Goal: Information Seeking & Learning: Learn about a topic

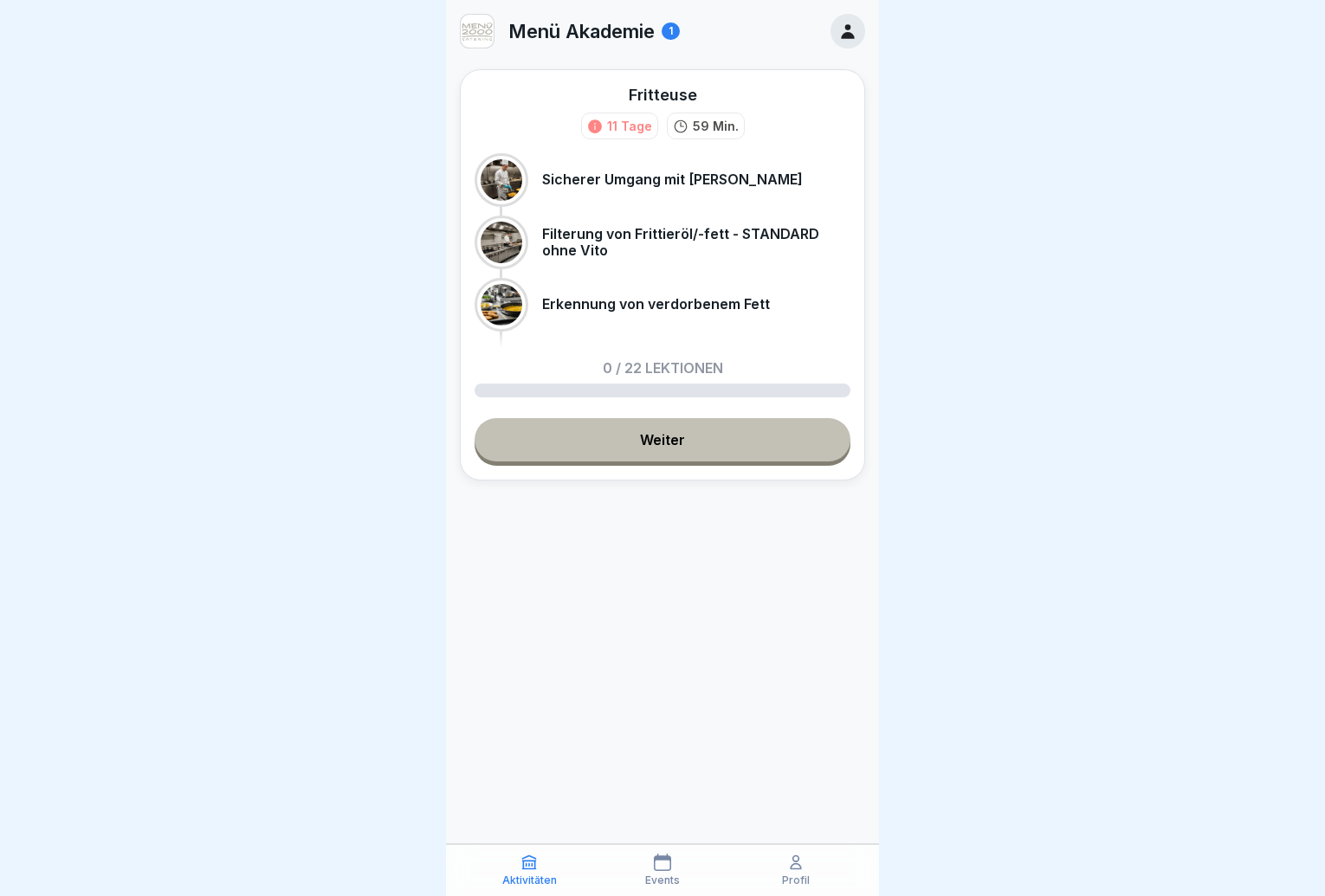
click at [688, 442] on link "Weiter" at bounding box center [662, 440] width 376 height 43
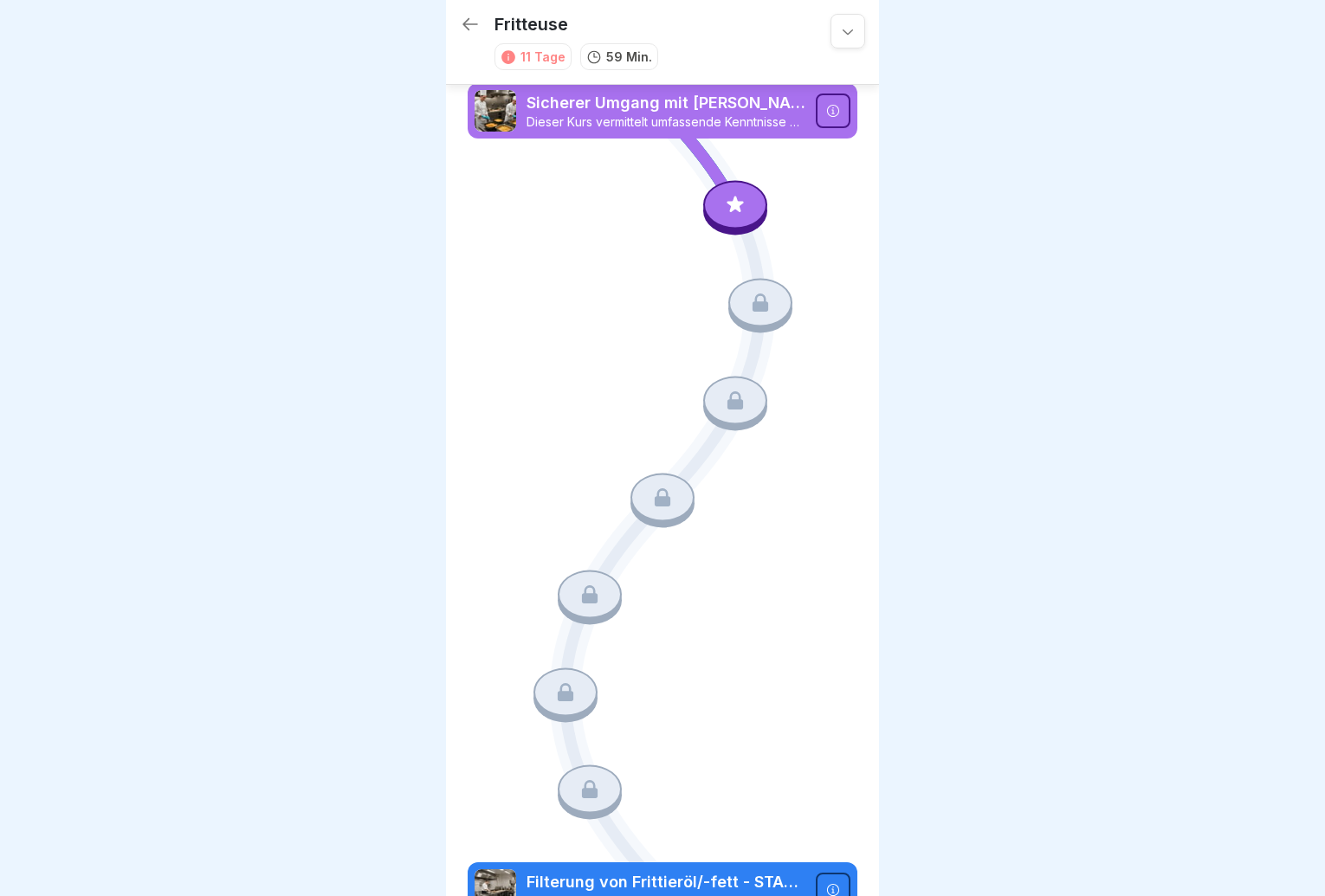
click at [724, 198] on icon at bounding box center [735, 205] width 23 height 23
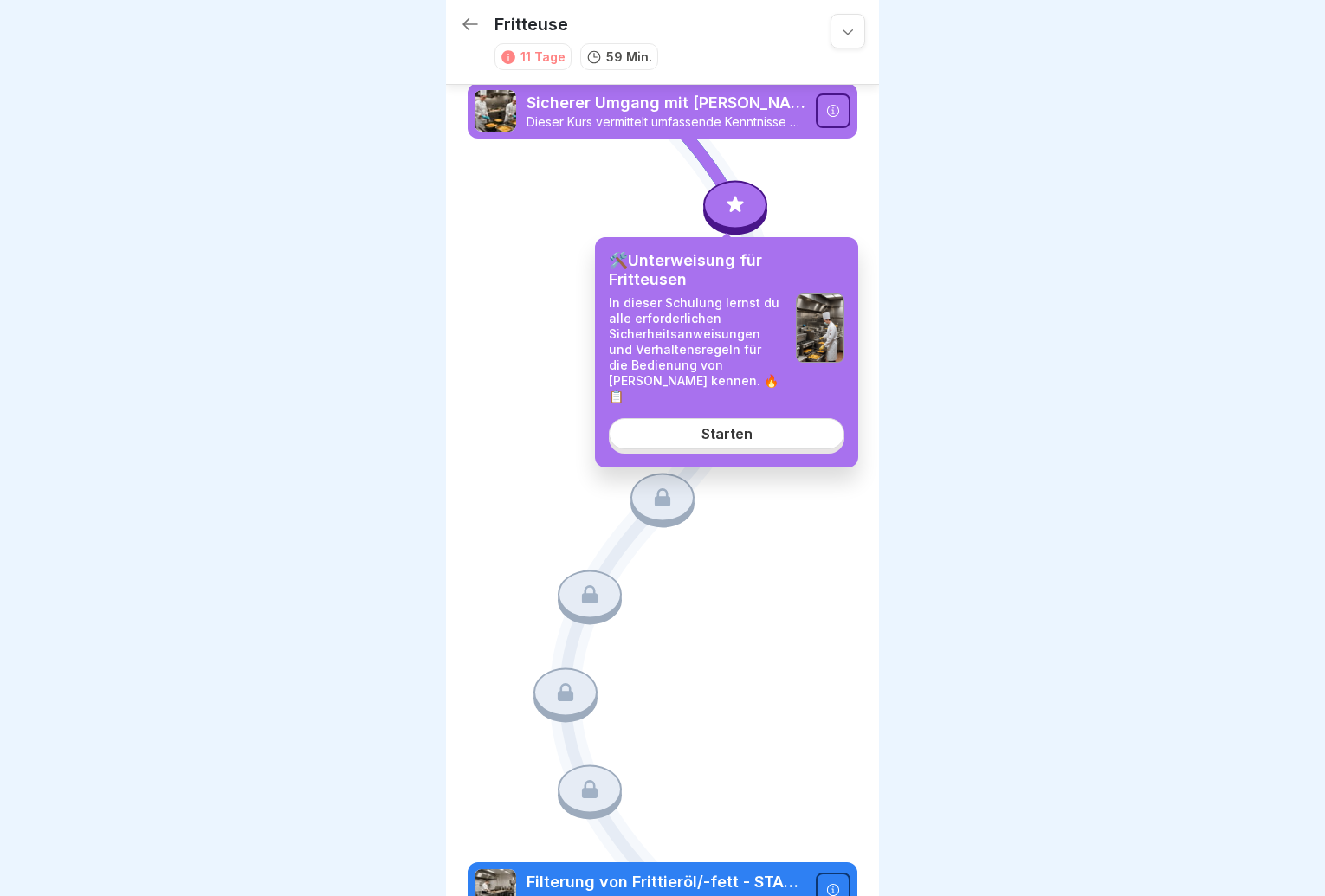
click at [721, 429] on link "Starten" at bounding box center [726, 434] width 235 height 31
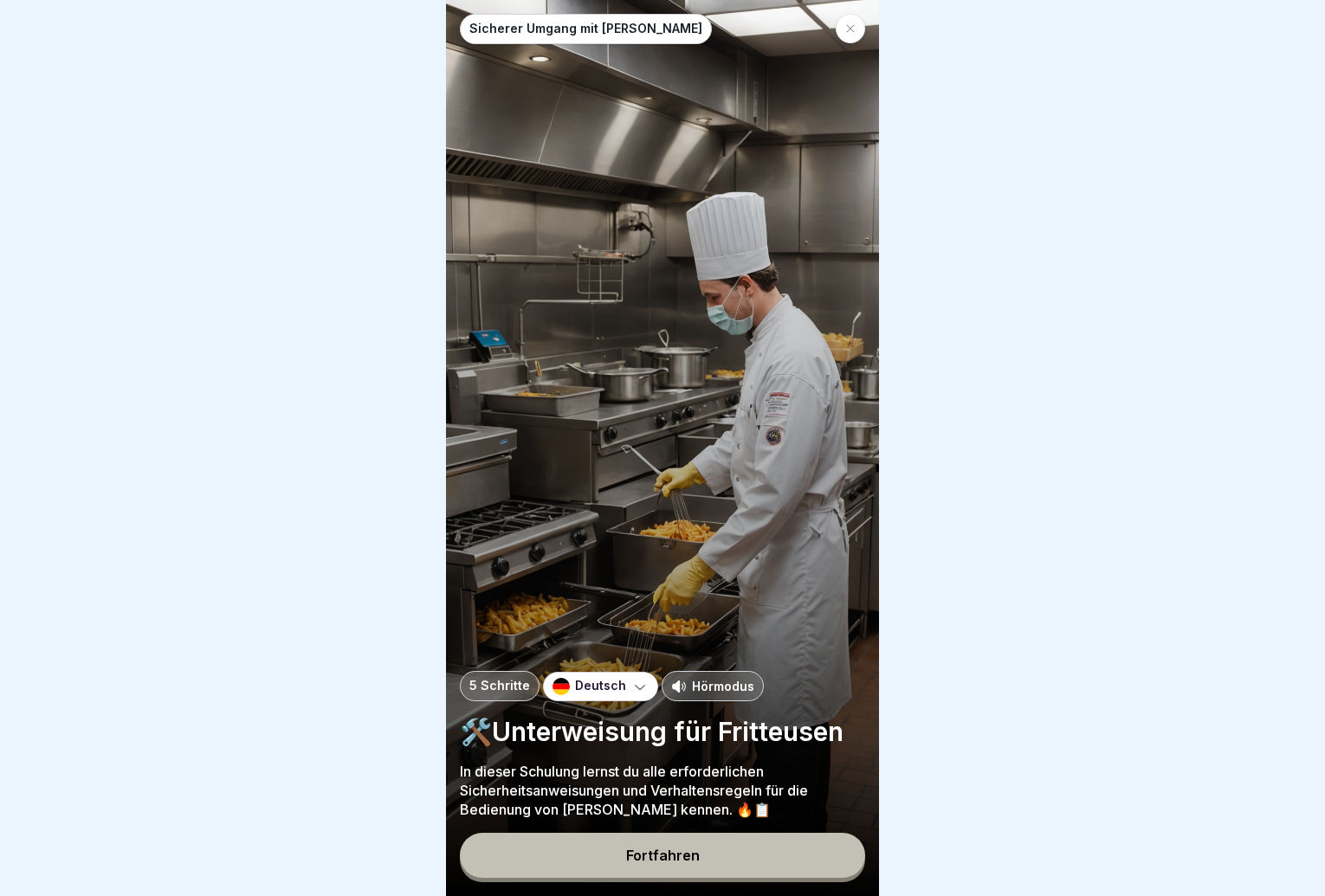
click at [663, 864] on div "Fortfahren" at bounding box center [663, 855] width 74 height 15
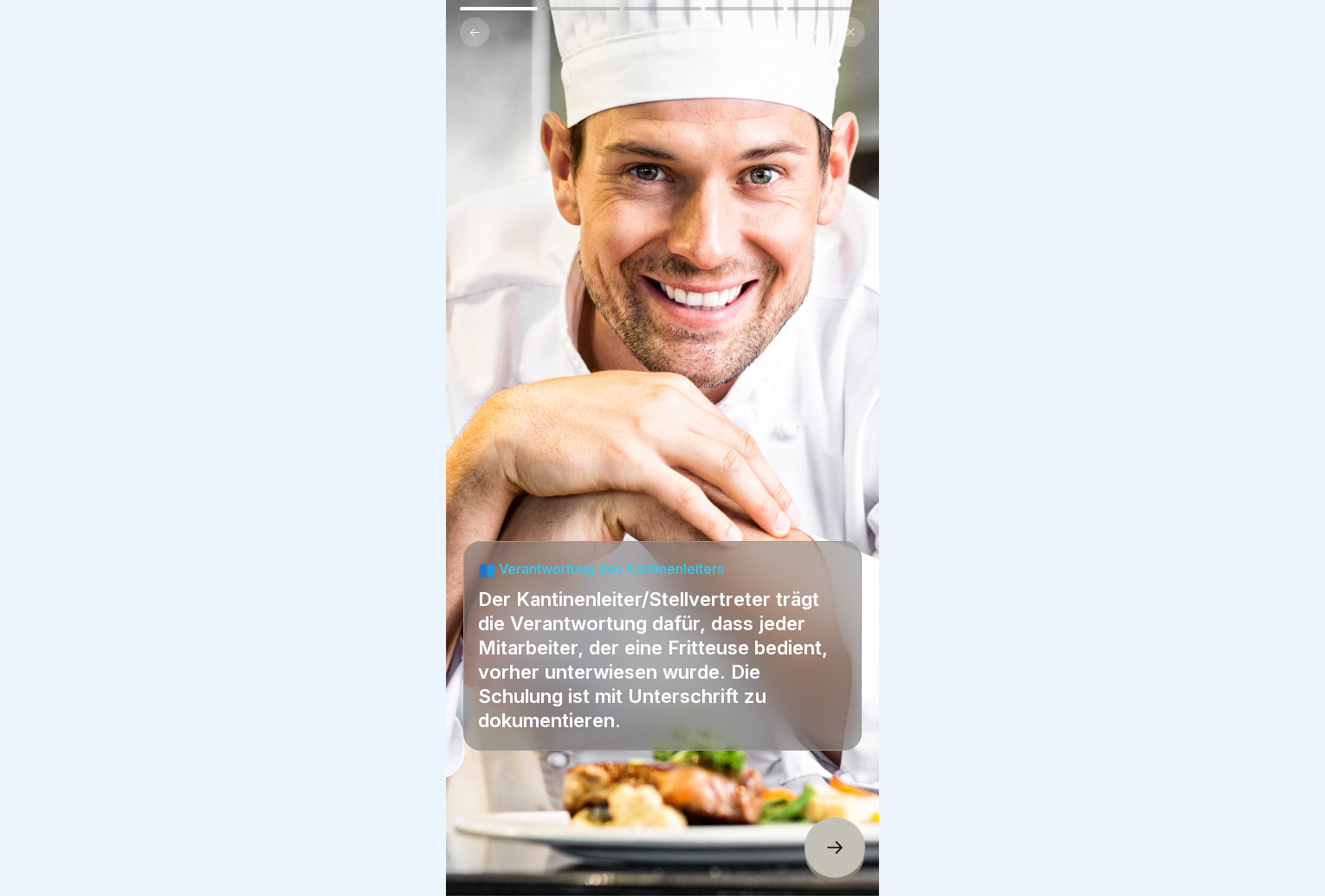
click at [831, 858] on icon at bounding box center [835, 848] width 21 height 21
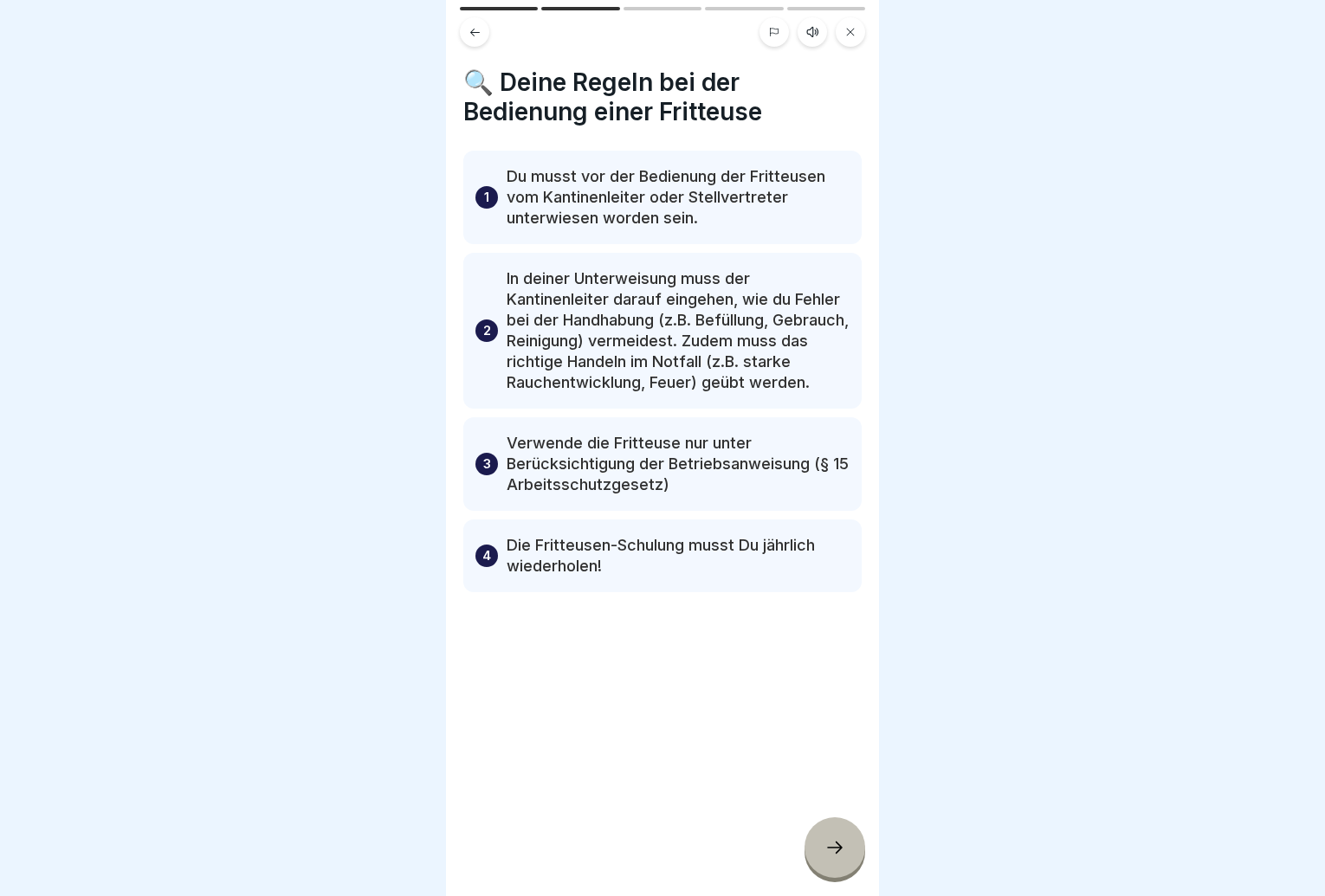
click at [826, 853] on div at bounding box center [835, 848] width 60 height 60
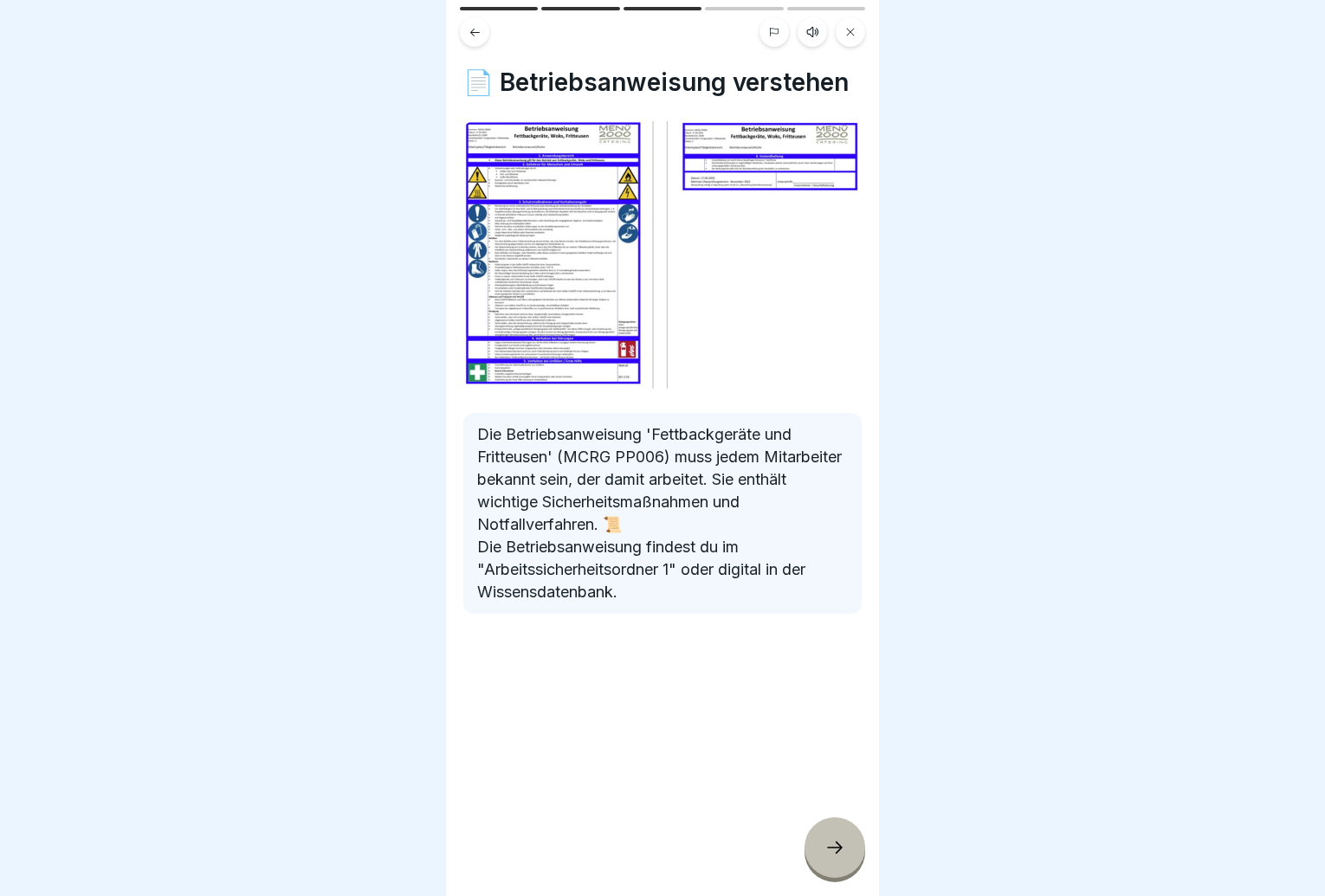
click at [813, 852] on div at bounding box center [835, 848] width 60 height 60
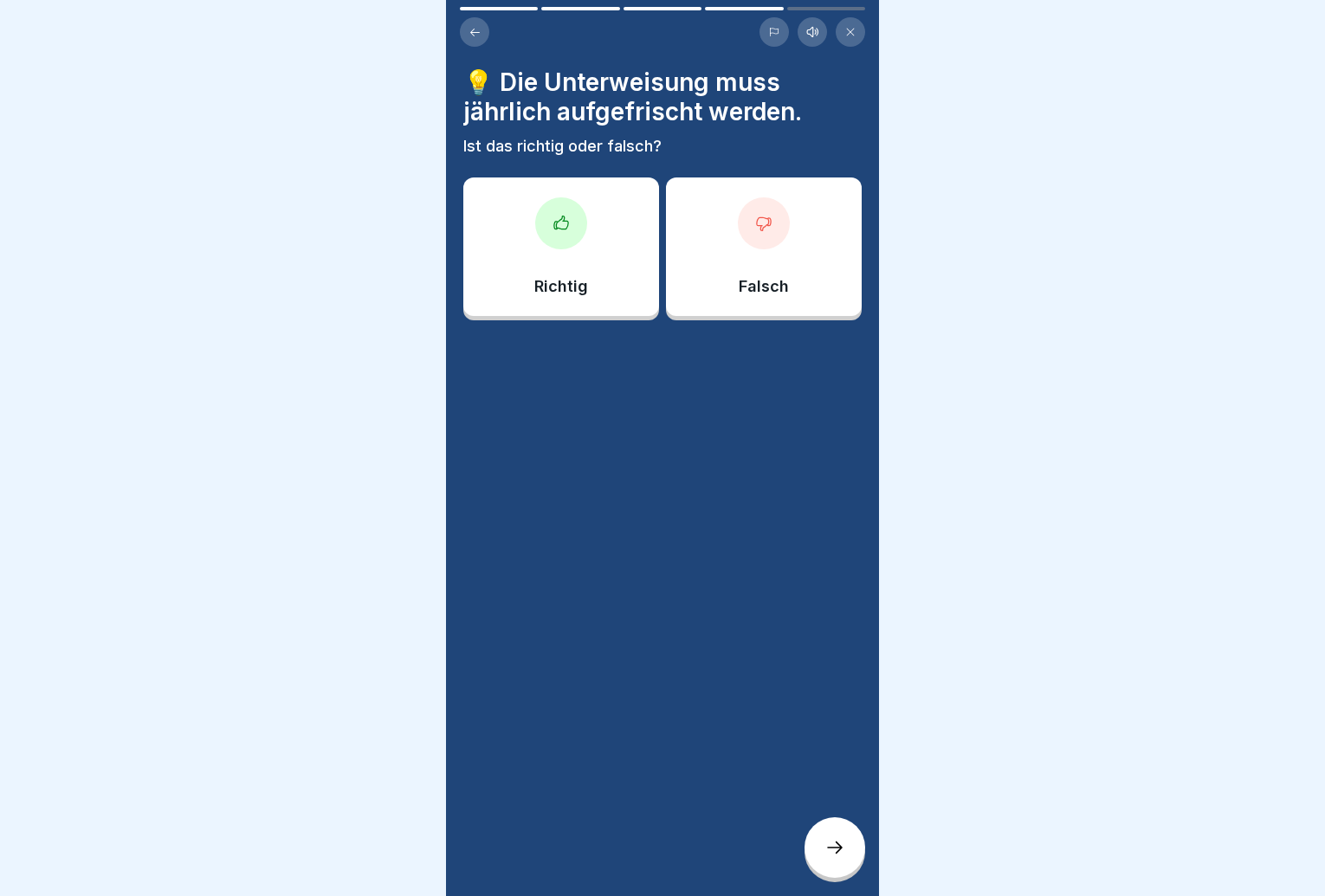
click at [545, 243] on div at bounding box center [560, 223] width 52 height 52
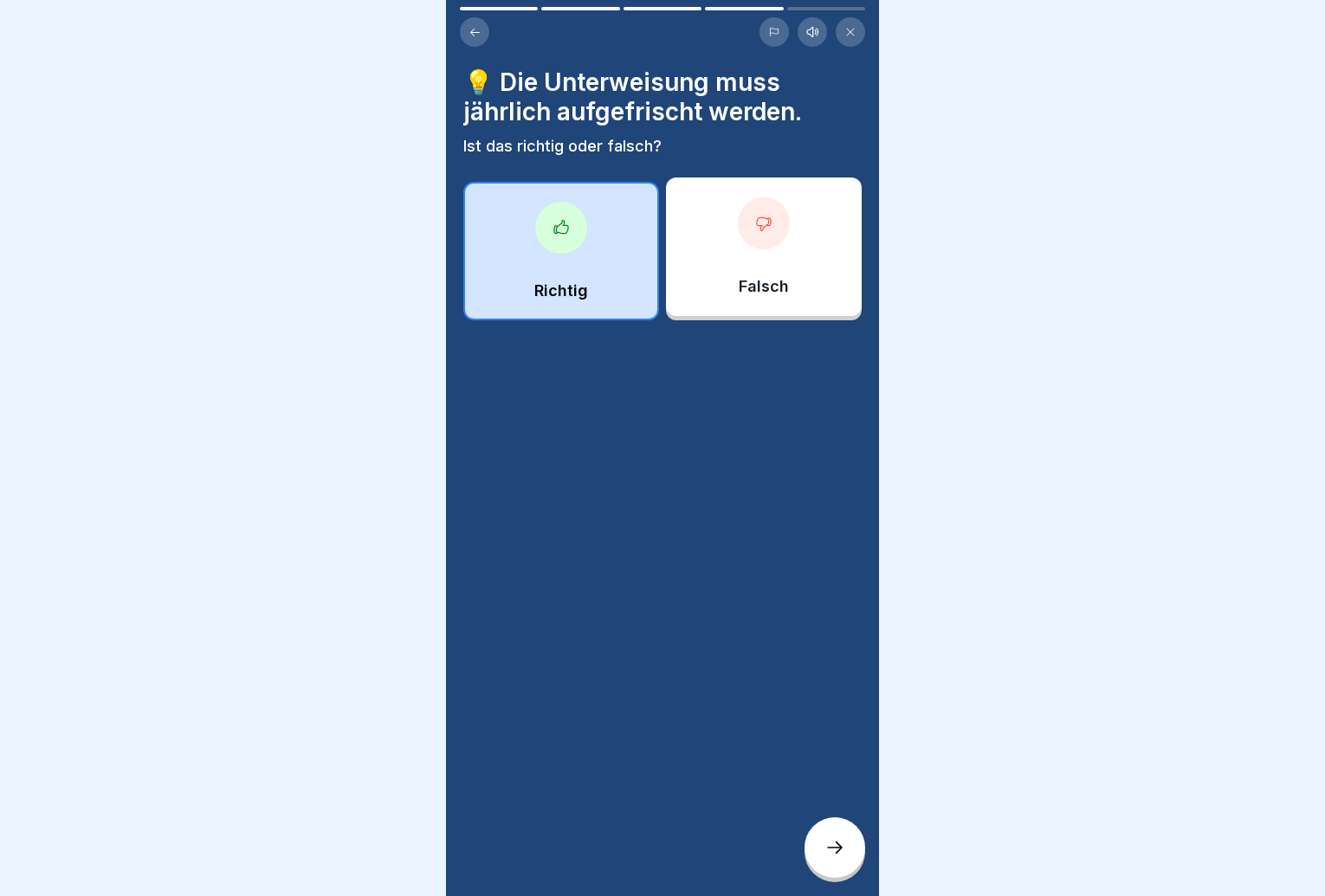
click at [838, 847] on div at bounding box center [835, 848] width 60 height 60
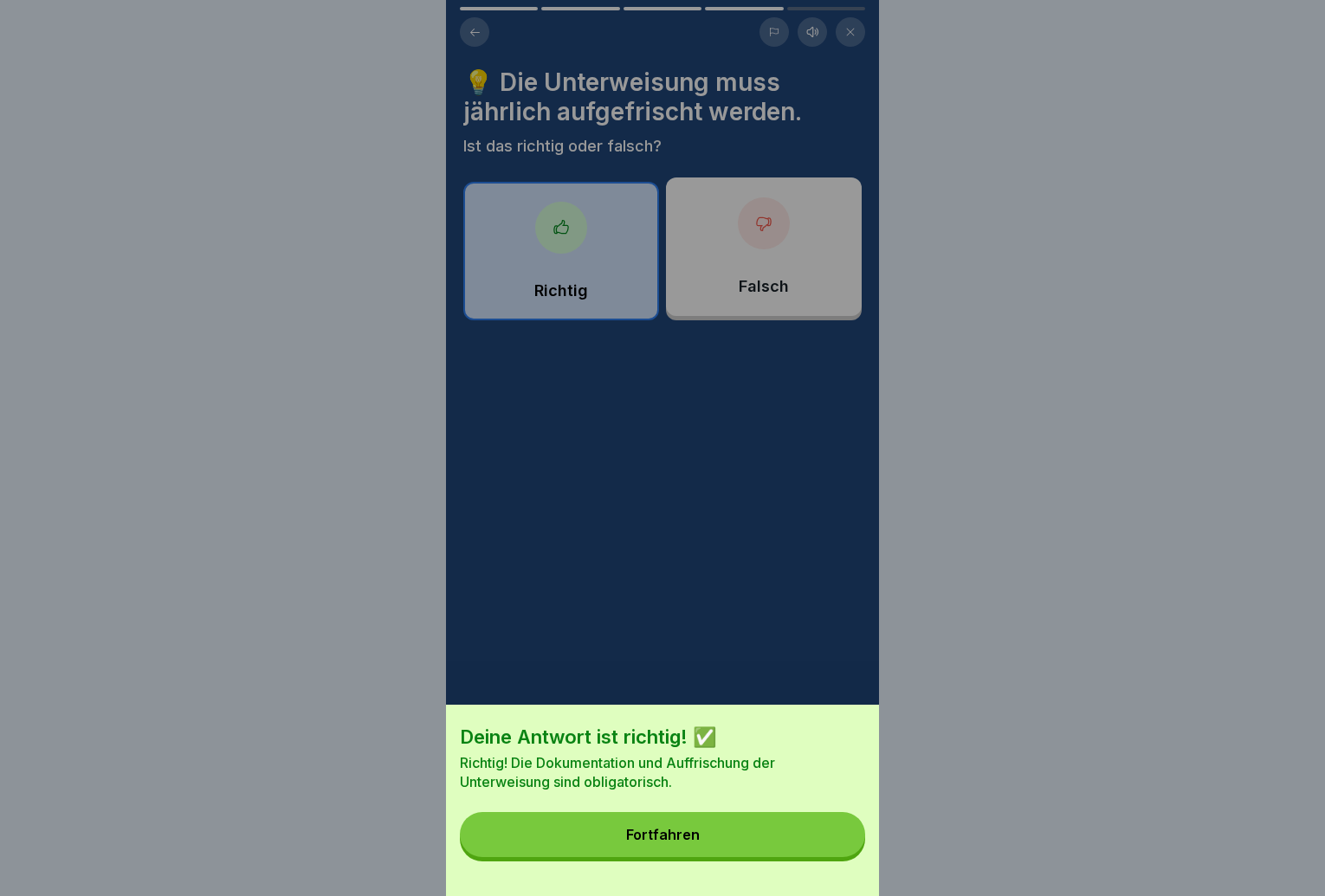
click at [822, 849] on button "Fortfahren" at bounding box center [662, 836] width 405 height 45
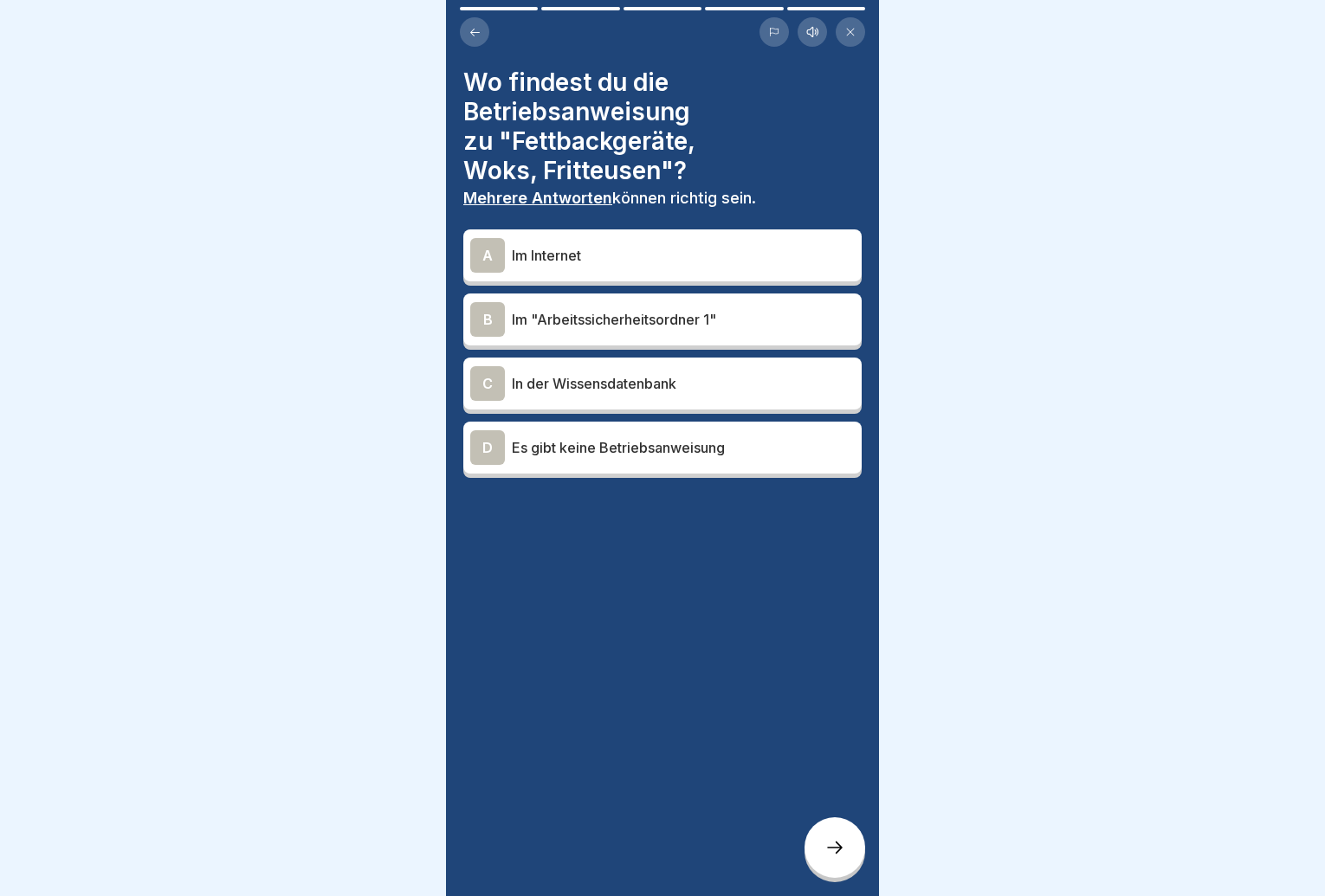
click at [704, 330] on div "B Im "Arbeitssicherheitsordner 1"" at bounding box center [662, 319] width 385 height 35
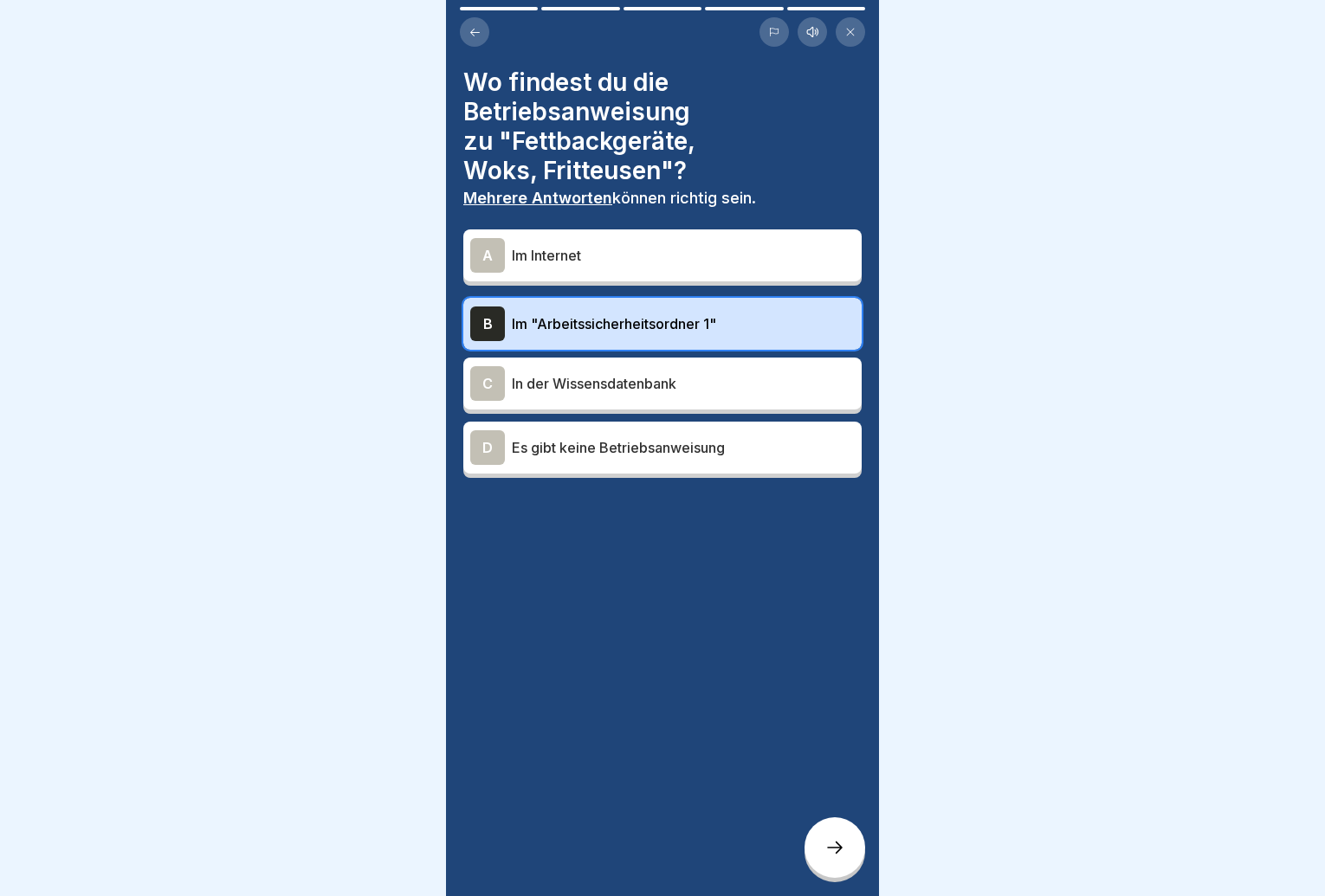
click at [837, 876] on div at bounding box center [835, 848] width 60 height 60
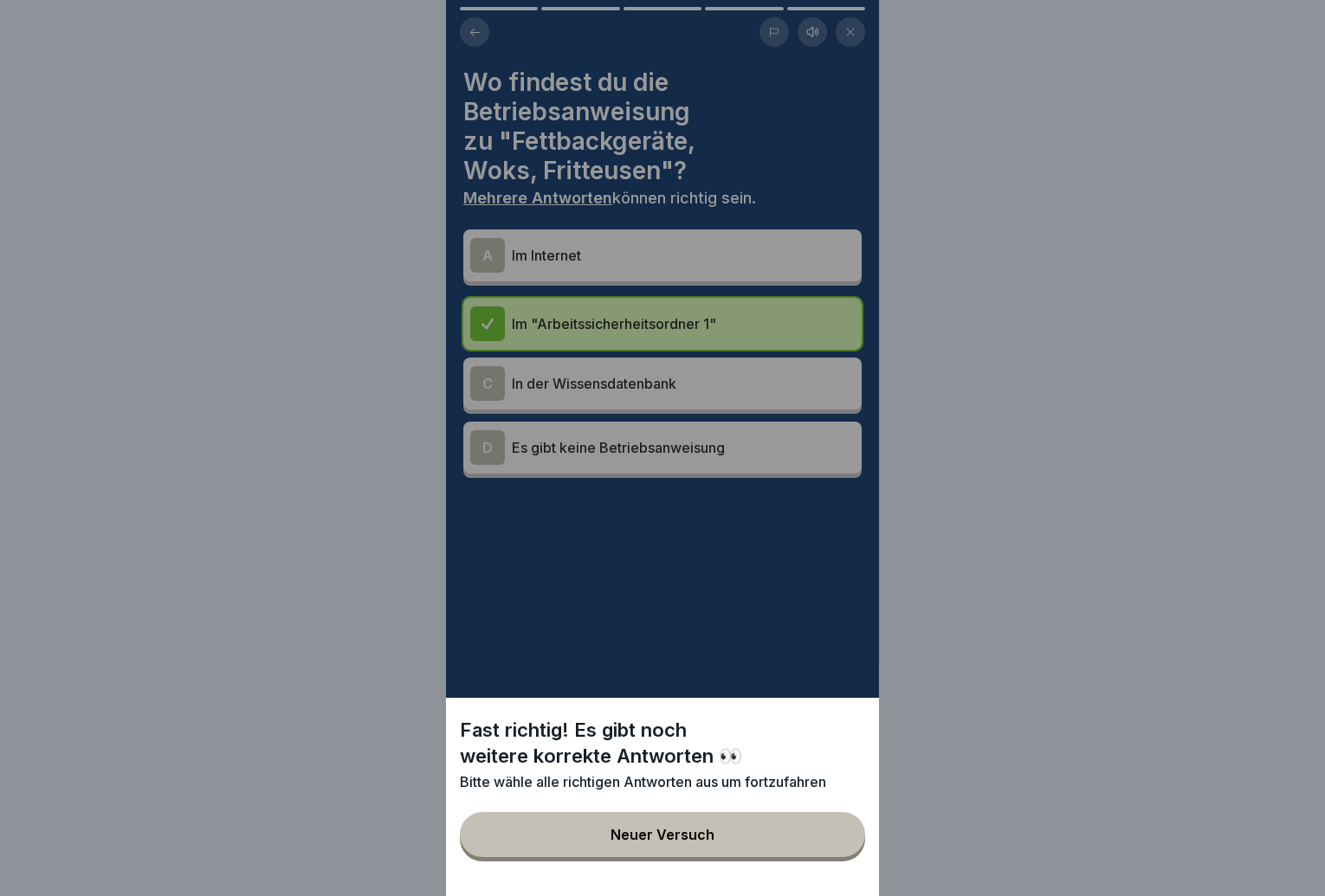
click at [740, 844] on button "Neuer Versuch" at bounding box center [662, 836] width 405 height 45
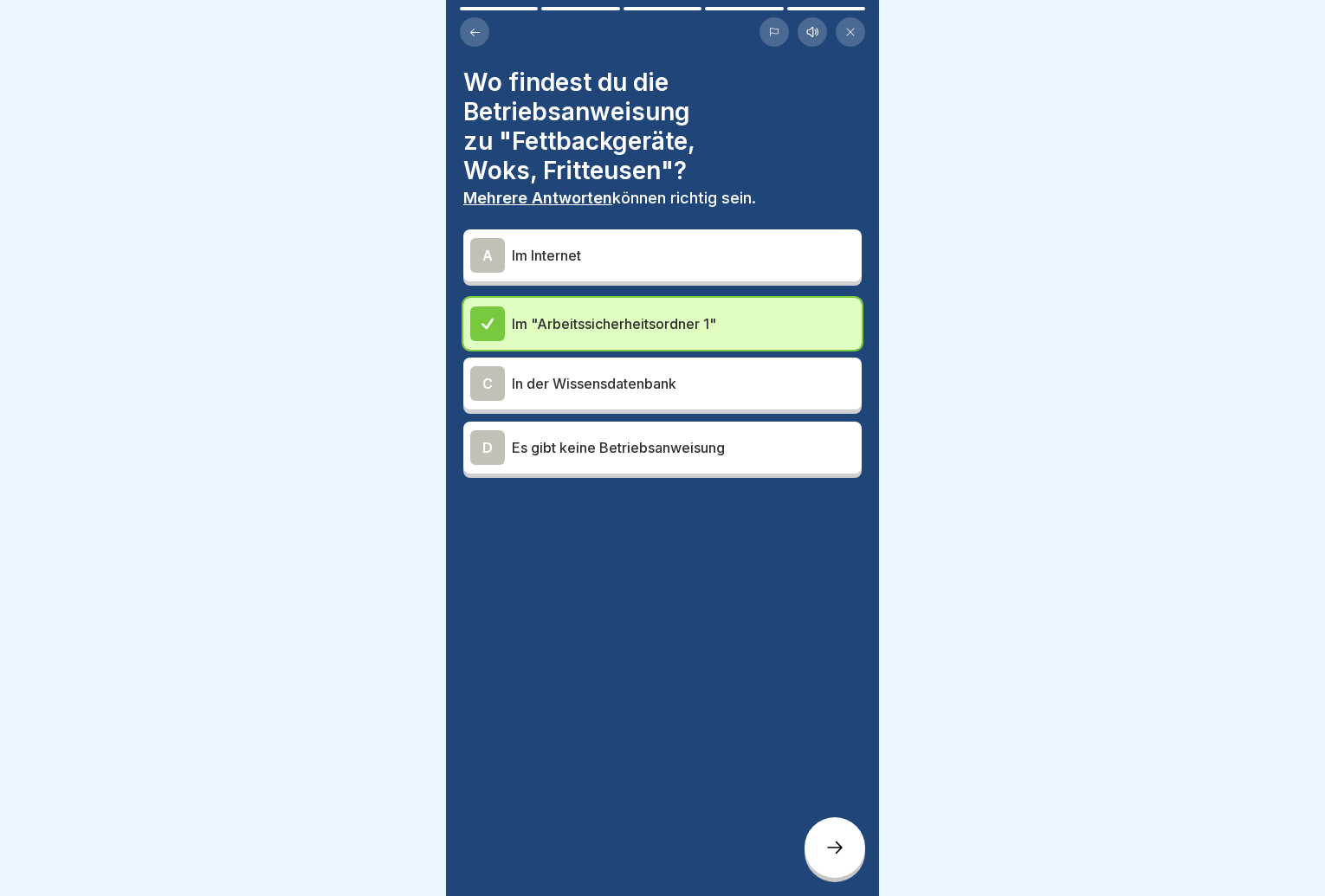
click at [697, 399] on div "C In der Wissensdatenbank" at bounding box center [662, 384] width 385 height 35
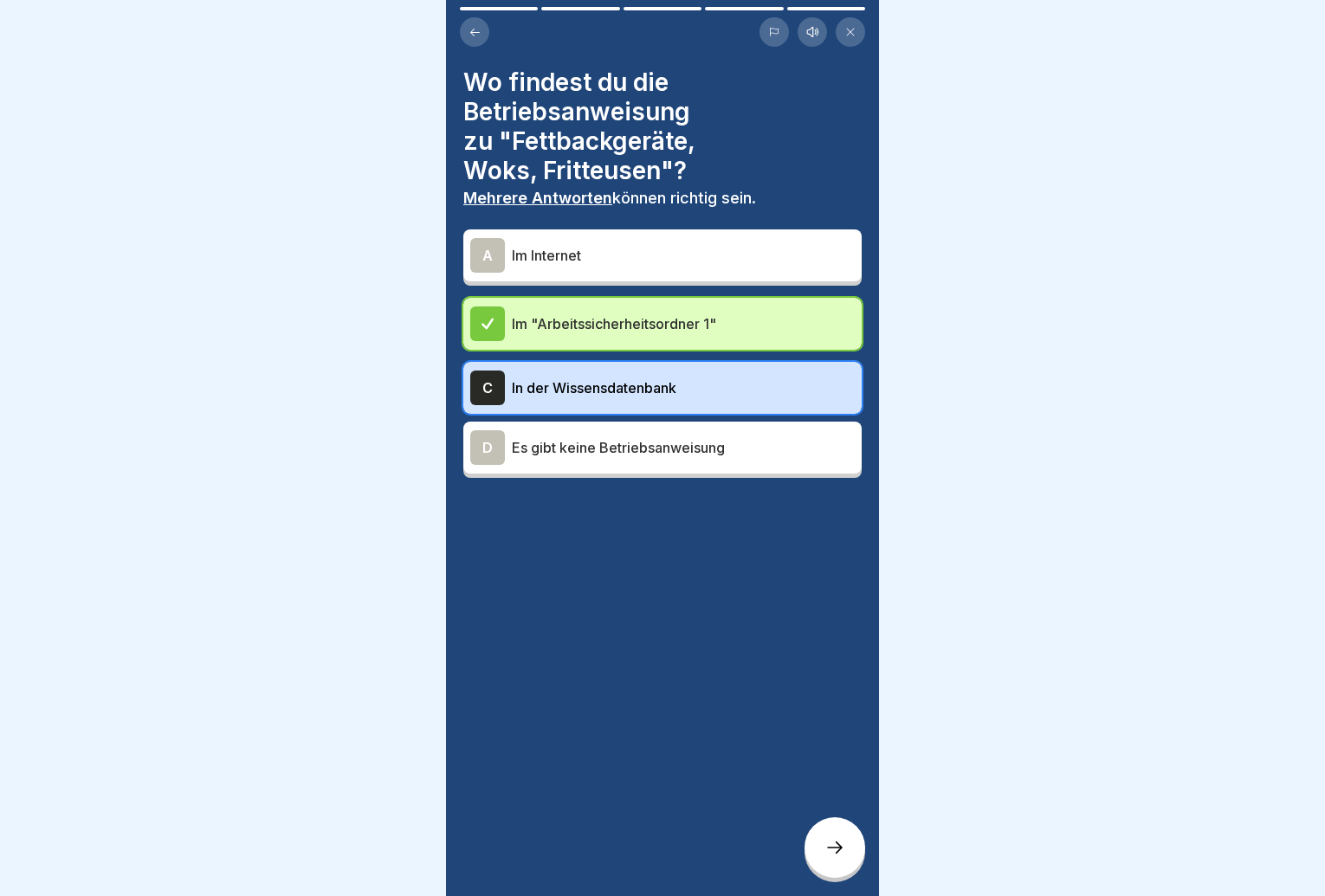
click at [699, 399] on div "C In der Wissensdatenbank" at bounding box center [662, 388] width 385 height 35
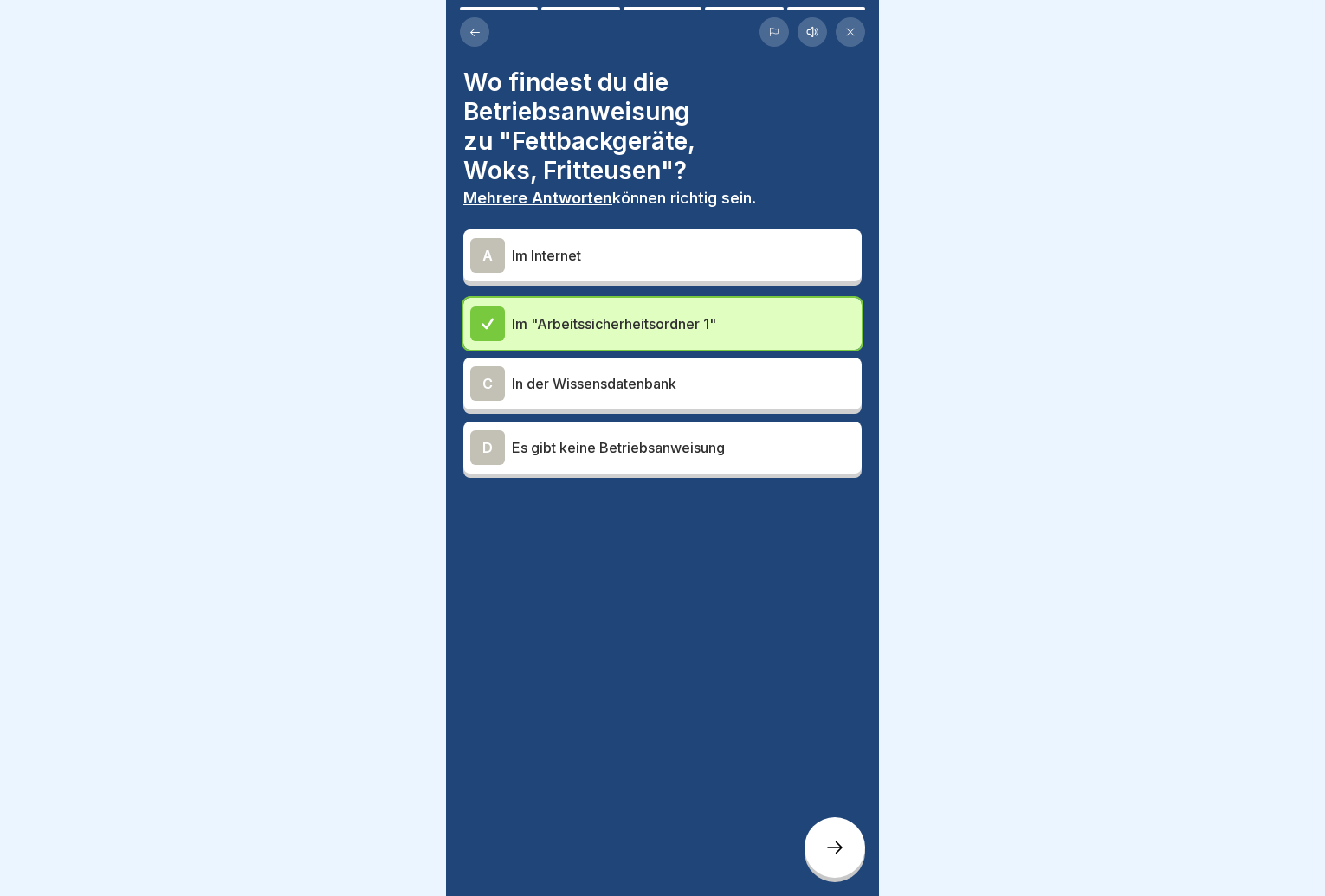
click at [688, 382] on p "In der Wissensdatenbank" at bounding box center [683, 384] width 343 height 21
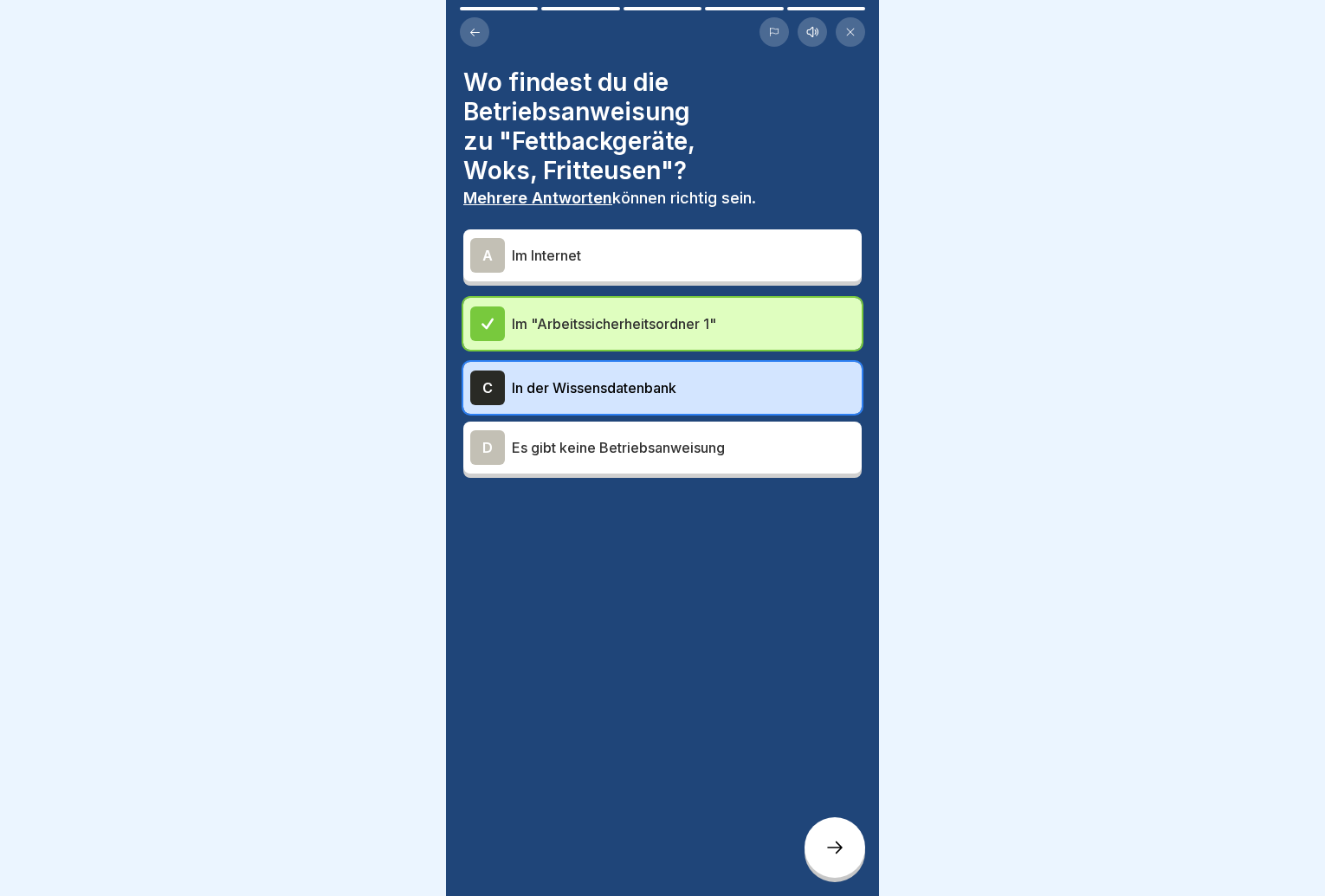
click at [816, 850] on div at bounding box center [835, 848] width 60 height 60
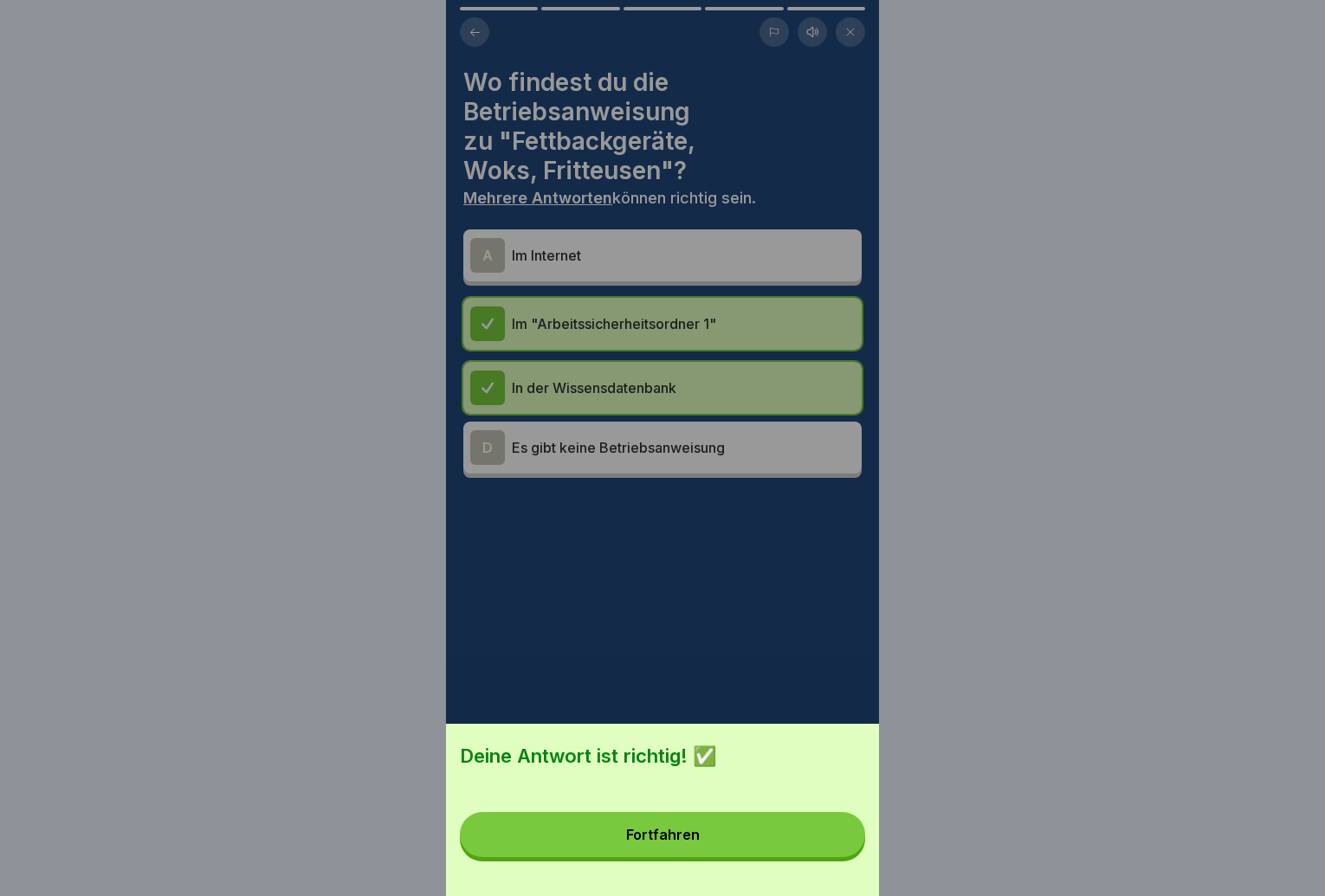
click at [813, 857] on button "Fortfahren" at bounding box center [662, 836] width 405 height 45
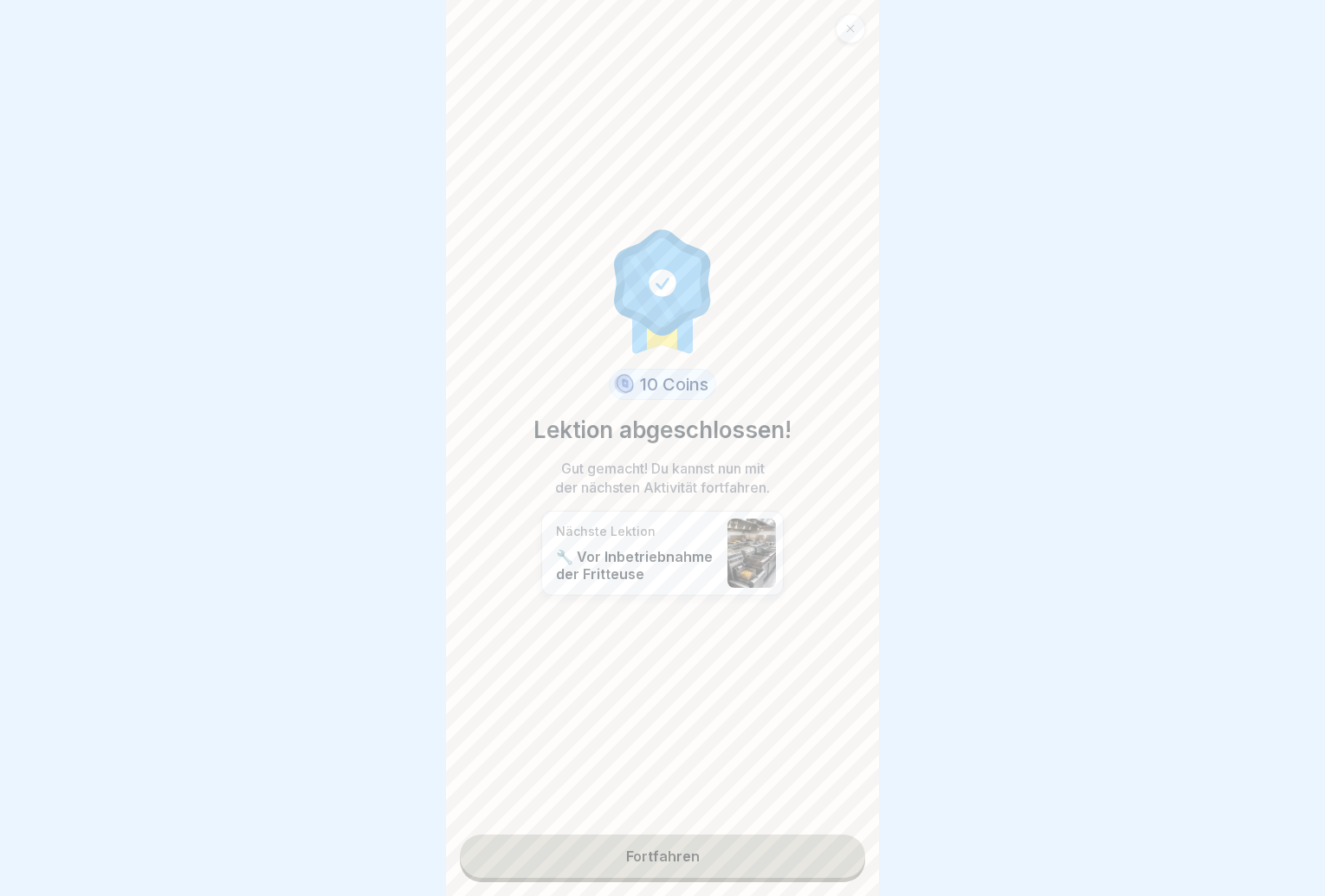
click at [746, 854] on link "Fortfahren" at bounding box center [662, 856] width 405 height 43
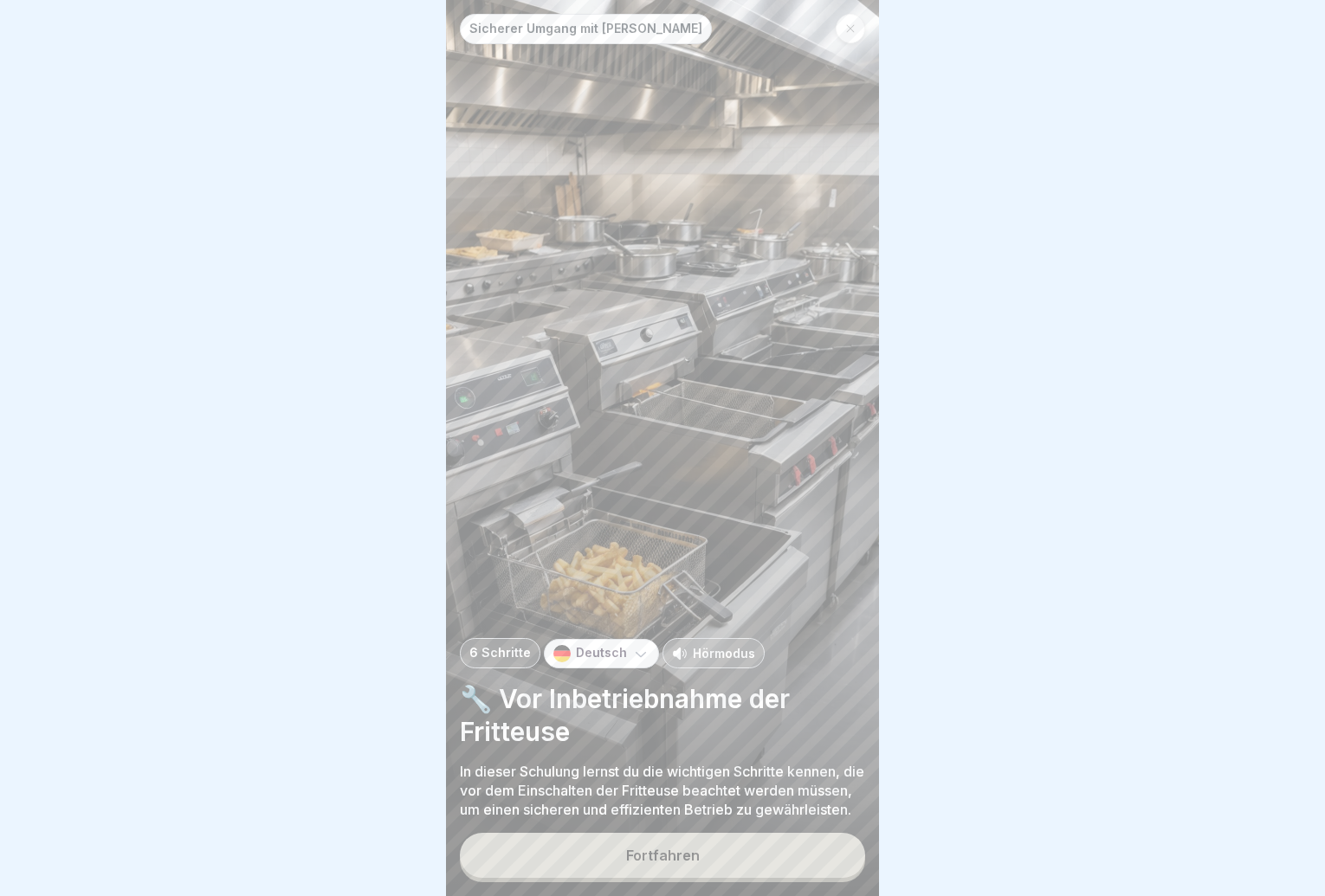
click at [744, 851] on button "Fortfahren" at bounding box center [662, 856] width 405 height 45
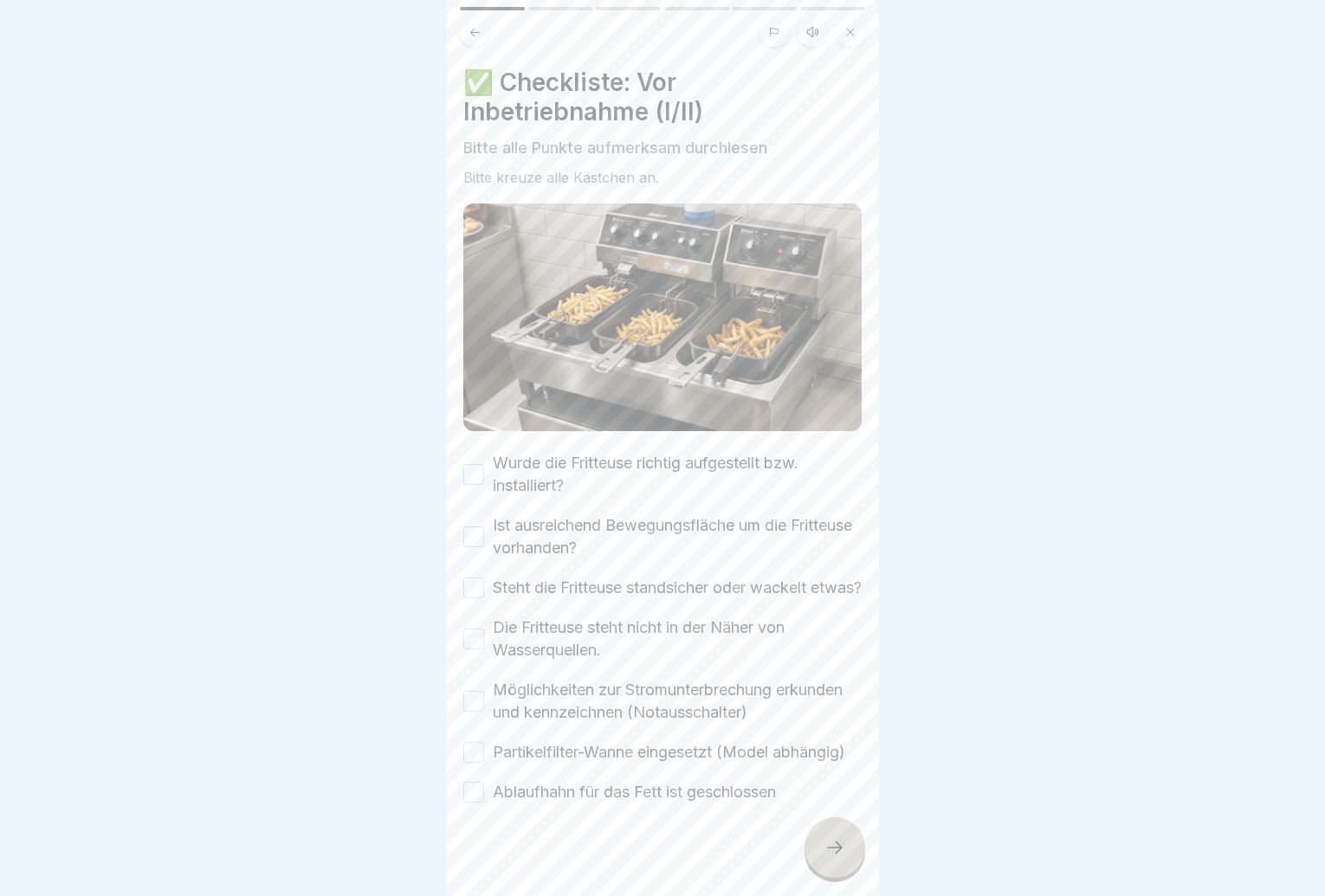
scroll to position [48, 0]
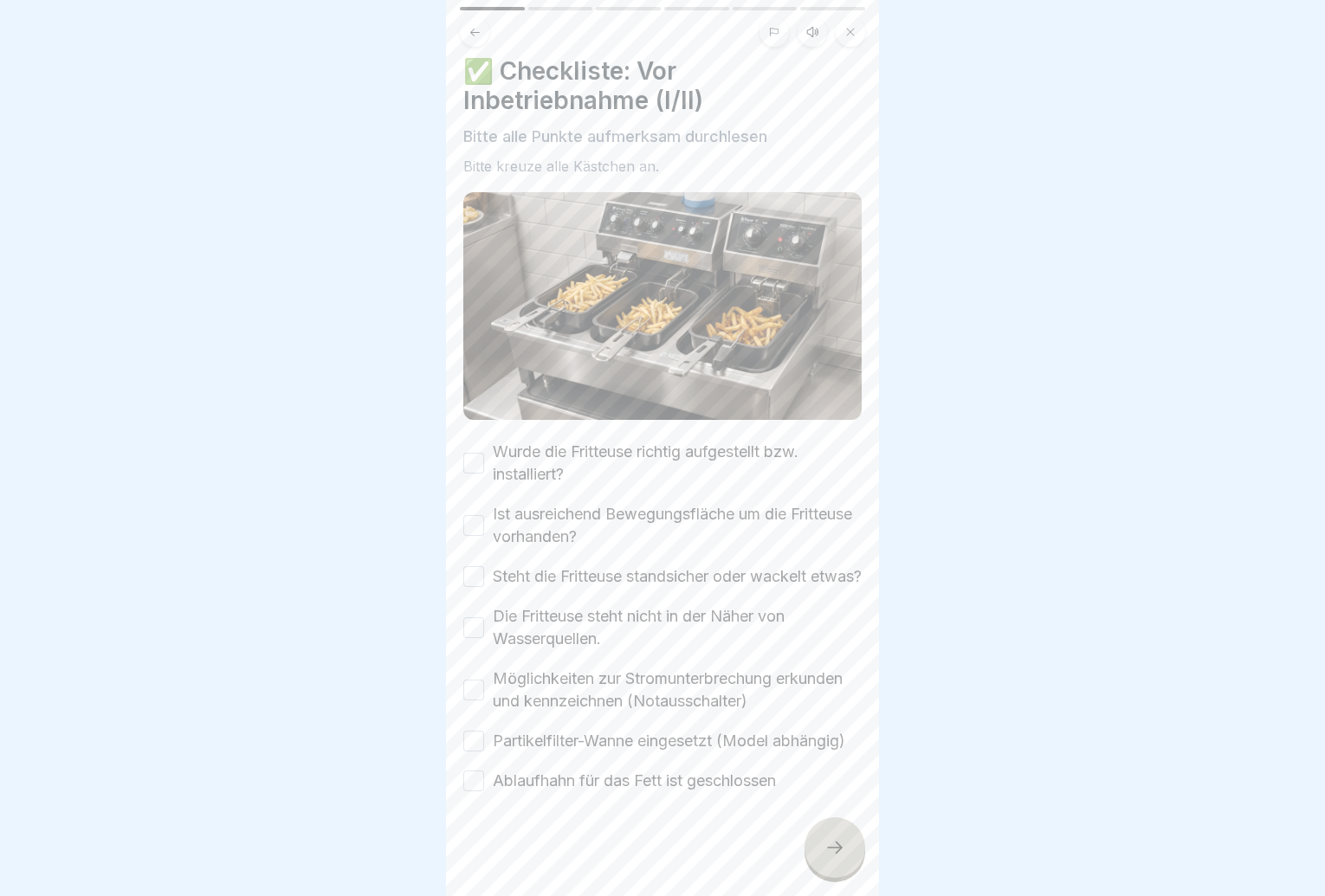
click at [472, 453] on button "Wurde die Fritteuse richtig aufgestellt bzw. installiert?" at bounding box center [473, 463] width 21 height 21
click at [471, 515] on button "Ist ausreichend Bewegungsfläche um die Fritteuse vorhanden?" at bounding box center [473, 526] width 21 height 21
click at [467, 566] on button "Steht die Fritteuse standsicher oder wackelt etwas?" at bounding box center [473, 577] width 21 height 21
click at [472, 617] on button "Die Fritteuse steht nicht in der Näher von Wasserquellen." at bounding box center [473, 628] width 21 height 21
click at [475, 680] on button "Möglichkeiten zur Stromunterbrechung erkunden und kennzeichnen (Notausschalter)" at bounding box center [473, 690] width 21 height 21
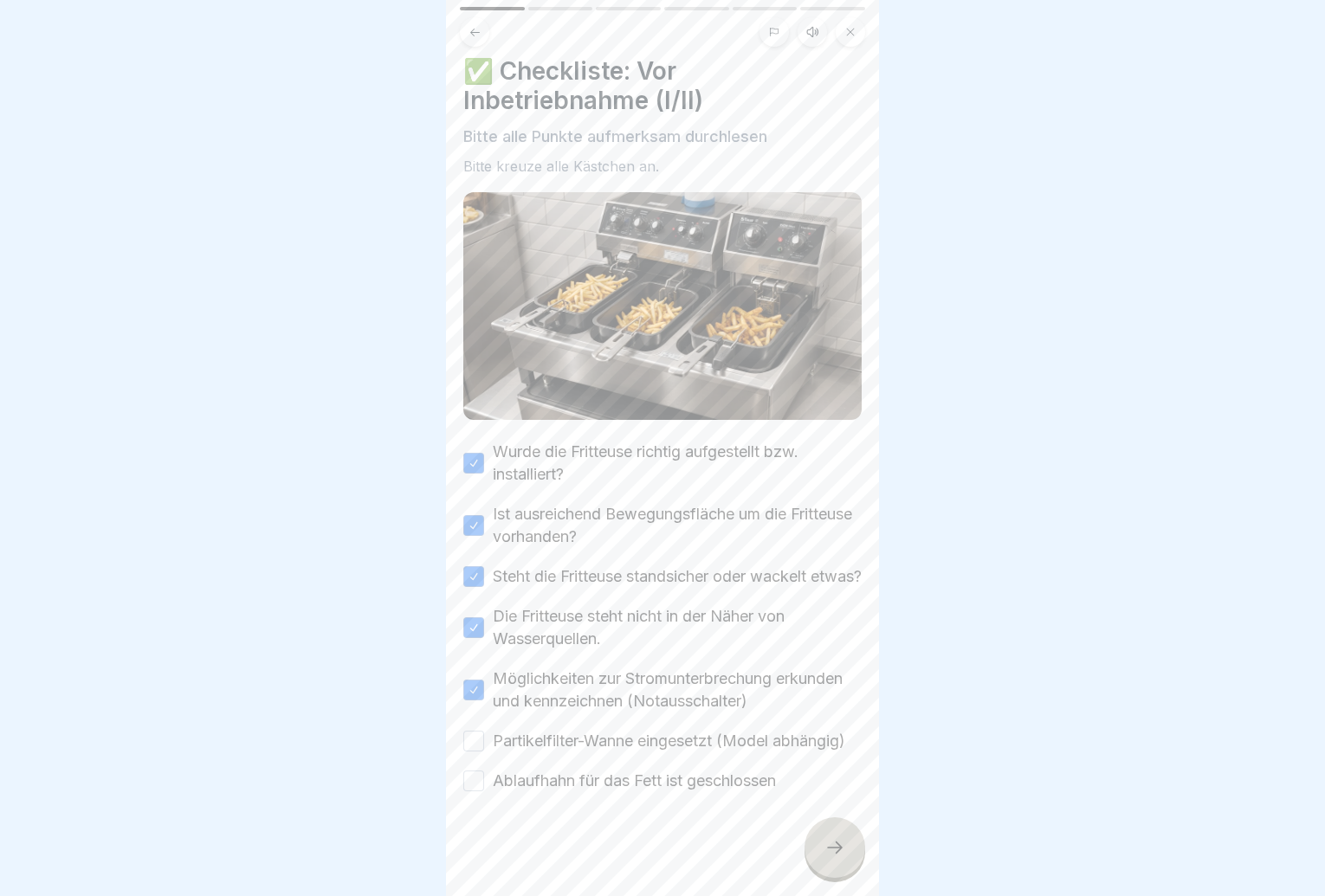
click at [473, 731] on button "Partikelfilter-Wanne eingesetzt (Model abhängig)" at bounding box center [473, 741] width 21 height 21
click at [471, 784] on button "Ablaufhahn für das Fett ist geschlossen" at bounding box center [473, 782] width 21 height 21
click at [830, 858] on icon at bounding box center [835, 848] width 21 height 21
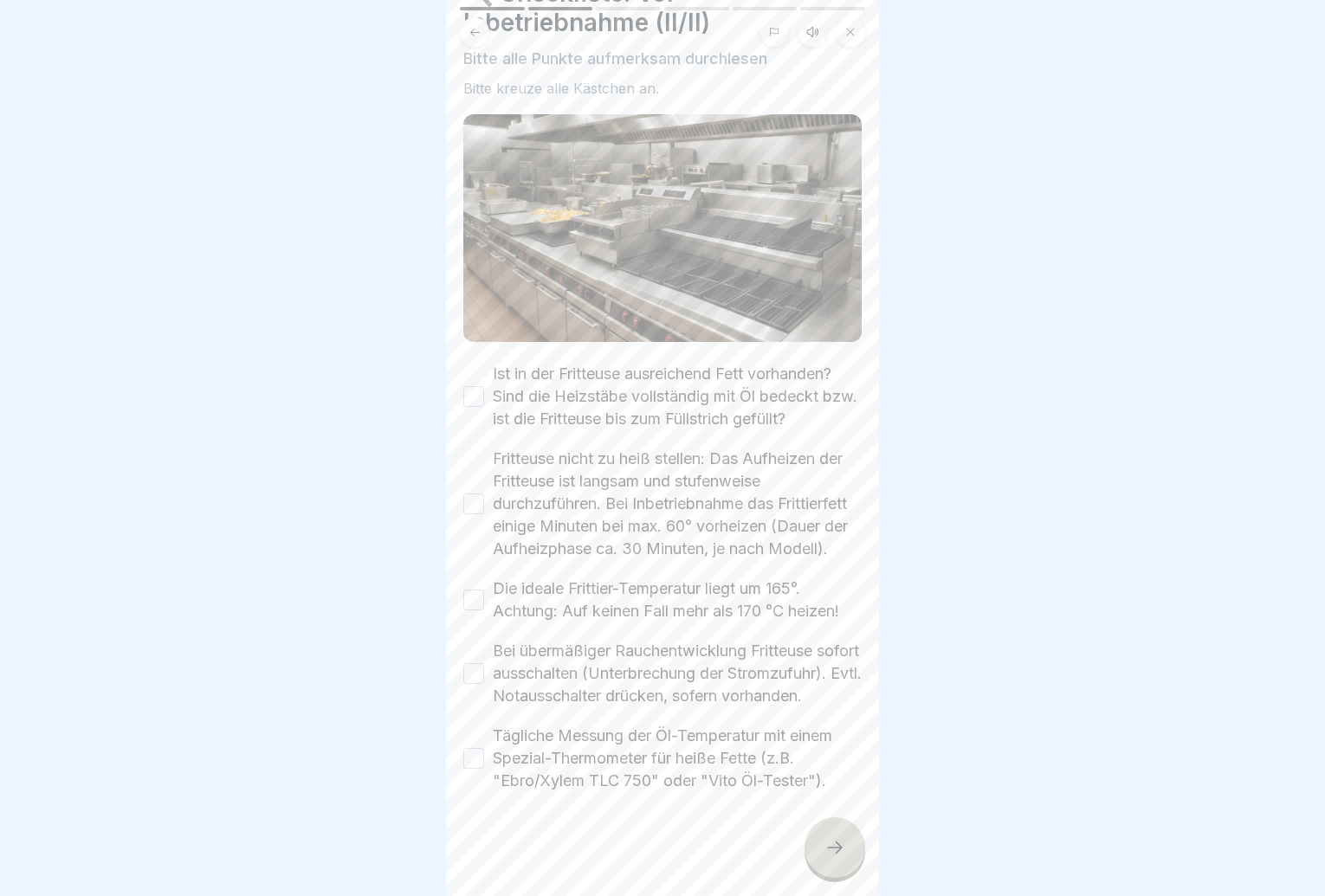
scroll to position [127, 0]
click at [458, 351] on div "🔍 Checkliste: Vor Inbetriebnahme (II/II) Bitte alle Punkte aufmerksam durchlese…" at bounding box center [662, 448] width 433 height 896
click at [482, 387] on button "Ist in der Fritteuse ausreichend Fett vorhanden? Sind die Heizstäbe vollständig…" at bounding box center [473, 397] width 21 height 21
click at [467, 493] on button "Fritteuse nicht zu heiß stellen: Das Aufheizen der Fritteuse ist langsam und st…" at bounding box center [473, 504] width 21 height 21
click at [479, 590] on button "Die ideale Frittier-Temperatur liegt um 165°. Achtung: Auf keinen Fall mehr als…" at bounding box center [473, 600] width 21 height 21
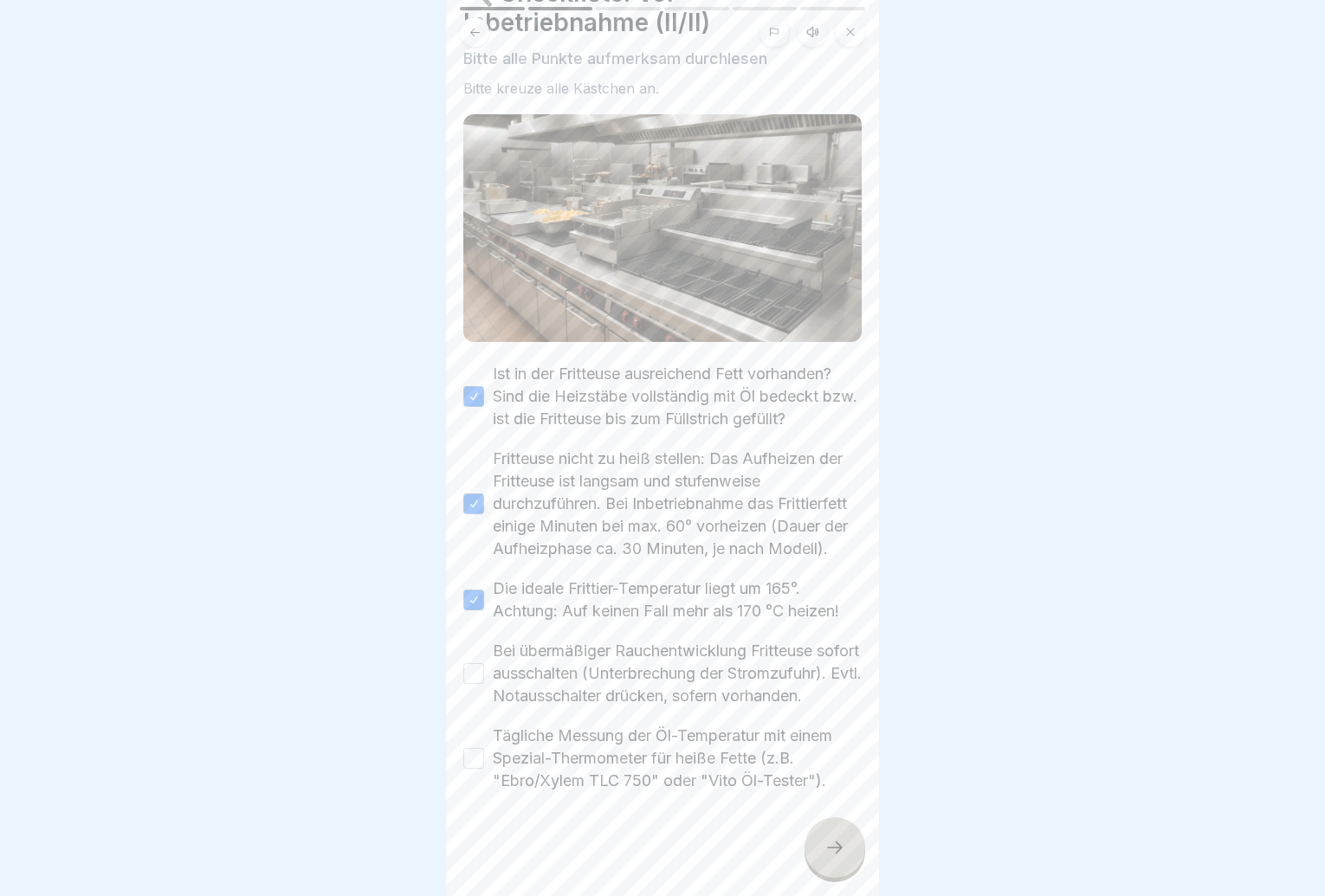
click at [471, 663] on button "Bei übermäßiger Rauchentwicklung Fritteuse sofort ausschalten (Unterbrechung de…" at bounding box center [473, 674] width 21 height 21
click at [479, 761] on button "Tägliche Messung der Öl-Temperatur mit einem Spezial-Thermometer für heiße Fett…" at bounding box center [473, 759] width 21 height 21
click at [823, 861] on div at bounding box center [835, 848] width 60 height 60
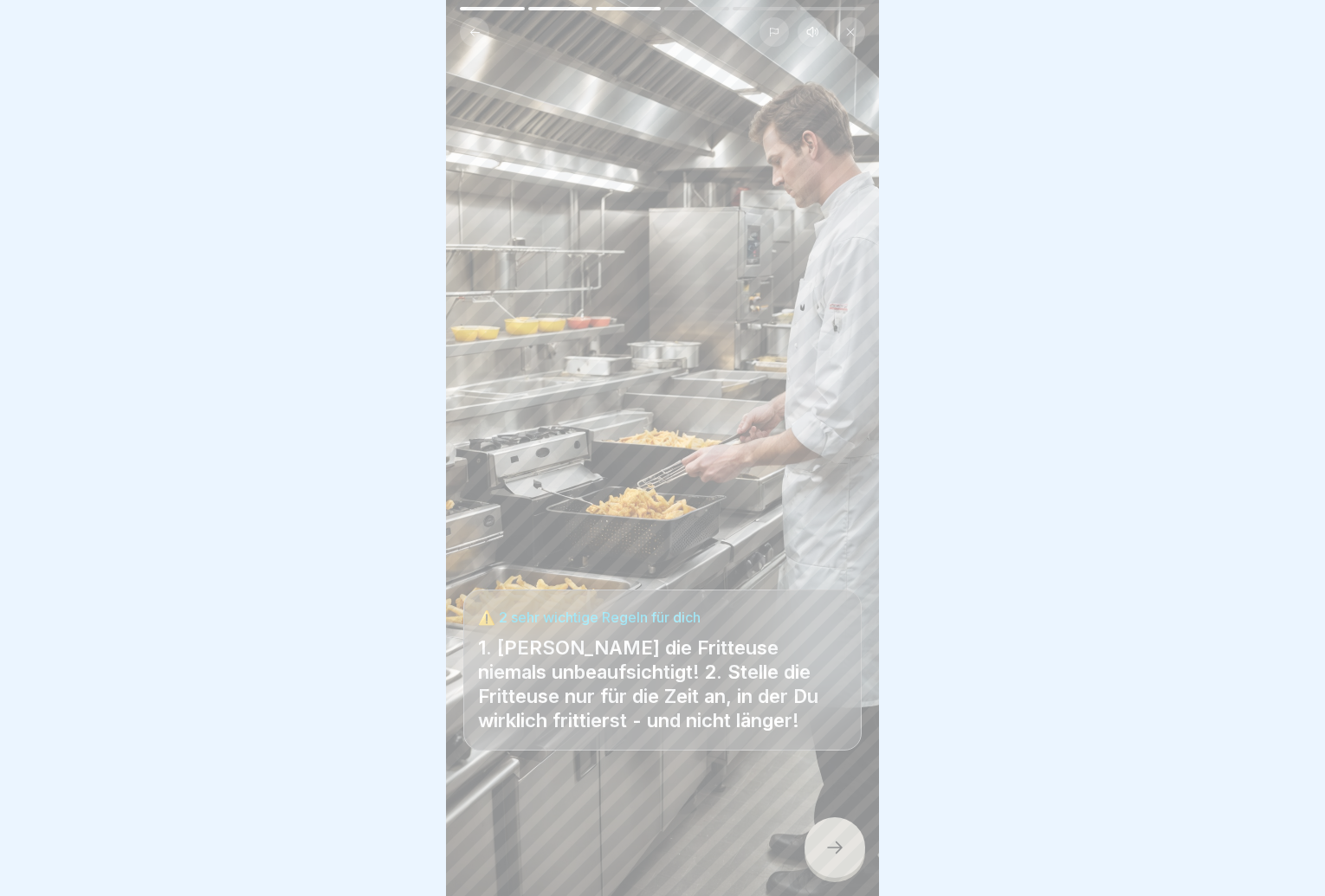
click at [825, 858] on icon at bounding box center [835, 848] width 21 height 21
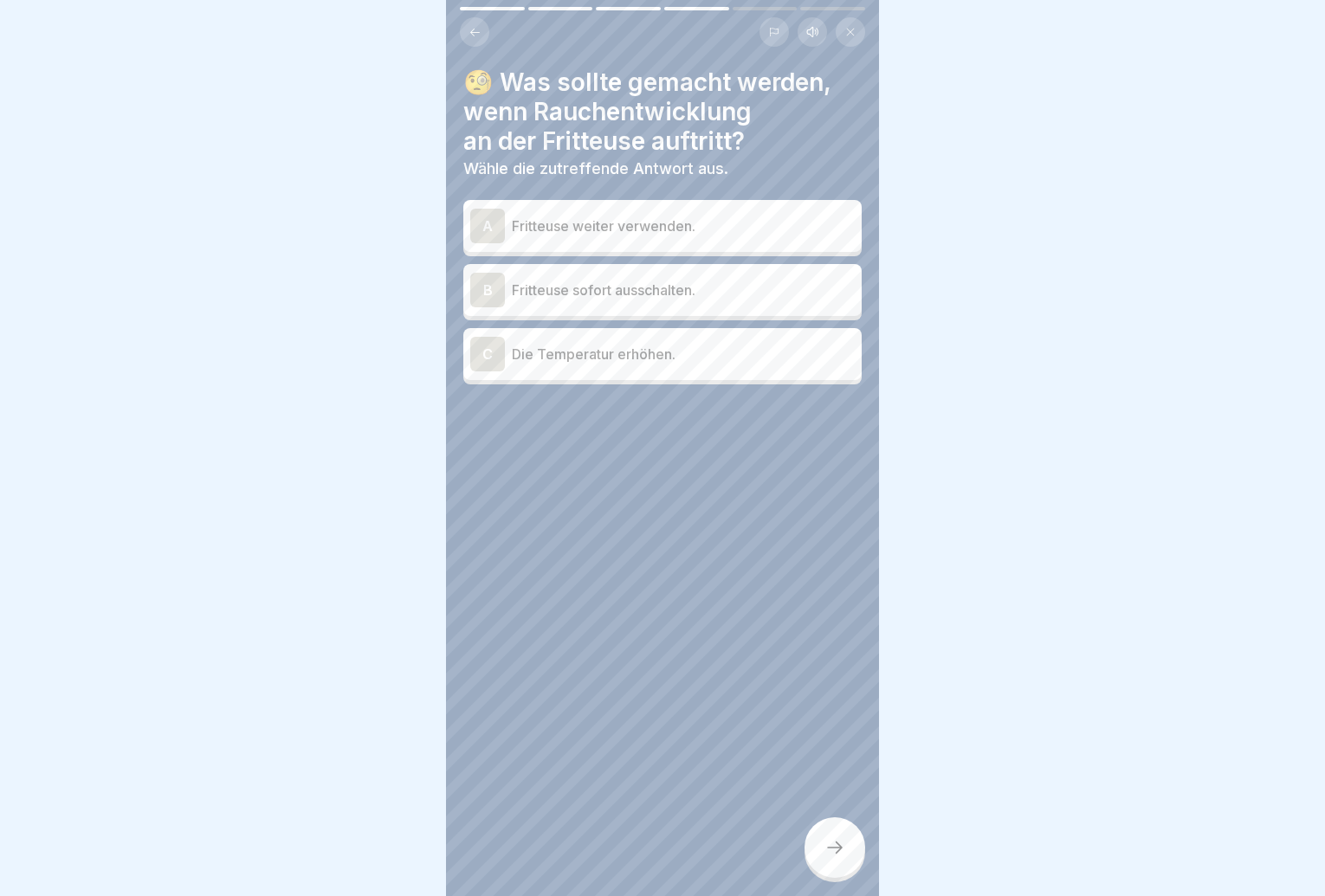
click at [672, 298] on p "Fritteuse sofort ausschalten." at bounding box center [683, 290] width 343 height 21
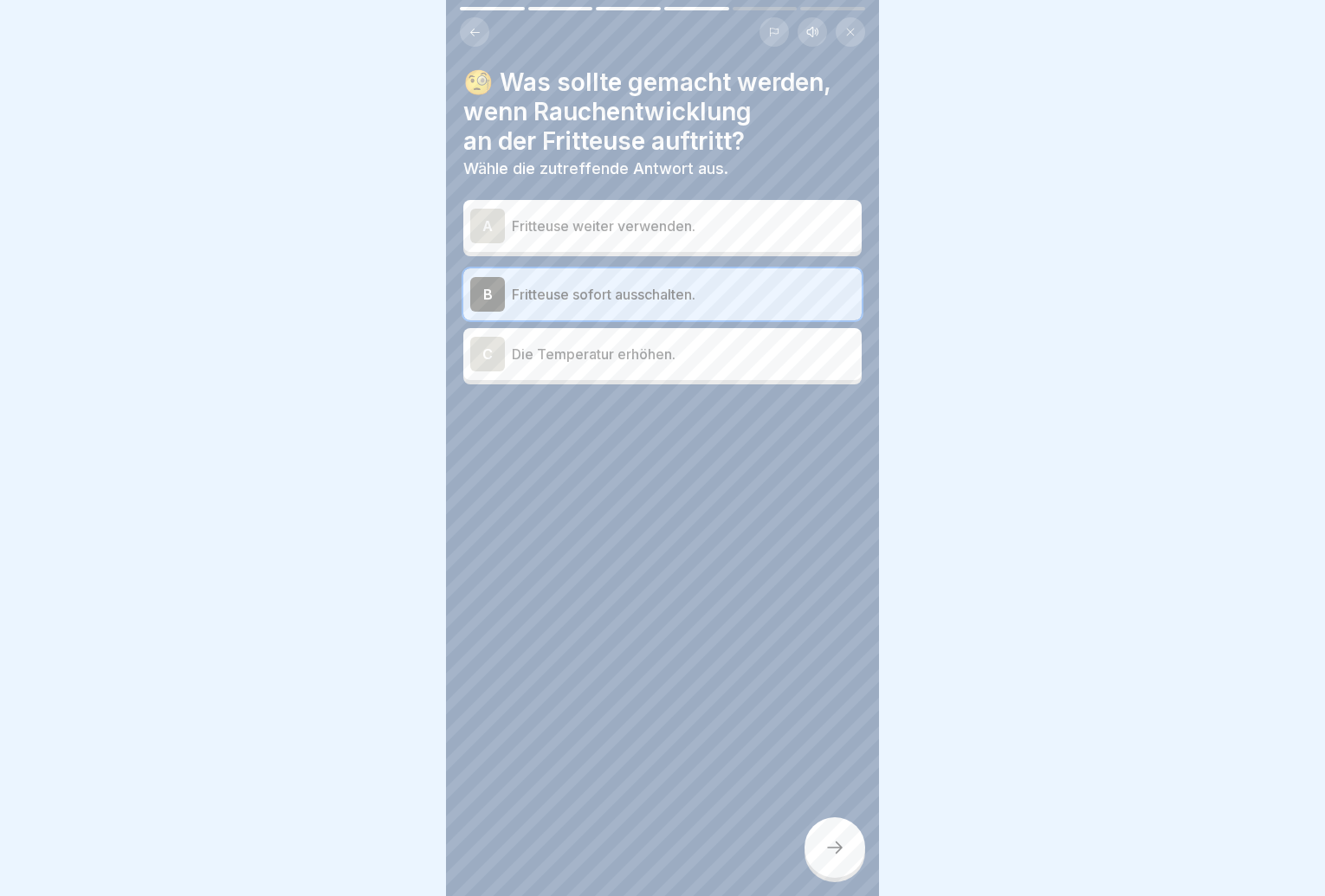
click at [841, 853] on icon at bounding box center [835, 848] width 21 height 21
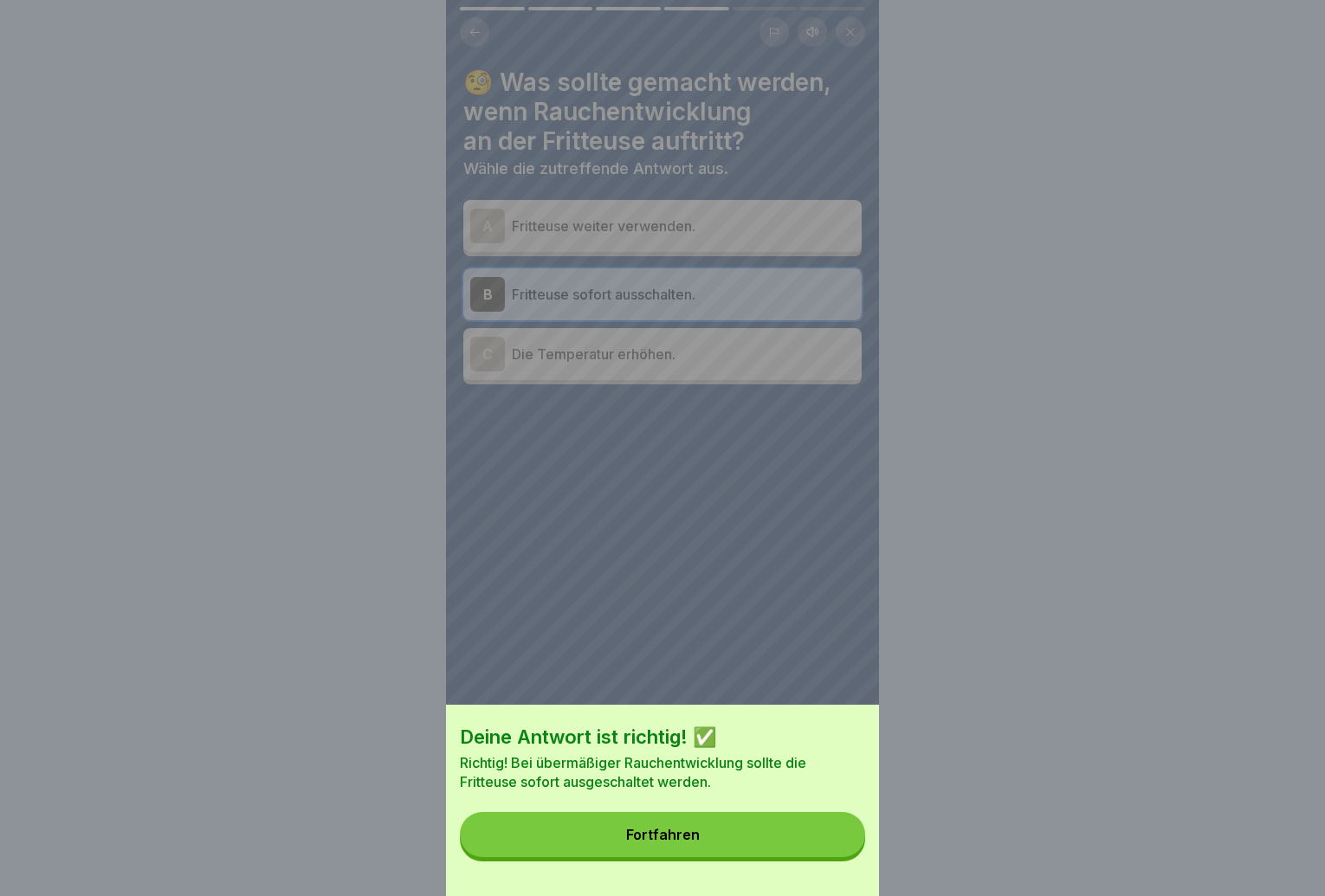
click at [840, 851] on button "Fortfahren" at bounding box center [662, 836] width 405 height 45
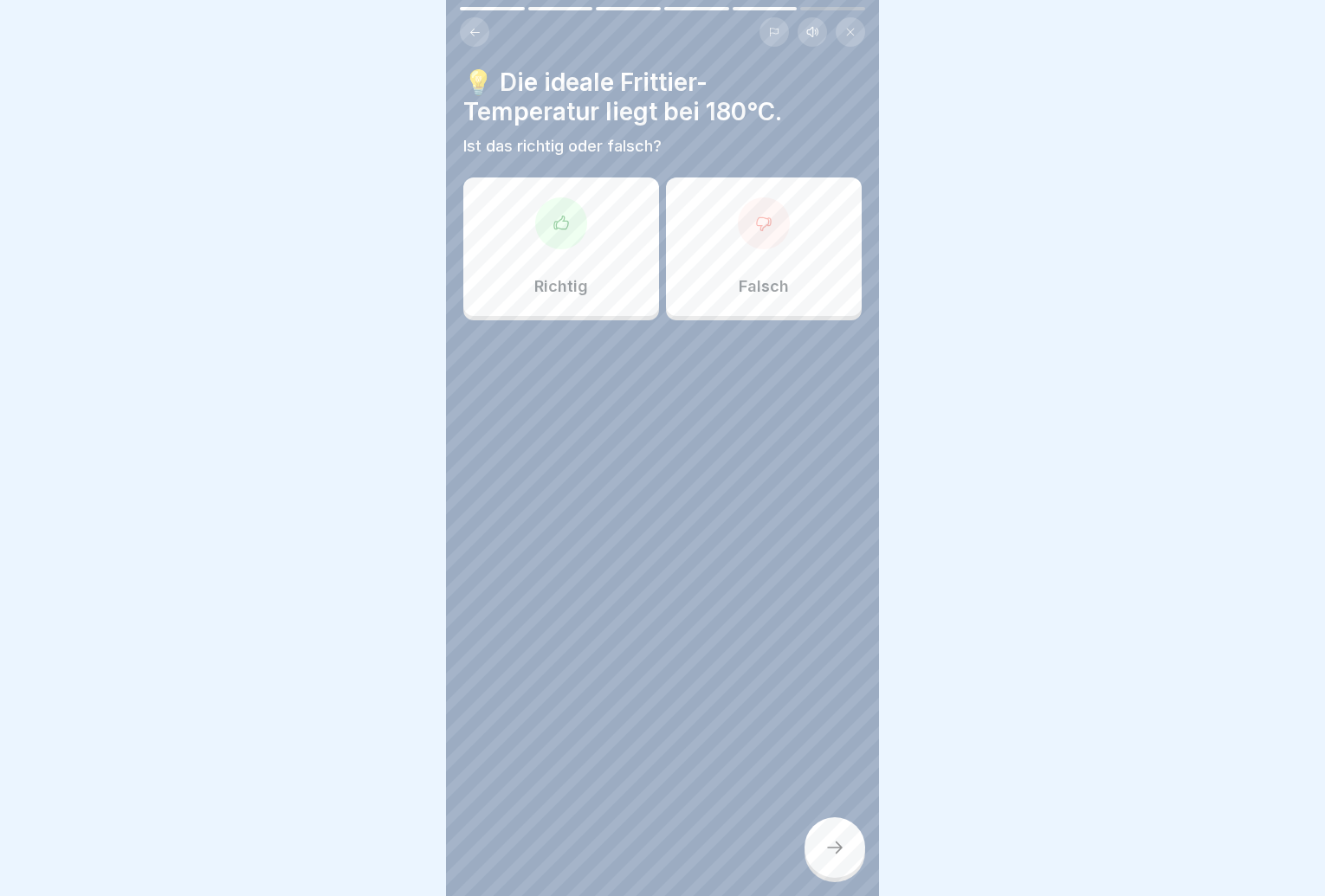
click at [779, 279] on p "Falsch" at bounding box center [764, 286] width 50 height 19
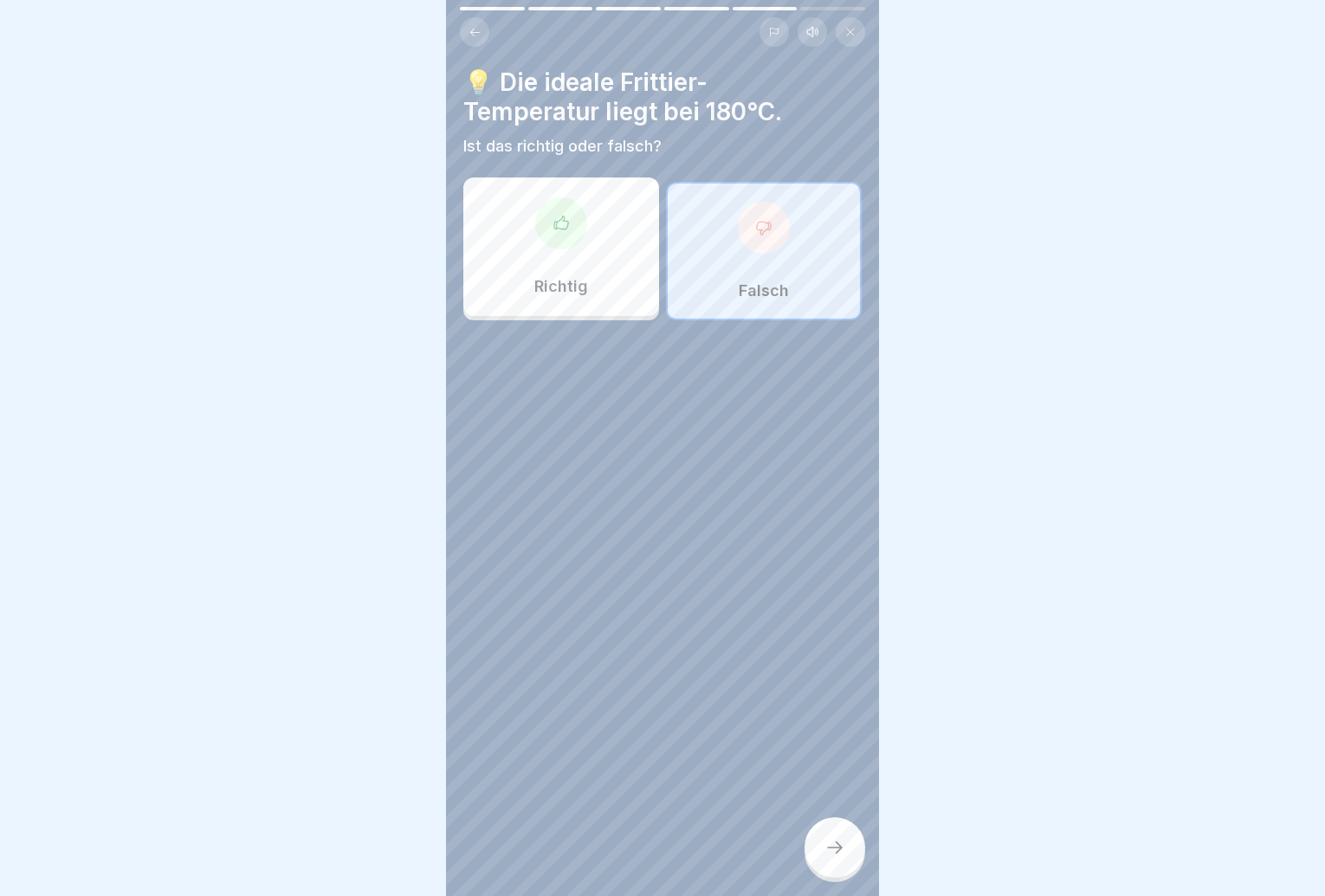
click at [850, 878] on div at bounding box center [835, 848] width 60 height 60
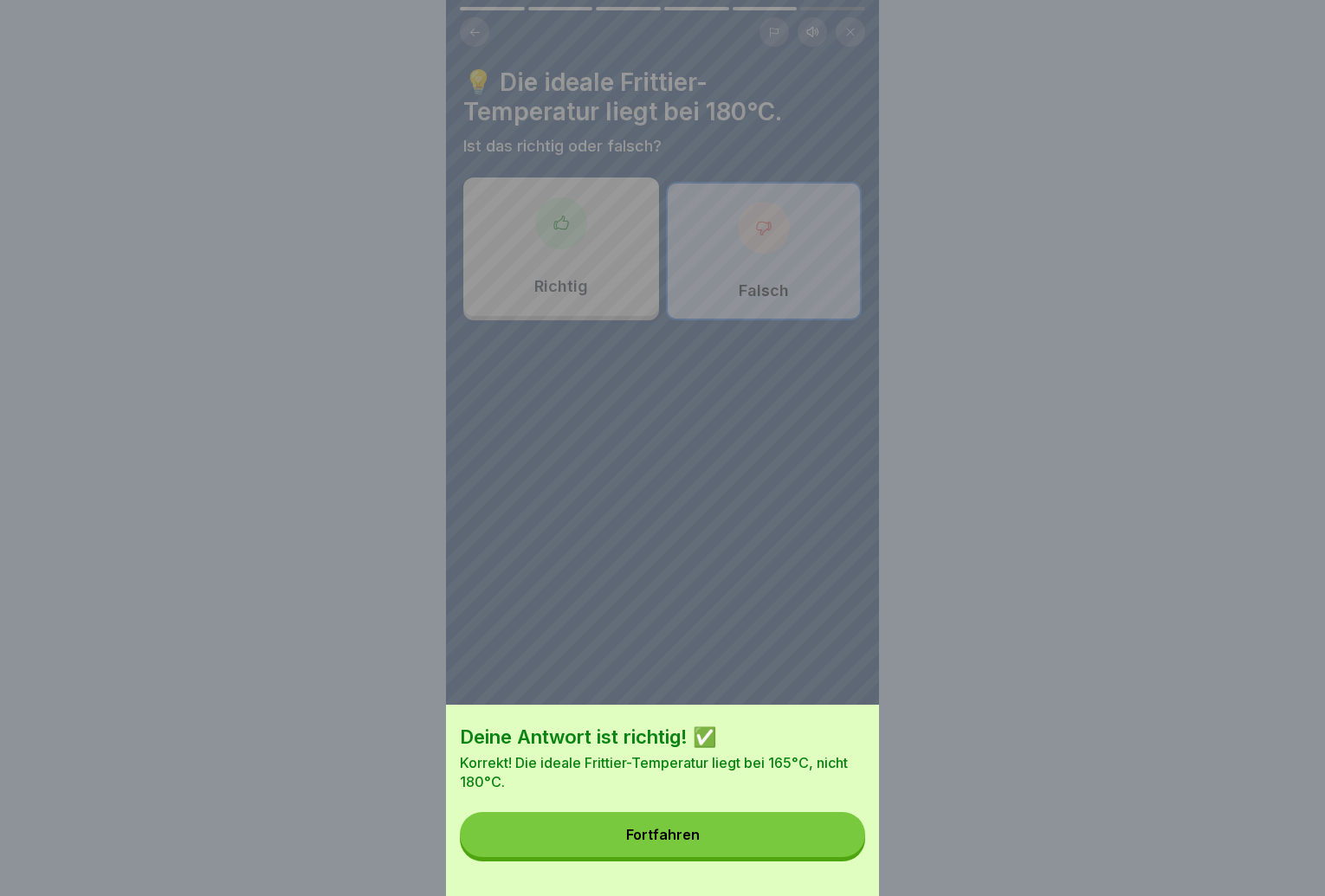
click at [763, 838] on button "Fortfahren" at bounding box center [662, 836] width 405 height 45
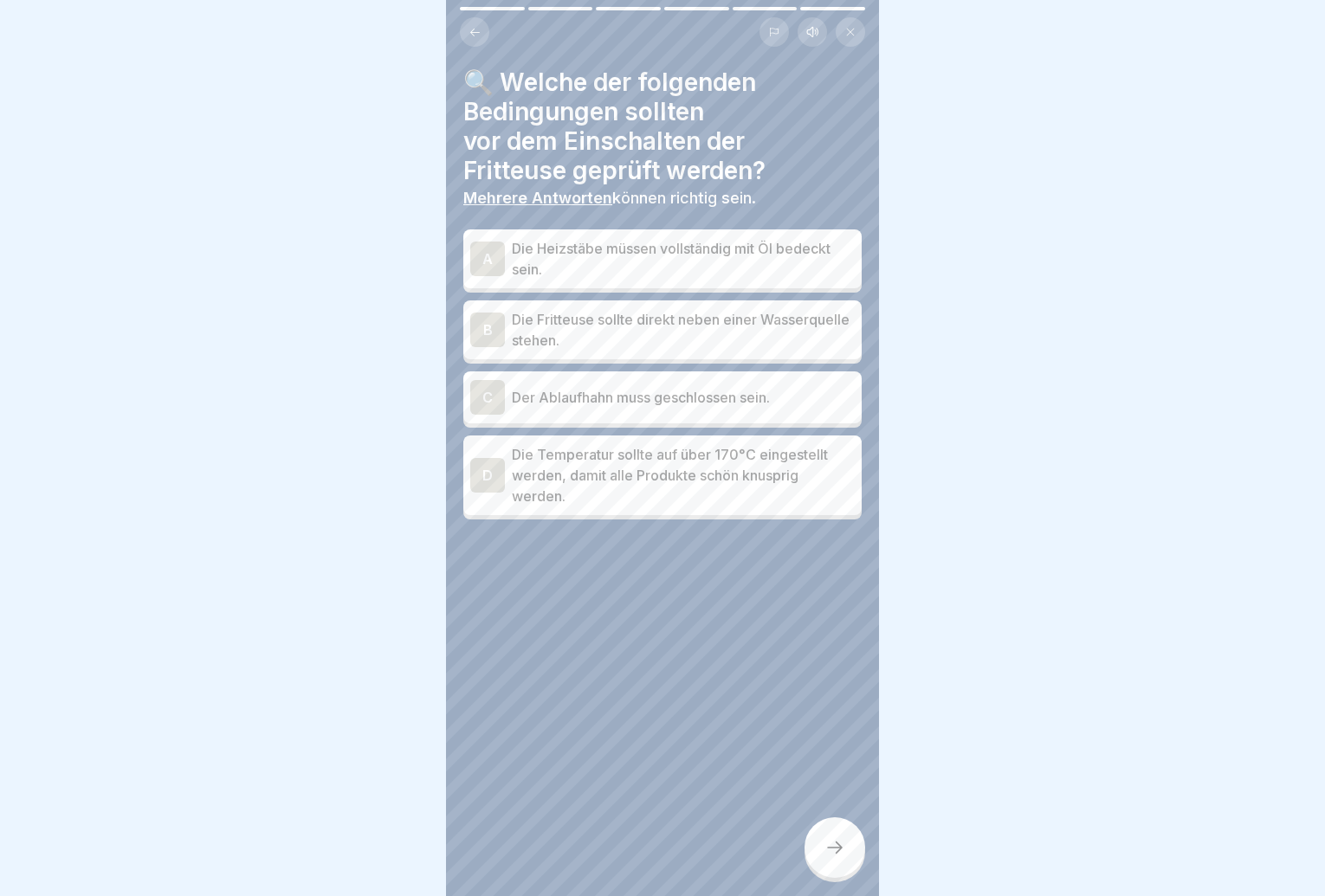
click at [628, 233] on div "A Die Heizstäbe müssen vollständig mit Öl bedeckt sein." at bounding box center [662, 259] width 399 height 59
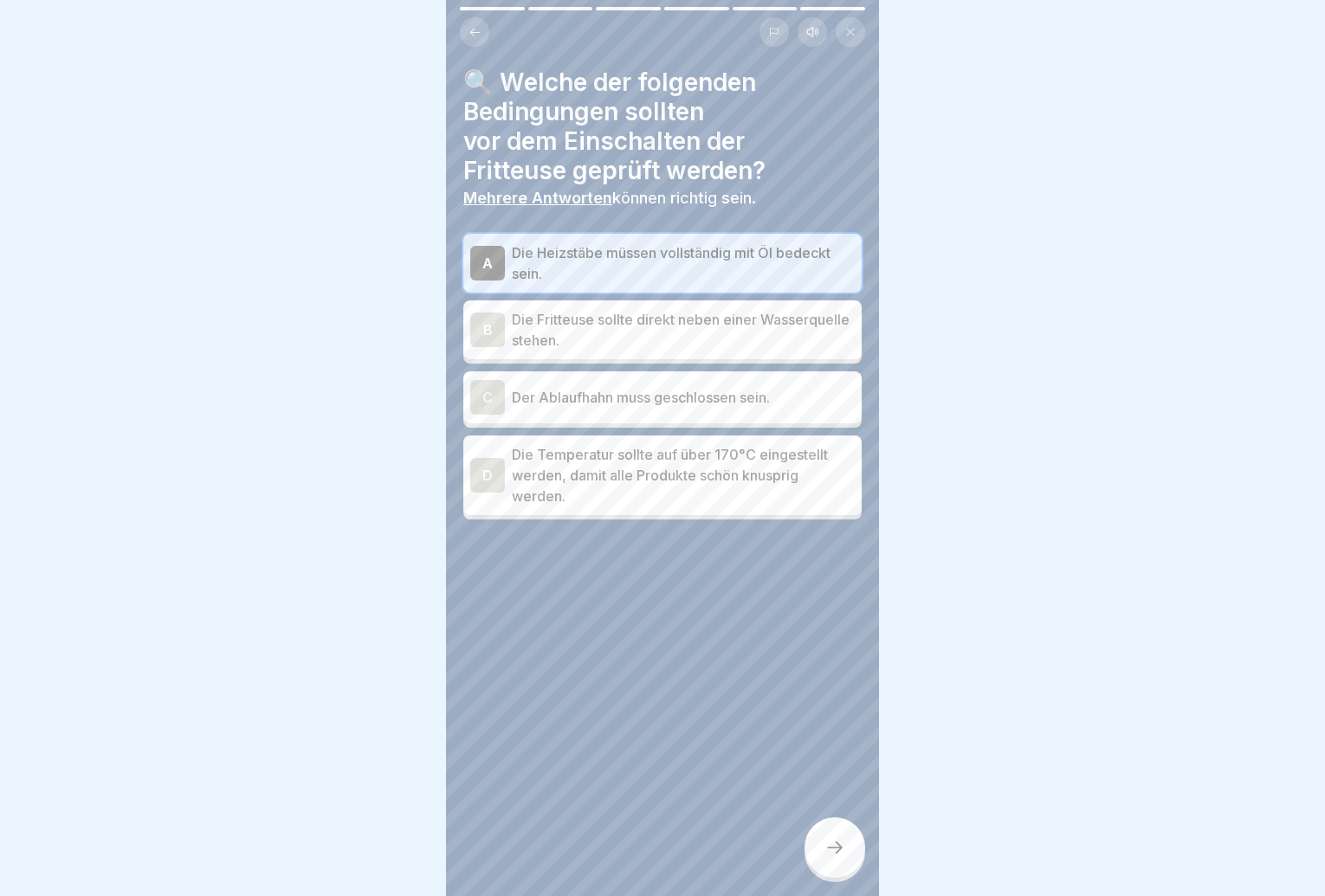
click at [653, 284] on div "A Die Heizstäbe müssen vollständig mit Öl bedeckt sein." at bounding box center [662, 263] width 399 height 59
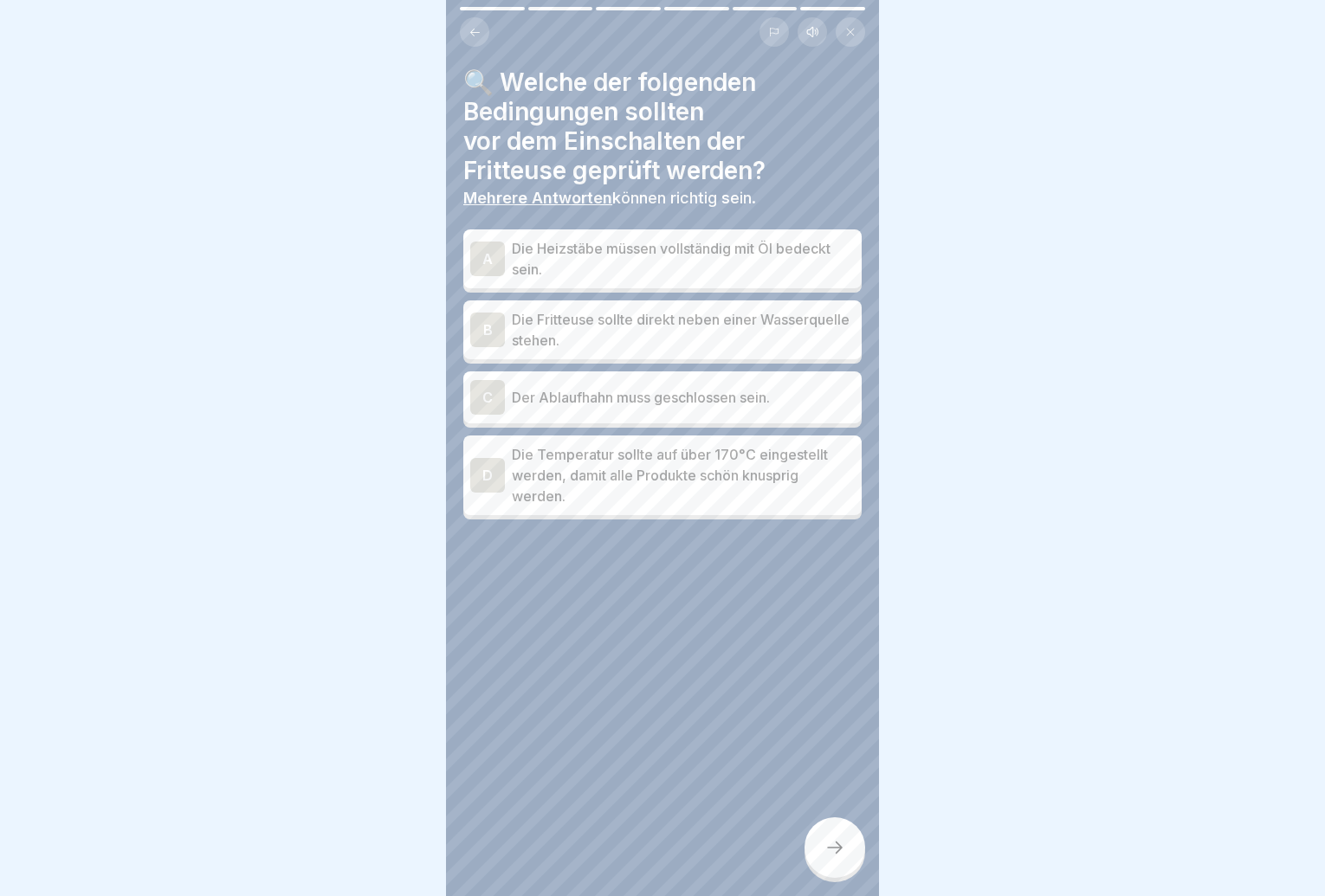
click at [653, 284] on div "A Die Heizstäbe müssen vollständig mit Öl bedeckt sein." at bounding box center [662, 259] width 399 height 59
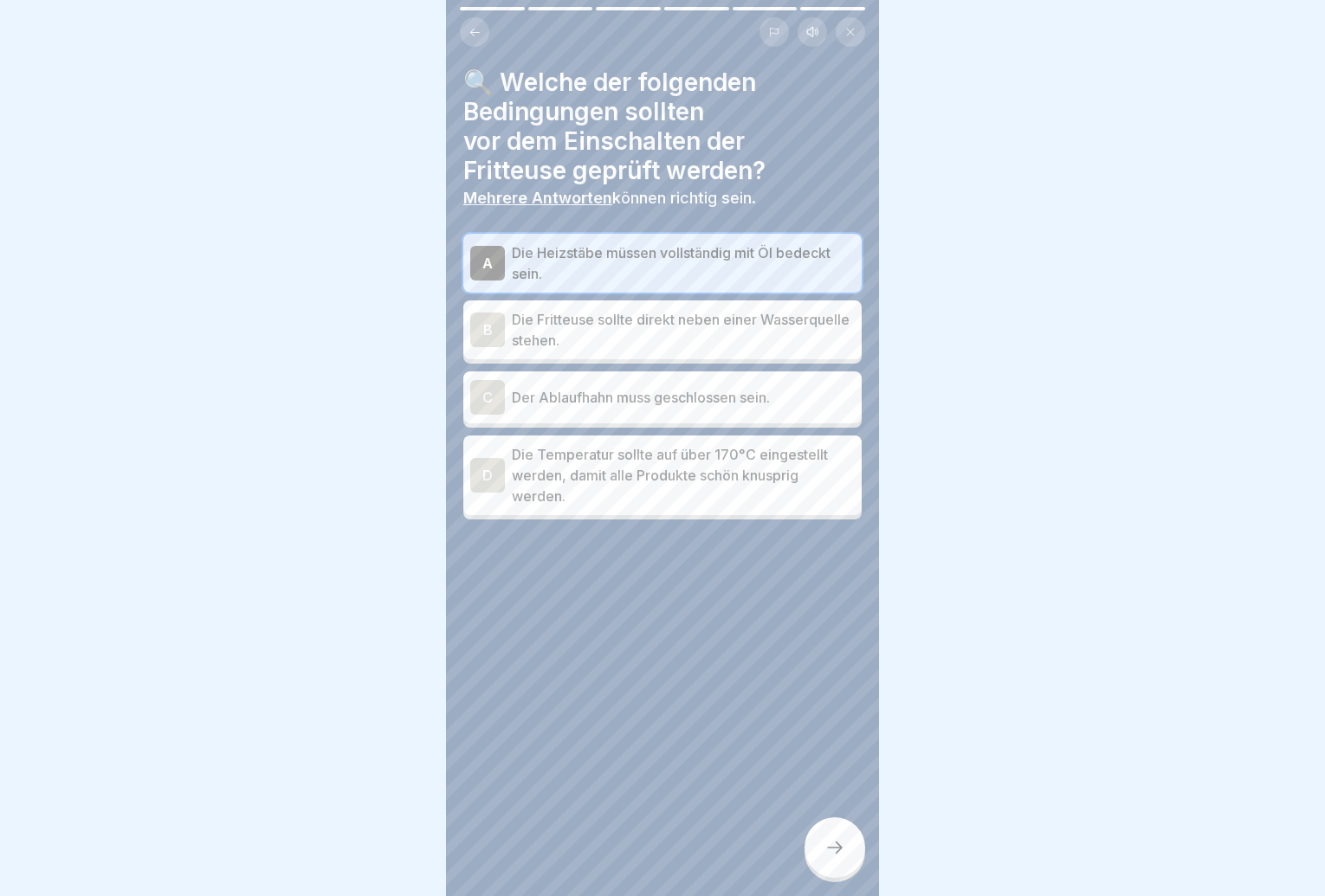
click at [627, 394] on p "Der Ablaufhahn muss geschlossen sein." at bounding box center [683, 398] width 343 height 21
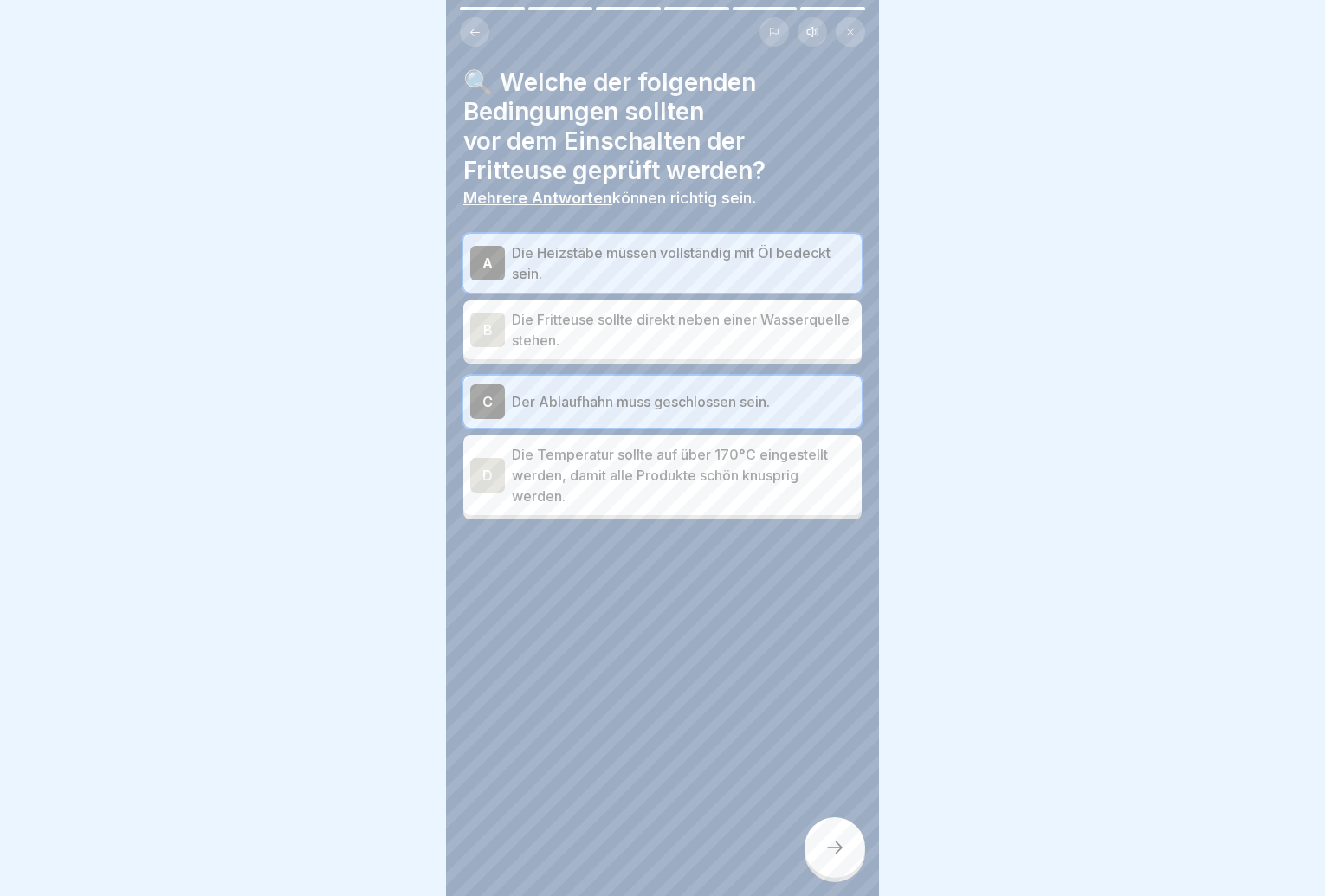
click at [831, 858] on icon at bounding box center [835, 848] width 21 height 21
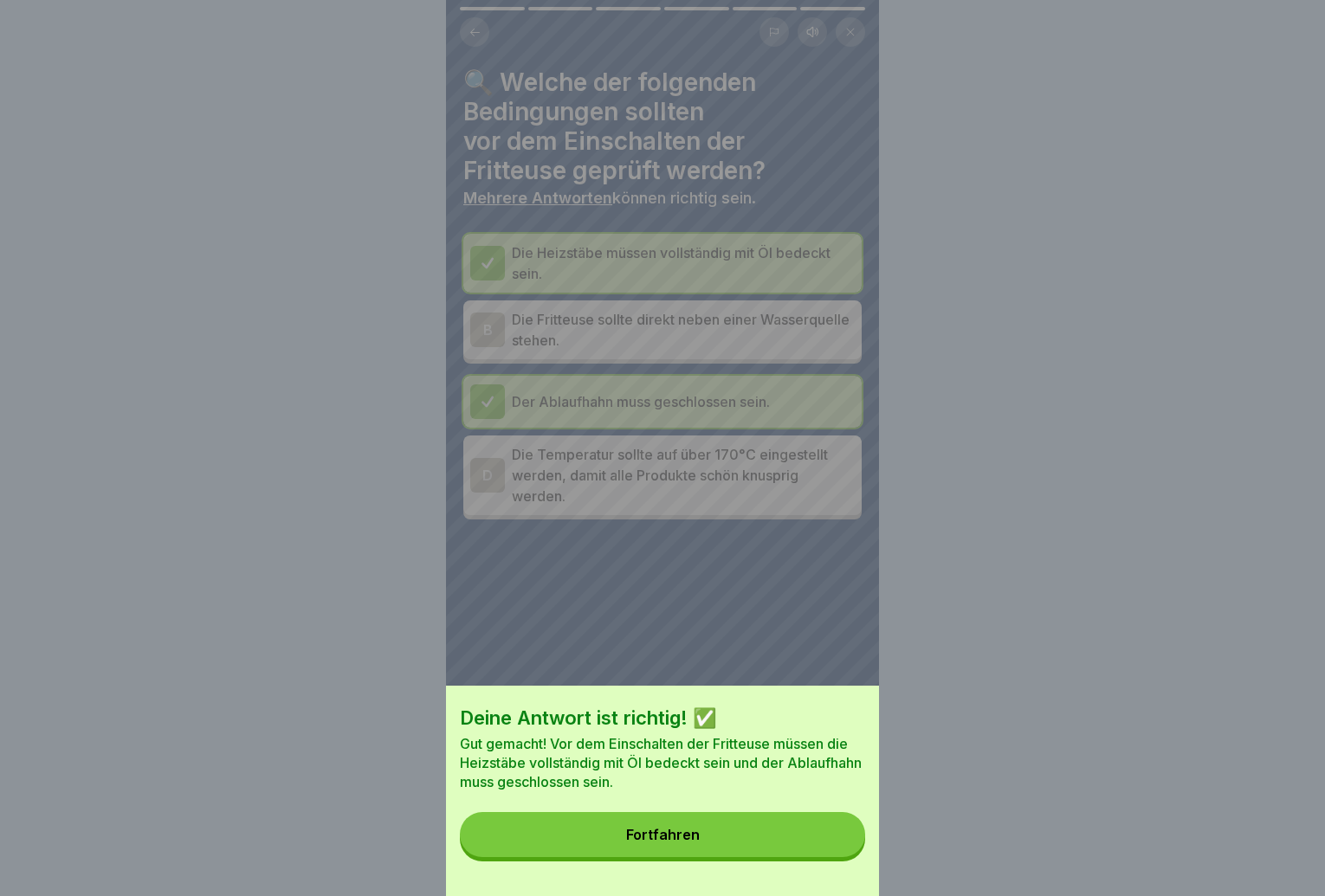
click at [824, 853] on button "Fortfahren" at bounding box center [662, 836] width 405 height 45
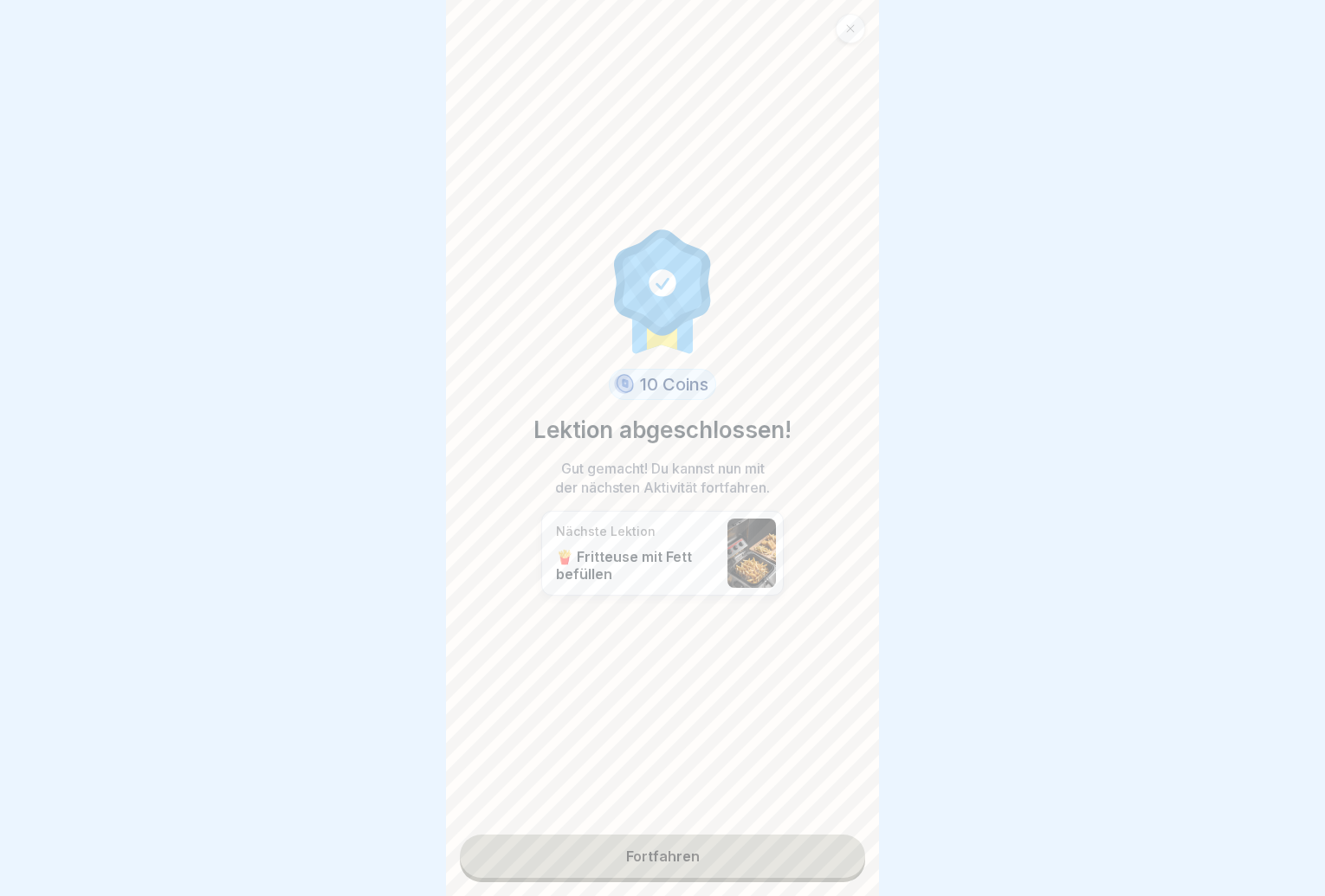
click at [821, 848] on link "Fortfahren" at bounding box center [662, 856] width 405 height 43
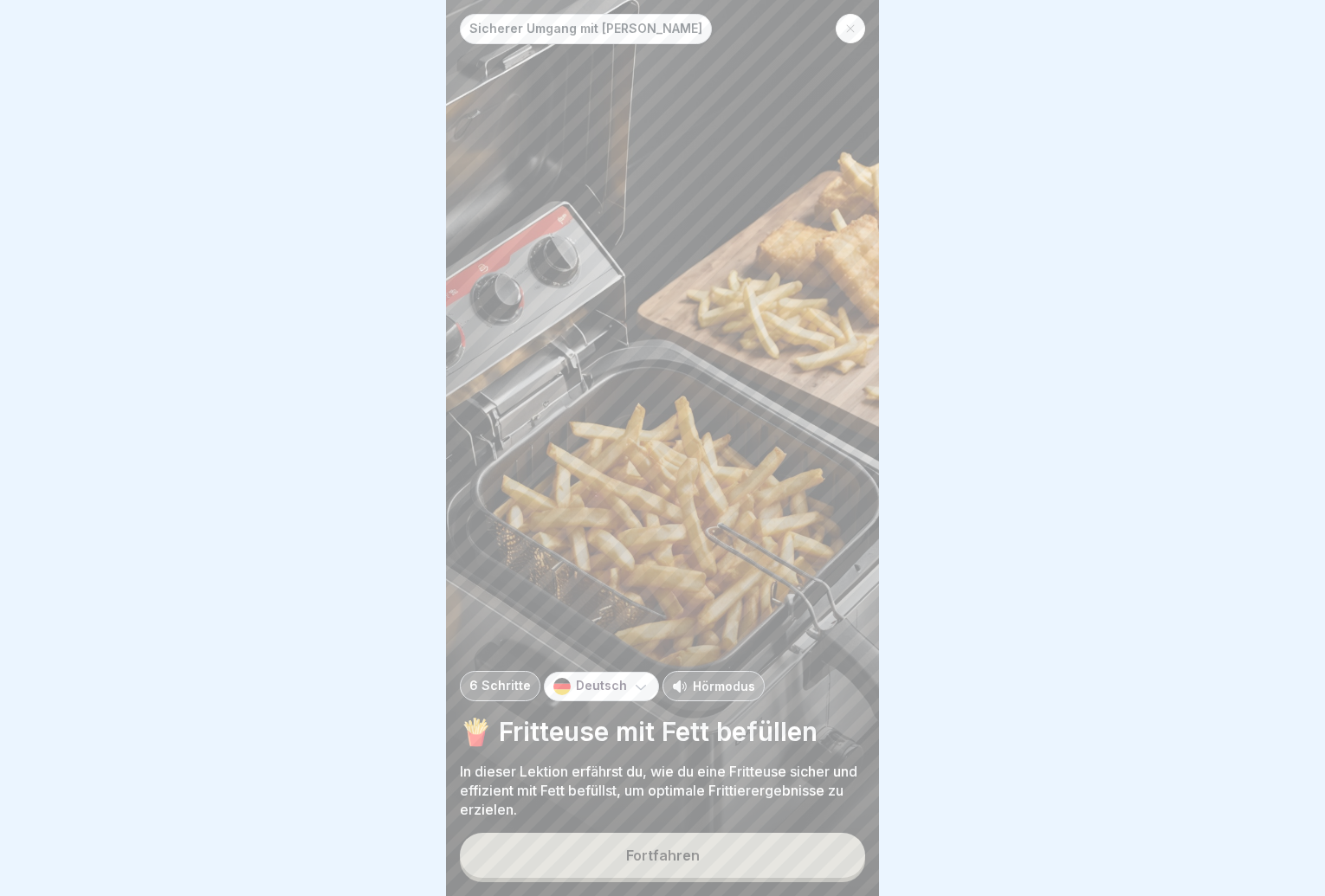
drag, startPoint x: 819, startPoint y: 846, endPoint x: 924, endPoint y: 877, distance: 109.5
click at [924, 877] on div at bounding box center [662, 448] width 1325 height 896
click at [773, 864] on button "Fortfahren" at bounding box center [662, 856] width 405 height 45
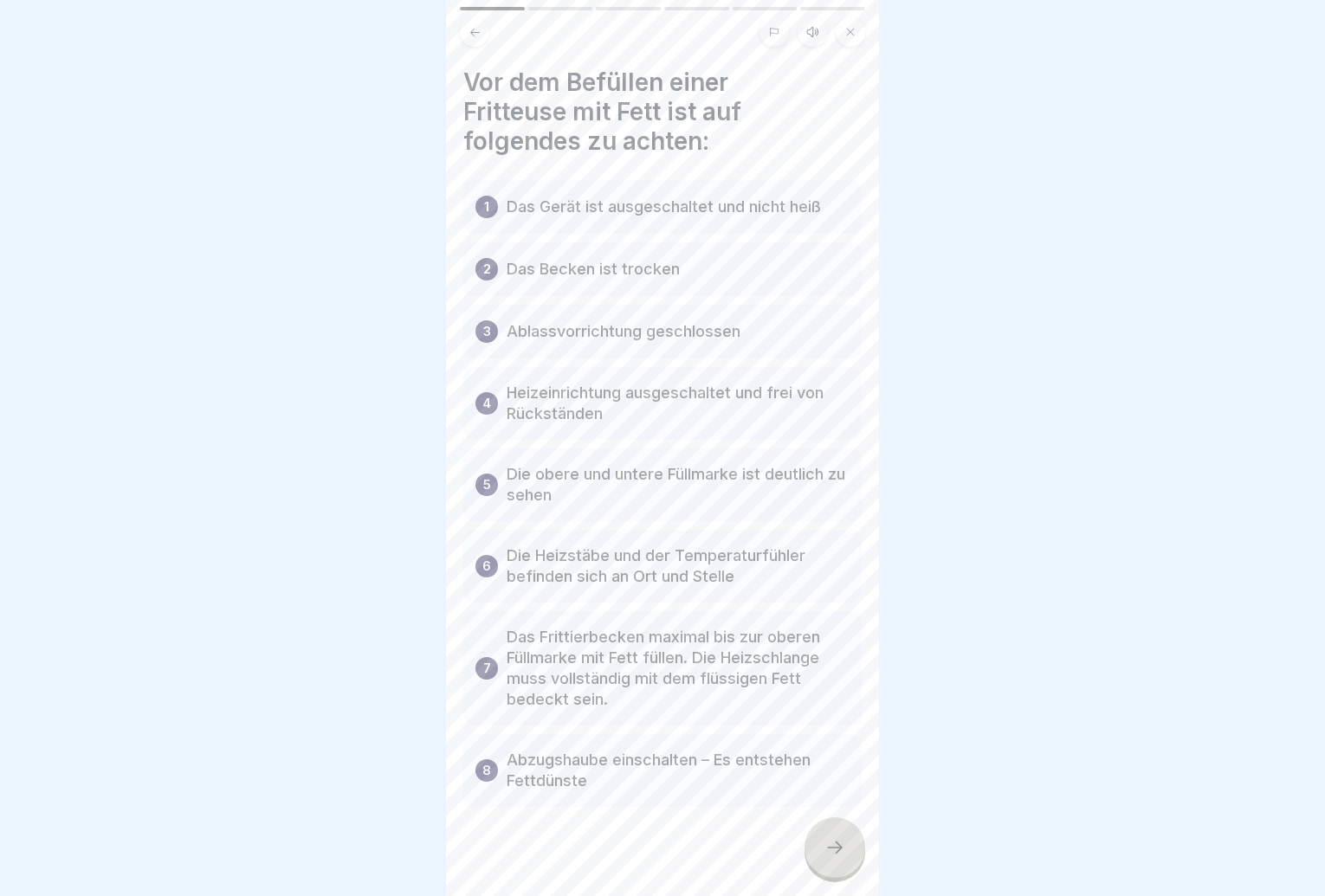
click at [847, 851] on div at bounding box center [835, 848] width 60 height 60
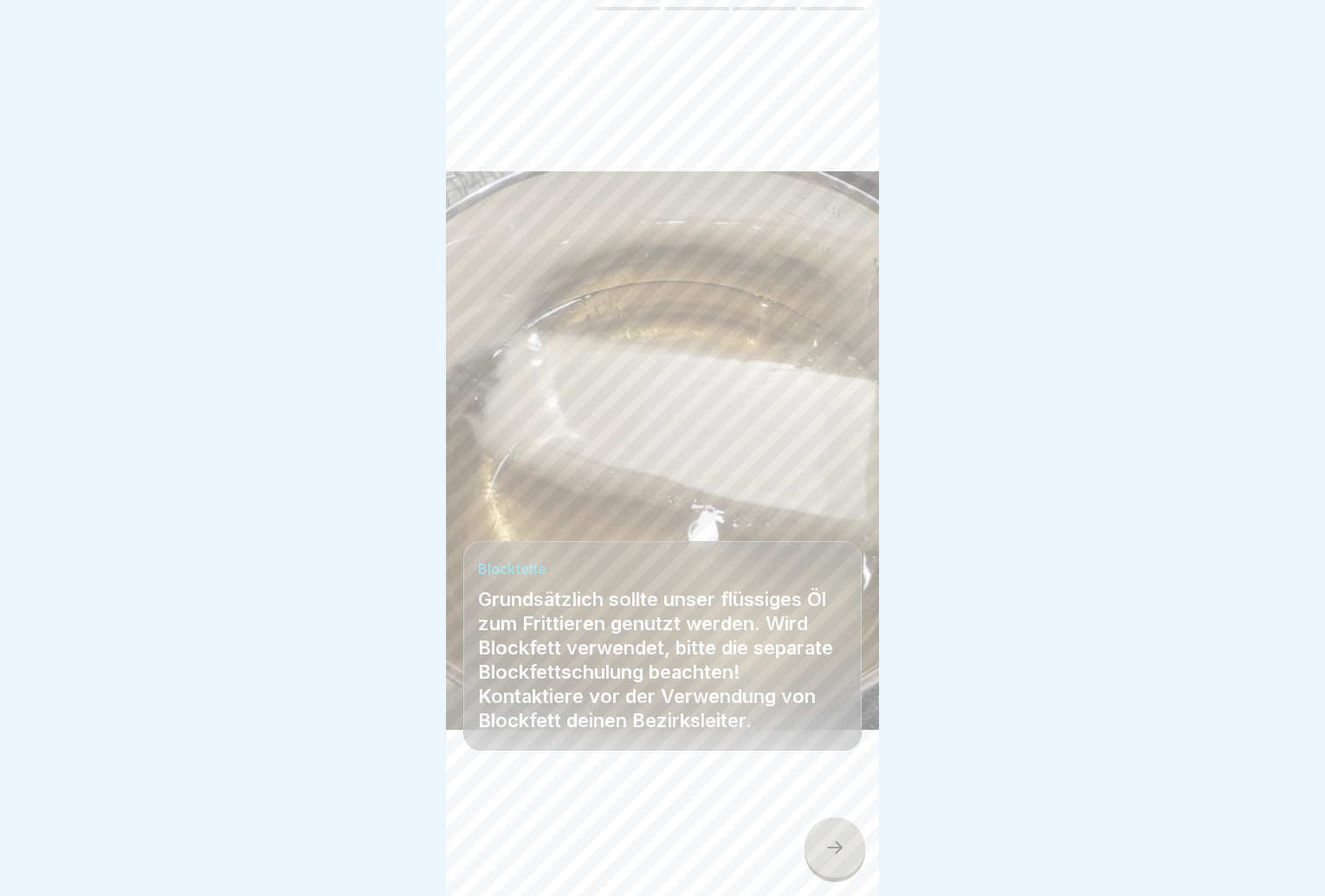
click at [837, 829] on div at bounding box center [662, 844] width 399 height 104
click at [842, 847] on div at bounding box center [835, 848] width 60 height 60
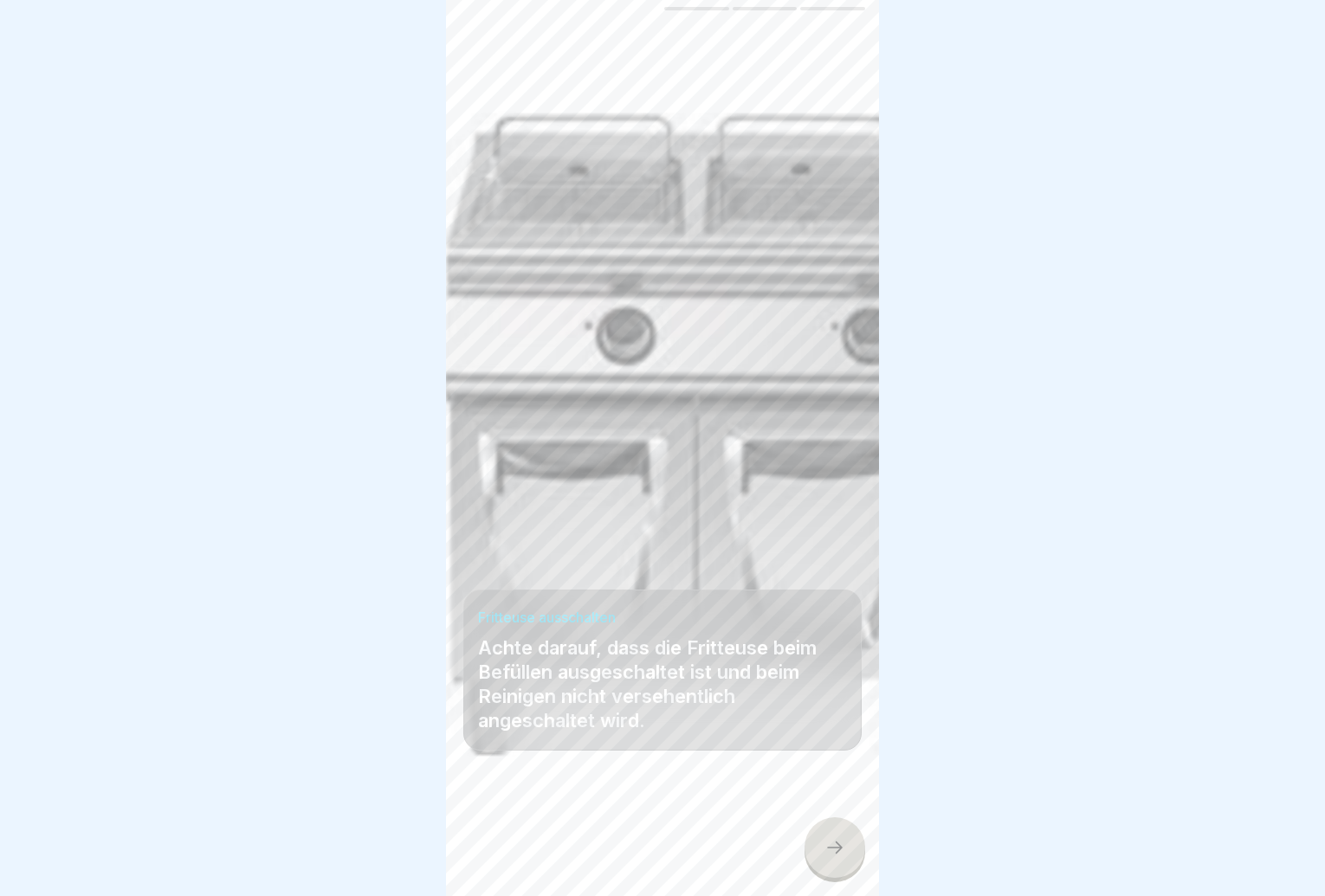
click at [844, 847] on div at bounding box center [835, 848] width 60 height 60
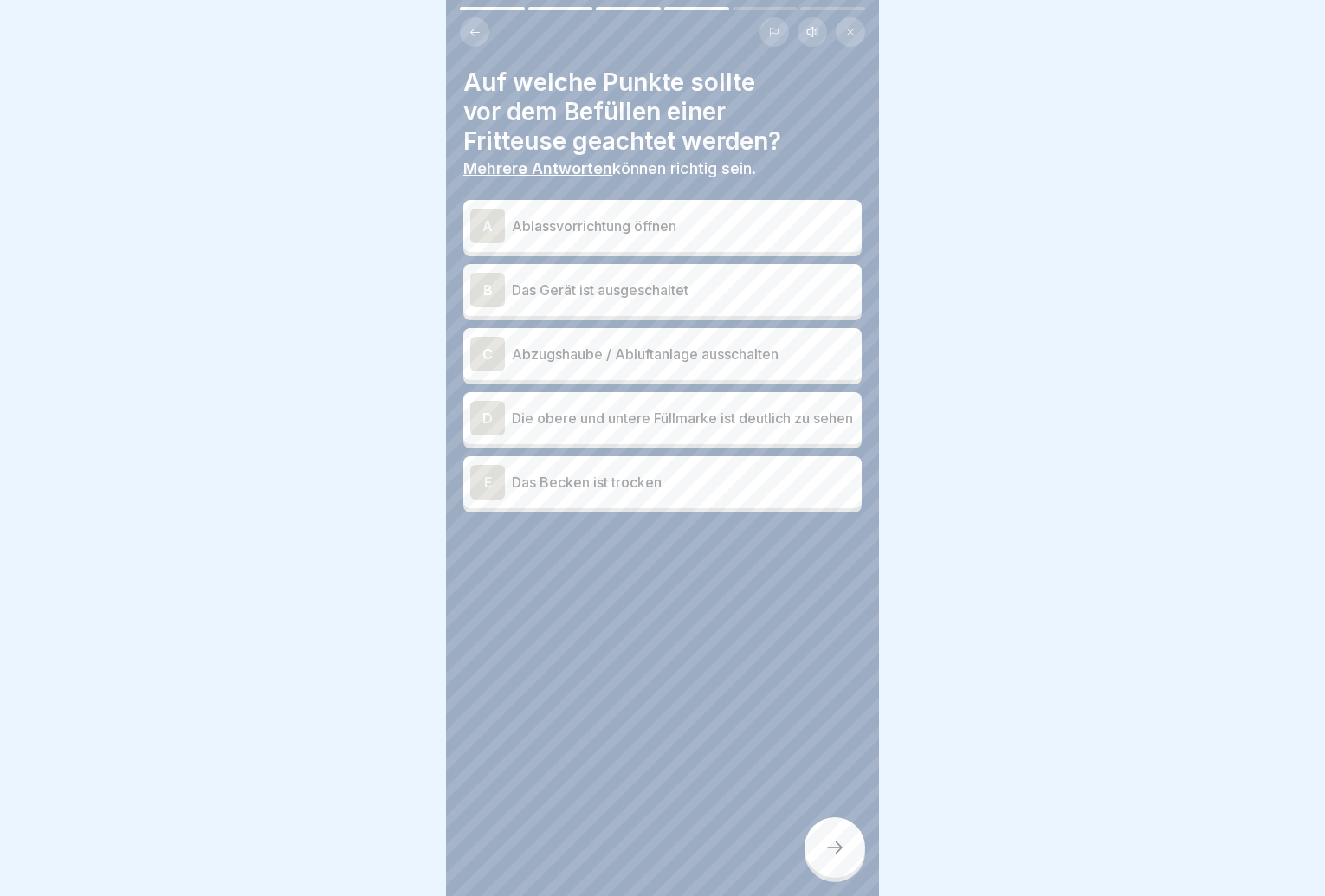
click at [624, 295] on p "Das Gerät ist ausgeschaltet" at bounding box center [683, 290] width 343 height 21
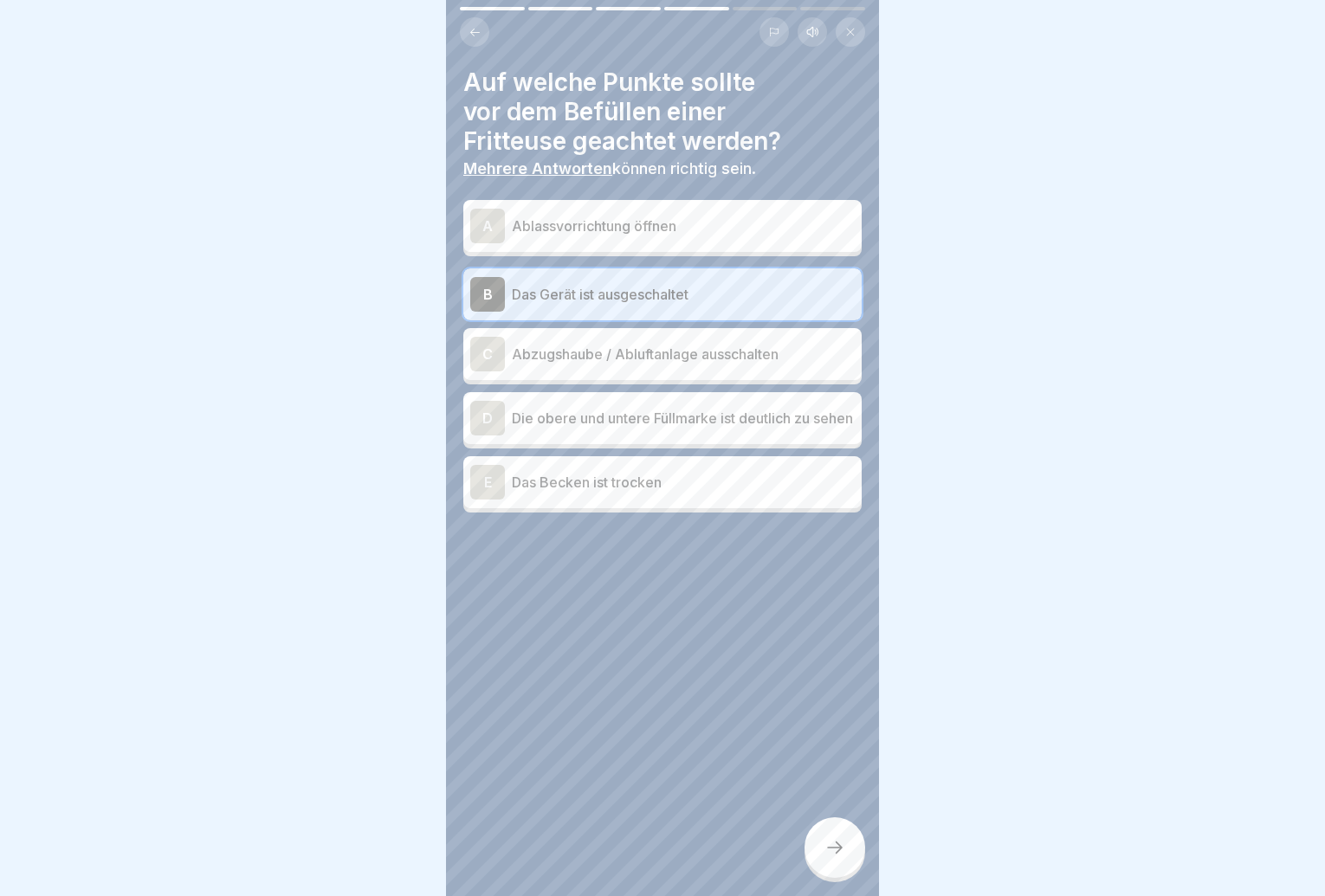
click at [635, 487] on p "Das Becken ist trocken" at bounding box center [683, 482] width 343 height 21
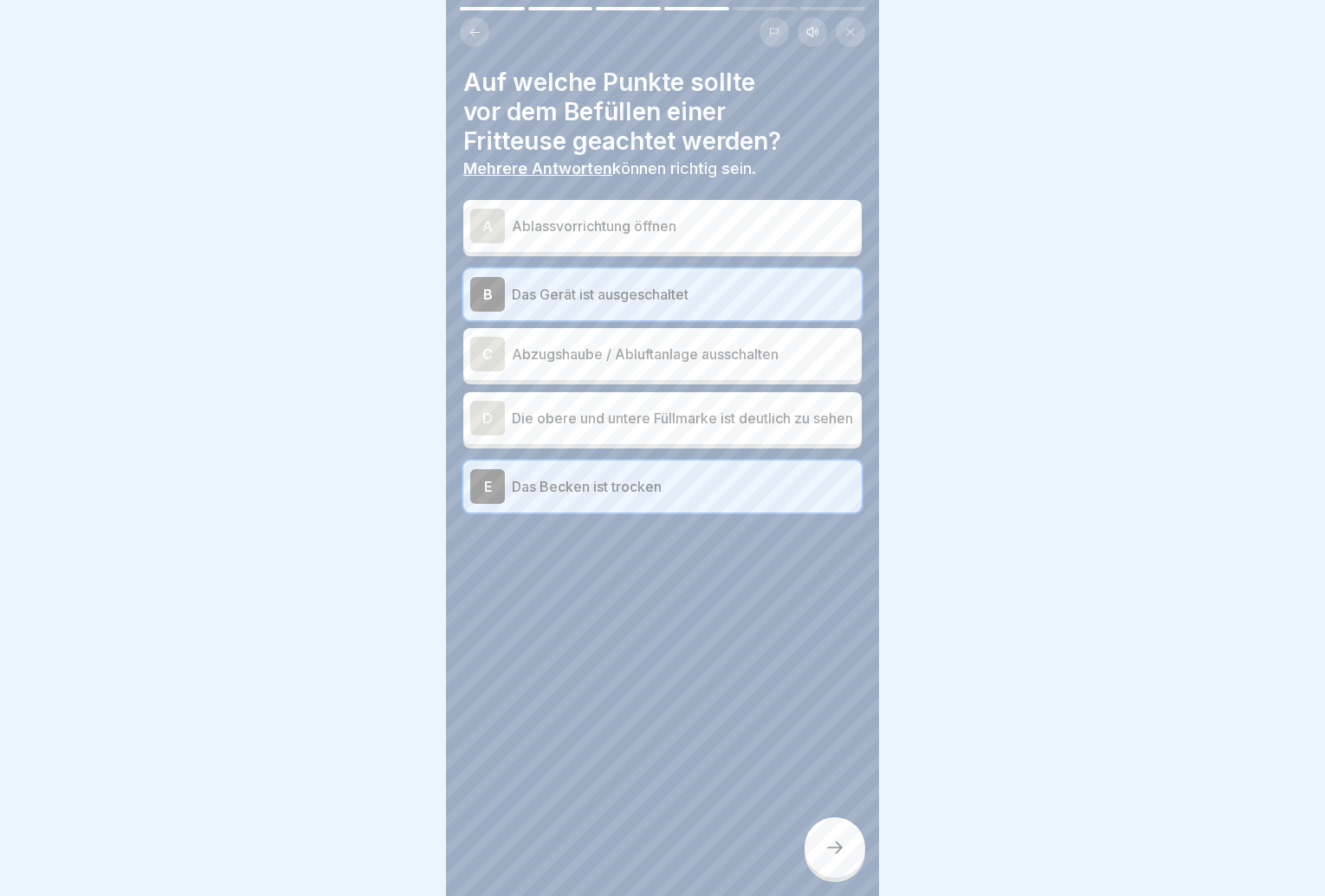
drag, startPoint x: 831, startPoint y: 852, endPoint x: 832, endPoint y: 862, distance: 10.0
click at [832, 858] on icon at bounding box center [835, 848] width 21 height 21
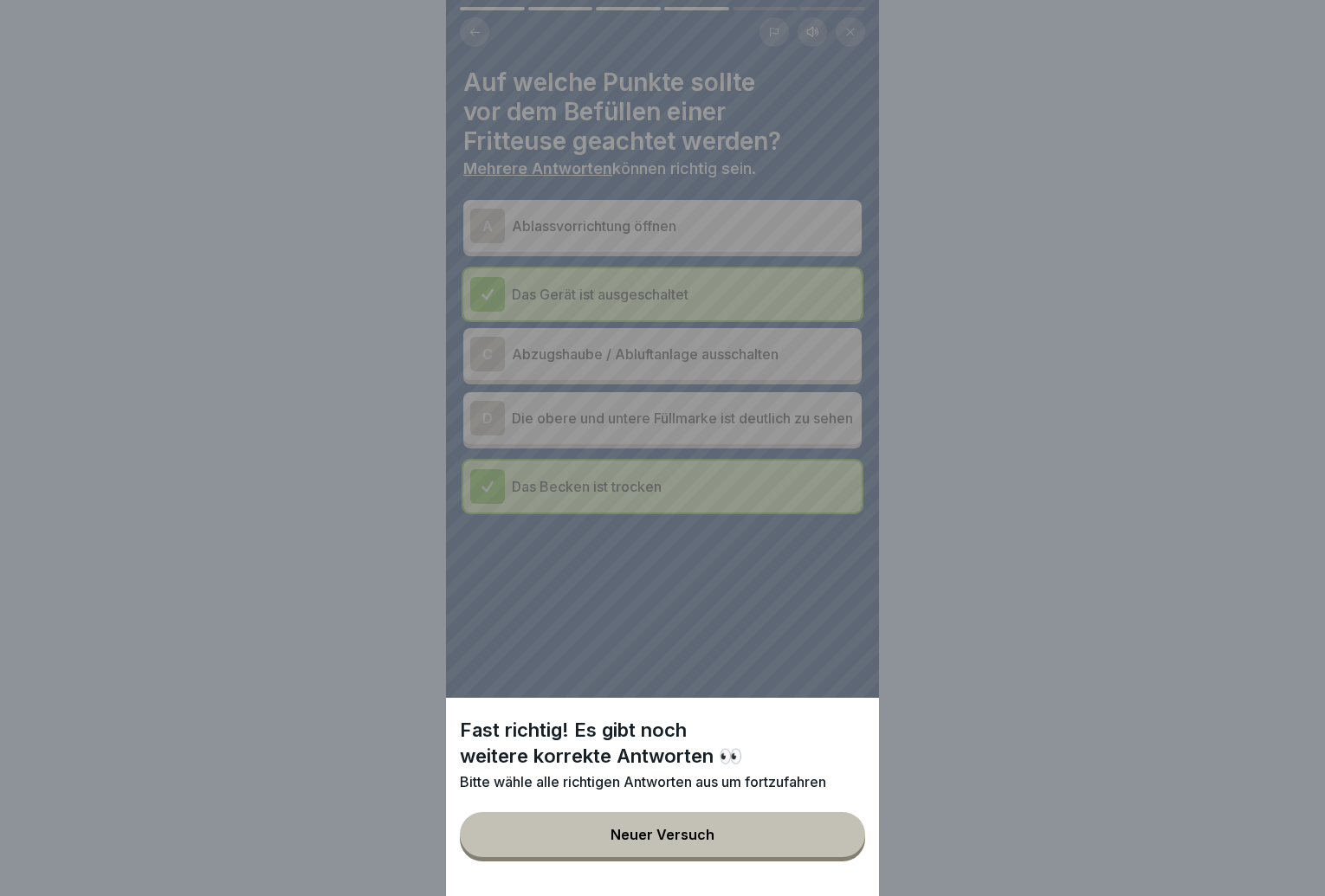
click at [832, 857] on button "Neuer Versuch" at bounding box center [662, 836] width 405 height 45
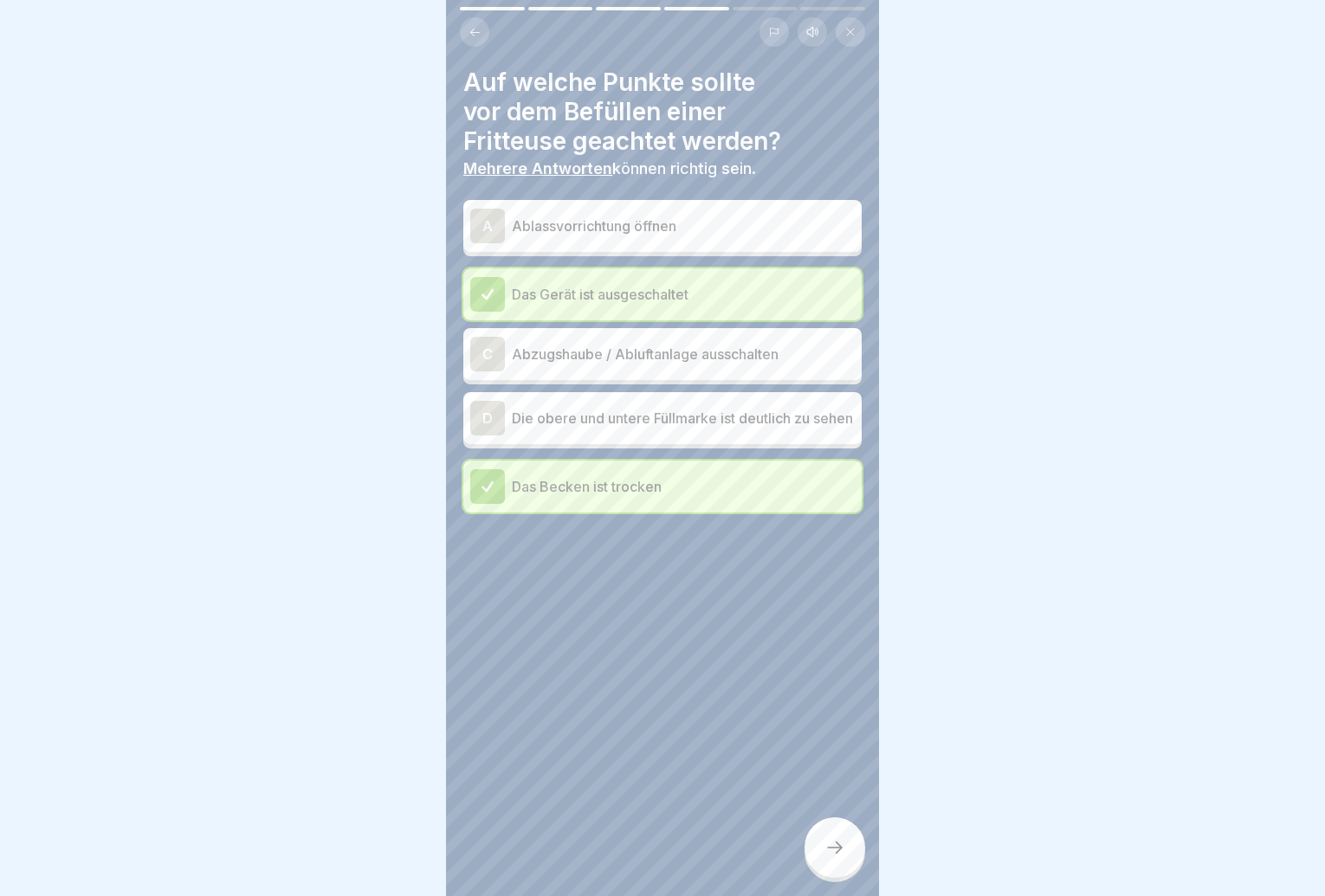
click at [764, 424] on p "Die obere und untere Füllmarke ist deutlich zu sehen" at bounding box center [683, 419] width 343 height 21
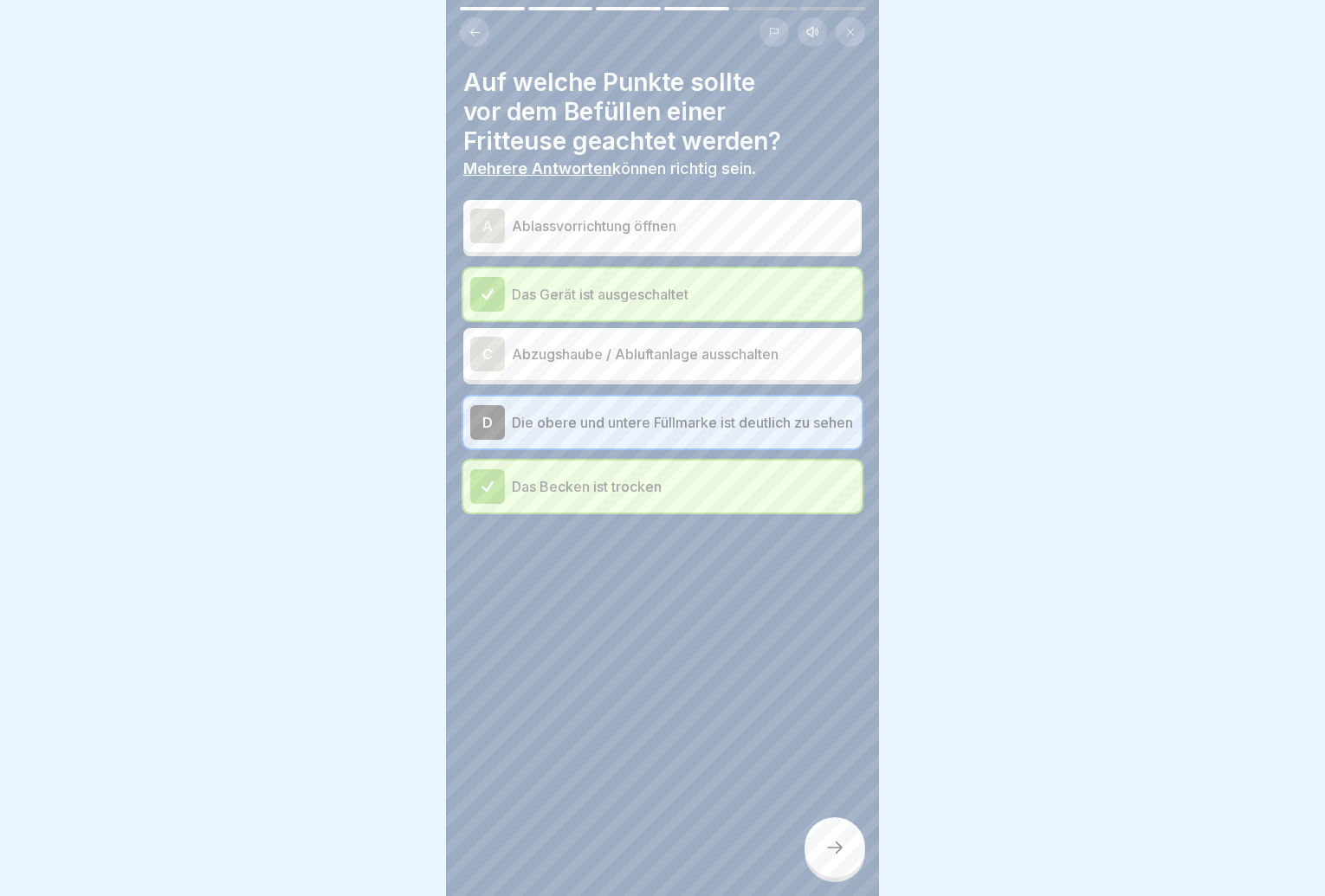
click at [833, 858] on icon at bounding box center [835, 848] width 21 height 21
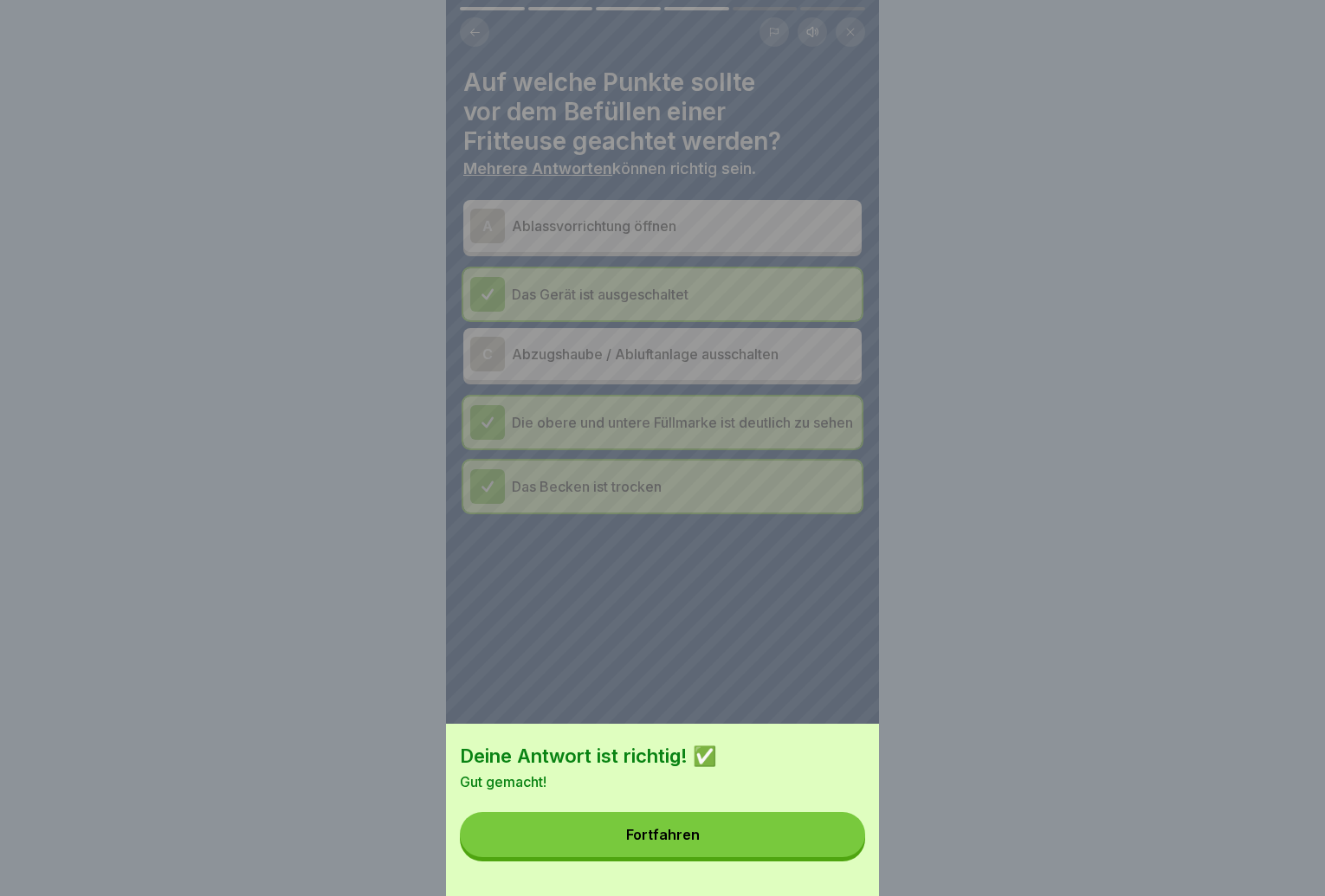
click at [818, 846] on button "Fortfahren" at bounding box center [662, 836] width 405 height 45
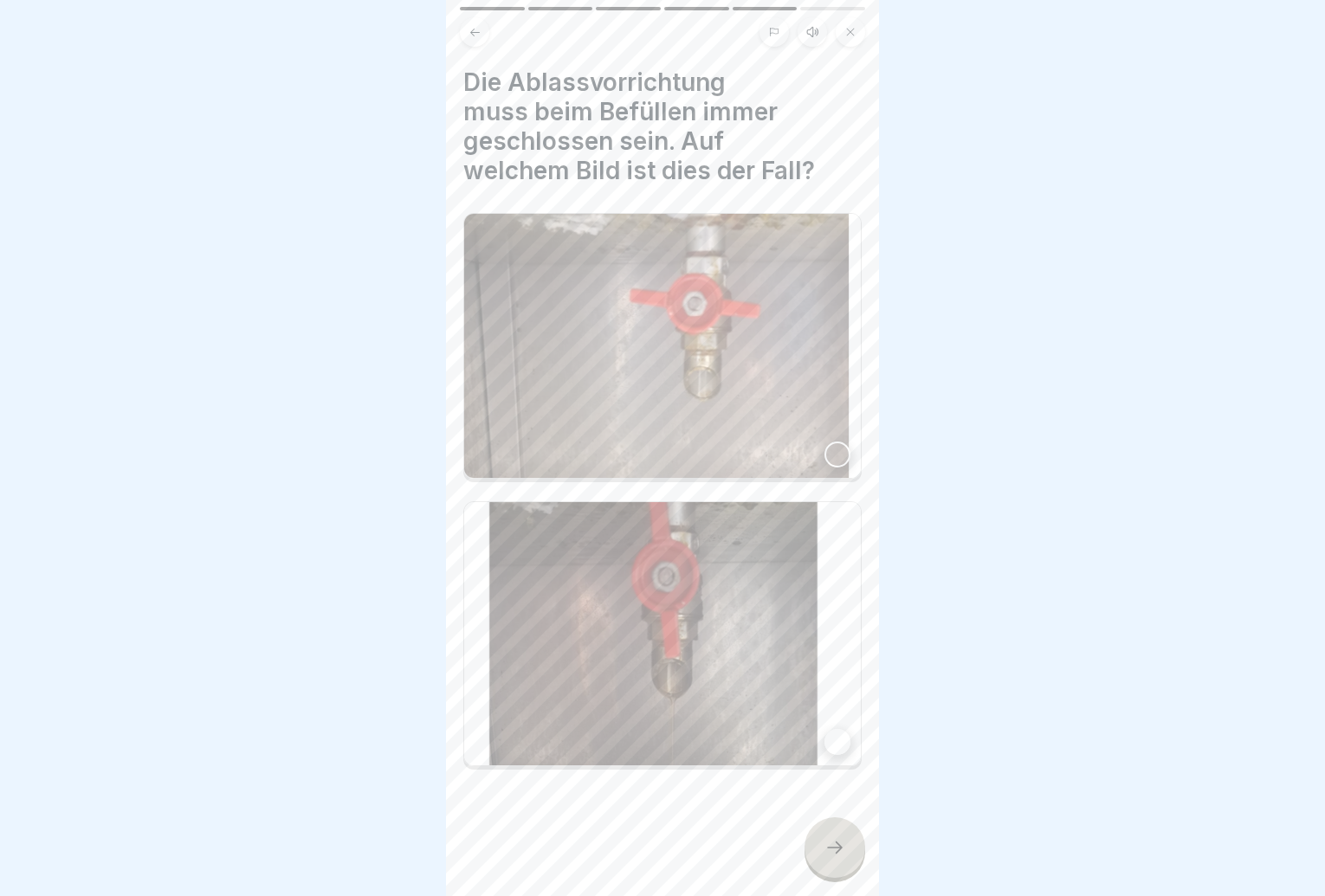
drag, startPoint x: 815, startPoint y: 842, endPoint x: 1119, endPoint y: 306, distance: 616.2
click at [1119, 306] on div at bounding box center [662, 448] width 1325 height 896
click at [832, 441] on div at bounding box center [836, 454] width 26 height 26
click at [824, 857] on icon at bounding box center [835, 848] width 21 height 21
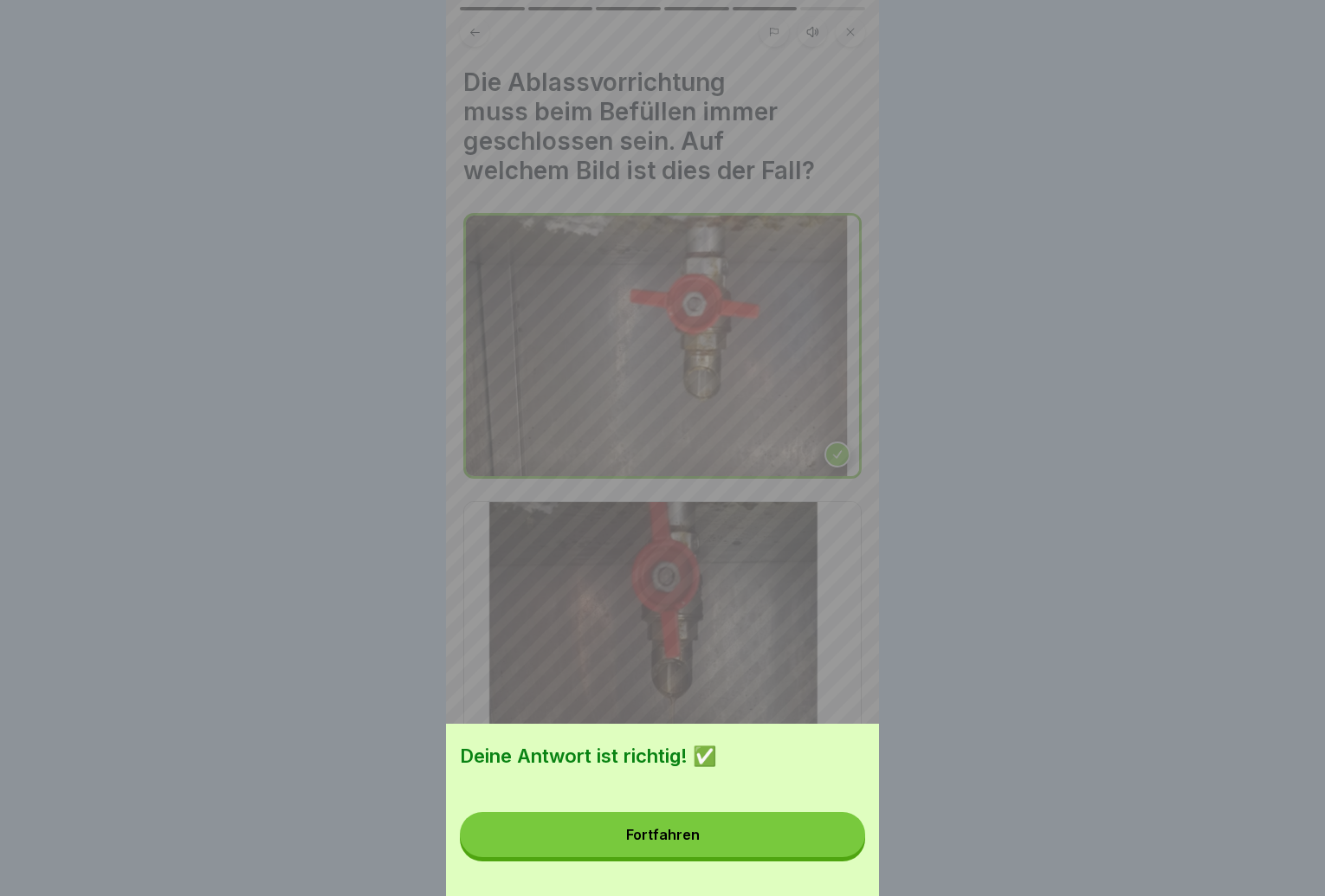
click at [824, 857] on button "Fortfahren" at bounding box center [662, 836] width 405 height 45
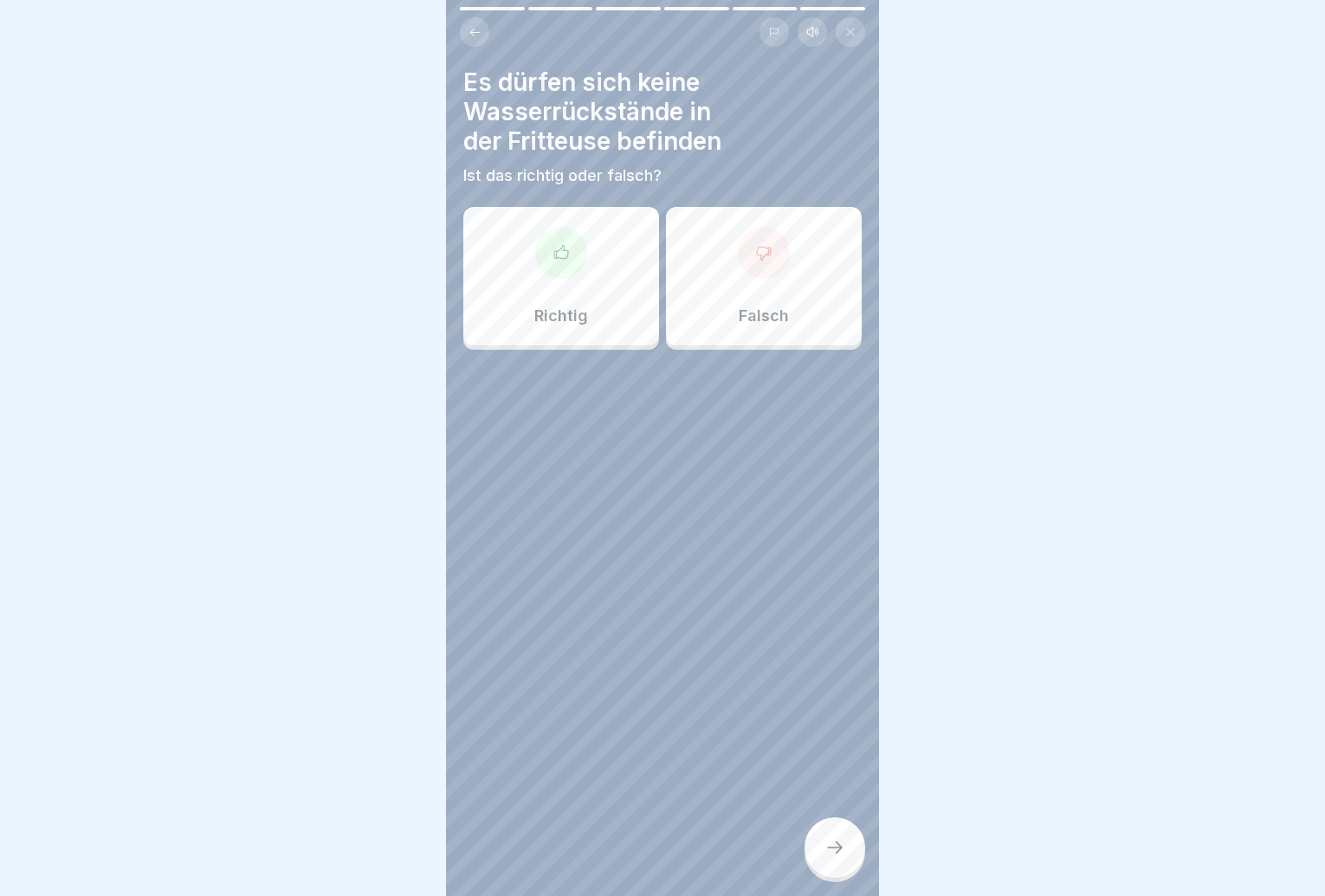
click at [584, 294] on div "Richtig" at bounding box center [560, 276] width 196 height 139
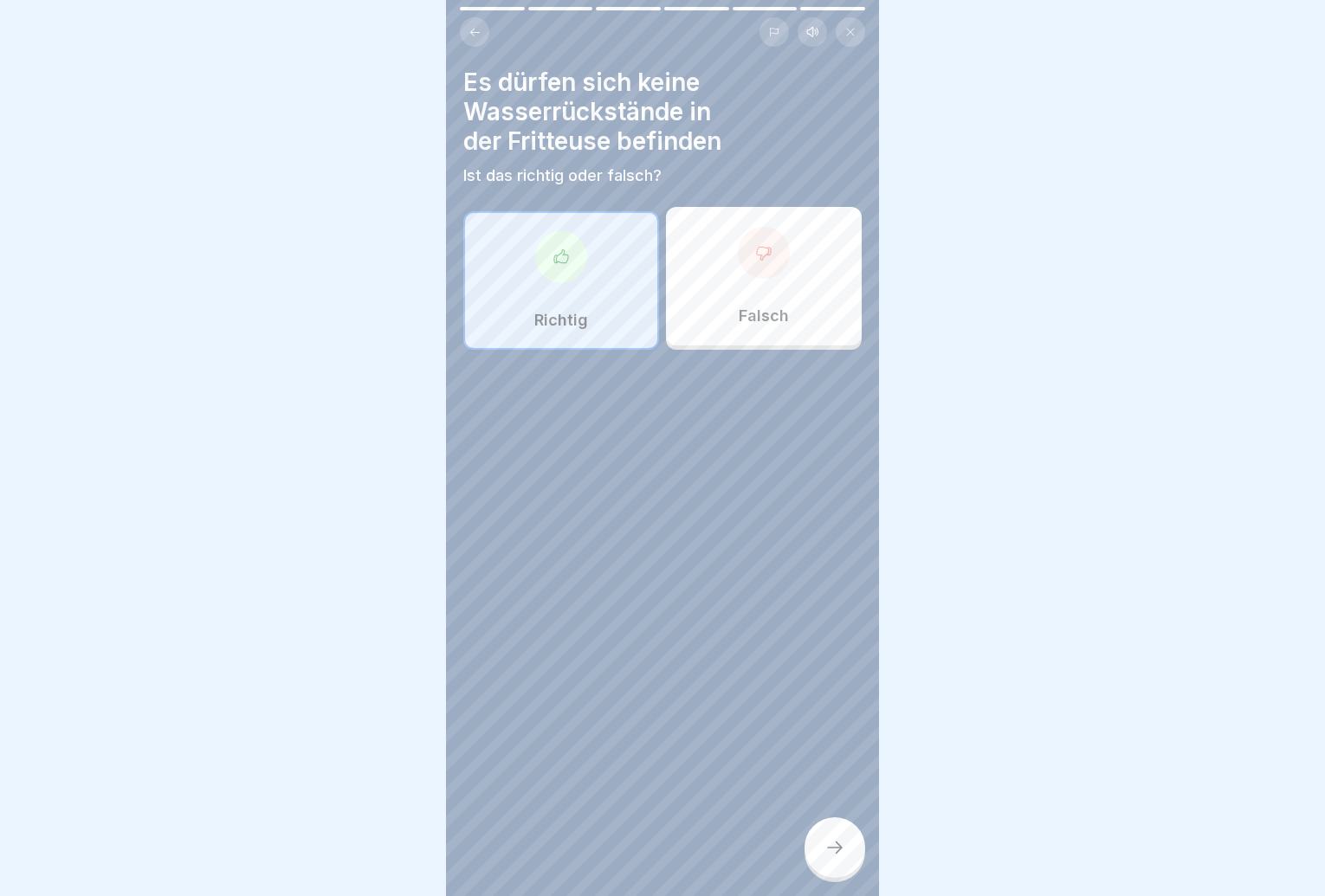
click at [817, 854] on div at bounding box center [835, 848] width 60 height 60
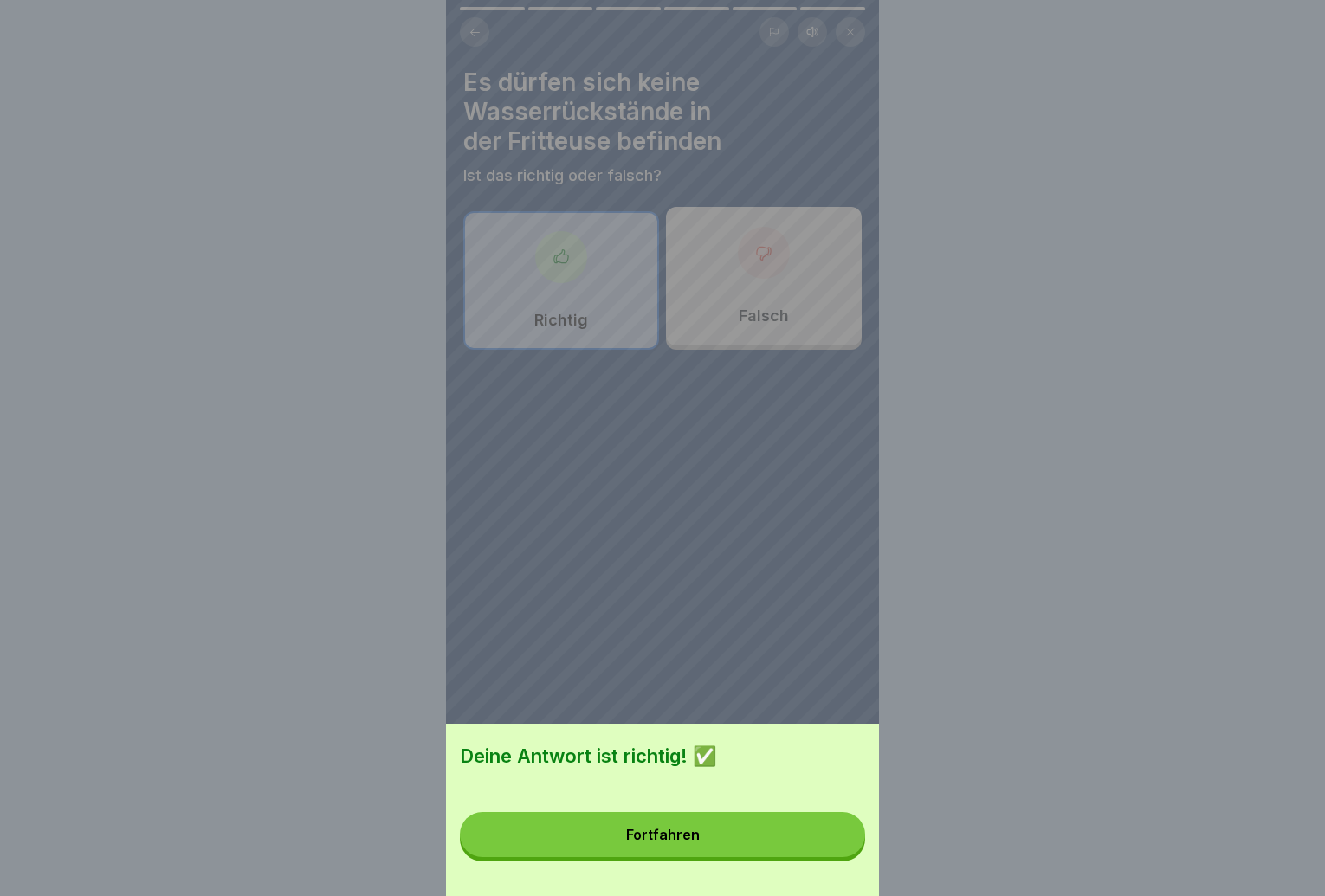
click at [817, 854] on button "Fortfahren" at bounding box center [662, 836] width 405 height 45
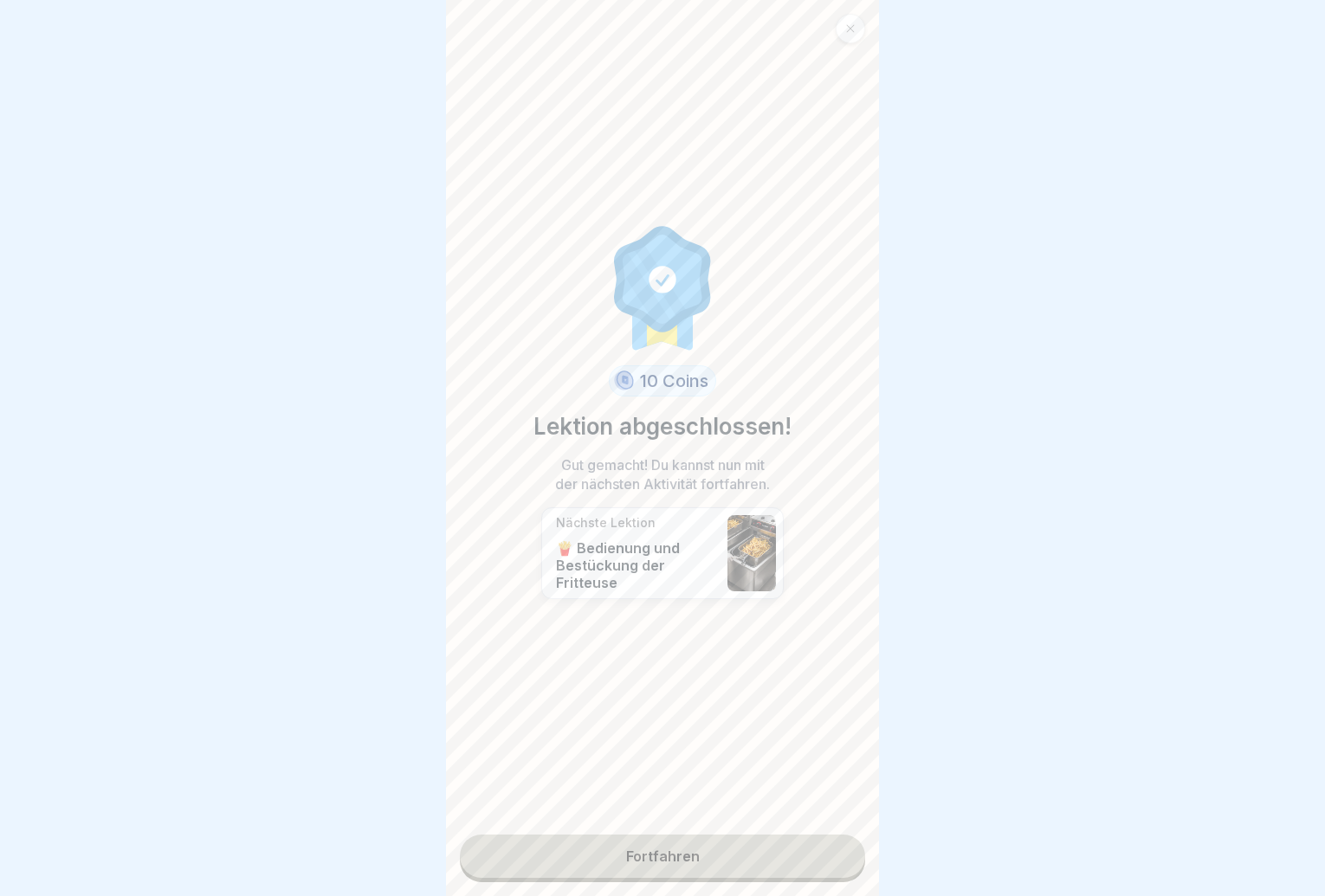
click at [817, 854] on link "Fortfahren" at bounding box center [662, 856] width 405 height 43
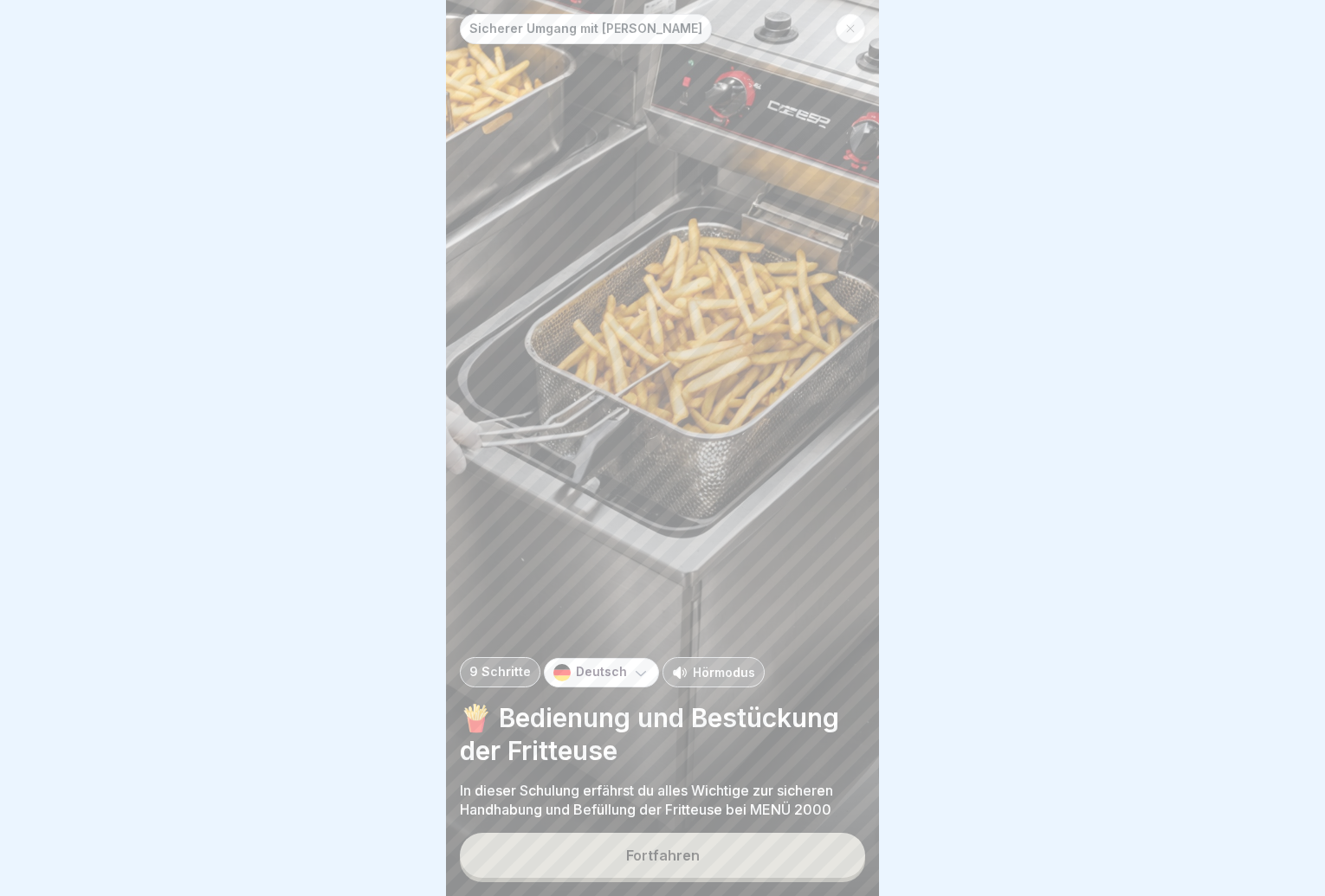
click at [810, 864] on button "Fortfahren" at bounding box center [662, 856] width 405 height 45
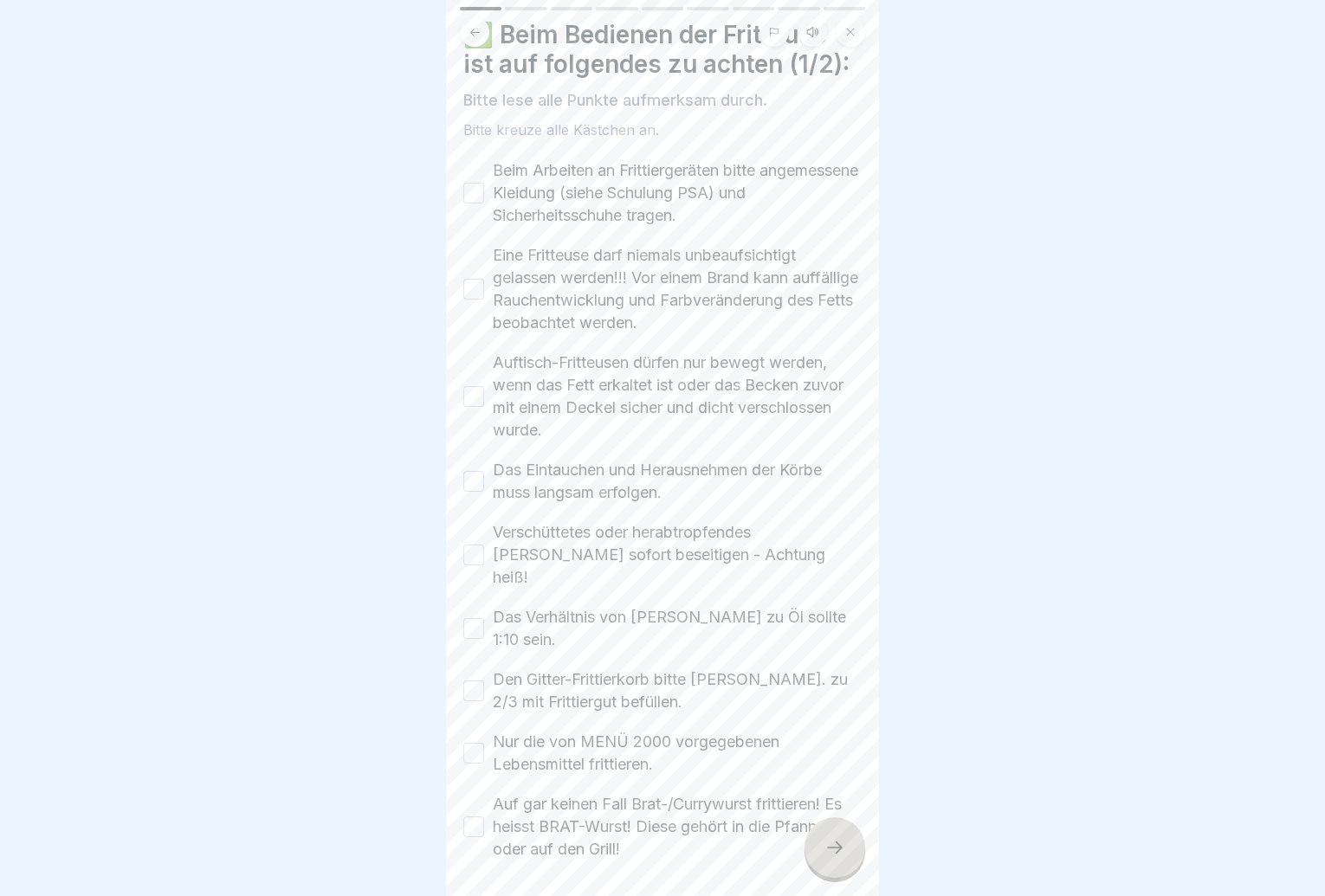
scroll to position [87, 0]
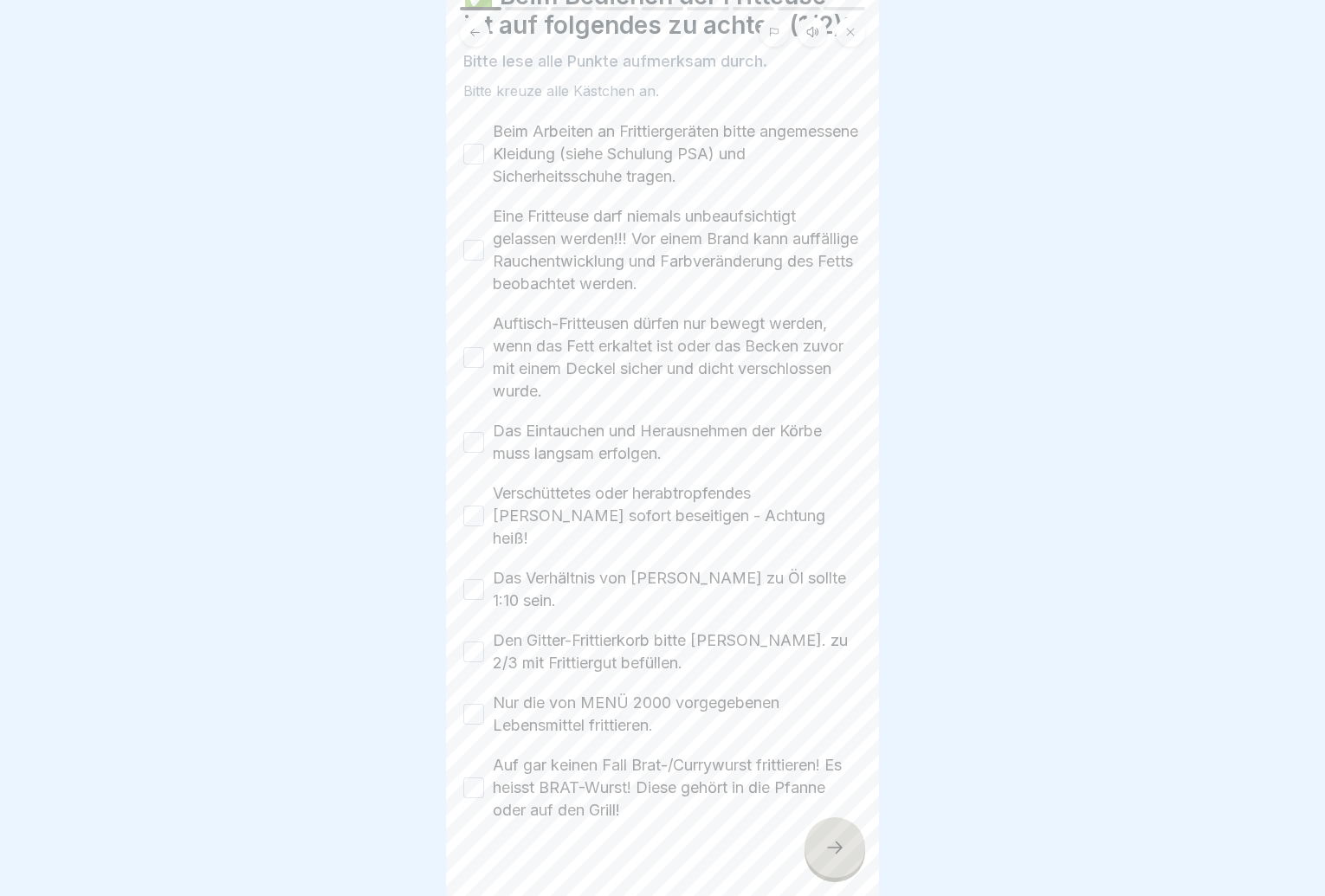
click at [473, 155] on button "Beim Arbeiten an Frittiergeräten bitte angemessene Kleidung (siehe Schulung PSA…" at bounding box center [473, 154] width 21 height 21
click at [477, 259] on button "Eine Fritteuse darf niemals unbeaufsichtigt gelassen werden!!! Vor einem Brand …" at bounding box center [473, 250] width 21 height 21
click at [478, 353] on button "Auftisch-Fritteusen dürfen nur bewegt werden, wenn das Fett erkaltet ist oder d…" at bounding box center [473, 357] width 21 height 21
click at [482, 445] on button "Das Eintauchen und Herausnehmen der Körbe muss langsam erfolgen." at bounding box center [473, 442] width 21 height 21
click at [473, 506] on button "Verschüttetes oder herabtropfendes [PERSON_NAME] sofort beseitigen - Achtung he…" at bounding box center [473, 516] width 21 height 21
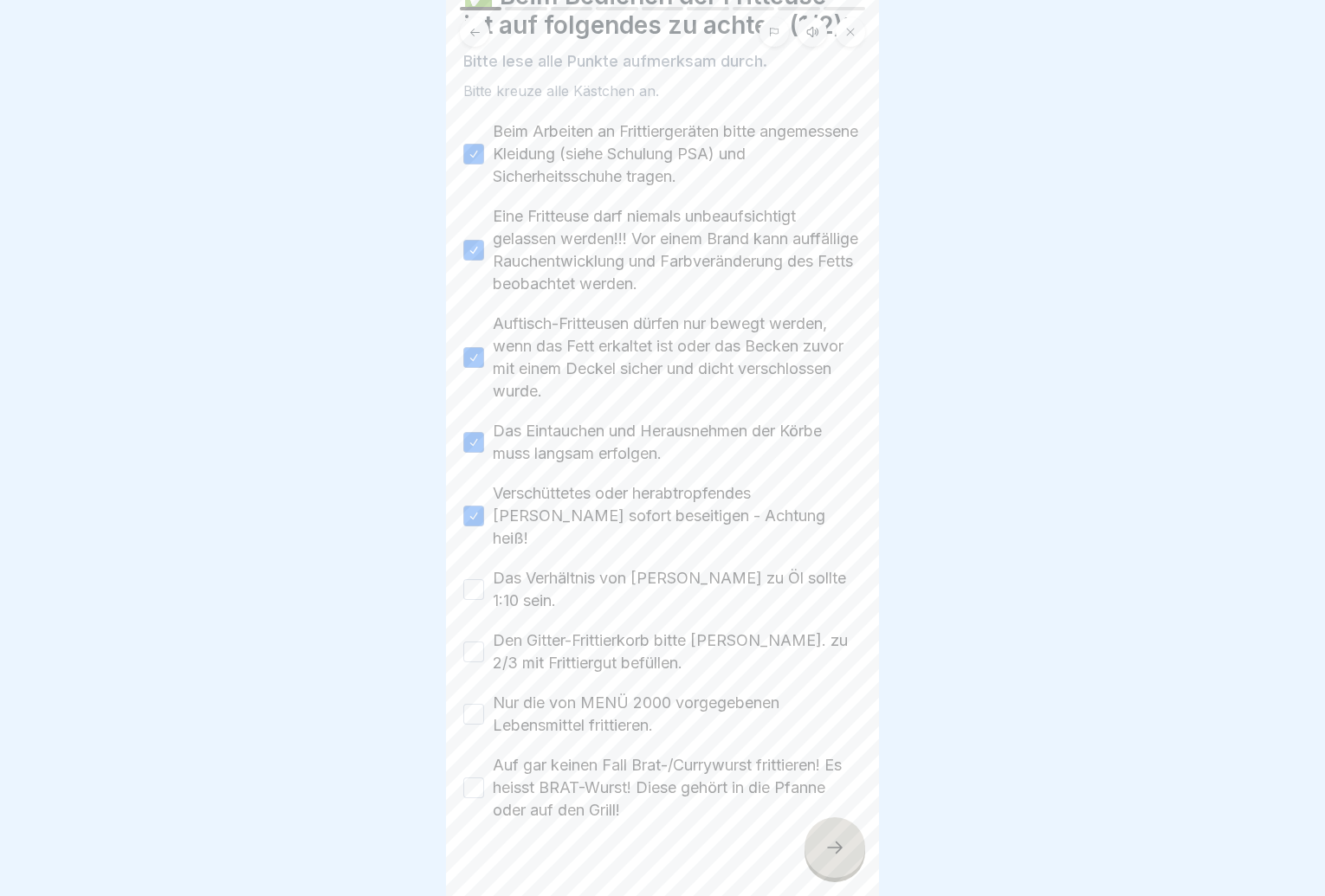
click at [468, 579] on button "Das Verhältnis von [PERSON_NAME] zu Öl sollte 1:10 sein." at bounding box center [473, 590] width 21 height 21
click at [478, 642] on button "Den Gitter-Frittierkorb bitte [PERSON_NAME]. zu 2/3 mit Frittiergut befüllen." at bounding box center [473, 652] width 21 height 21
drag, startPoint x: 475, startPoint y: 692, endPoint x: 474, endPoint y: 704, distance: 12.0
click at [474, 704] on button "Nur die von MENÜ 2000 vorgegebenen Lebensmittel frittieren." at bounding box center [473, 715] width 21 height 21
click at [469, 778] on button "Auf gar keinen Fall Brat-/Currywurst frittieren! Es heisst BRAT-Wurst! Diese ge…" at bounding box center [473, 788] width 21 height 21
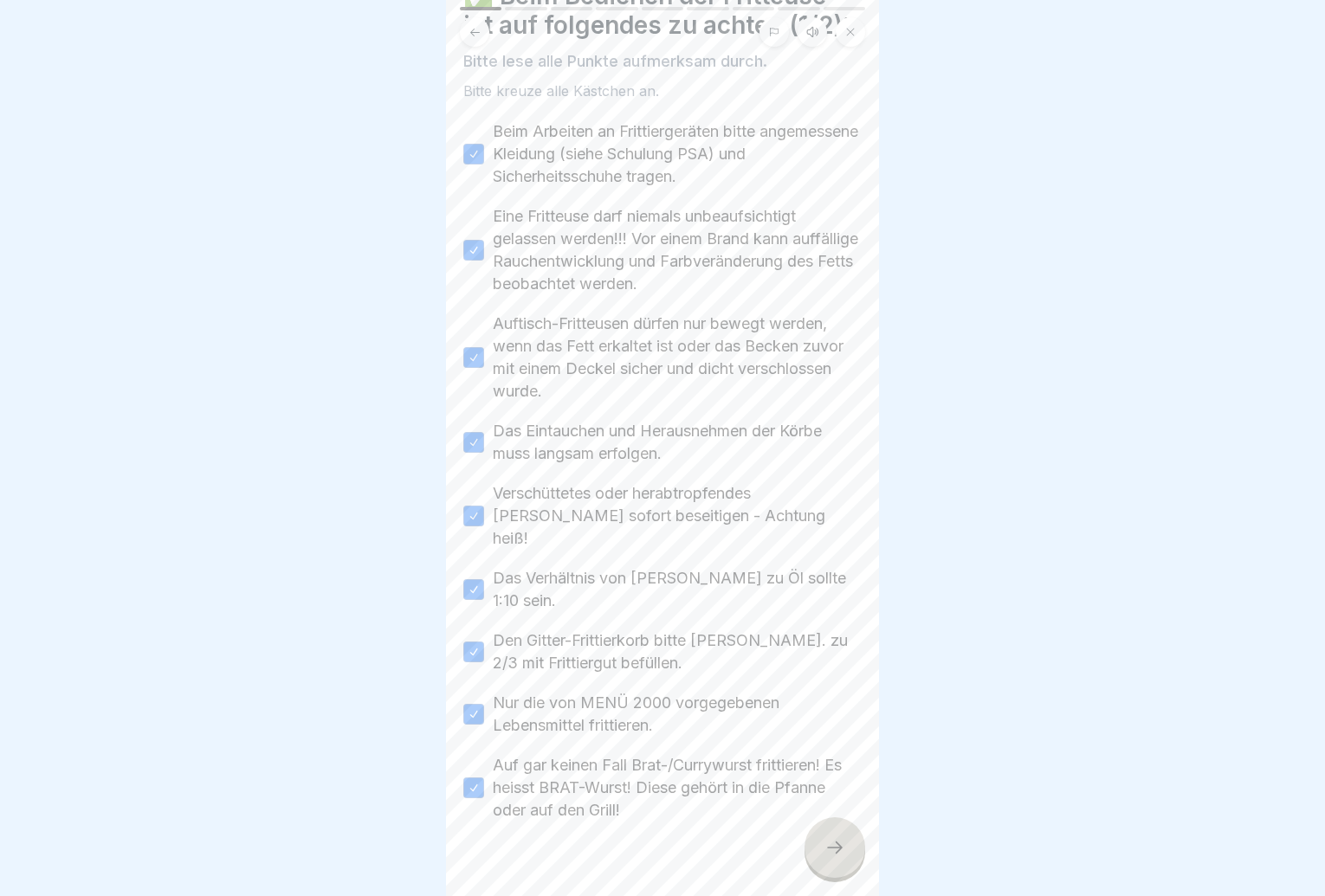
click at [844, 854] on icon at bounding box center [835, 848] width 21 height 21
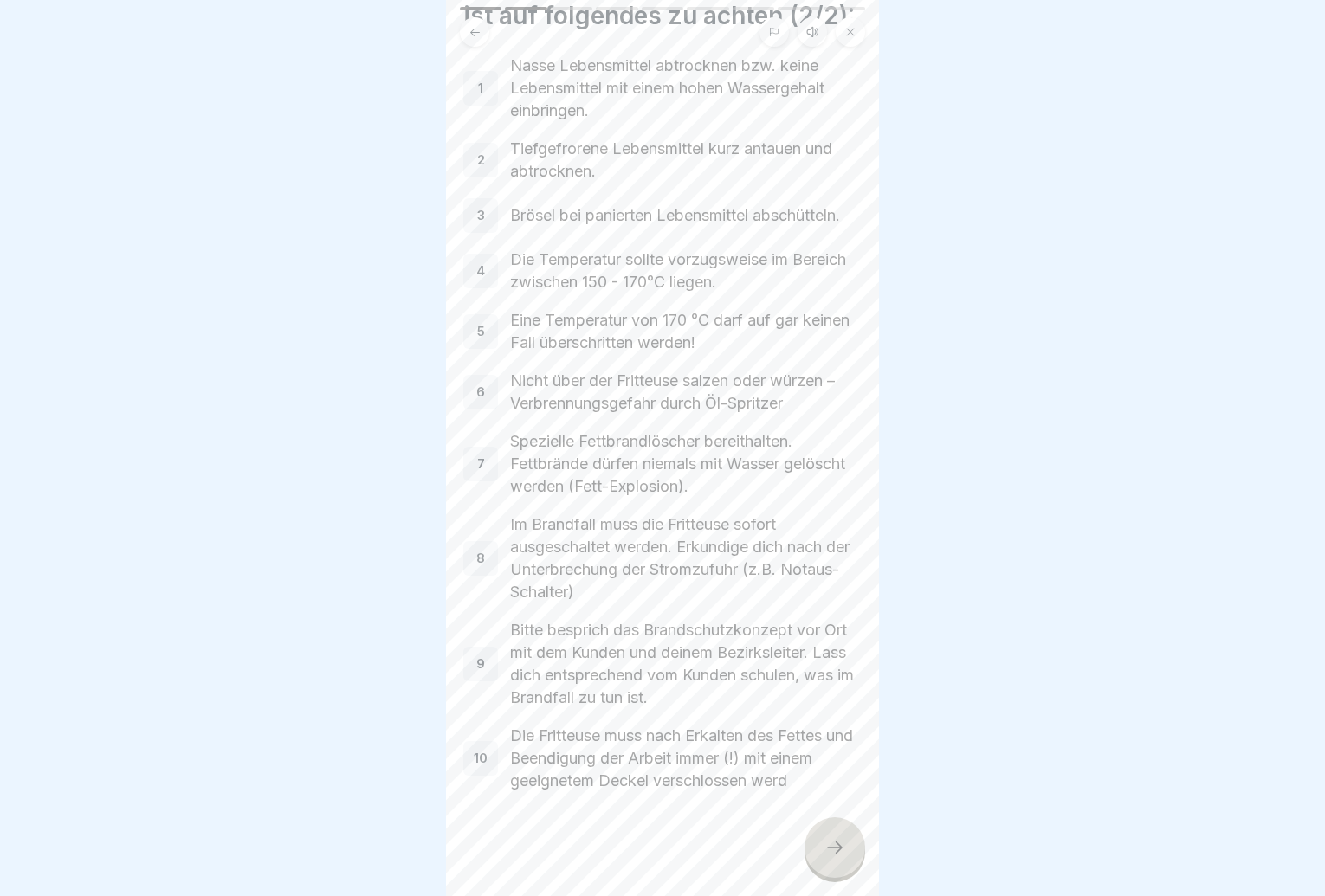
scroll to position [136, 0]
click at [833, 847] on div at bounding box center [835, 848] width 60 height 60
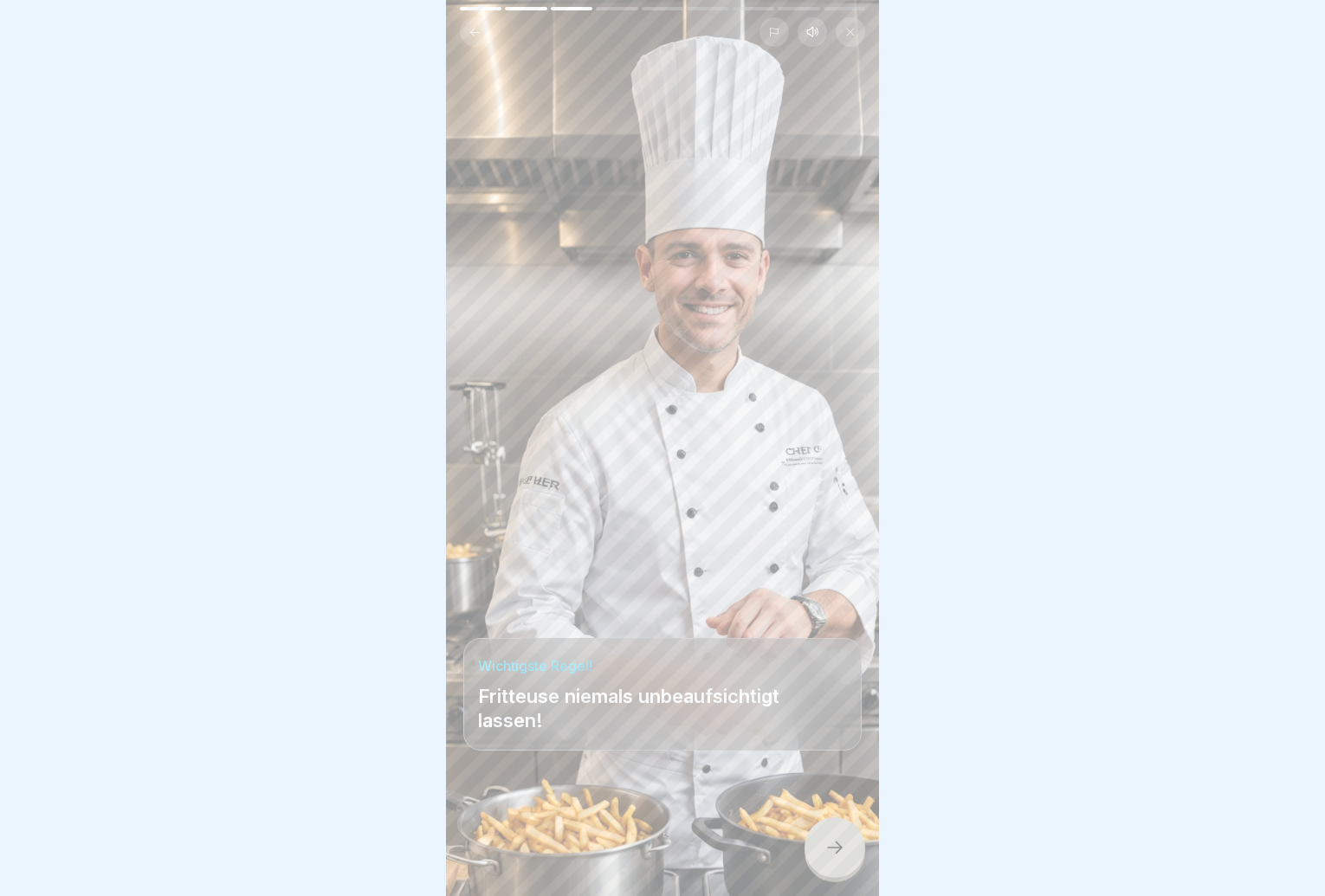
click at [833, 847] on div at bounding box center [835, 848] width 60 height 60
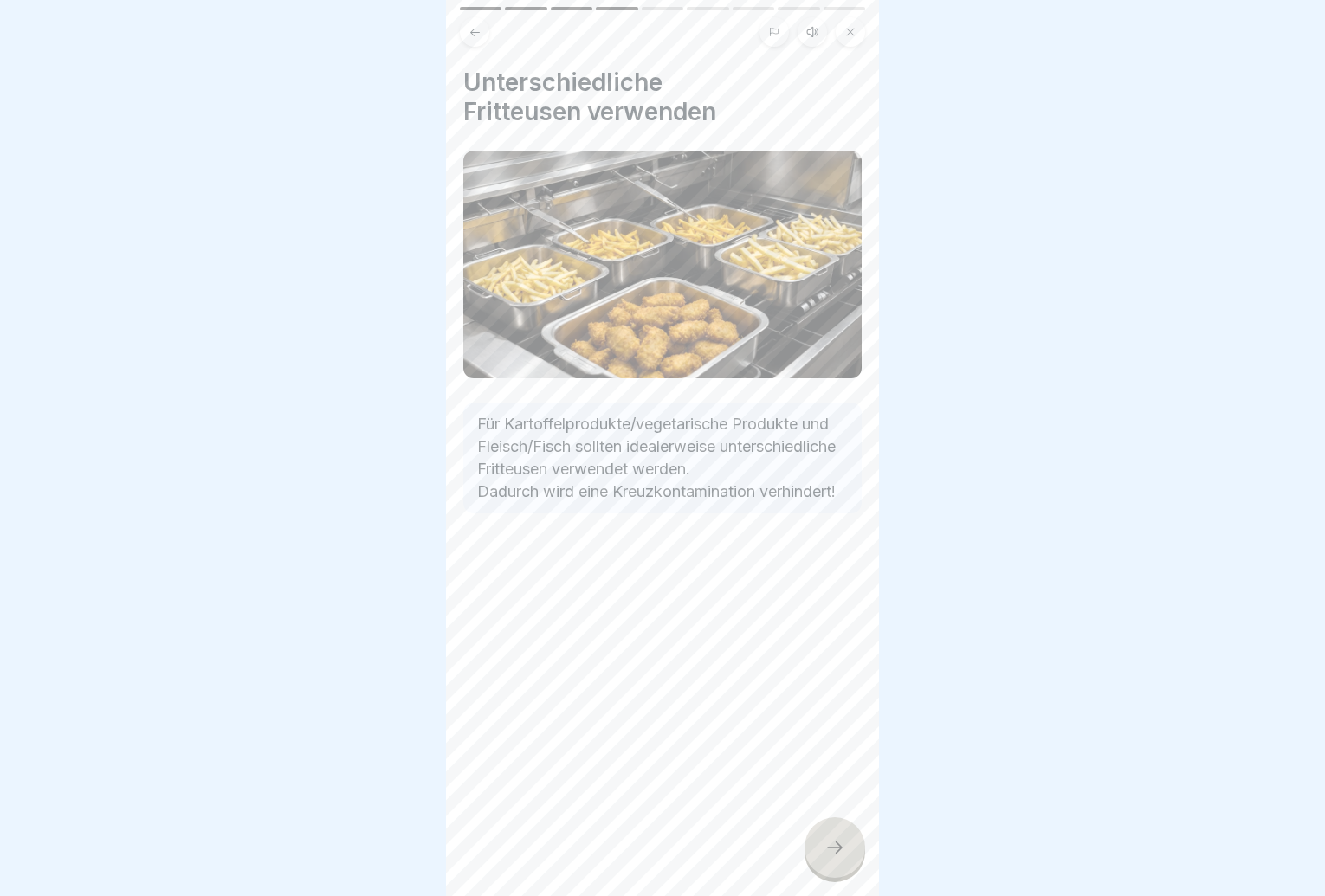
click at [833, 847] on div at bounding box center [835, 848] width 60 height 60
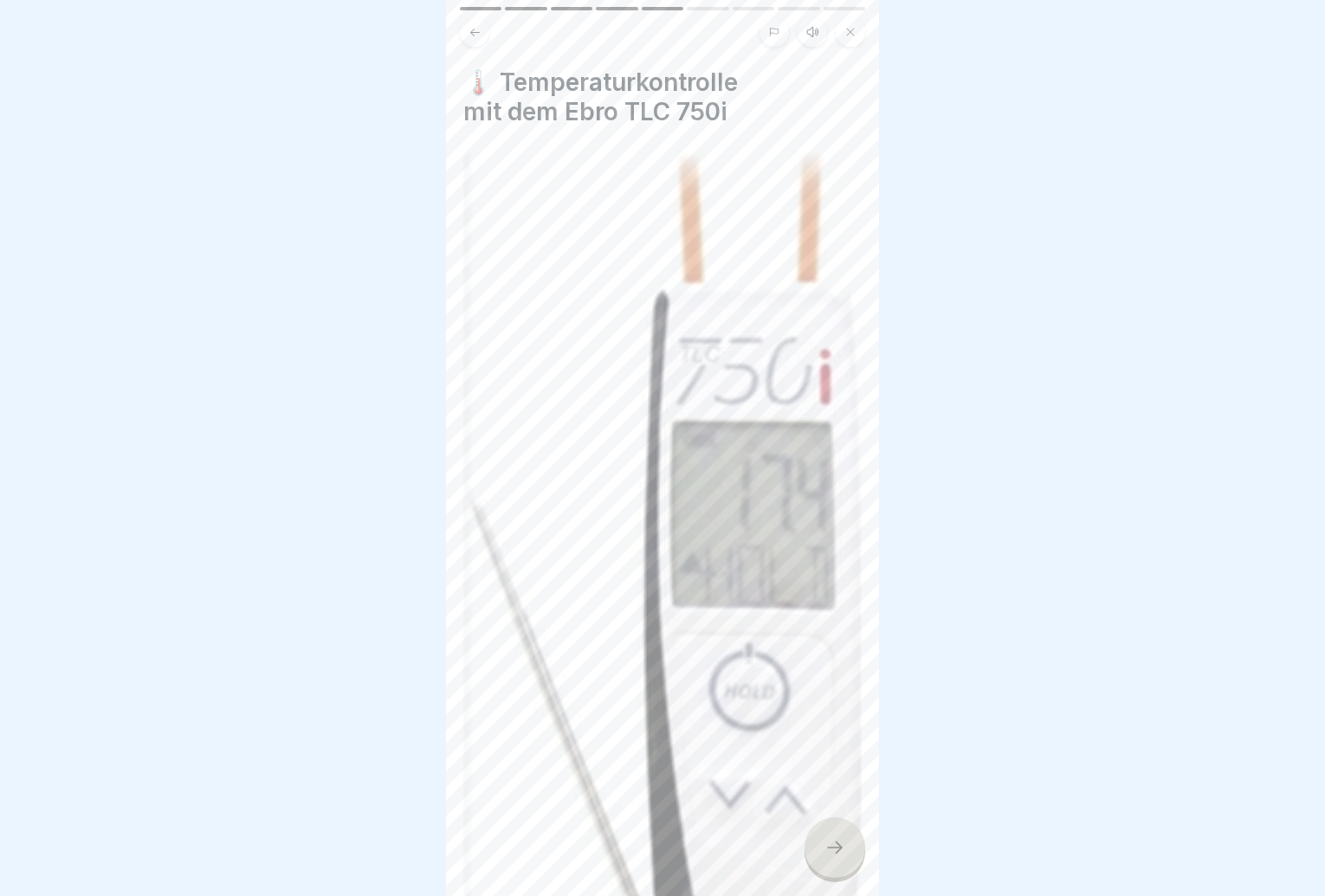
click at [832, 847] on div at bounding box center [835, 848] width 60 height 60
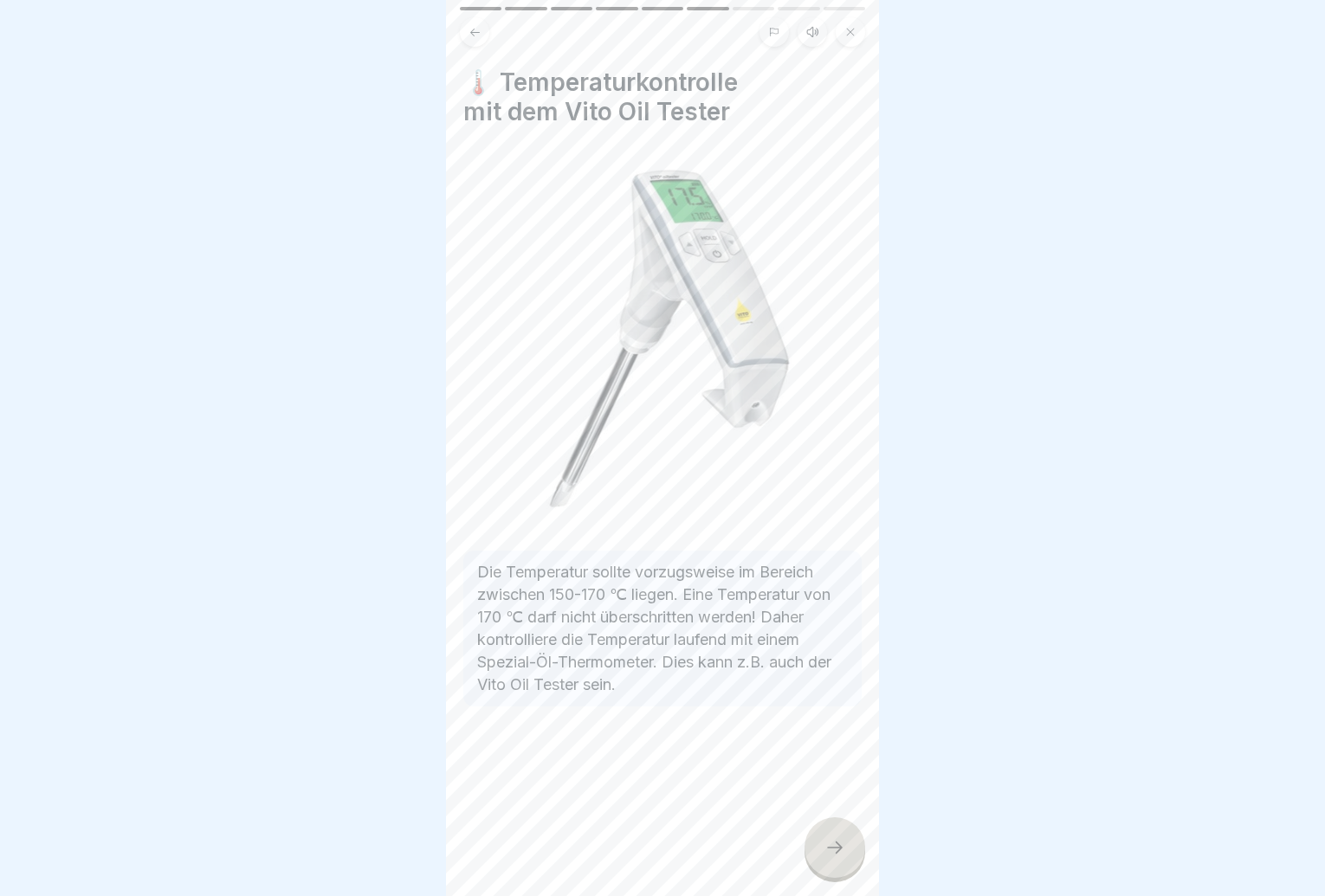
click at [832, 849] on div at bounding box center [835, 848] width 60 height 60
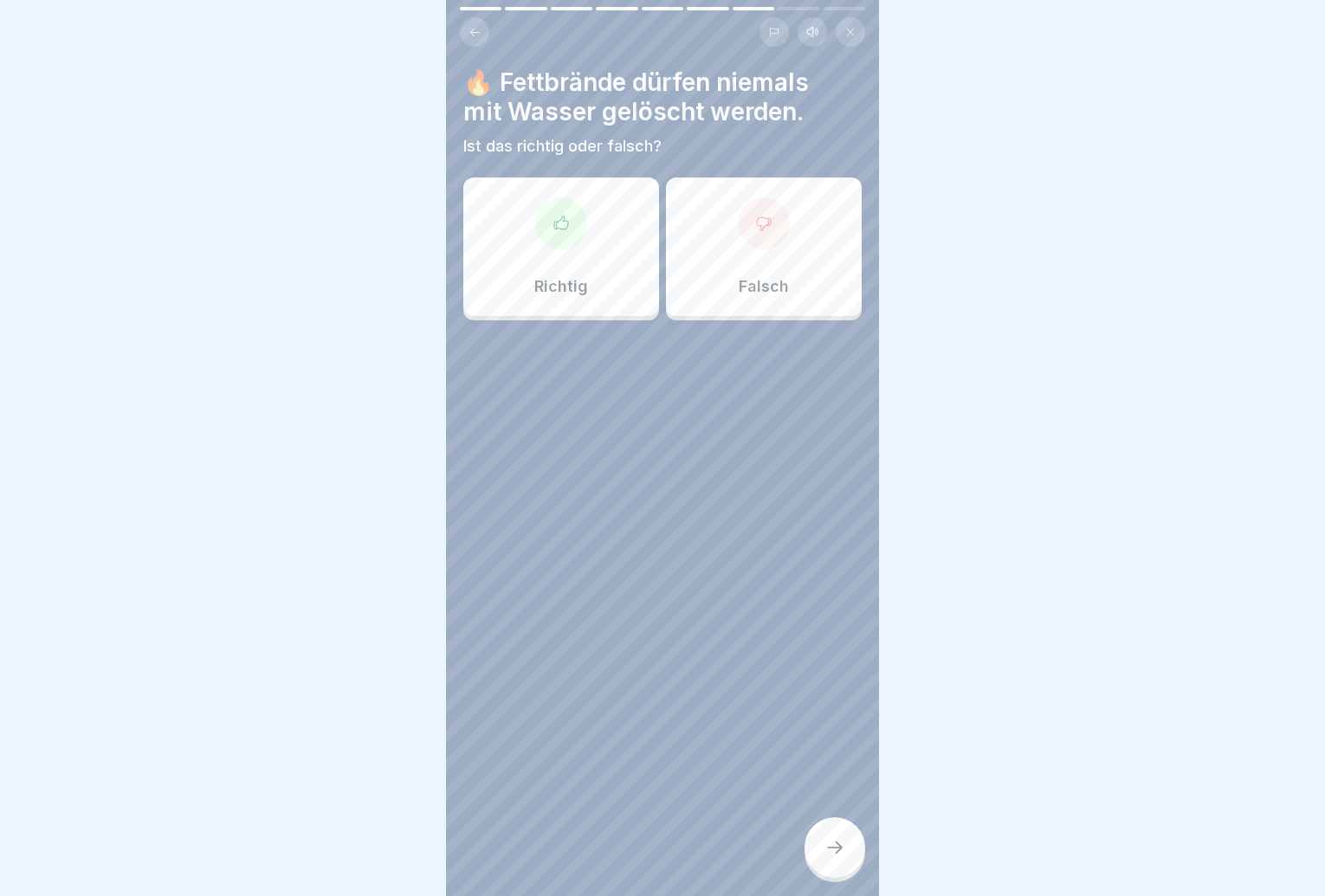
click at [557, 265] on div "Richtig" at bounding box center [560, 247] width 196 height 139
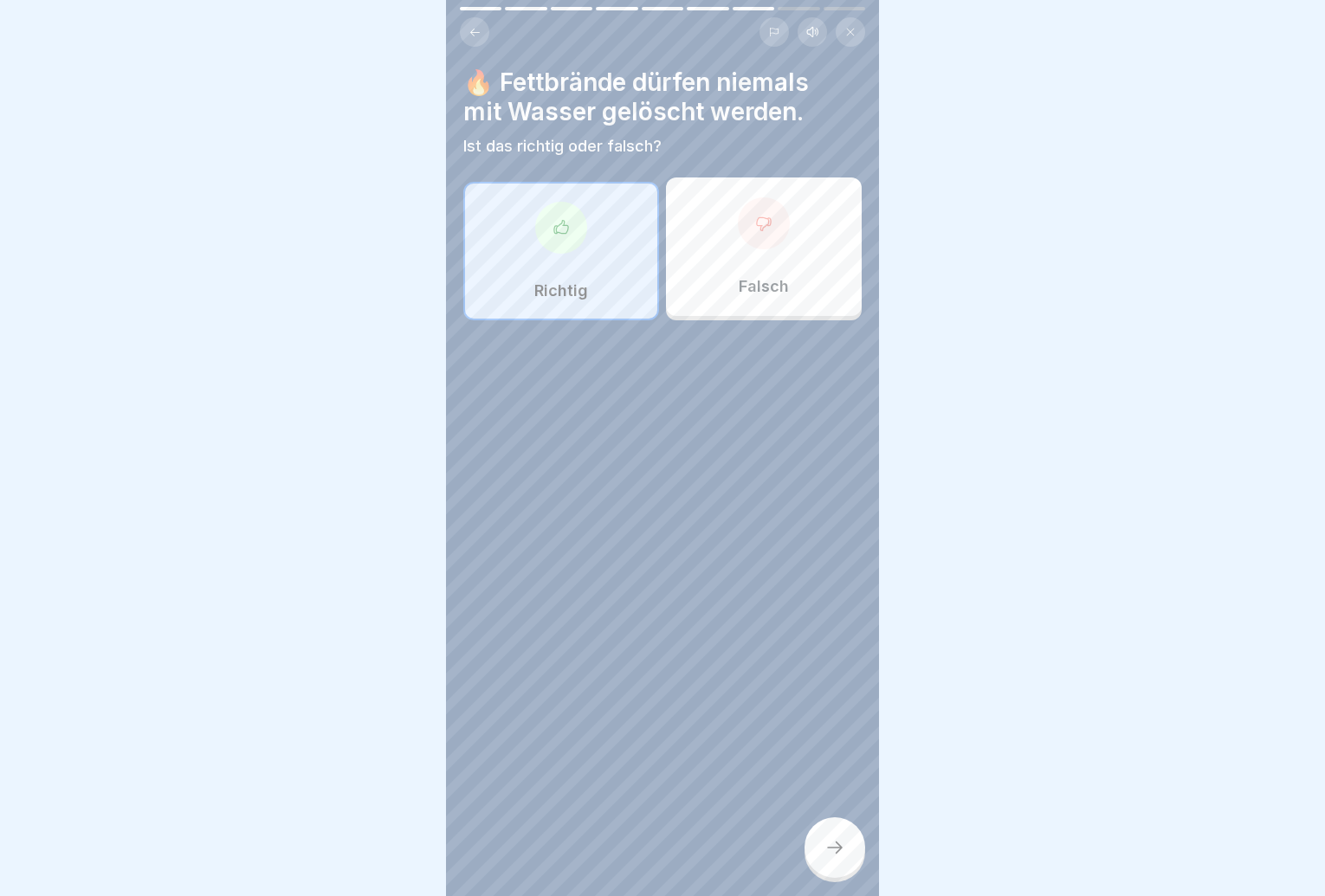
click at [844, 858] on icon at bounding box center [835, 848] width 21 height 21
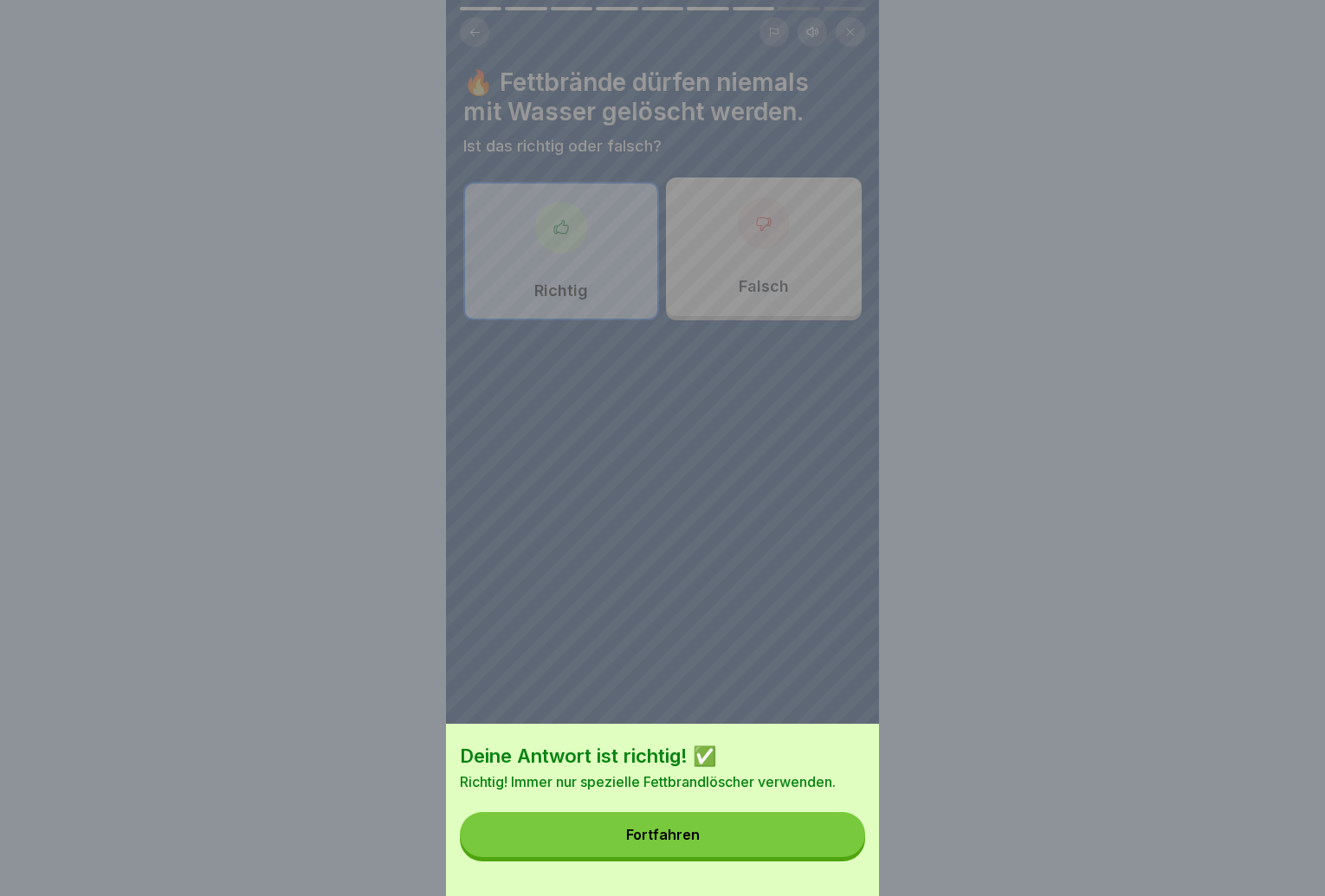
click at [843, 857] on button "Fortfahren" at bounding box center [662, 836] width 405 height 45
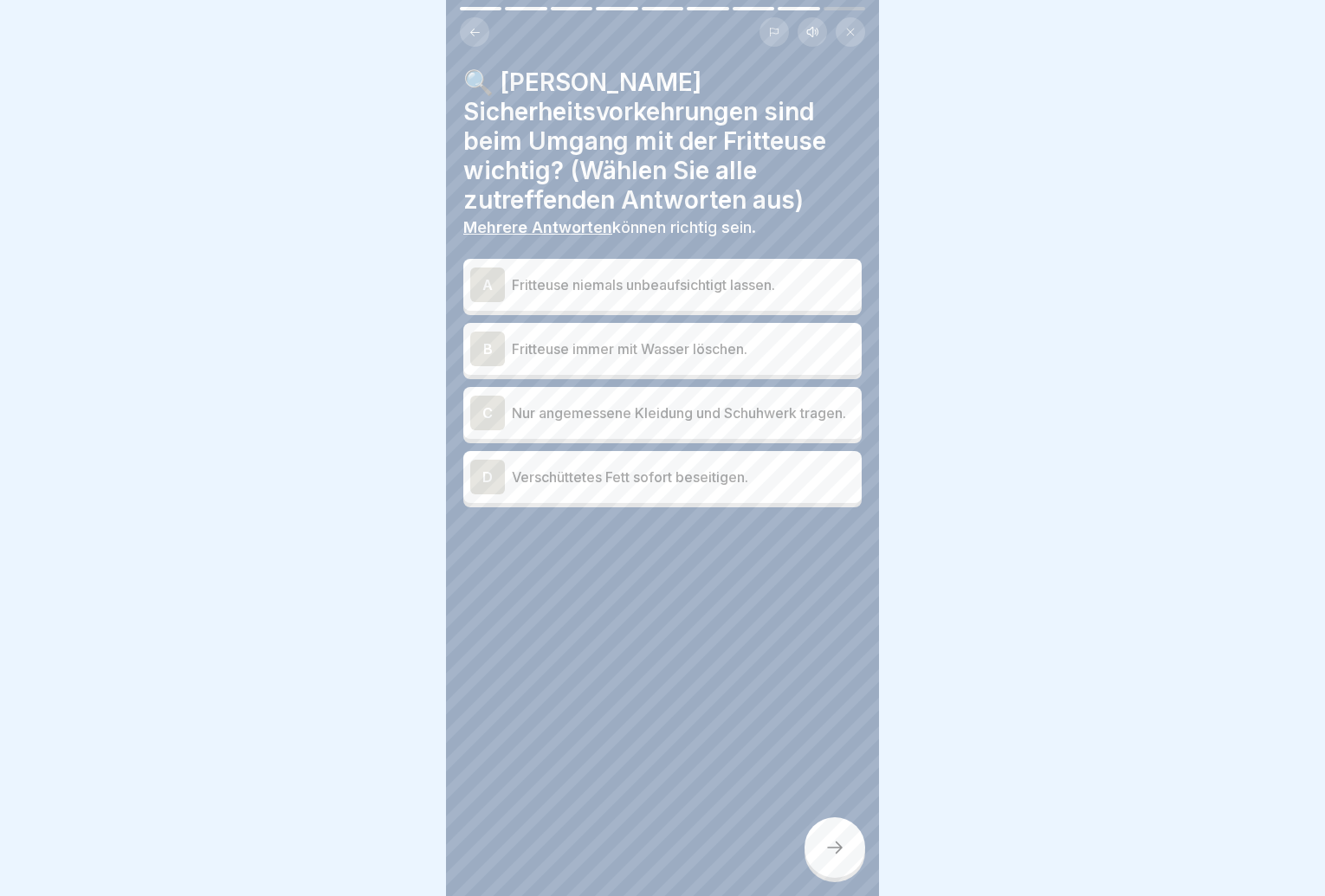
click at [693, 288] on p "Fritteuse niemals unbeaufsichtigt lassen." at bounding box center [683, 284] width 343 height 21
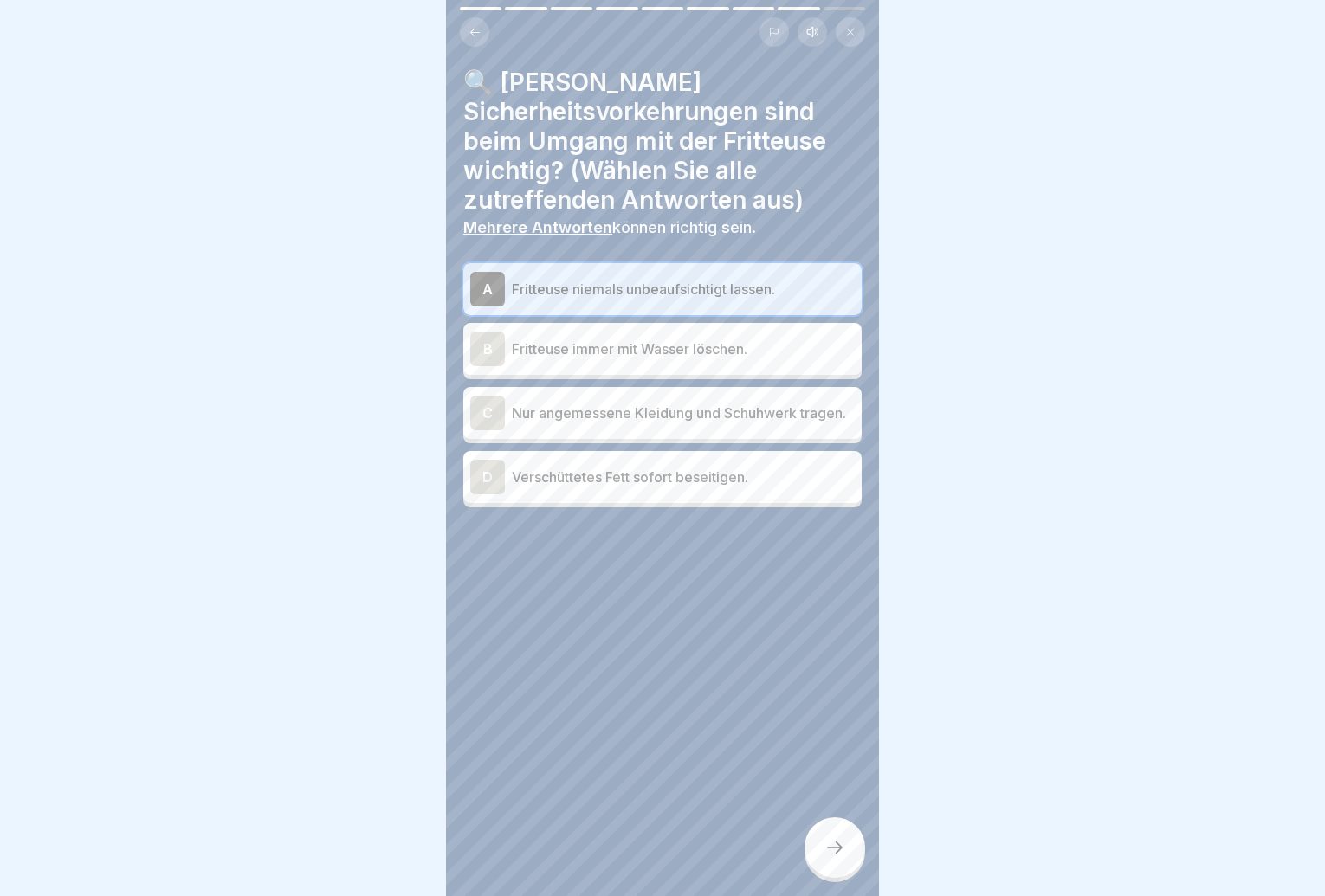
click at [712, 421] on p "Nur angemessene Kleidung und Schuhwerk tragen." at bounding box center [683, 413] width 343 height 21
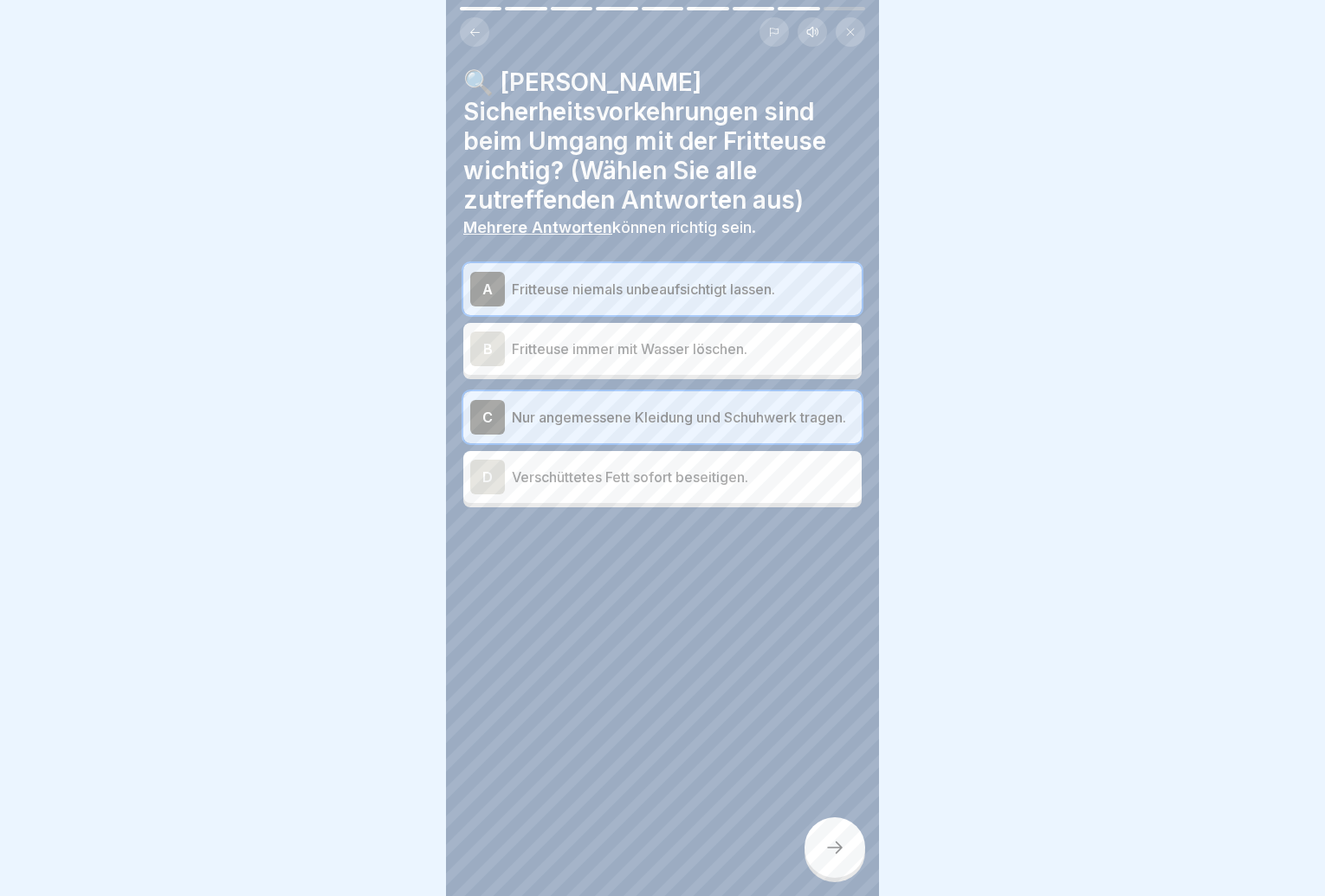
click at [726, 494] on div "D Verschüttetes [PERSON_NAME] sofort beseitigen." at bounding box center [662, 477] width 385 height 35
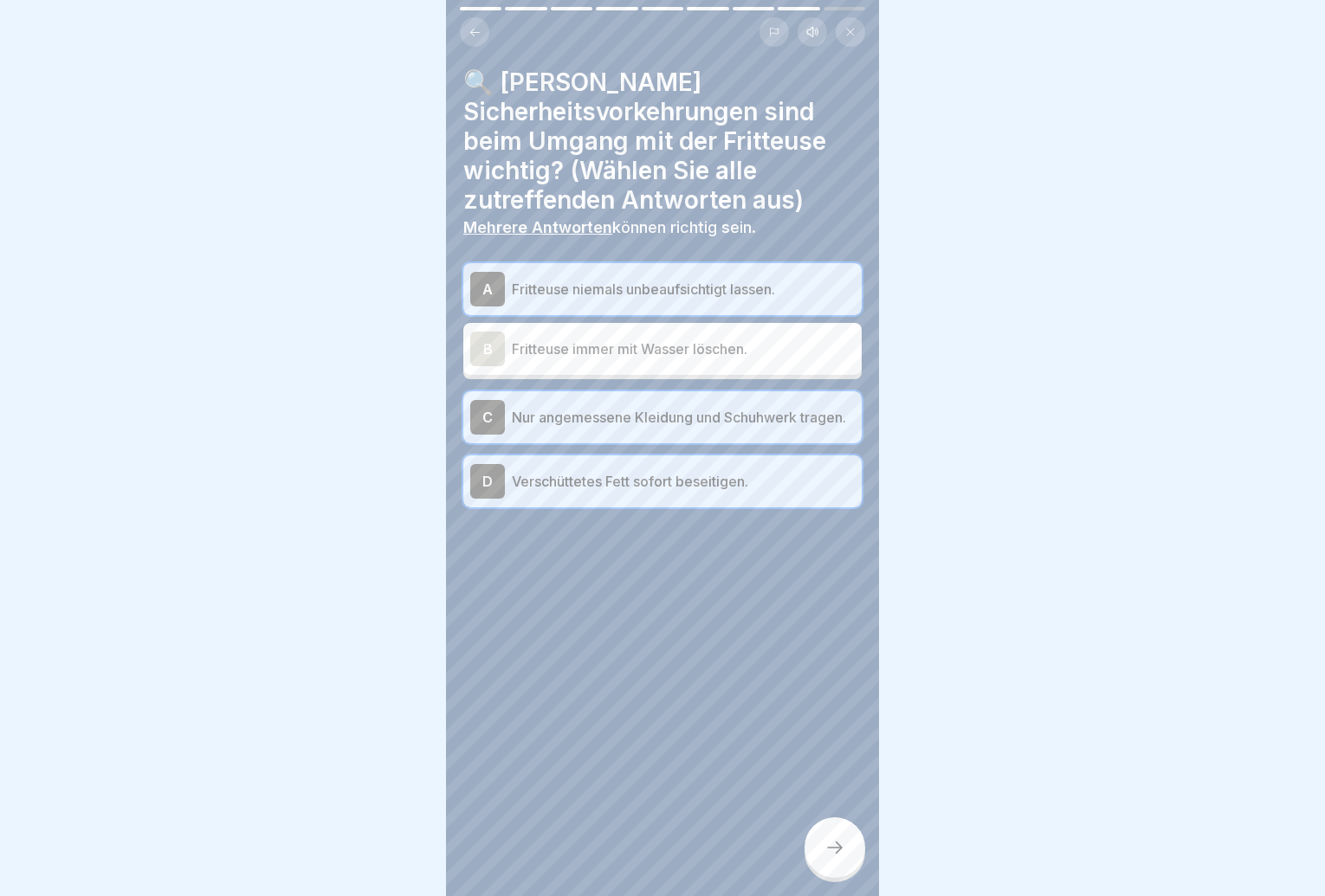
click at [834, 853] on icon at bounding box center [835, 848] width 21 height 21
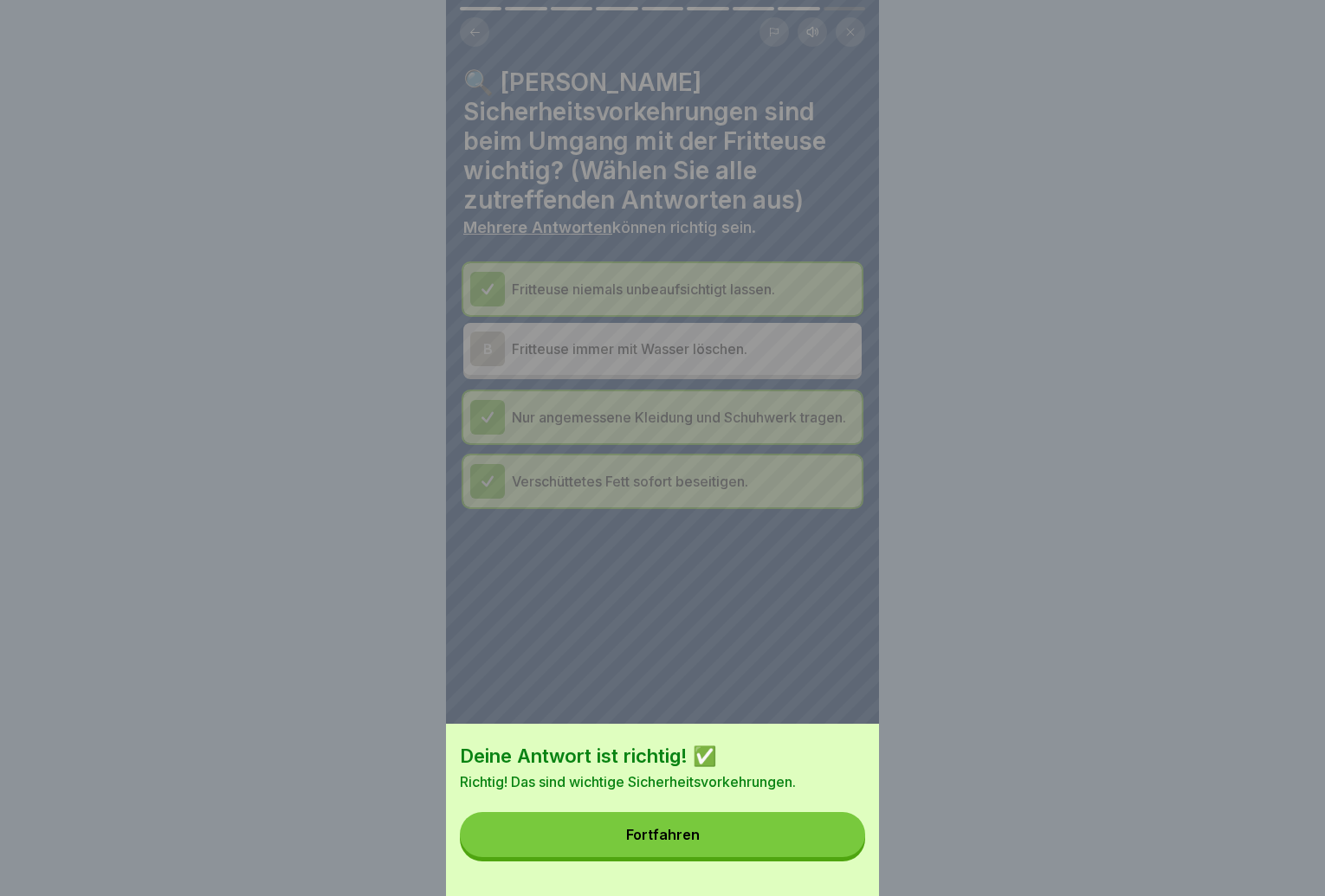
click at [834, 854] on button "Fortfahren" at bounding box center [662, 836] width 405 height 45
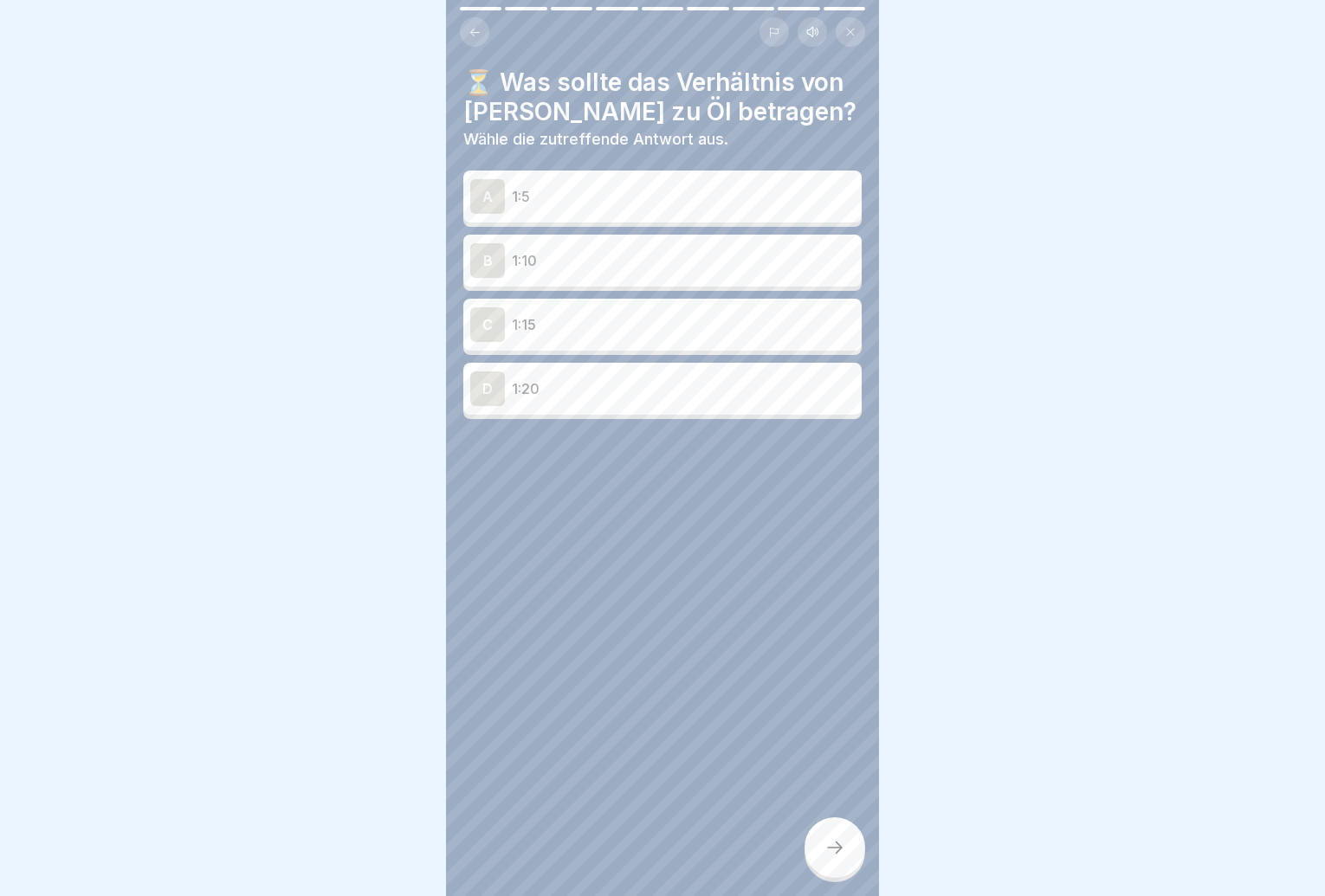
click at [587, 273] on div "B 1:10" at bounding box center [662, 260] width 385 height 35
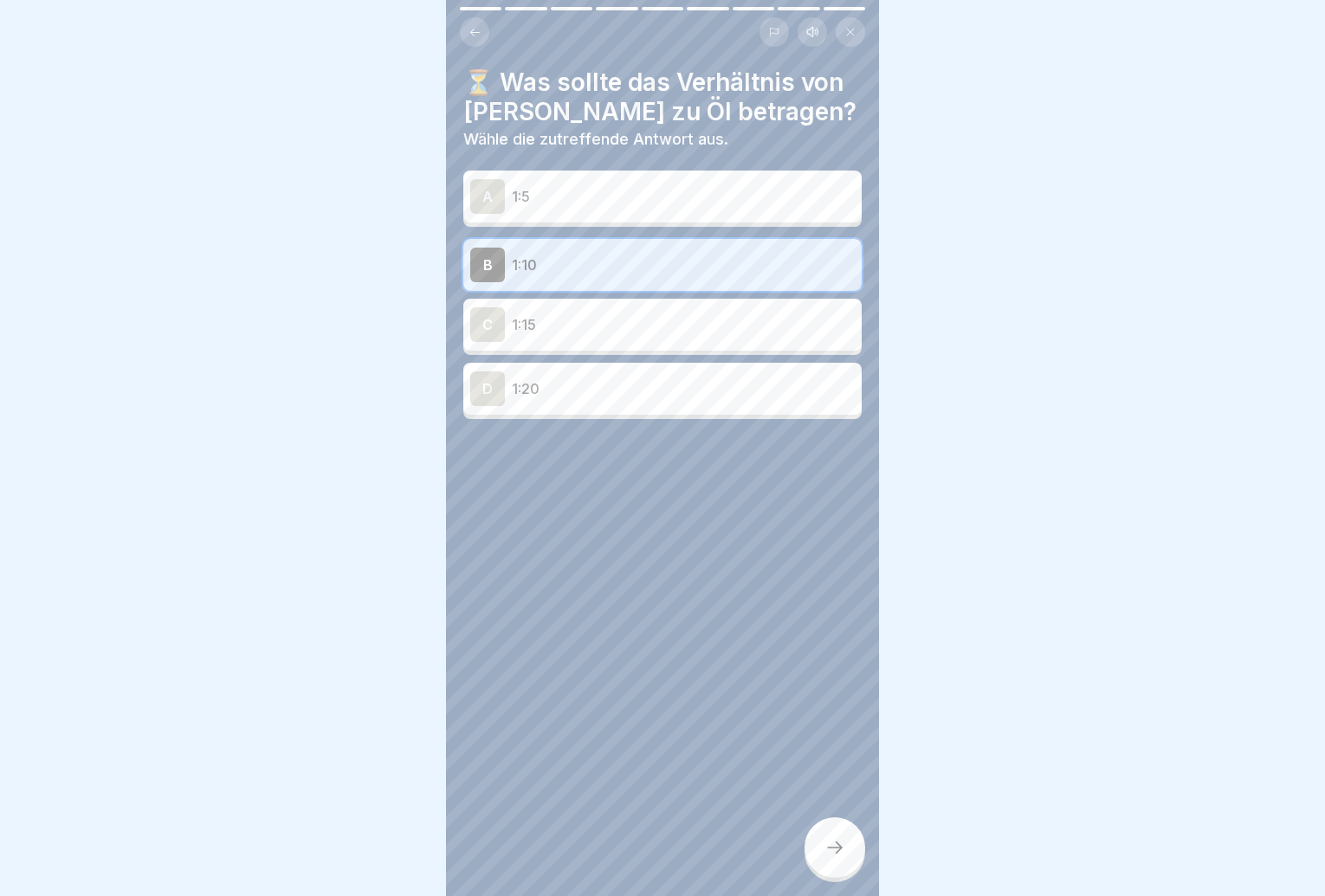
click at [843, 858] on icon at bounding box center [835, 848] width 21 height 21
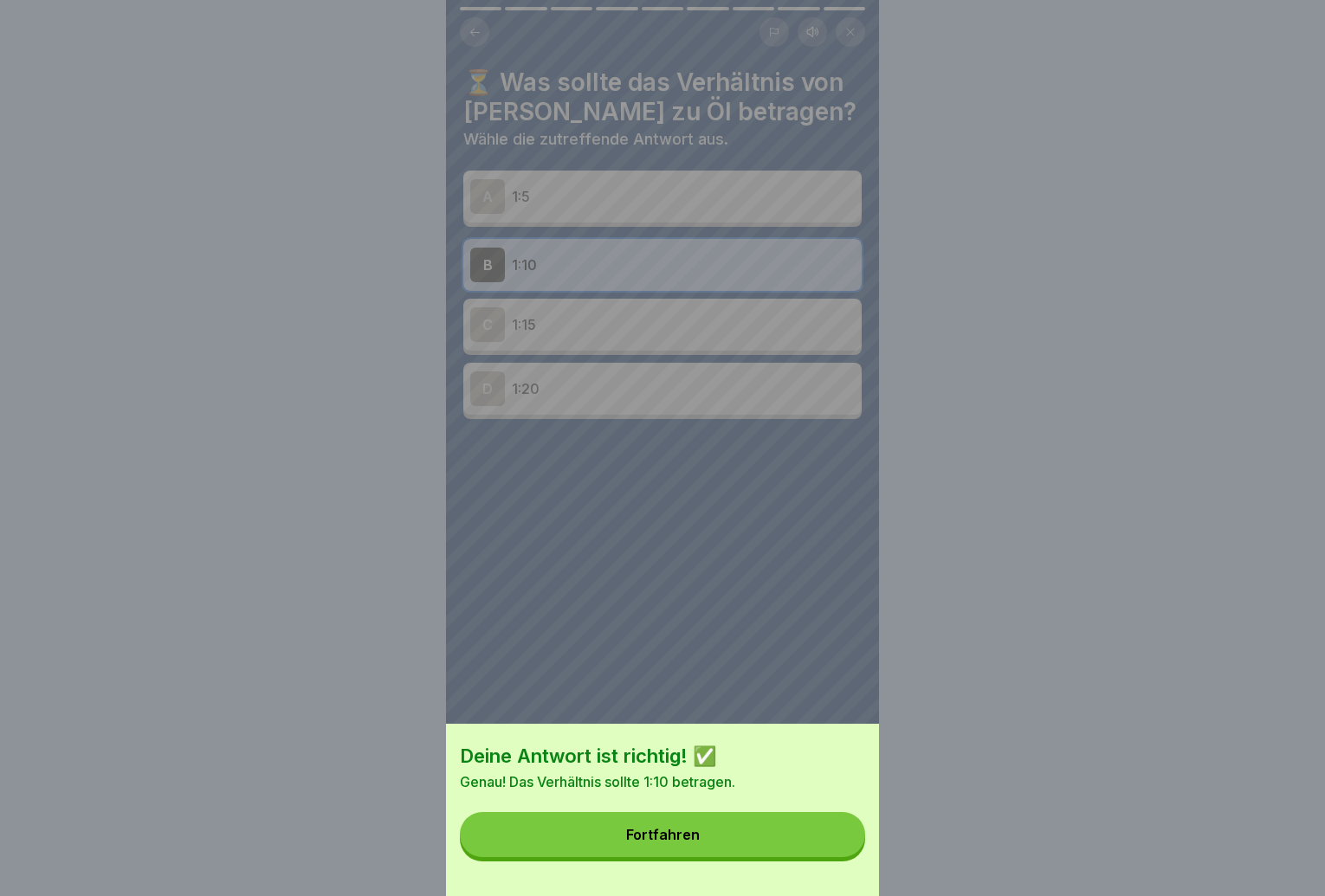
click at [843, 857] on button "Fortfahren" at bounding box center [662, 836] width 405 height 45
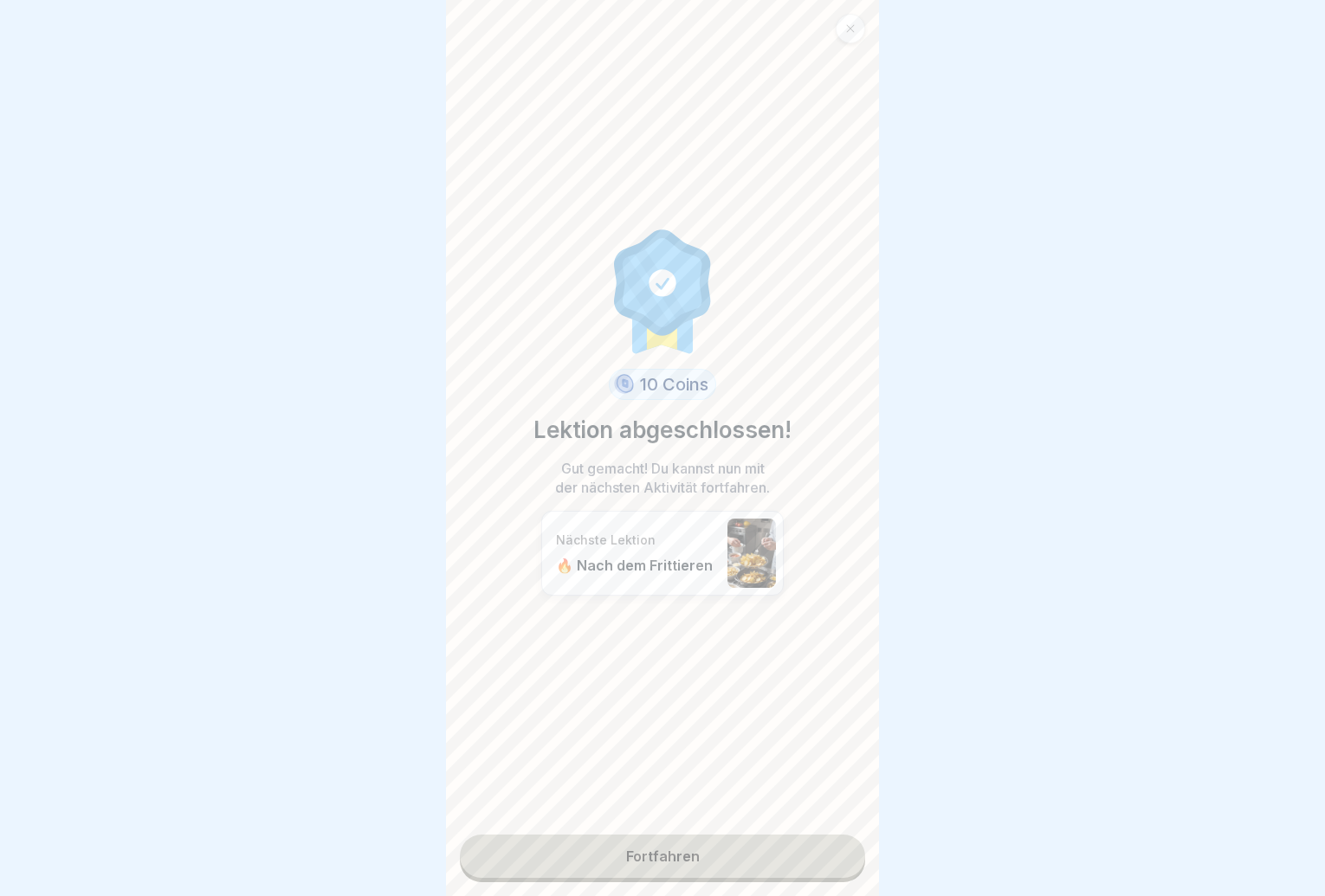
click at [840, 865] on link "Fortfahren" at bounding box center [662, 856] width 405 height 43
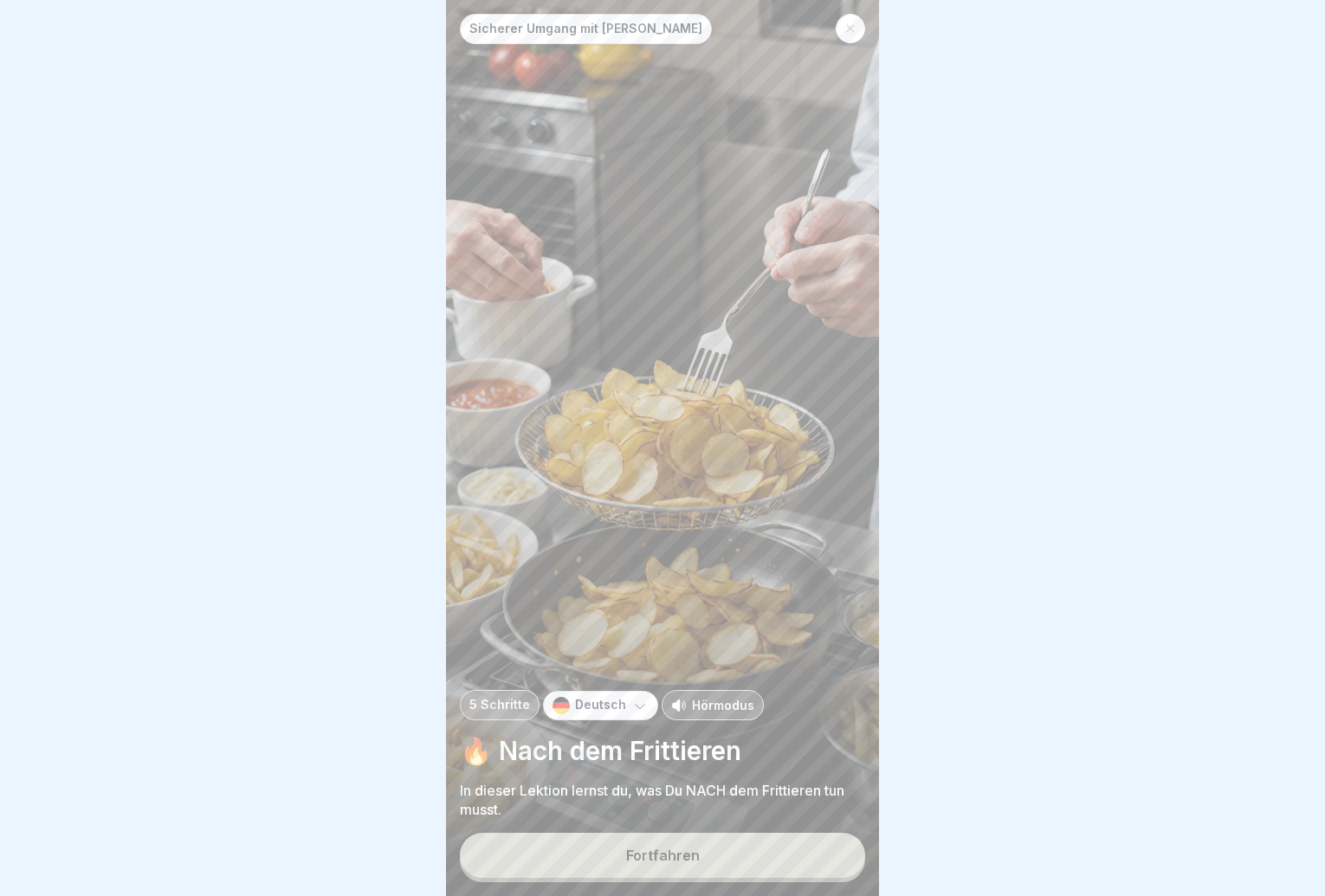
click at [840, 865] on button "Fortfahren" at bounding box center [662, 856] width 405 height 45
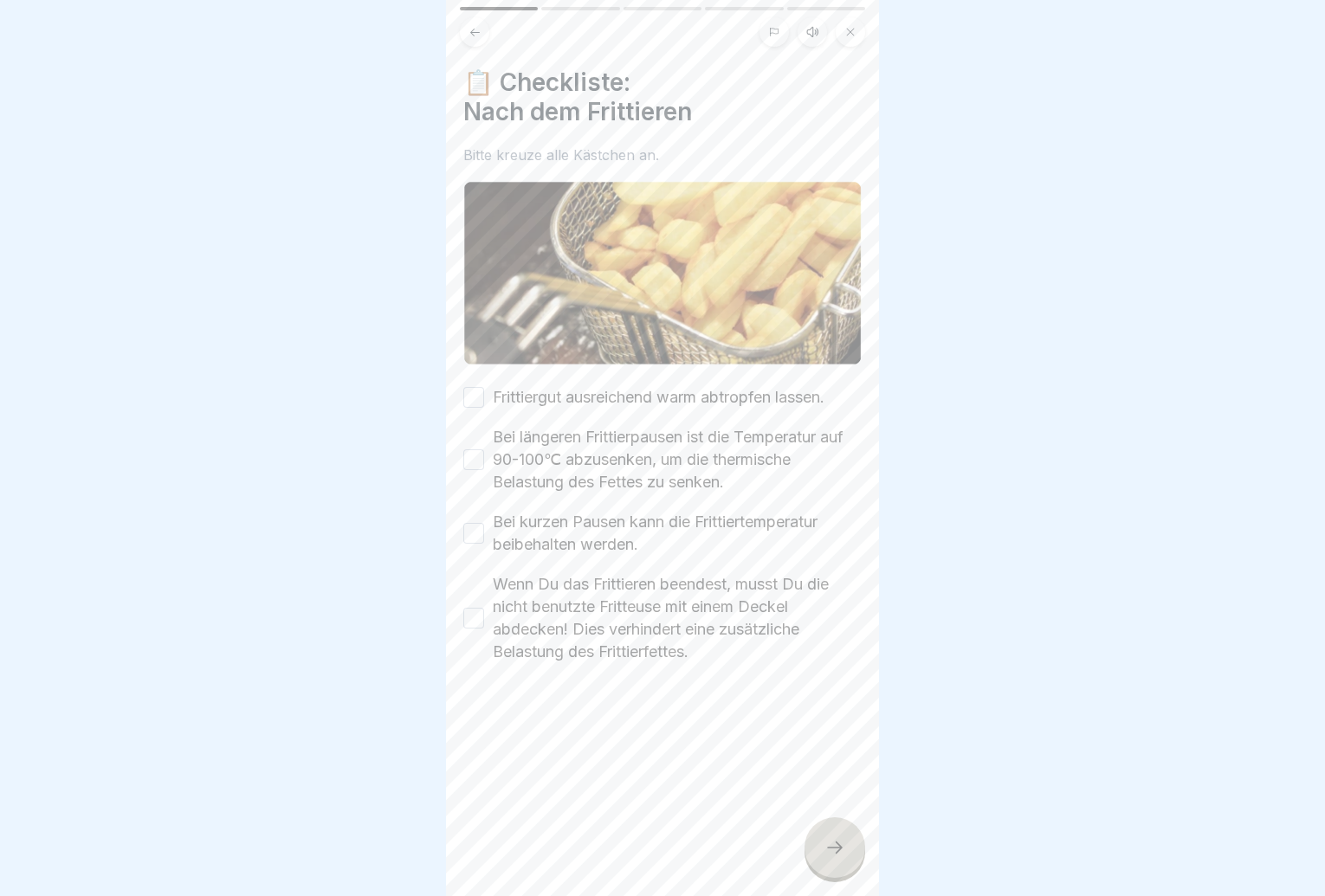
drag, startPoint x: 490, startPoint y: 614, endPoint x: 481, endPoint y: 537, distance: 77.5
click at [490, 615] on div "Wenn Du das Frittieren beendest, musst Du die nicht benutzte Fritteuse mit eine…" at bounding box center [662, 618] width 399 height 90
click at [480, 526] on button "Bei kurzen Pausen kann die Frittiertemperatur beibehalten werden." at bounding box center [473, 533] width 21 height 21
click at [475, 460] on button "Bei längeren Frittierpausen ist die Temperatur auf 90-100℃ abzusenken, um die t…" at bounding box center [473, 460] width 21 height 21
click at [465, 388] on button "Frittiergut ausreichend warm abtropfen lassen." at bounding box center [473, 398] width 21 height 21
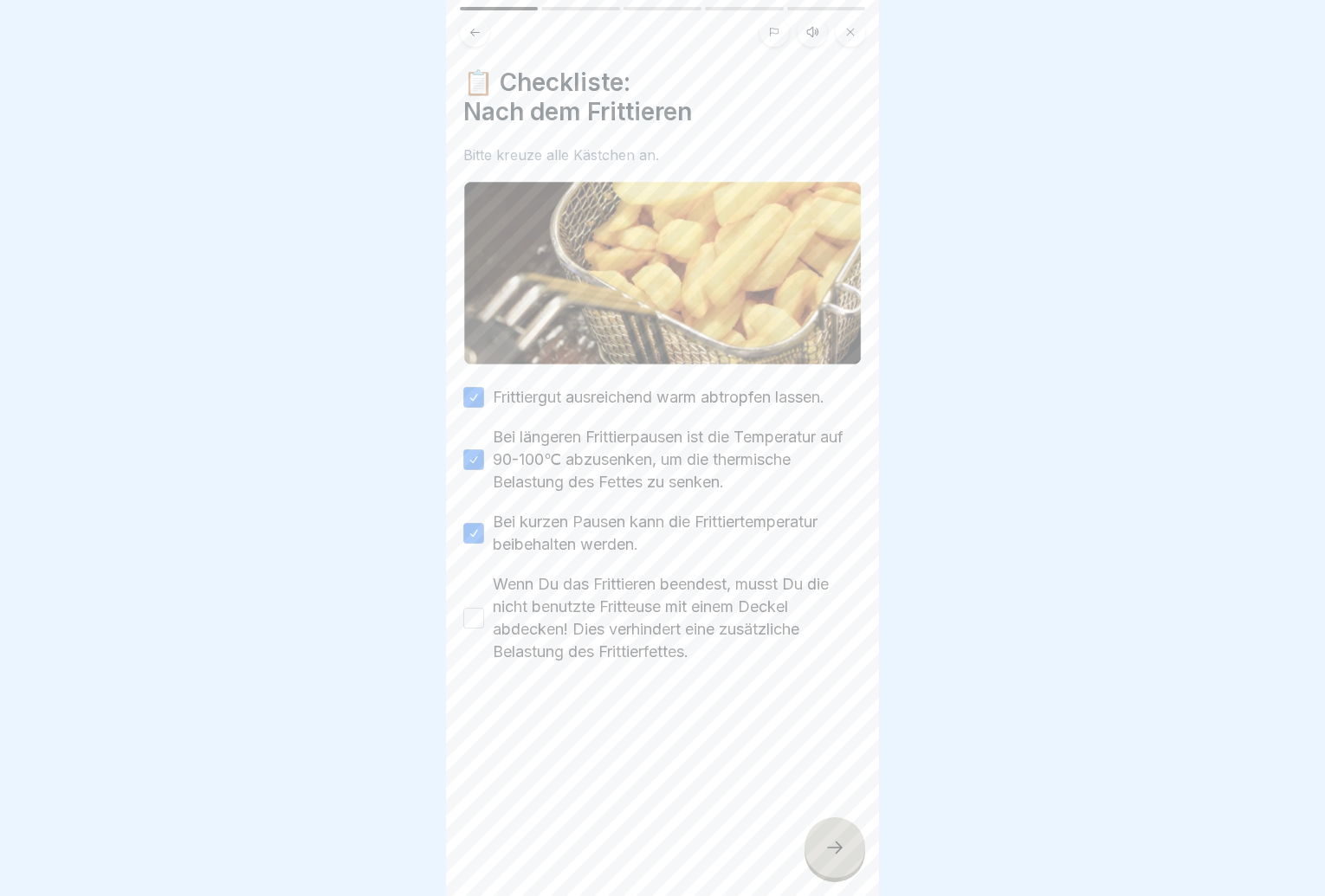
click at [472, 612] on button "Wenn Du das Frittieren beendest, musst Du die nicht benutzte Fritteuse mit eine…" at bounding box center [473, 618] width 21 height 21
click at [819, 862] on div at bounding box center [835, 848] width 60 height 60
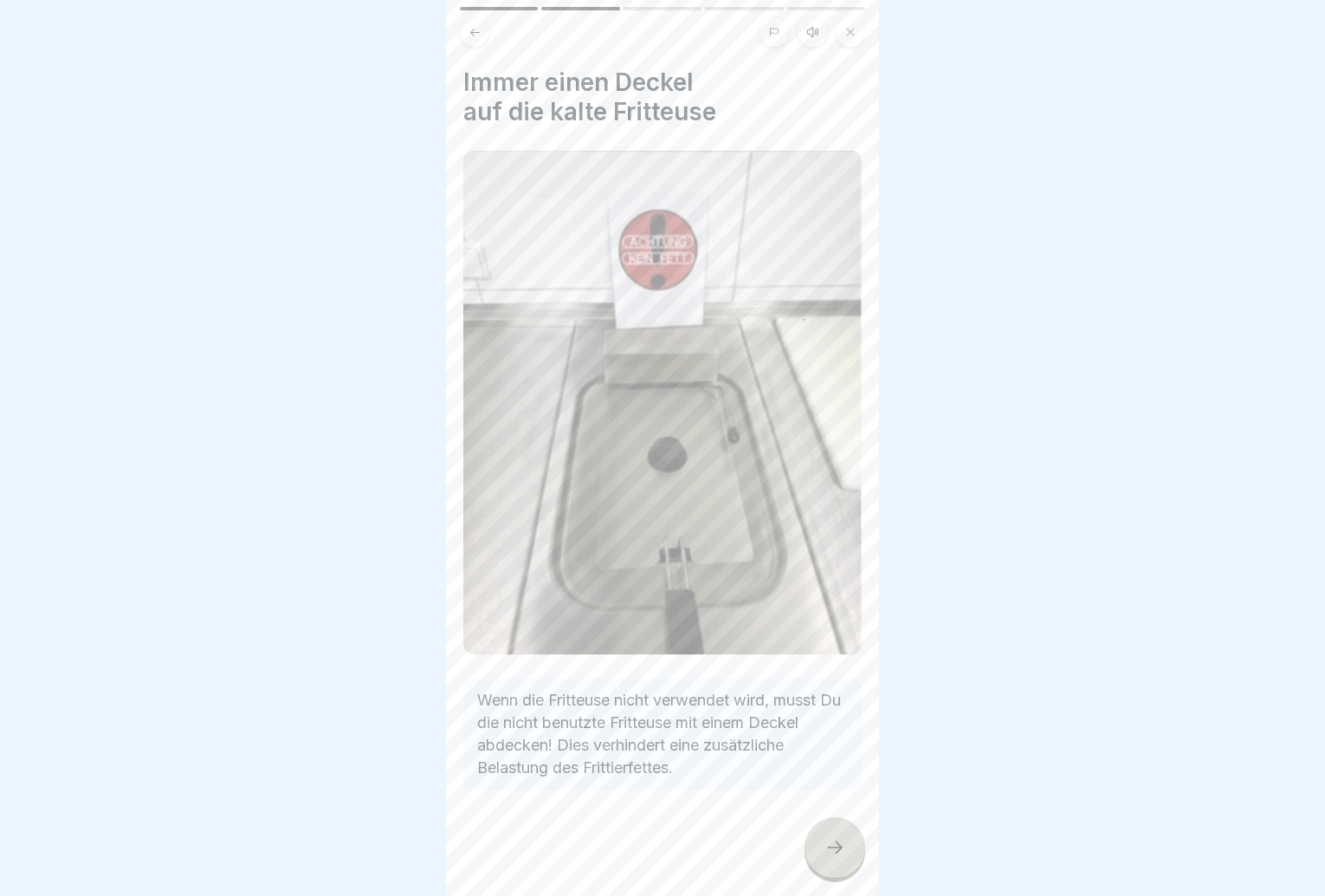
click at [819, 860] on div at bounding box center [835, 848] width 60 height 60
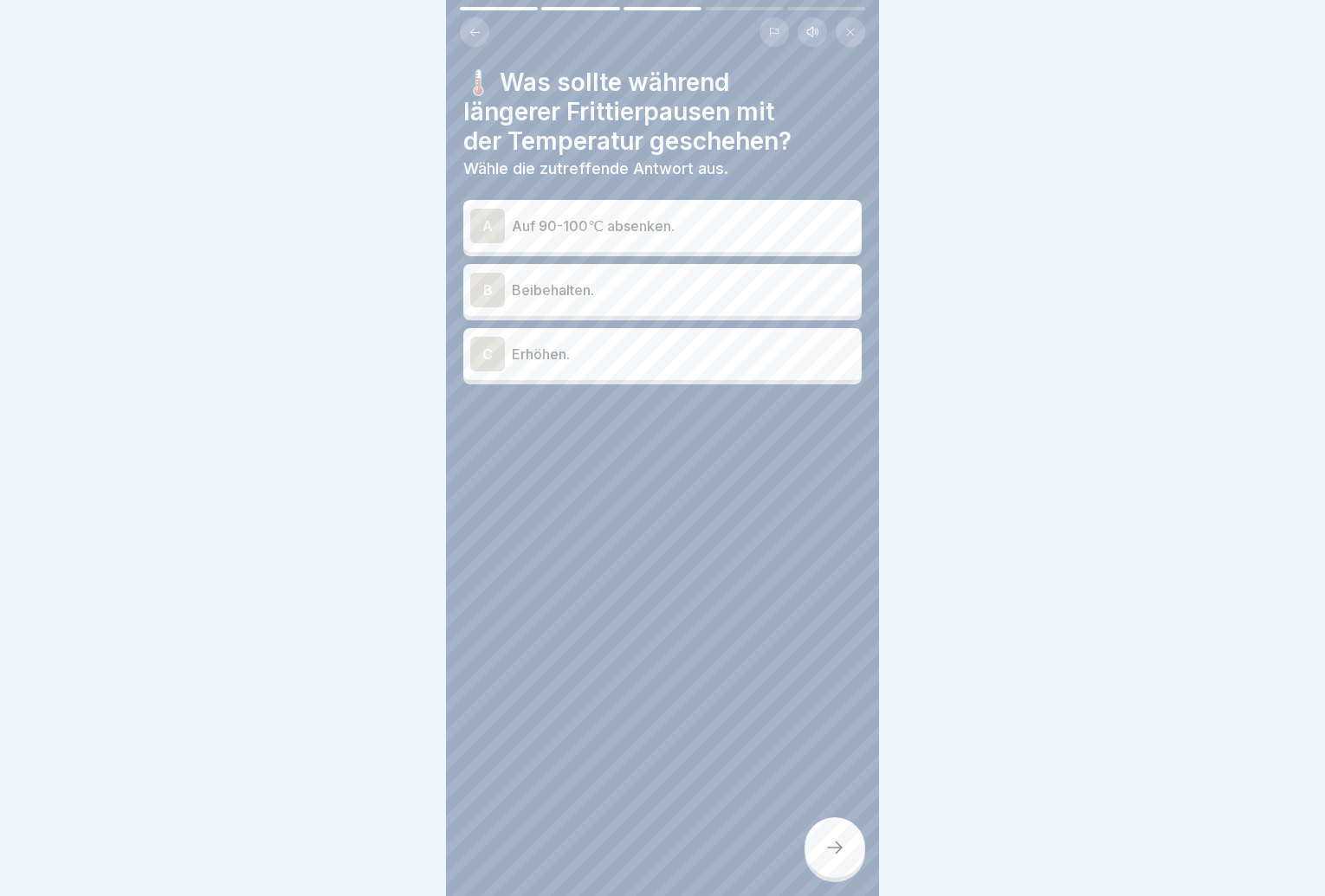
click at [595, 229] on p "Auf 90-100℃ absenken." at bounding box center [683, 226] width 343 height 21
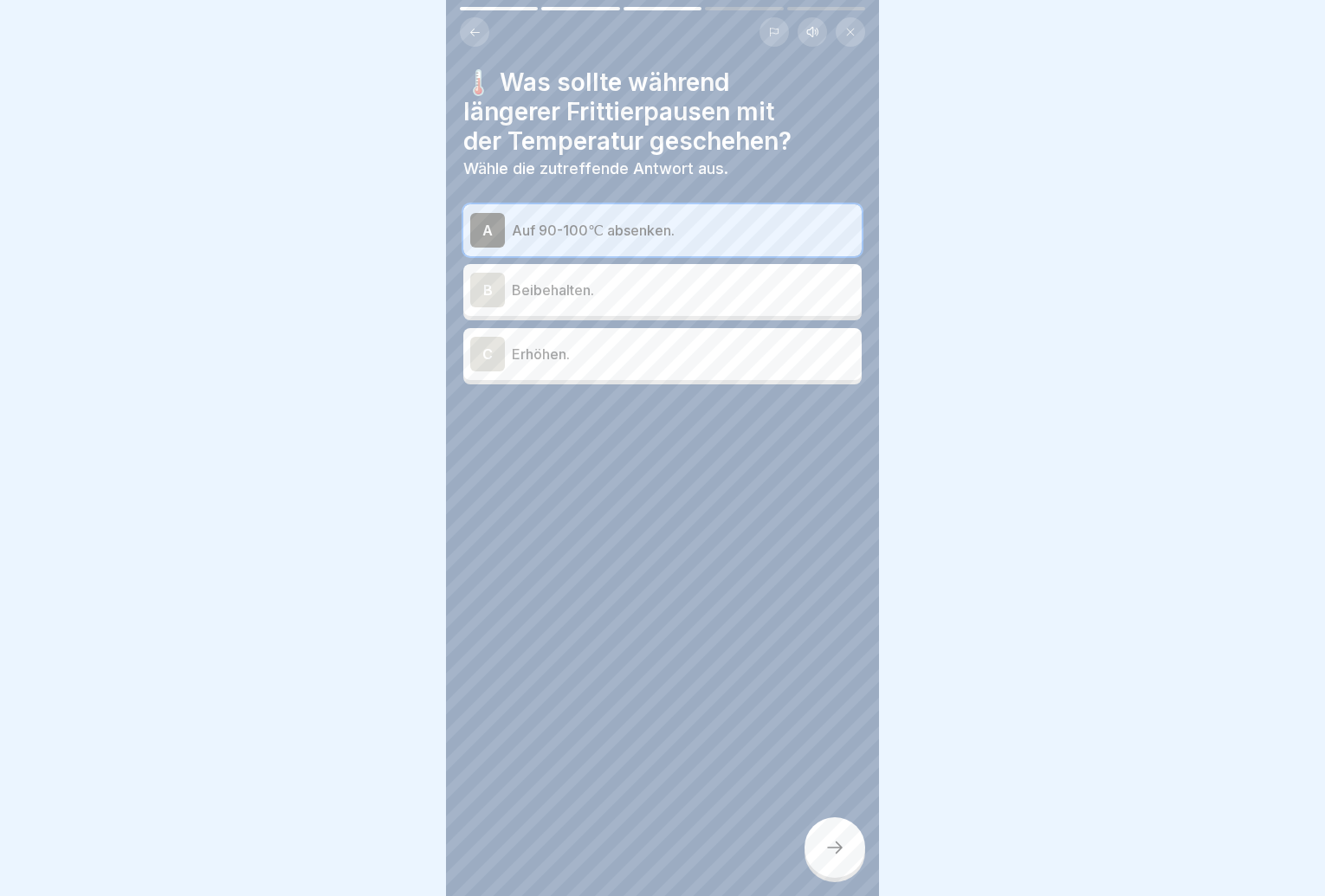
click at [827, 847] on div at bounding box center [835, 848] width 60 height 60
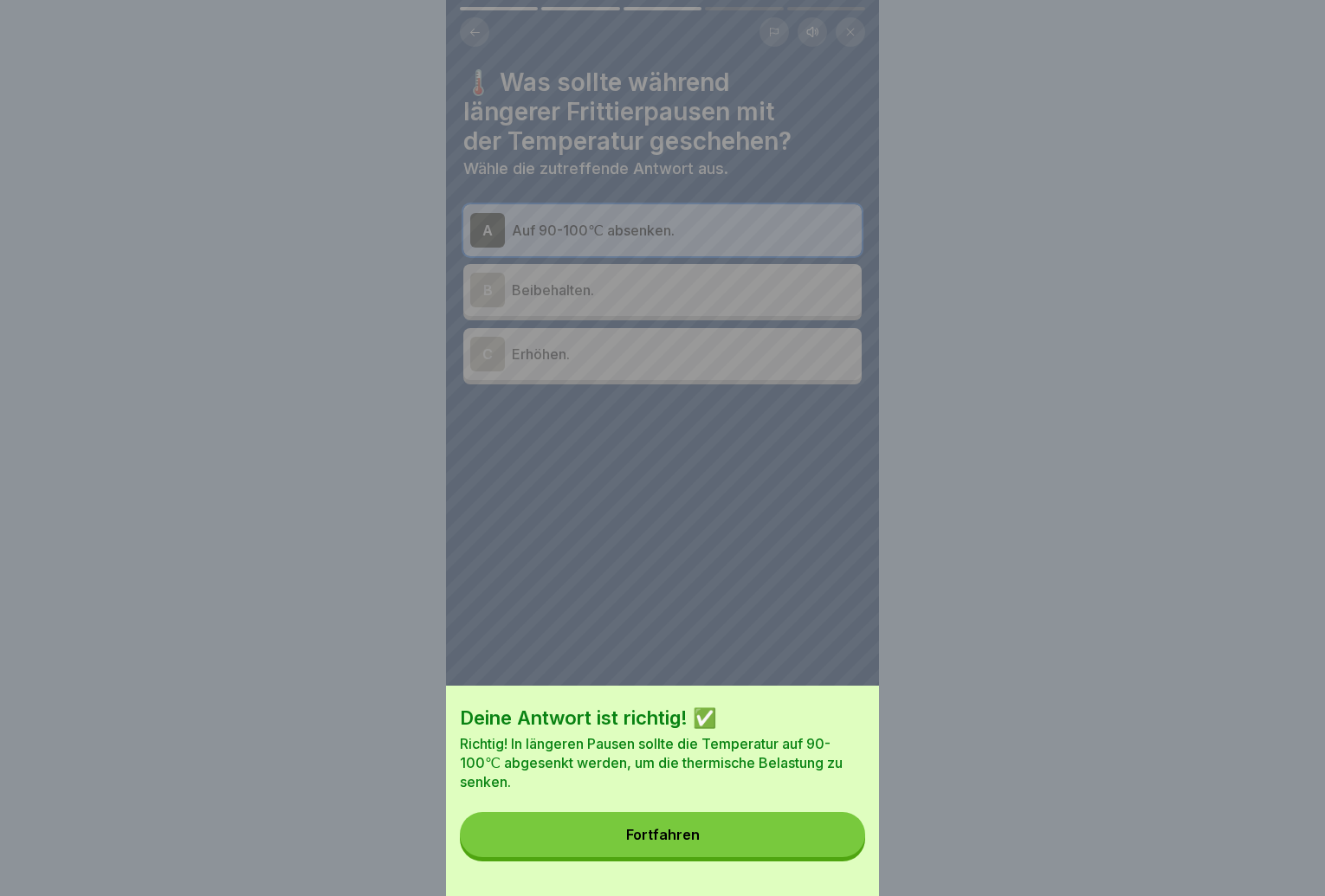
click at [827, 847] on button "Fortfahren" at bounding box center [662, 836] width 405 height 45
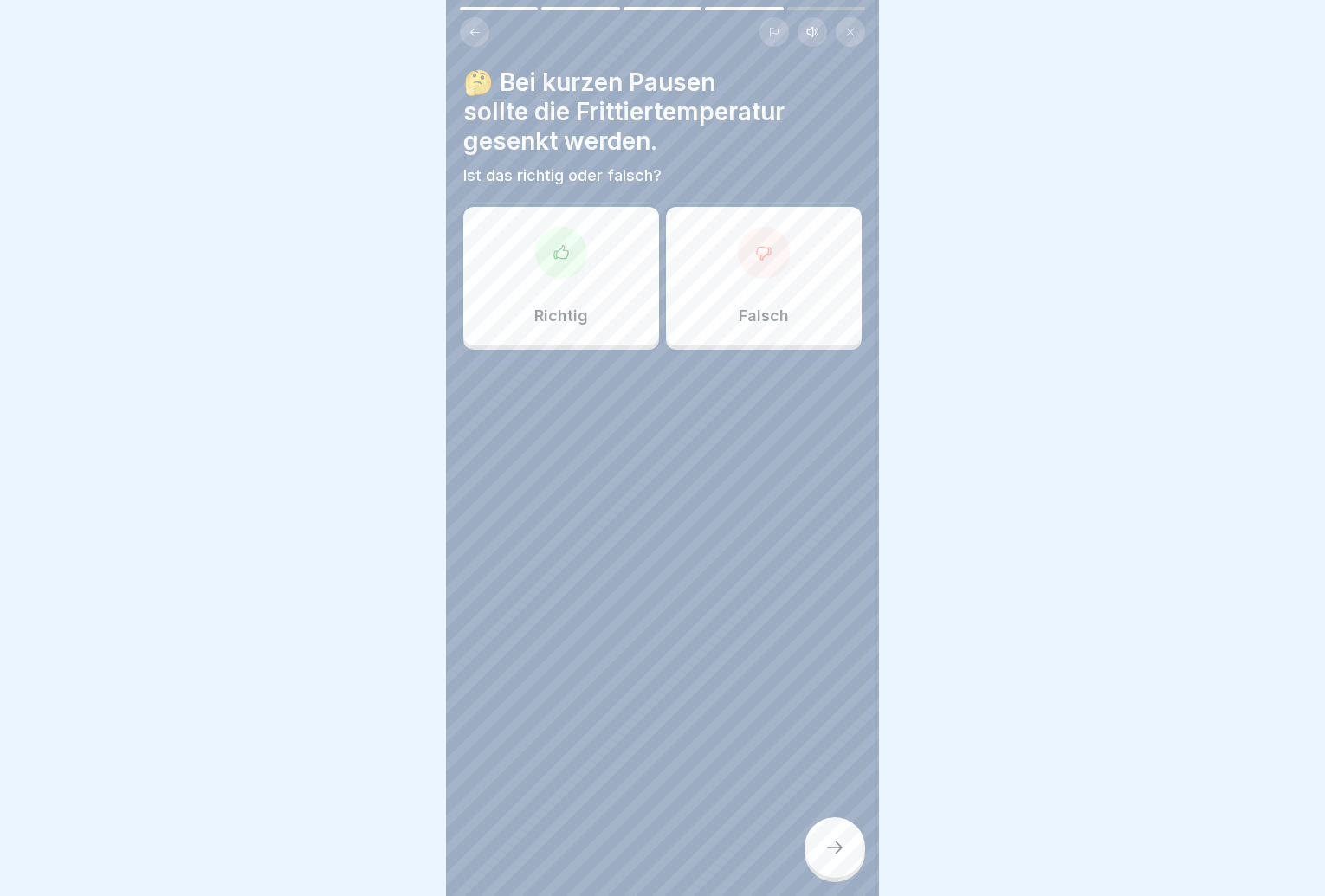
click at [596, 280] on div "Richtig" at bounding box center [560, 276] width 196 height 139
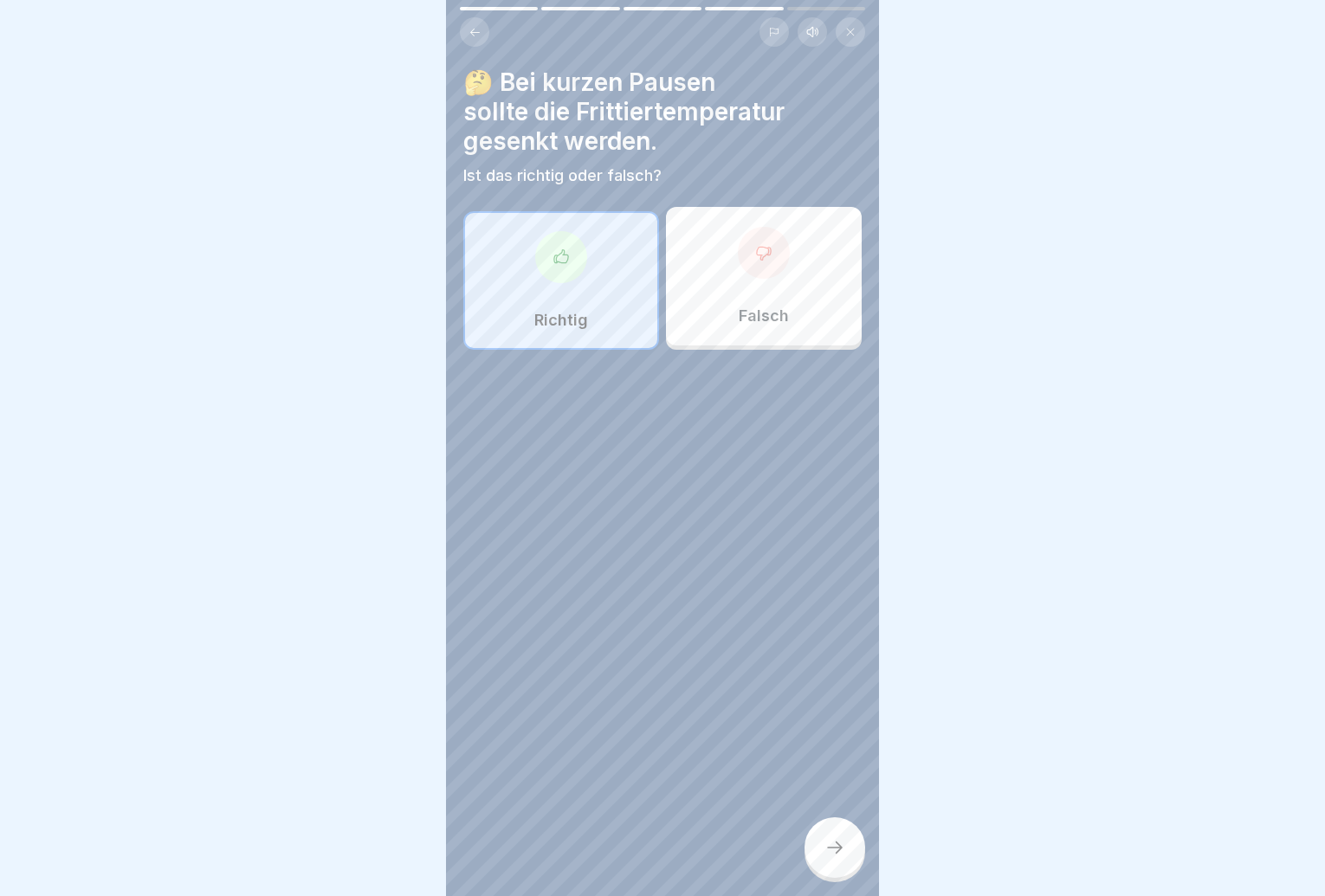
click at [809, 872] on div at bounding box center [835, 848] width 60 height 60
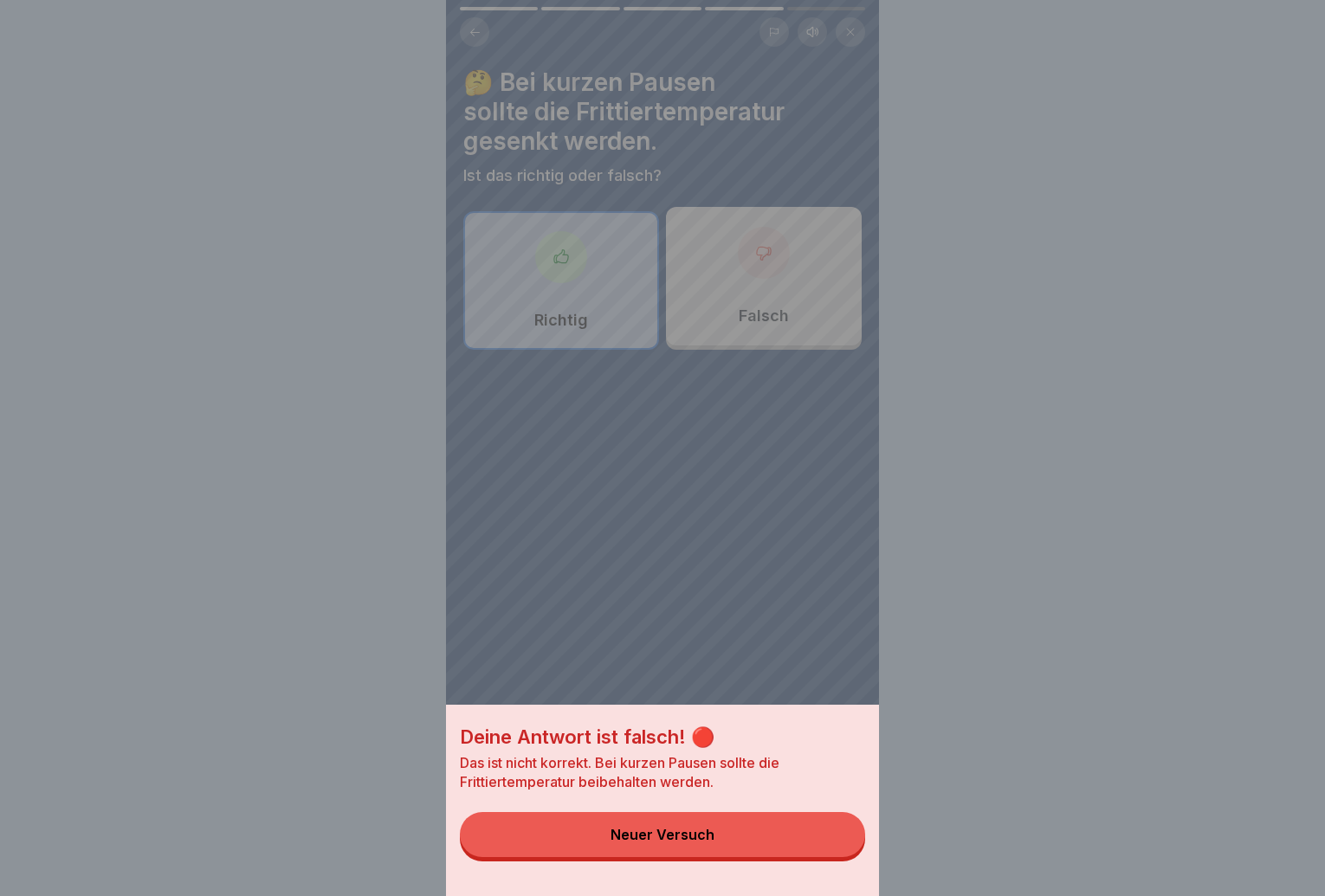
click at [807, 857] on button "Neuer Versuch" at bounding box center [662, 836] width 405 height 45
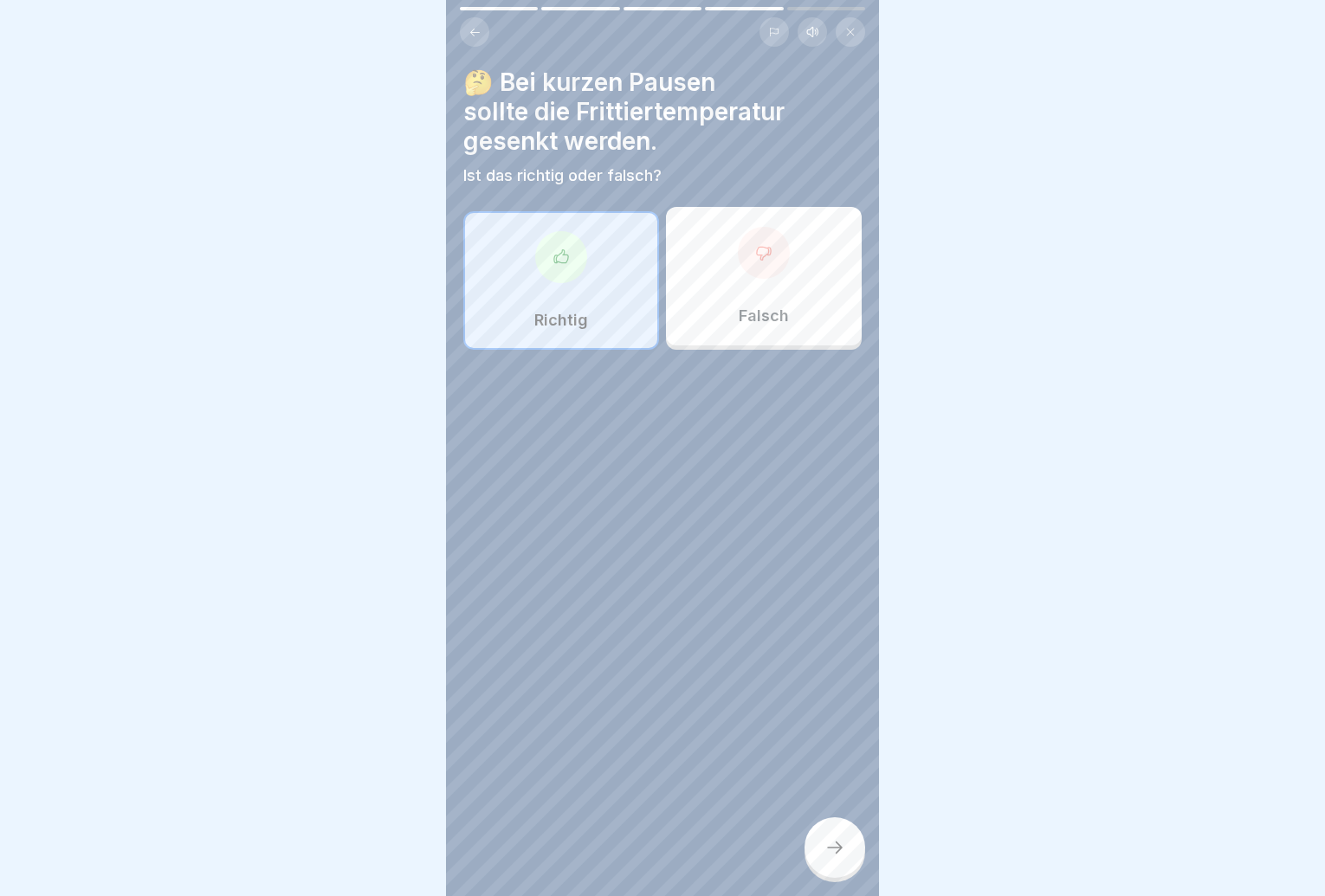
click at [751, 319] on p "Falsch" at bounding box center [764, 316] width 50 height 19
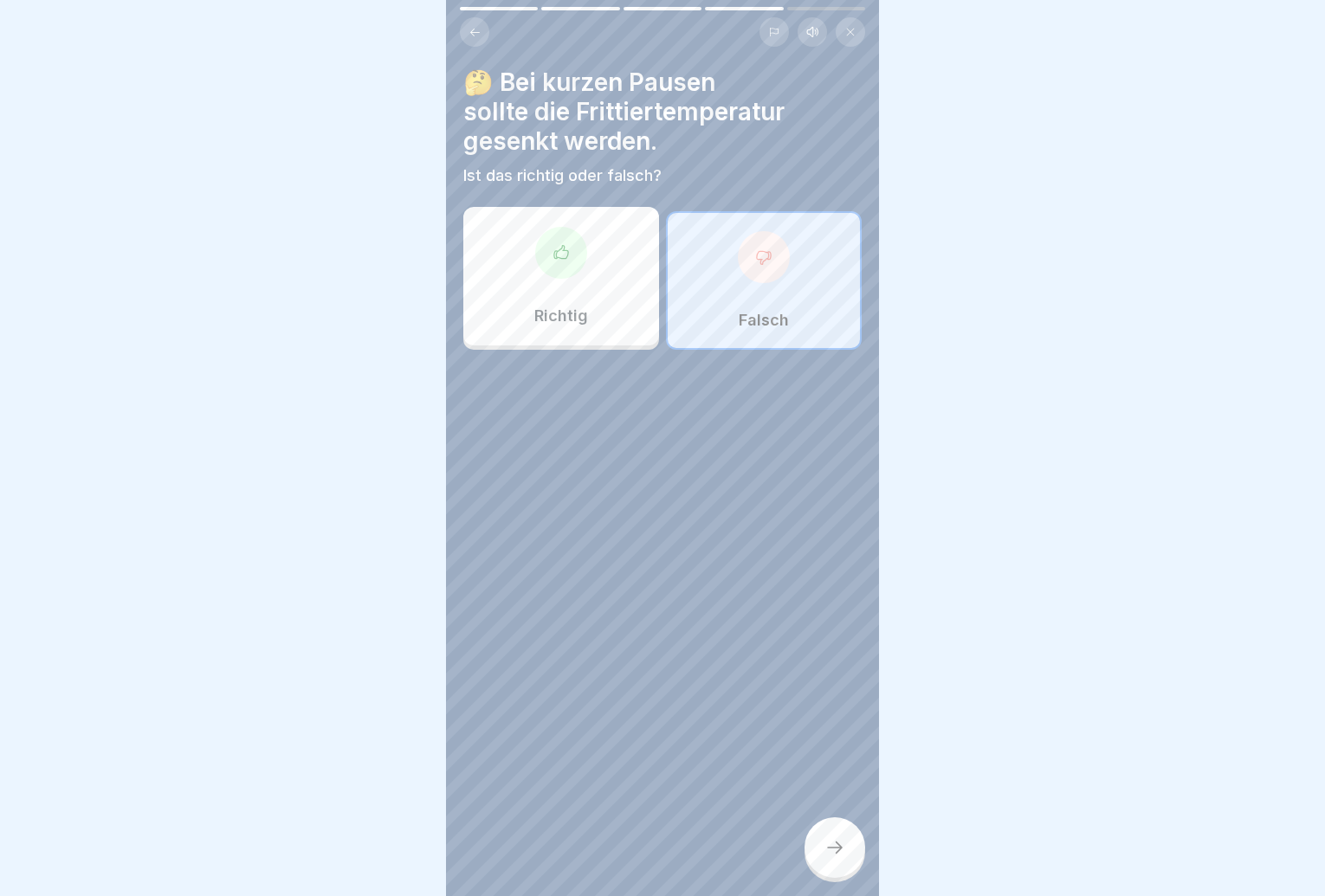
click at [844, 858] on icon at bounding box center [835, 848] width 21 height 21
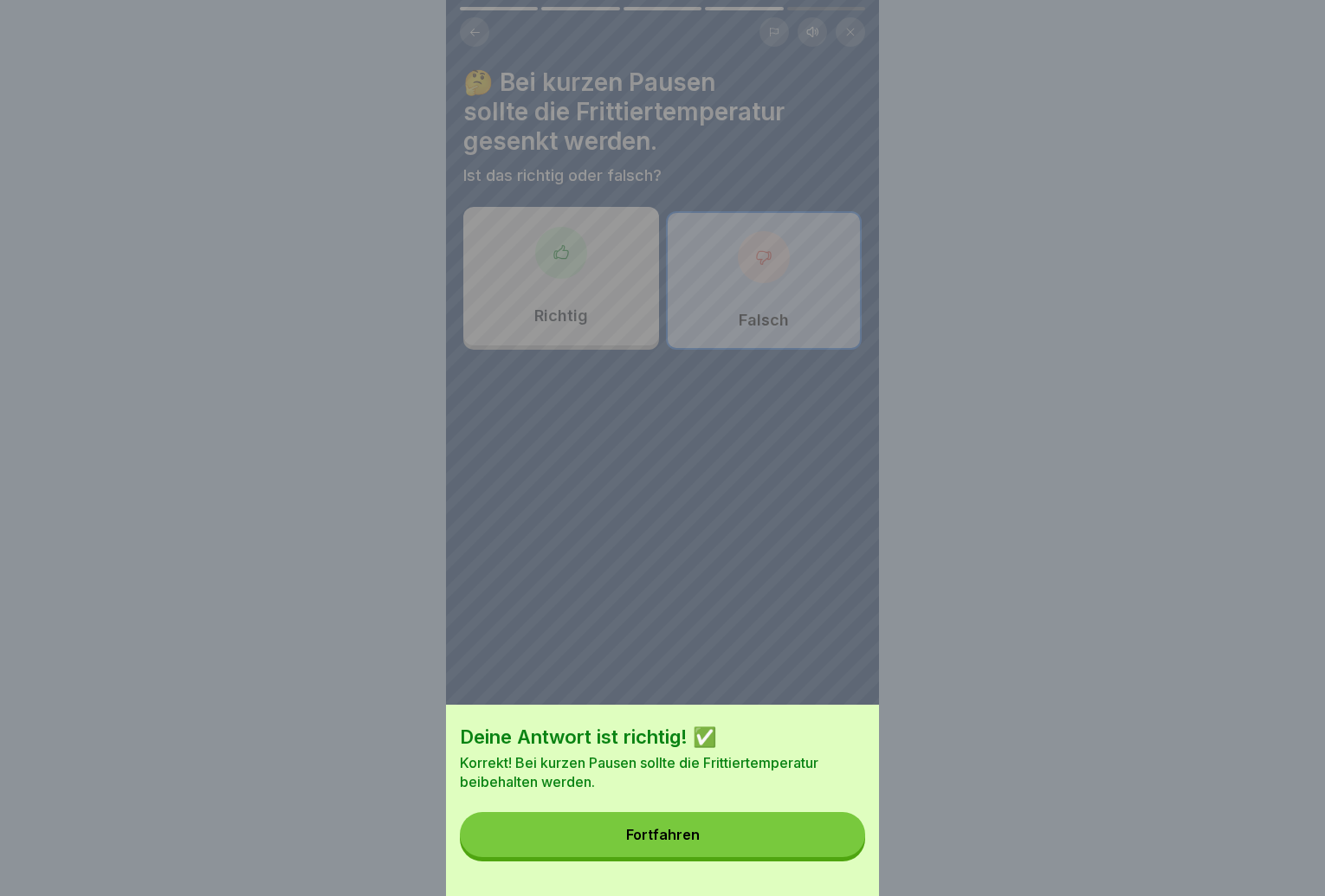
click at [844, 857] on button "Fortfahren" at bounding box center [662, 836] width 405 height 45
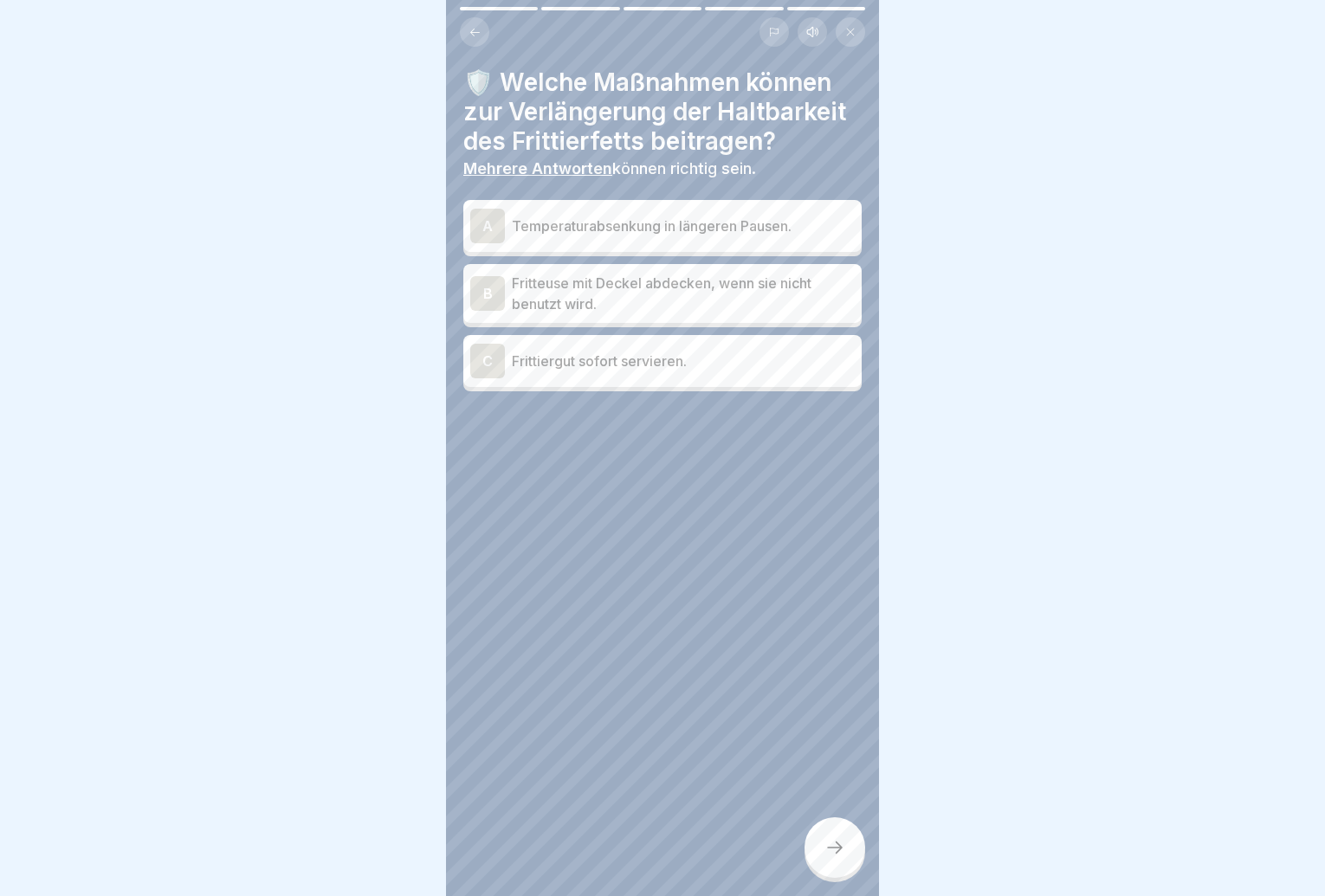
click at [749, 233] on p "Temperaturabsenkung in längeren Pausen." at bounding box center [683, 226] width 343 height 21
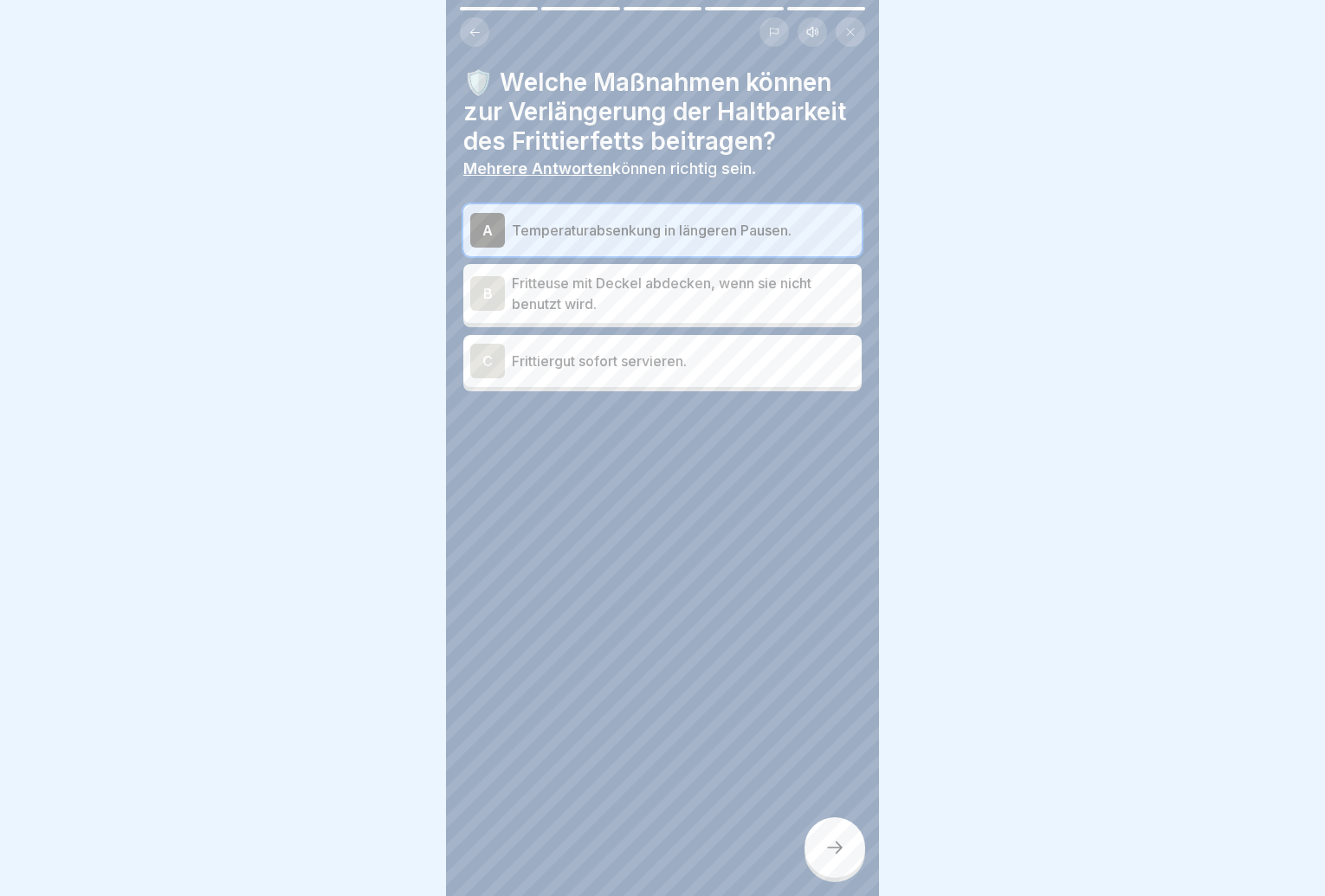
click at [741, 295] on p "Fritteuse mit Deckel abdecken, wenn sie nicht benutzt wird." at bounding box center [683, 294] width 343 height 42
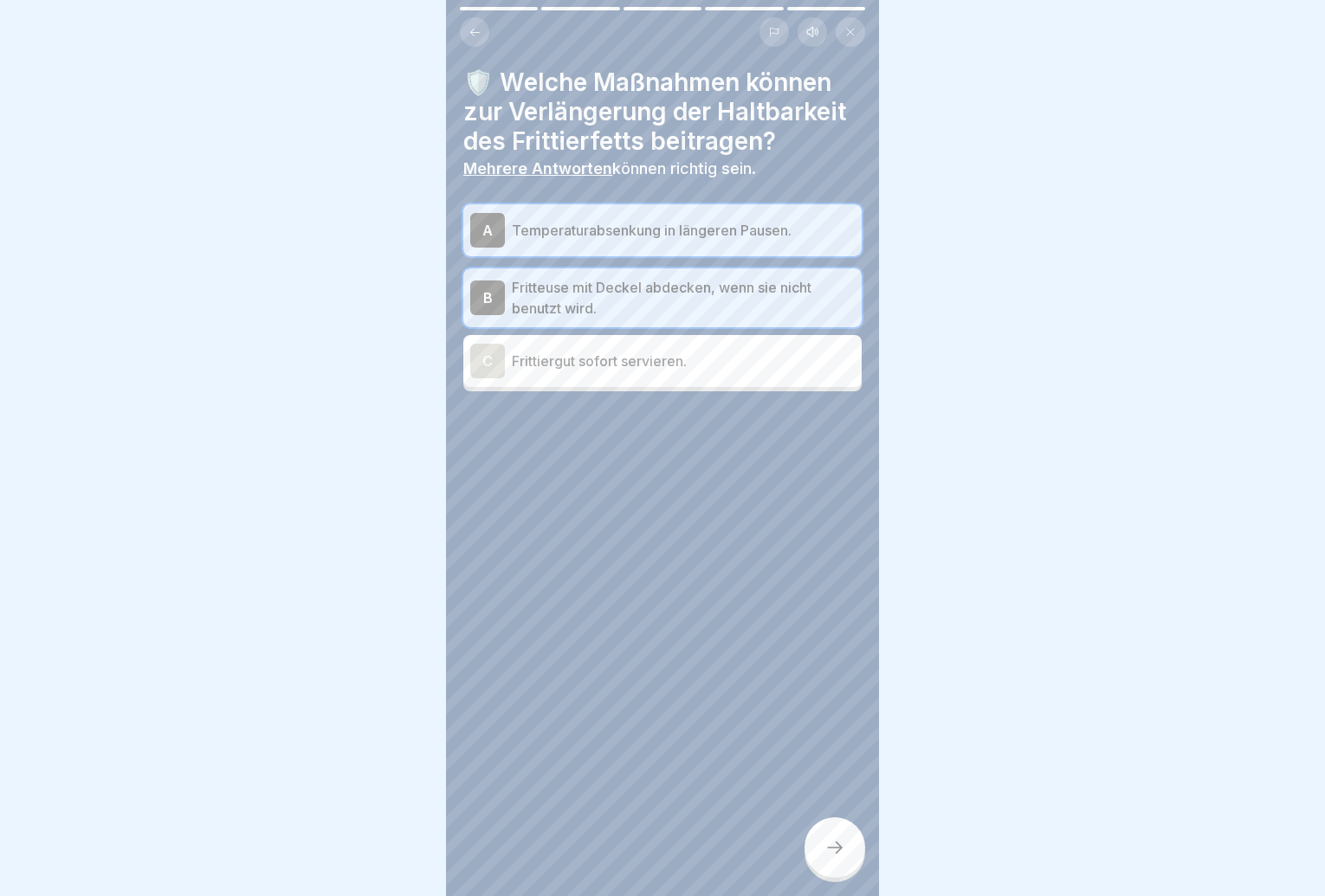
click at [755, 376] on div "C Frittiergut sofort servieren." at bounding box center [662, 361] width 385 height 35
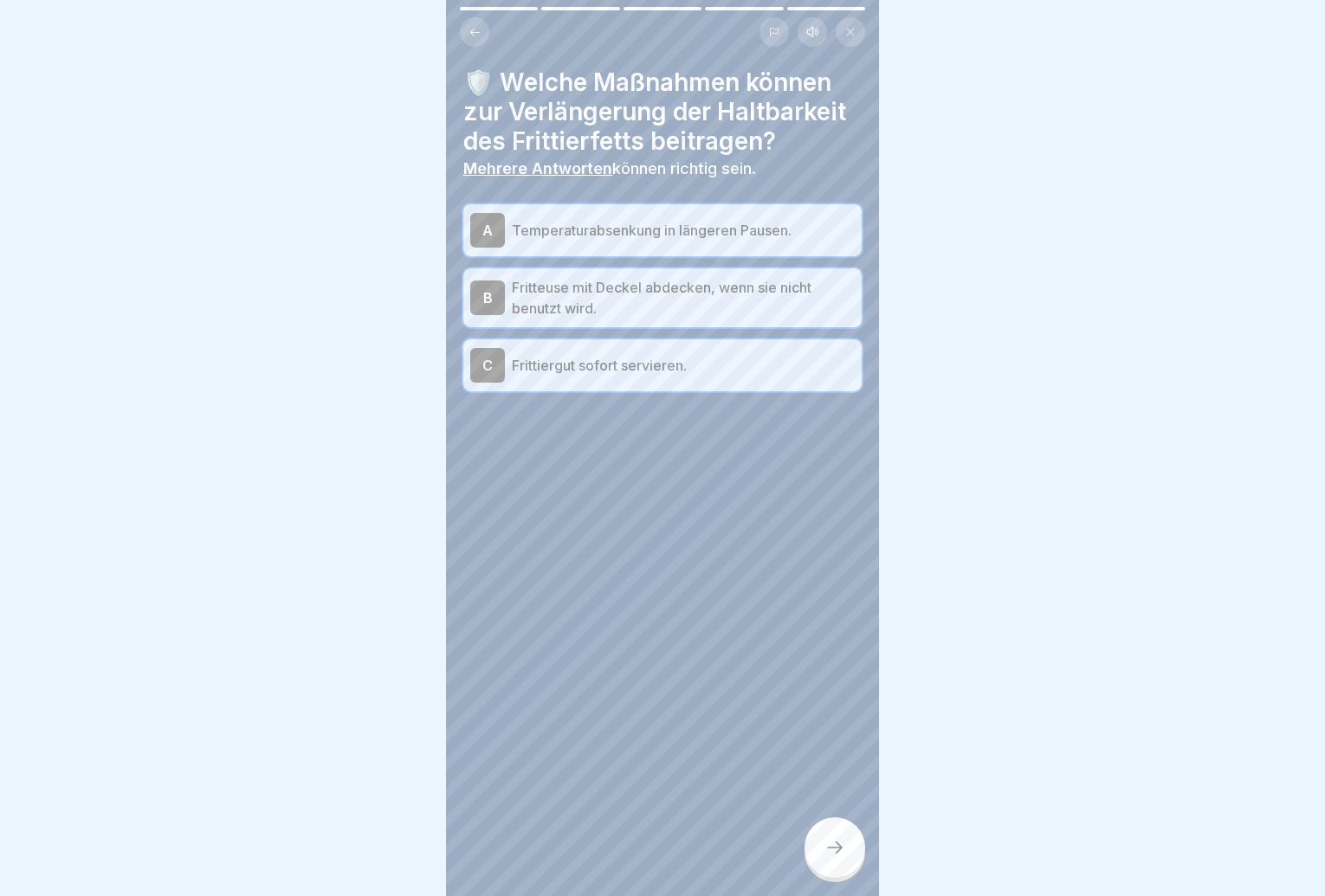
click at [854, 866] on div at bounding box center [835, 848] width 60 height 60
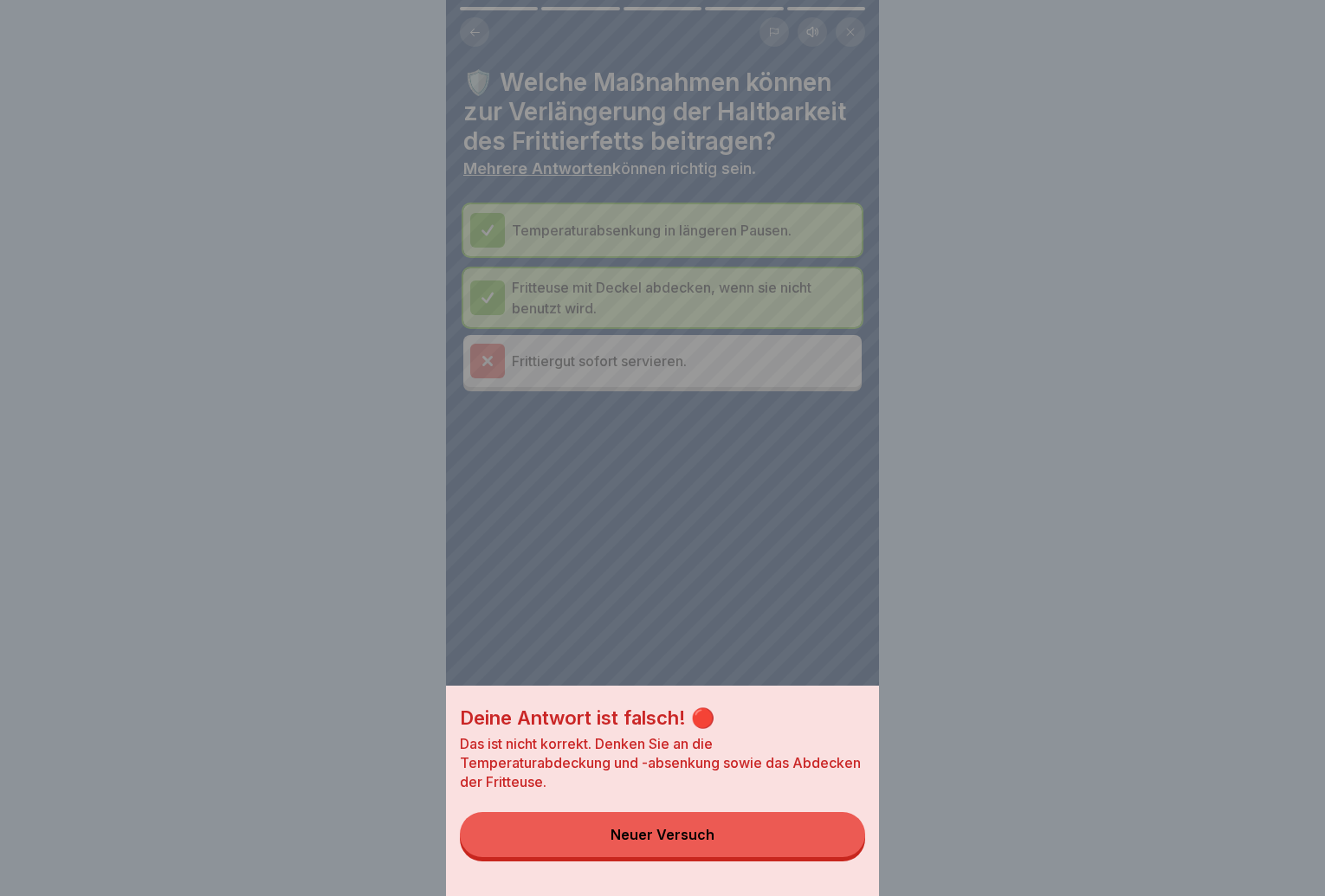
click at [853, 857] on button "Neuer Versuch" at bounding box center [662, 836] width 405 height 45
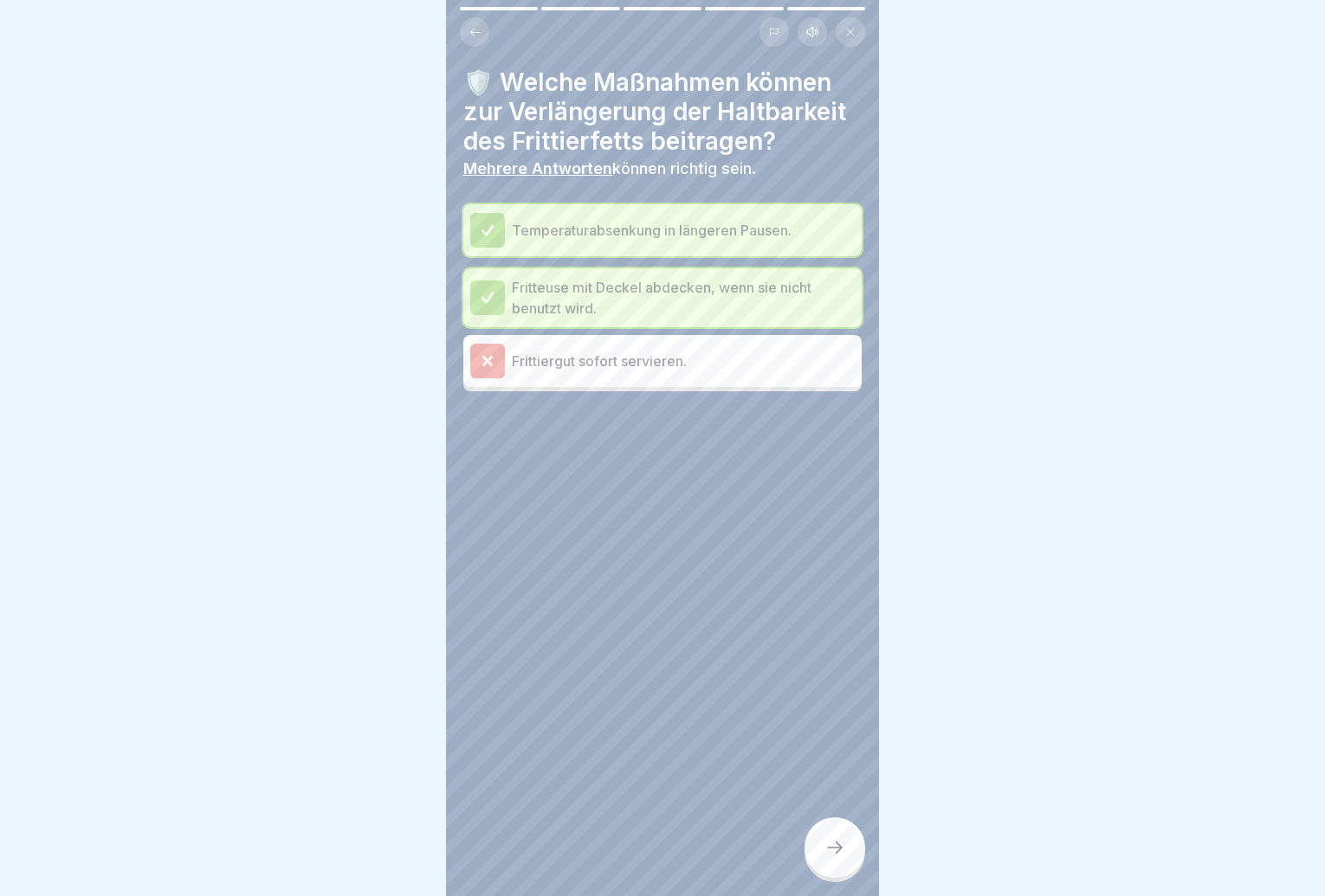
click at [688, 382] on div "Frittiergut sofort servieren." at bounding box center [662, 361] width 399 height 52
click at [836, 878] on div at bounding box center [835, 848] width 60 height 60
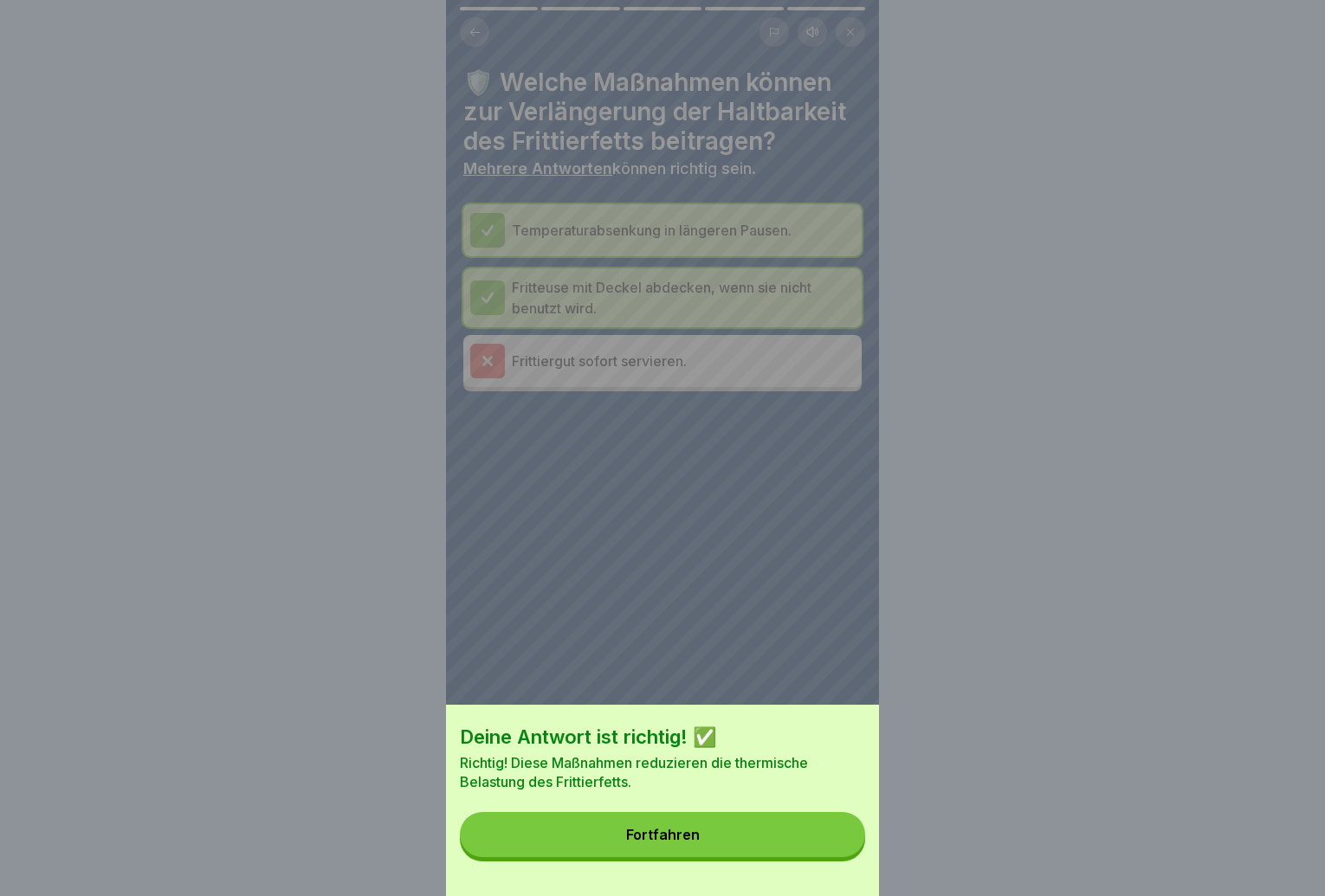
click at [835, 873] on div "Deine Antwort ist richtig! ✅ Richtig! Diese Maßnahmen reduzieren die thermische…" at bounding box center [662, 801] width 433 height 192
click at [835, 857] on button "Fortfahren" at bounding box center [662, 836] width 405 height 45
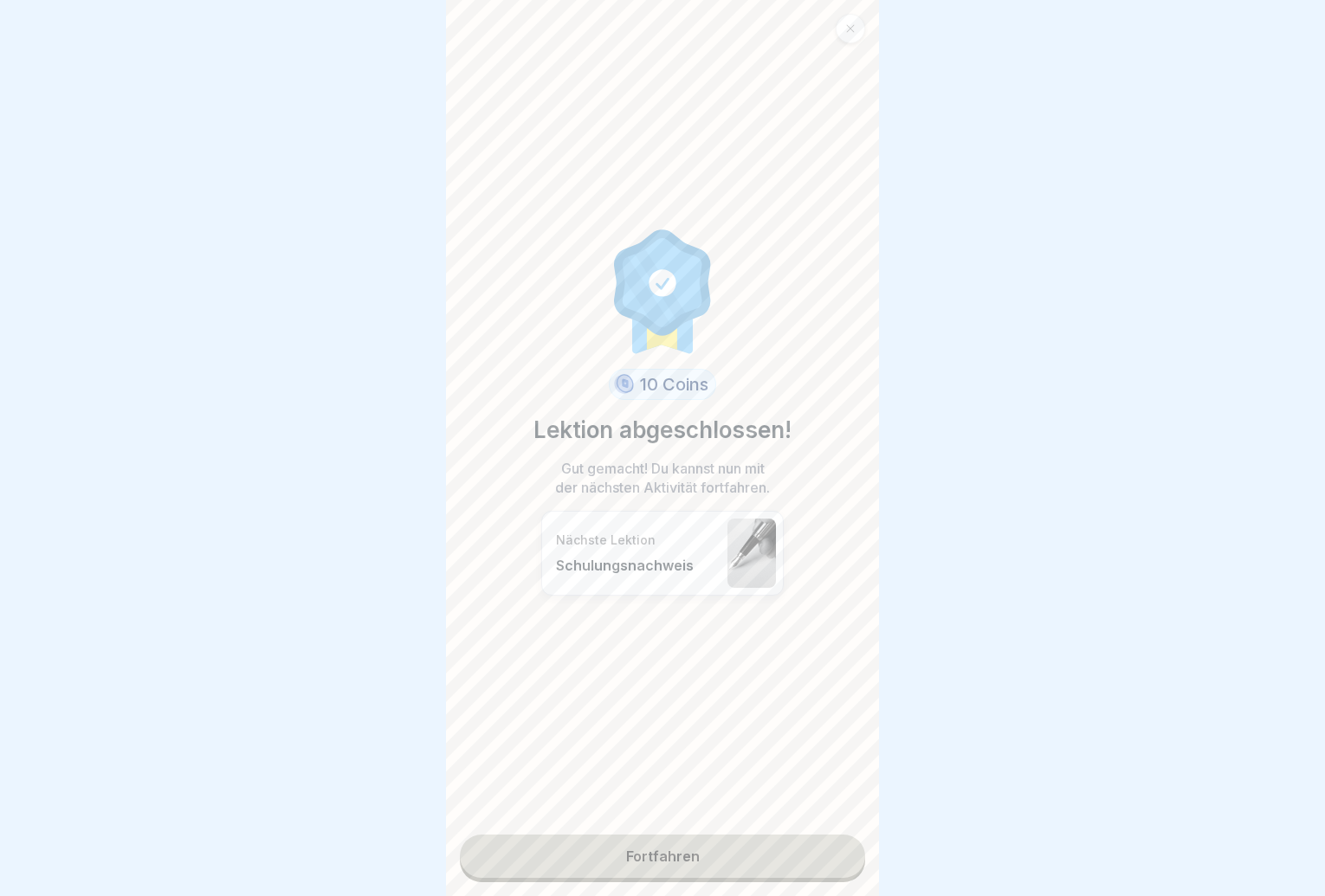
click at [798, 859] on link "Fortfahren" at bounding box center [662, 856] width 405 height 43
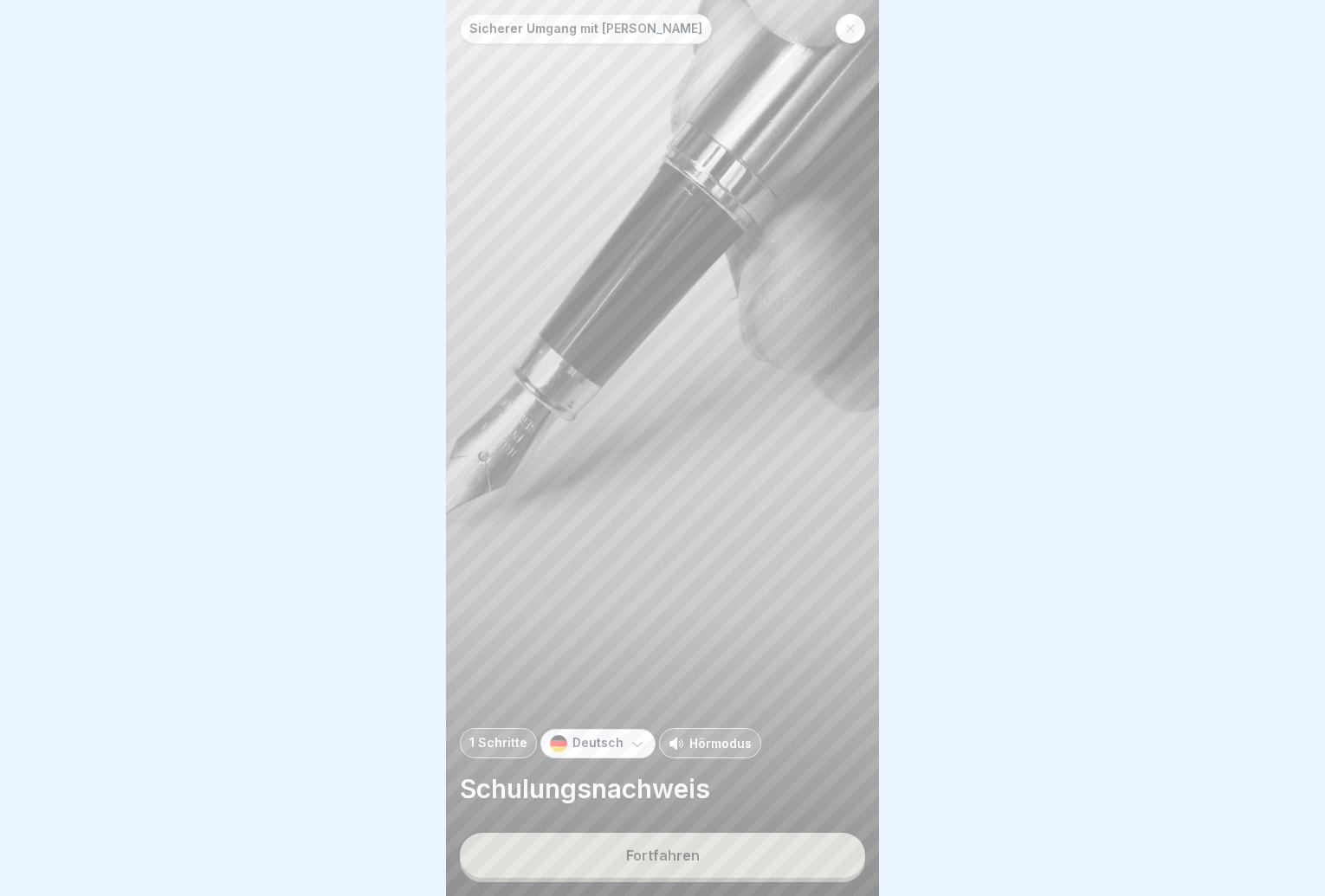
click at [797, 873] on button "Fortfahren" at bounding box center [662, 856] width 405 height 45
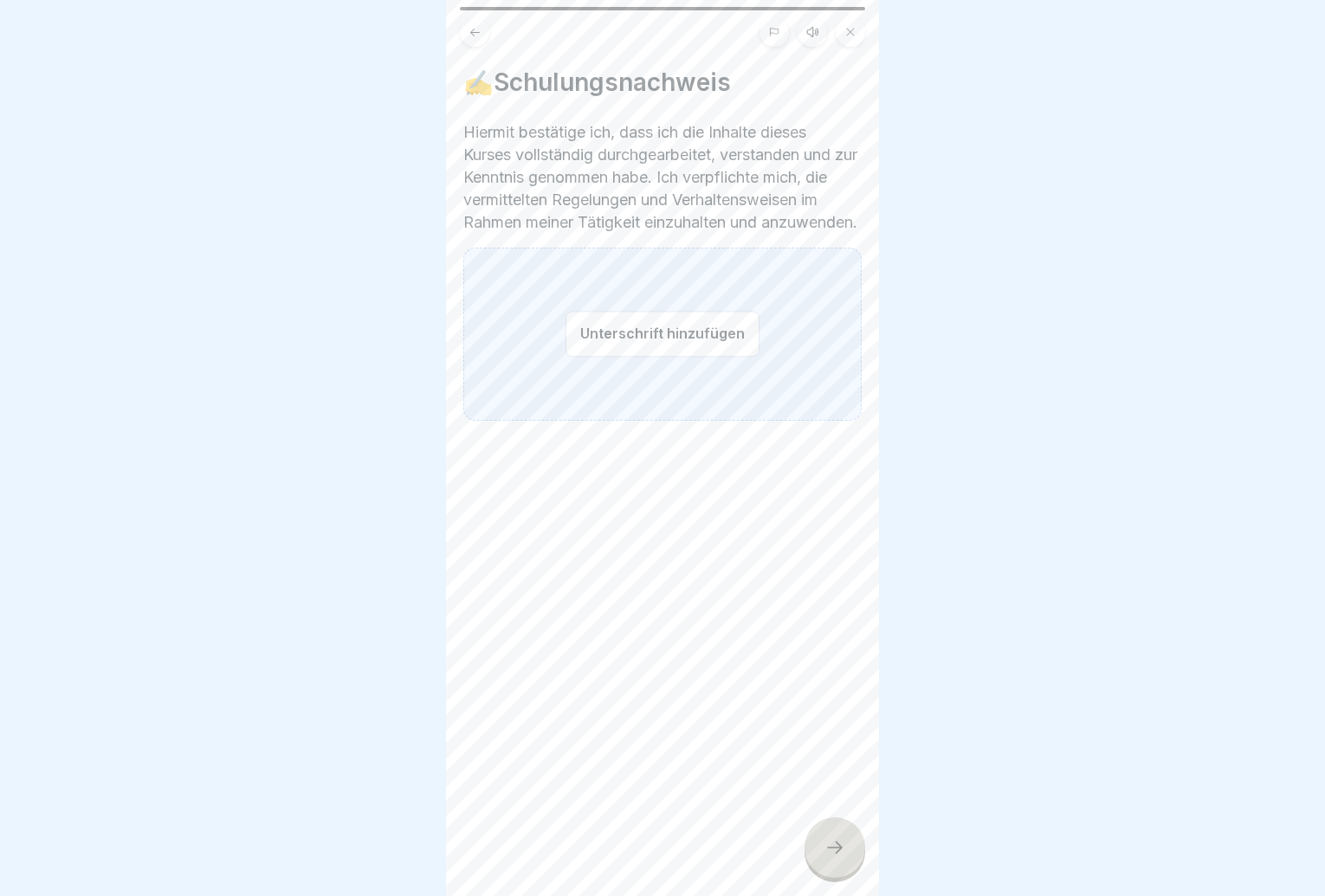
click at [680, 355] on button "Unterschrift hinzufügen" at bounding box center [662, 334] width 194 height 46
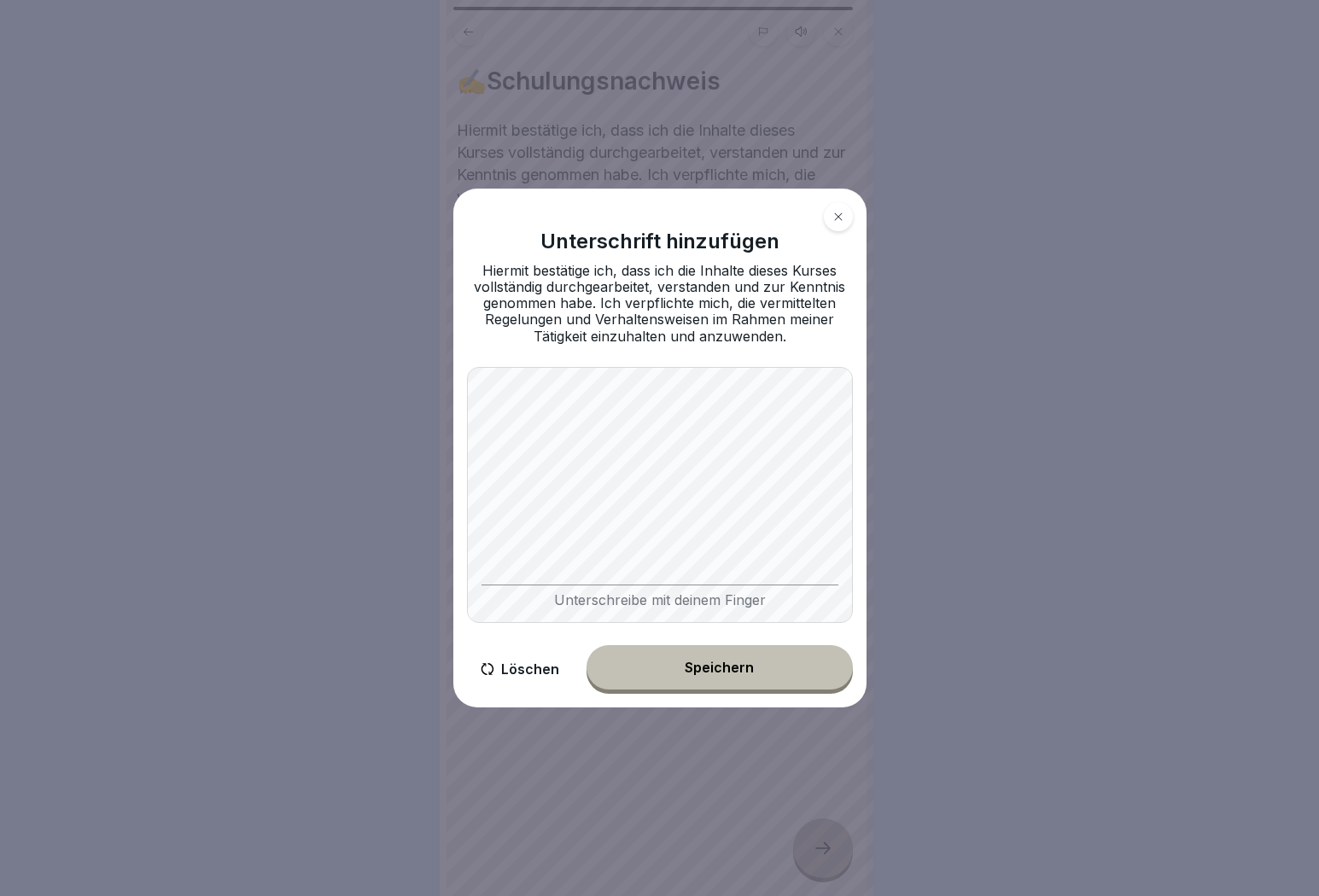
click at [703, 649] on button "Speichern" at bounding box center [720, 668] width 266 height 45
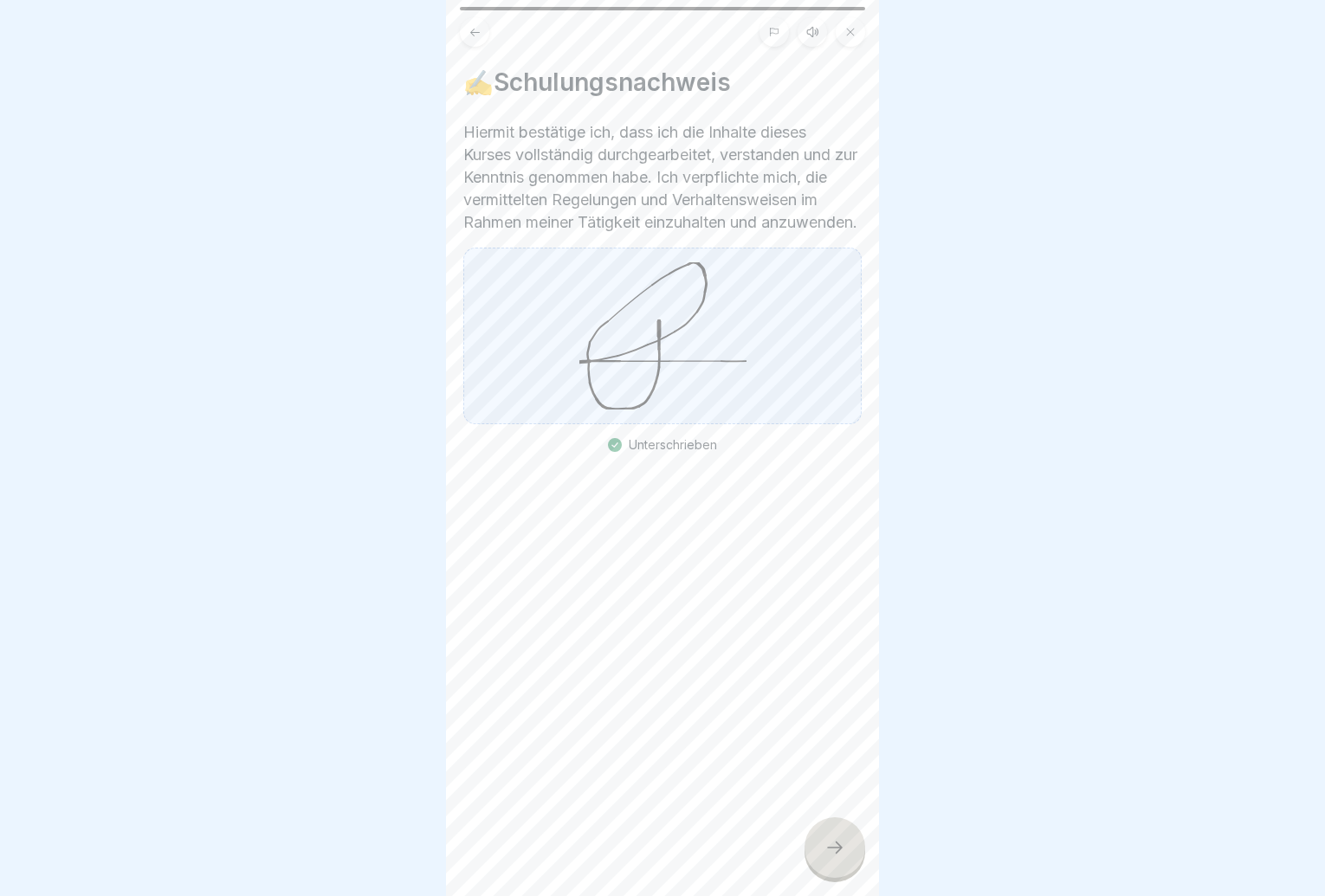
click at [825, 839] on div at bounding box center [835, 848] width 60 height 60
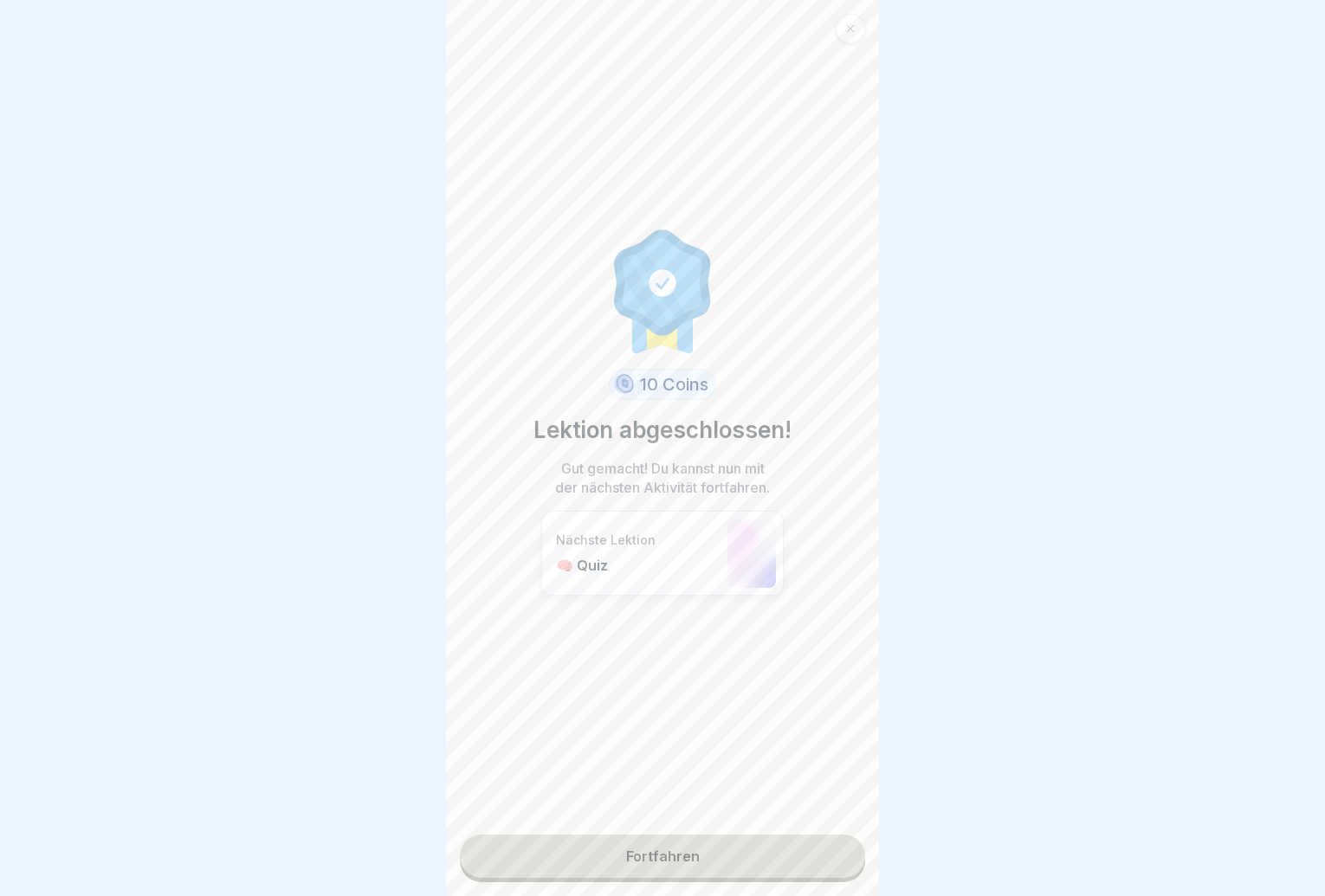
click at [815, 851] on link "Fortfahren" at bounding box center [662, 856] width 405 height 43
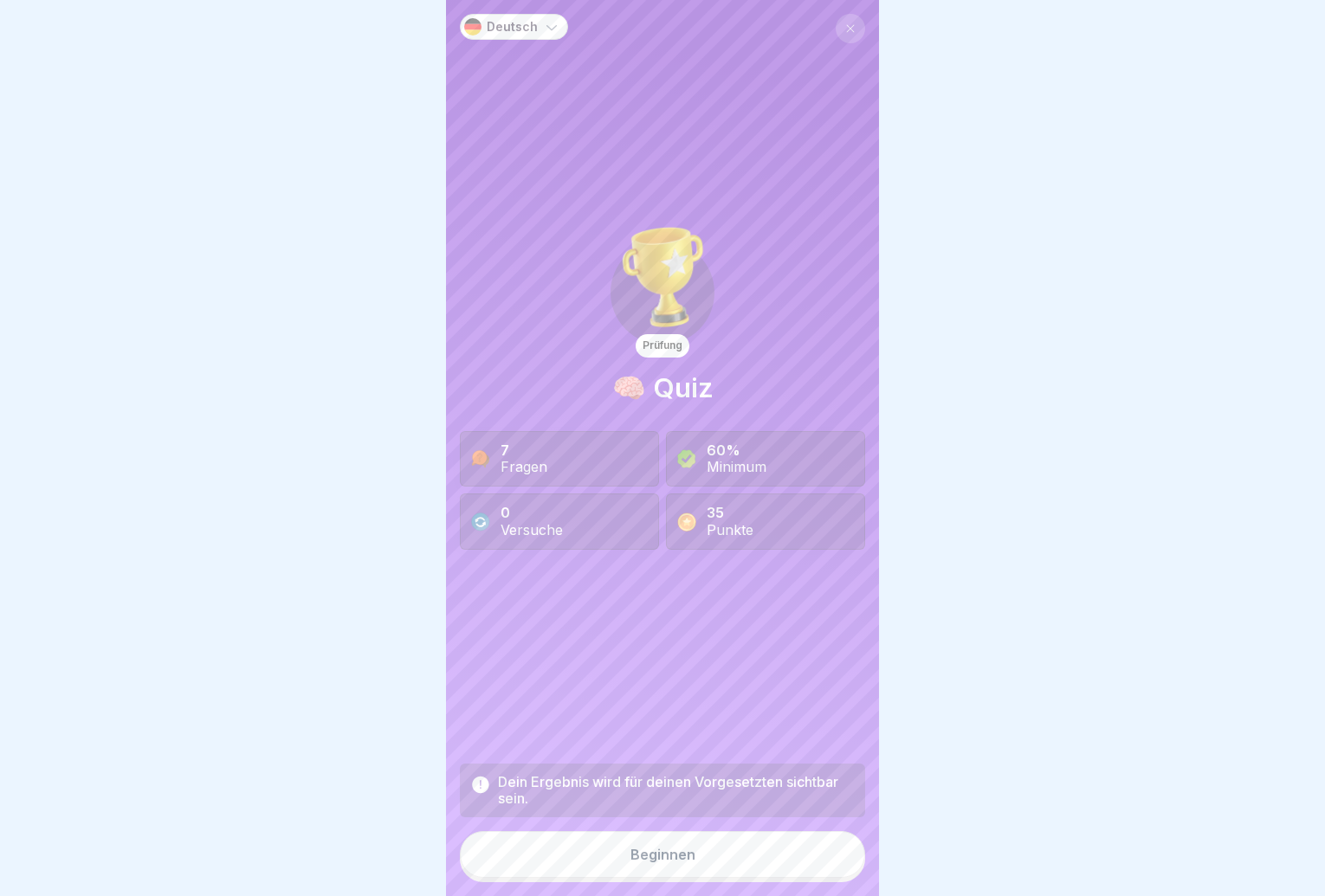
click at [806, 850] on button "Beginnen" at bounding box center [662, 854] width 405 height 46
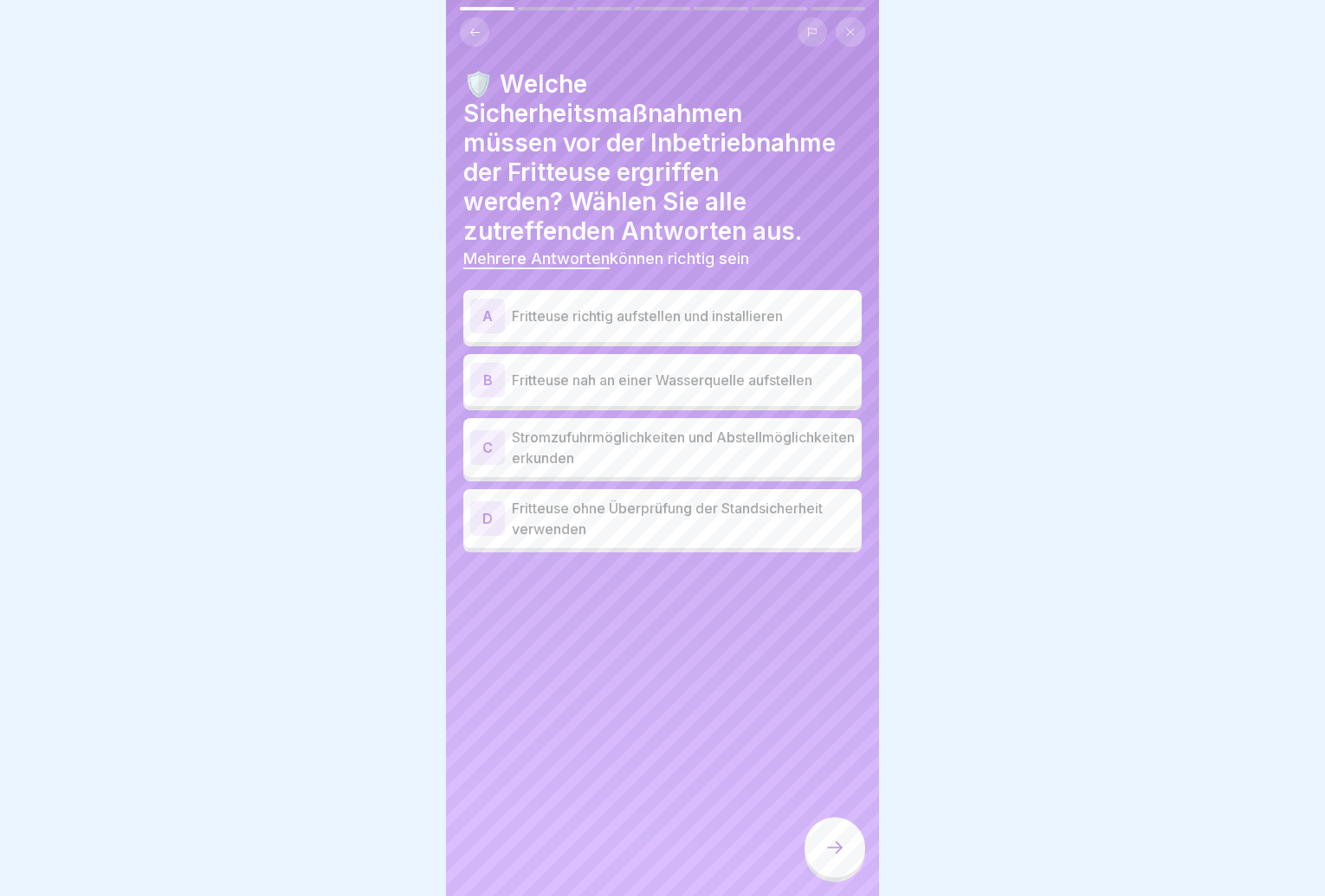
click at [718, 319] on p "Fritteuse richtig aufstellen und installieren" at bounding box center [683, 316] width 343 height 21
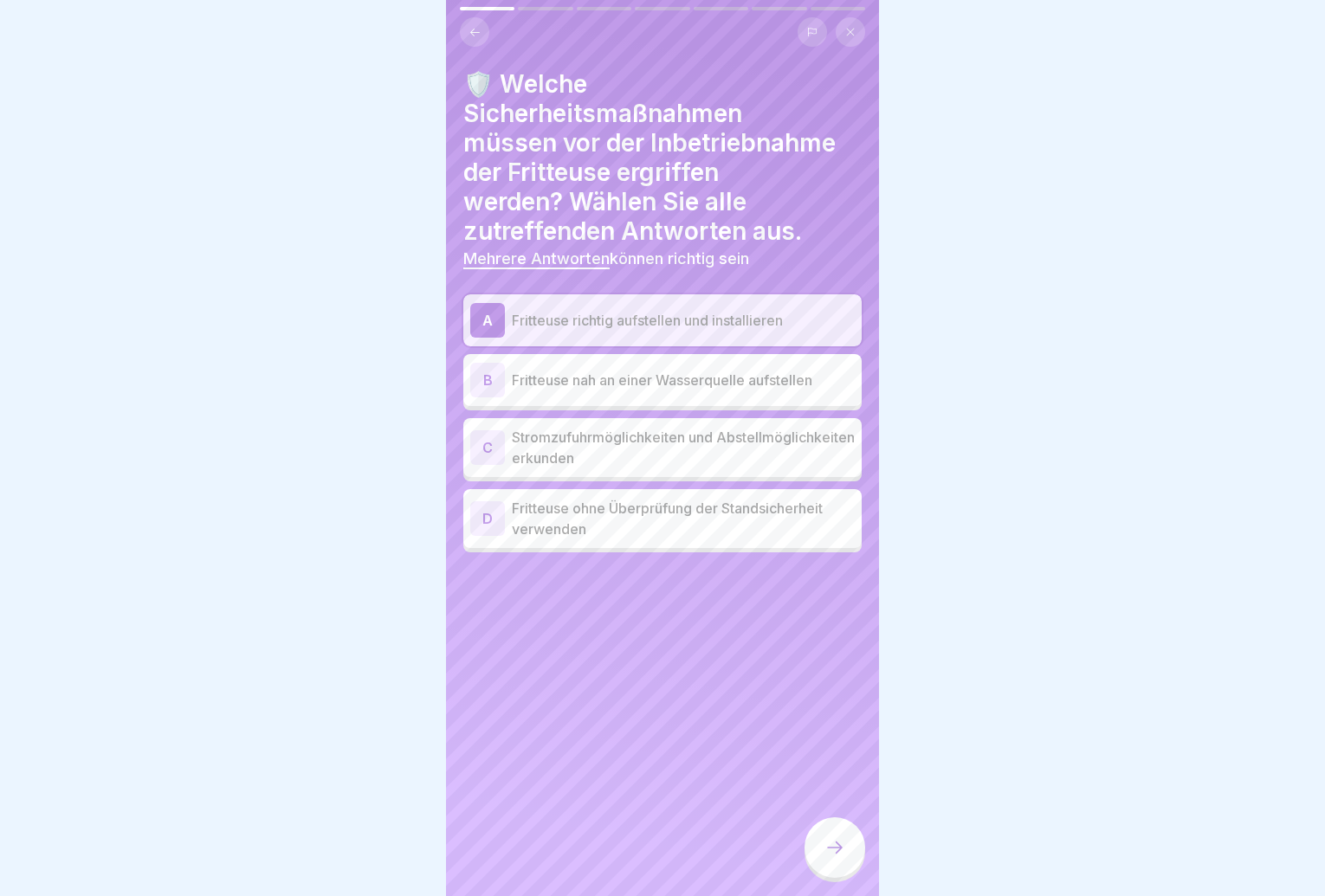
click at [733, 452] on p "Stromzufuhrmöglichkeiten und Abstellmöglichkeiten erkunden" at bounding box center [683, 448] width 343 height 42
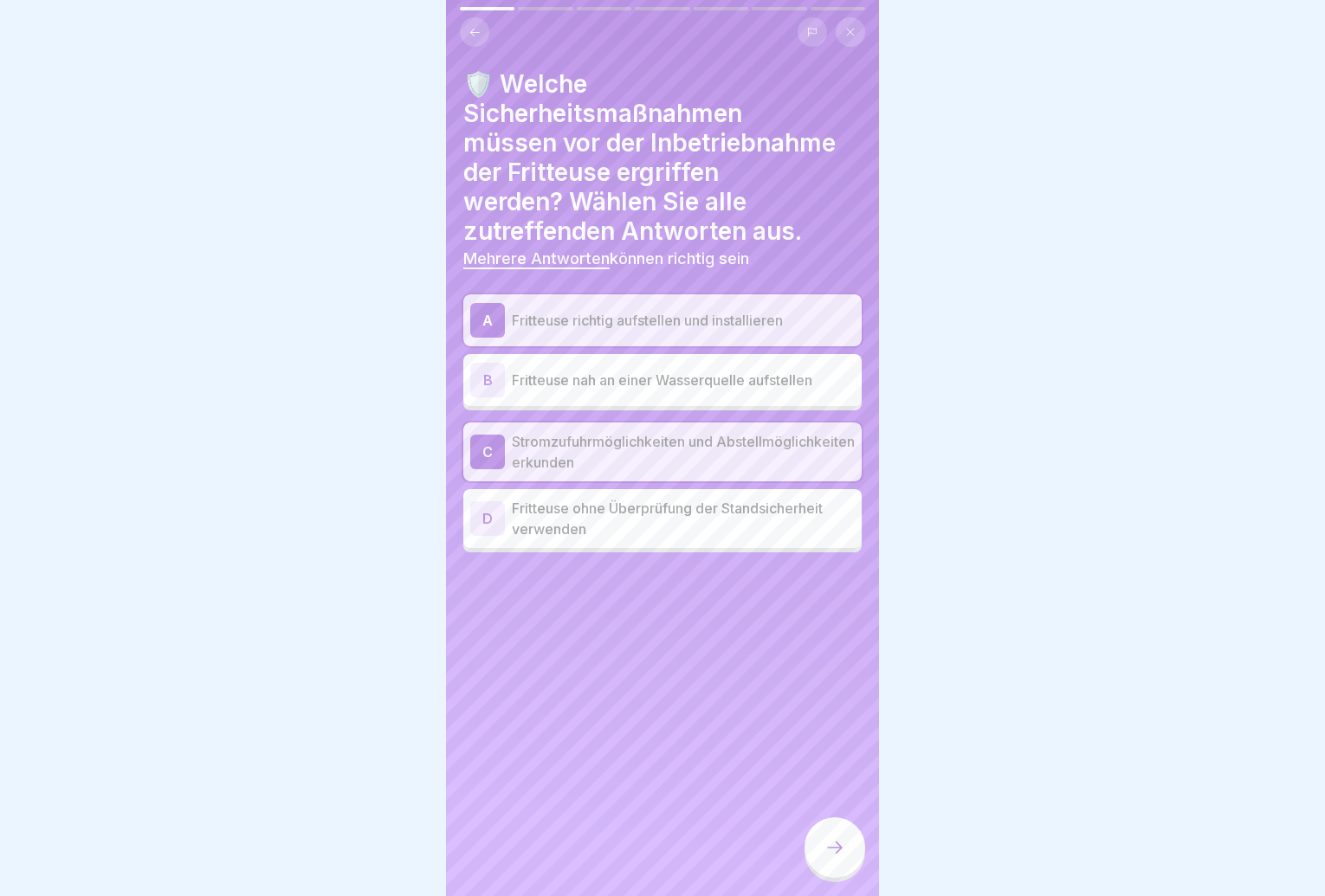
click at [843, 858] on icon at bounding box center [835, 848] width 21 height 21
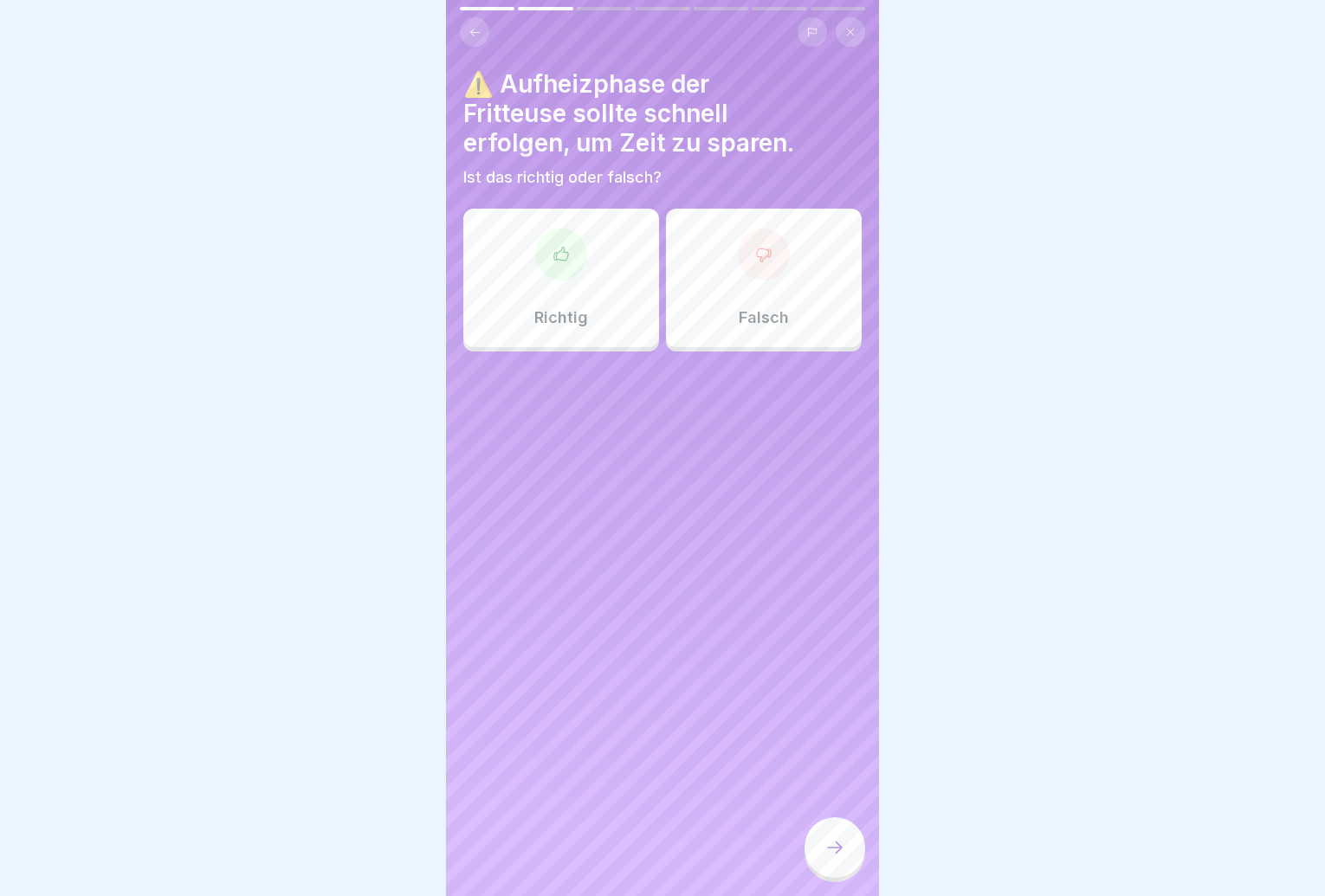
click at [776, 295] on div "Falsch" at bounding box center [764, 278] width 196 height 139
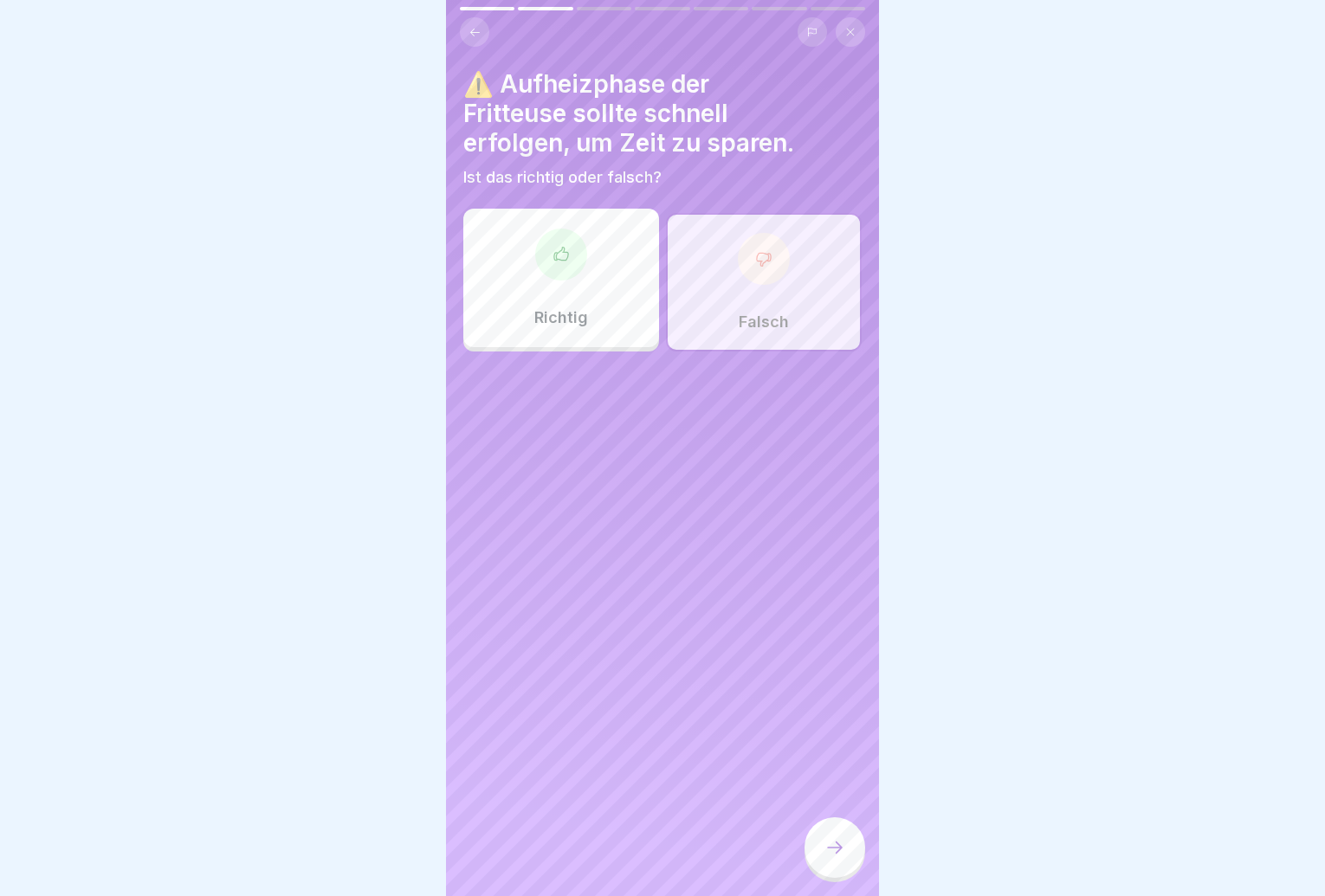
click at [846, 864] on div at bounding box center [835, 848] width 60 height 60
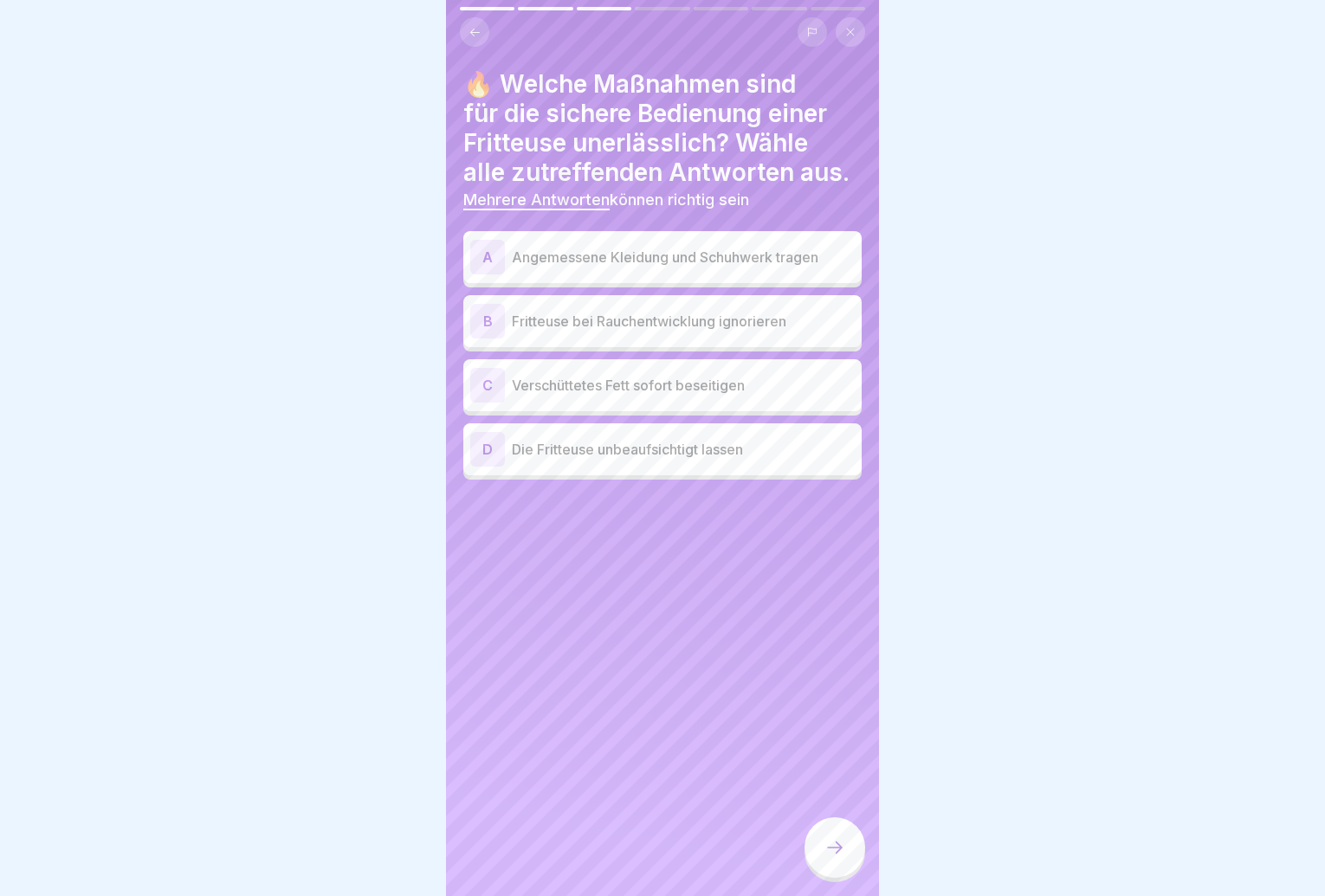
click at [697, 272] on div "A Angemessene Kleidung und Schuhwerk tragen" at bounding box center [662, 257] width 385 height 35
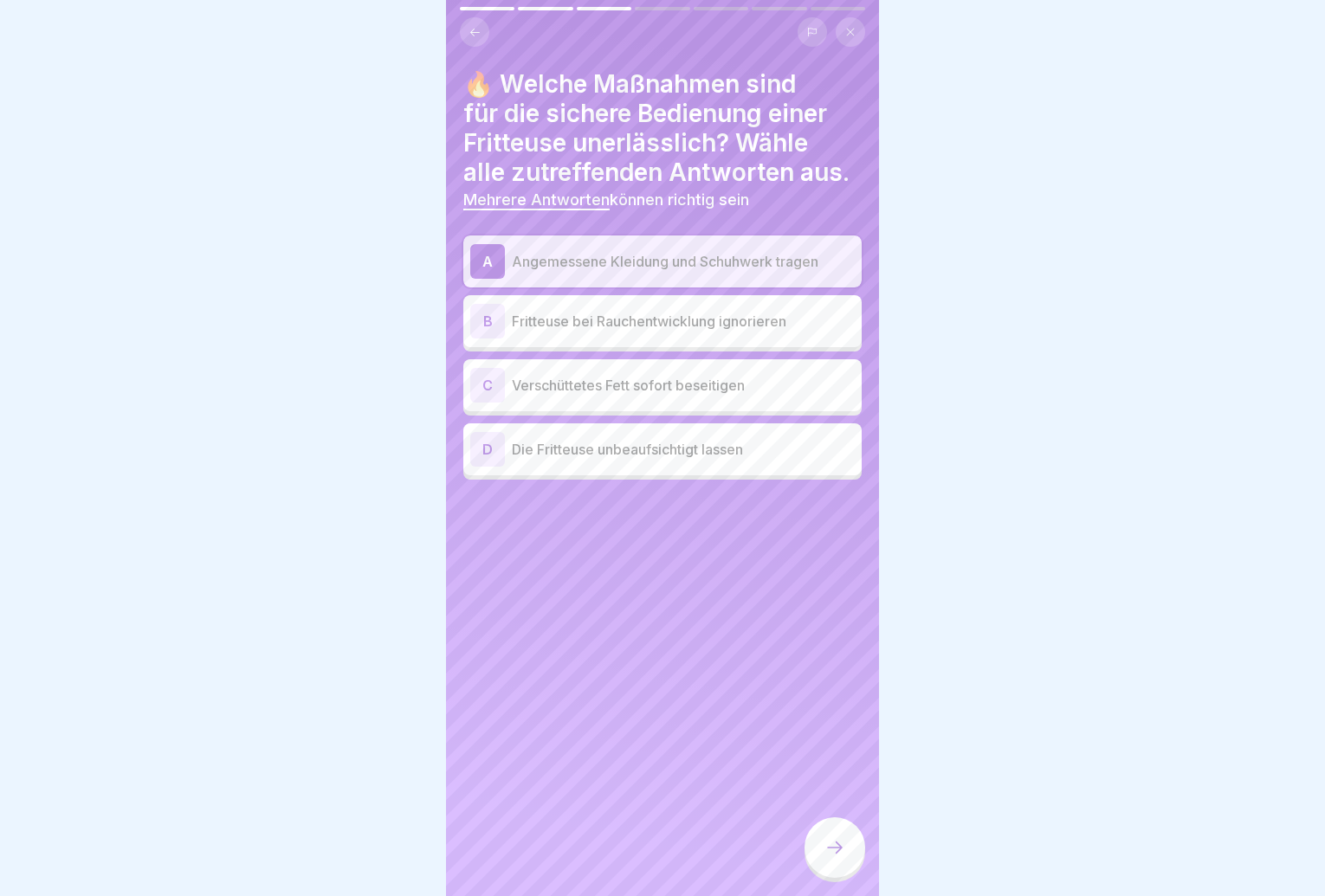
click at [693, 388] on p "Verschüttetes Fett sofort beseitigen" at bounding box center [683, 386] width 343 height 21
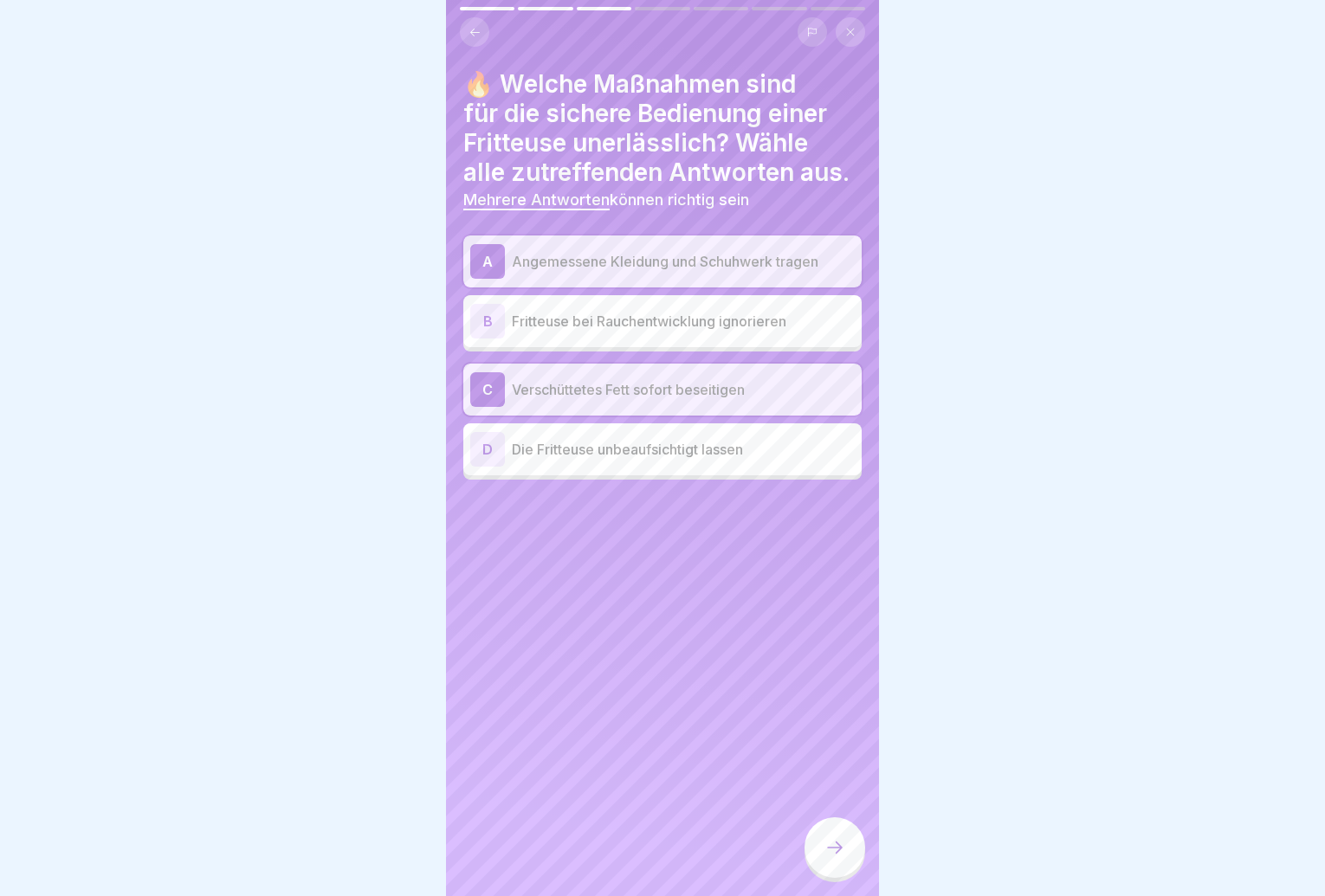
click at [817, 860] on div at bounding box center [835, 848] width 60 height 60
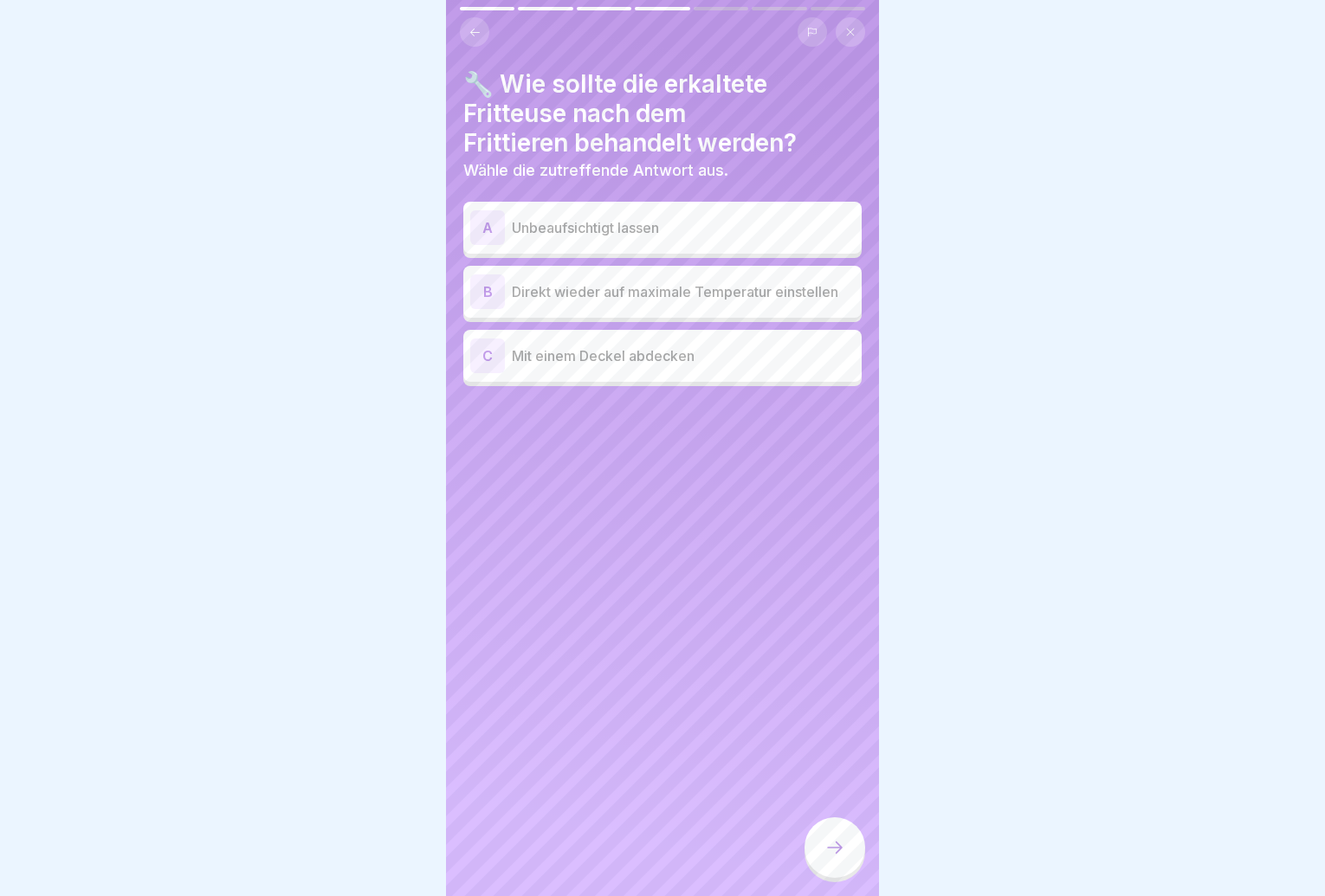
click at [715, 368] on div "C Mit einem Deckel abdecken" at bounding box center [662, 355] width 385 height 35
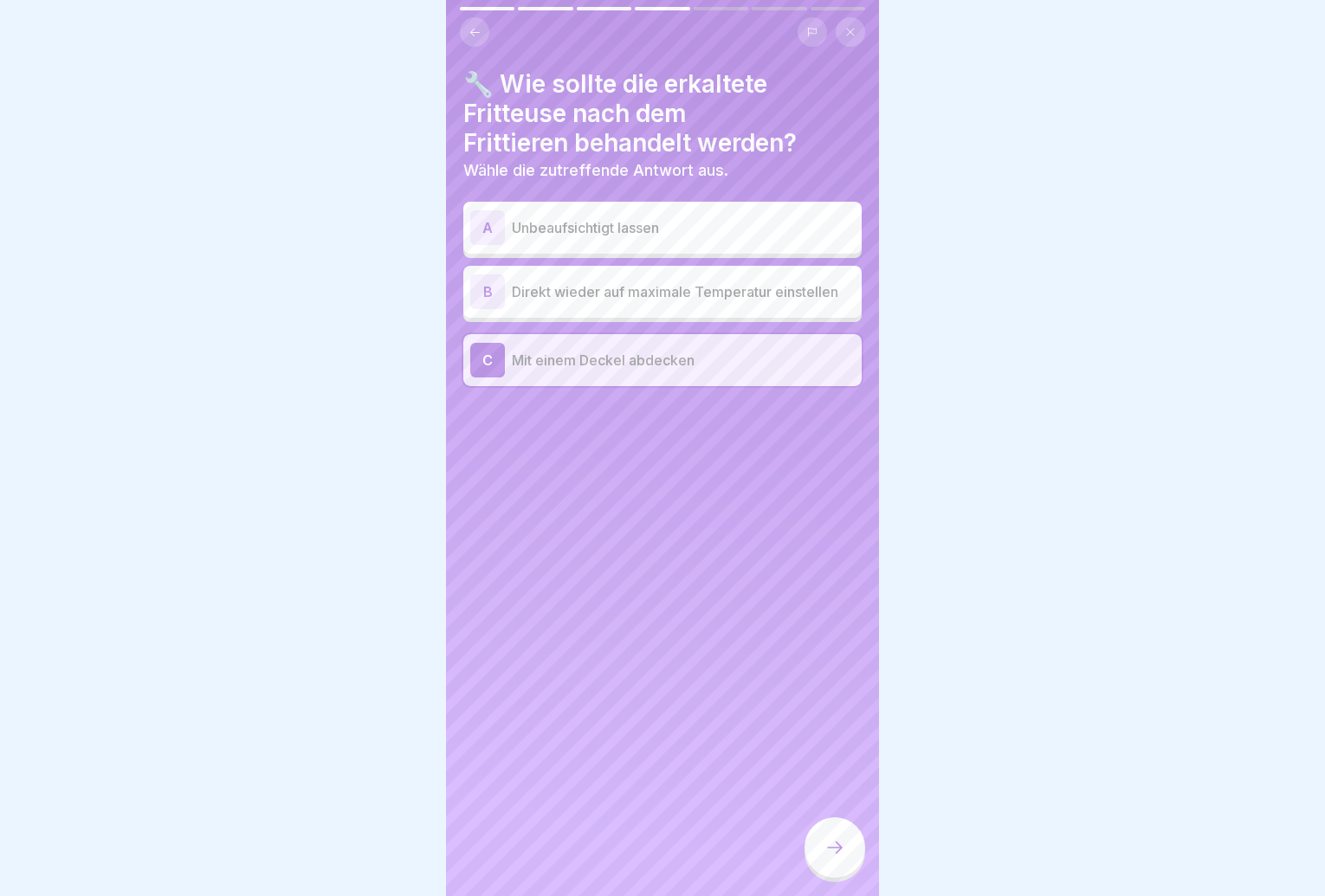
click at [844, 858] on icon at bounding box center [835, 848] width 21 height 21
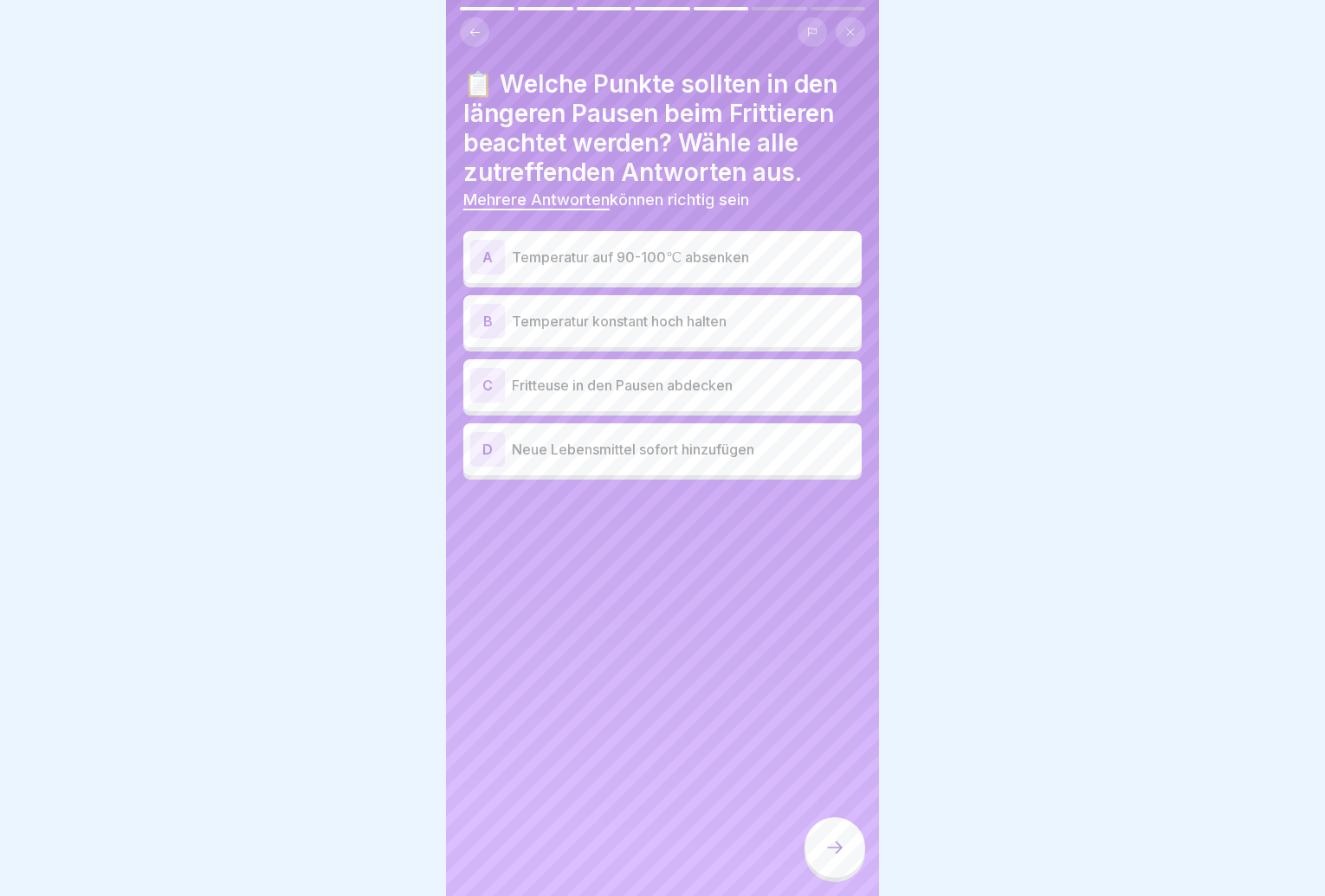
click at [753, 267] on p "Temperatur auf 90-100℃ absenken" at bounding box center [683, 257] width 343 height 21
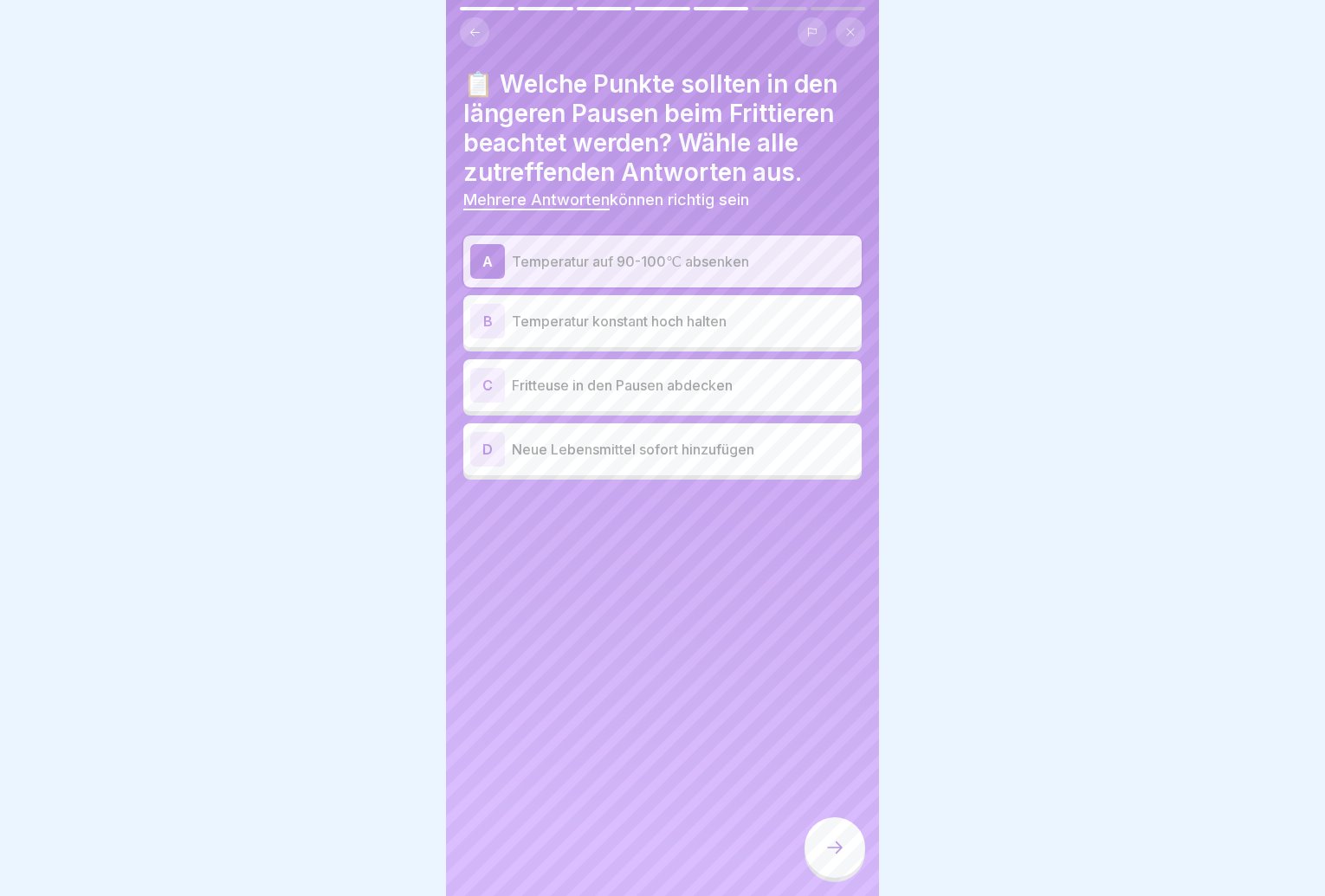
click at [739, 396] on div "C Fritteuse in den Pausen abdecken" at bounding box center [662, 385] width 385 height 35
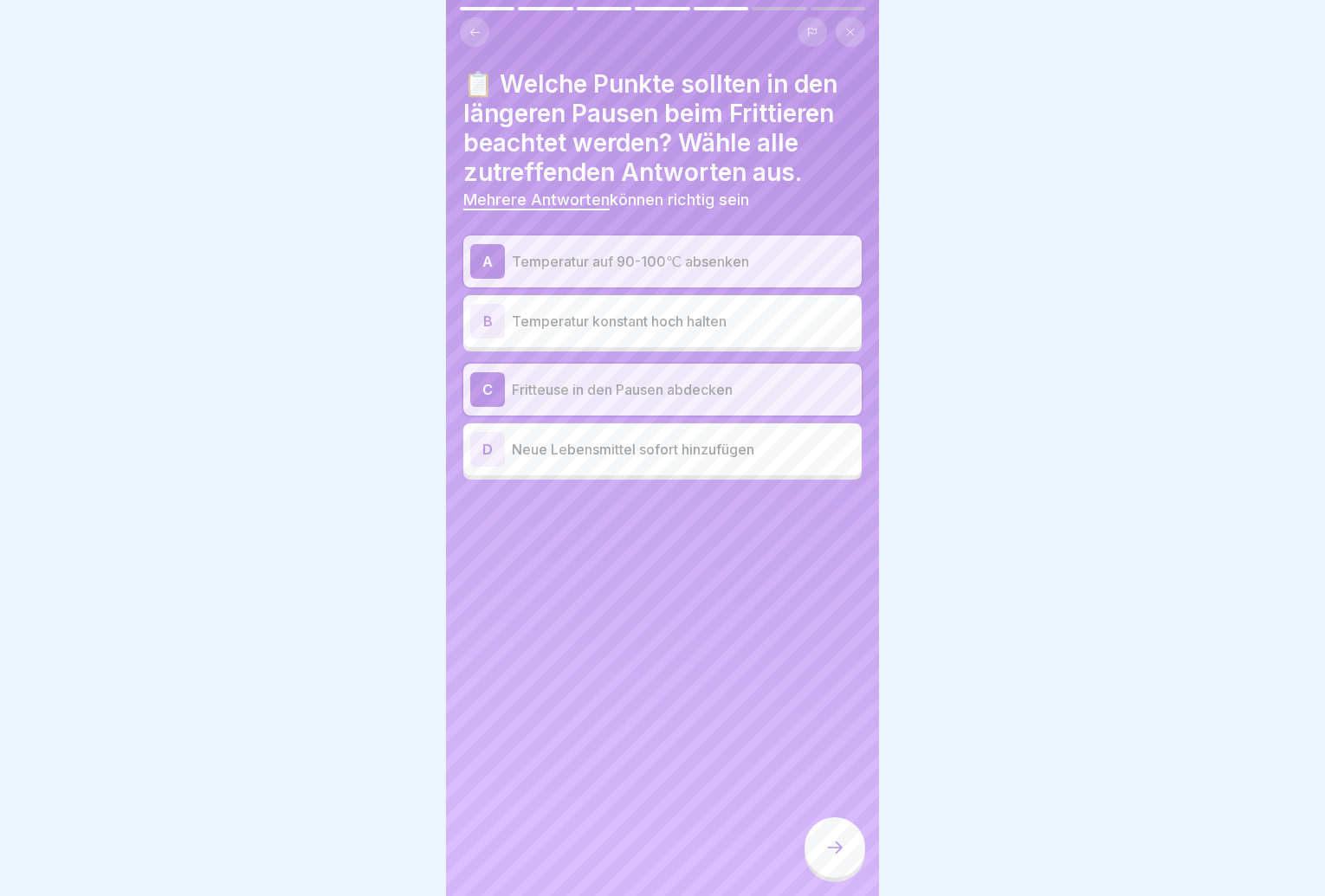
click at [828, 851] on div at bounding box center [835, 848] width 60 height 60
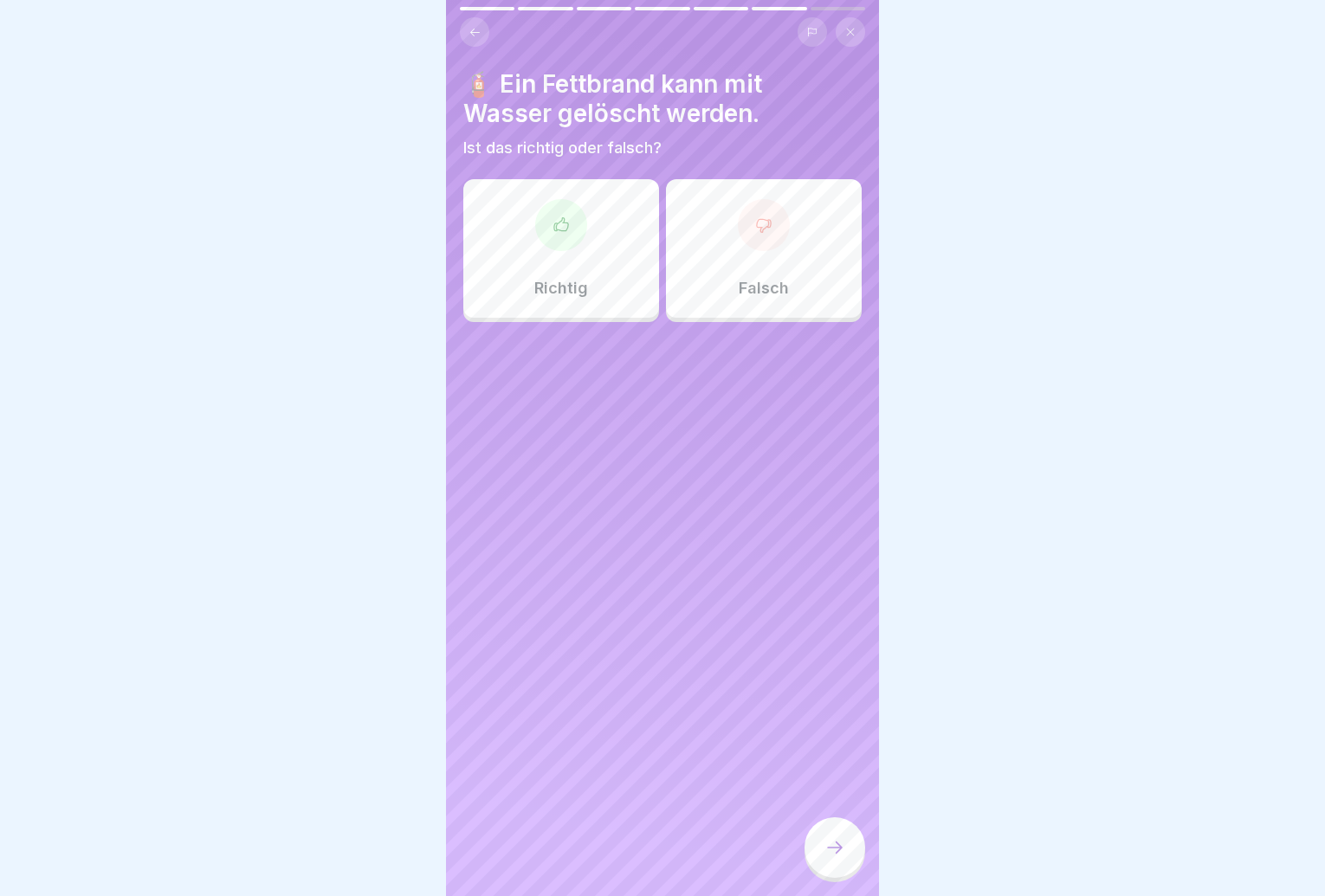
click at [731, 267] on div "Falsch" at bounding box center [764, 249] width 196 height 139
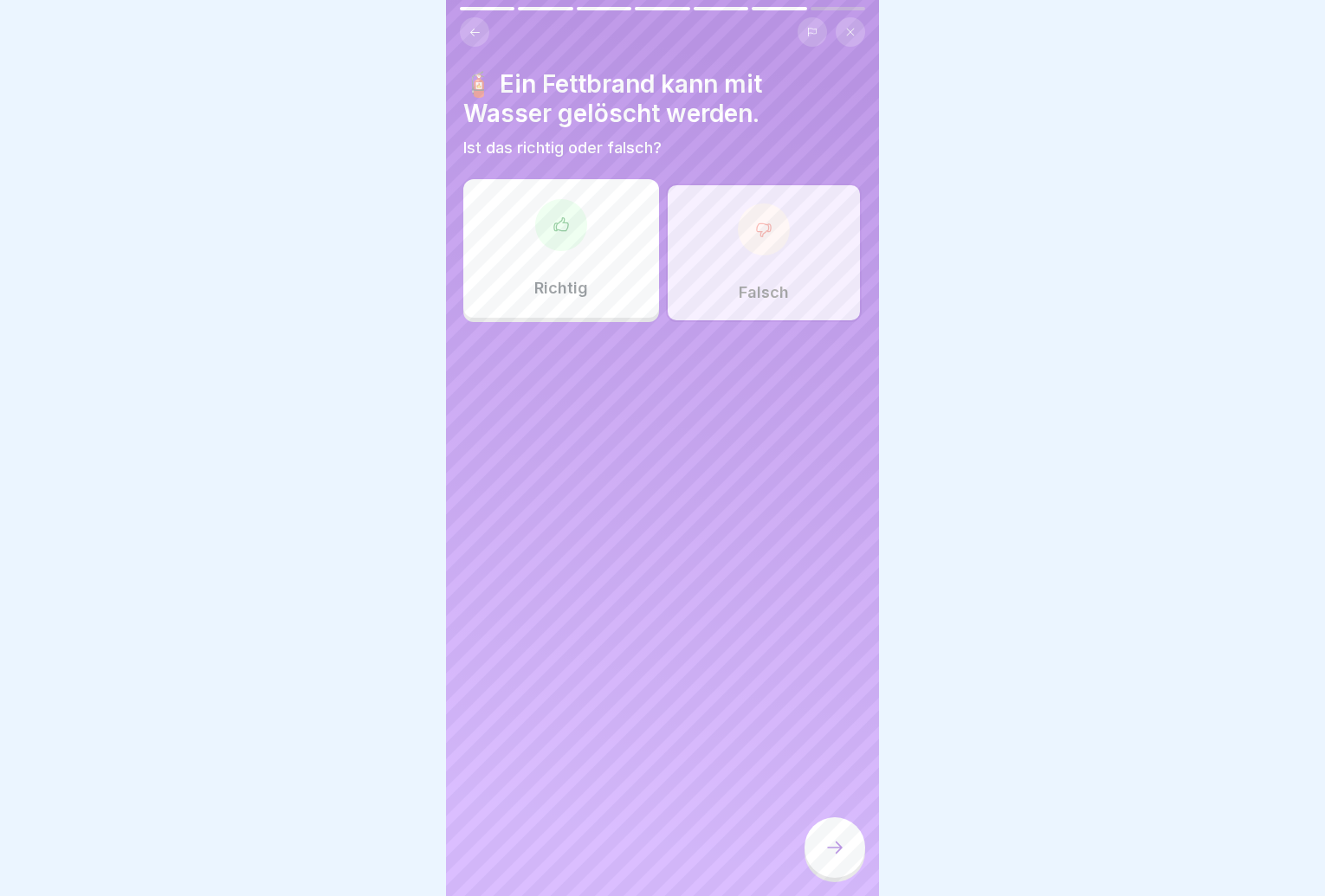
click at [844, 854] on icon at bounding box center [835, 848] width 21 height 21
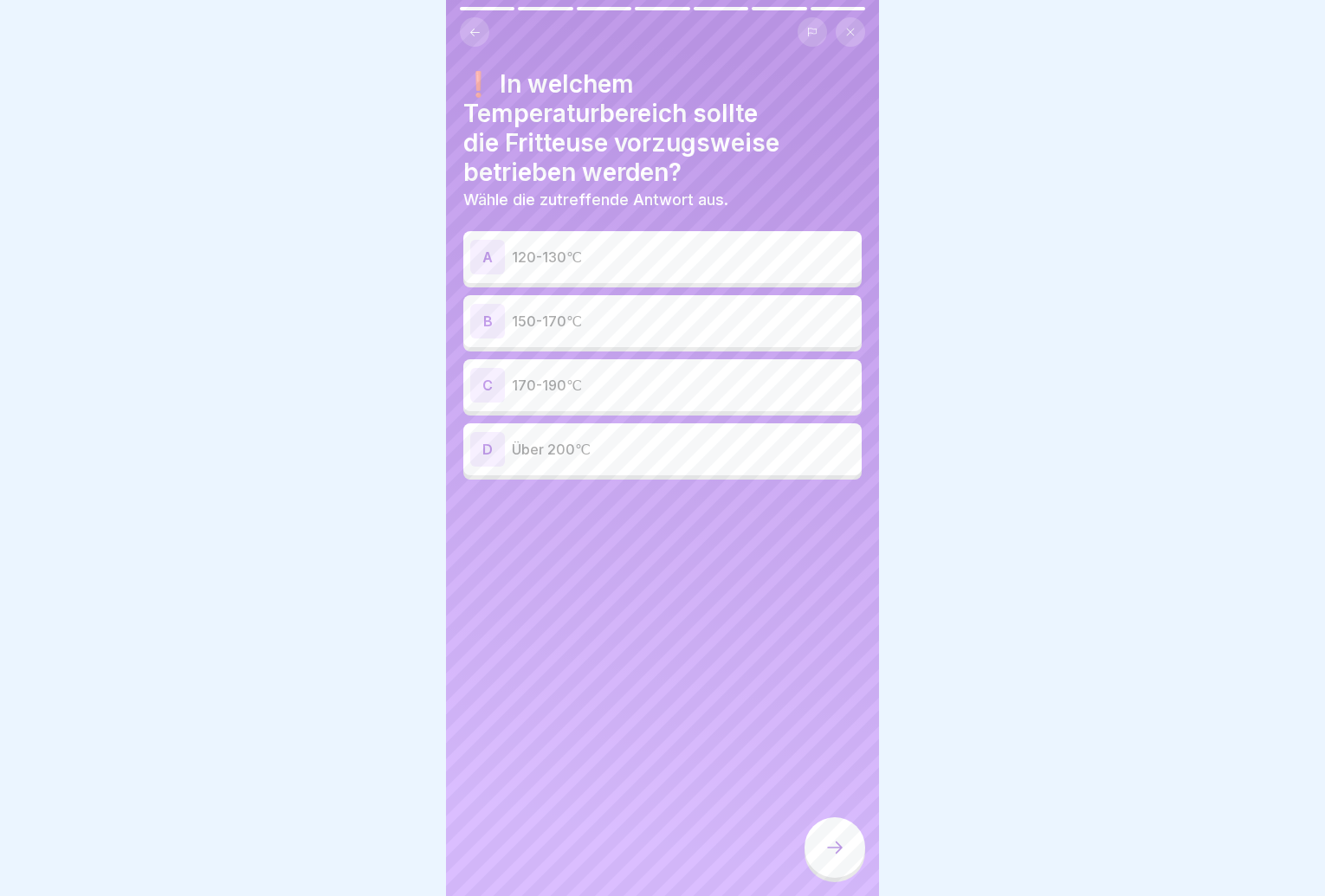
click at [737, 304] on div "B 150-170℃" at bounding box center [662, 321] width 385 height 35
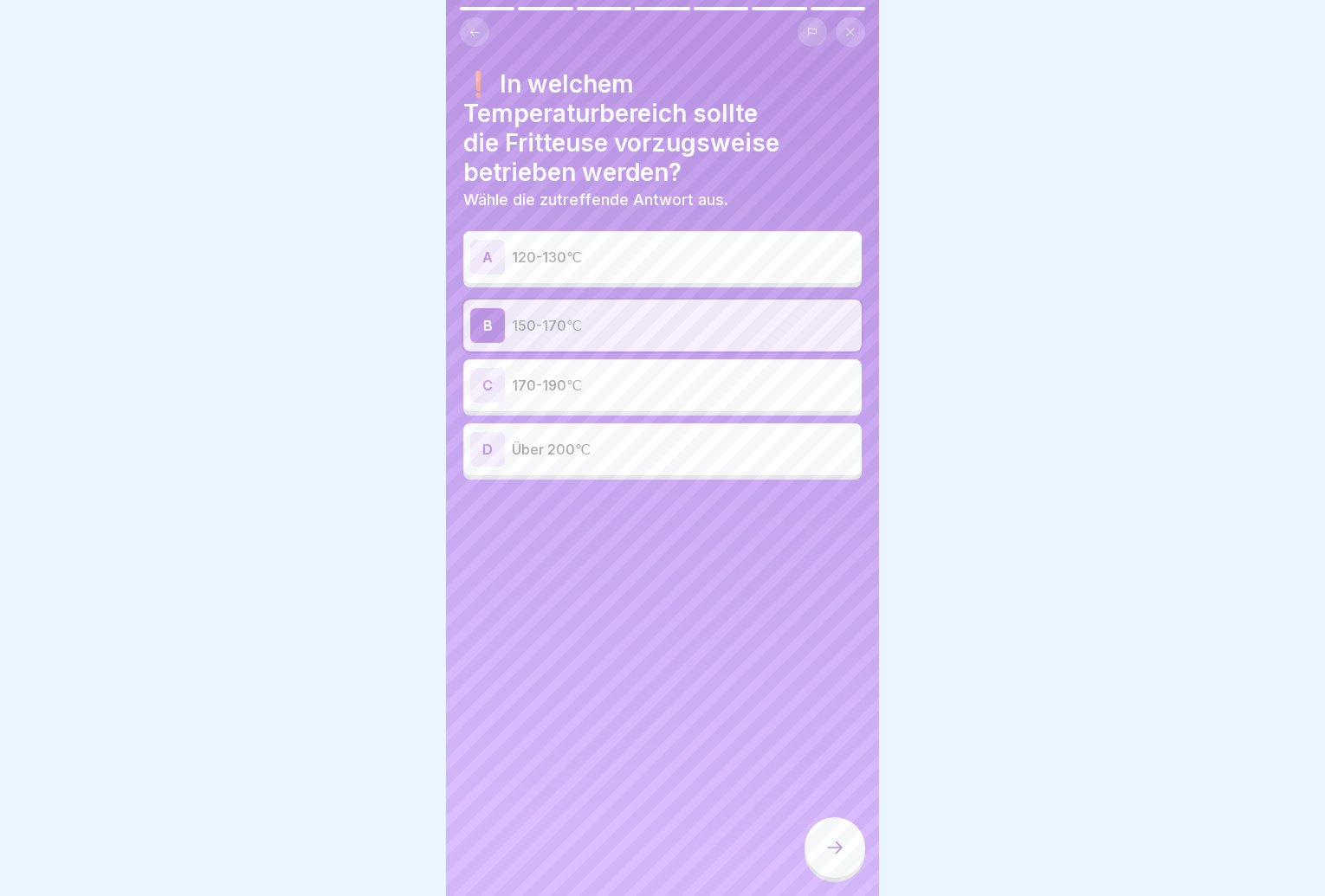
click at [819, 863] on div at bounding box center [835, 848] width 60 height 60
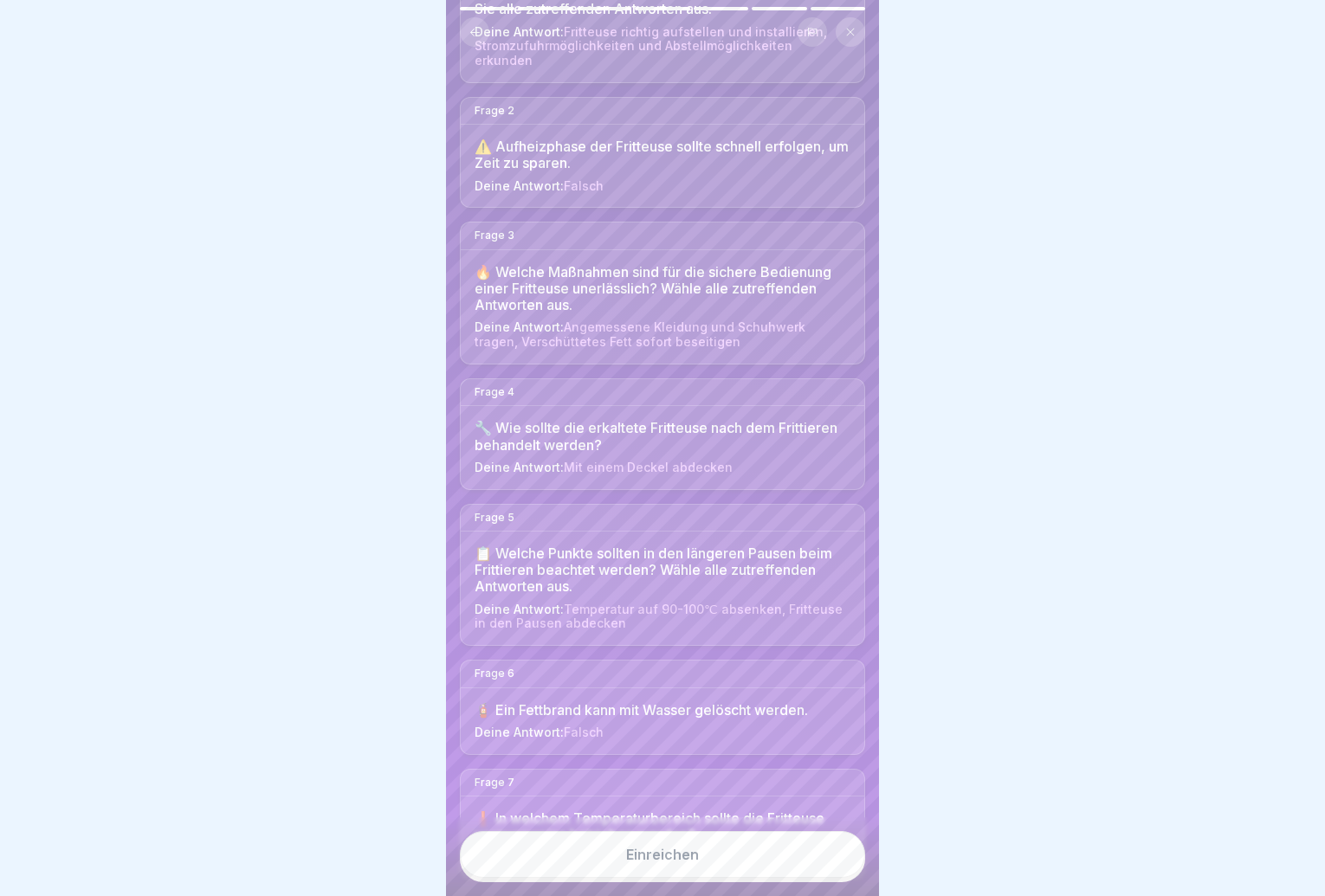
scroll to position [260, 0]
click at [673, 878] on button "Einreichen" at bounding box center [662, 854] width 405 height 46
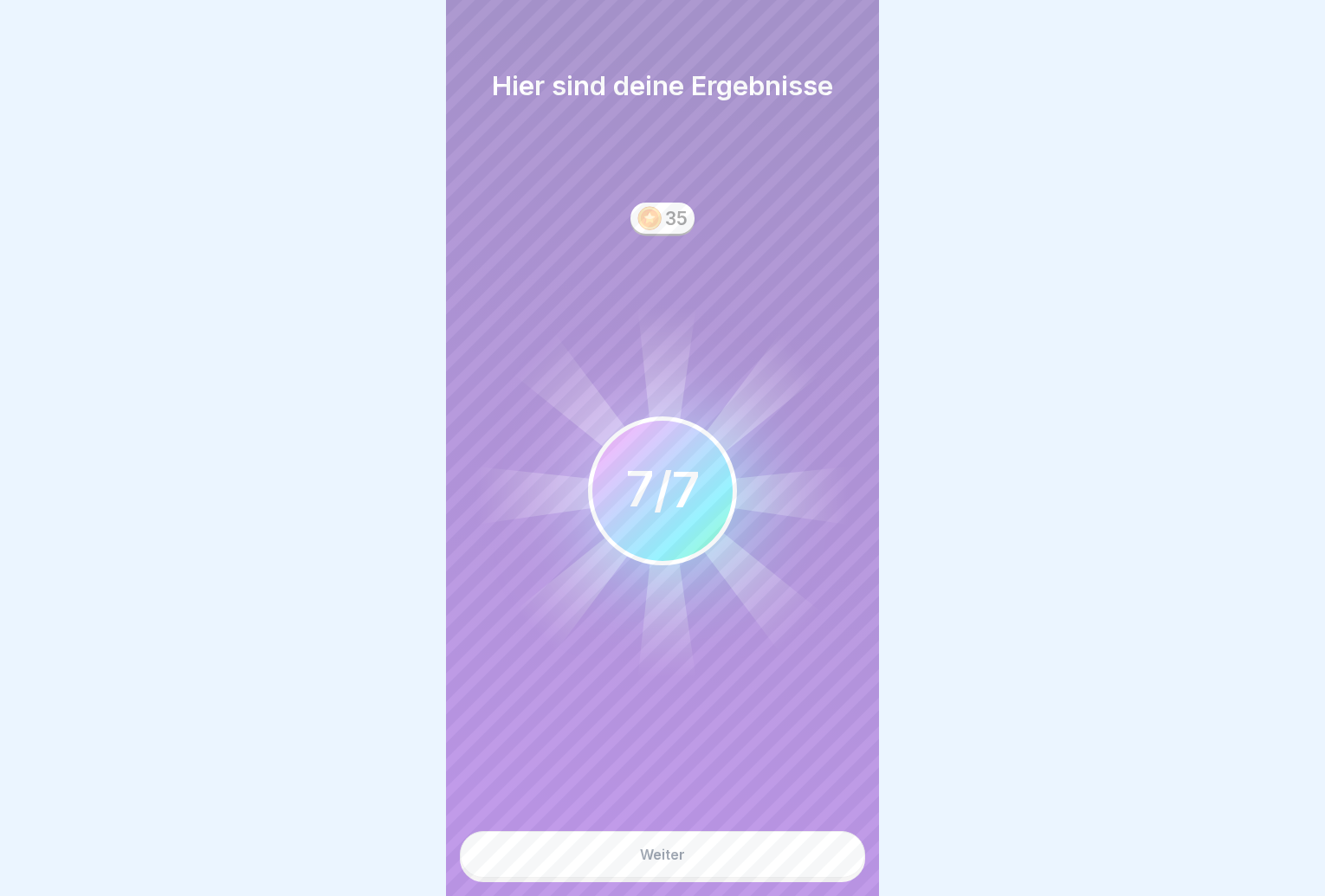
click at [678, 863] on div "Weiter" at bounding box center [662, 854] width 45 height 15
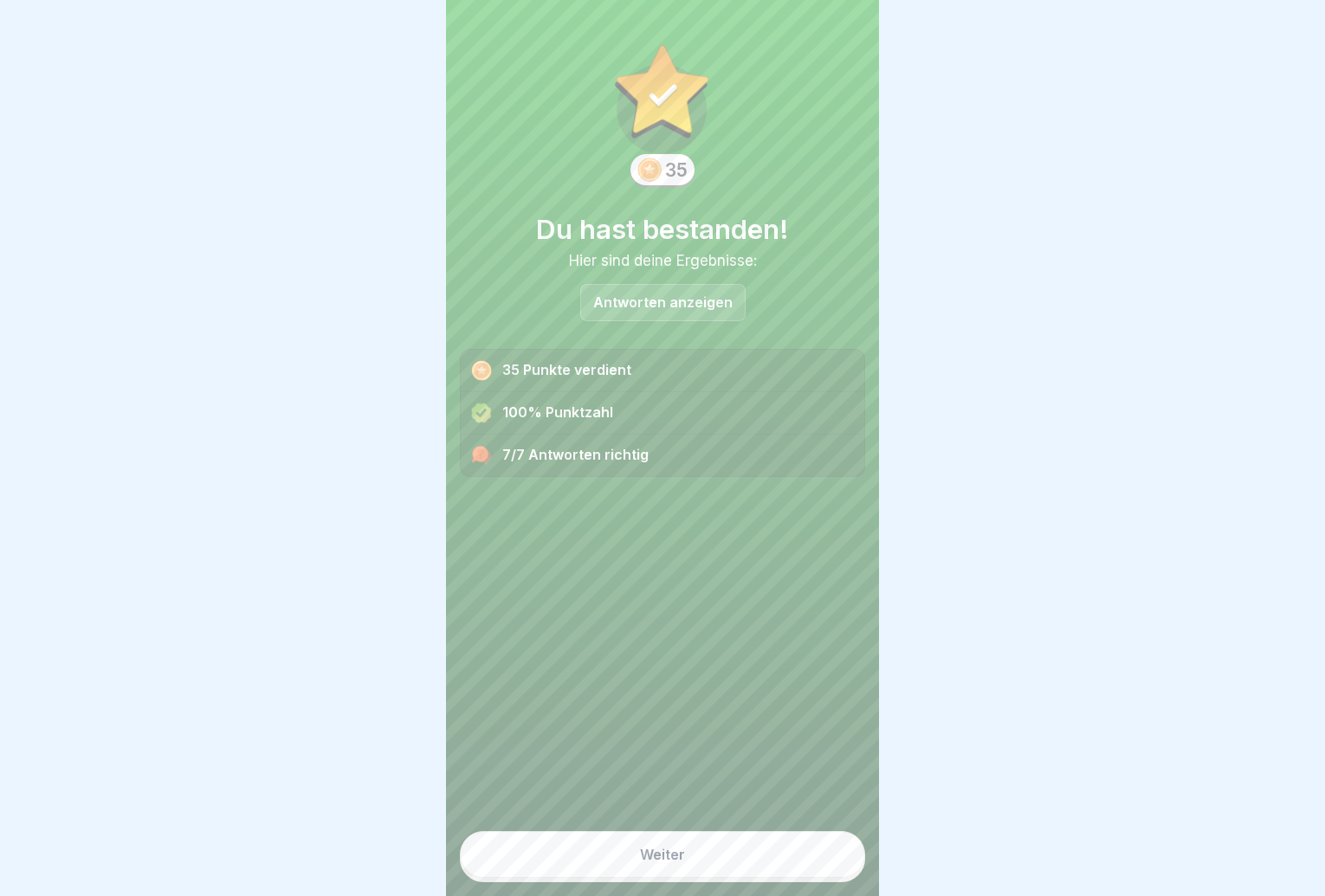
click at [678, 863] on div "Weiter" at bounding box center [662, 854] width 45 height 15
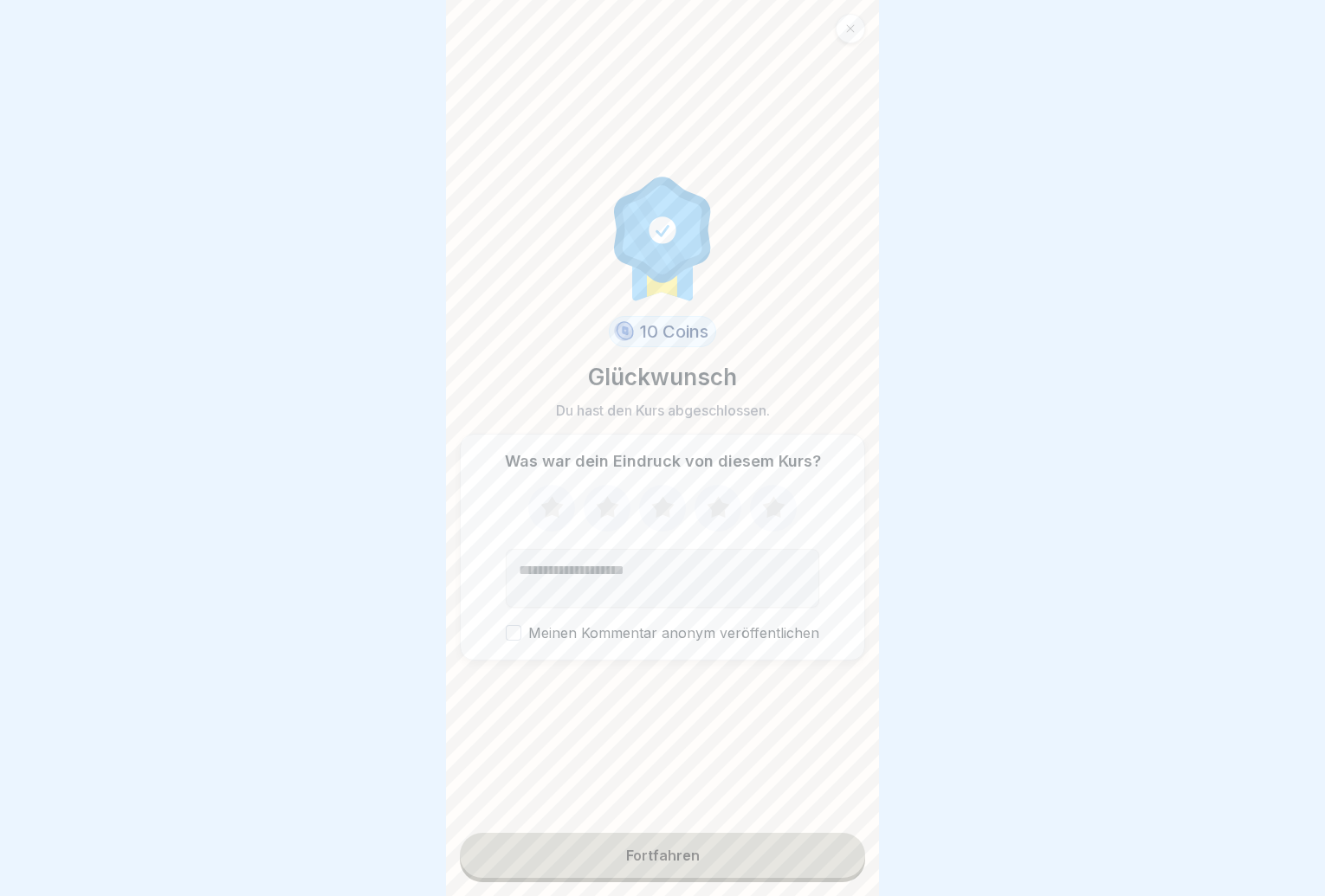
click at [660, 864] on div "Fortfahren" at bounding box center [663, 855] width 74 height 15
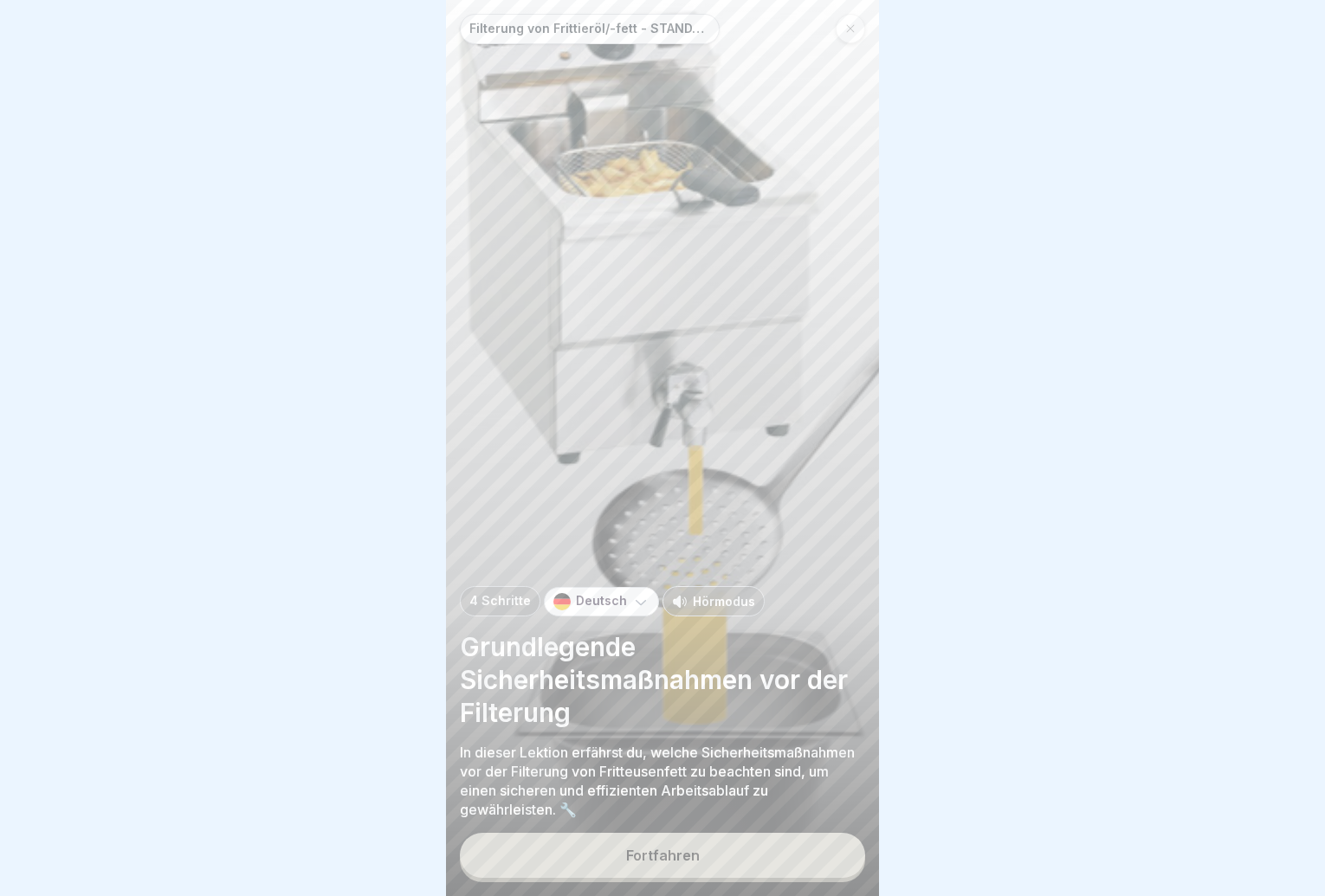
click at [659, 864] on div "Fortfahren" at bounding box center [663, 855] width 74 height 15
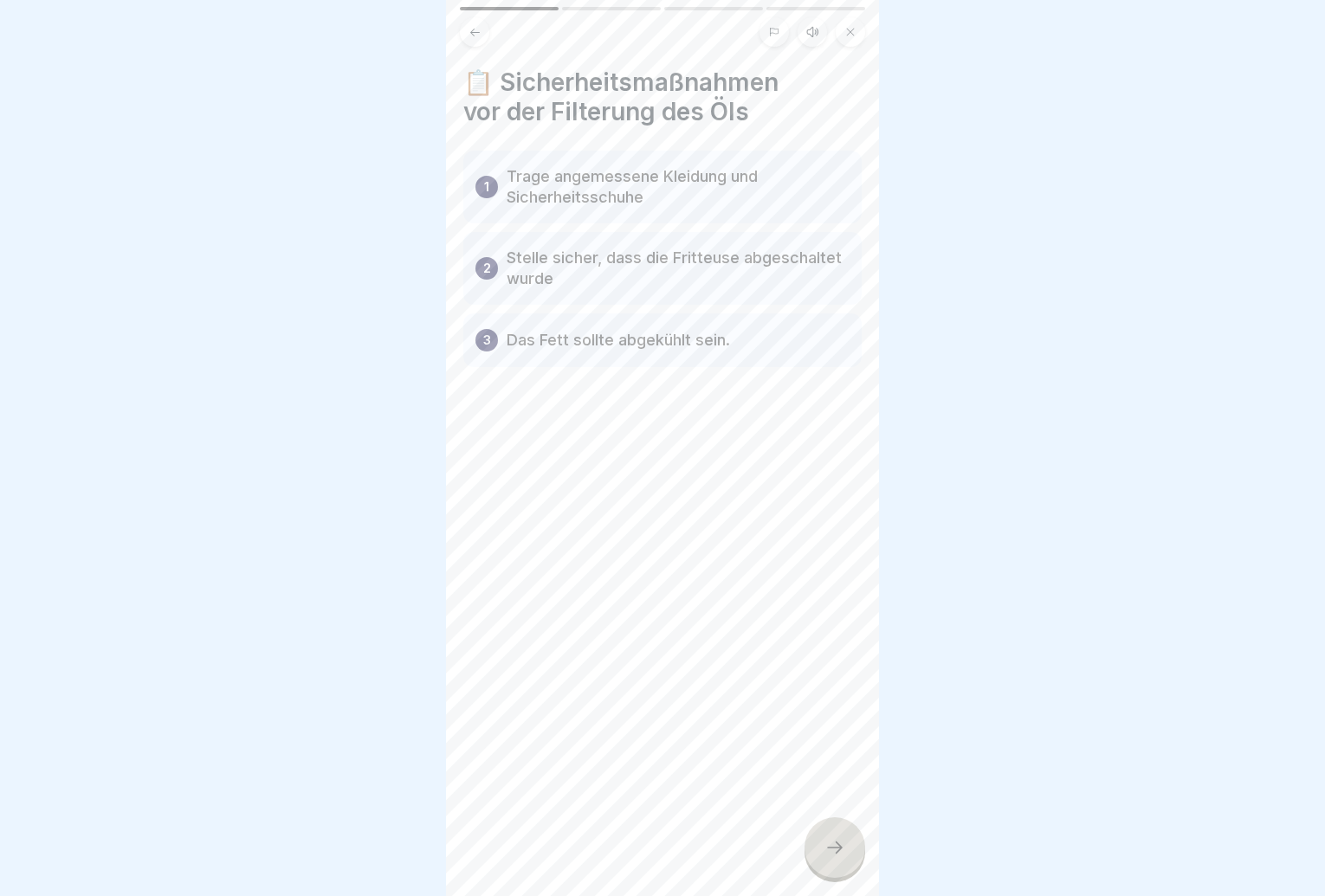
click at [823, 849] on div at bounding box center [835, 848] width 60 height 60
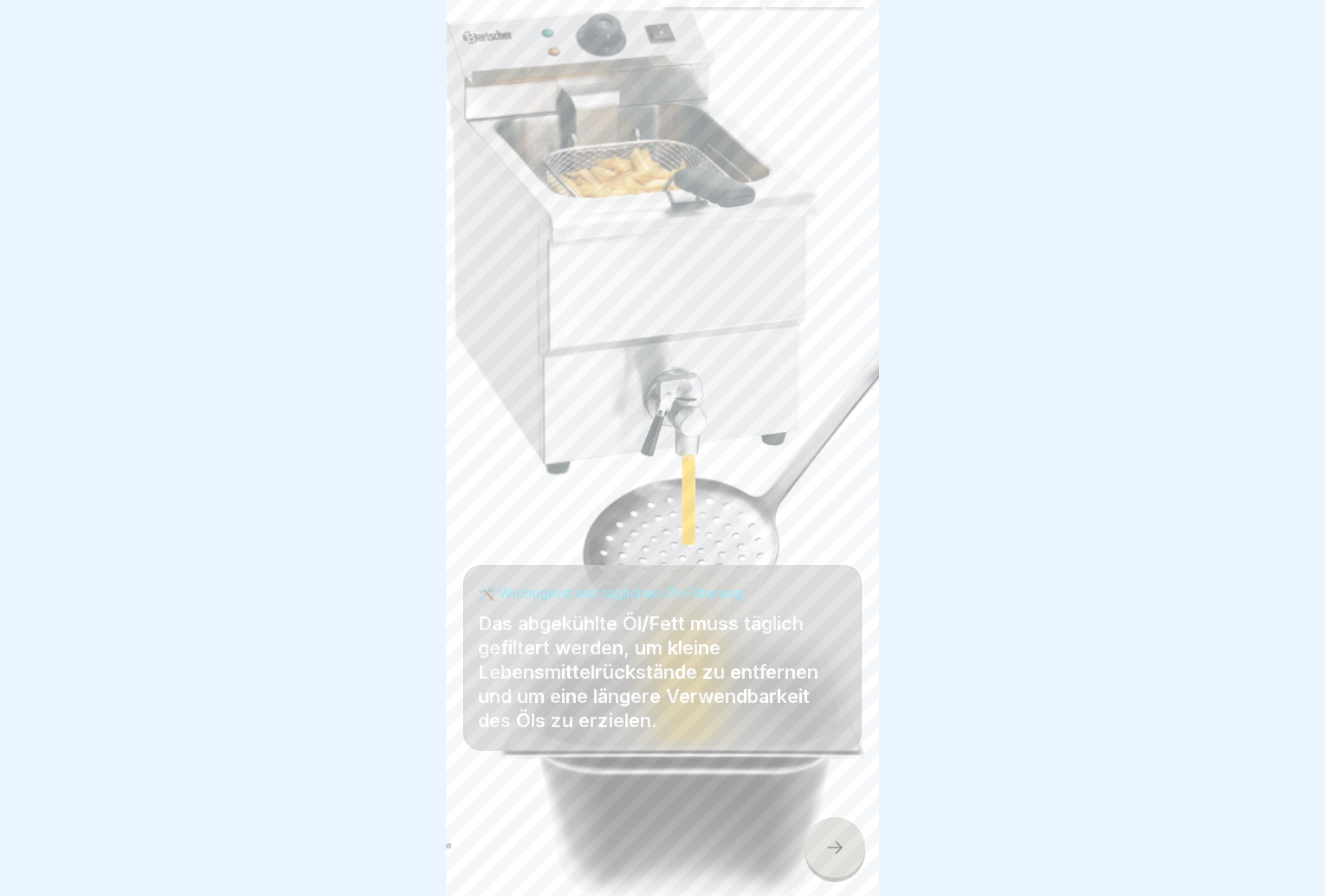
click at [824, 851] on div at bounding box center [835, 848] width 60 height 60
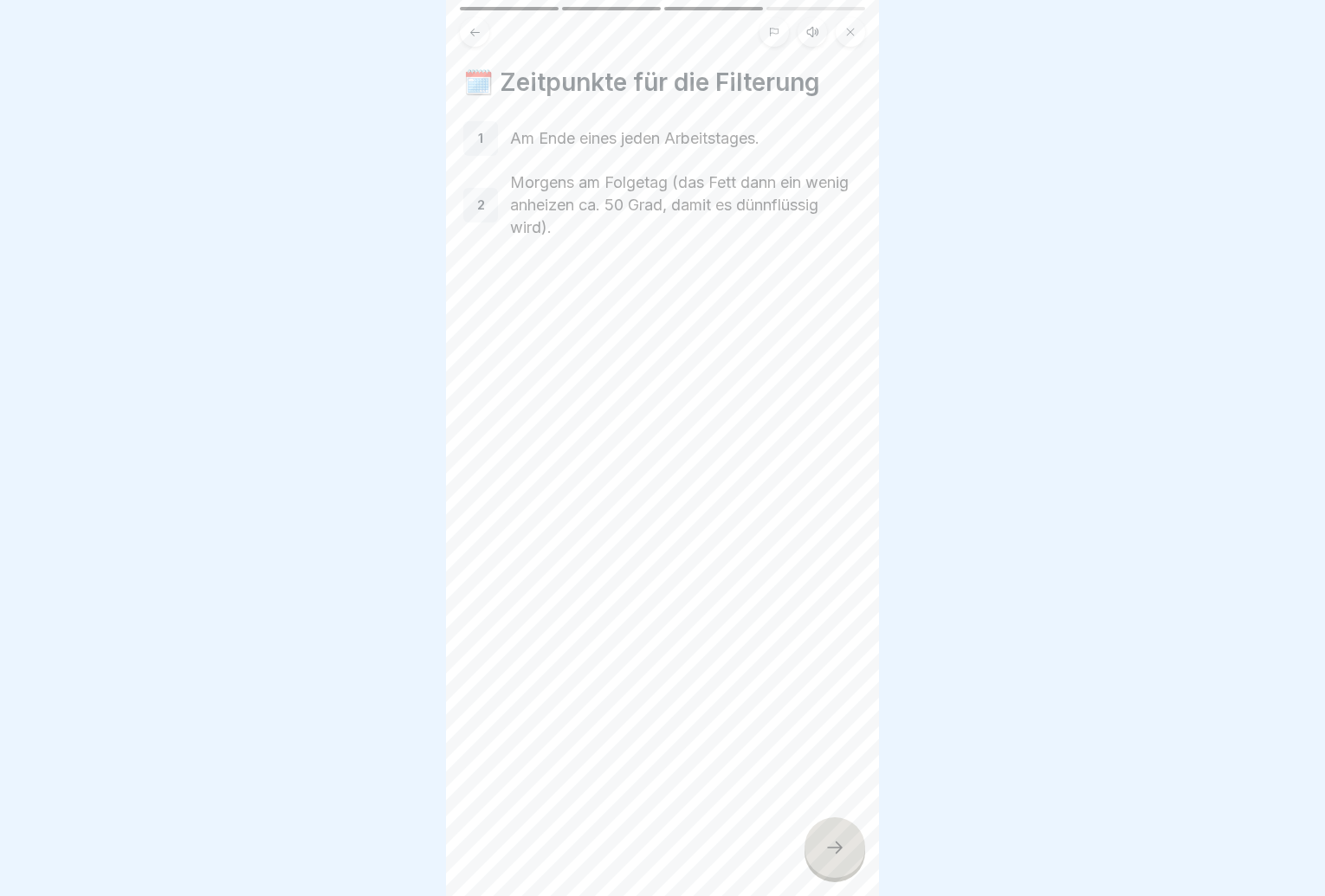
click at [824, 851] on div at bounding box center [835, 848] width 60 height 60
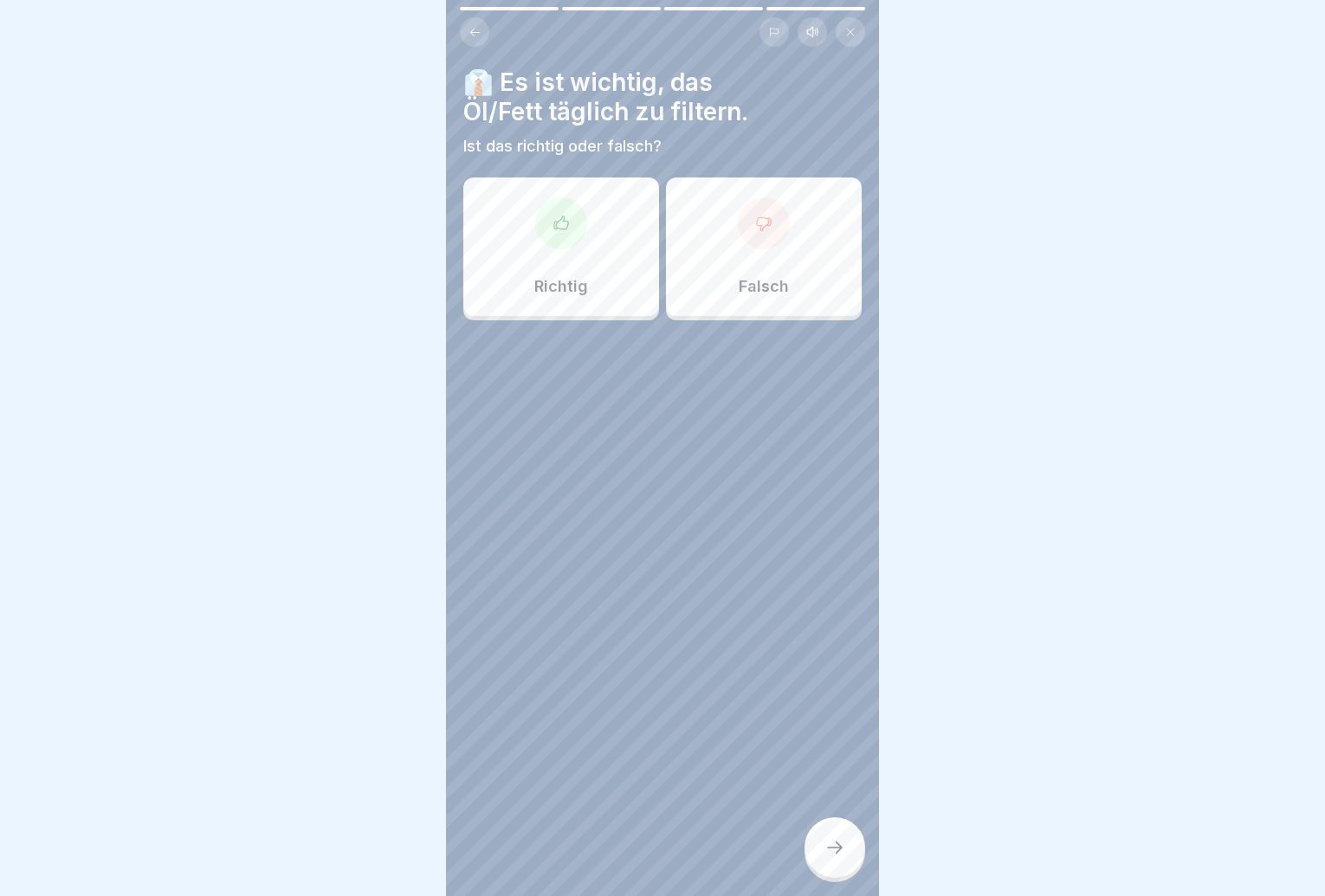
click at [561, 243] on div at bounding box center [560, 223] width 52 height 52
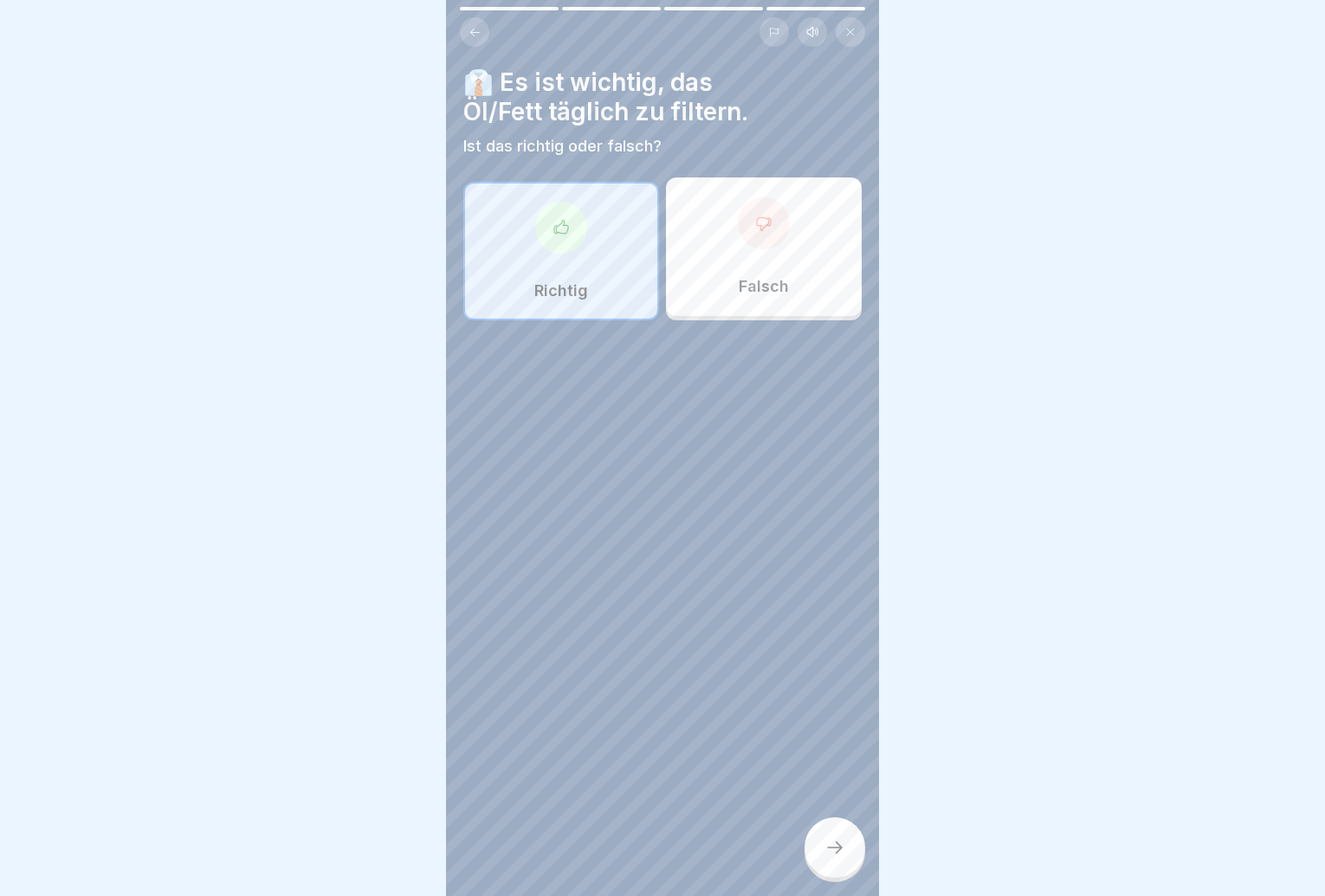
click at [831, 852] on div at bounding box center [835, 848] width 60 height 60
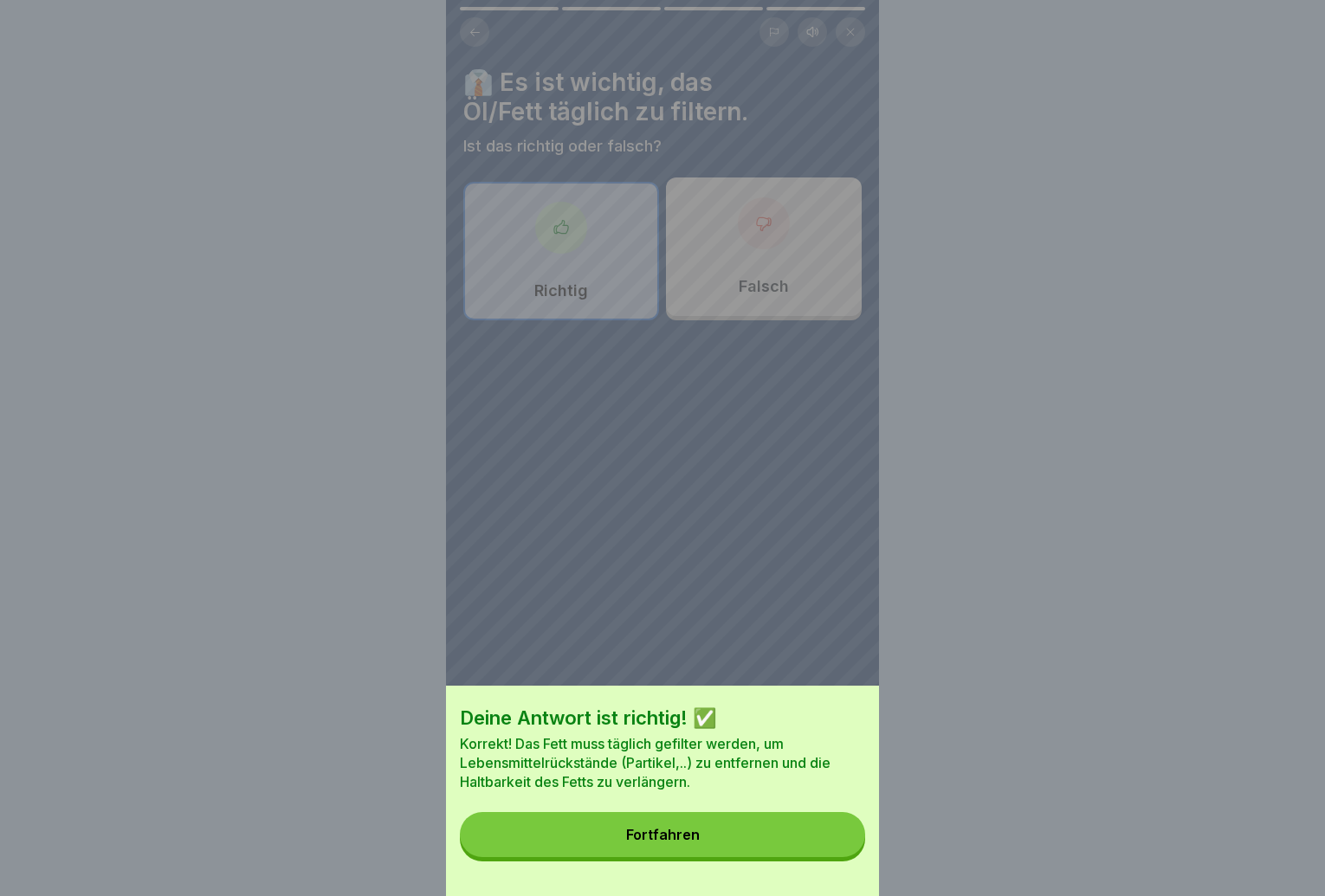
click at [831, 852] on button "Fortfahren" at bounding box center [662, 836] width 405 height 45
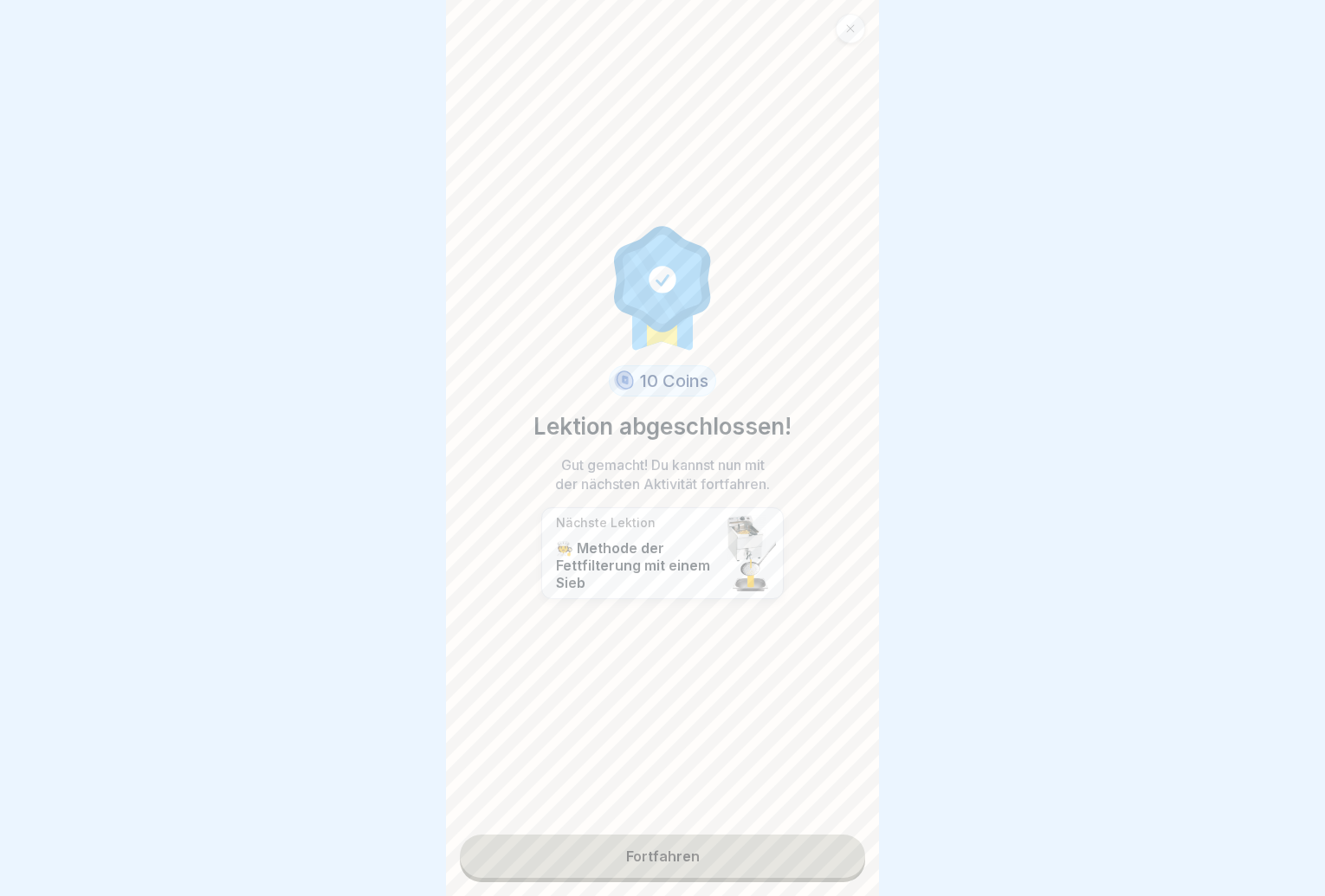
click at [831, 852] on link "Fortfahren" at bounding box center [662, 856] width 405 height 43
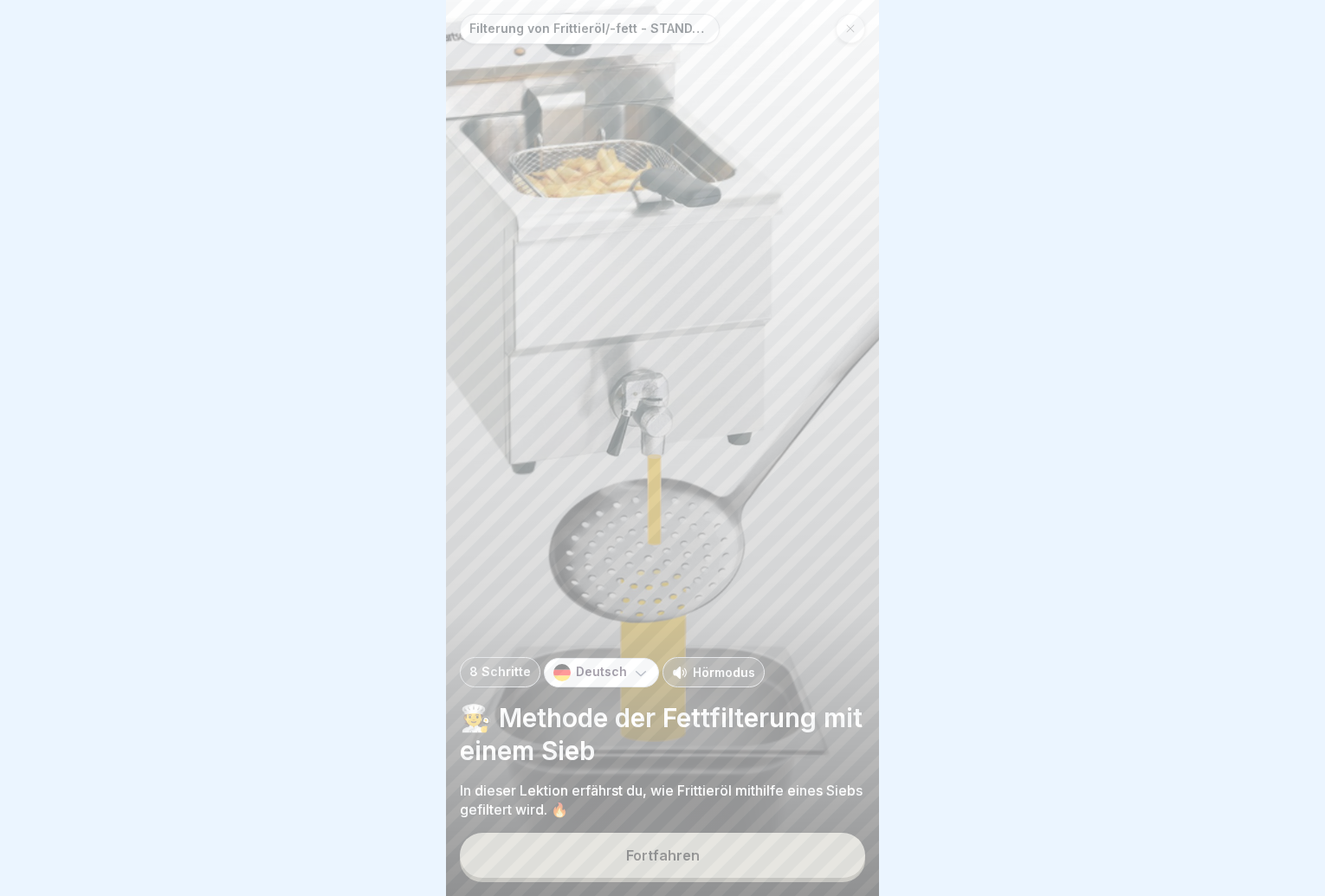
click at [831, 852] on button "Fortfahren" at bounding box center [662, 856] width 405 height 45
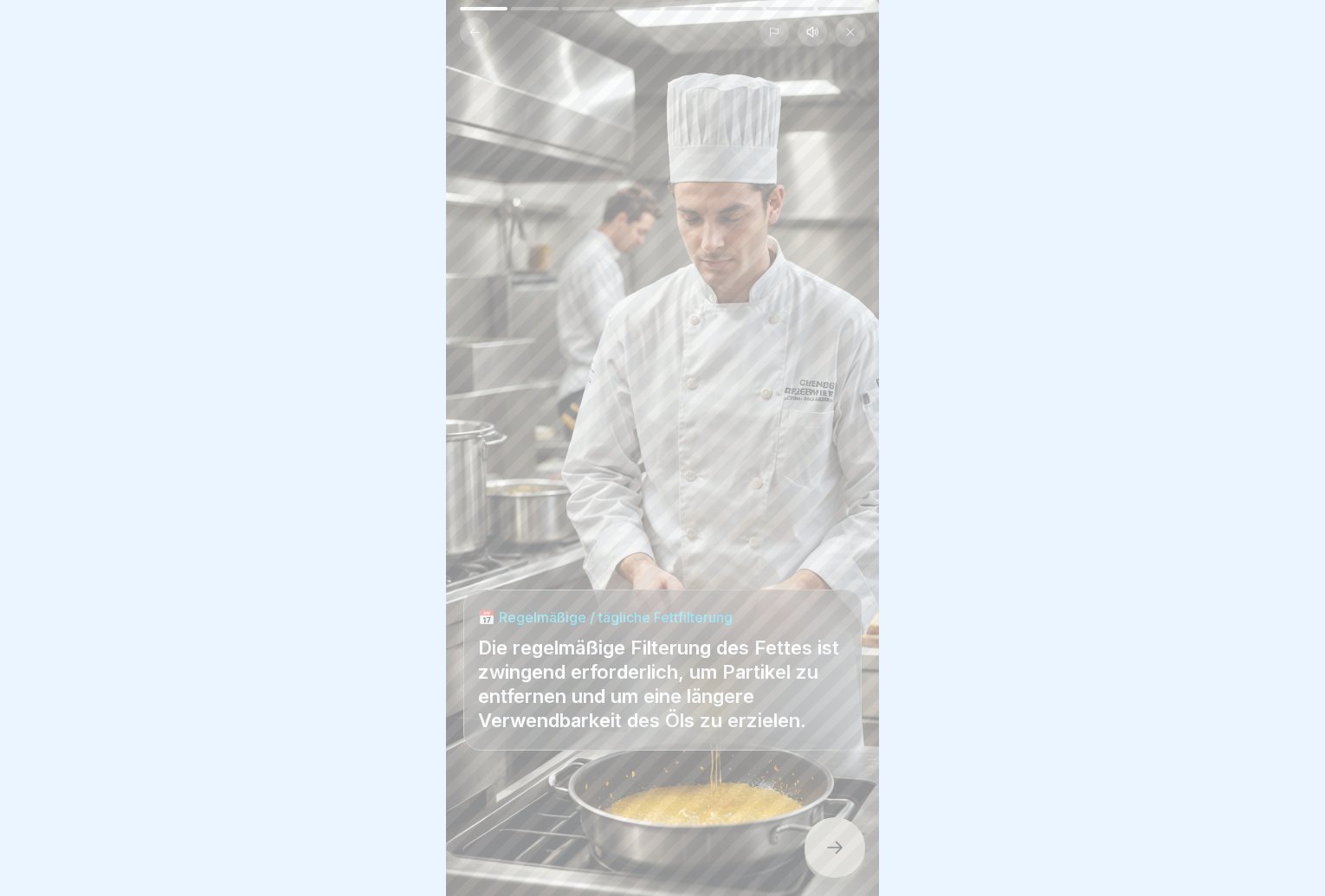
click at [831, 857] on icon at bounding box center [835, 848] width 21 height 21
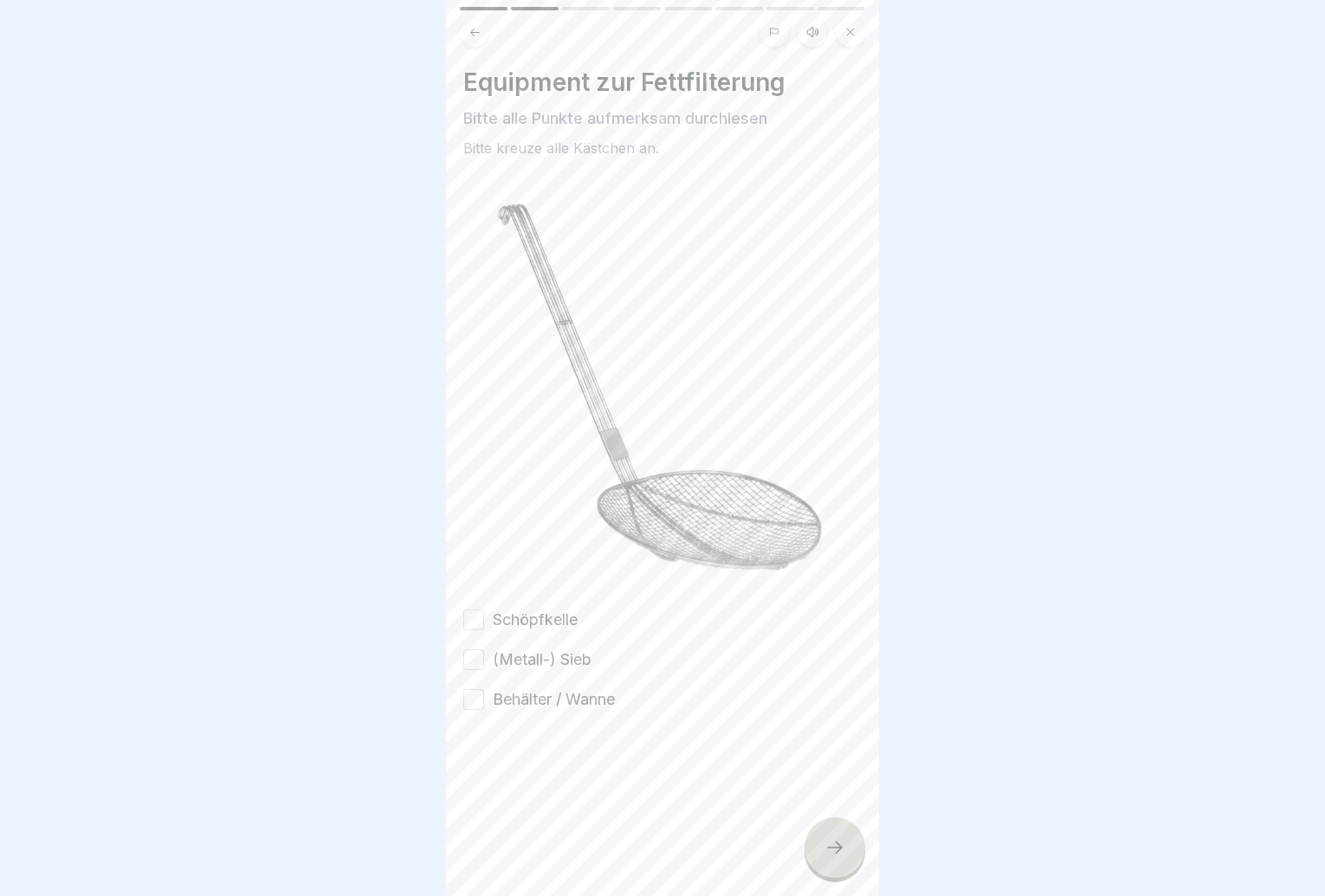
click at [525, 609] on label "Schöpfkelle" at bounding box center [535, 620] width 85 height 23
click at [484, 610] on button "Schöpfkelle" at bounding box center [473, 620] width 21 height 21
click at [501, 648] on label "(Metall-) Sieb" at bounding box center [542, 660] width 98 height 23
click at [484, 649] on button "(Metall-) Sieb" at bounding box center [473, 660] width 21 height 21
drag, startPoint x: 514, startPoint y: 687, endPoint x: 536, endPoint y: 694, distance: 23.1
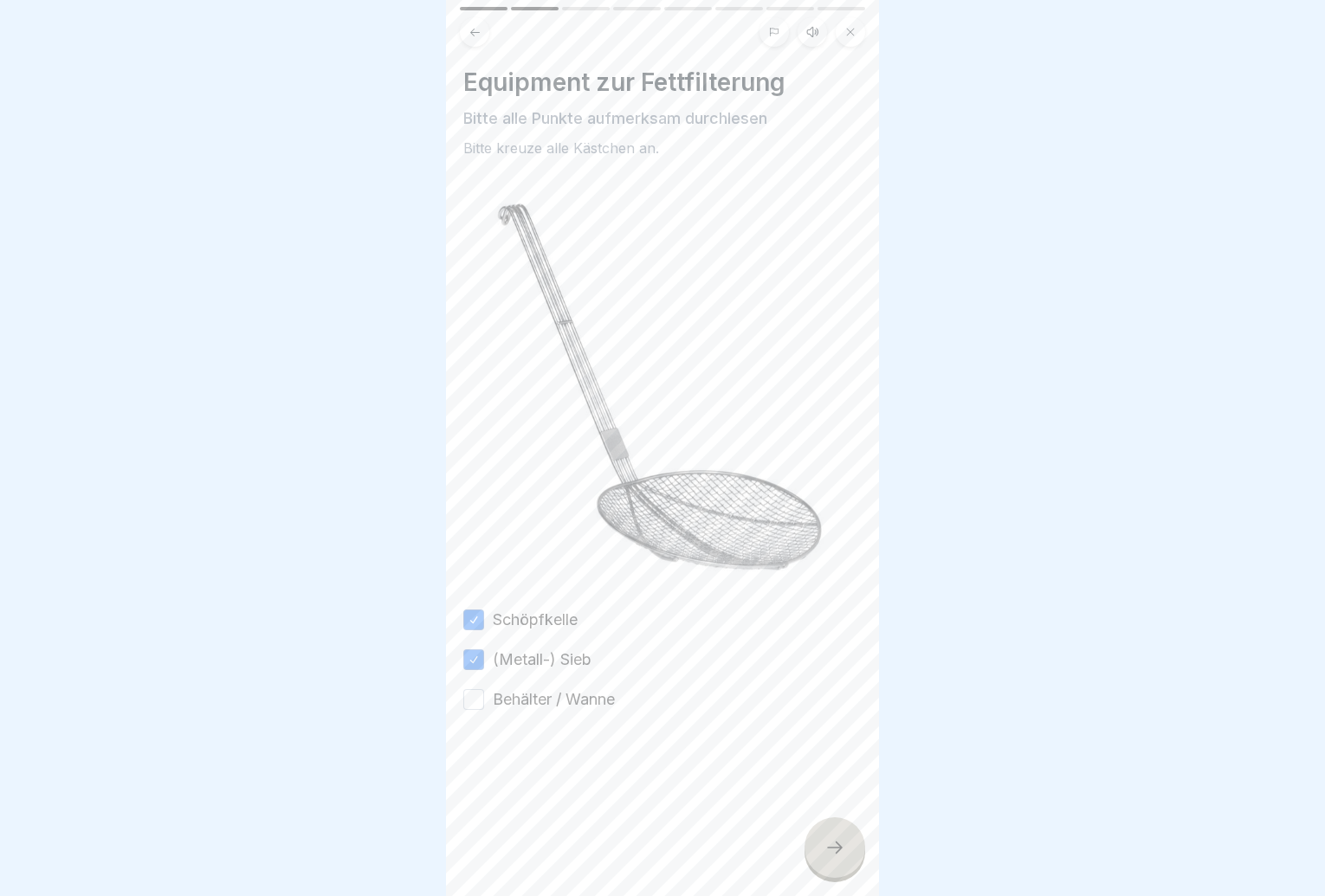
click at [512, 688] on label "Behälter / Wanne" at bounding box center [553, 699] width 122 height 23
click at [484, 689] on button "Behälter / Wanne" at bounding box center [473, 699] width 21 height 21
click at [834, 852] on icon at bounding box center [835, 848] width 21 height 21
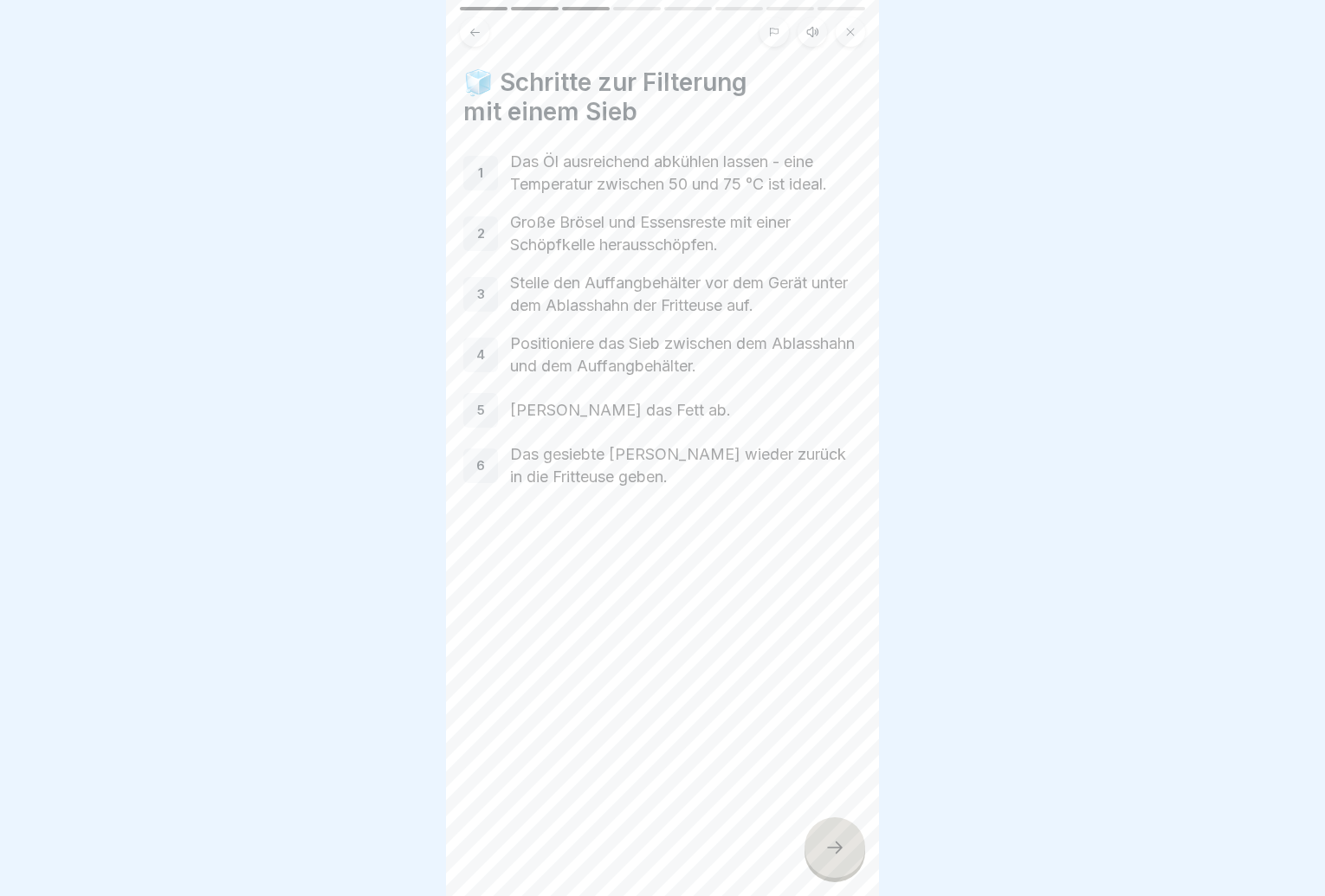
click at [835, 852] on div at bounding box center [835, 848] width 60 height 60
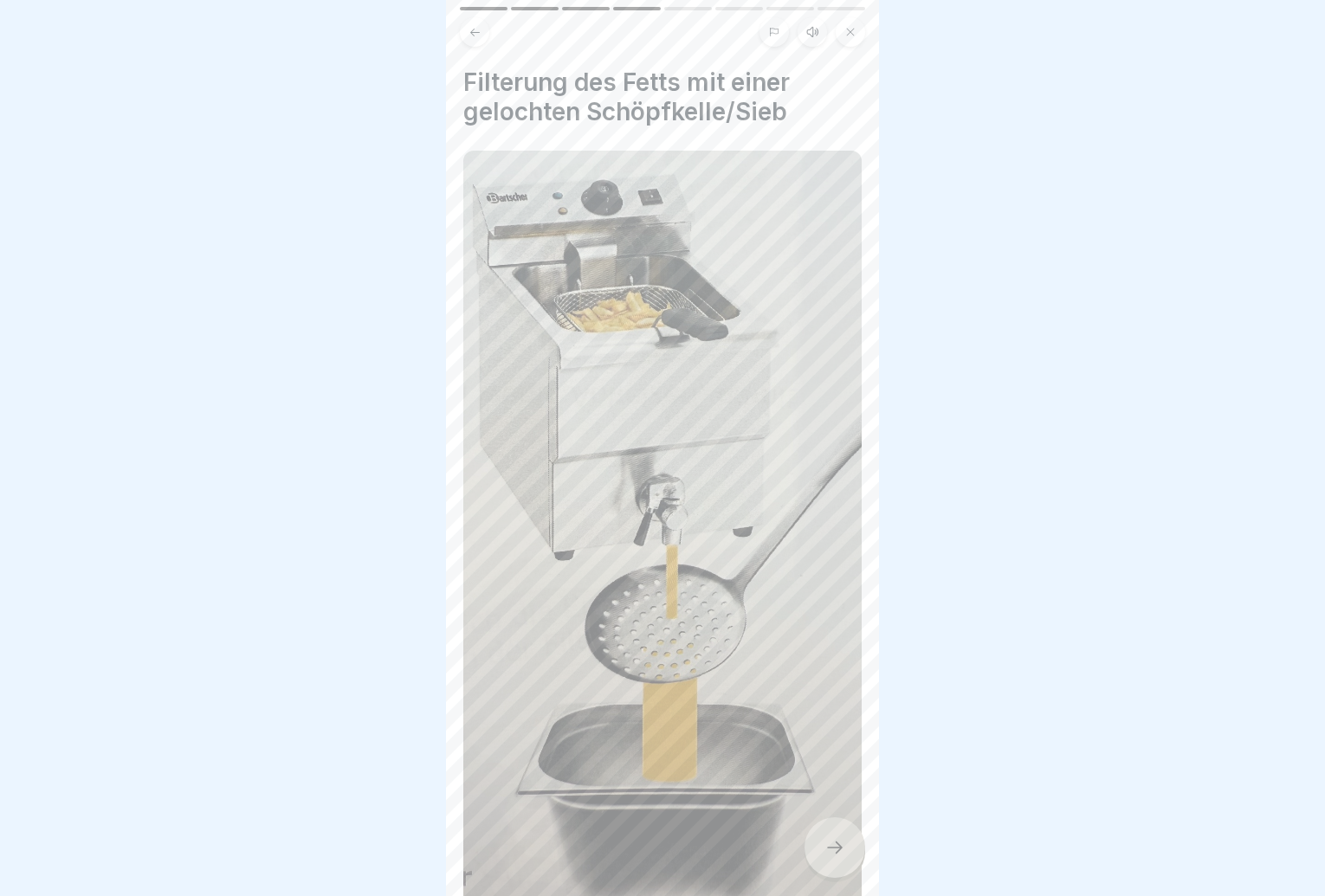
click at [835, 852] on div at bounding box center [835, 848] width 60 height 60
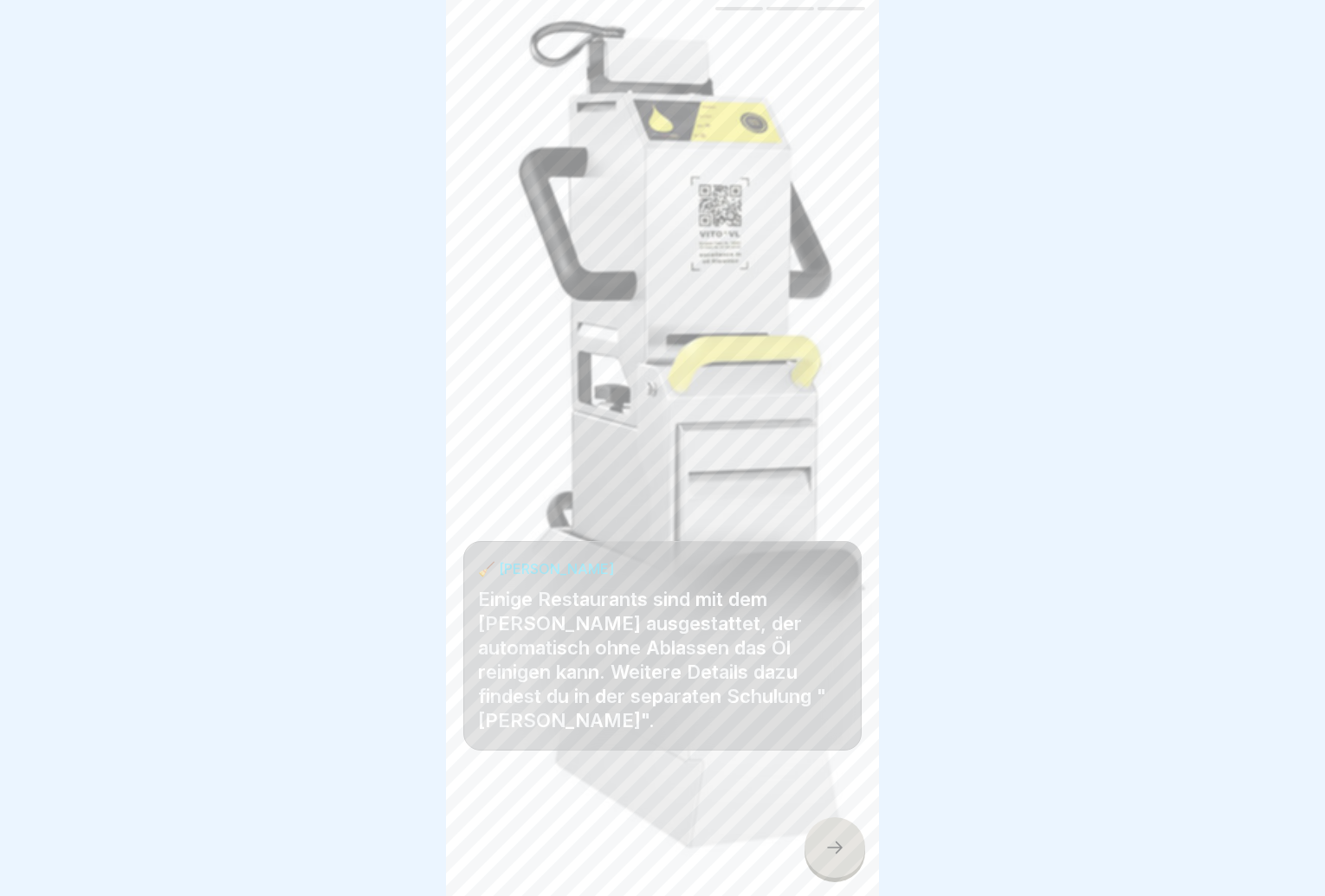
click at [835, 852] on div at bounding box center [835, 848] width 60 height 60
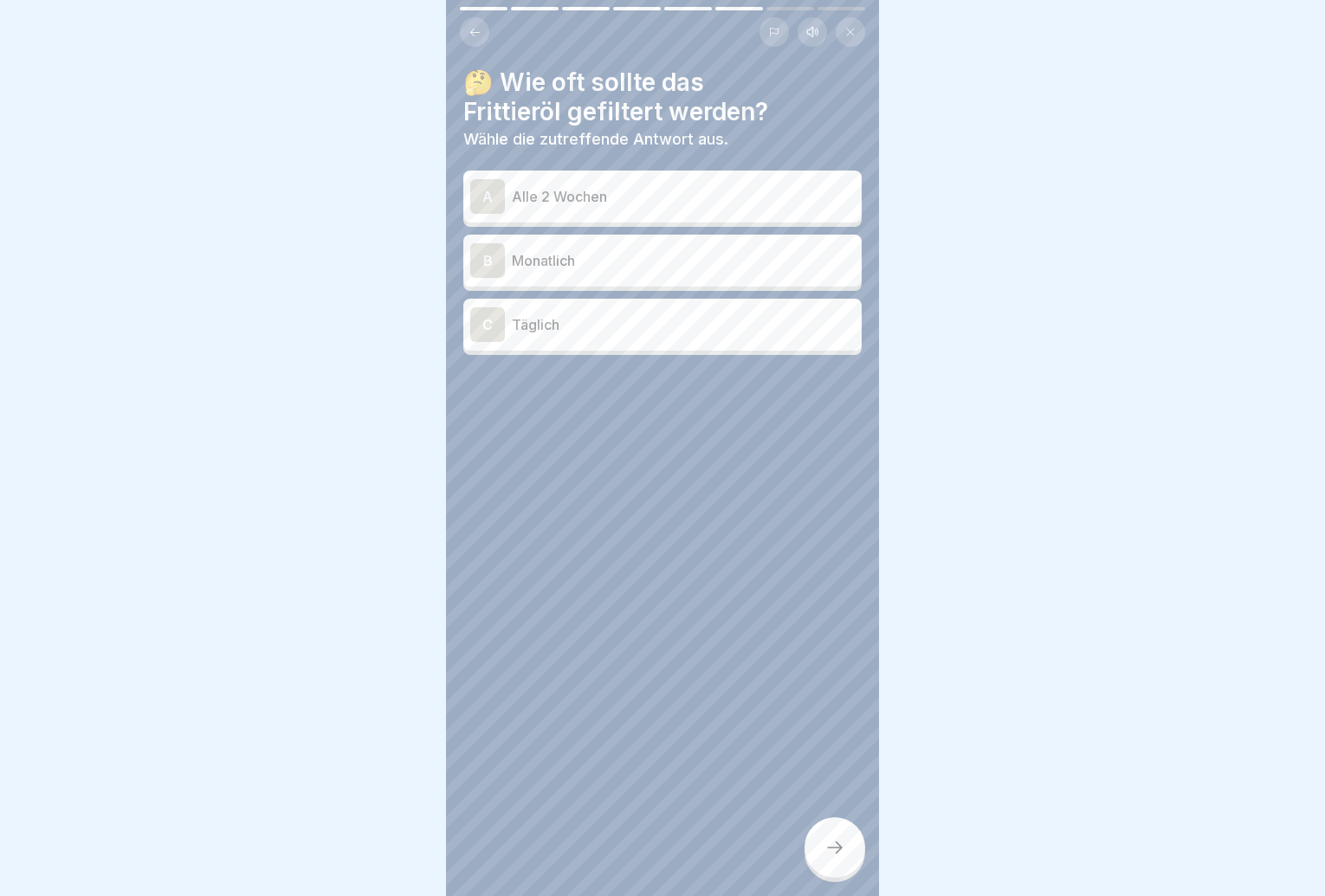
click at [699, 323] on p "Täglich" at bounding box center [683, 325] width 343 height 21
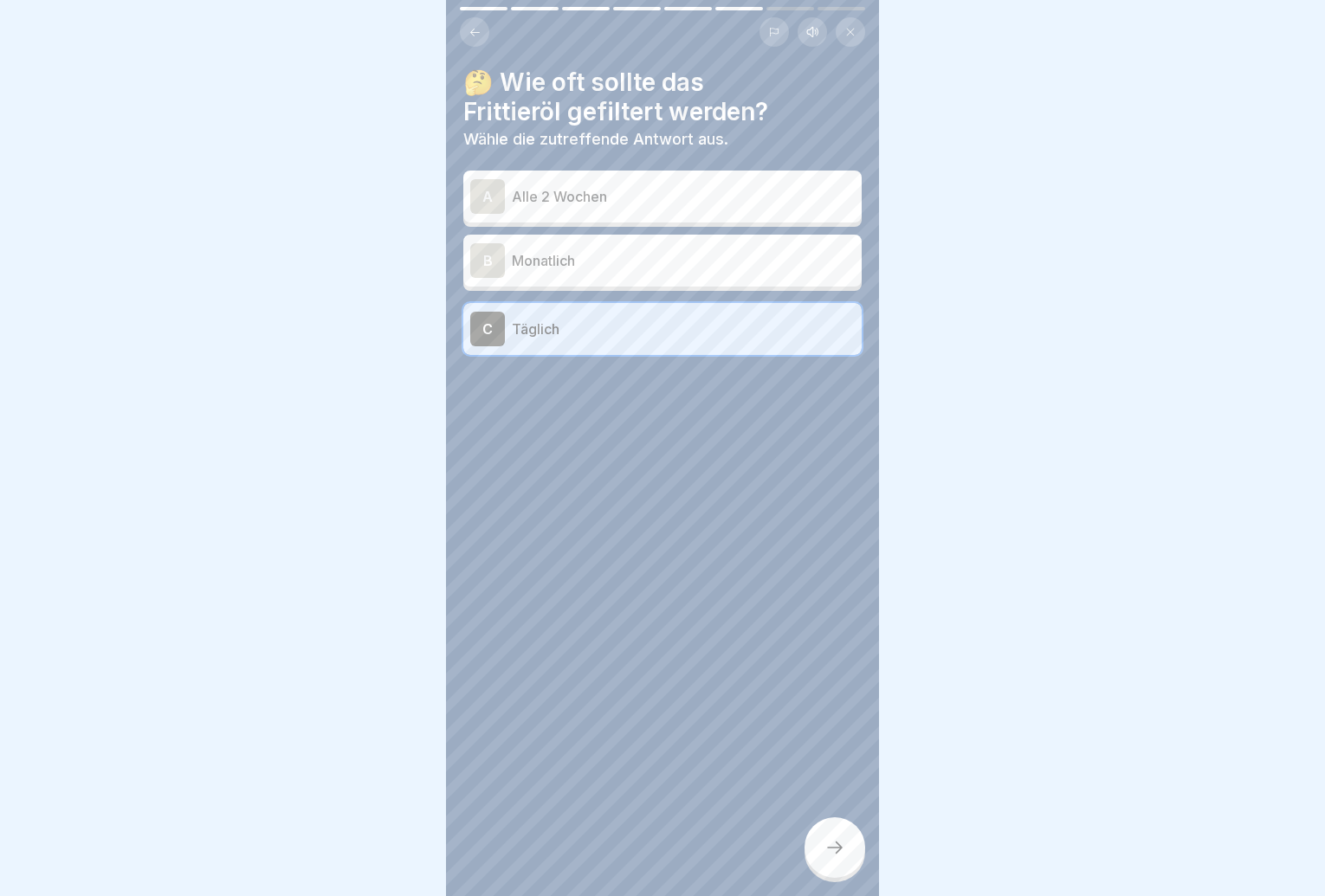
click at [825, 854] on icon at bounding box center [835, 848] width 21 height 21
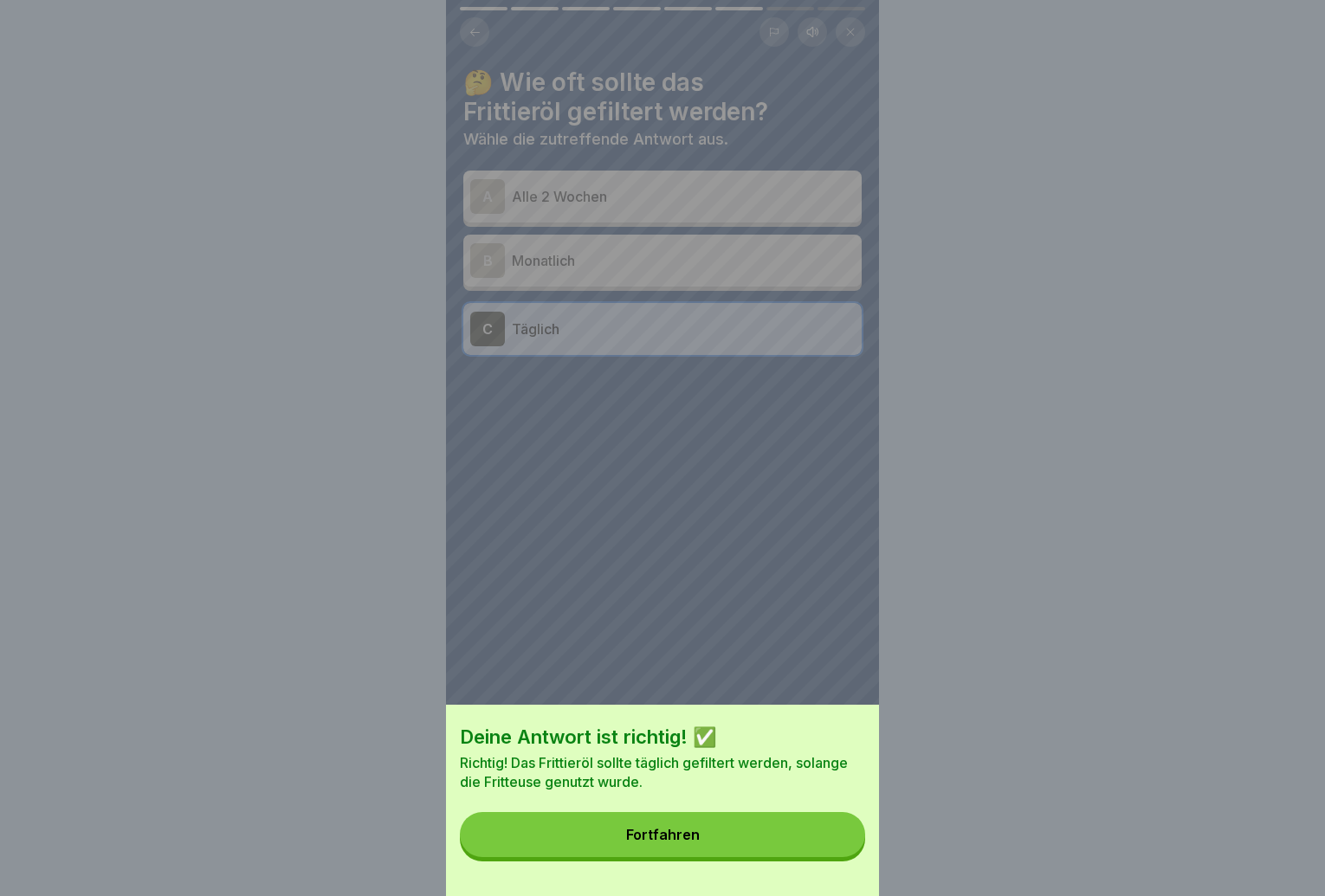
click at [825, 854] on button "Fortfahren" at bounding box center [662, 836] width 405 height 45
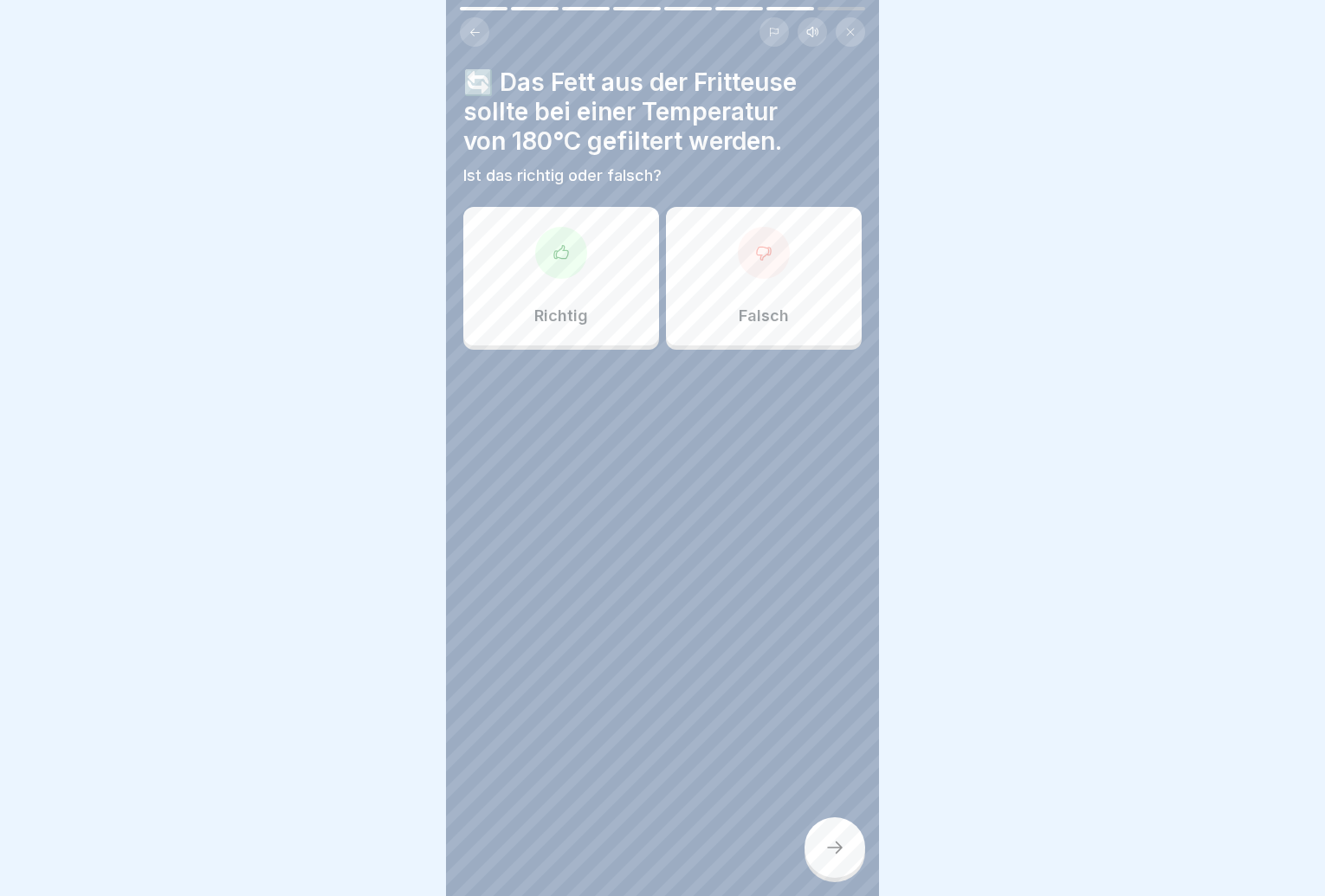
click at [624, 319] on div "Richtig" at bounding box center [560, 276] width 196 height 139
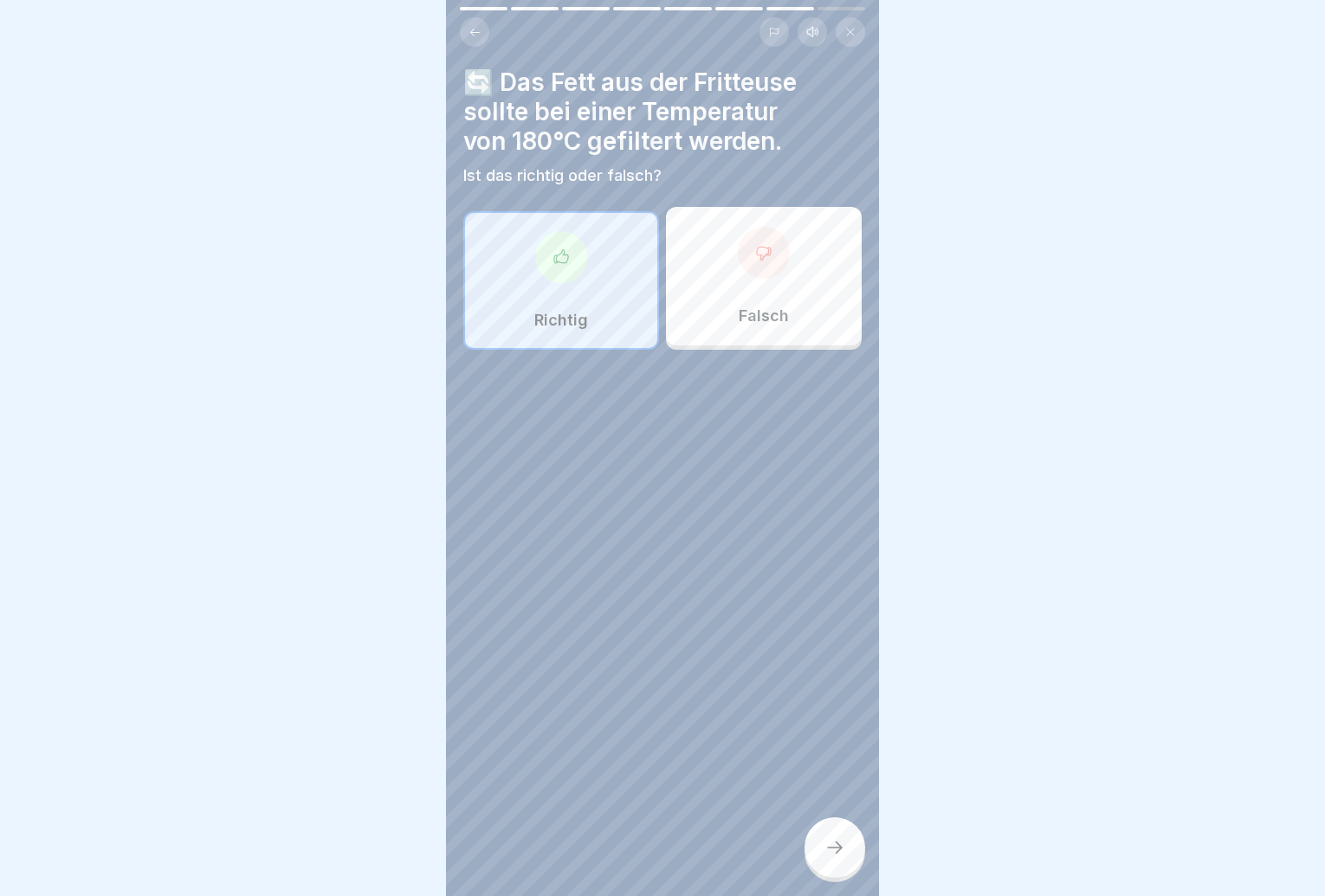
click at [835, 848] on div at bounding box center [835, 848] width 60 height 60
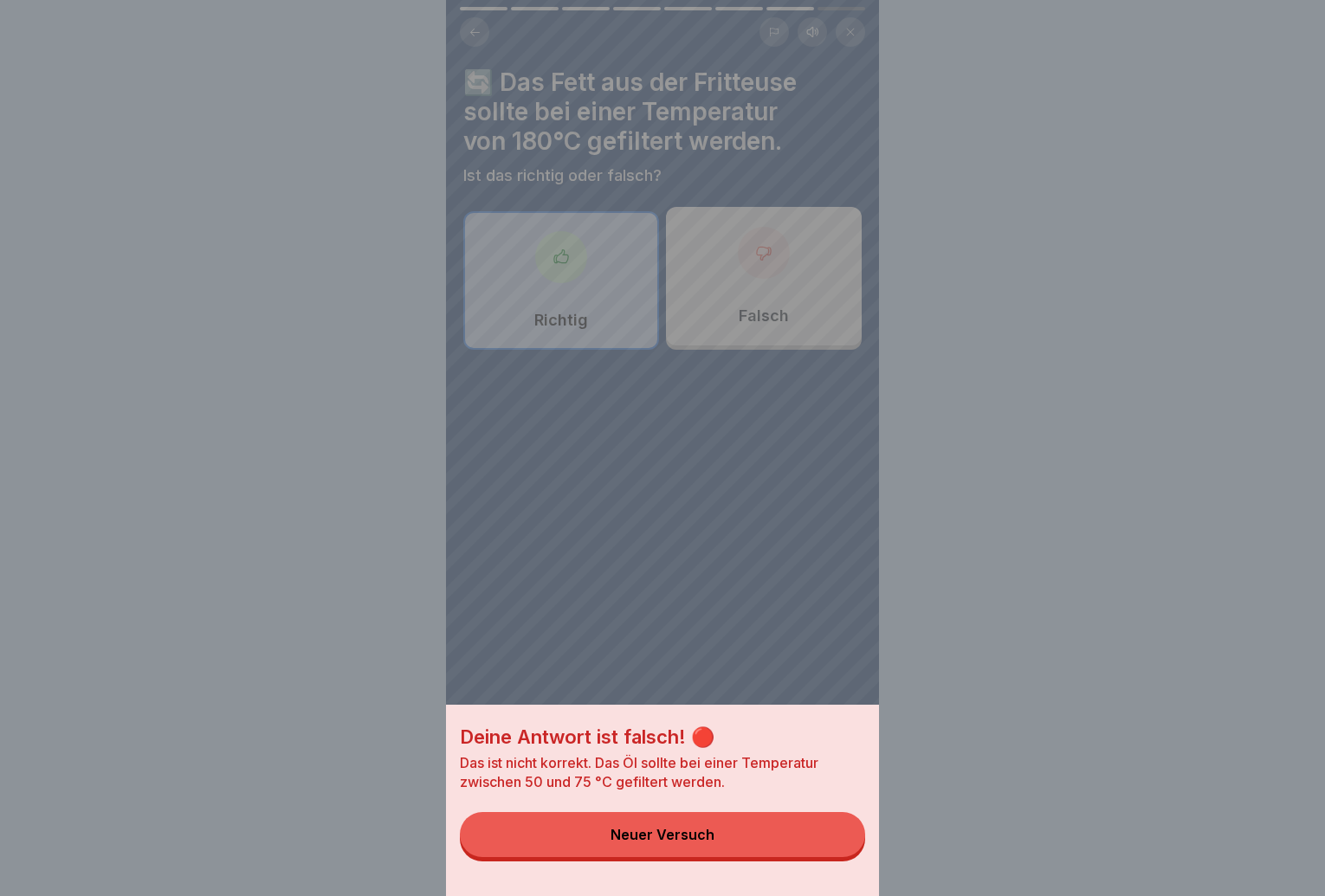
click at [834, 848] on button "Neuer Versuch" at bounding box center [662, 836] width 405 height 45
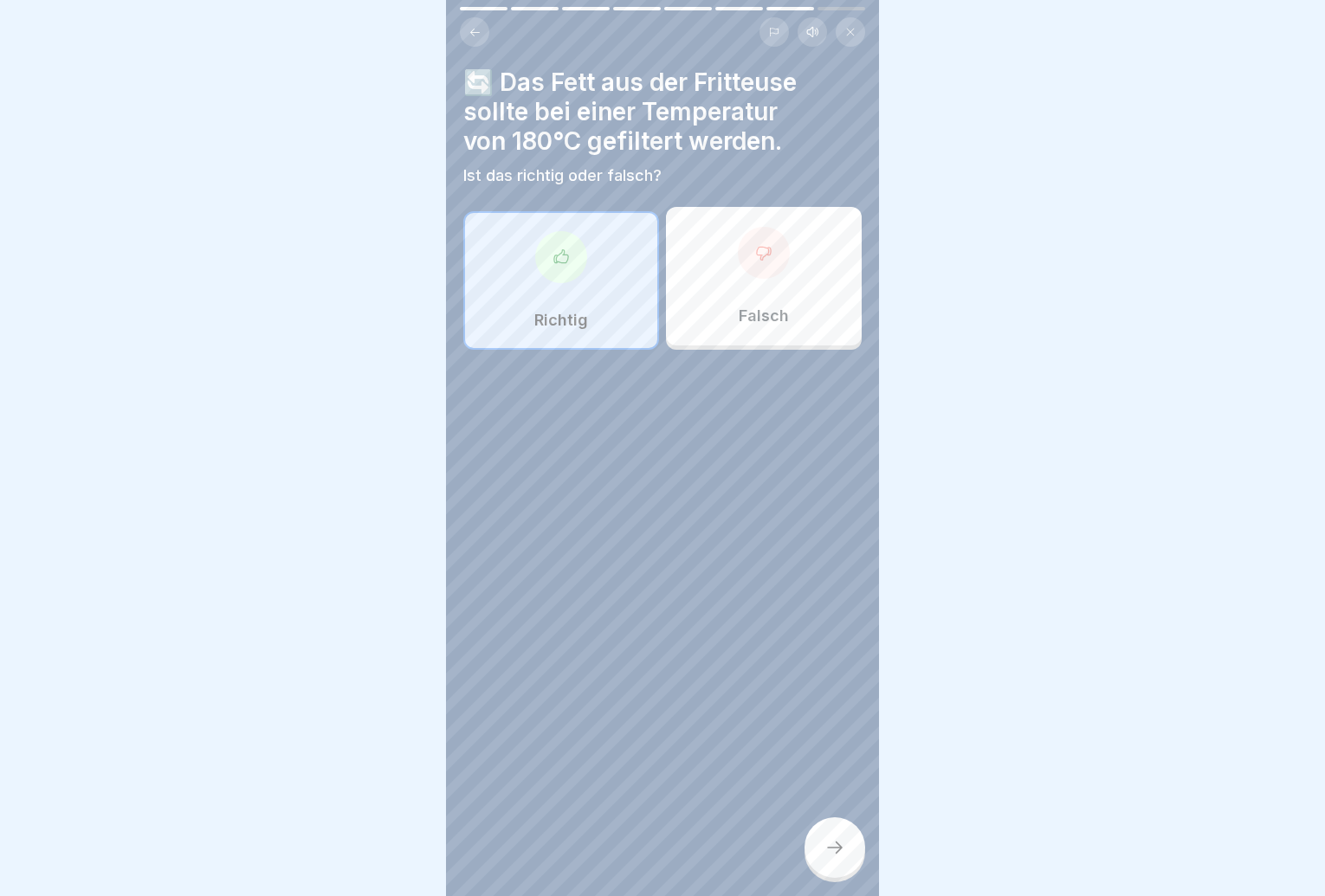
click at [707, 302] on div "Falsch" at bounding box center [764, 276] width 196 height 139
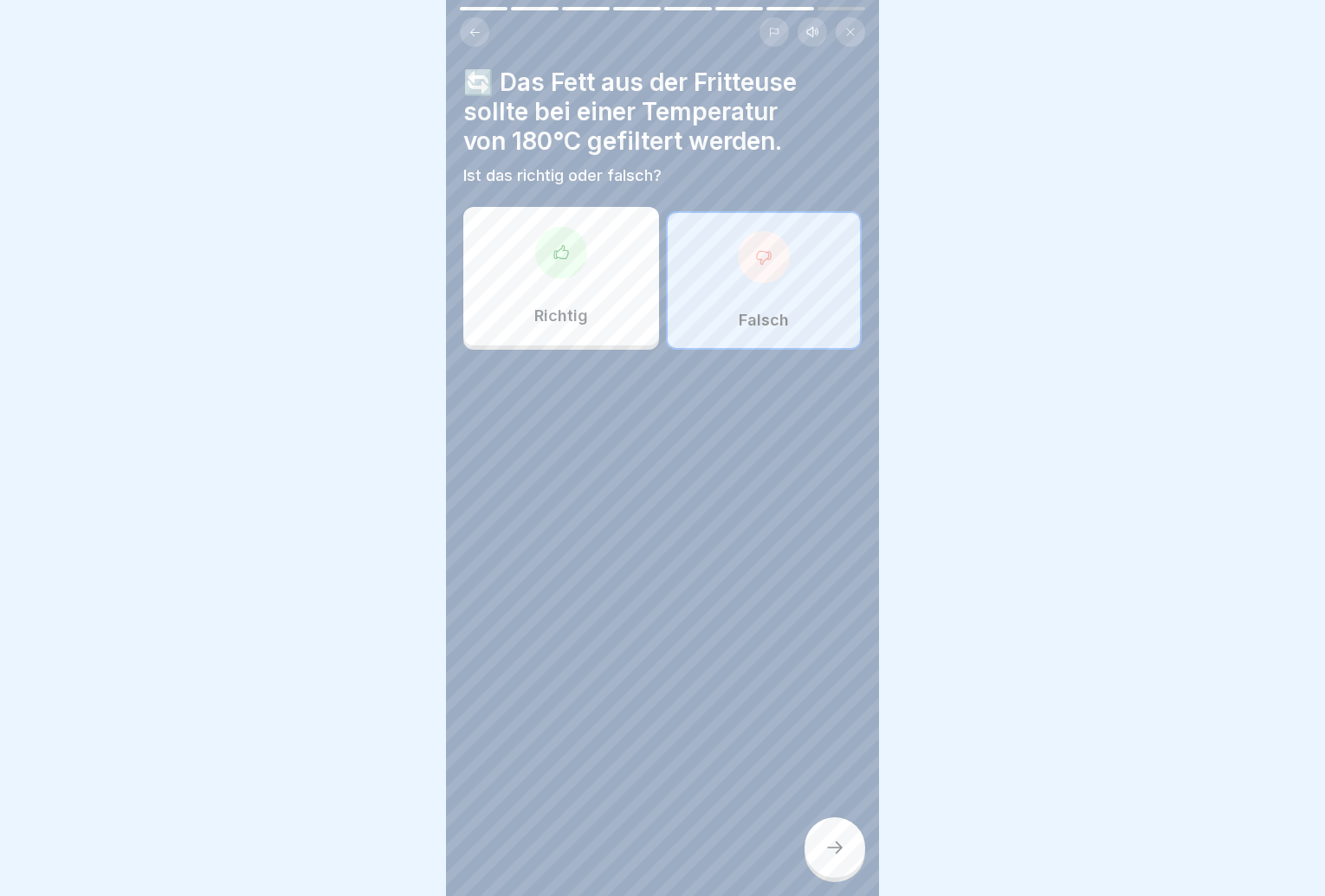
click at [829, 858] on icon at bounding box center [835, 848] width 21 height 21
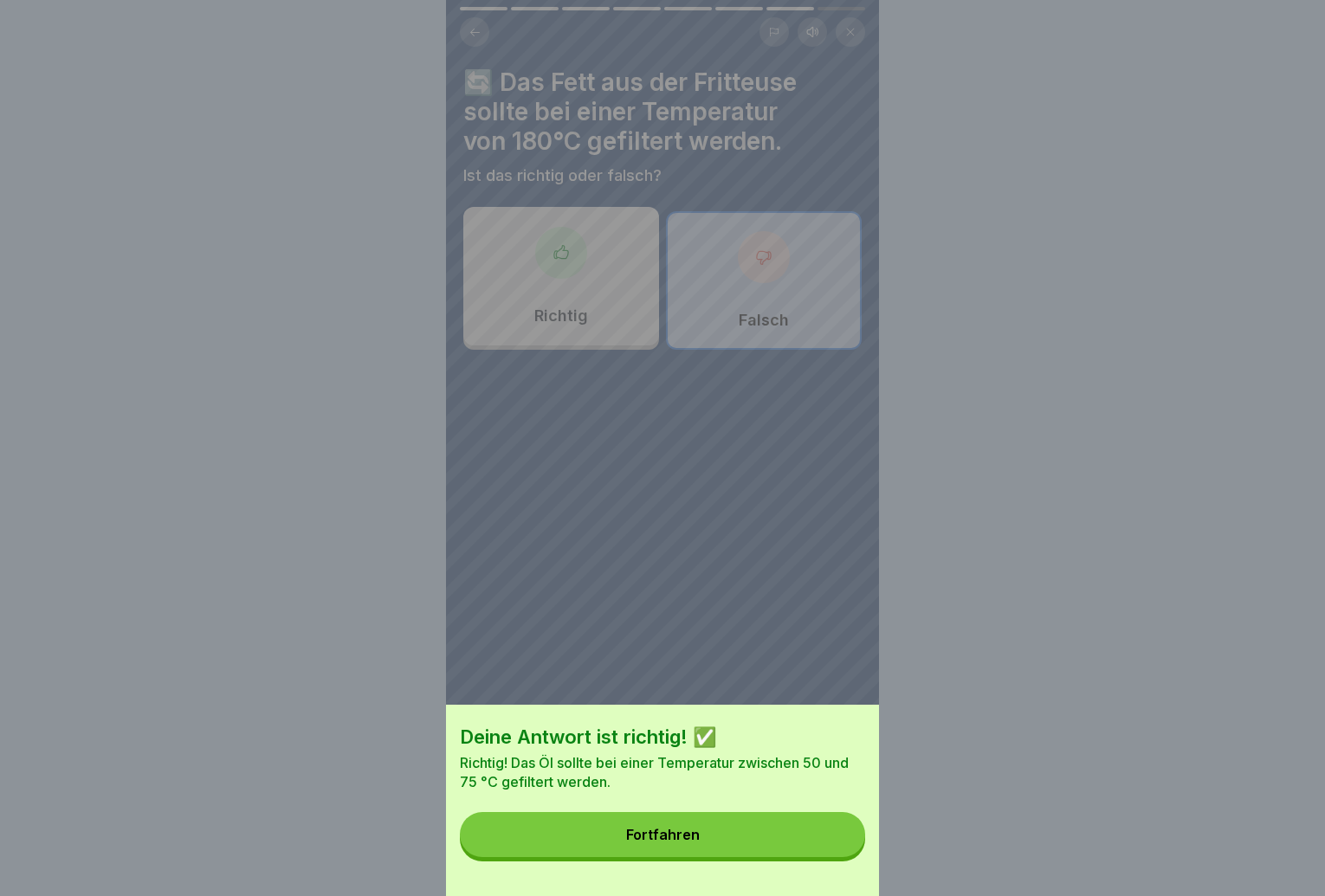
click at [828, 857] on button "Fortfahren" at bounding box center [662, 836] width 405 height 45
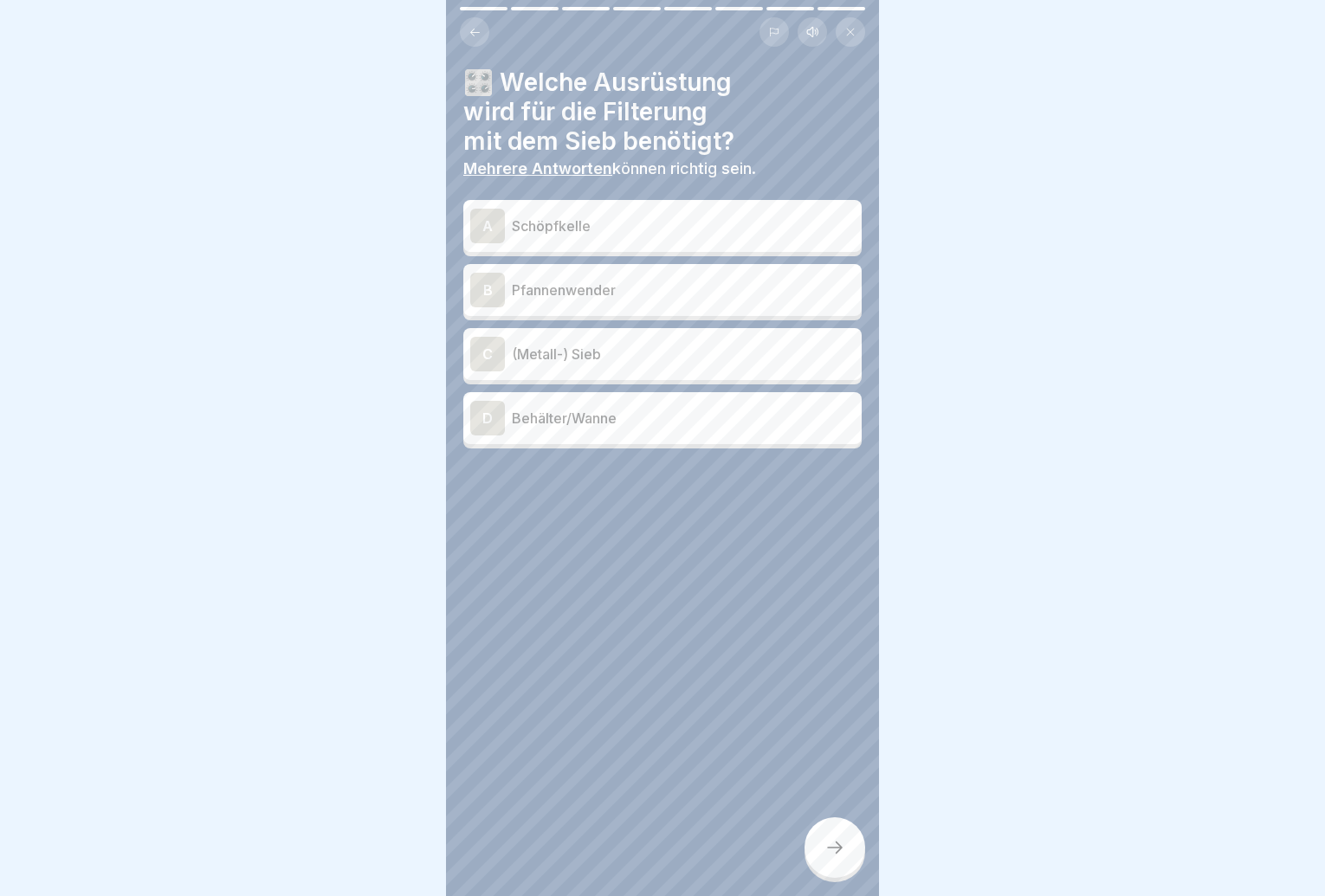
click at [591, 235] on p "Schöpfkelle" at bounding box center [683, 226] width 343 height 21
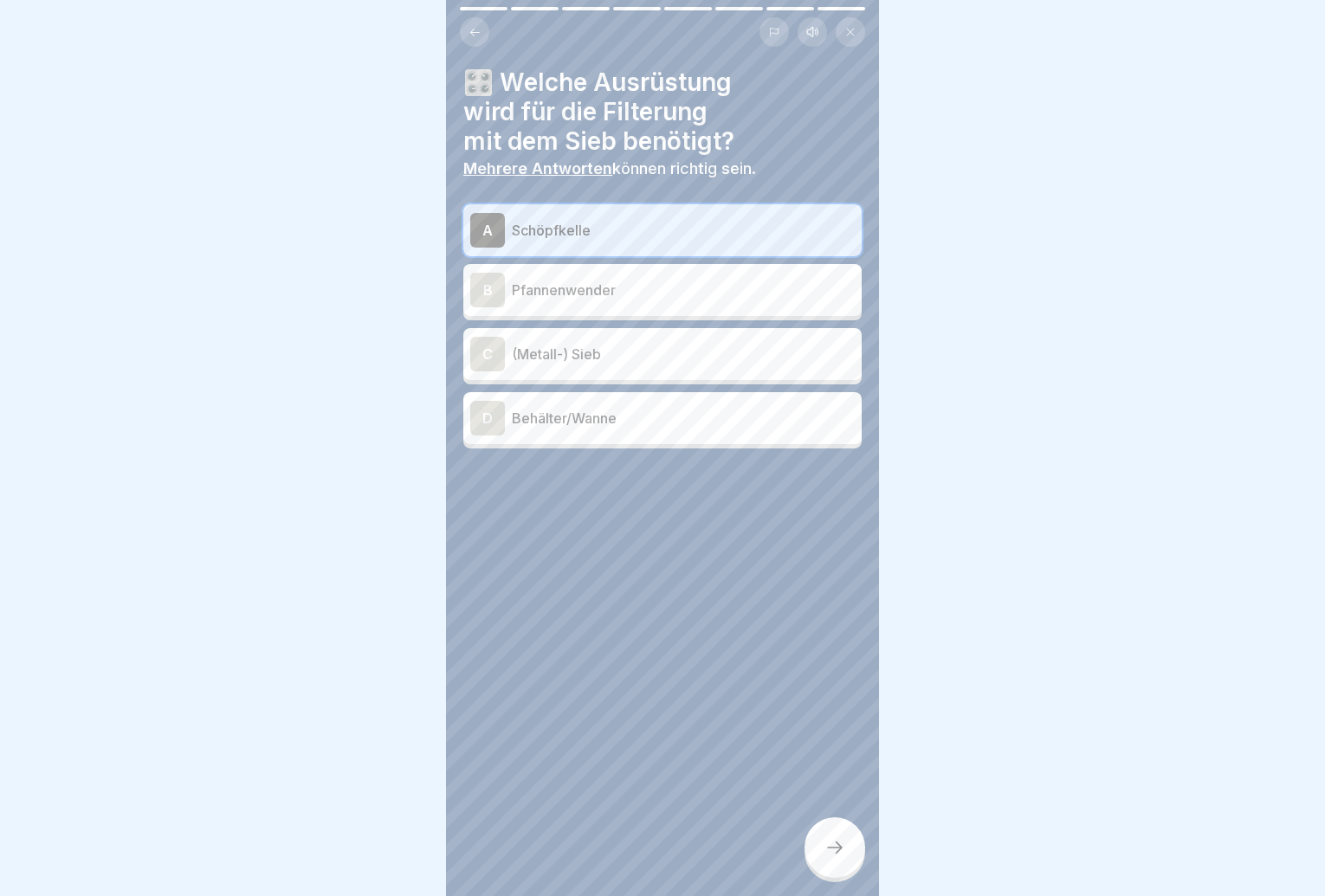
click at [608, 375] on div "C (Metall-) Sieb" at bounding box center [662, 353] width 399 height 52
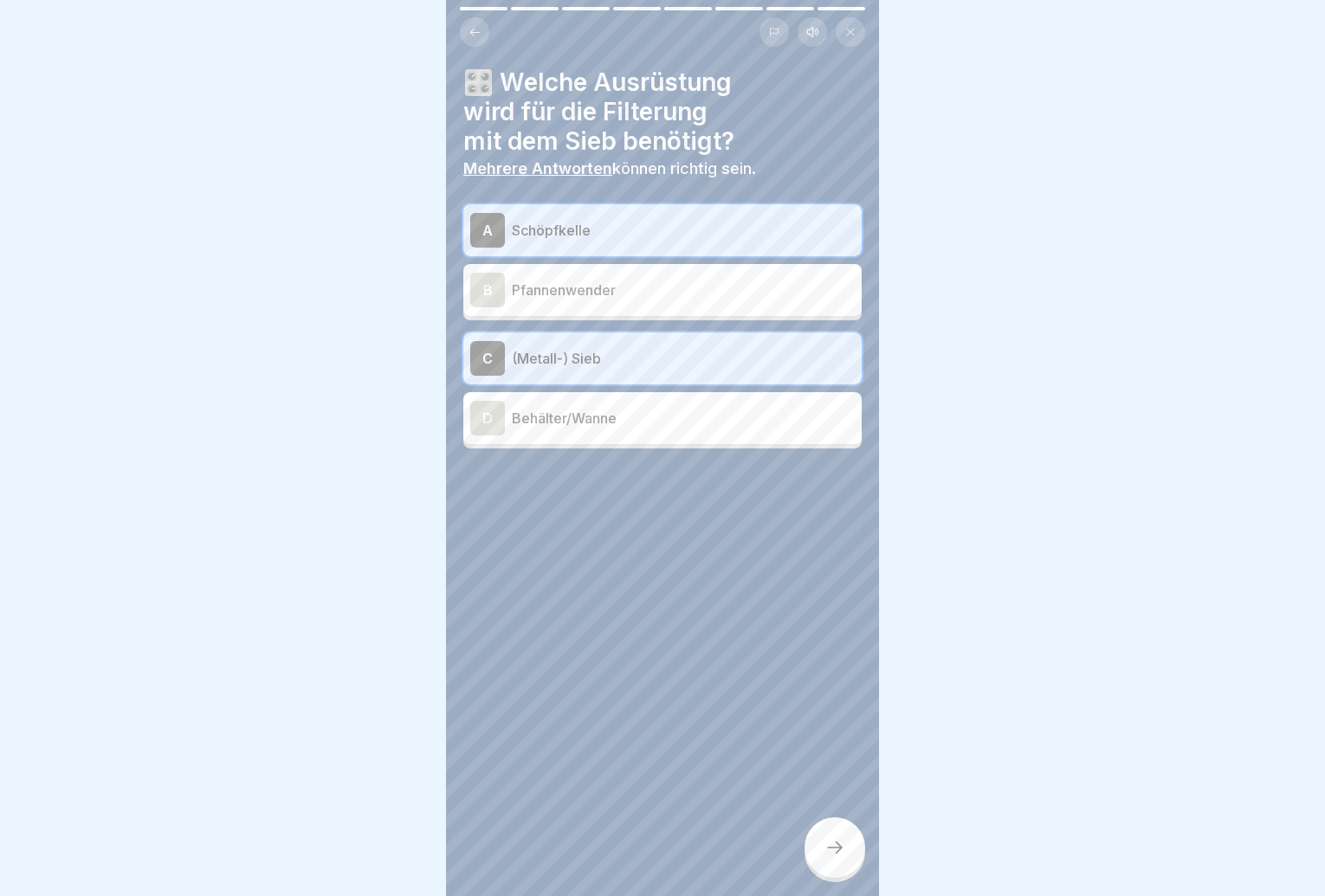
click at [613, 405] on div "D Behälter/Wanne" at bounding box center [662, 418] width 385 height 35
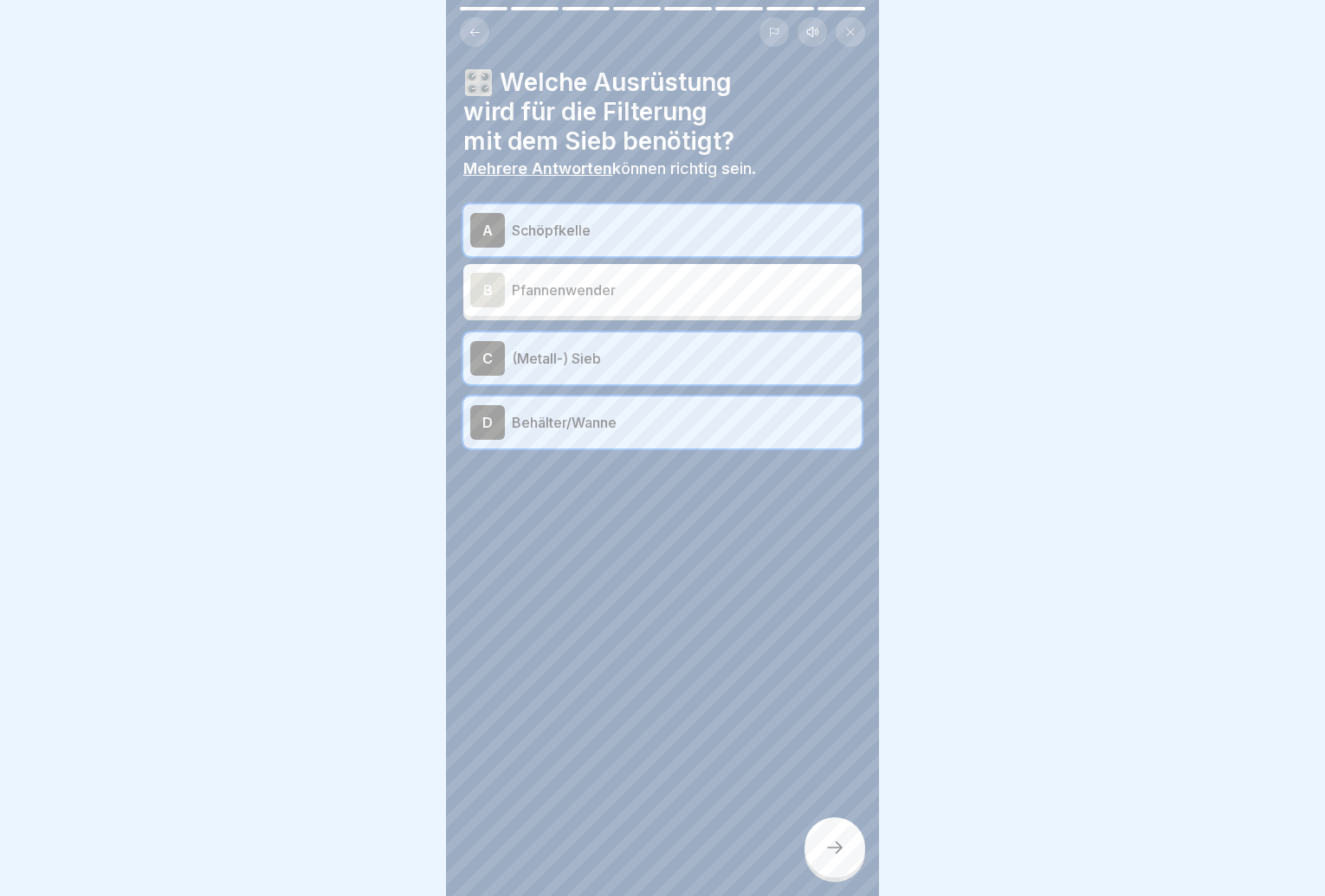
click at [833, 845] on div at bounding box center [835, 848] width 60 height 60
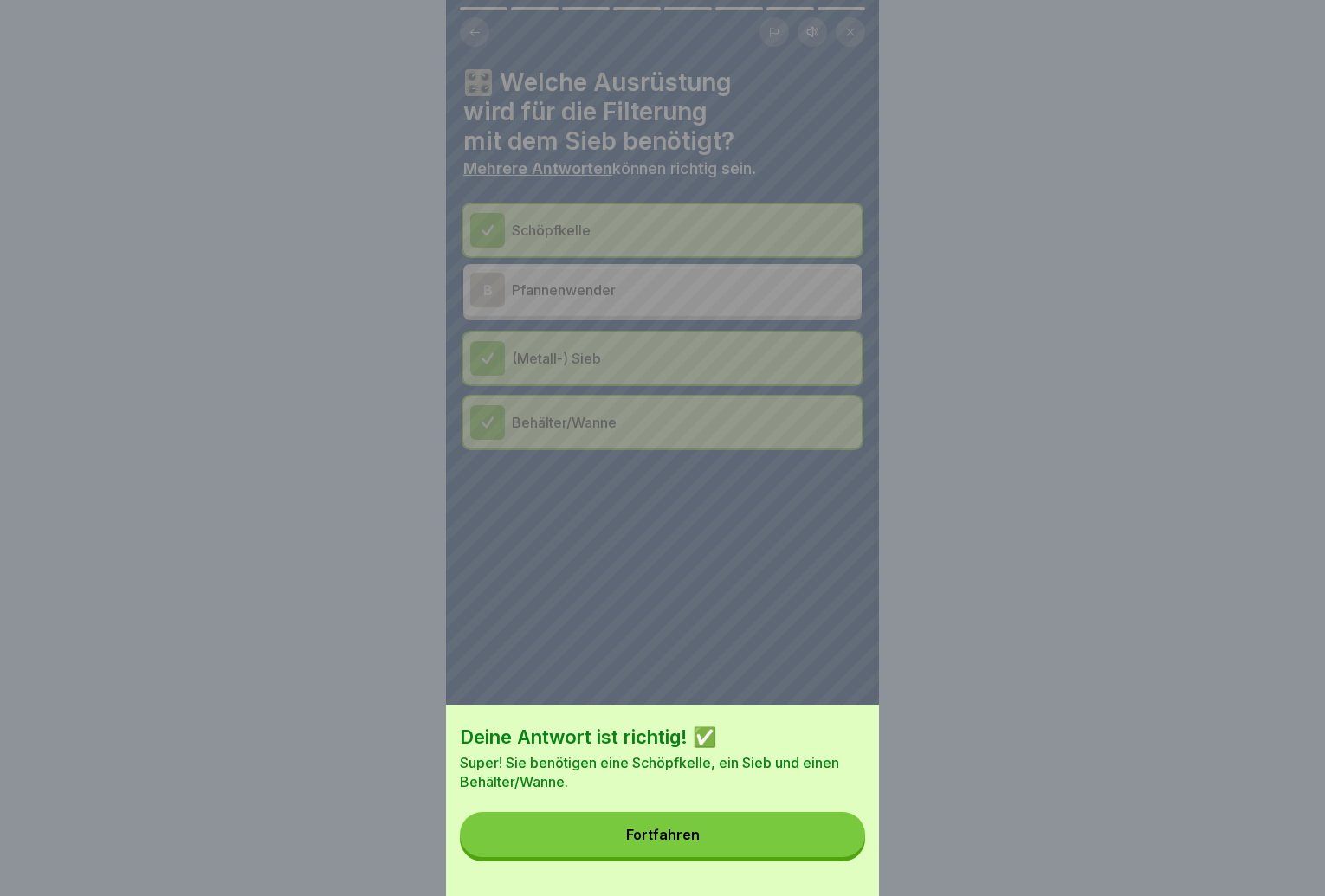
click at [830, 851] on button "Fortfahren" at bounding box center [662, 836] width 405 height 45
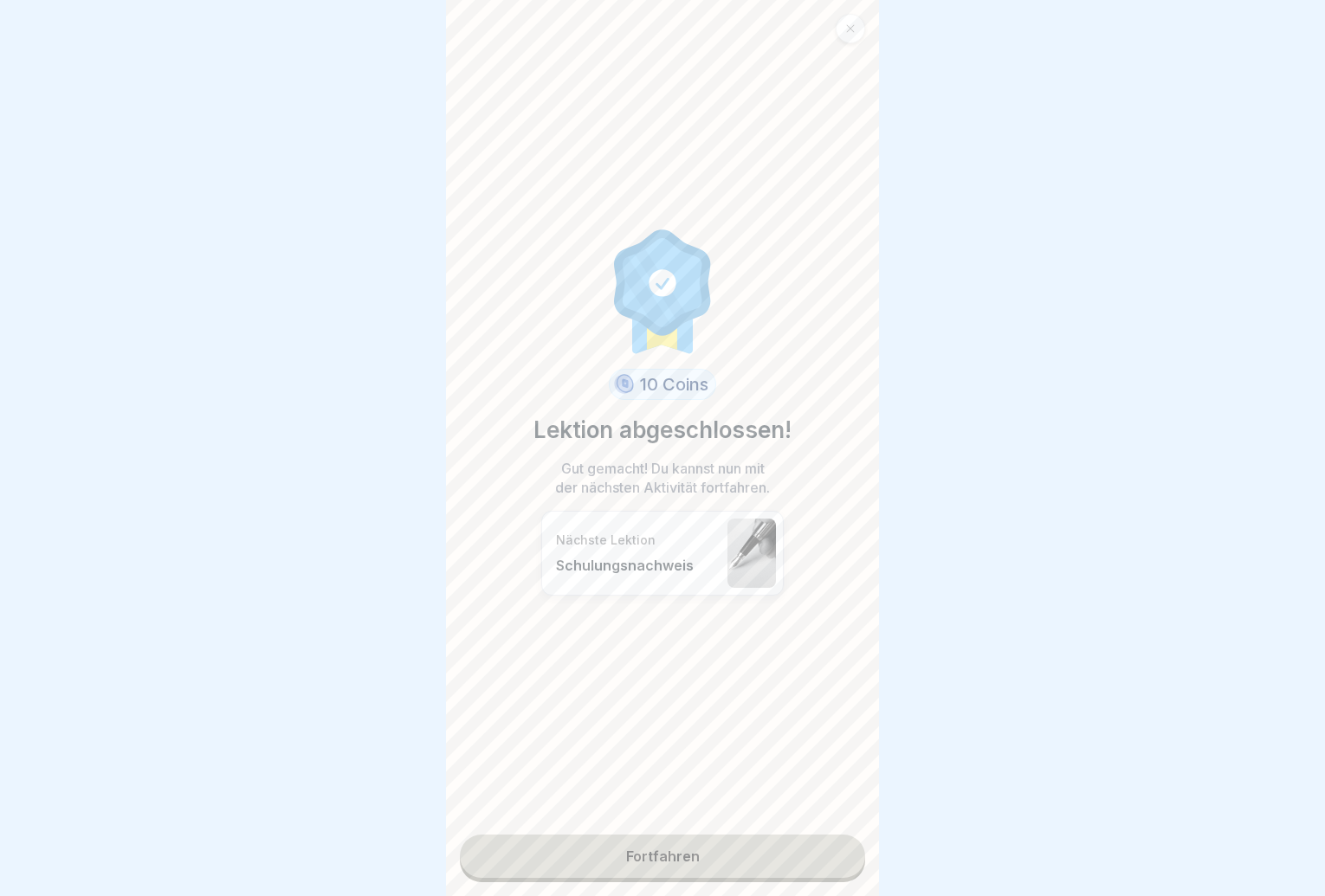
click at [809, 841] on link "Fortfahren" at bounding box center [662, 856] width 405 height 43
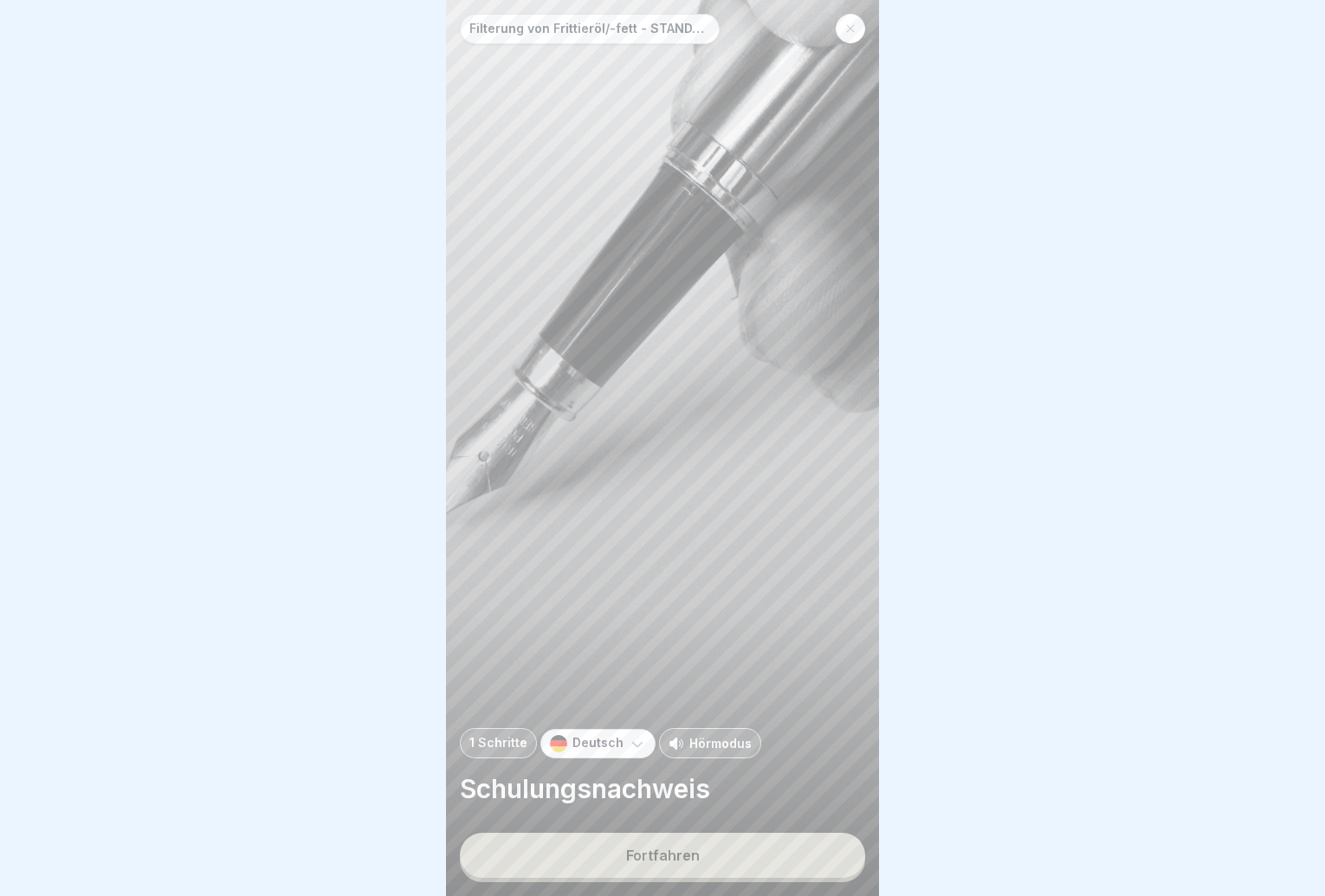
click at [783, 853] on button "Fortfahren" at bounding box center [662, 856] width 405 height 45
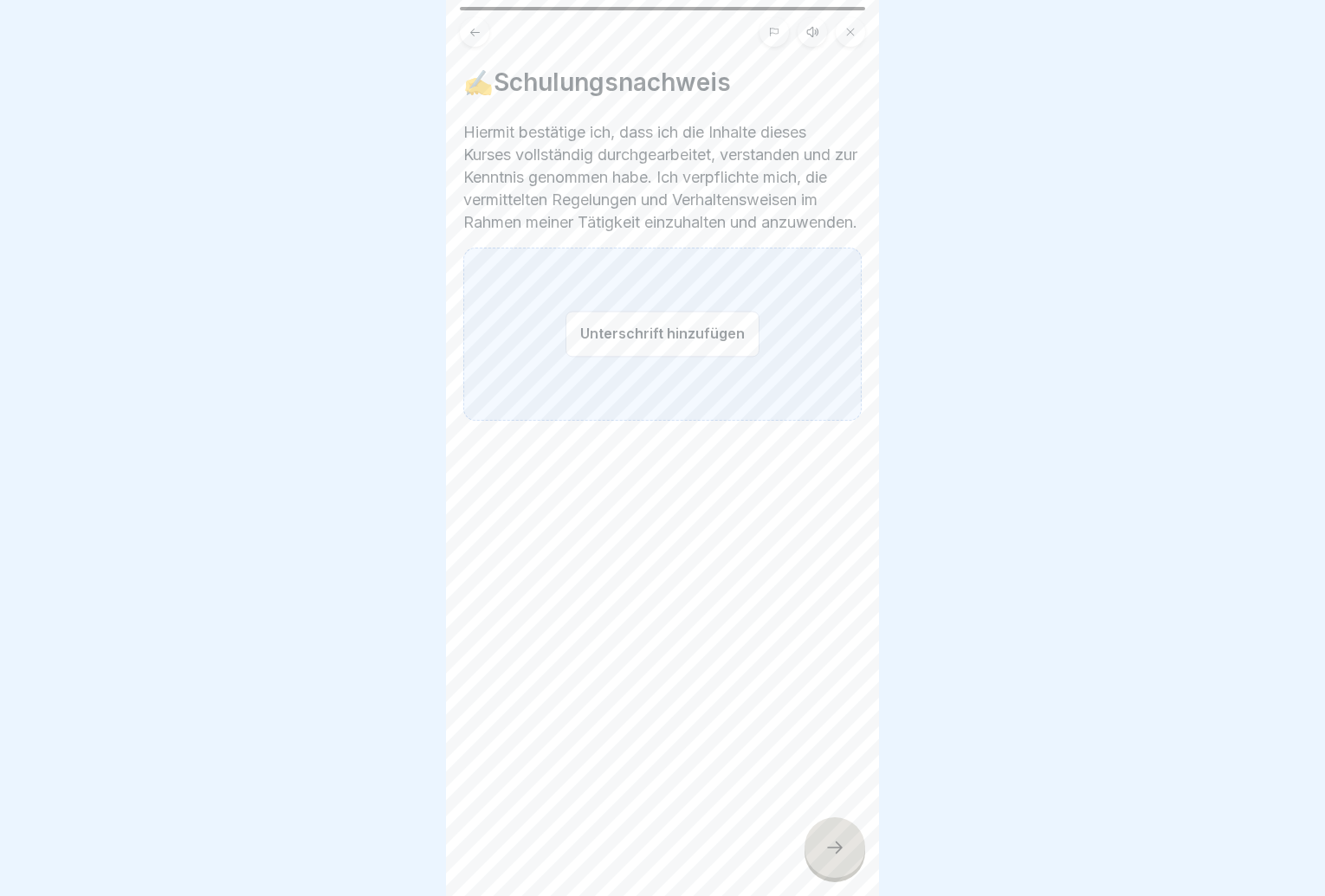
click at [645, 336] on button "Unterschrift hinzufügen" at bounding box center [662, 334] width 194 height 46
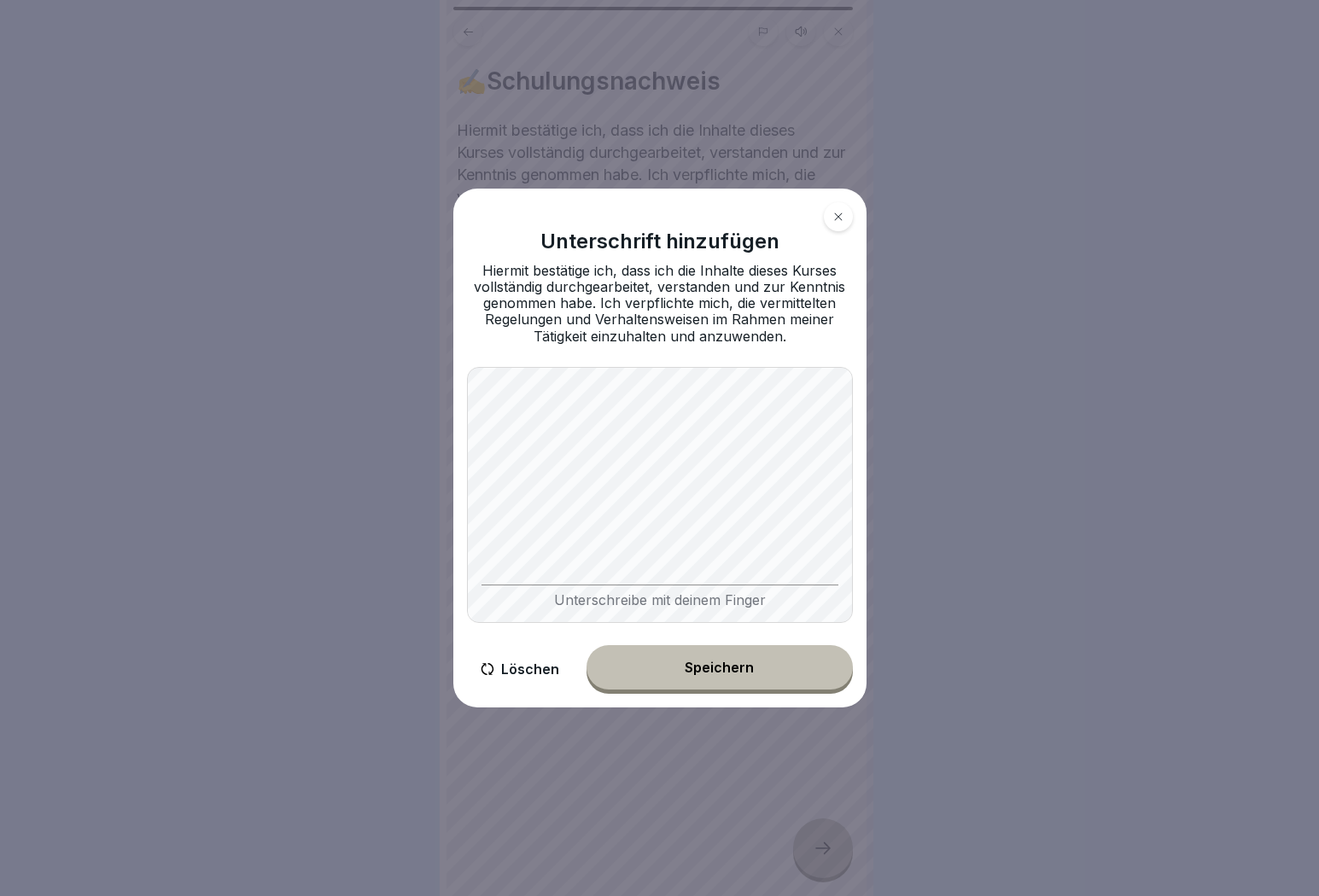
click at [687, 667] on div "Speichern" at bounding box center [719, 667] width 69 height 15
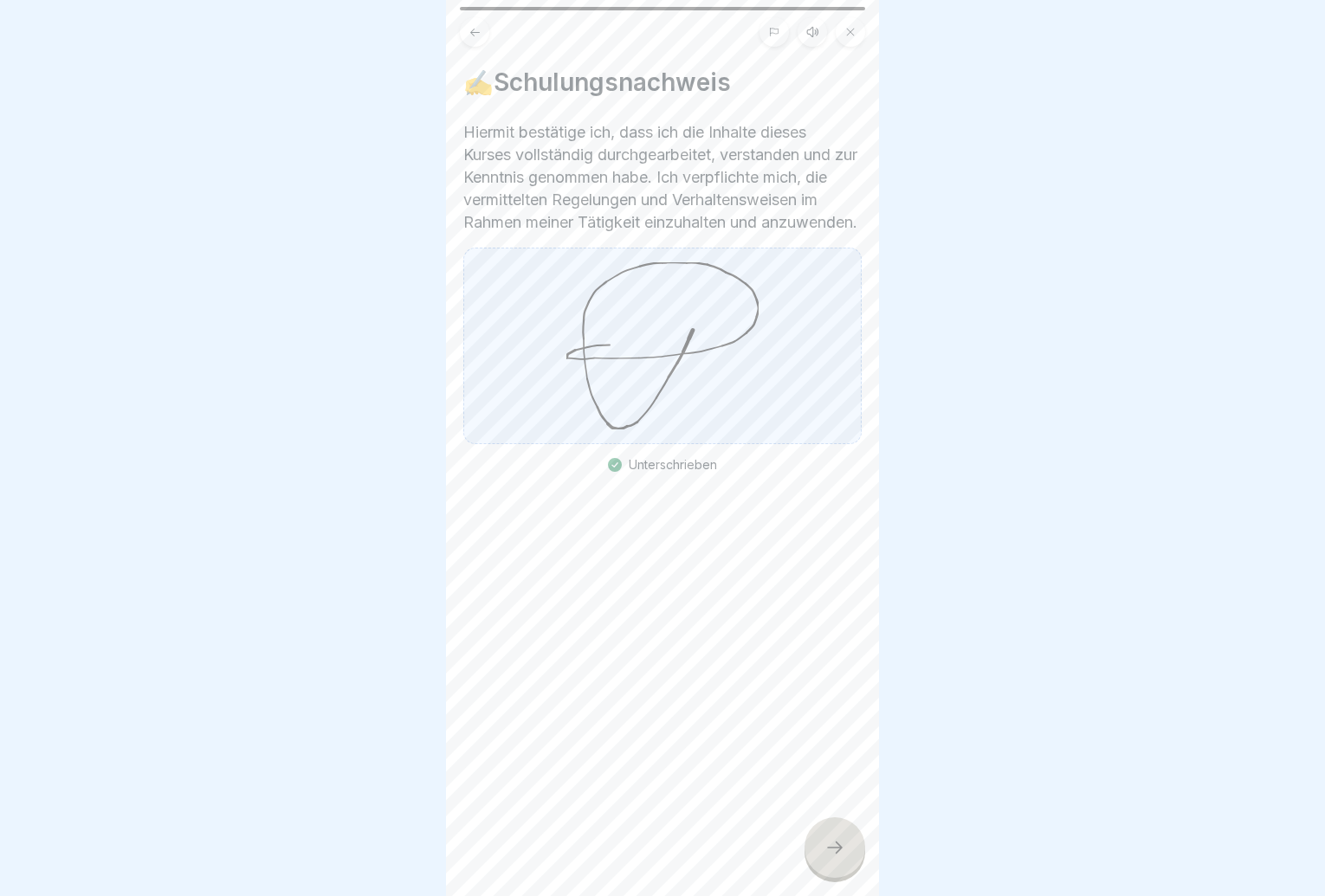
click at [833, 858] on icon at bounding box center [835, 848] width 21 height 21
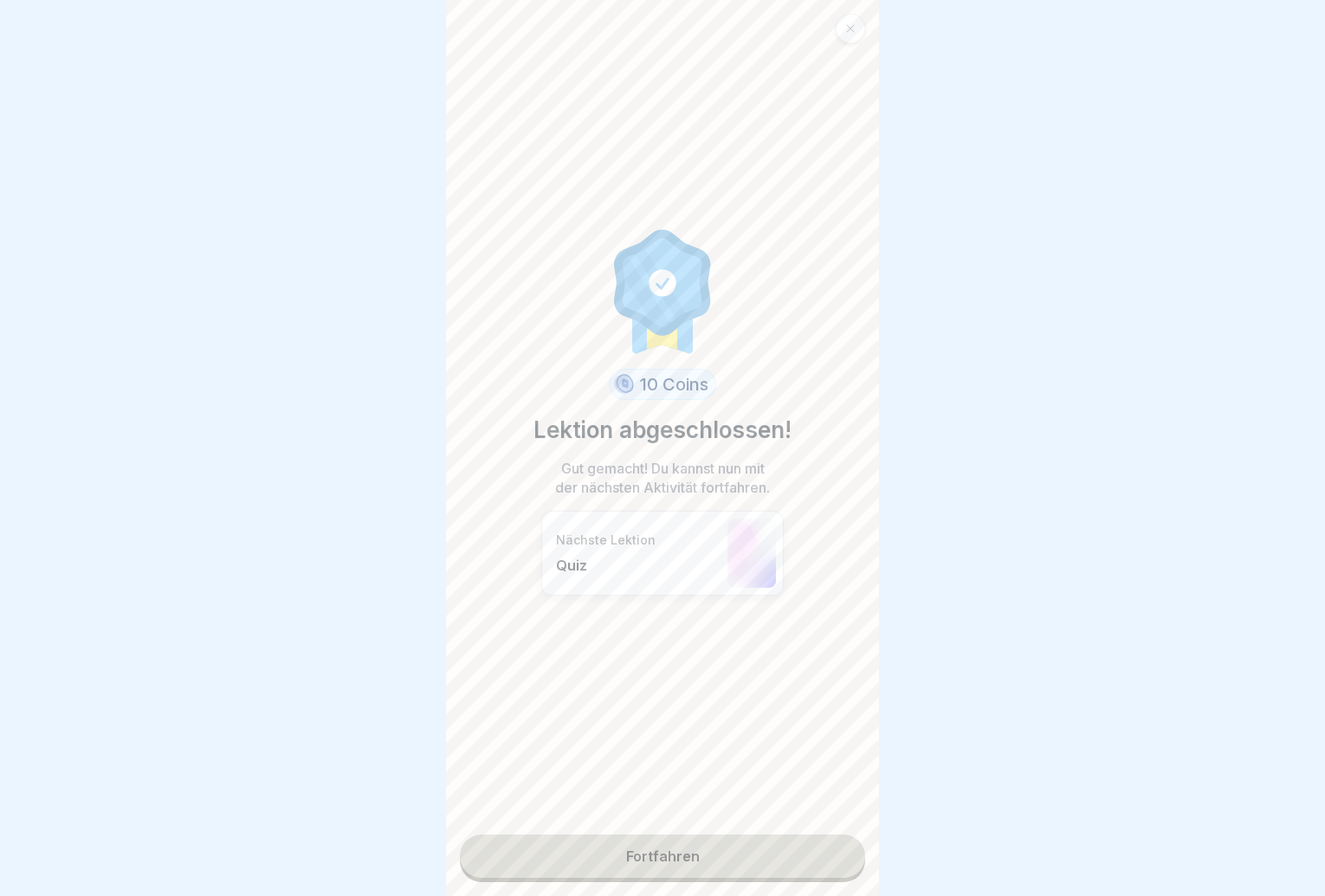
click at [833, 862] on link "Fortfahren" at bounding box center [662, 856] width 405 height 43
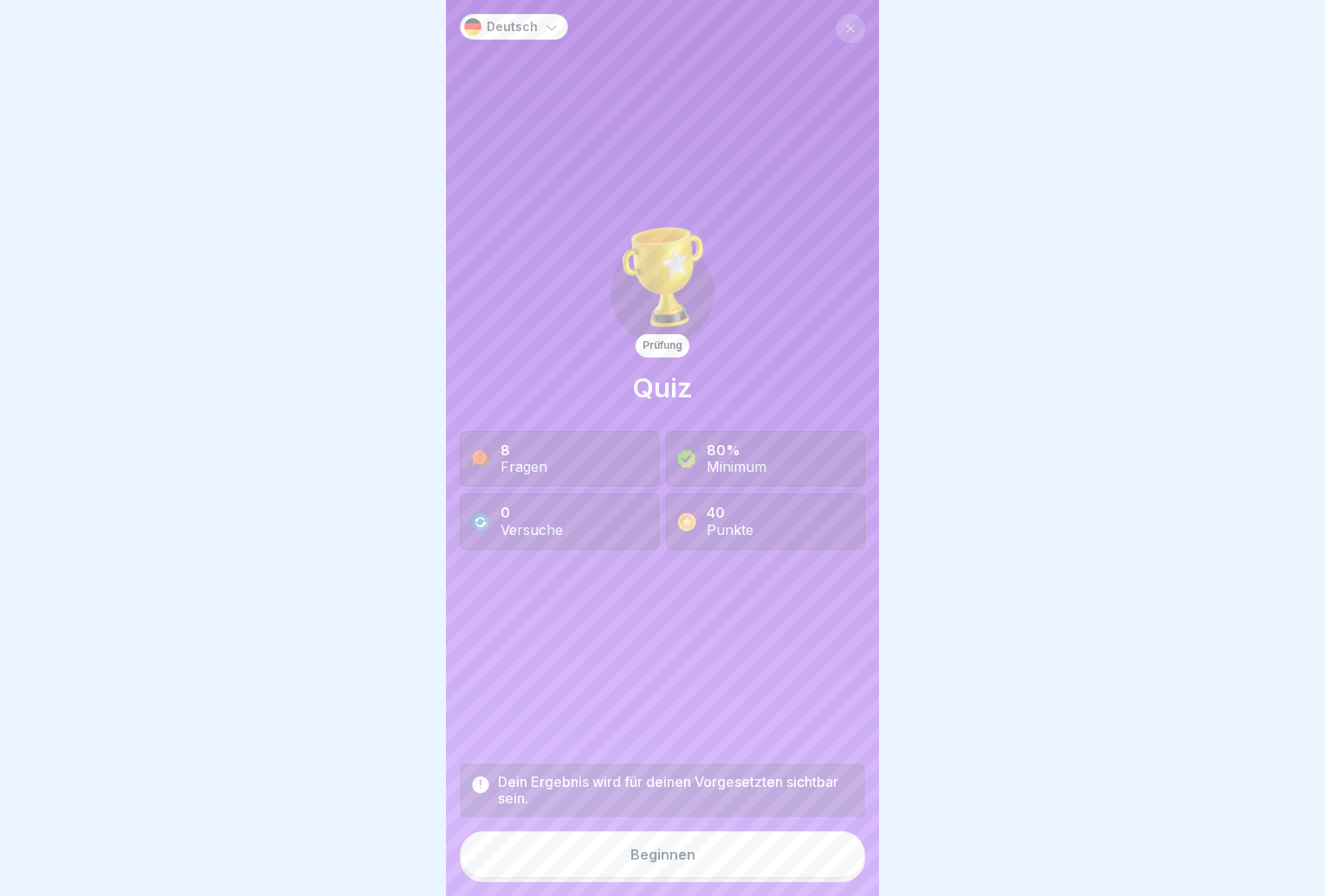
click at [772, 863] on button "Beginnen" at bounding box center [662, 854] width 405 height 46
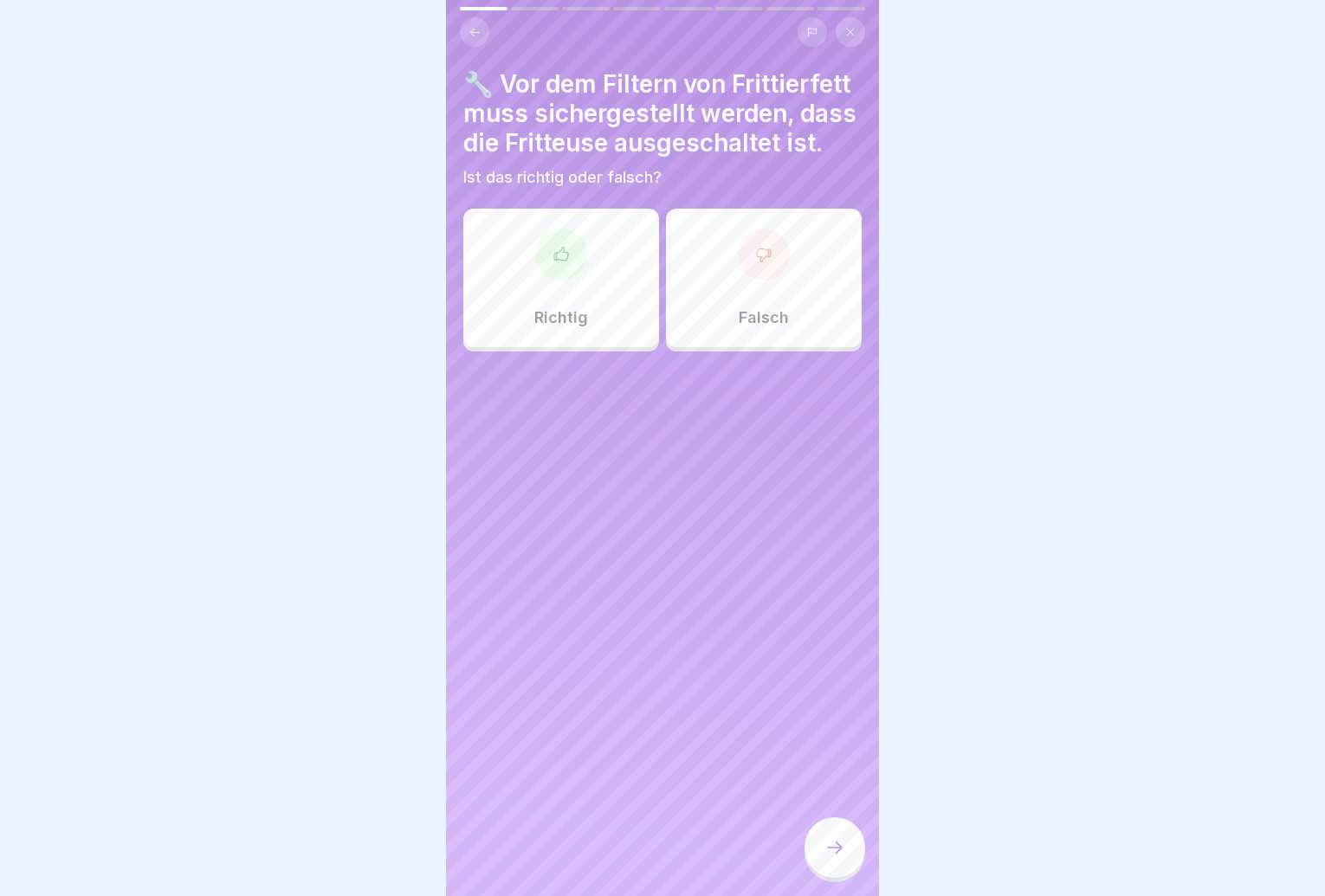
click at [612, 329] on div "Richtig" at bounding box center [560, 278] width 196 height 139
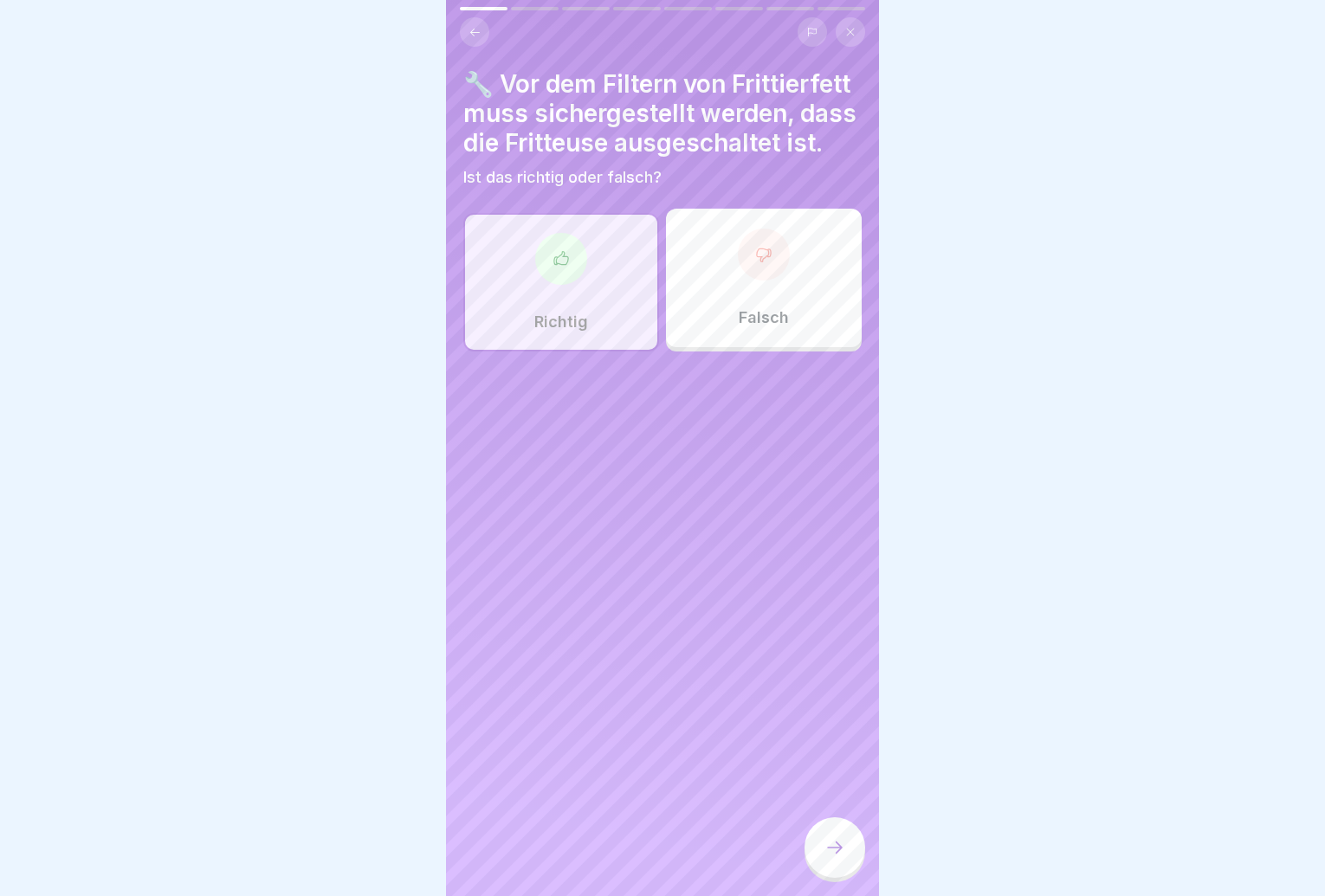
click at [833, 858] on icon at bounding box center [835, 848] width 21 height 21
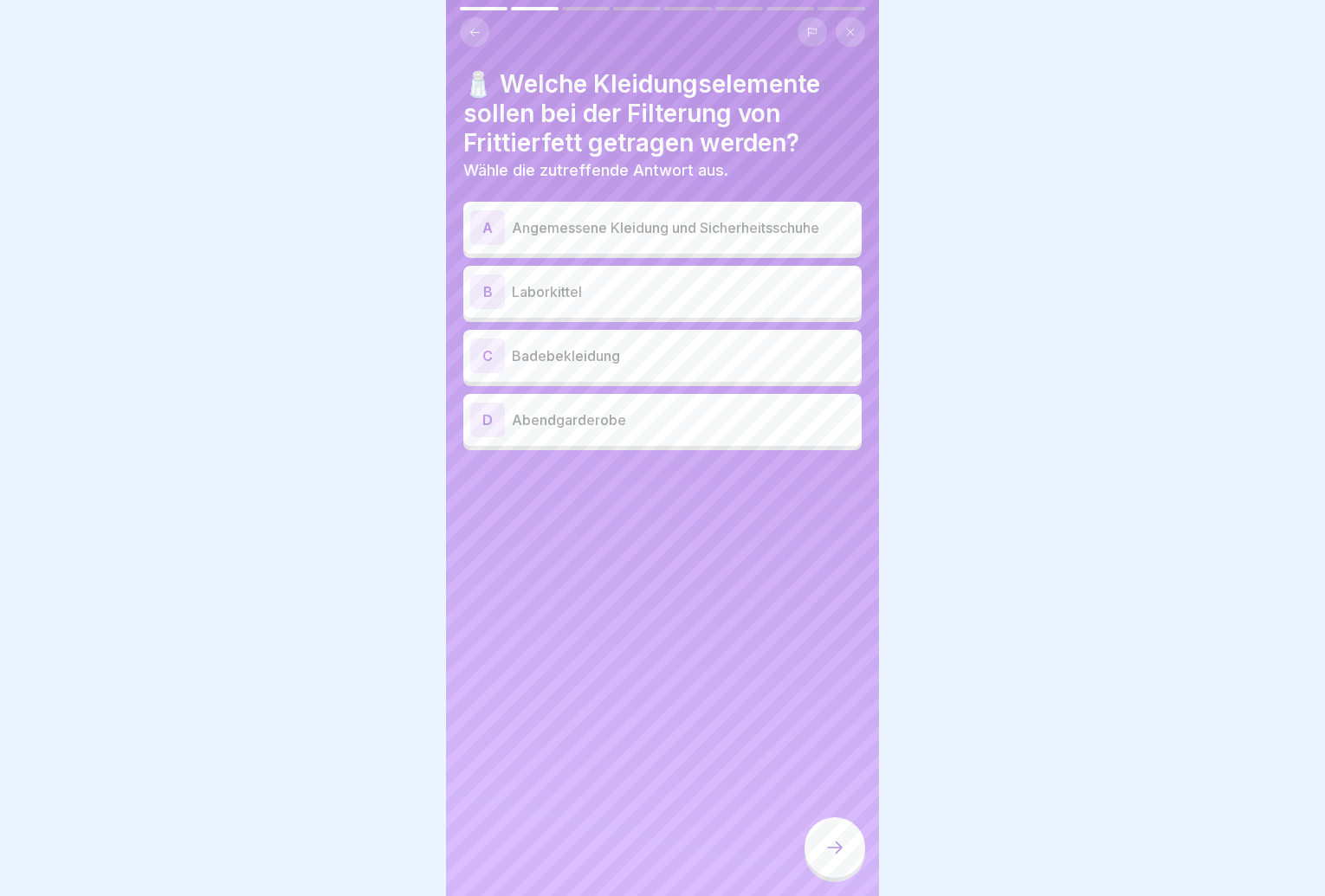
click at [798, 243] on div "A Angemessene Kleidung und Sicherheitsschuhe" at bounding box center [662, 228] width 385 height 35
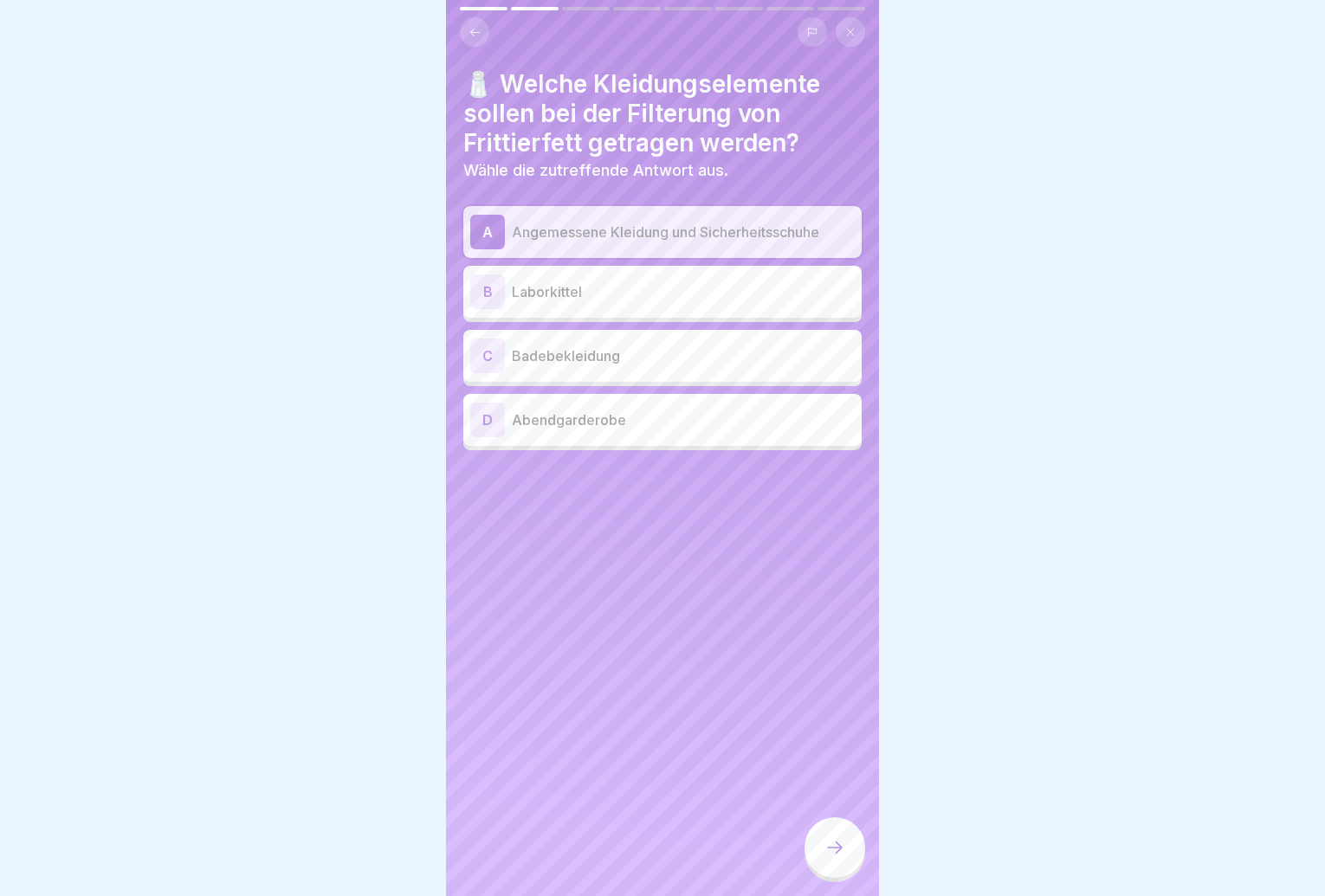
click at [834, 852] on div at bounding box center [835, 848] width 60 height 60
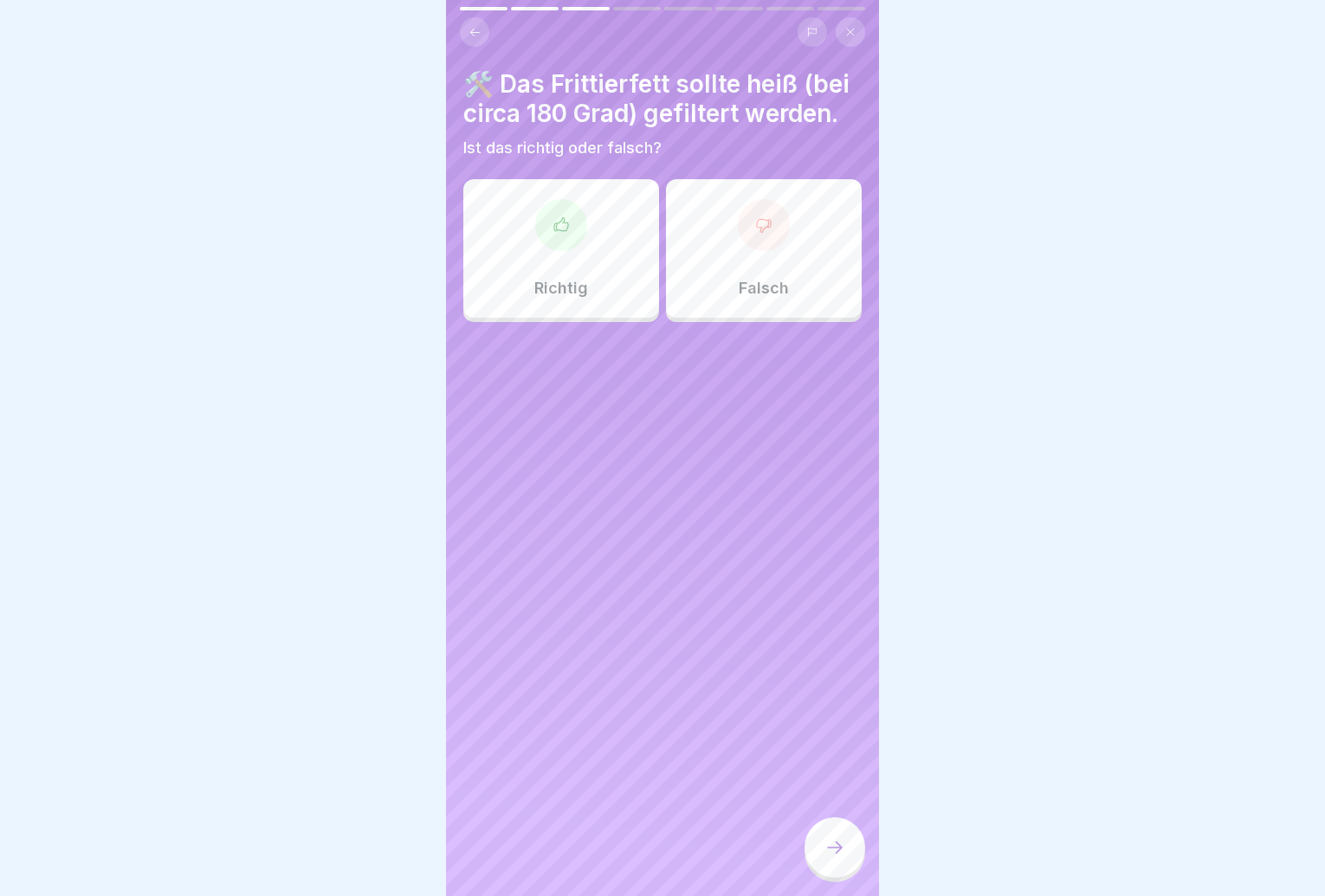
click at [764, 298] on p "Falsch" at bounding box center [764, 288] width 50 height 19
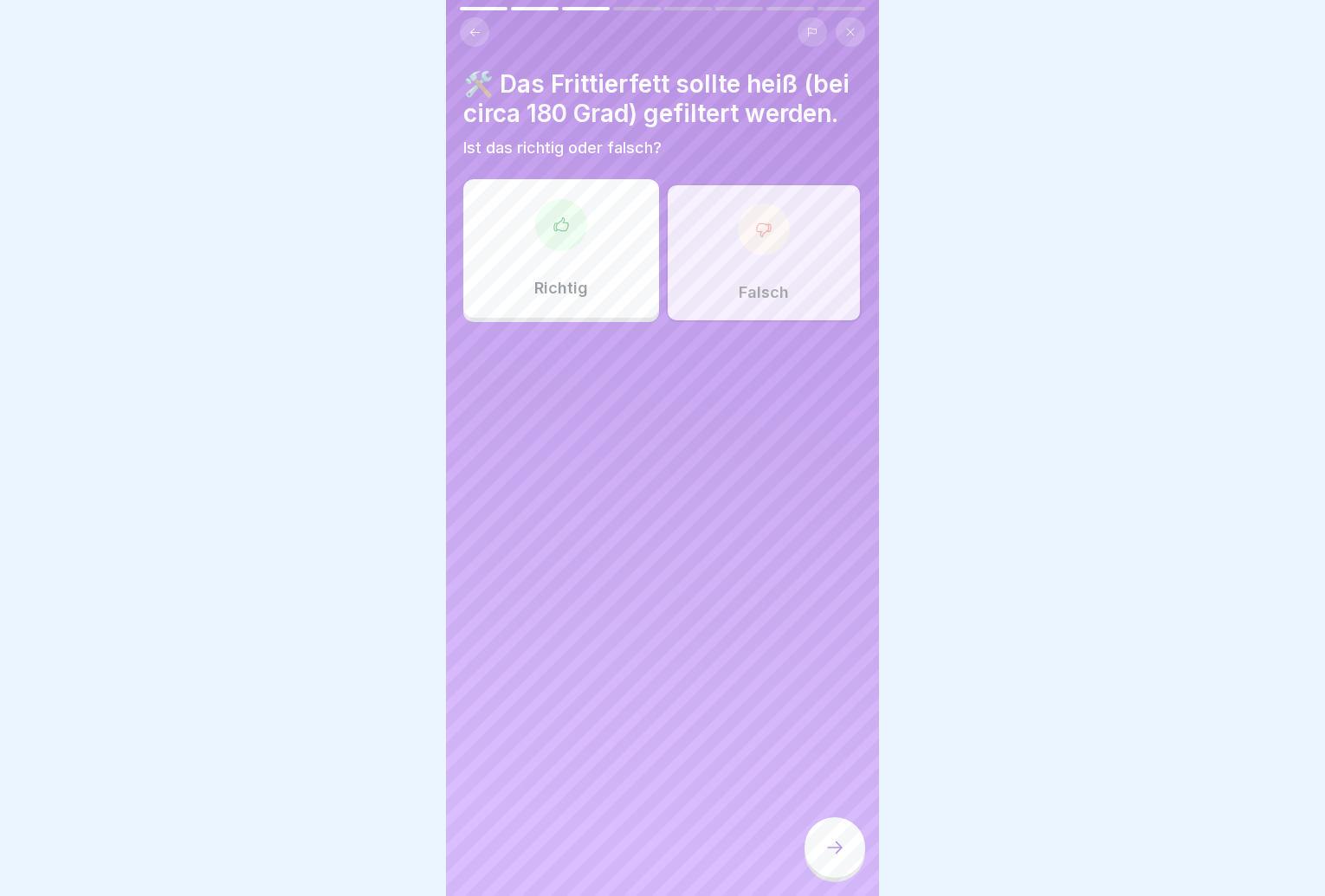
click at [841, 872] on div at bounding box center [835, 848] width 60 height 60
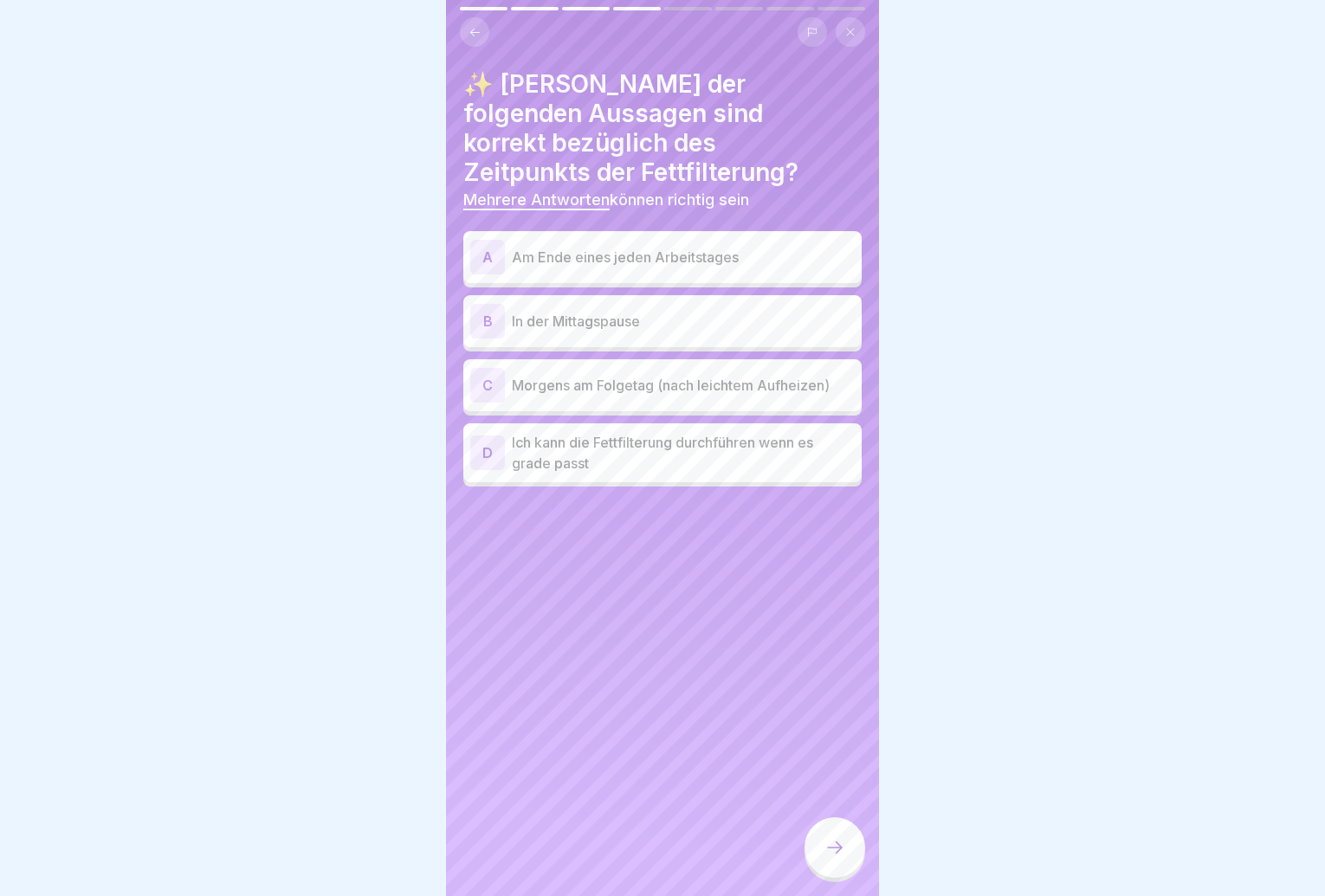
click at [652, 432] on p "Ich kann die Fettfilterung durchführen wenn es grade passt" at bounding box center [683, 453] width 343 height 42
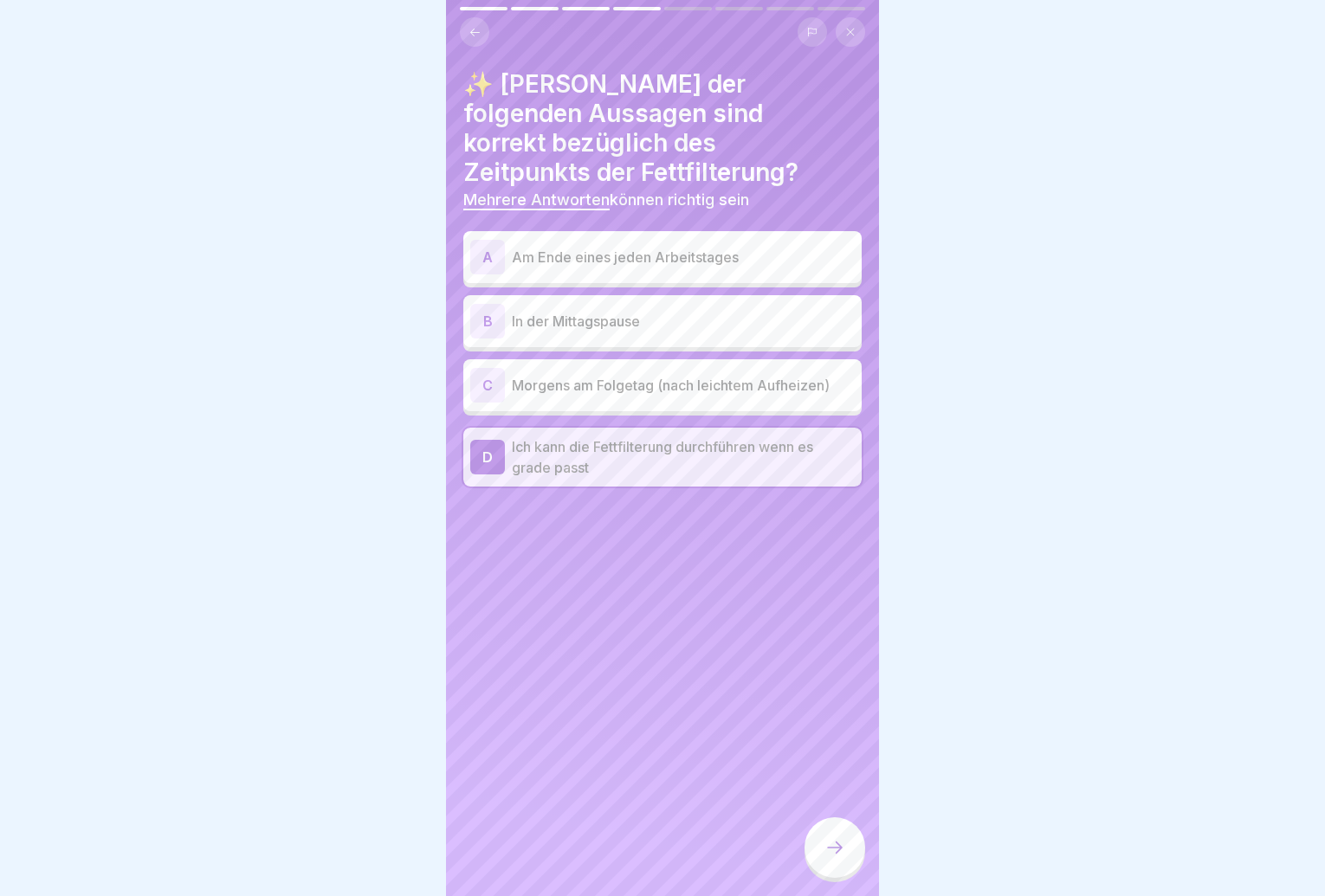
click at [658, 247] on p "Am Ende eines jeden Arbeitstages" at bounding box center [683, 257] width 343 height 21
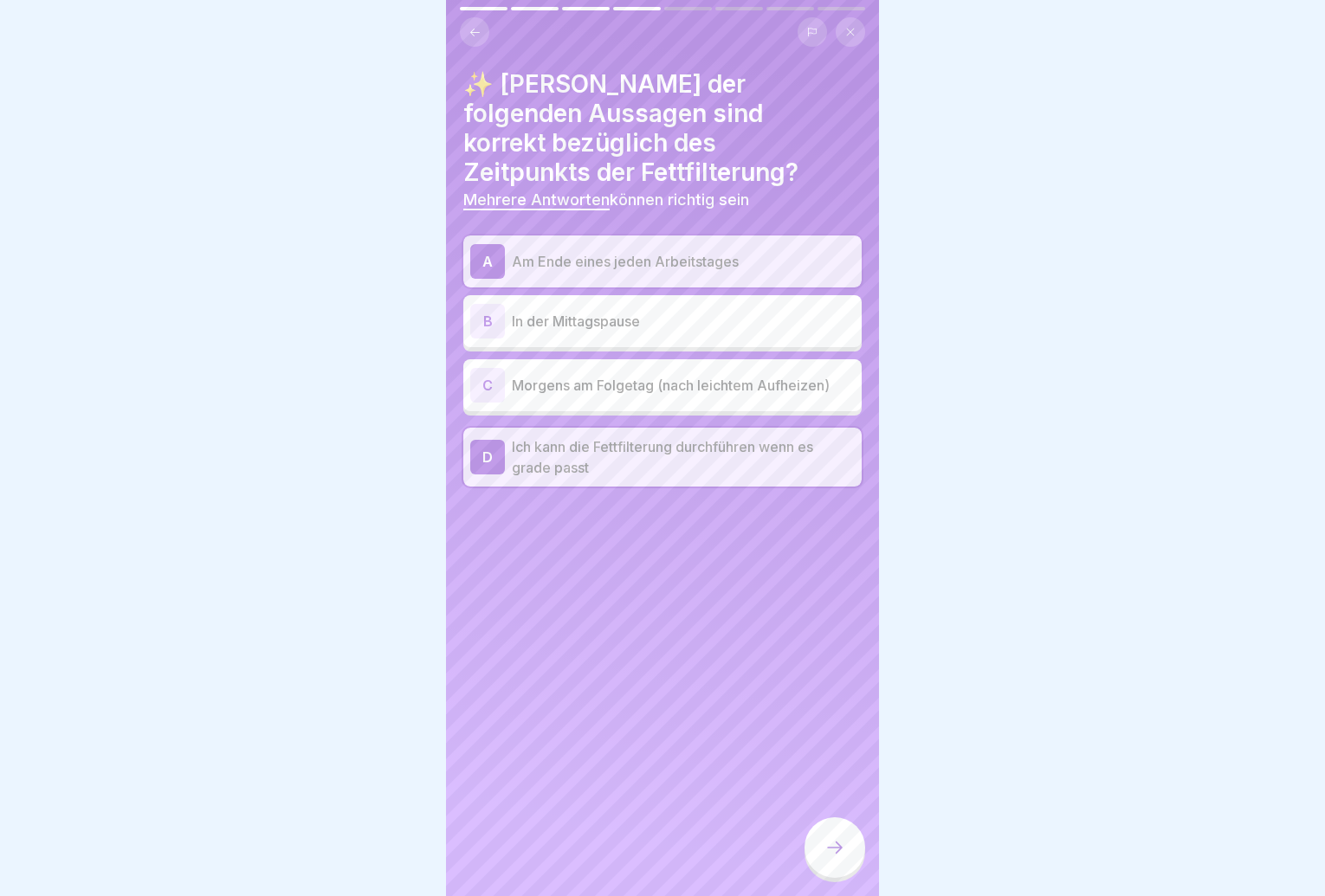
click at [724, 247] on div "A Am Ende eines jeden Arbeitstages" at bounding box center [662, 261] width 385 height 35
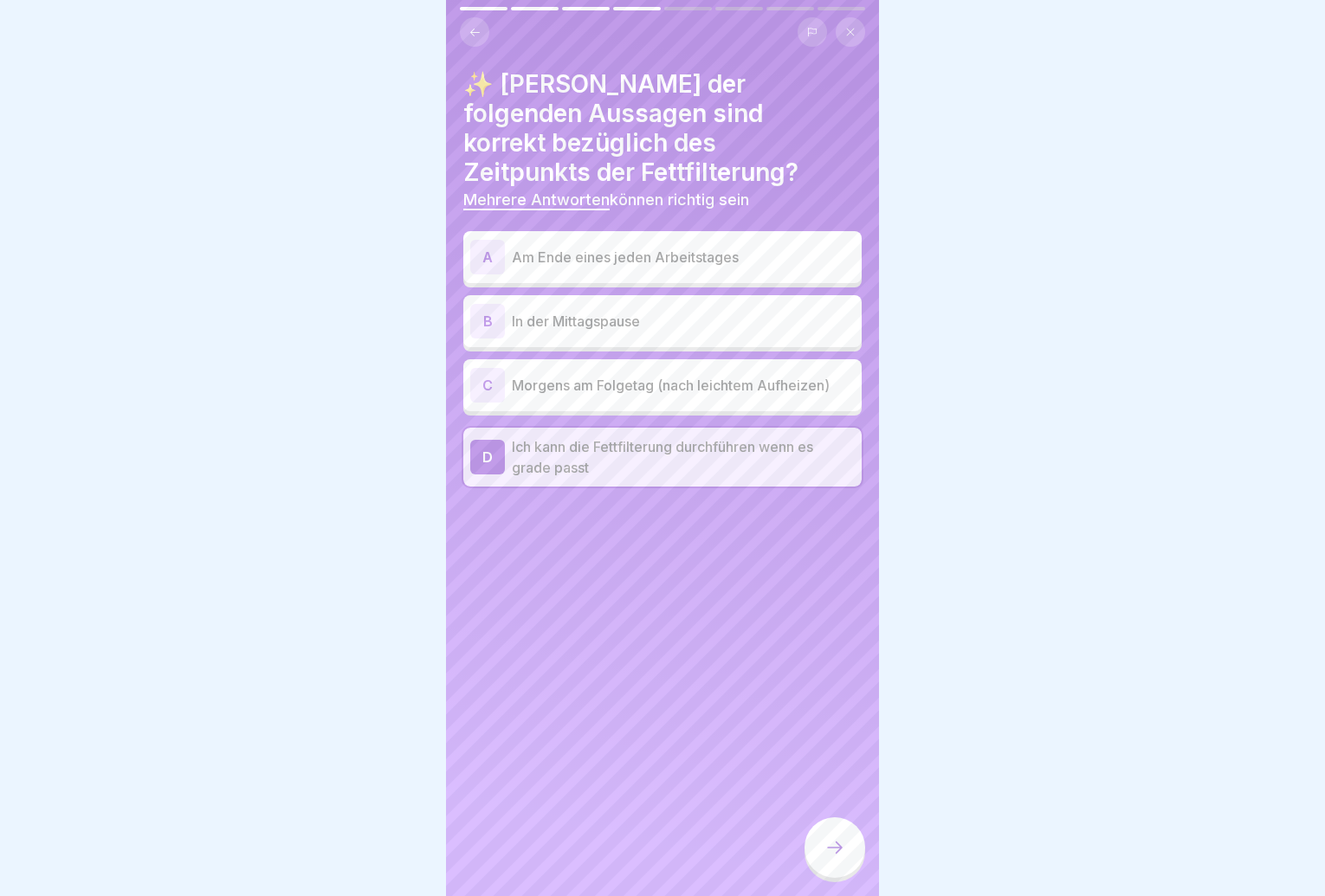
click at [681, 371] on div "C Morgens am Folgetag (nach leichtem Aufheizen)" at bounding box center [662, 385] width 385 height 35
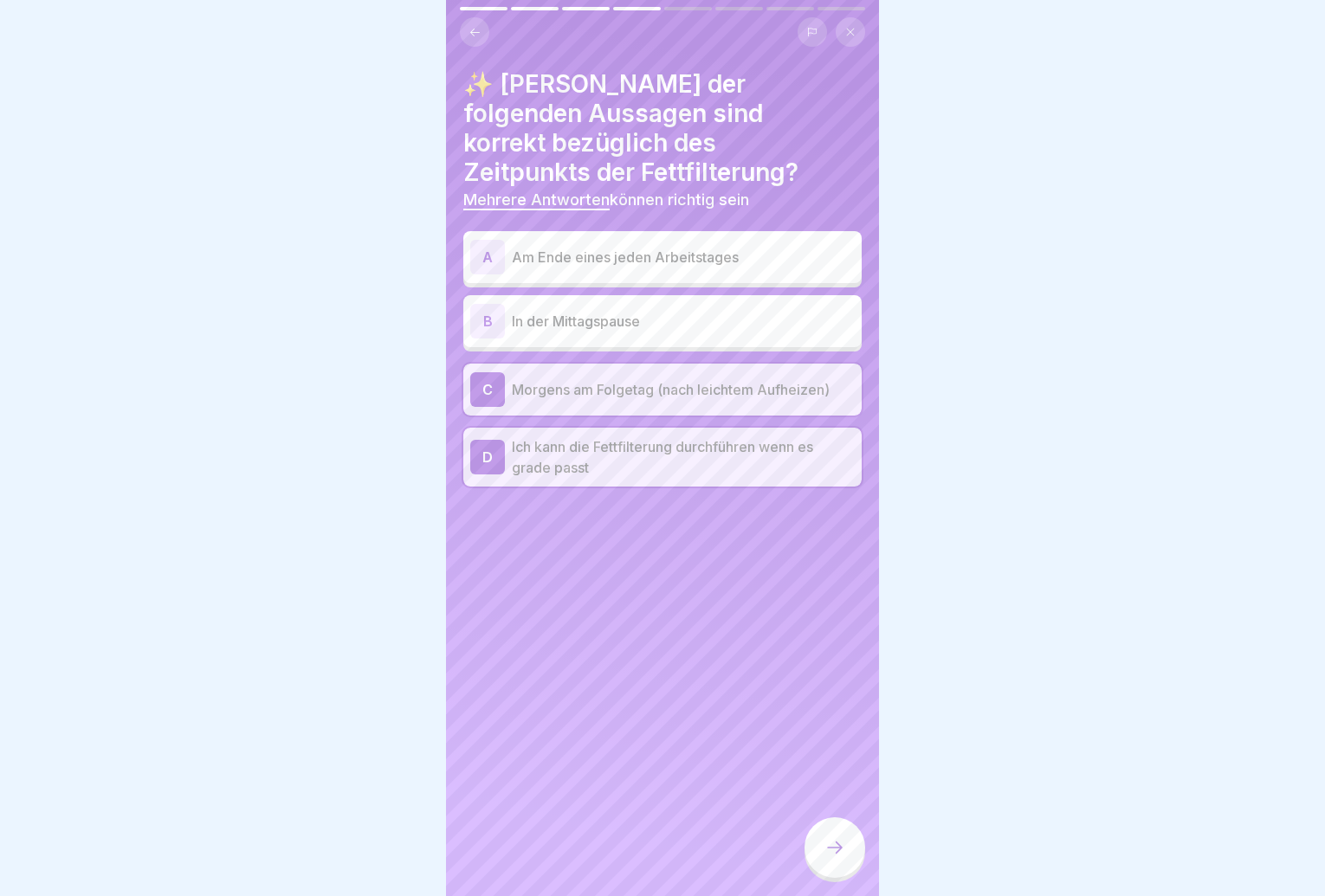
click at [846, 853] on div at bounding box center [835, 848] width 60 height 60
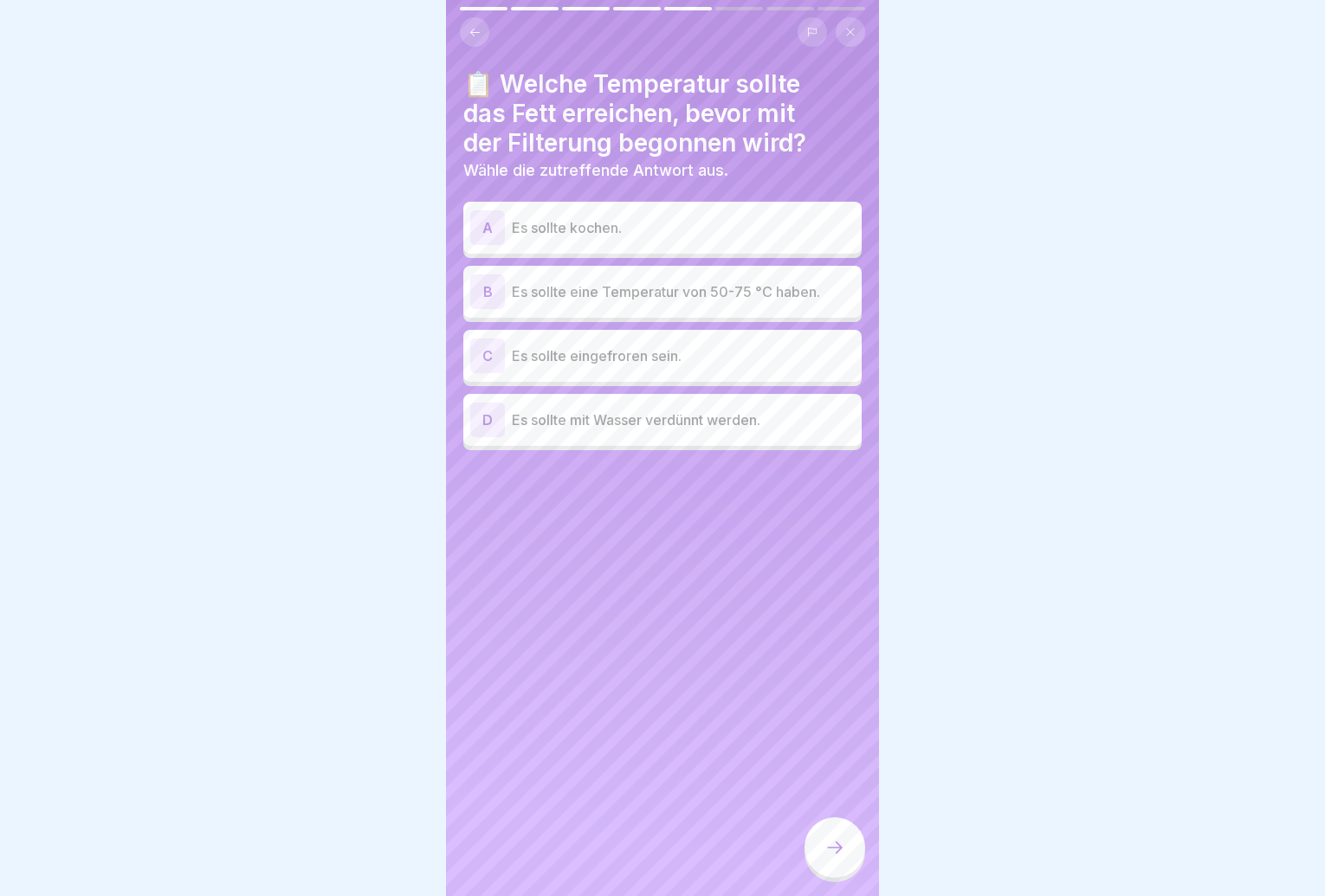
click at [722, 290] on p "Es sollte eine Temperatur von 50-75 °C haben." at bounding box center [683, 292] width 343 height 21
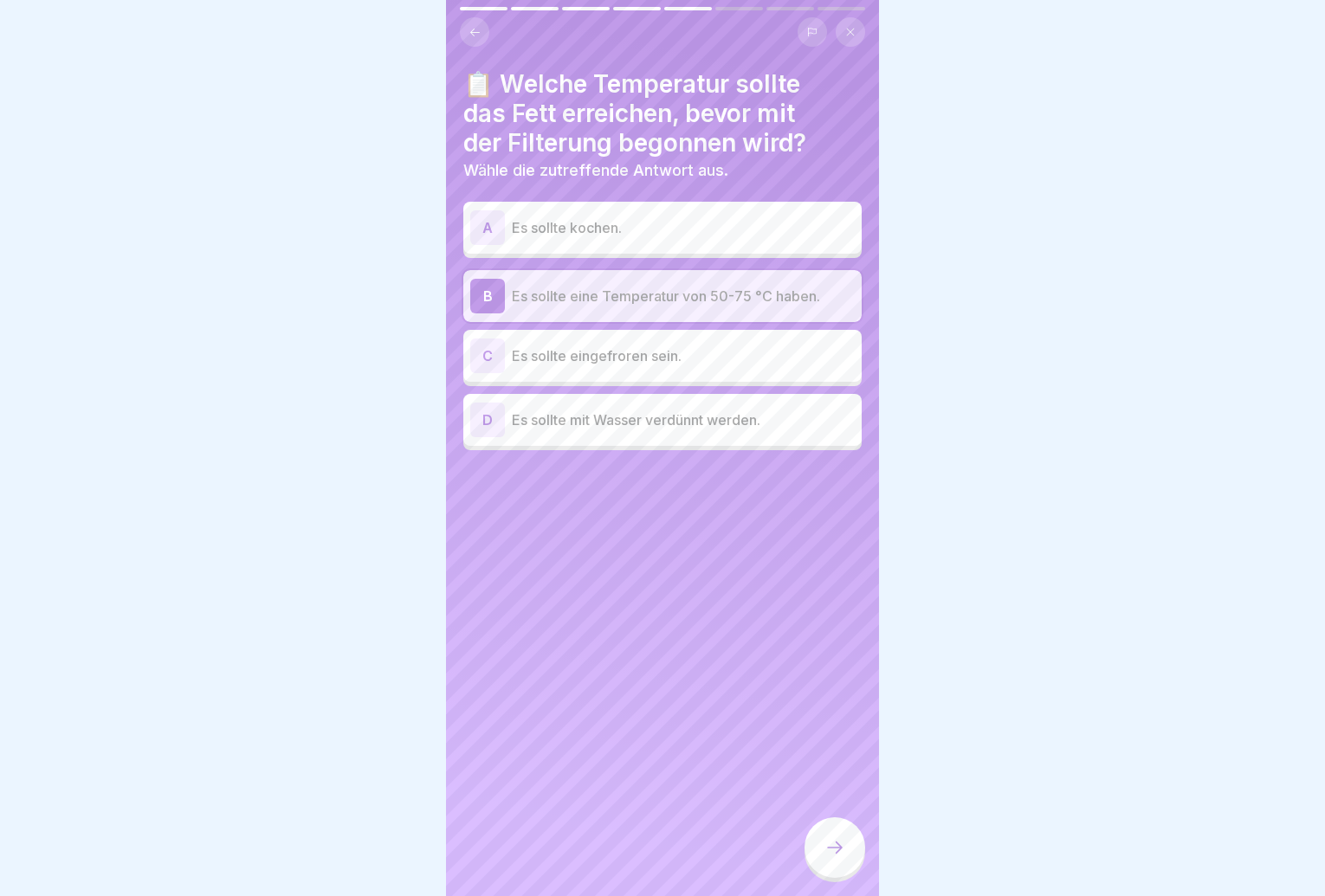
click at [833, 841] on div at bounding box center [835, 848] width 60 height 60
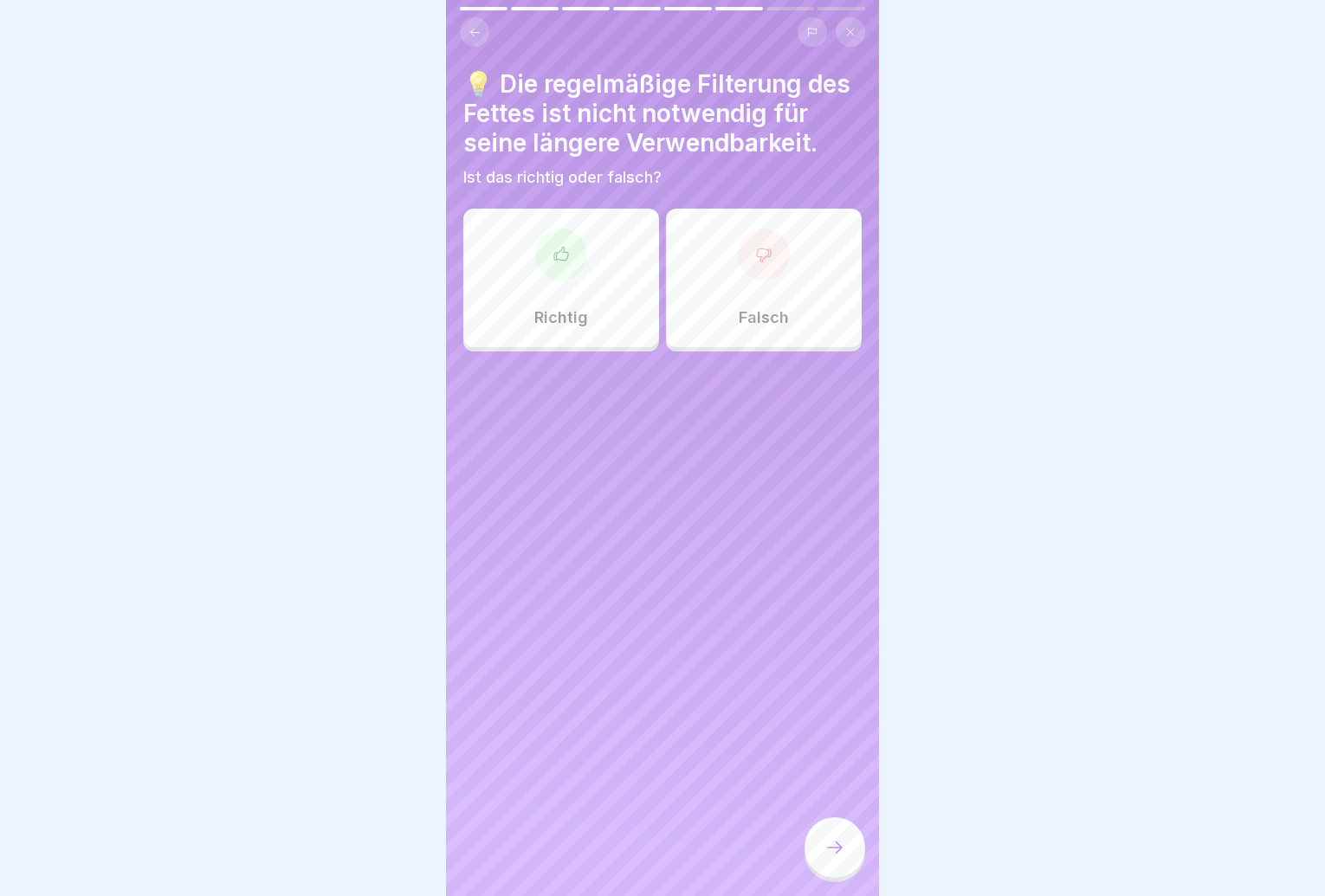
click at [773, 323] on p "Falsch" at bounding box center [764, 318] width 50 height 19
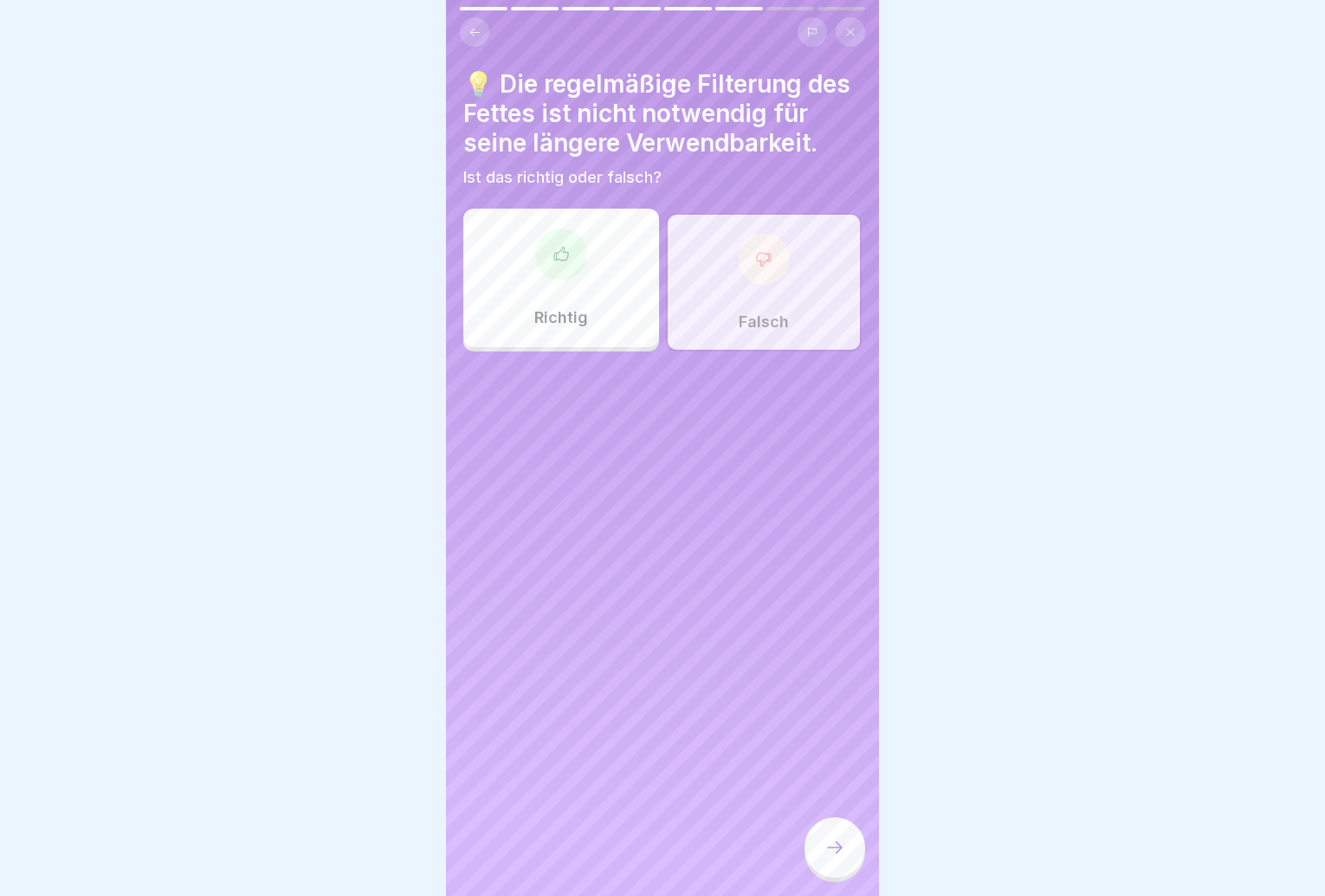
click at [831, 846] on div at bounding box center [835, 848] width 60 height 60
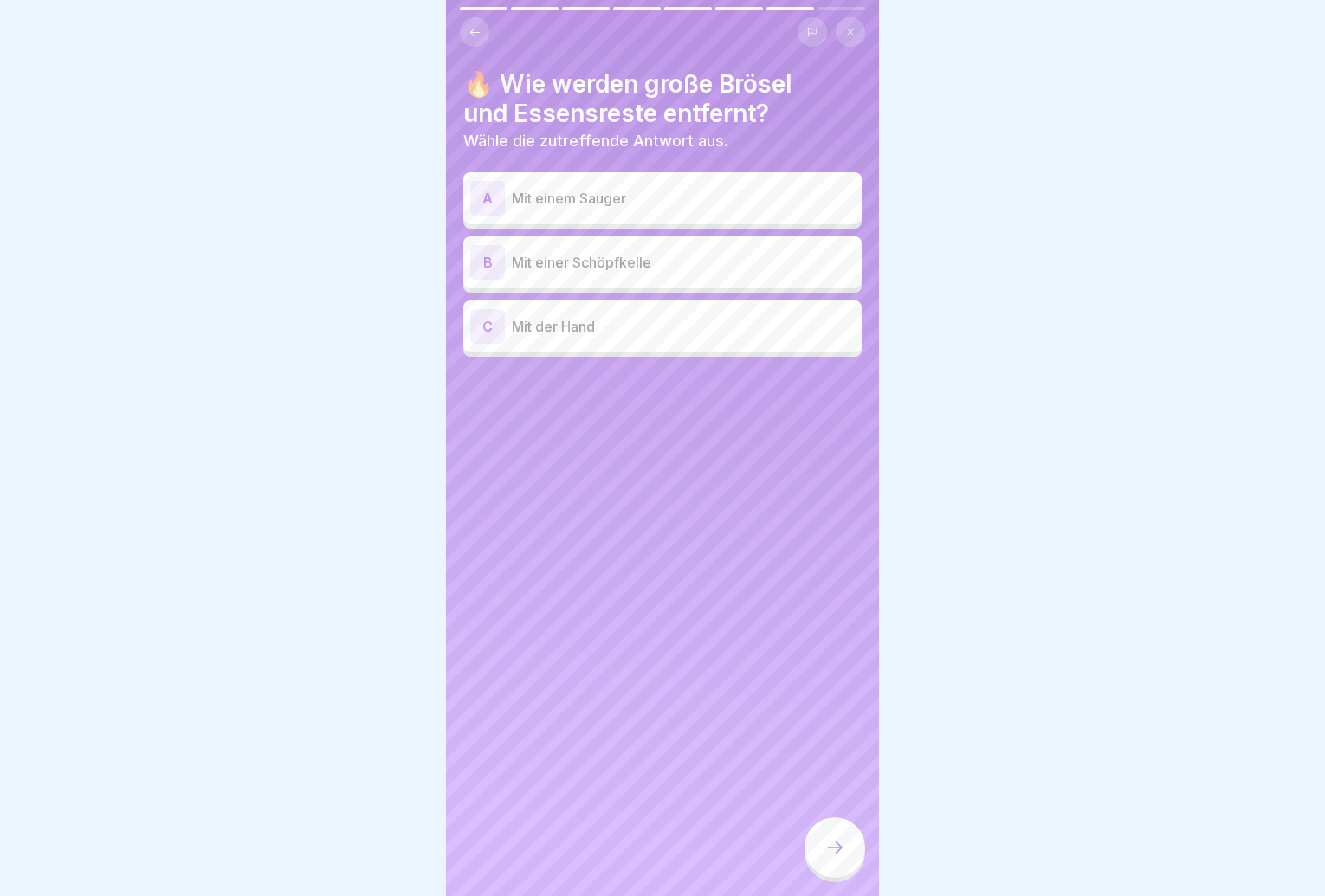
click at [771, 271] on p "Mit einer Schöpfkelle" at bounding box center [683, 263] width 343 height 21
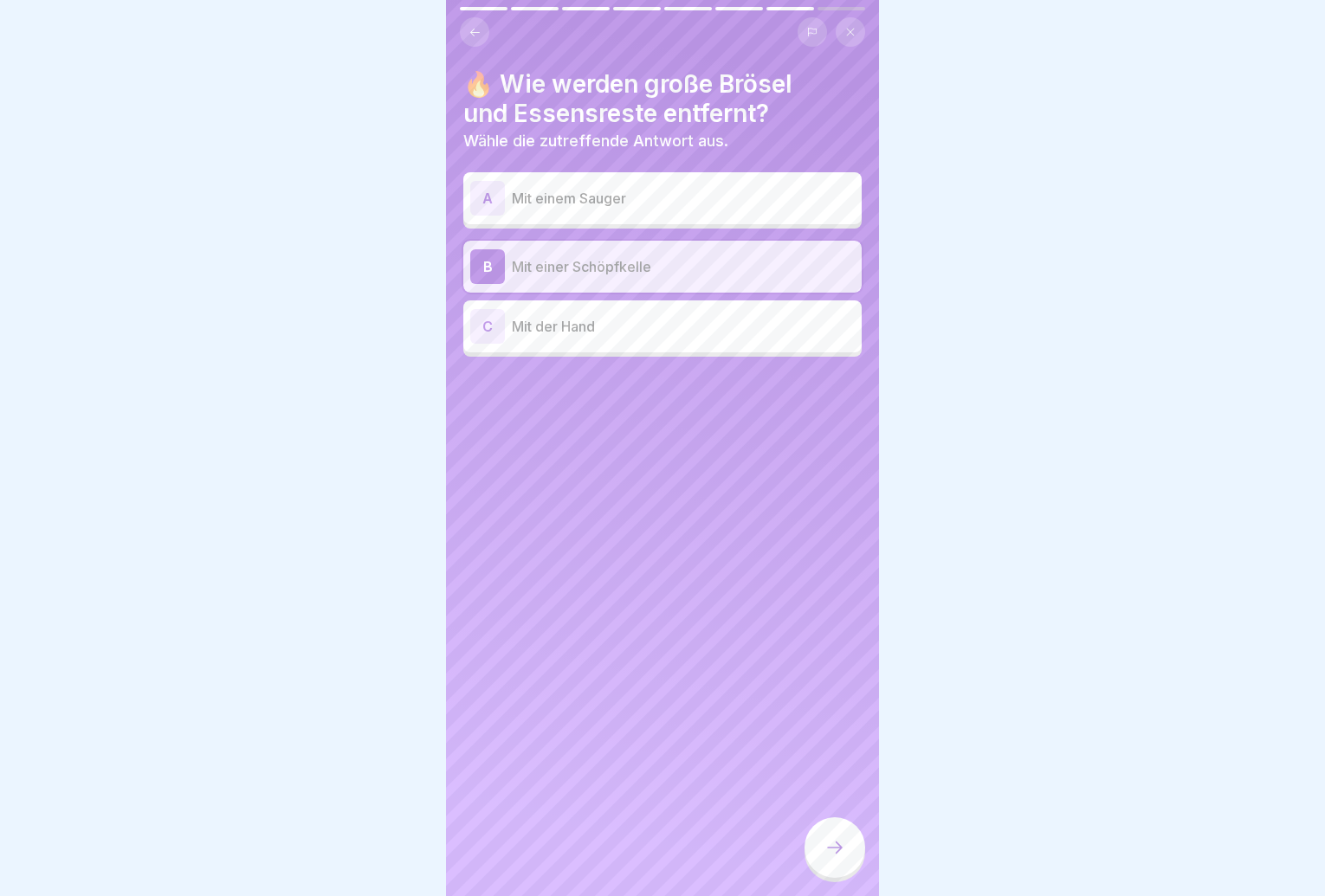
click at [807, 851] on div at bounding box center [835, 848] width 60 height 60
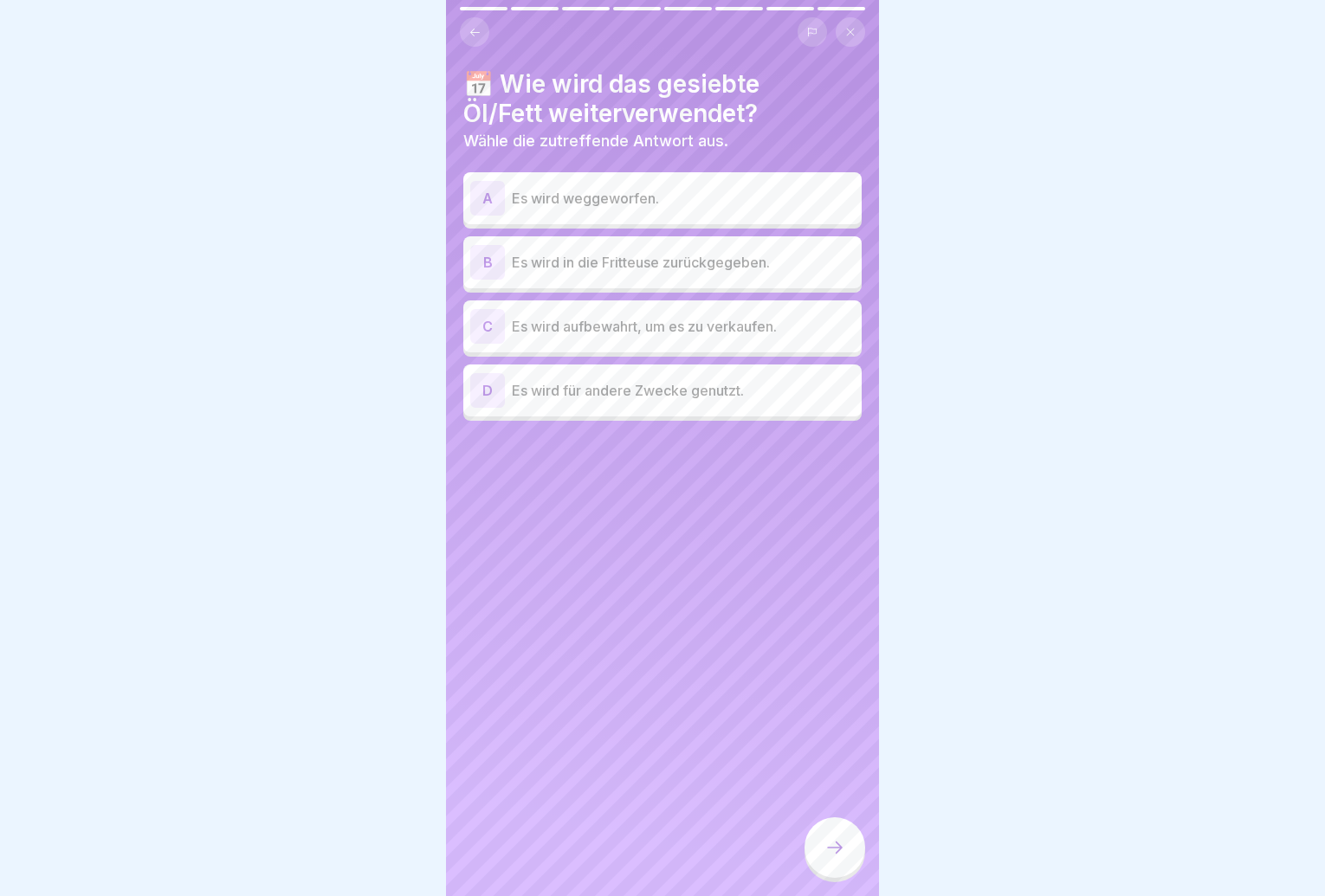
click at [725, 264] on p "Es wird in die Fritteuse zurückgegeben." at bounding box center [683, 263] width 343 height 21
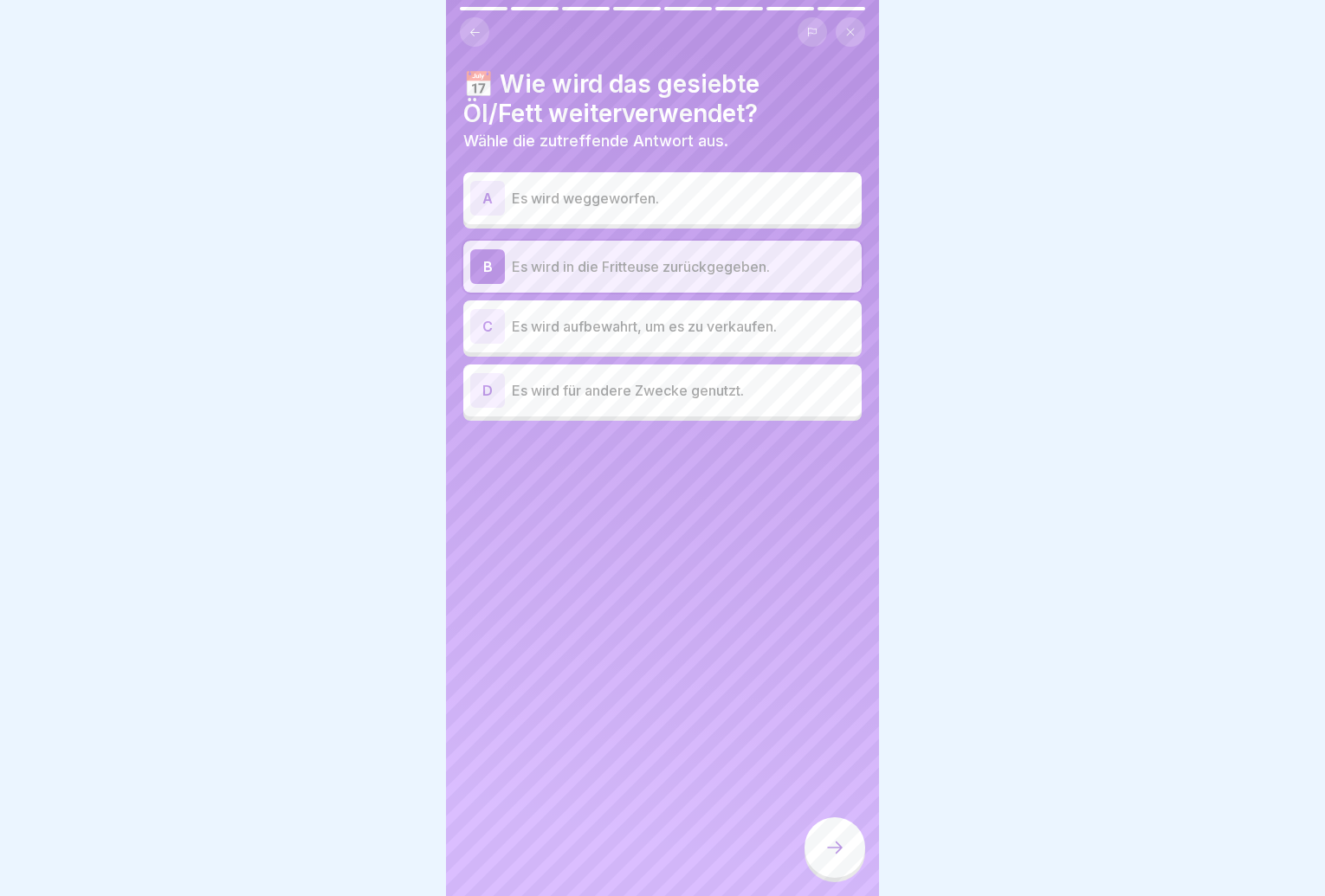
click at [836, 858] on icon at bounding box center [835, 848] width 21 height 21
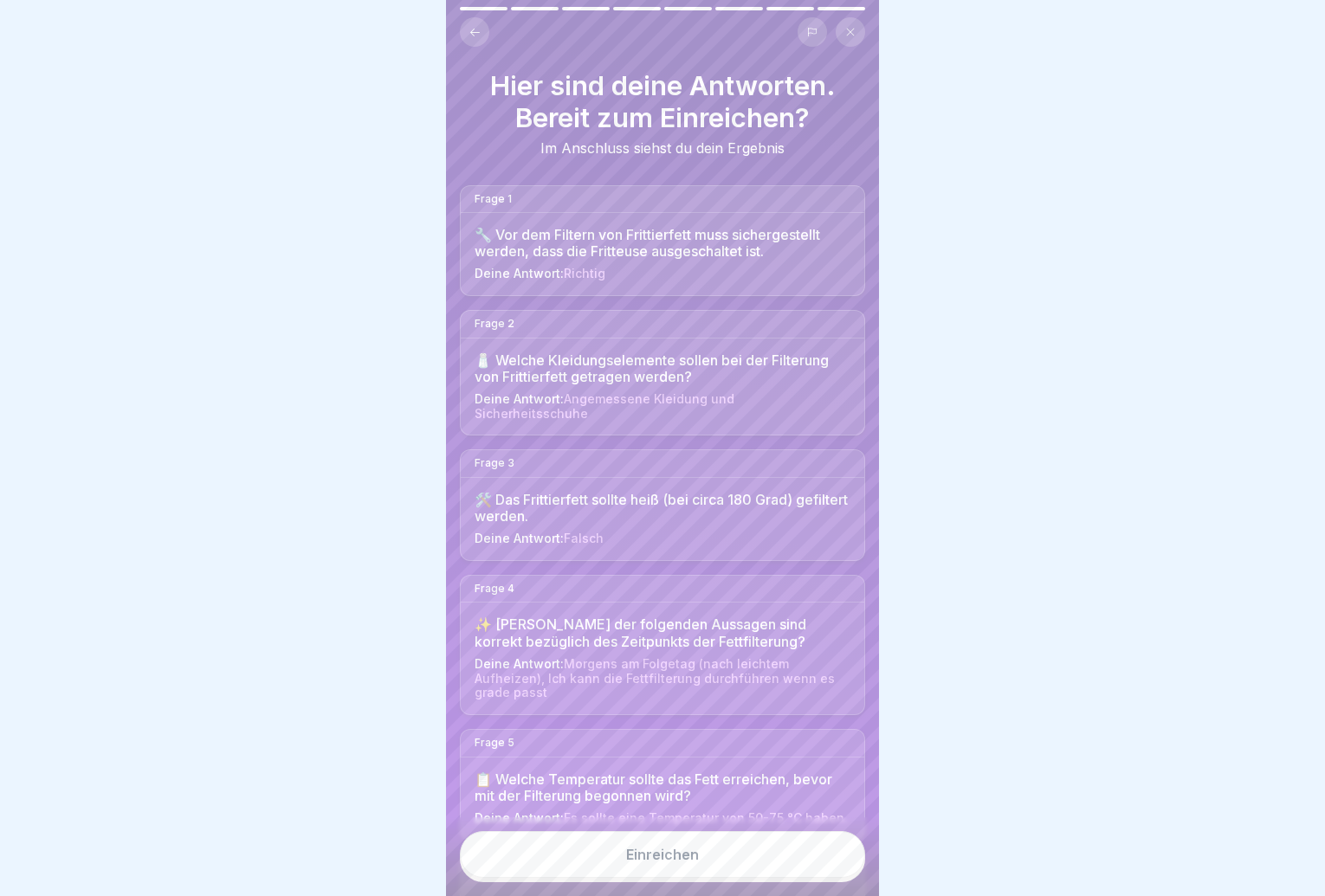
click at [829, 863] on button "Einreichen" at bounding box center [662, 854] width 405 height 46
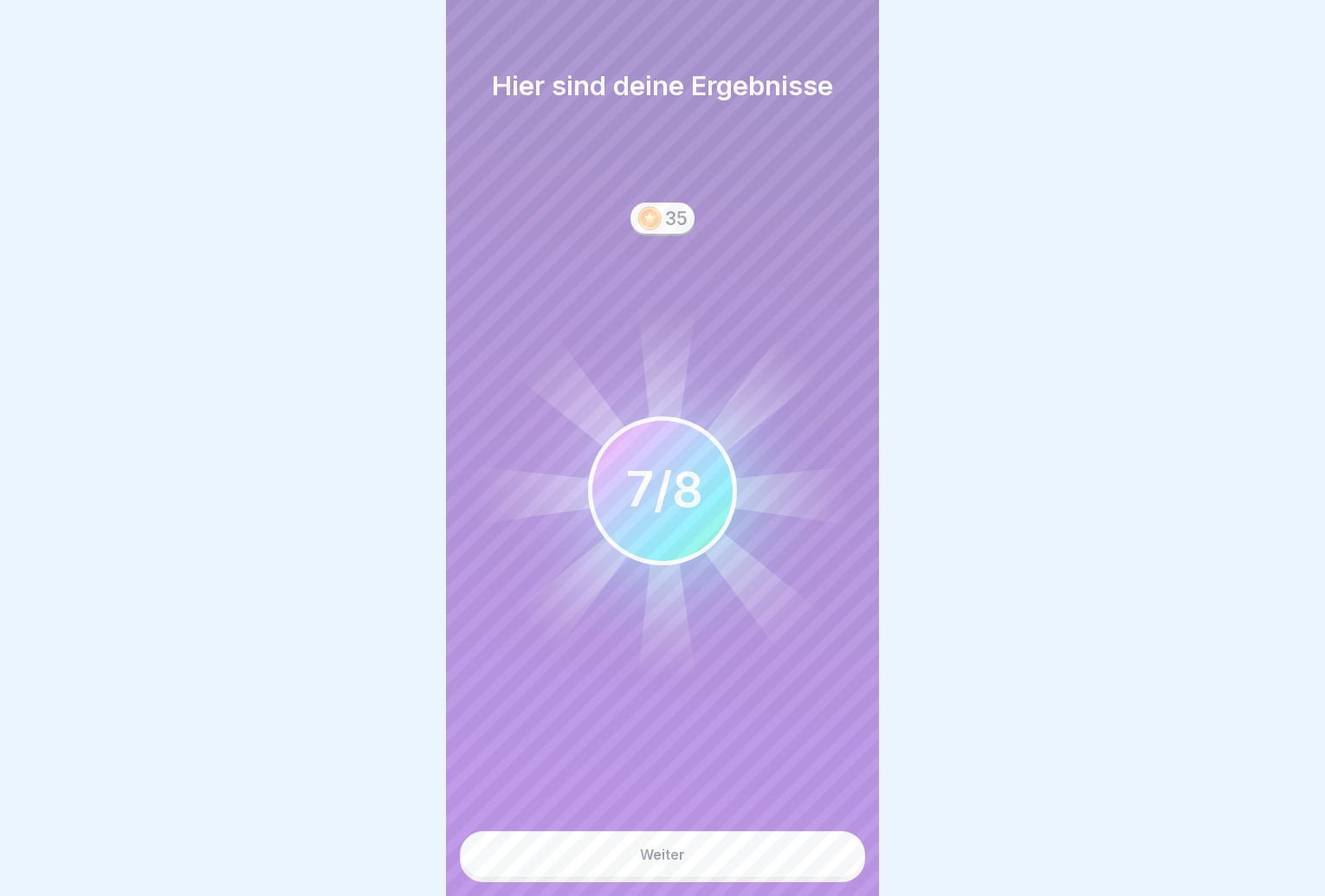
click at [813, 864] on button "Weiter" at bounding box center [662, 854] width 405 height 46
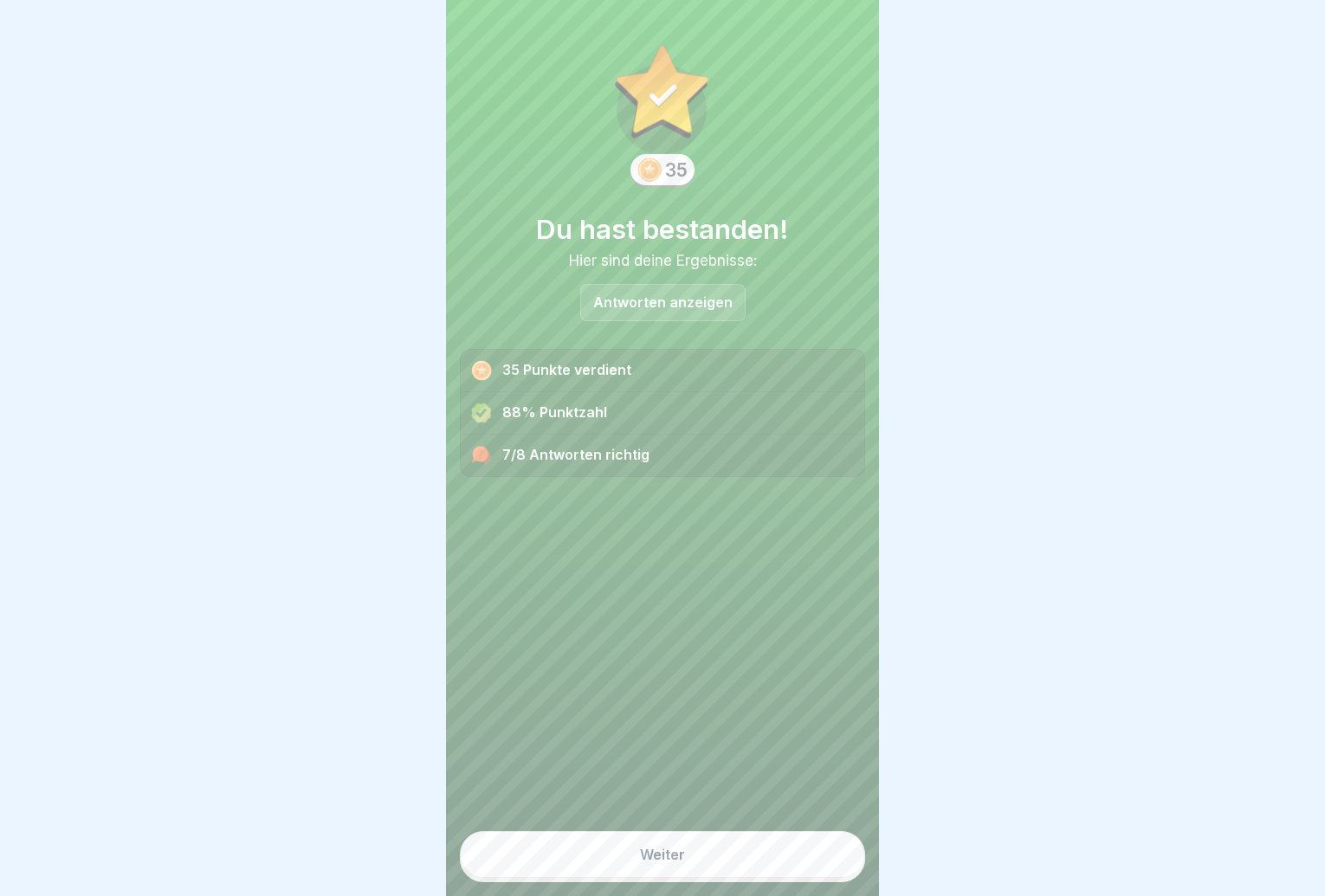
click at [813, 864] on button "Weiter" at bounding box center [662, 854] width 405 height 46
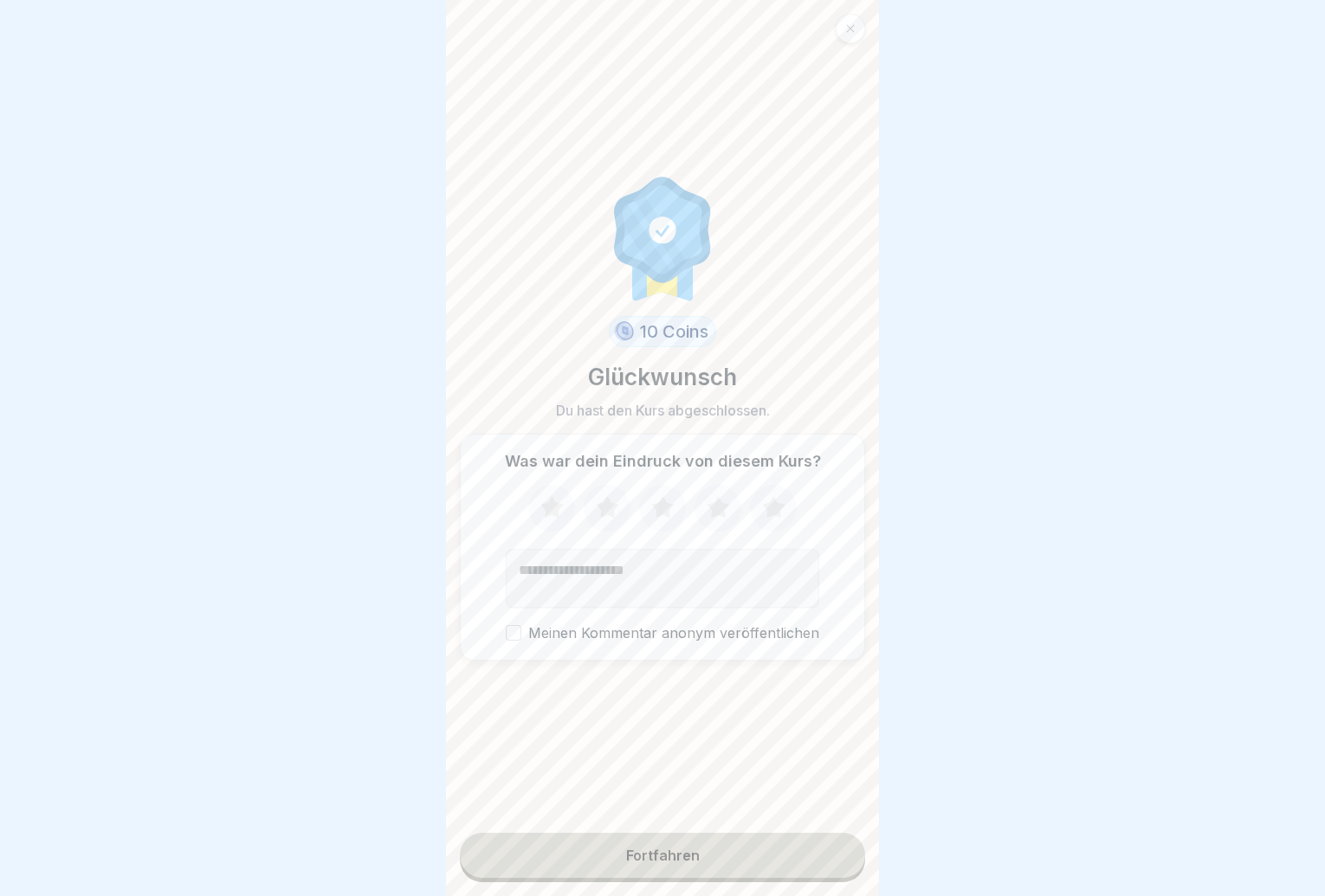
click at [663, 839] on form "10 Coins Glückwunsch Du hast den Kurs abgeschlossen. Was war dein Eindruck von …" at bounding box center [662, 448] width 433 height 896
click at [674, 861] on button "Fortfahren" at bounding box center [662, 856] width 405 height 45
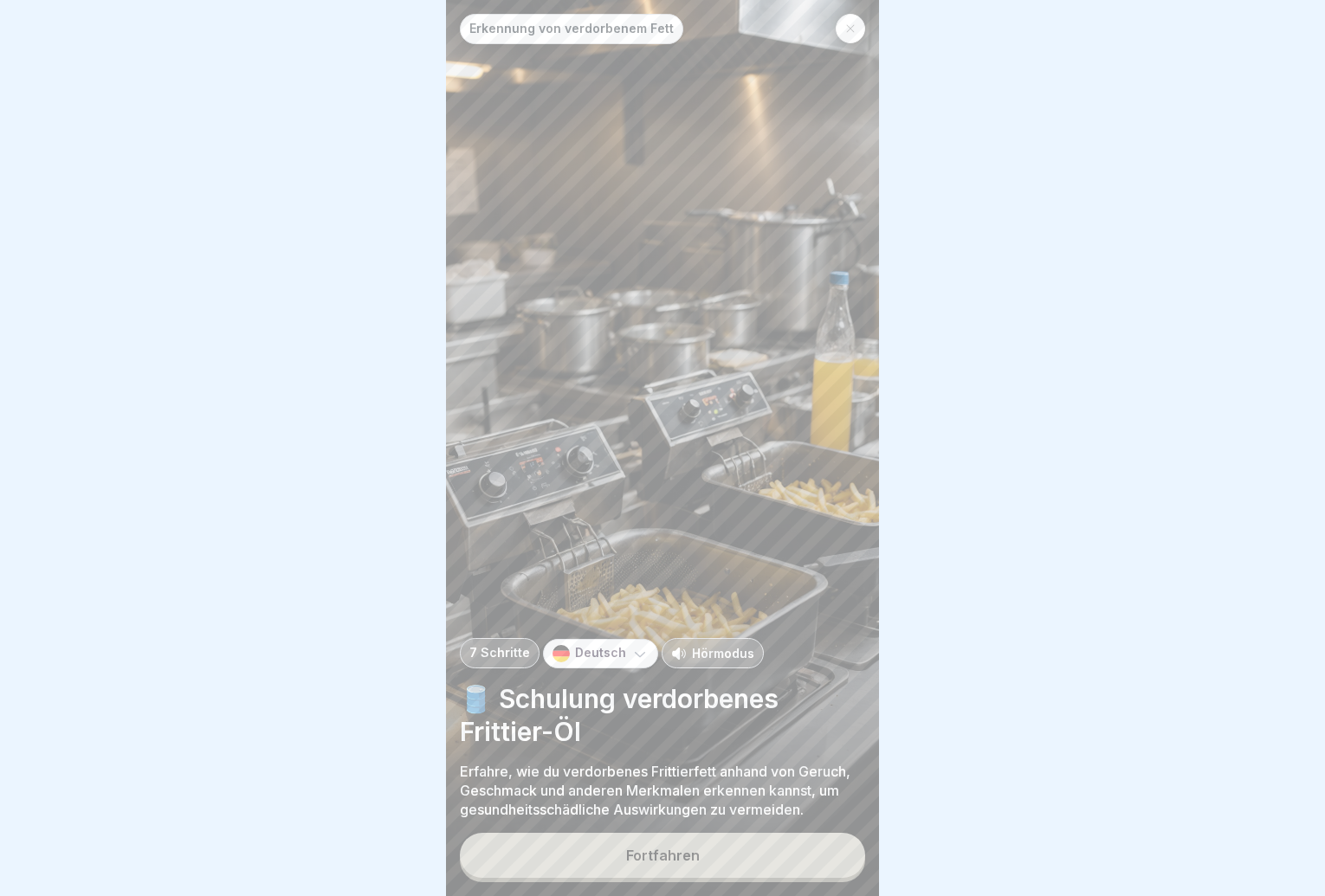
click at [673, 858] on button "Fortfahren" at bounding box center [662, 856] width 405 height 45
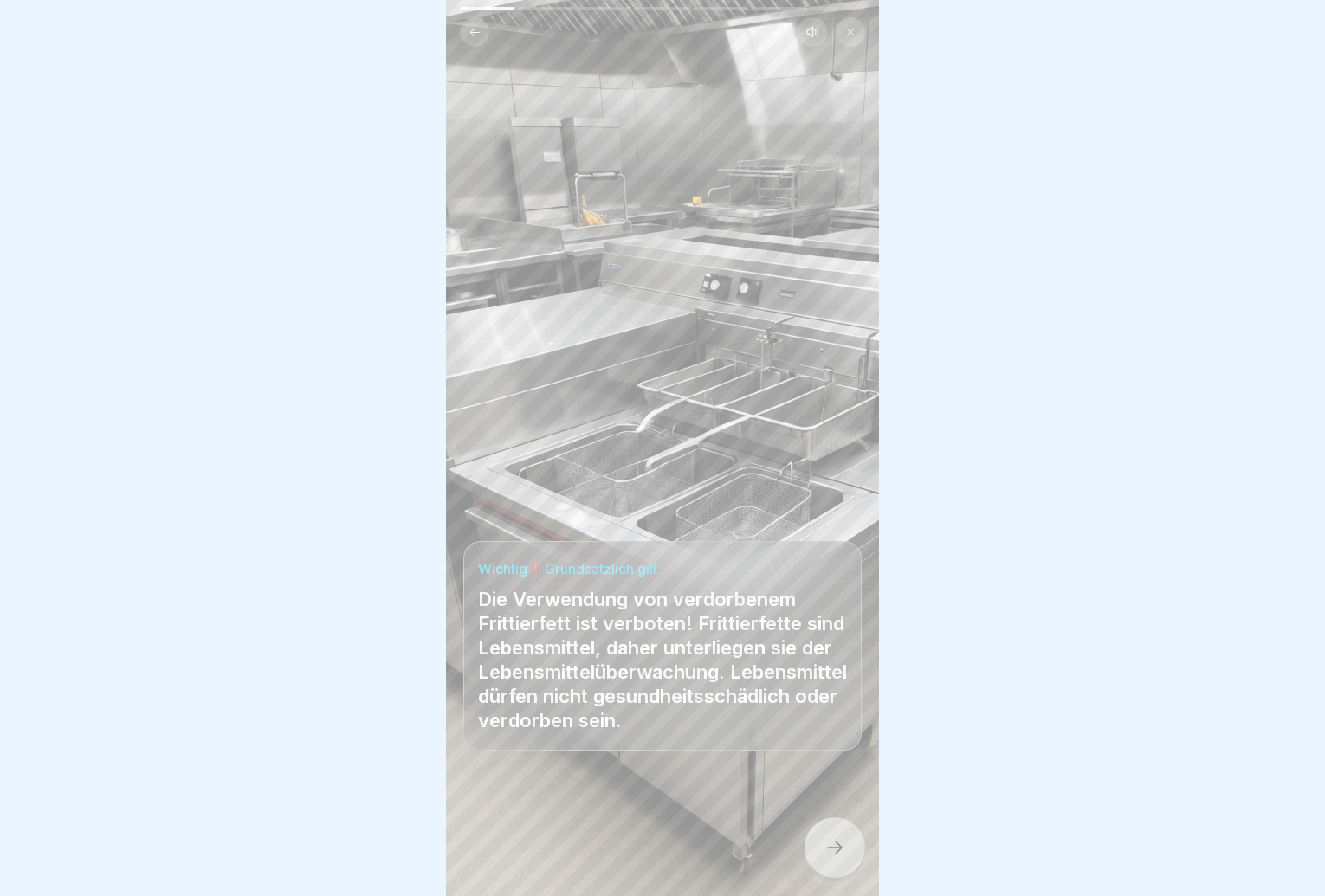
click at [824, 846] on div at bounding box center [835, 848] width 60 height 60
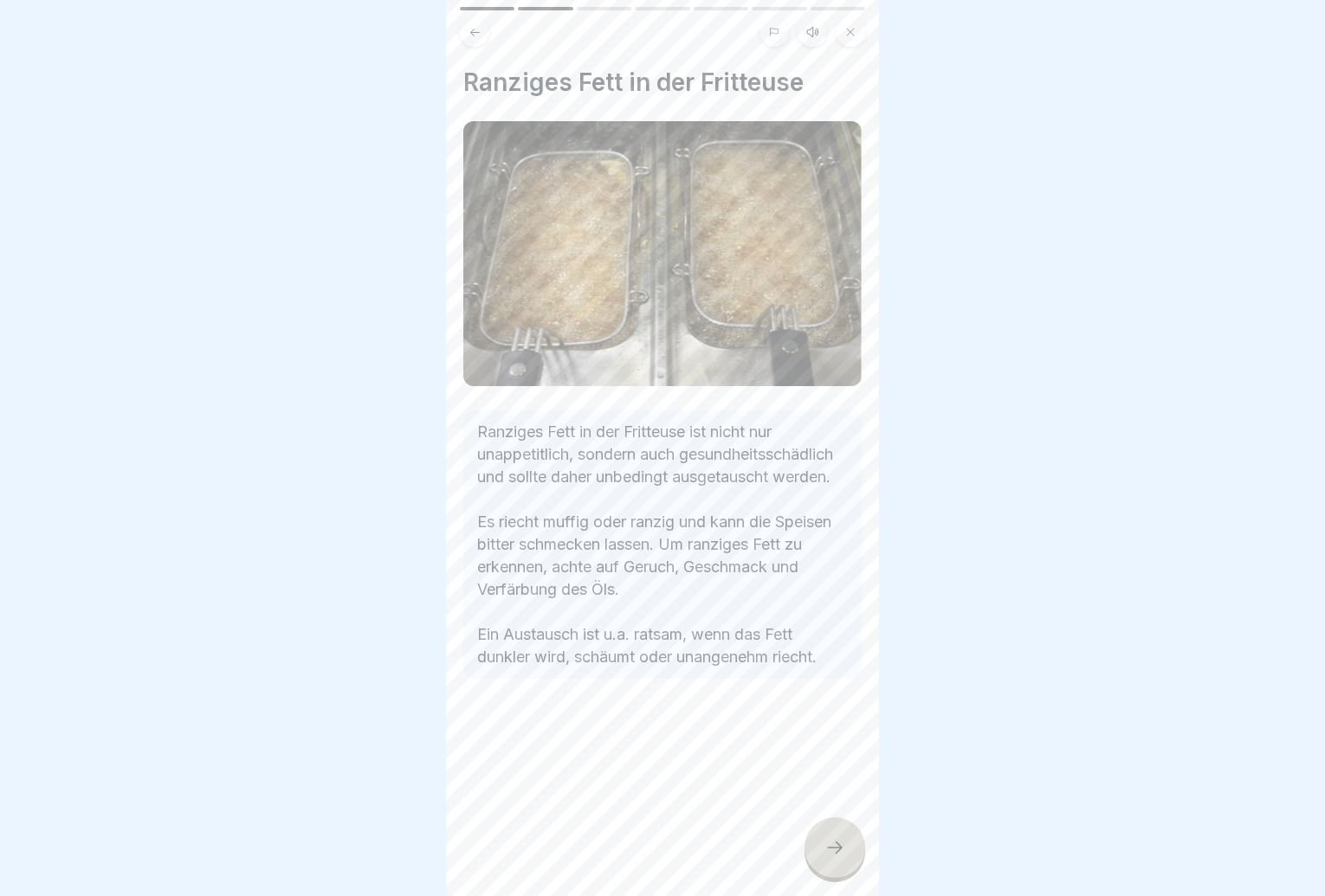
click at [821, 843] on div at bounding box center [835, 848] width 60 height 60
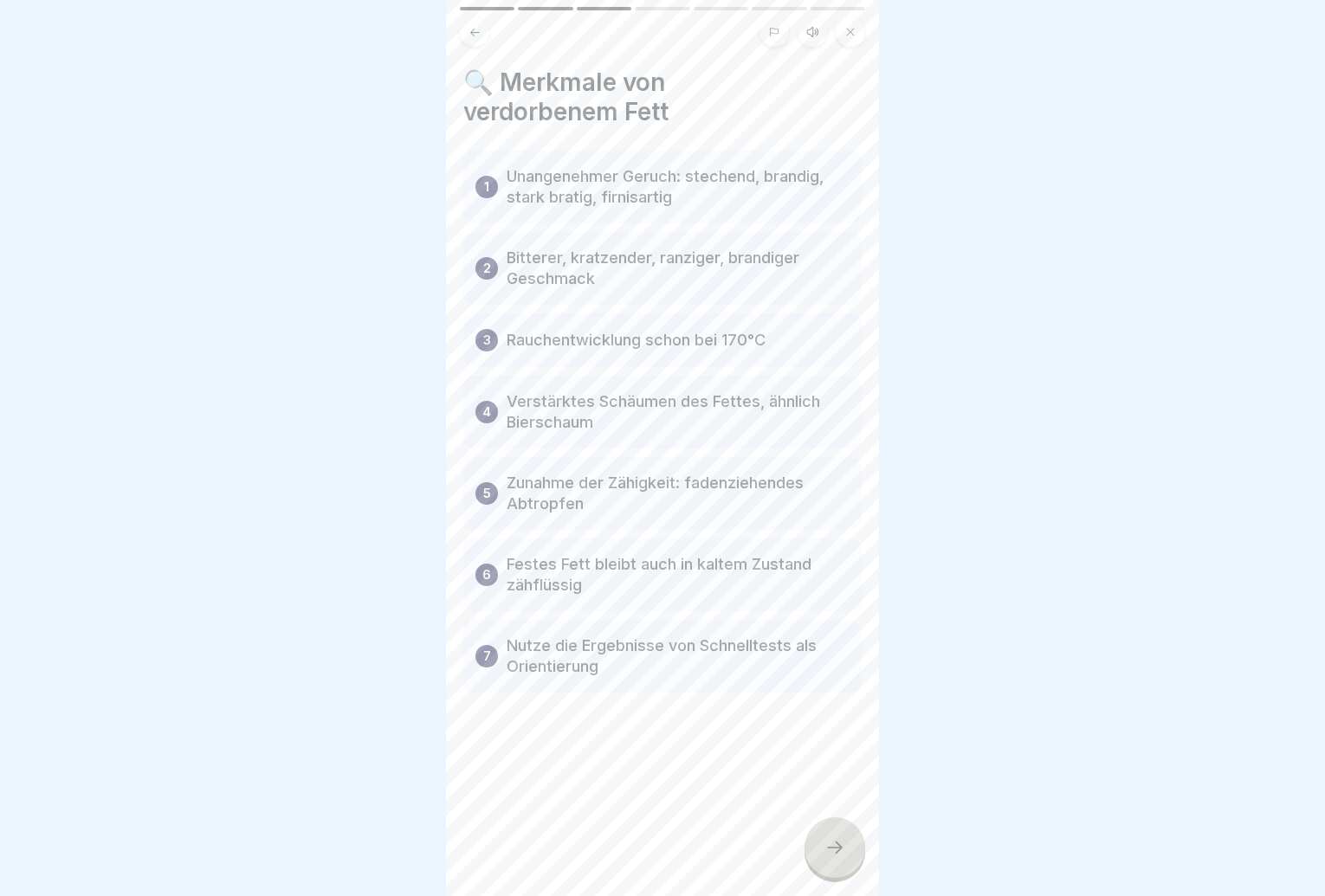
click at [820, 843] on div at bounding box center [835, 848] width 60 height 60
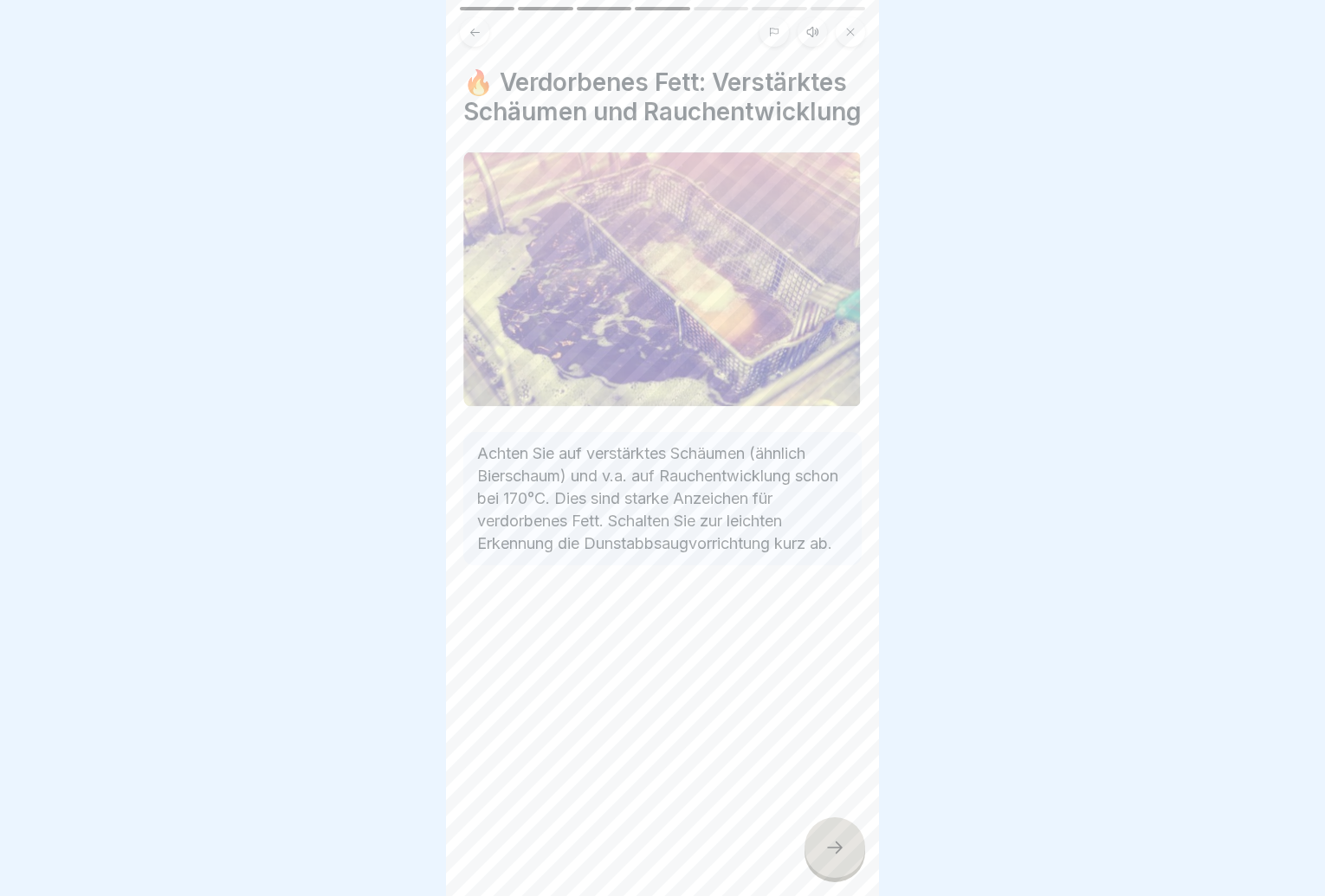
click at [820, 843] on div at bounding box center [835, 848] width 60 height 60
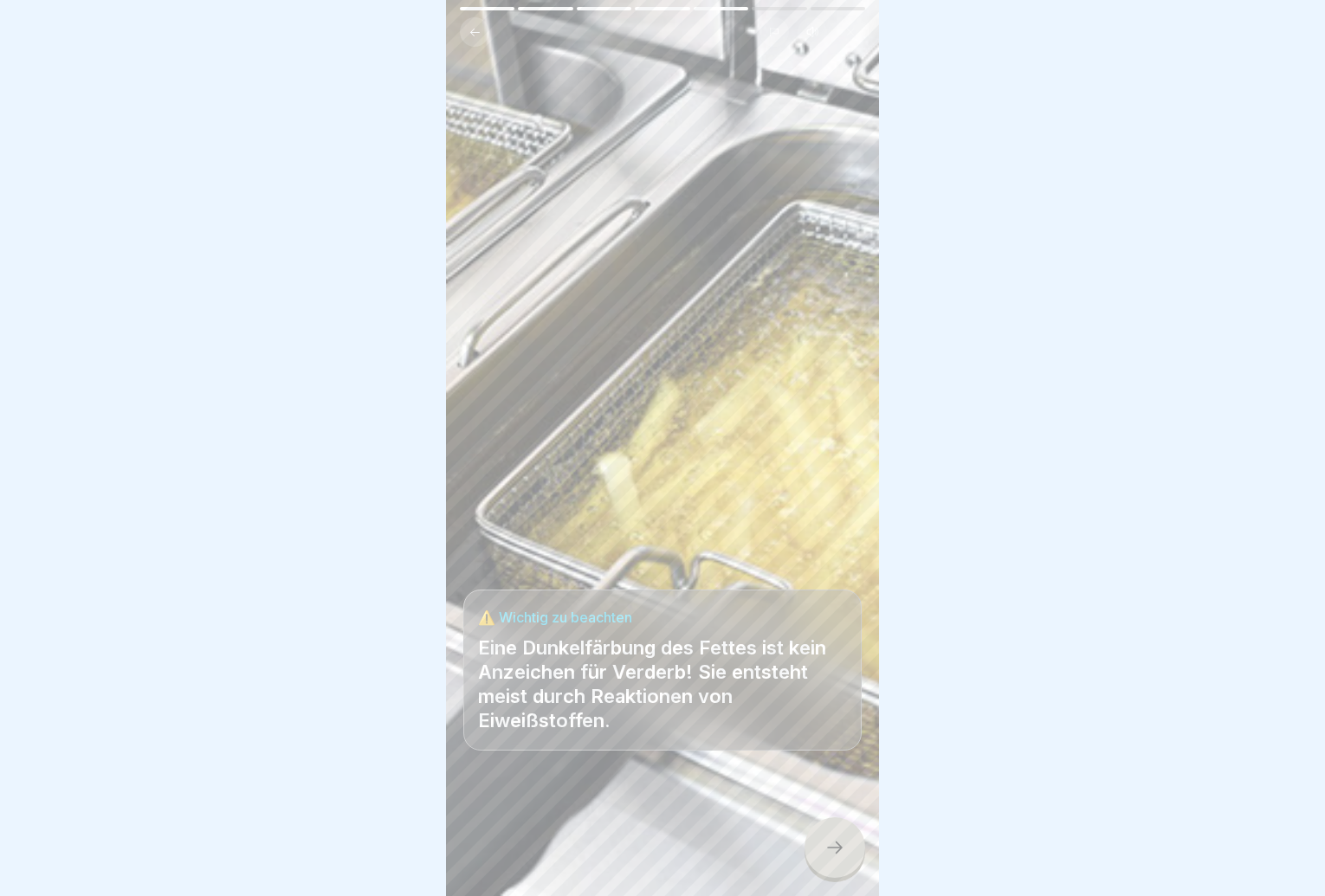
click at [820, 843] on div at bounding box center [835, 848] width 60 height 60
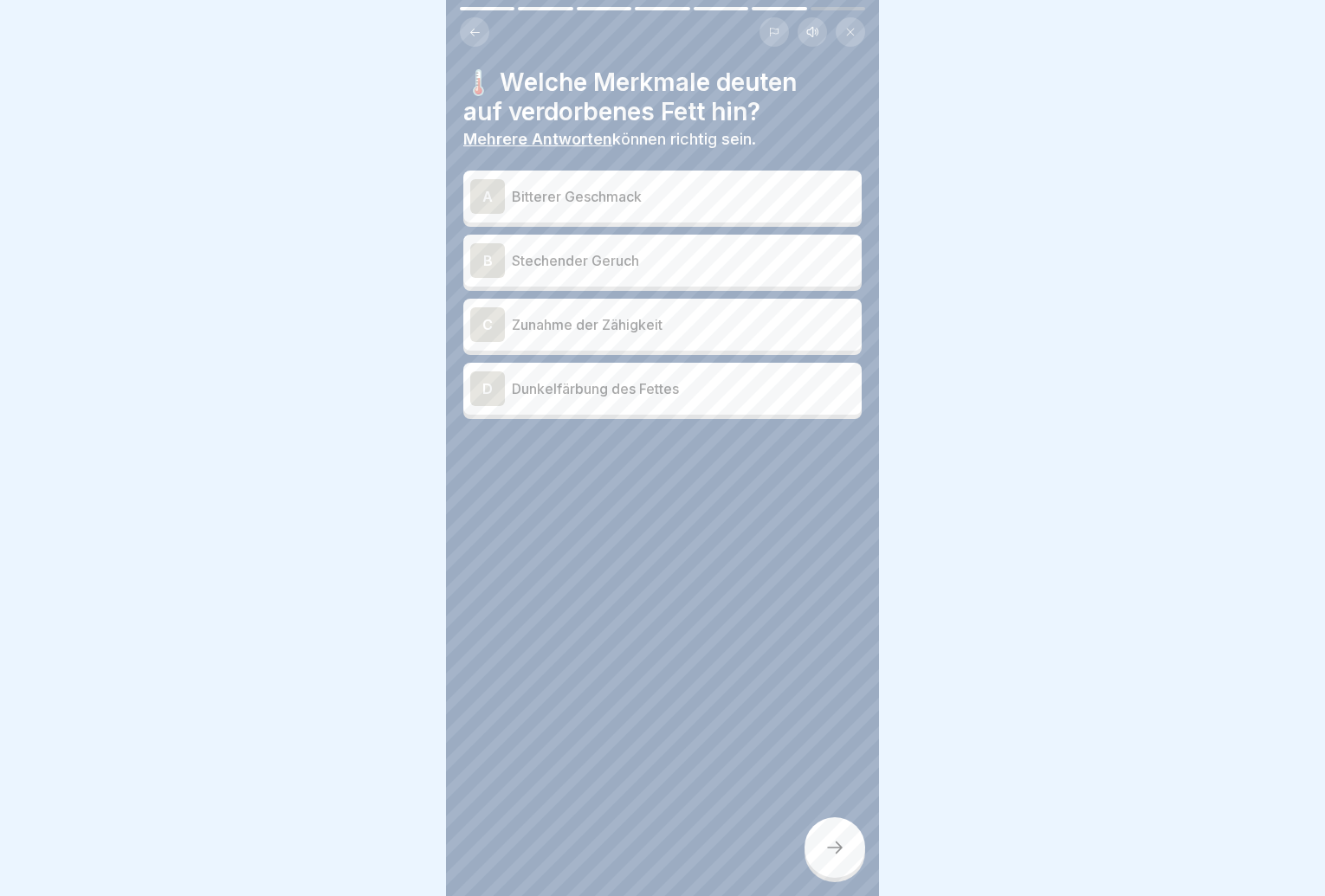
click at [686, 204] on p "Bitterer Geschmack" at bounding box center [683, 197] width 343 height 21
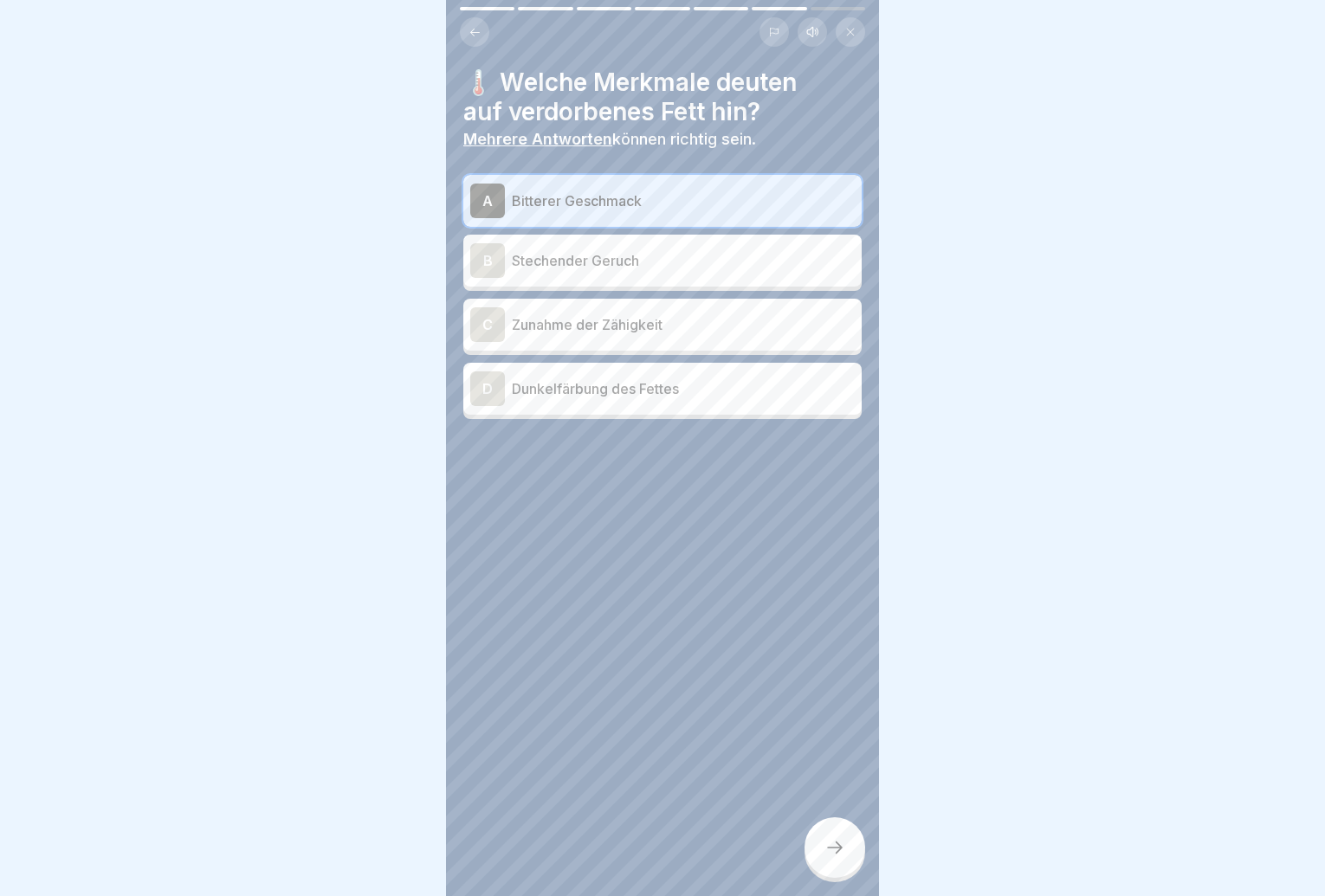
click at [678, 284] on div "B Stechender Geruch" at bounding box center [662, 260] width 399 height 52
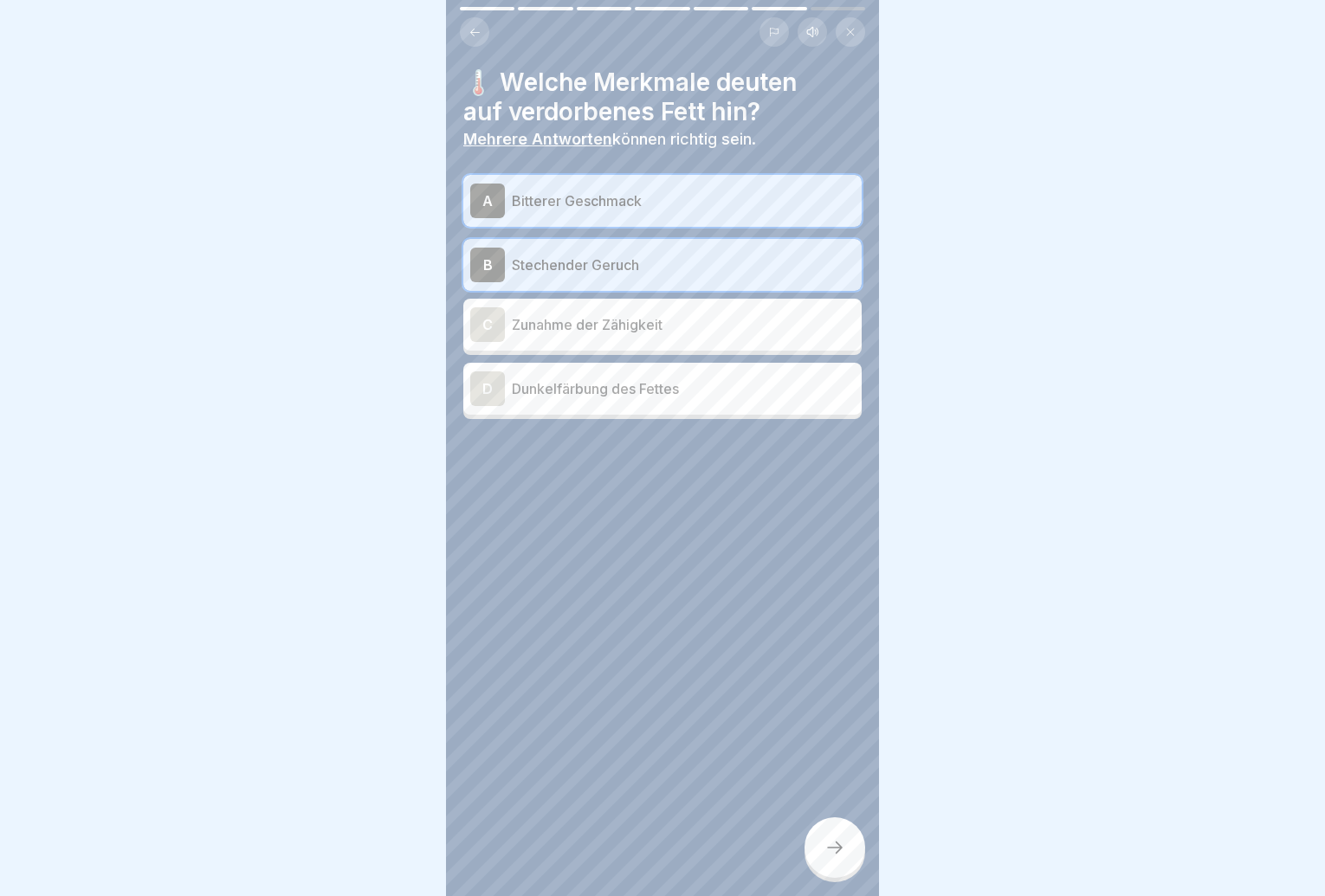
click at [680, 399] on p "Dunkelfärbung des Fettes" at bounding box center [683, 388] width 343 height 21
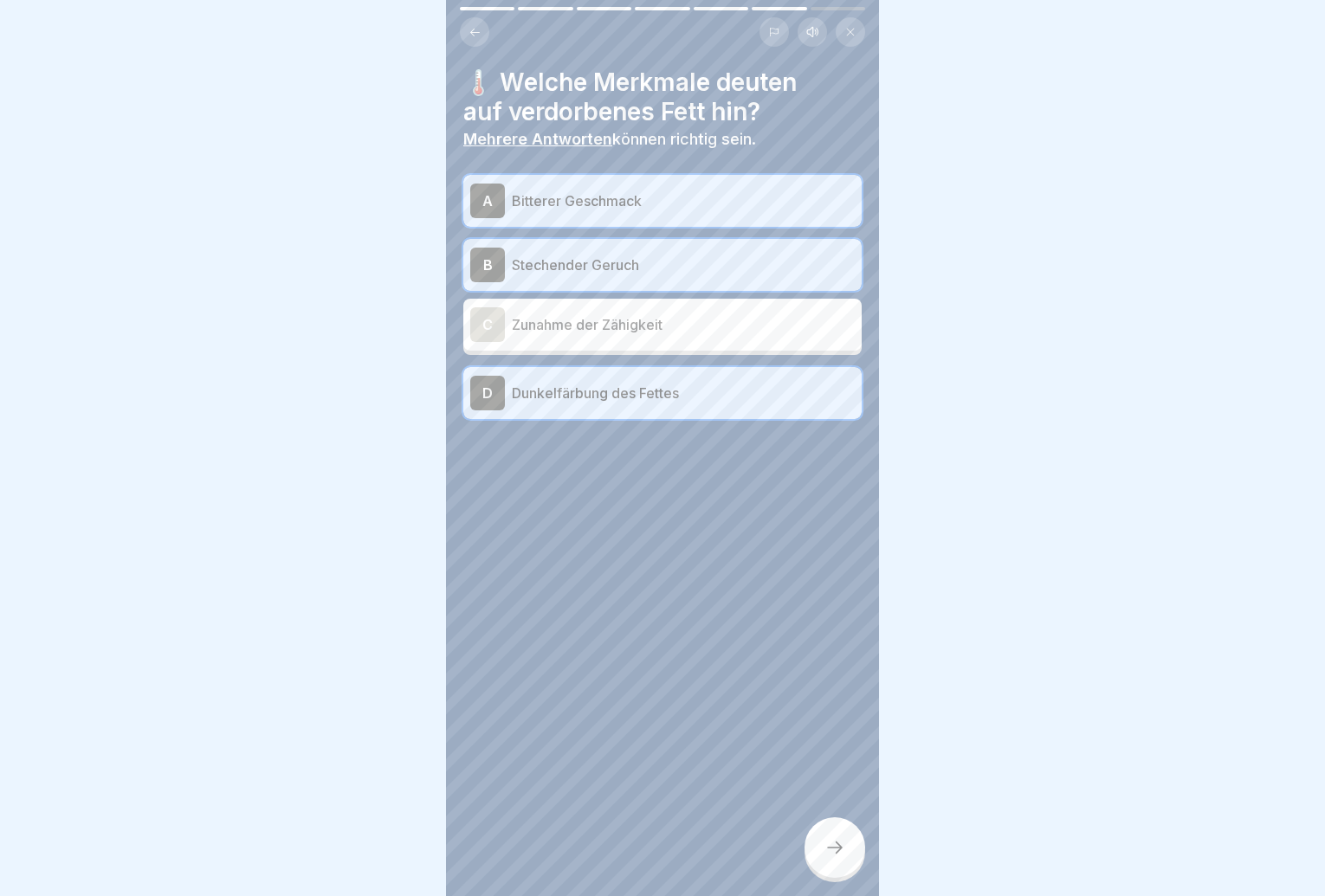
click at [847, 857] on div at bounding box center [835, 848] width 60 height 60
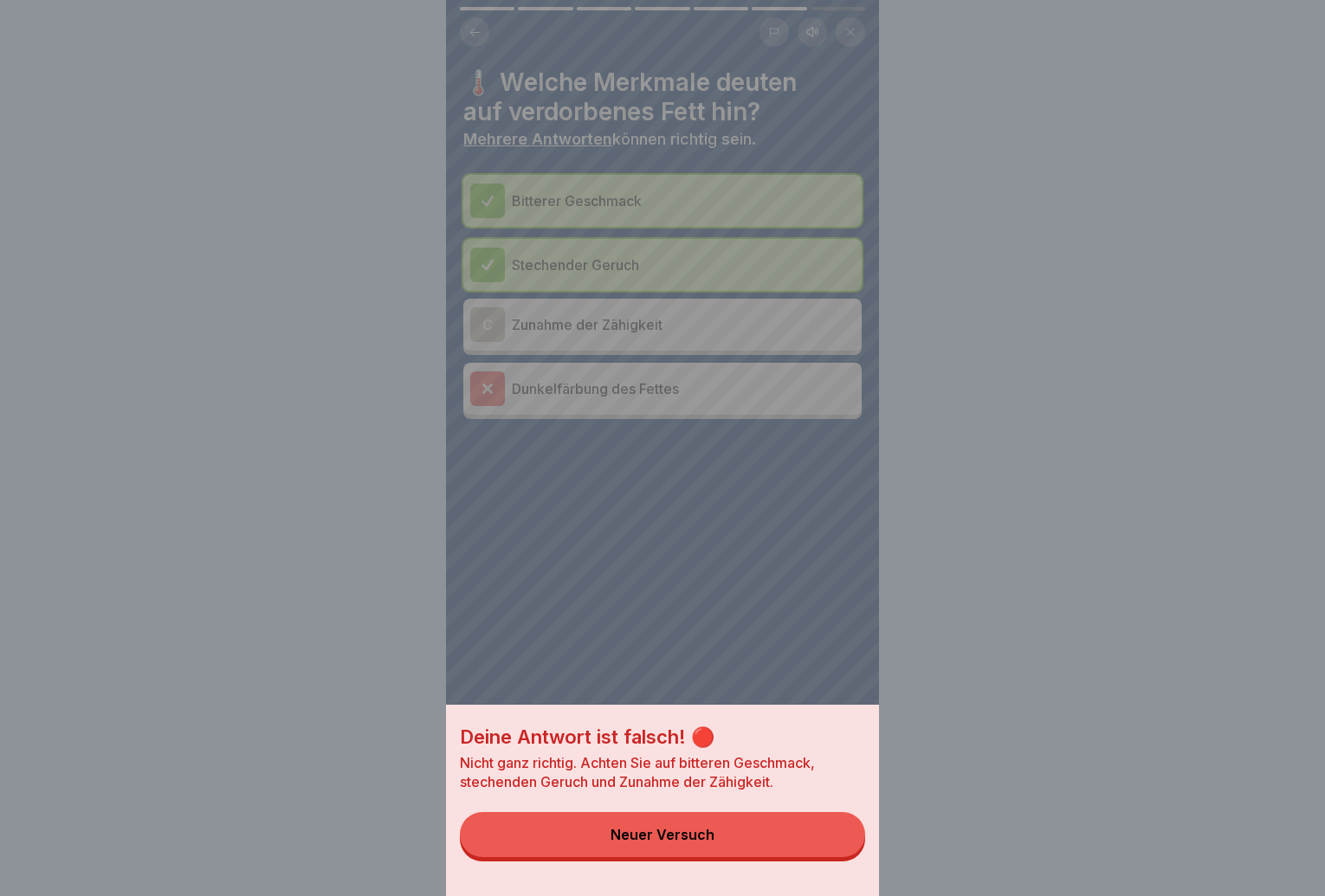
click at [829, 880] on div "Deine Antwort ist falsch! 🔴 Nicht ganz richtig. Achten Sie auf bitteren Geschma…" at bounding box center [662, 801] width 433 height 192
click at [783, 836] on button "Neuer Versuch" at bounding box center [662, 836] width 405 height 45
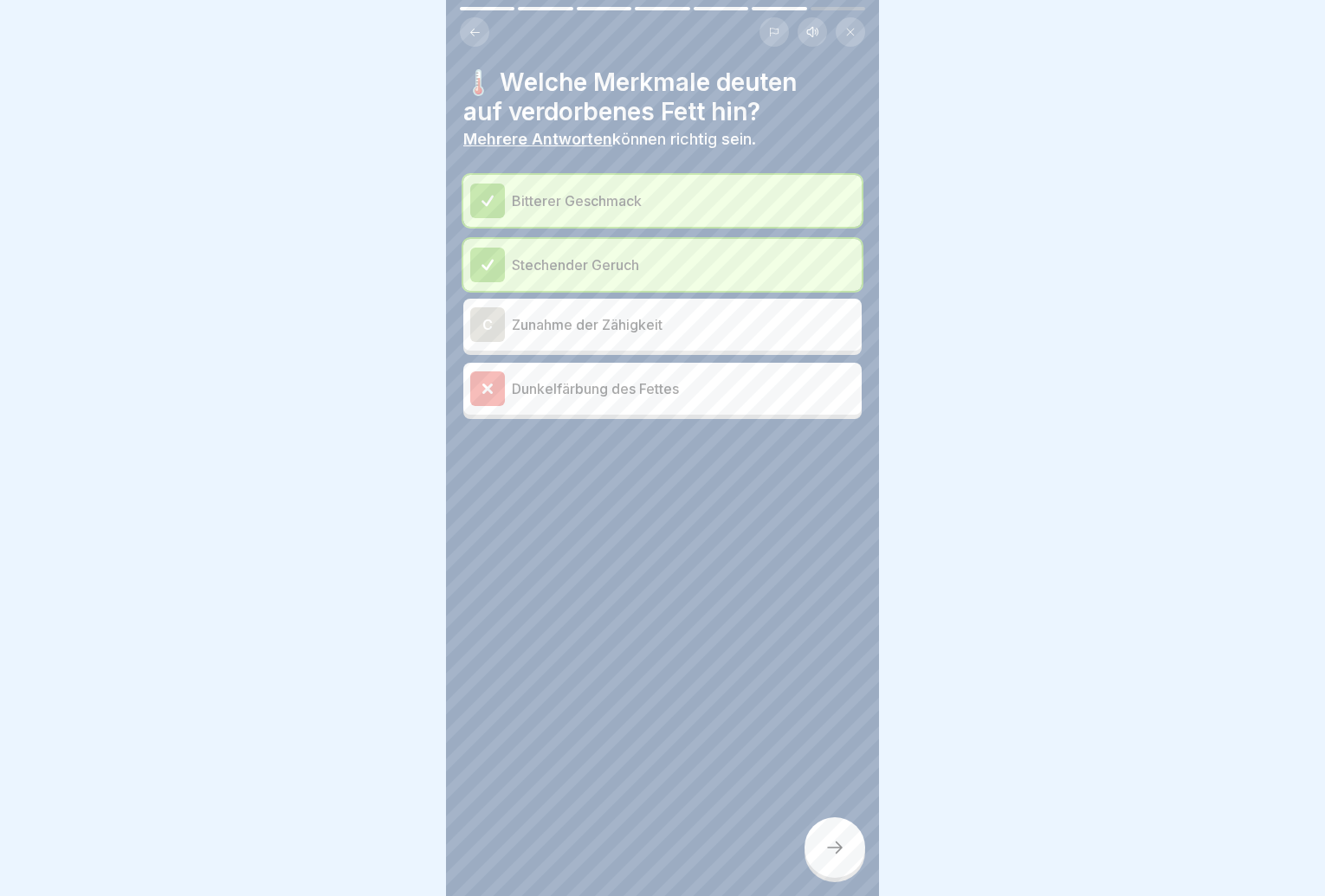
click at [709, 332] on p "Zunahme der Zähigkeit" at bounding box center [683, 325] width 343 height 21
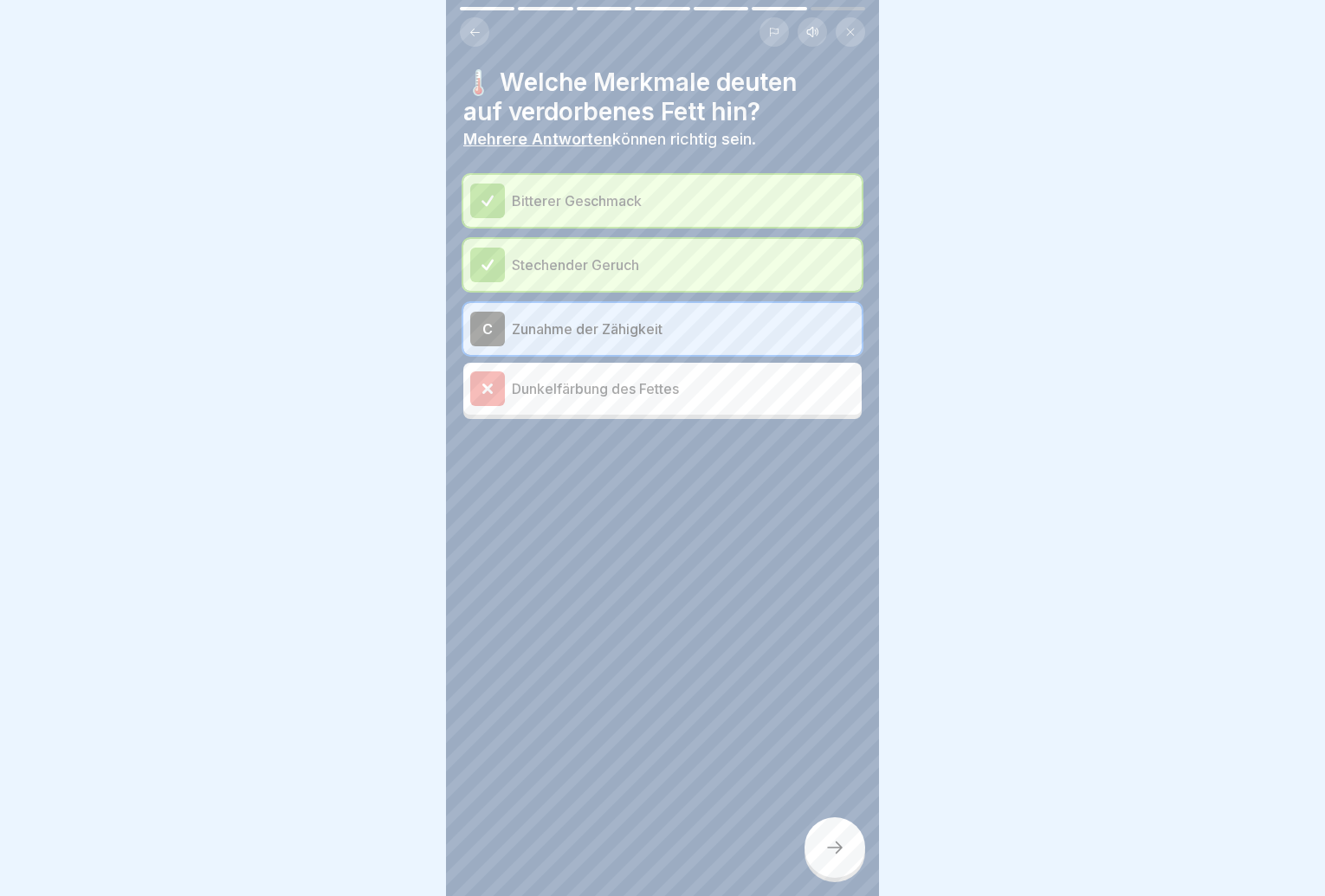
click at [831, 853] on icon at bounding box center [835, 848] width 21 height 21
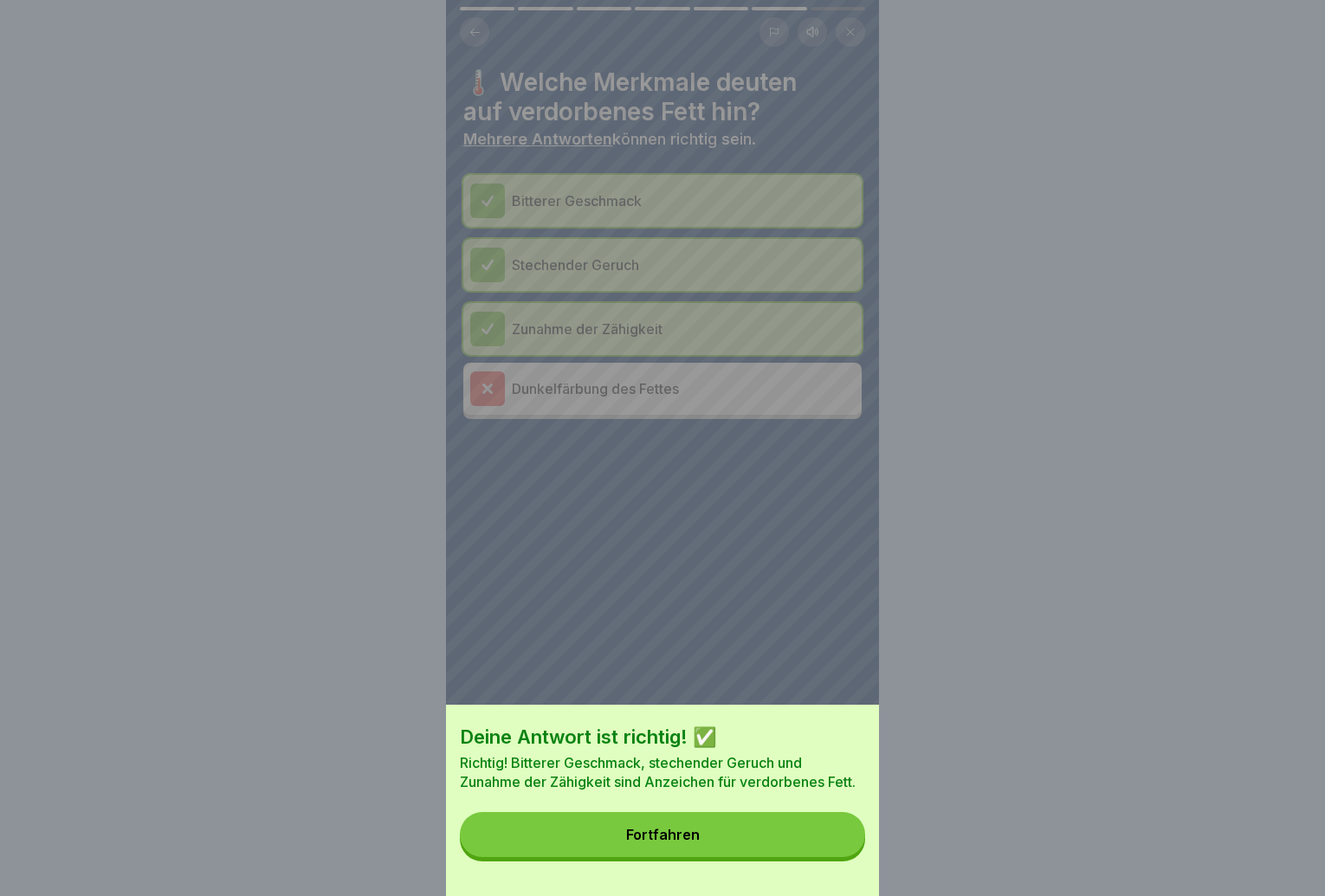
click at [830, 857] on button "Fortfahren" at bounding box center [662, 836] width 405 height 45
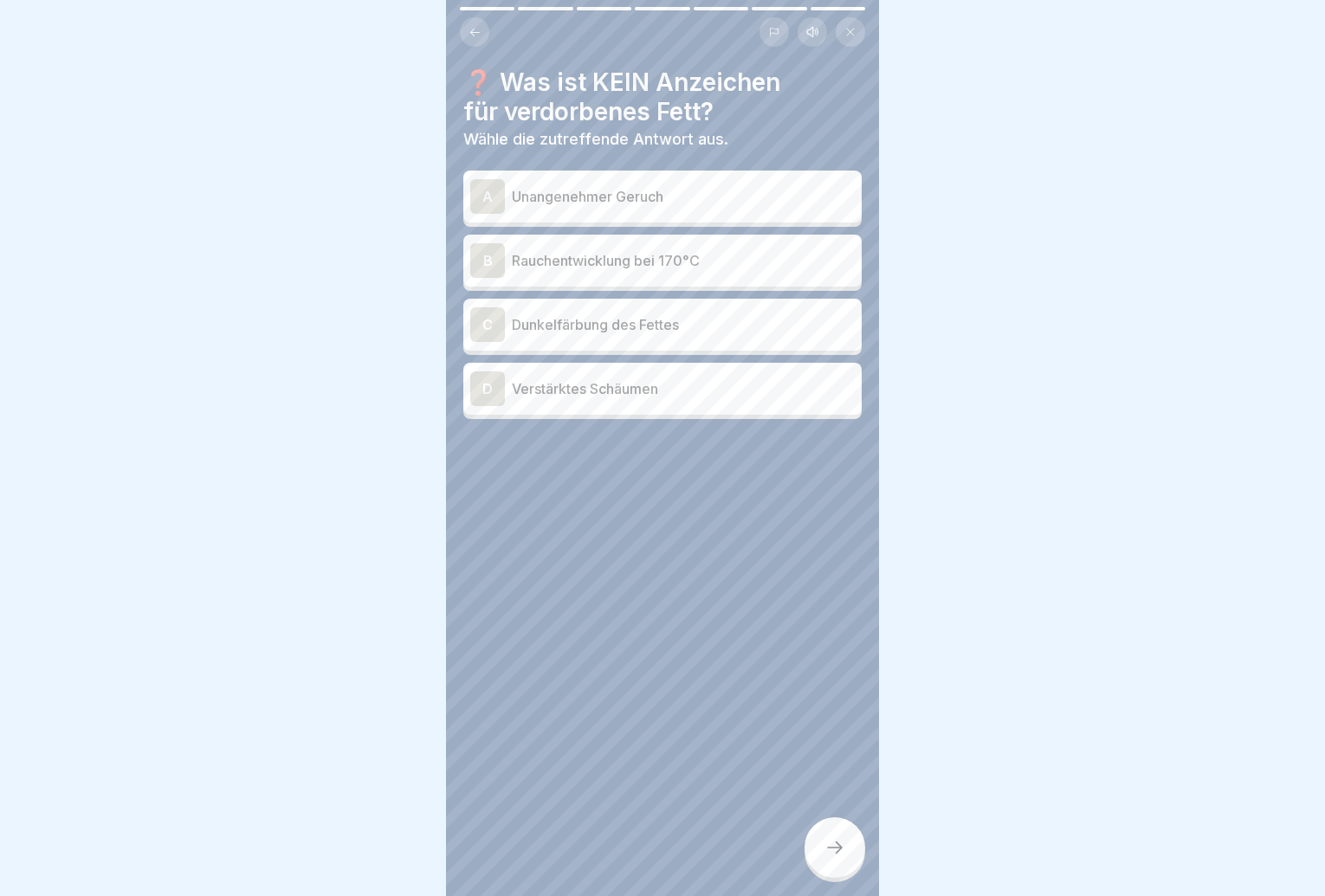
click at [684, 335] on p "Dunkelfärbung des Fettes" at bounding box center [683, 325] width 343 height 21
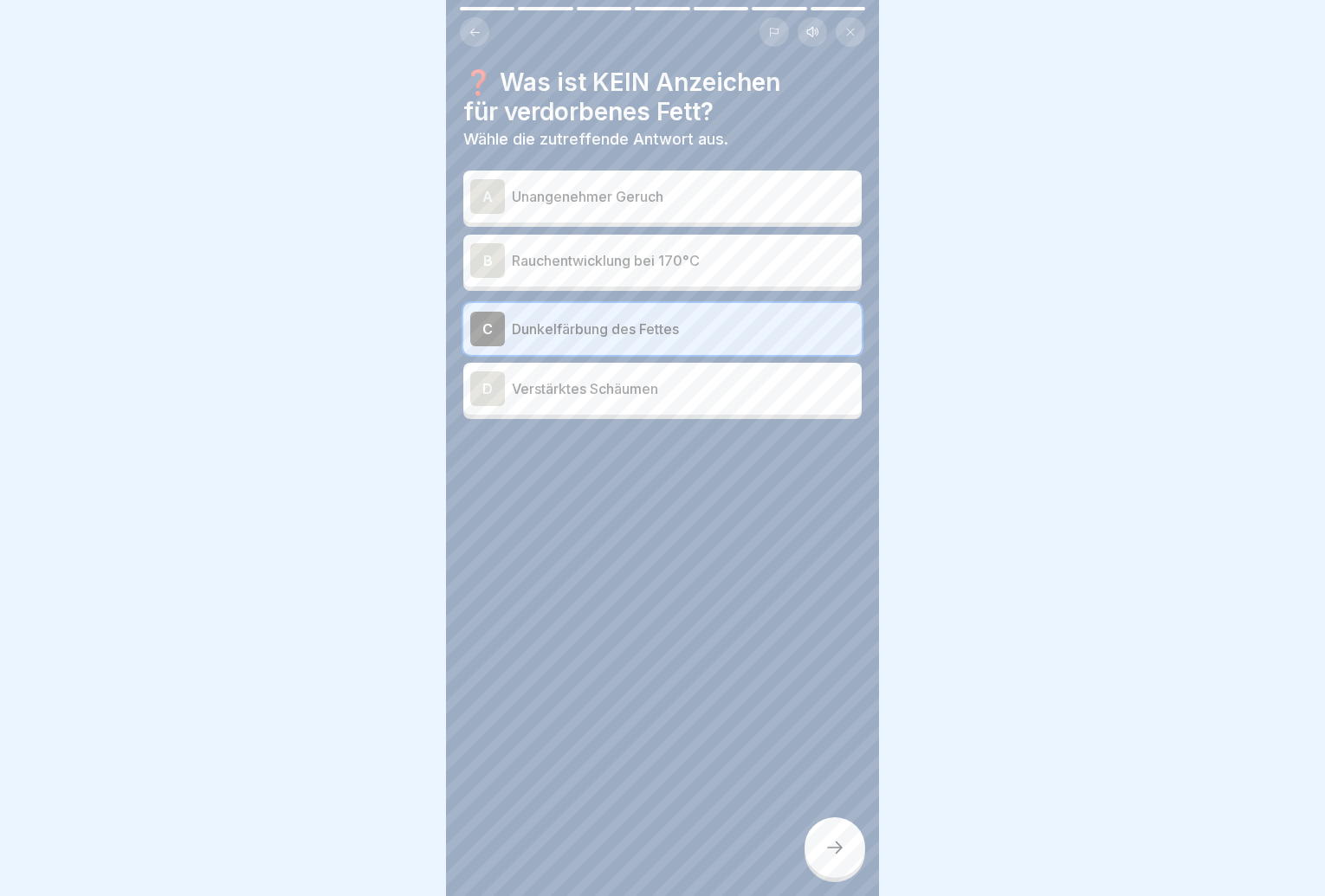
click at [807, 843] on div "❓ Was ist KEIN Anzeichen für verdorbenes Fett? Wähle die zutreffende Antwort au…" at bounding box center [662, 448] width 433 height 896
click at [834, 858] on icon at bounding box center [835, 848] width 21 height 21
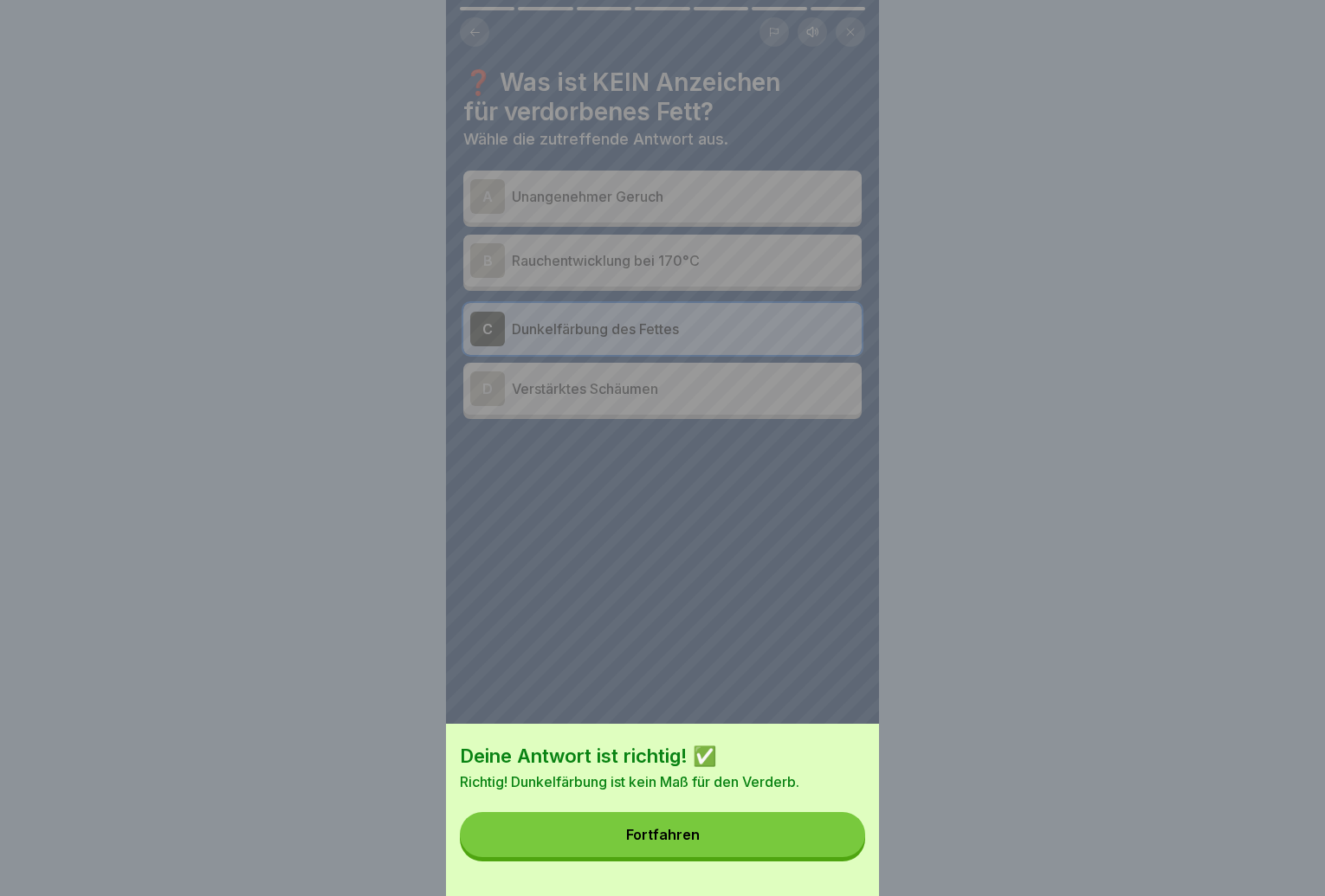
click at [834, 857] on button "Fortfahren" at bounding box center [662, 836] width 405 height 45
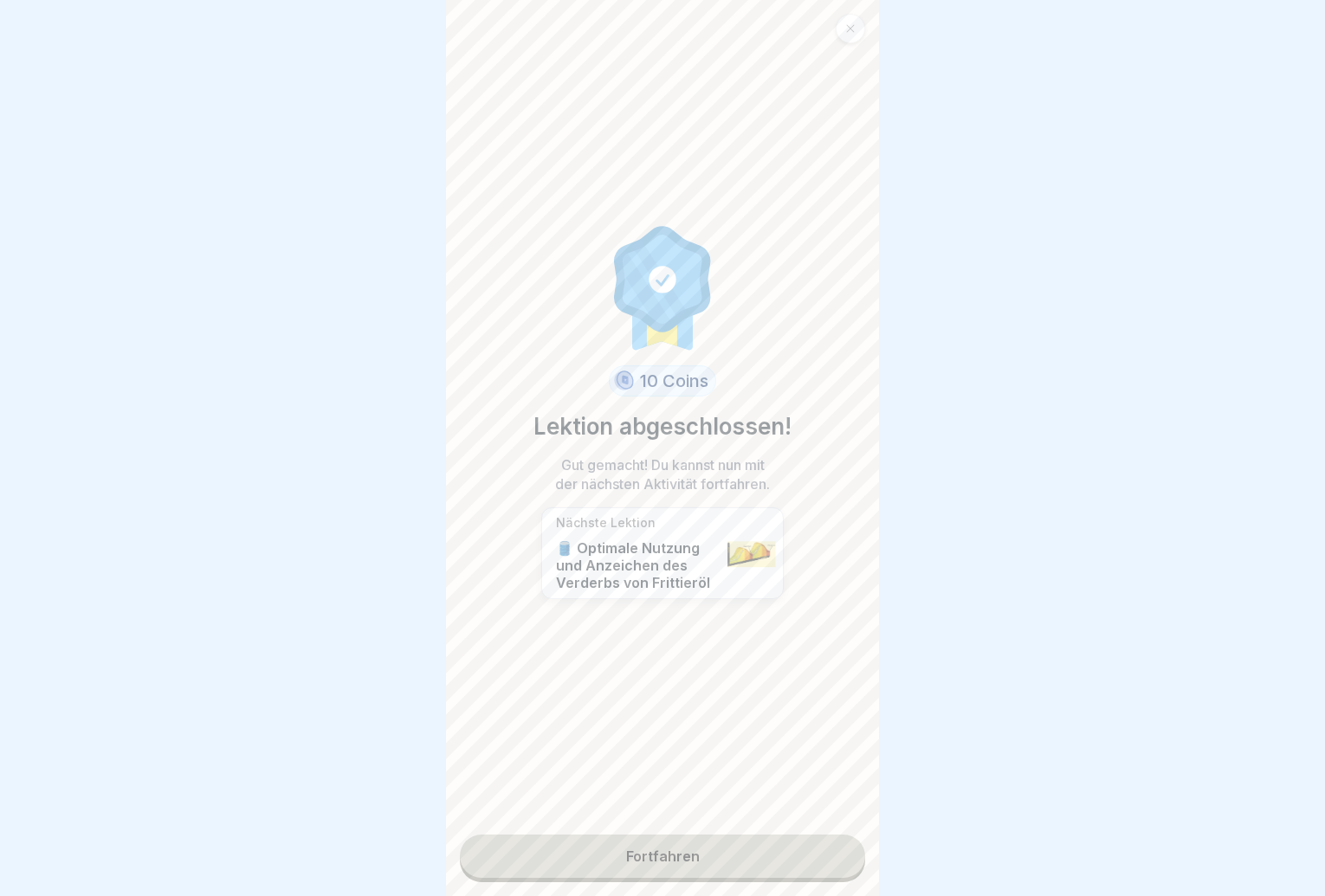
click at [834, 866] on link "Fortfahren" at bounding box center [662, 856] width 405 height 43
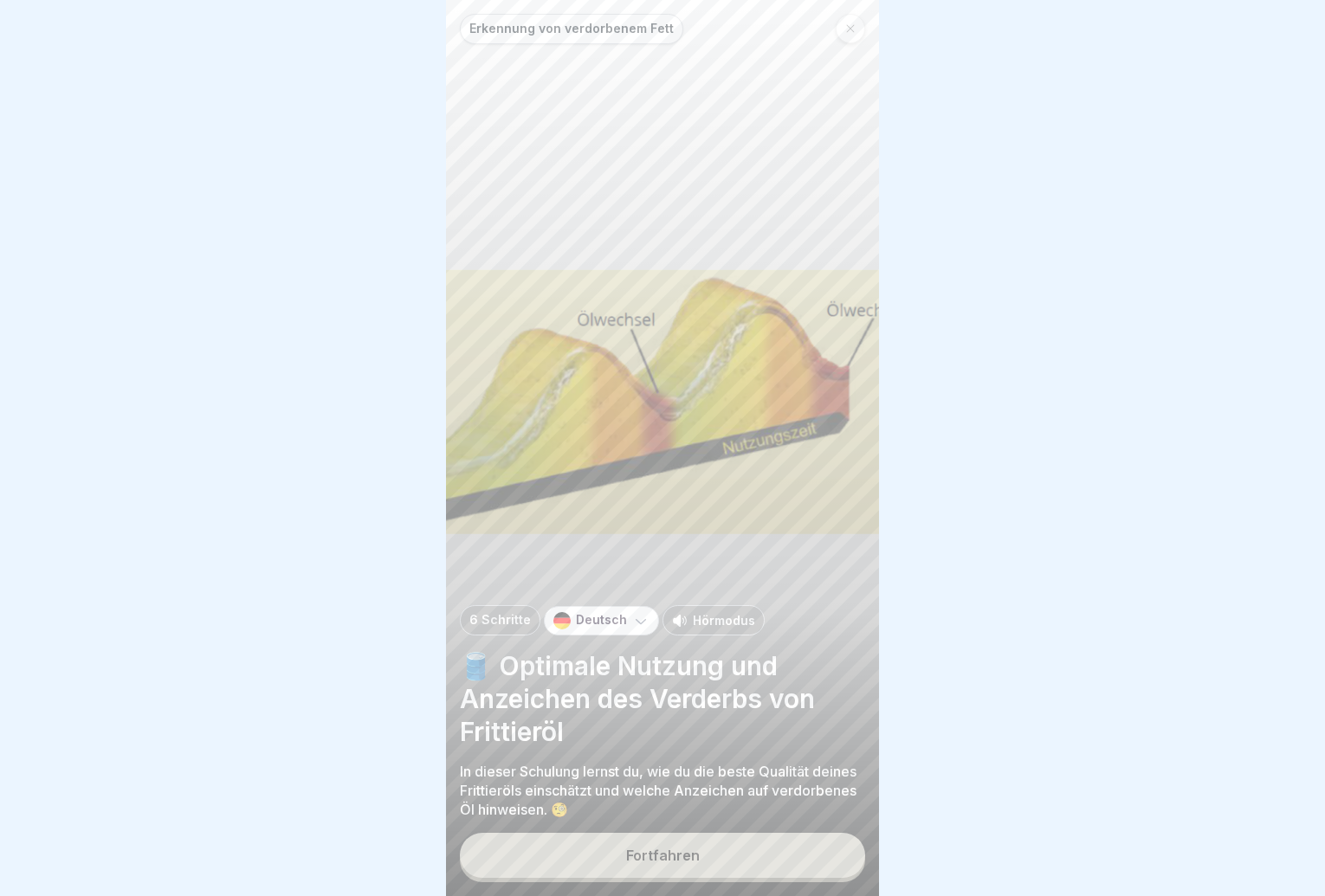
click at [832, 864] on button "Fortfahren" at bounding box center [662, 856] width 405 height 45
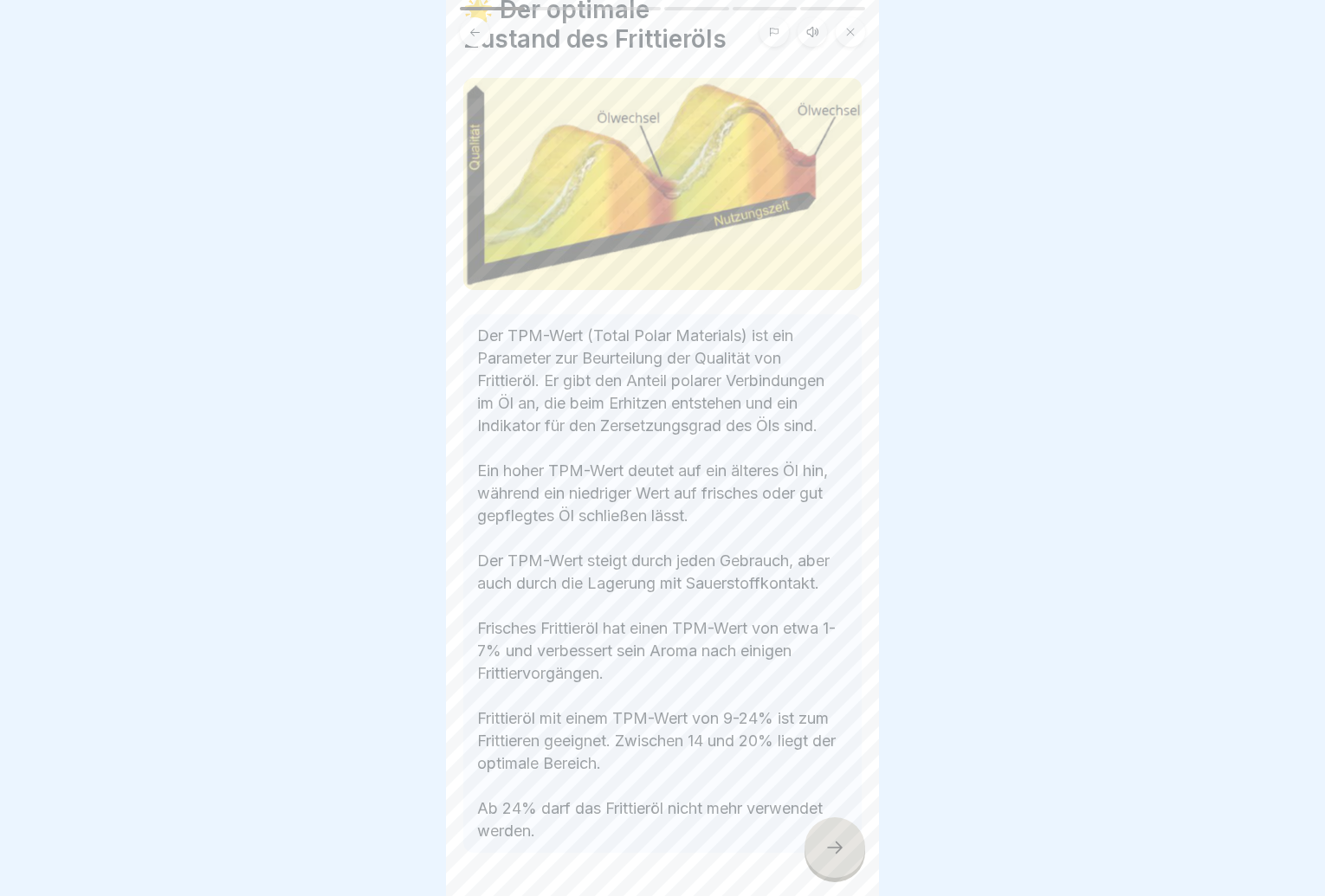
scroll to position [171, 0]
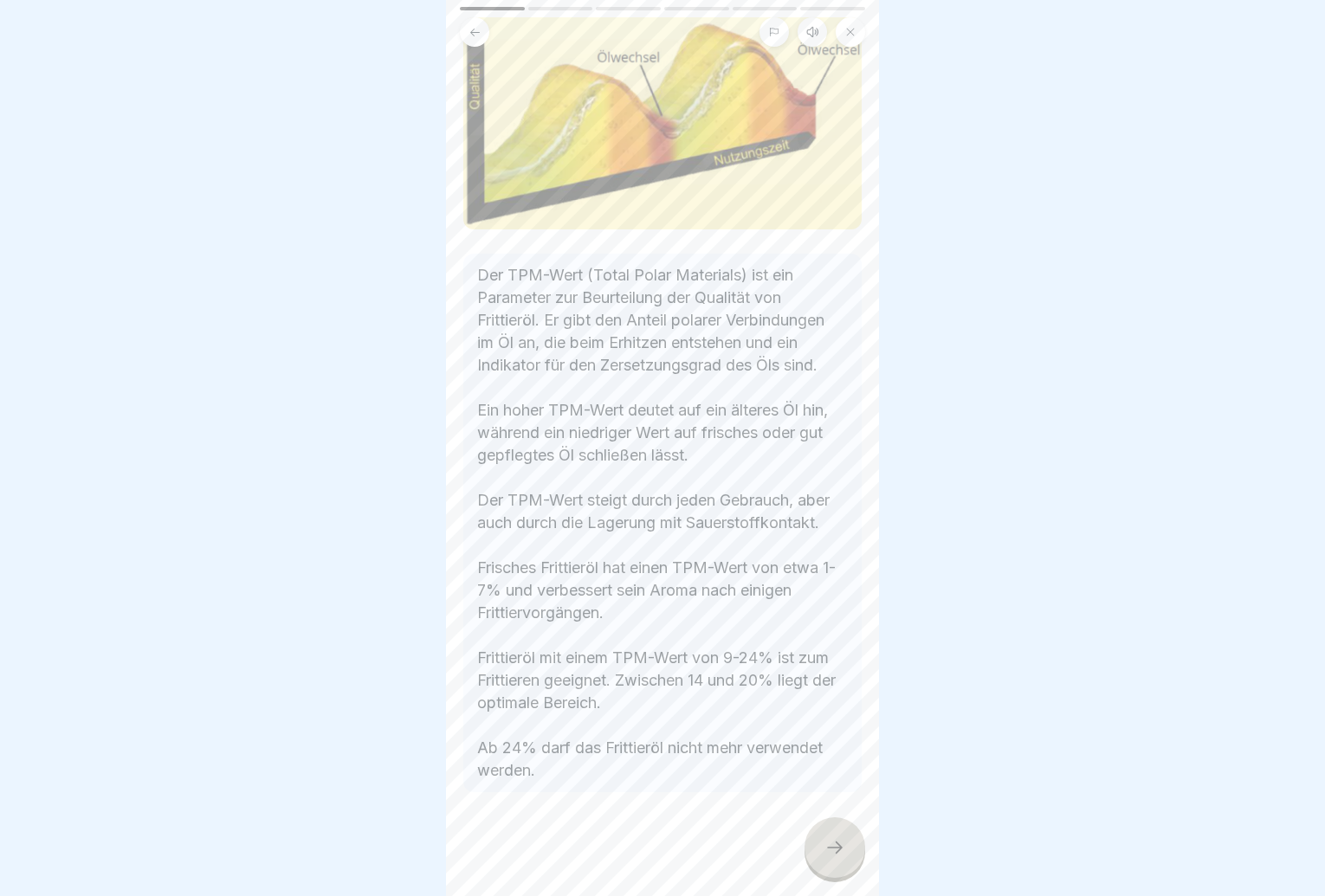
click at [827, 834] on div at bounding box center [835, 848] width 60 height 60
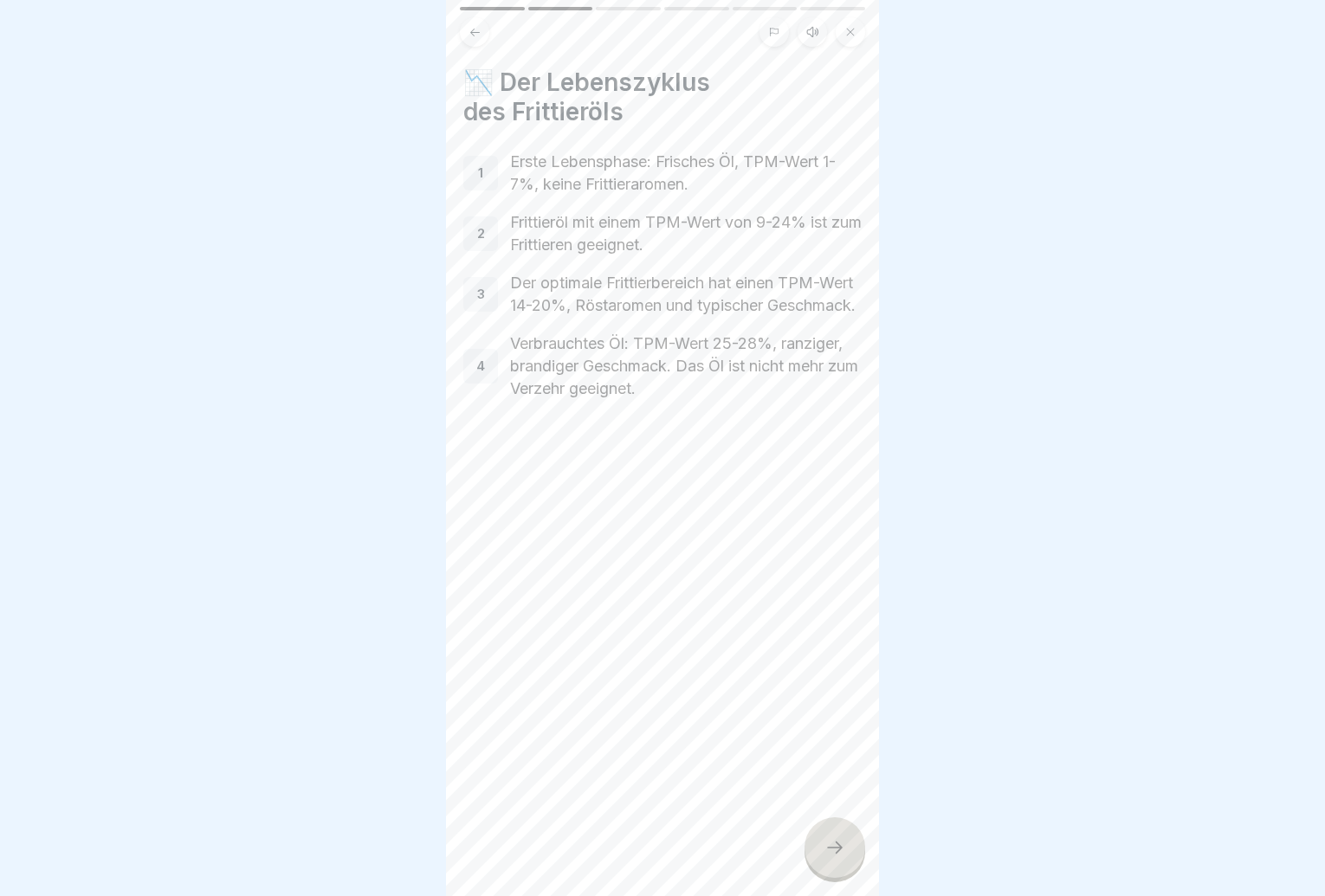
click at [816, 813] on div "📉 Der Lebenszyklus des Frittieröls 1 Erste Lebensphase: Frisches Öl, TPM-Wert 1…" at bounding box center [662, 448] width 433 height 896
click at [817, 819] on div "📉 Der Lebenszyklus des Frittieröls 1 Erste Lebensphase: Frisches Öl, TPM-Wert 1…" at bounding box center [662, 448] width 433 height 896
click at [820, 837] on div at bounding box center [835, 848] width 60 height 60
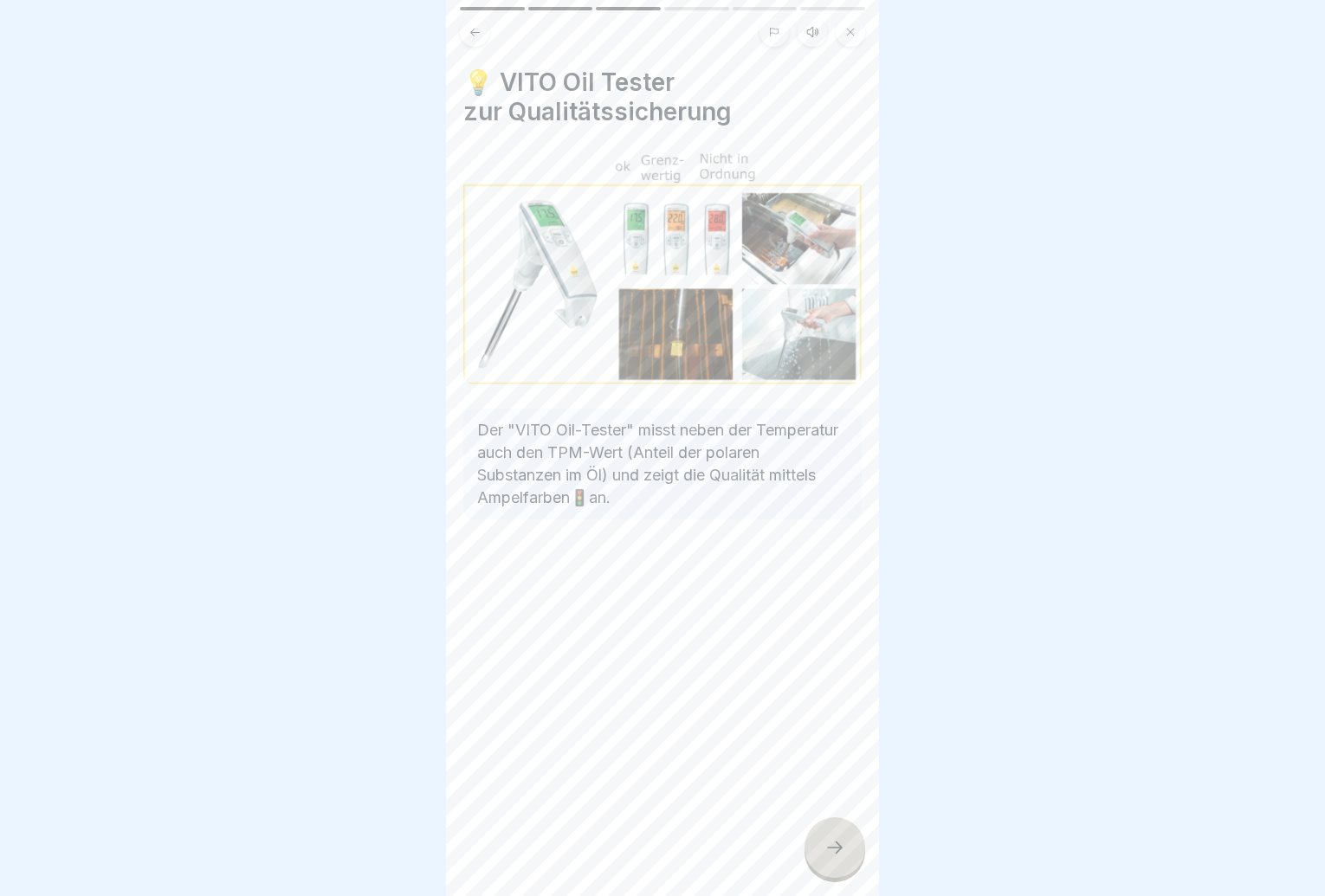
click at [817, 824] on div "Erkennung von verdorbenem Fett 6 Schritte Deutsch Hörmodus 🛢️ Optimale Nutzung …" at bounding box center [662, 448] width 433 height 896
click at [821, 841] on div at bounding box center [835, 848] width 60 height 60
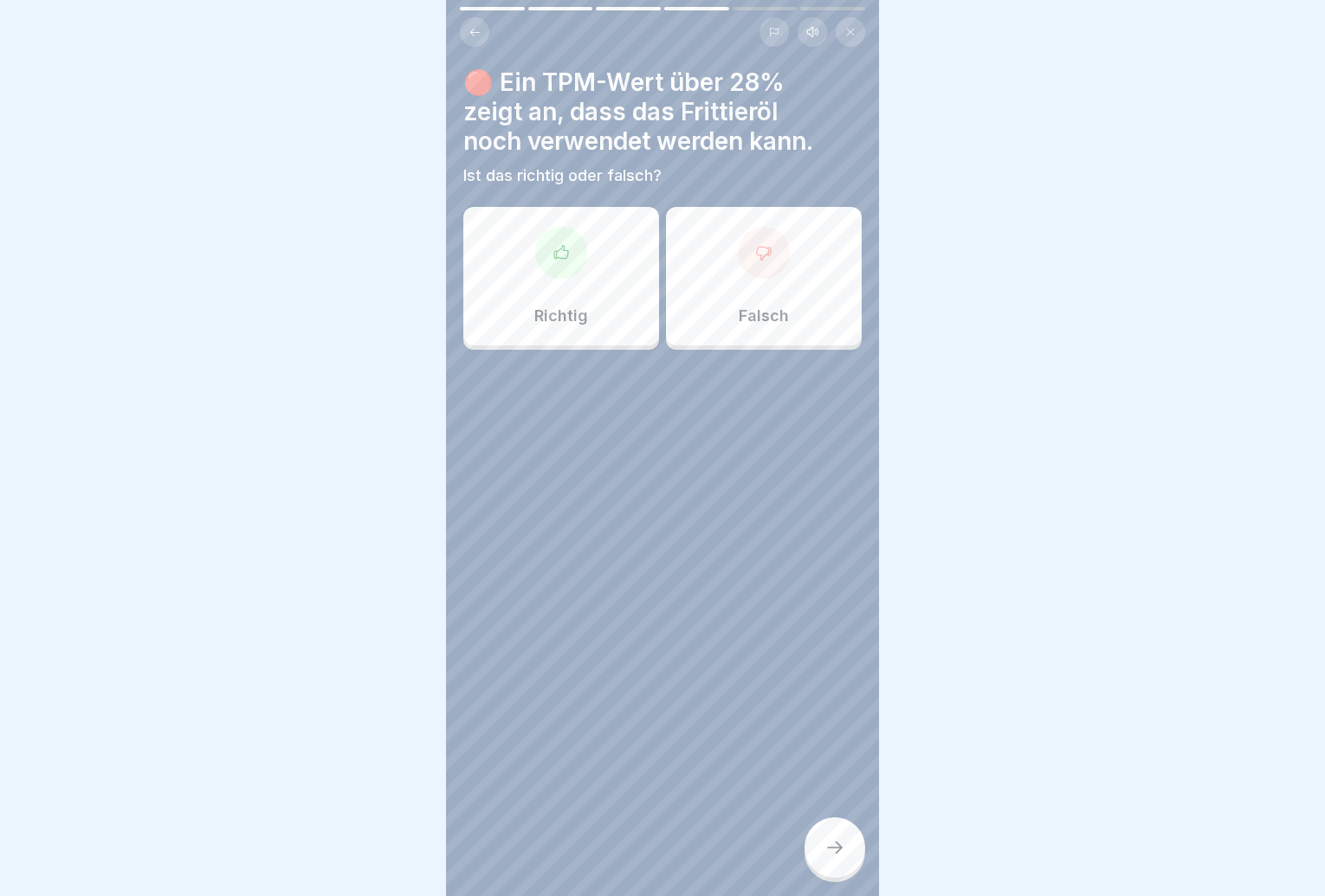
click at [757, 461] on div "🔴 Ein TPM-Wert über 28% zeigt an, dass das Frittieröl noch verwendet werden kan…" at bounding box center [662, 448] width 433 height 896
click at [763, 306] on p "Falsch" at bounding box center [764, 316] width 50 height 19
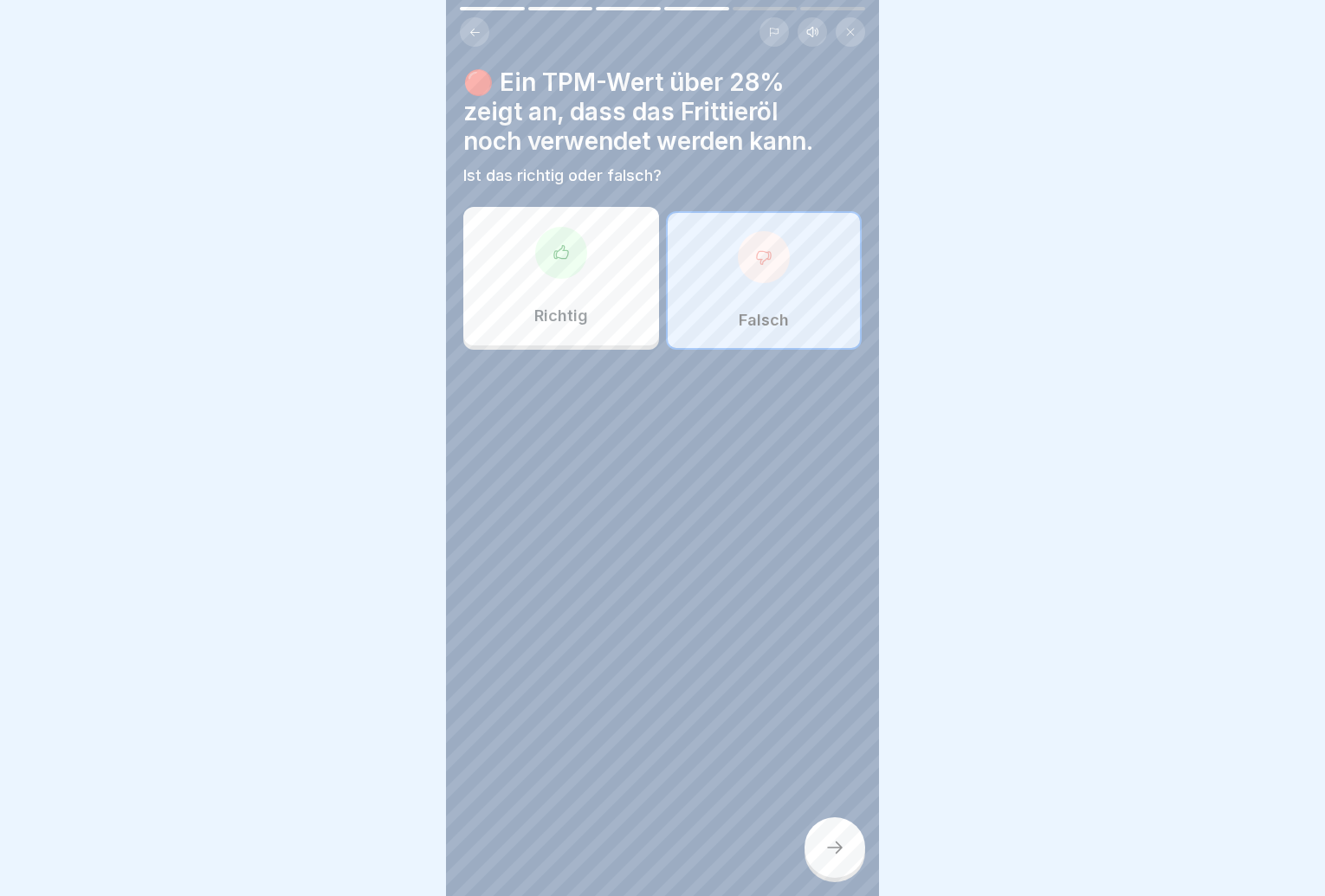
click at [827, 829] on div at bounding box center [835, 848] width 60 height 60
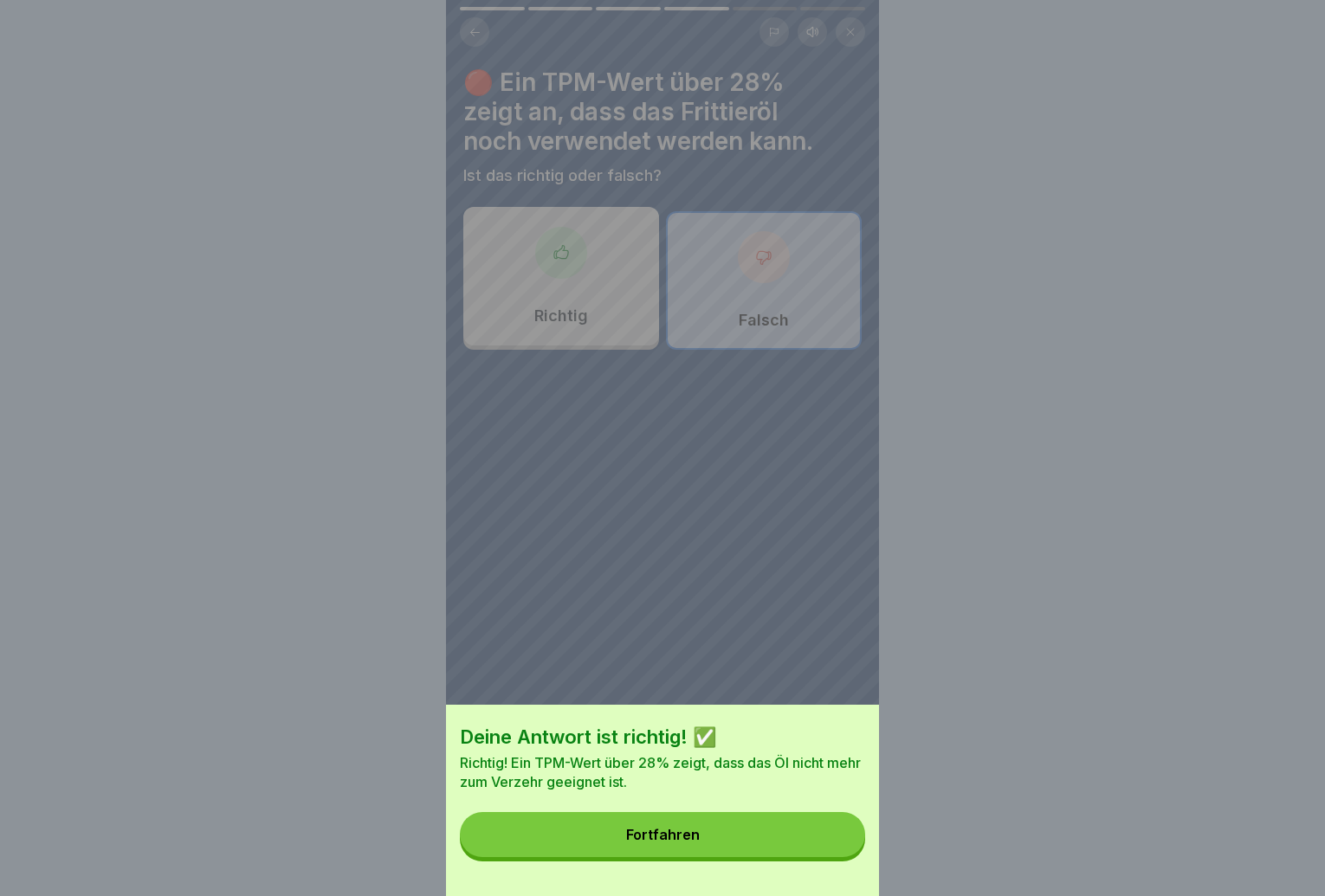
click at [783, 834] on button "Fortfahren" at bounding box center [662, 836] width 405 height 45
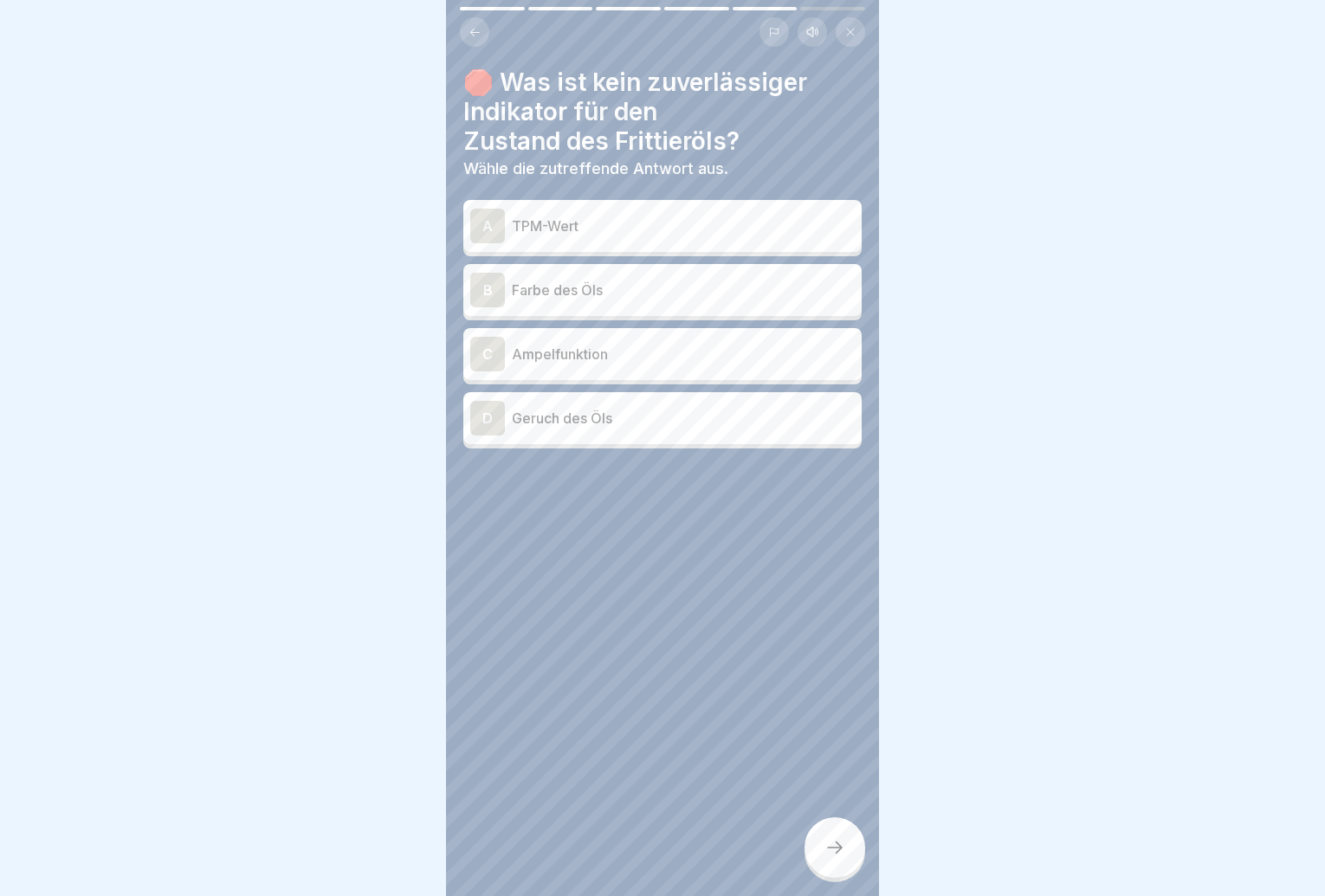
click at [714, 219] on p "TPM-Wert" at bounding box center [683, 226] width 343 height 21
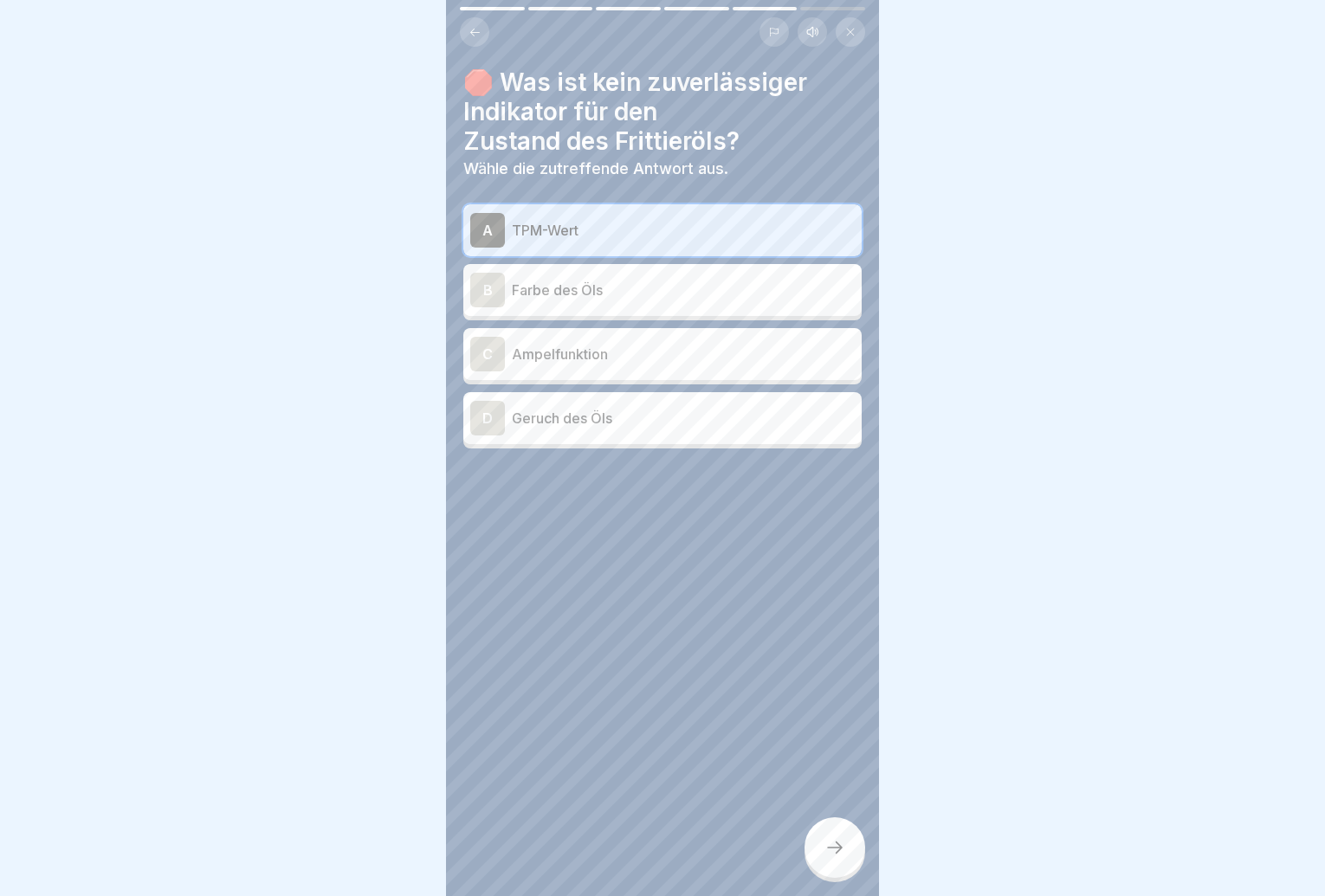
click at [685, 408] on p "Geruch des Öls" at bounding box center [683, 419] width 343 height 21
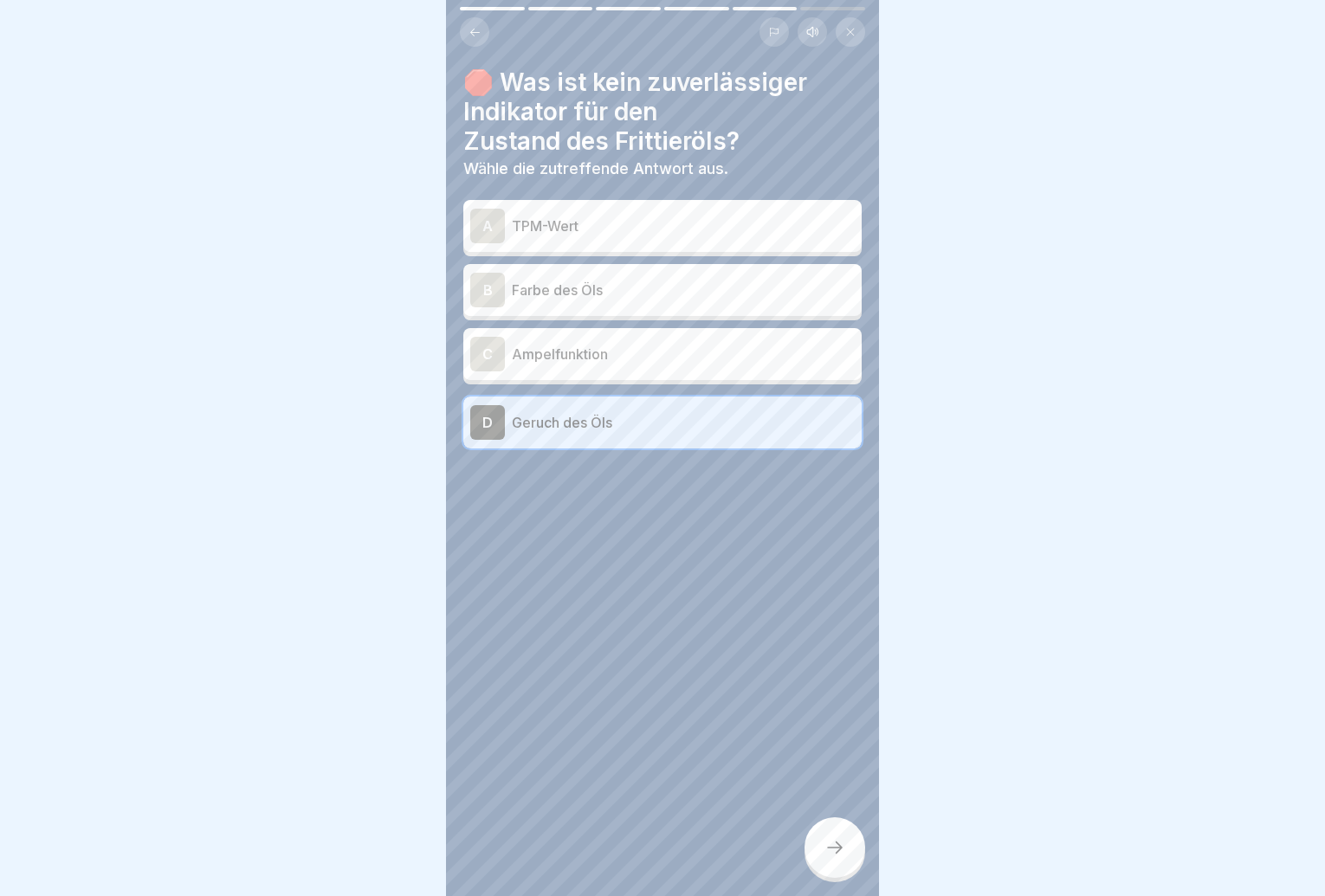
click at [684, 218] on p "TPM-Wert" at bounding box center [683, 226] width 343 height 21
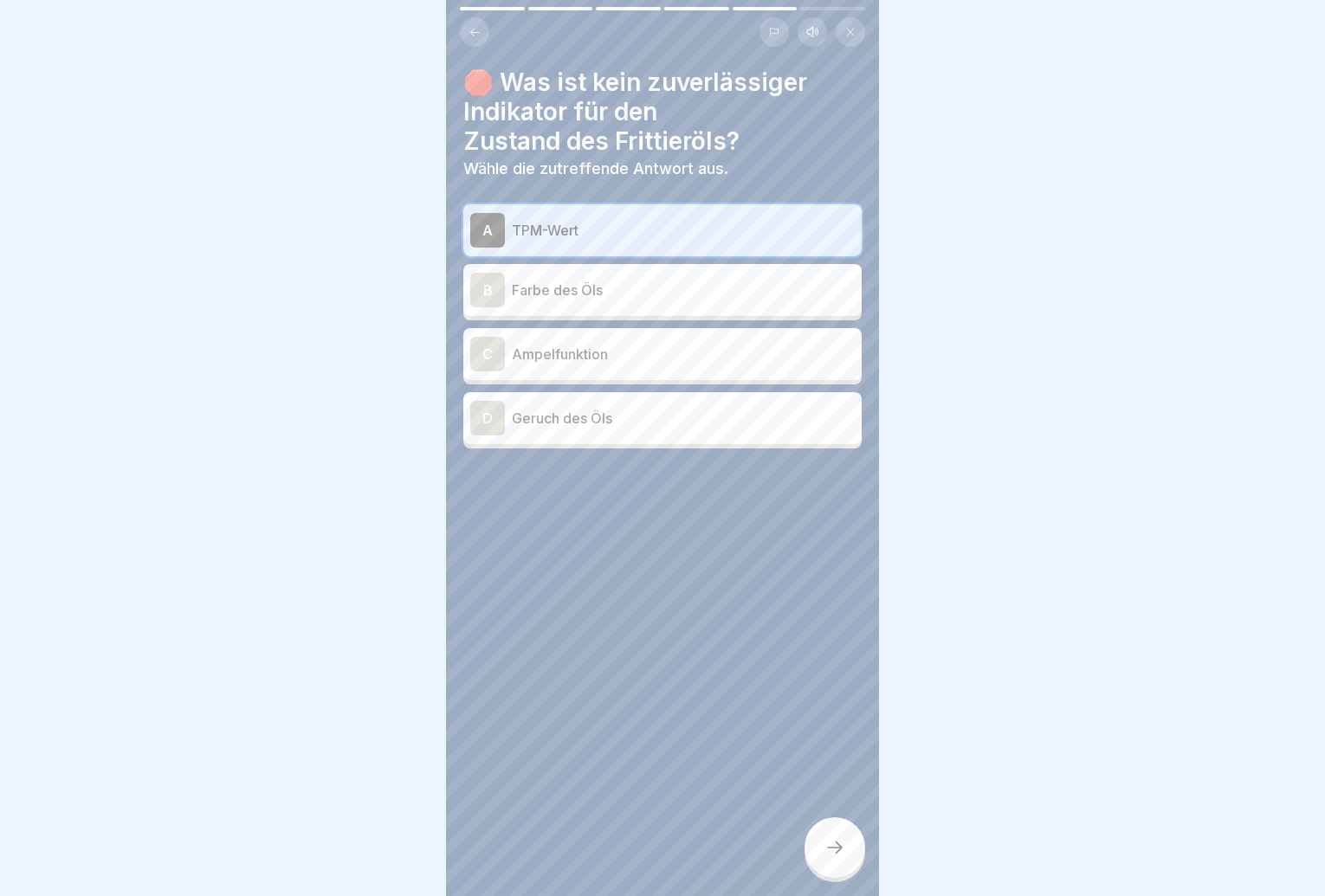
click at [667, 294] on div "B Farbe des Öls" at bounding box center [662, 289] width 399 height 52
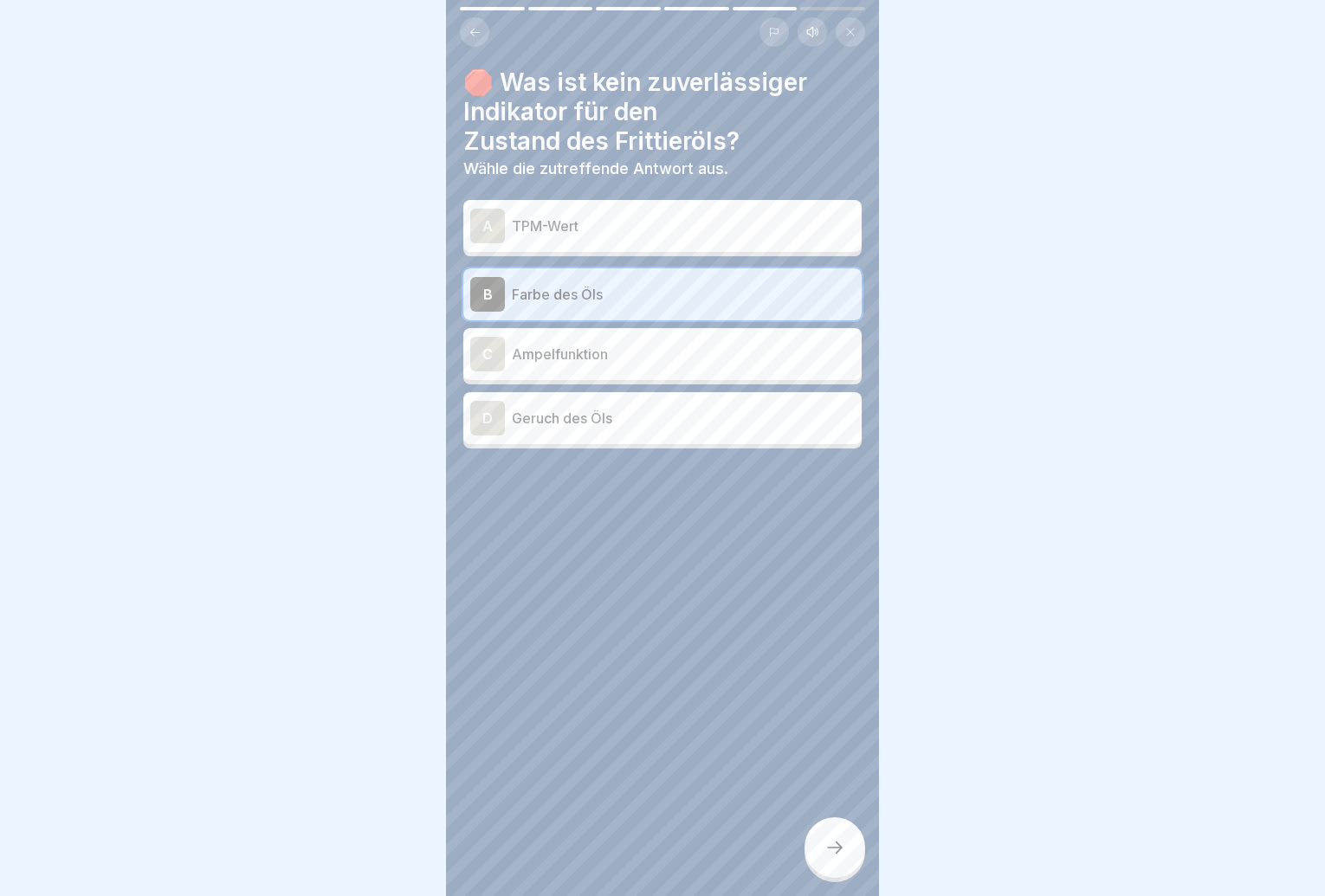
click at [808, 842] on div at bounding box center [835, 848] width 60 height 60
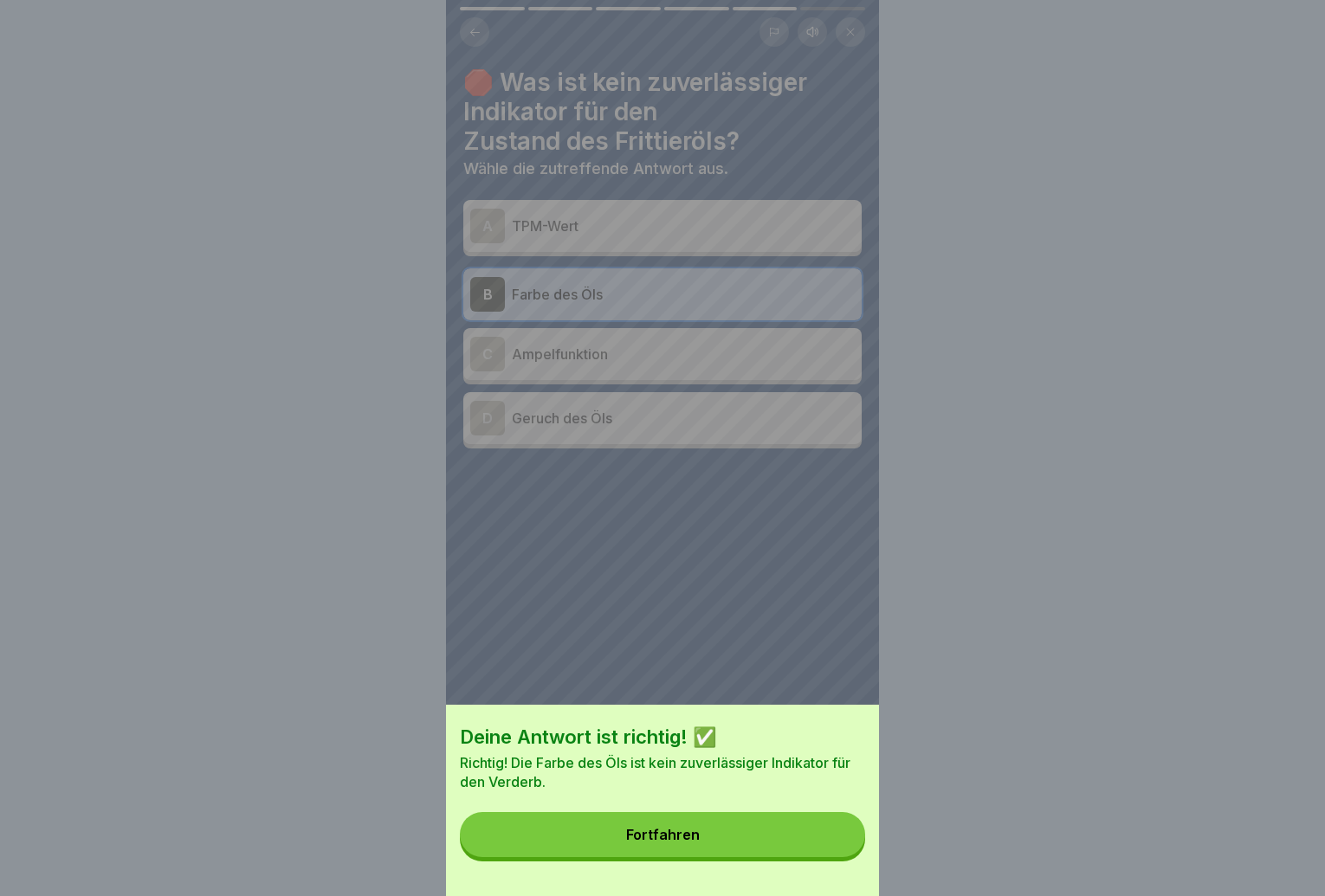
click at [810, 841] on button "Fortfahren" at bounding box center [662, 836] width 405 height 45
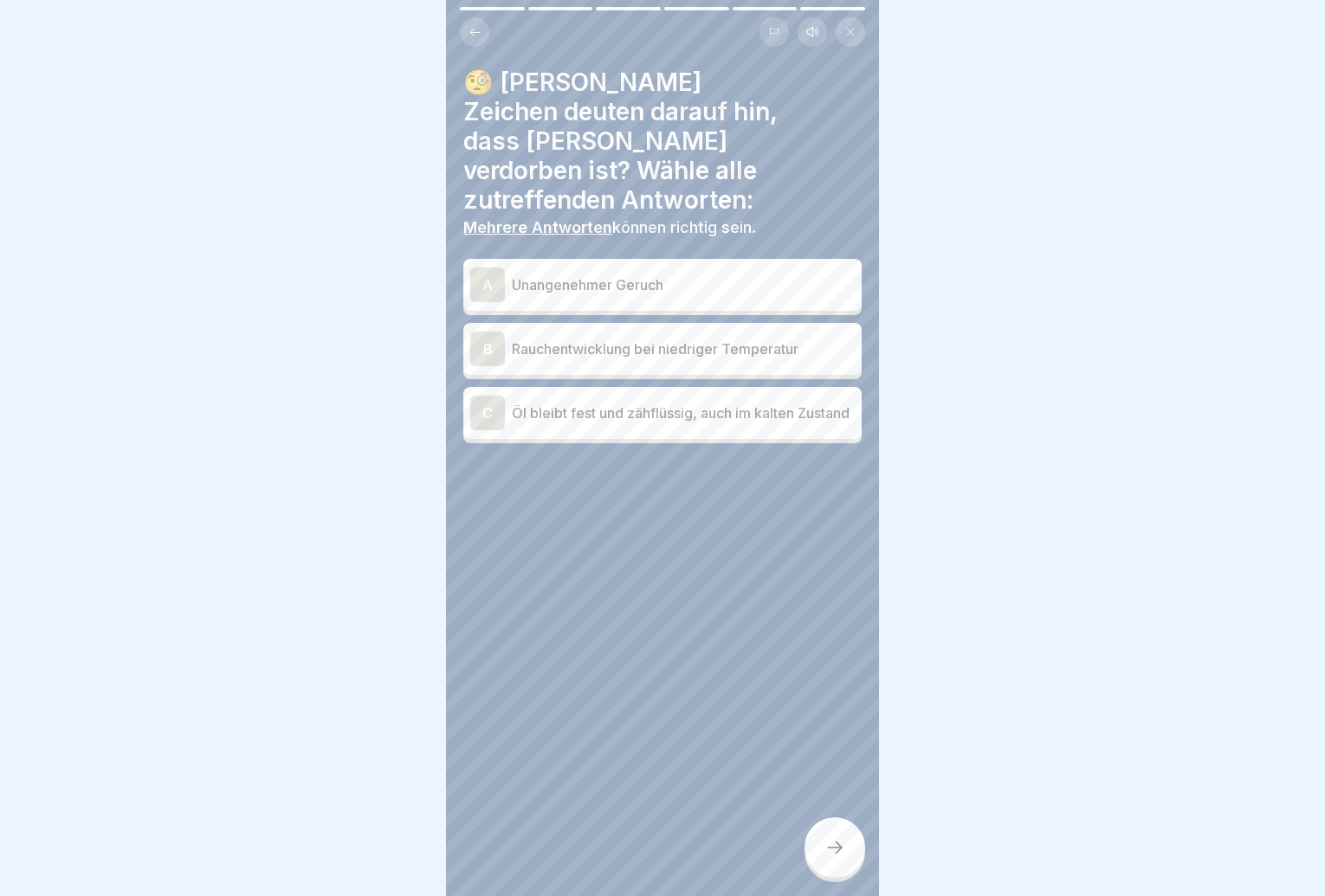
click at [739, 260] on div "A Unangenehmer Geruch" at bounding box center [662, 284] width 399 height 52
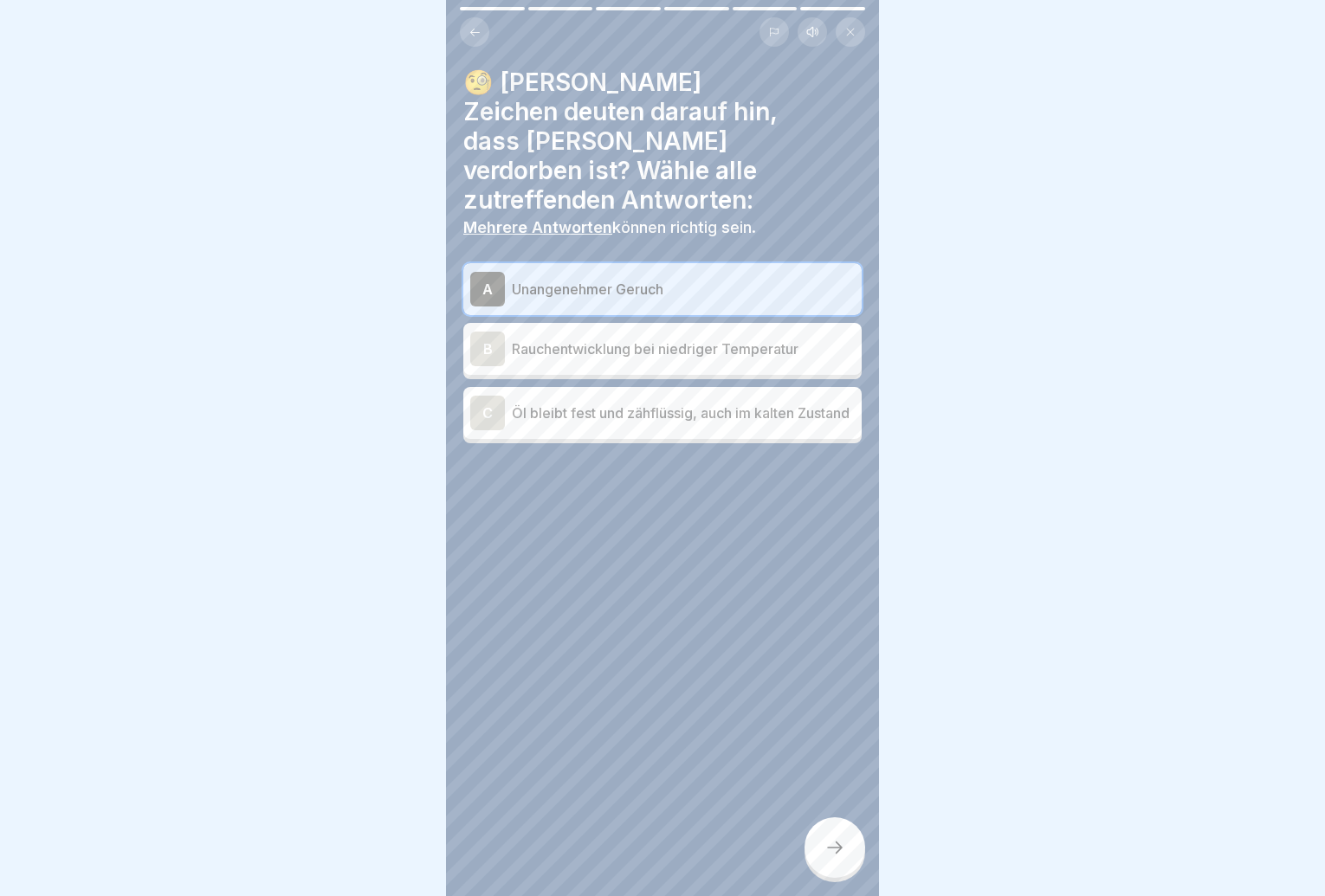
click at [731, 332] on div "B Rauchentwicklung bei niedriger Temperatur" at bounding box center [662, 349] width 385 height 35
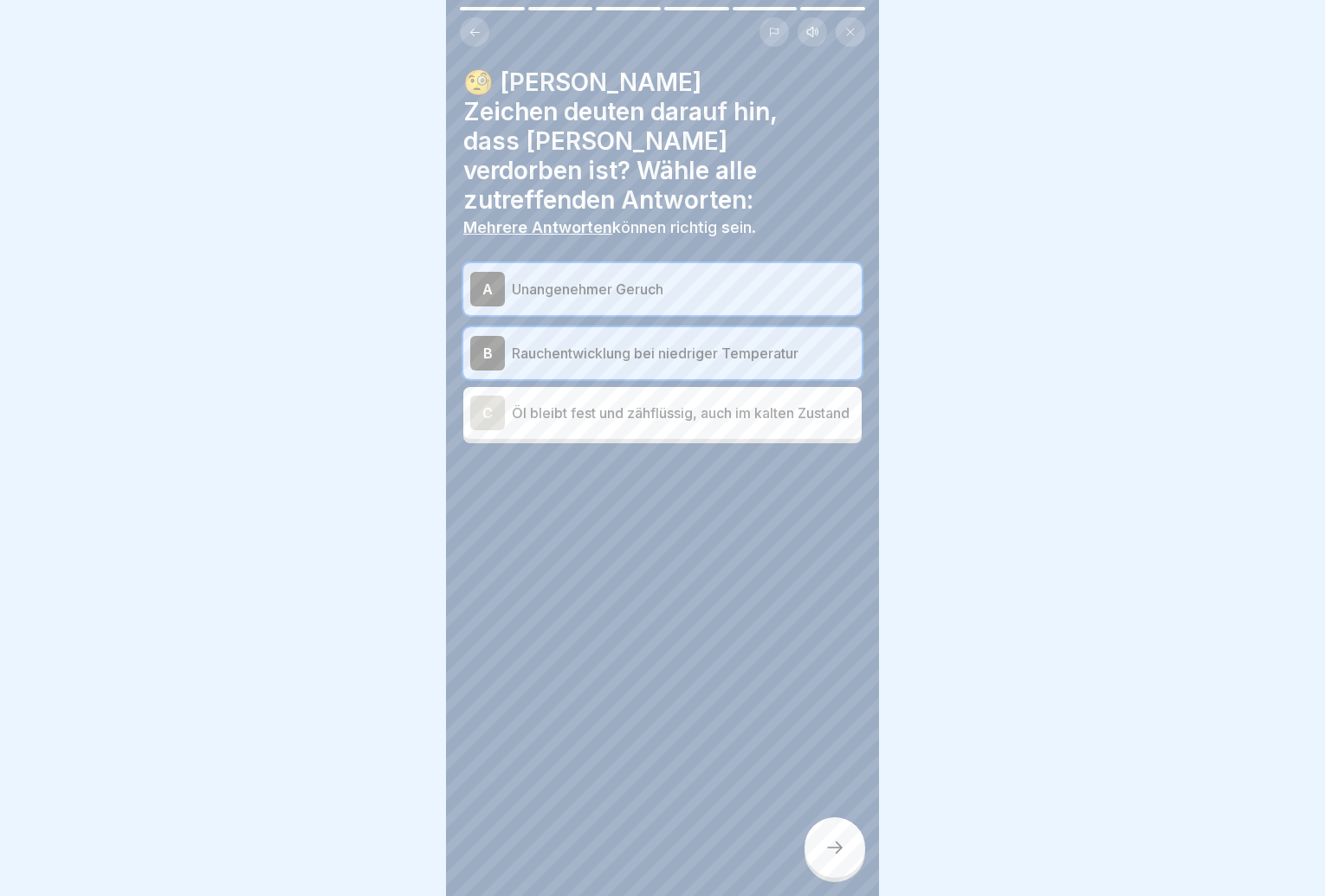
click at [747, 403] on p "Öl bleibt fest und zähflüssig, auch im kalten Zustand" at bounding box center [683, 413] width 343 height 21
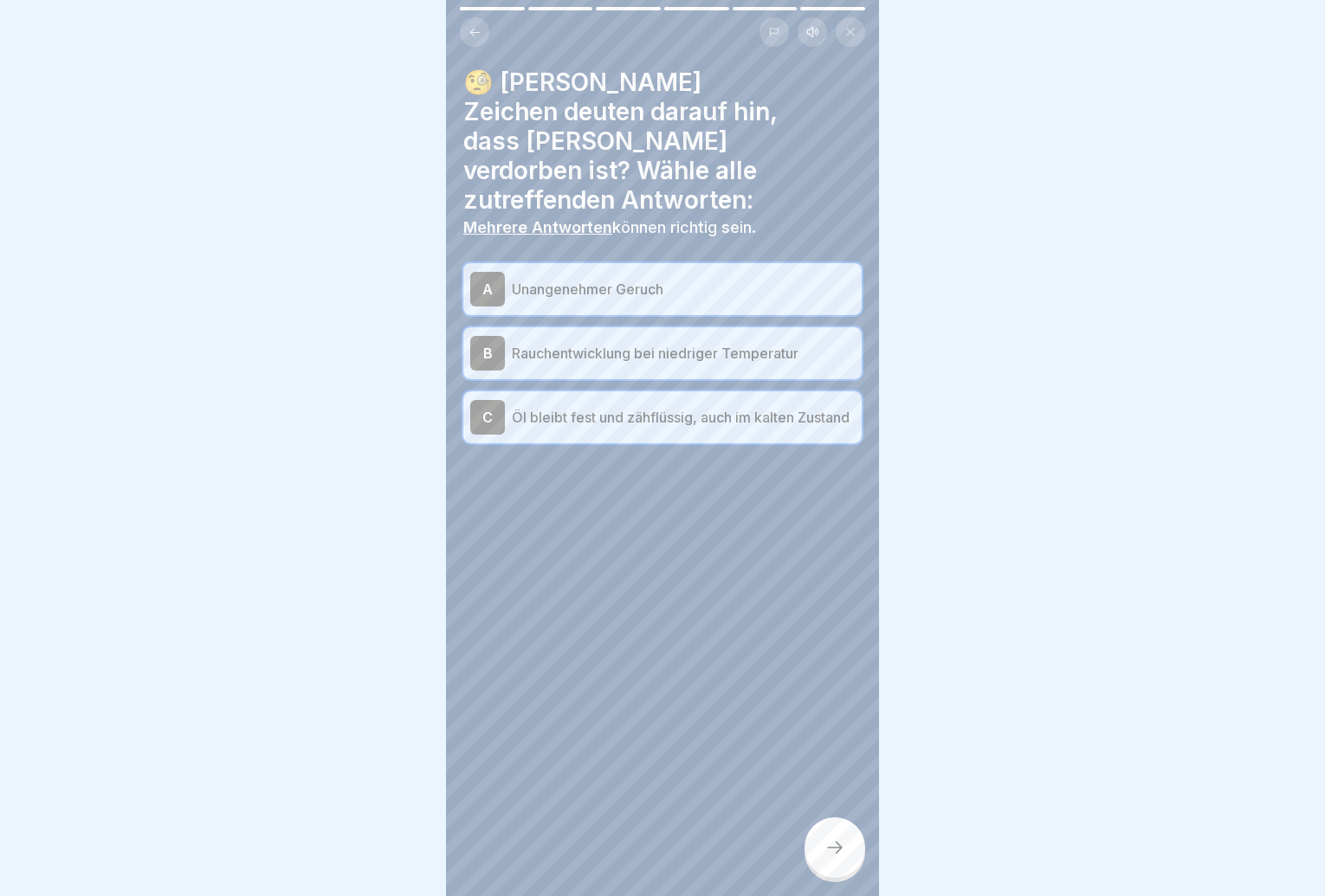
click at [841, 843] on icon at bounding box center [835, 848] width 21 height 21
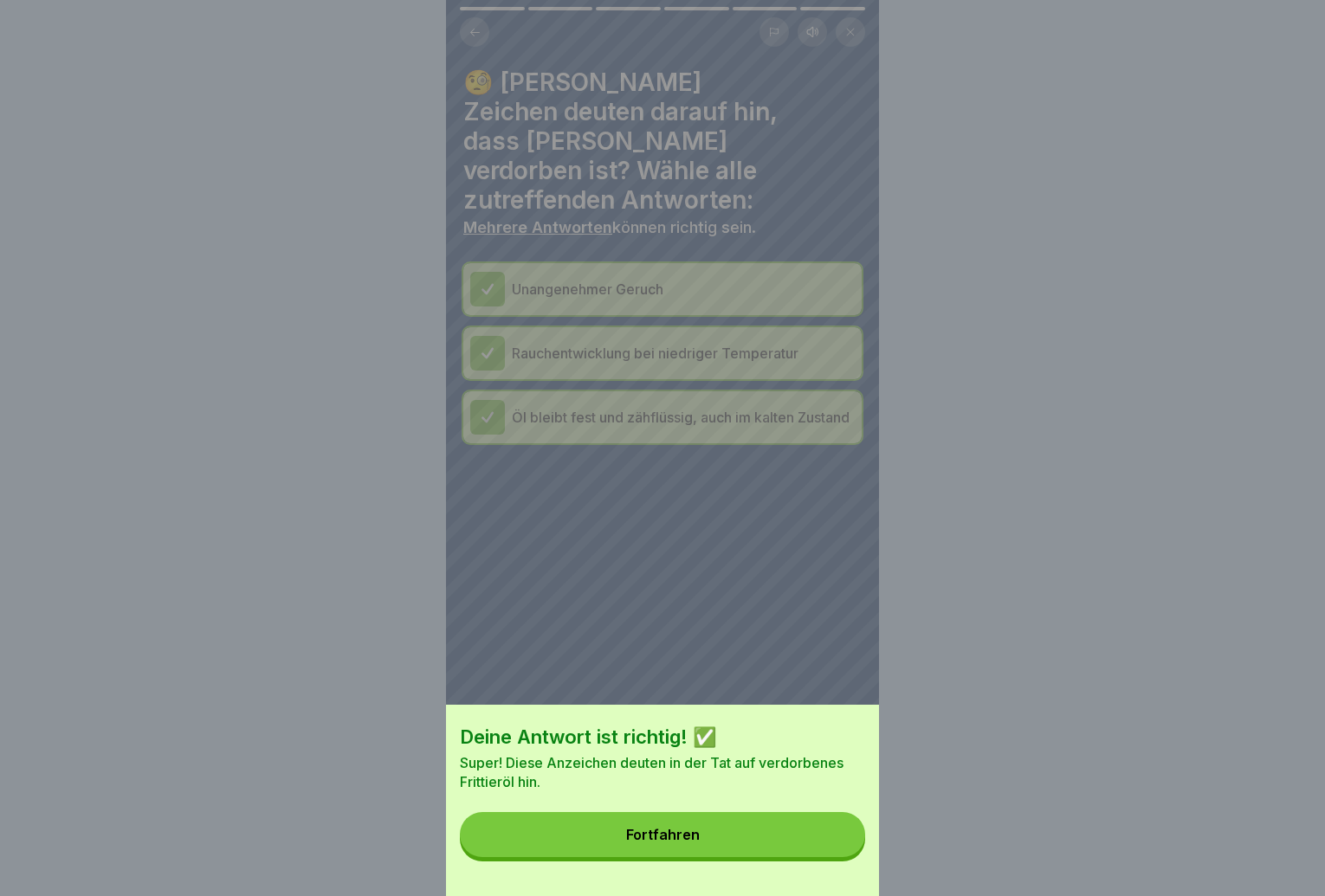
click at [840, 843] on button "Fortfahren" at bounding box center [662, 836] width 405 height 45
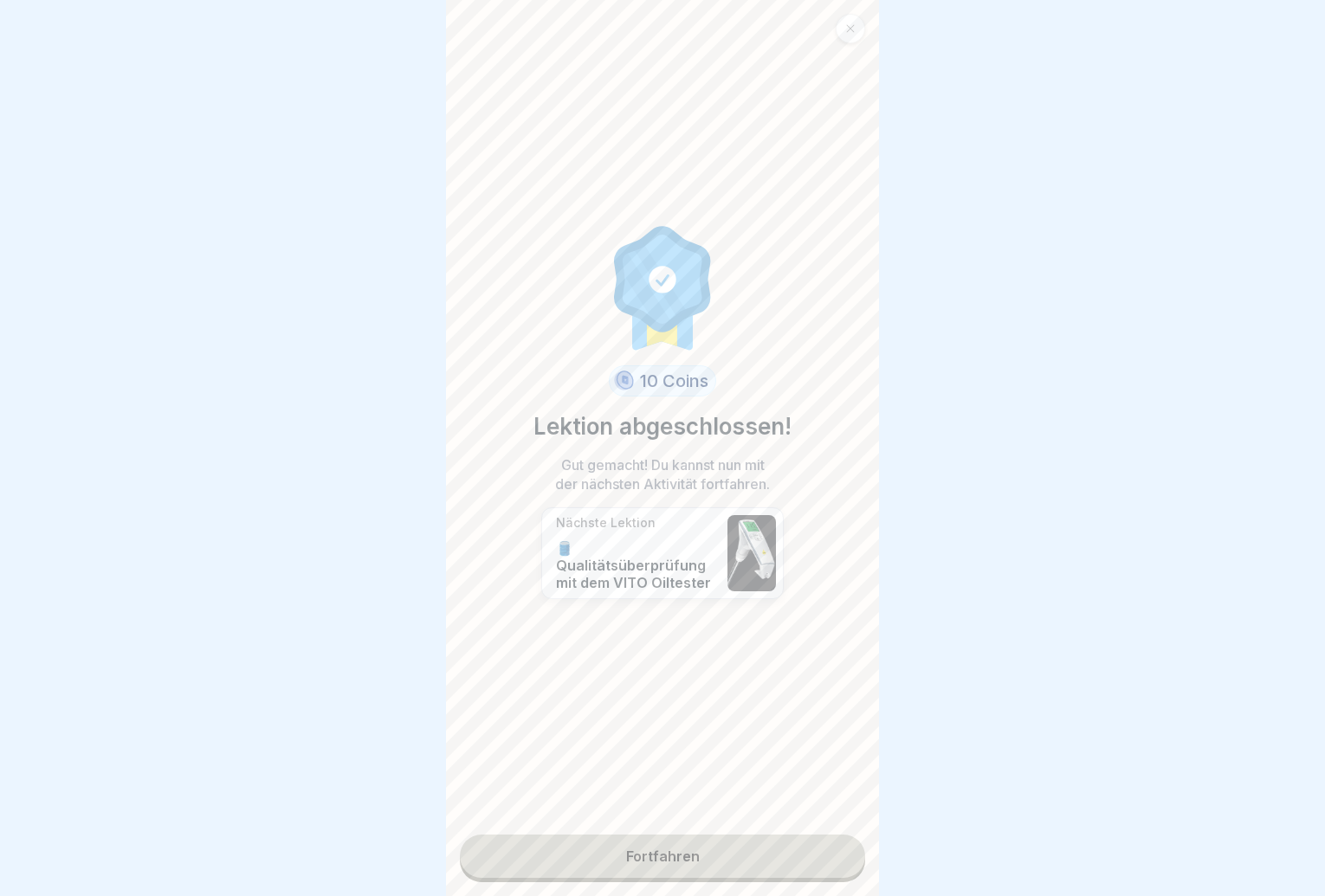
click at [840, 843] on link "Fortfahren" at bounding box center [662, 856] width 405 height 43
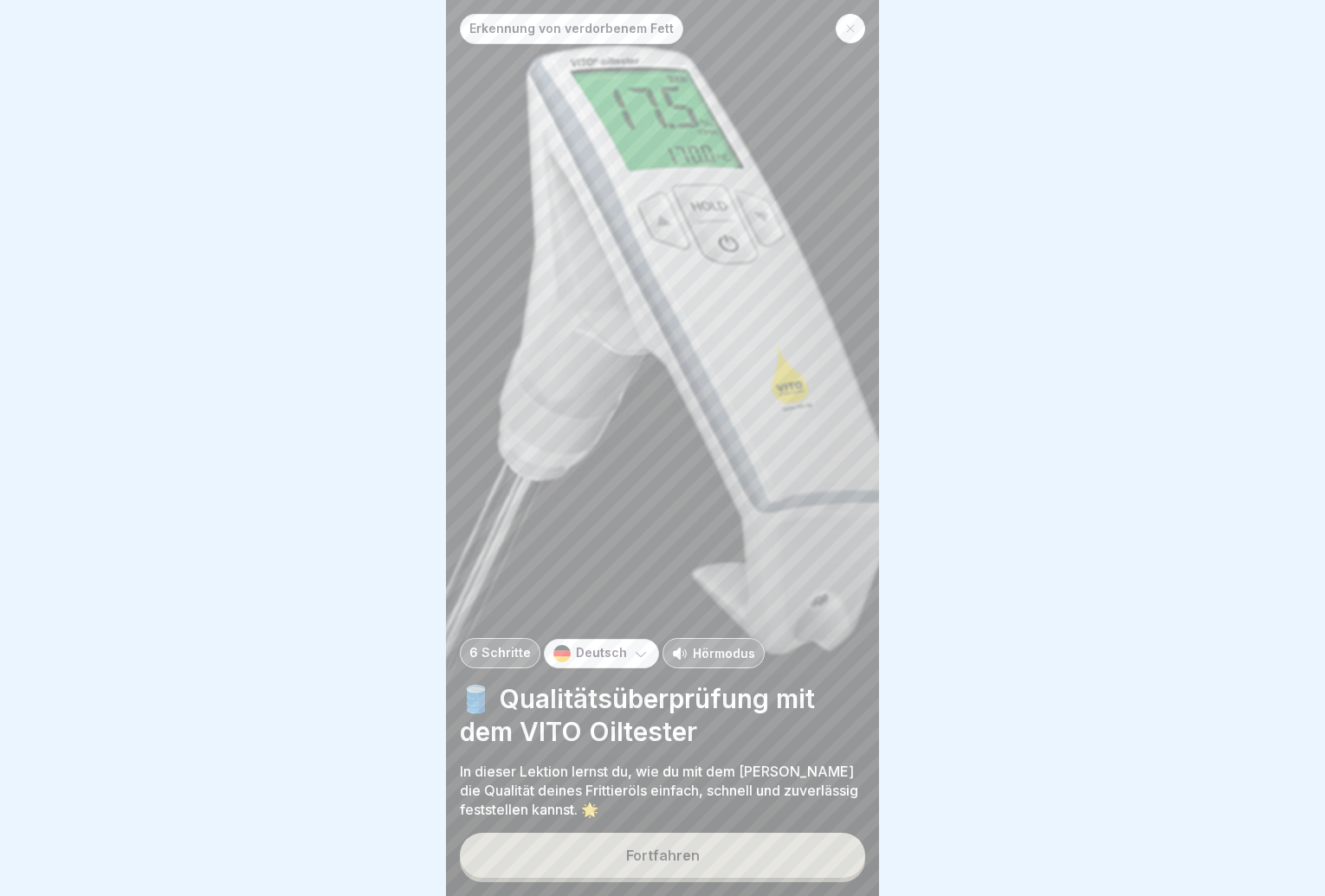
click at [830, 845] on button "Fortfahren" at bounding box center [662, 856] width 405 height 45
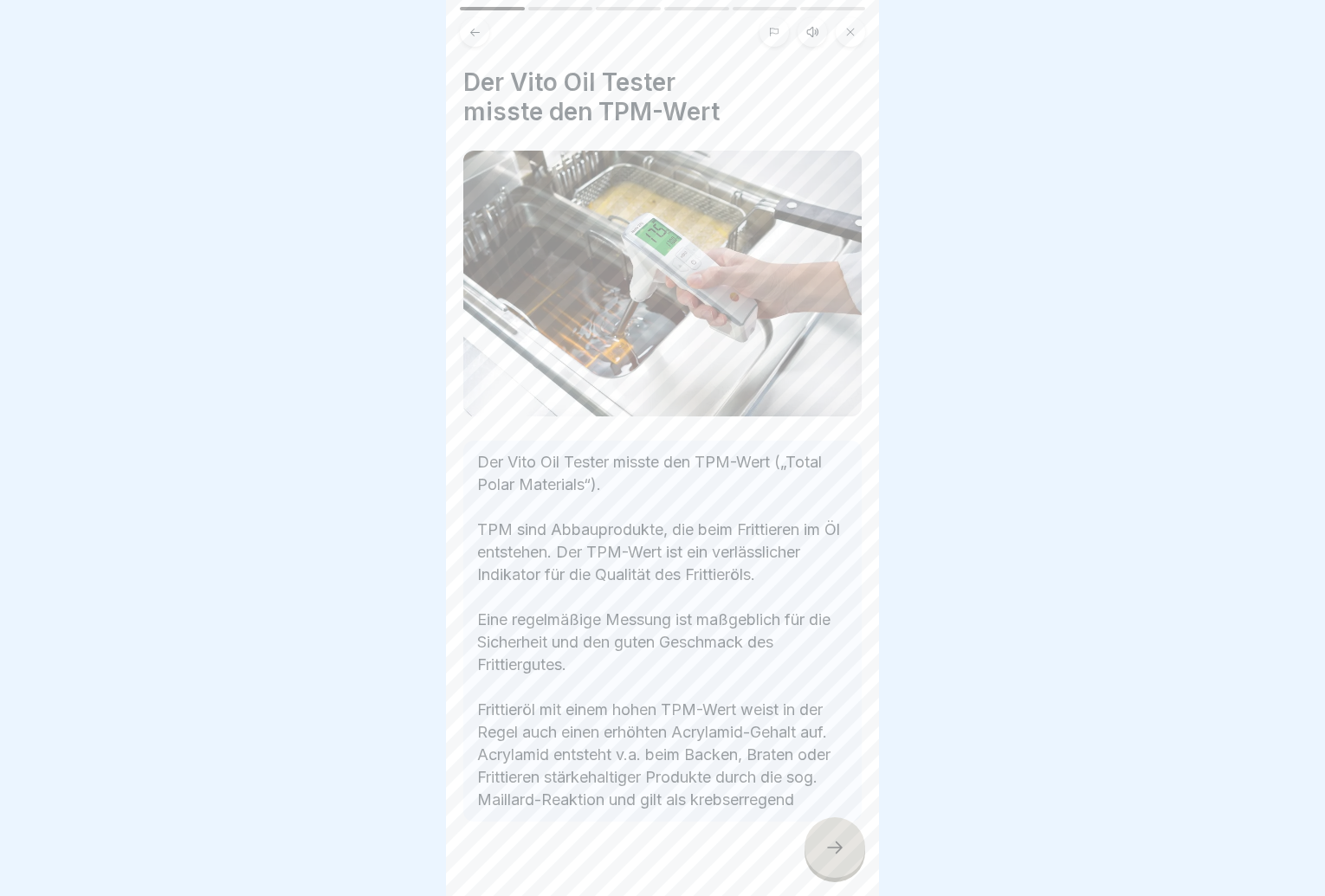
click at [883, 863] on div at bounding box center [662, 448] width 1325 height 896
click at [855, 844] on div at bounding box center [835, 848] width 60 height 60
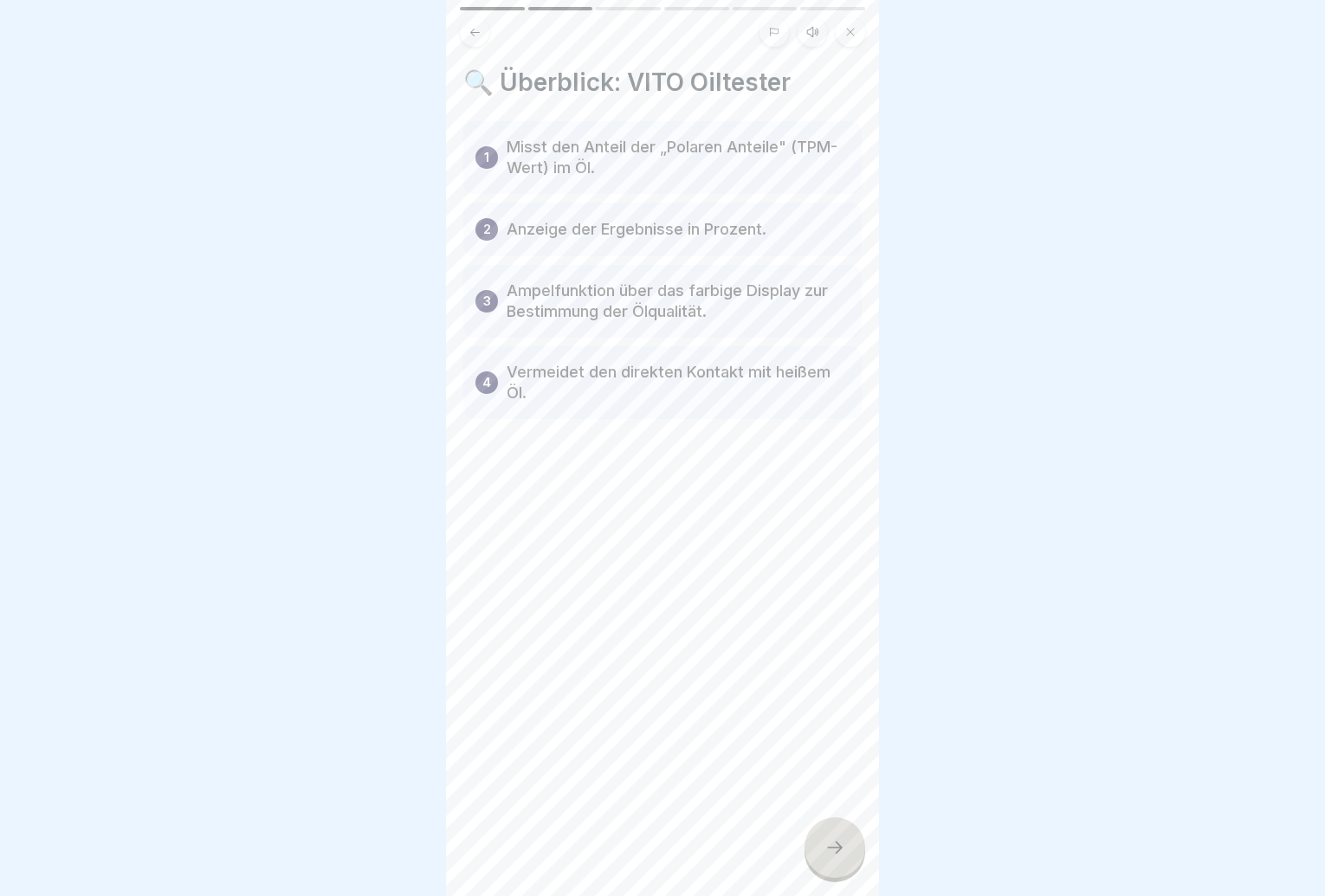
click at [806, 834] on div "🔍 Überblick: VITO Oiltester 1 Misst den Anteil der „Polaren Anteile" (TPM-Wert)…" at bounding box center [662, 448] width 433 height 896
click at [815, 852] on div at bounding box center [835, 848] width 60 height 60
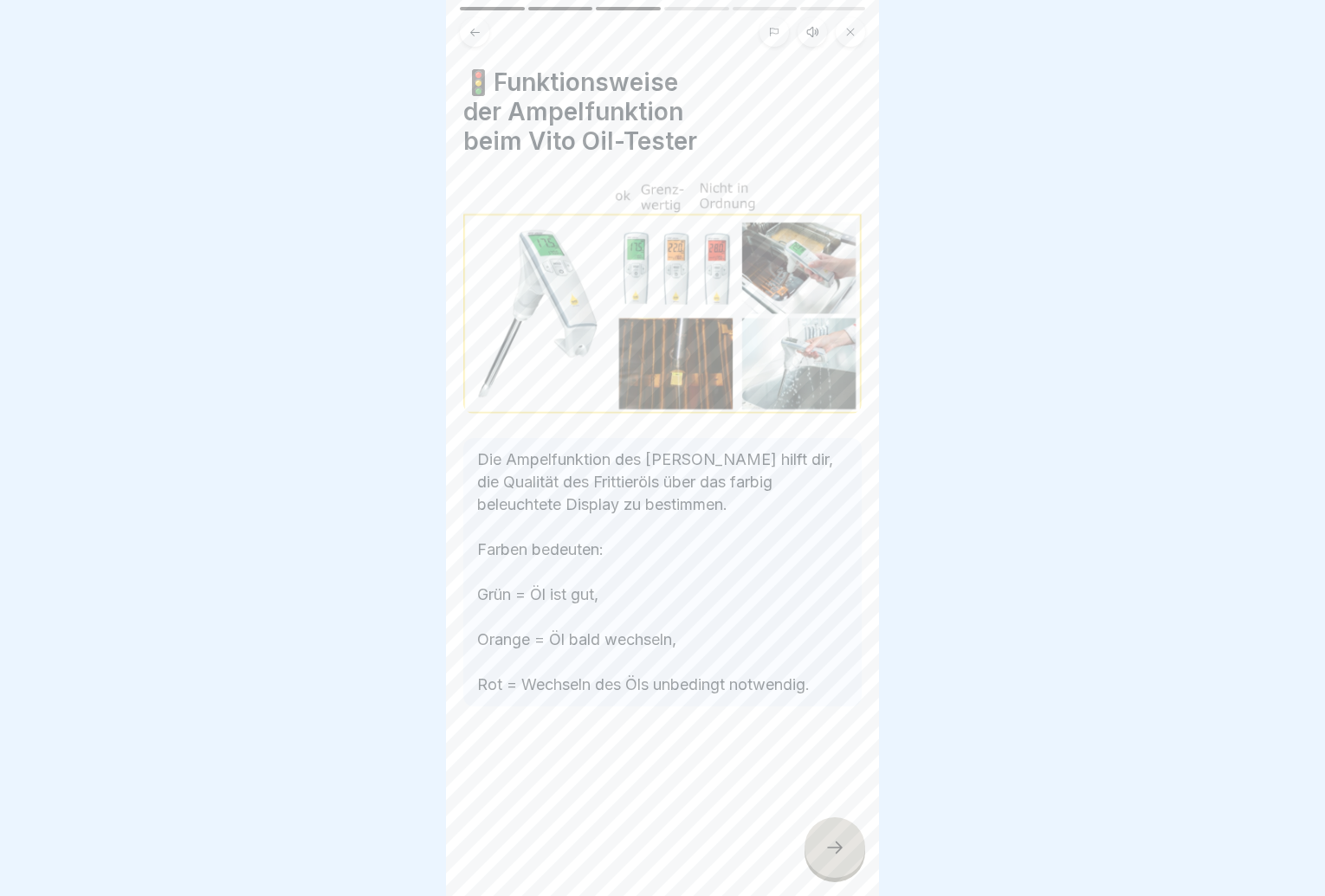
click at [808, 826] on div "🚦Funktionsweise der Ampelfunktion beim Vito Oil-Tester Die Ampelfunktion des [P…" at bounding box center [662, 448] width 433 height 896
click at [816, 839] on div at bounding box center [835, 848] width 60 height 60
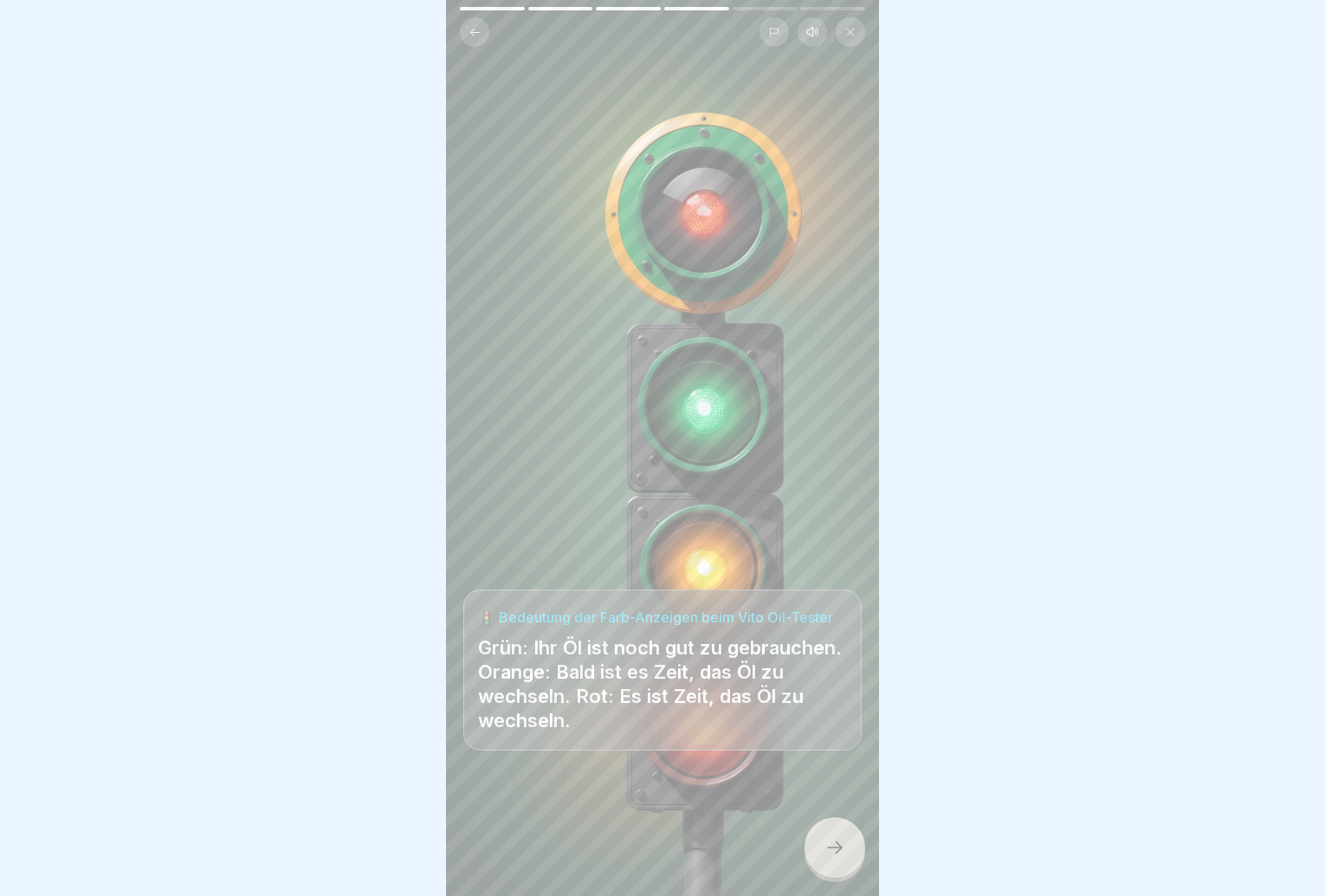
click at [816, 839] on div at bounding box center [835, 848] width 60 height 60
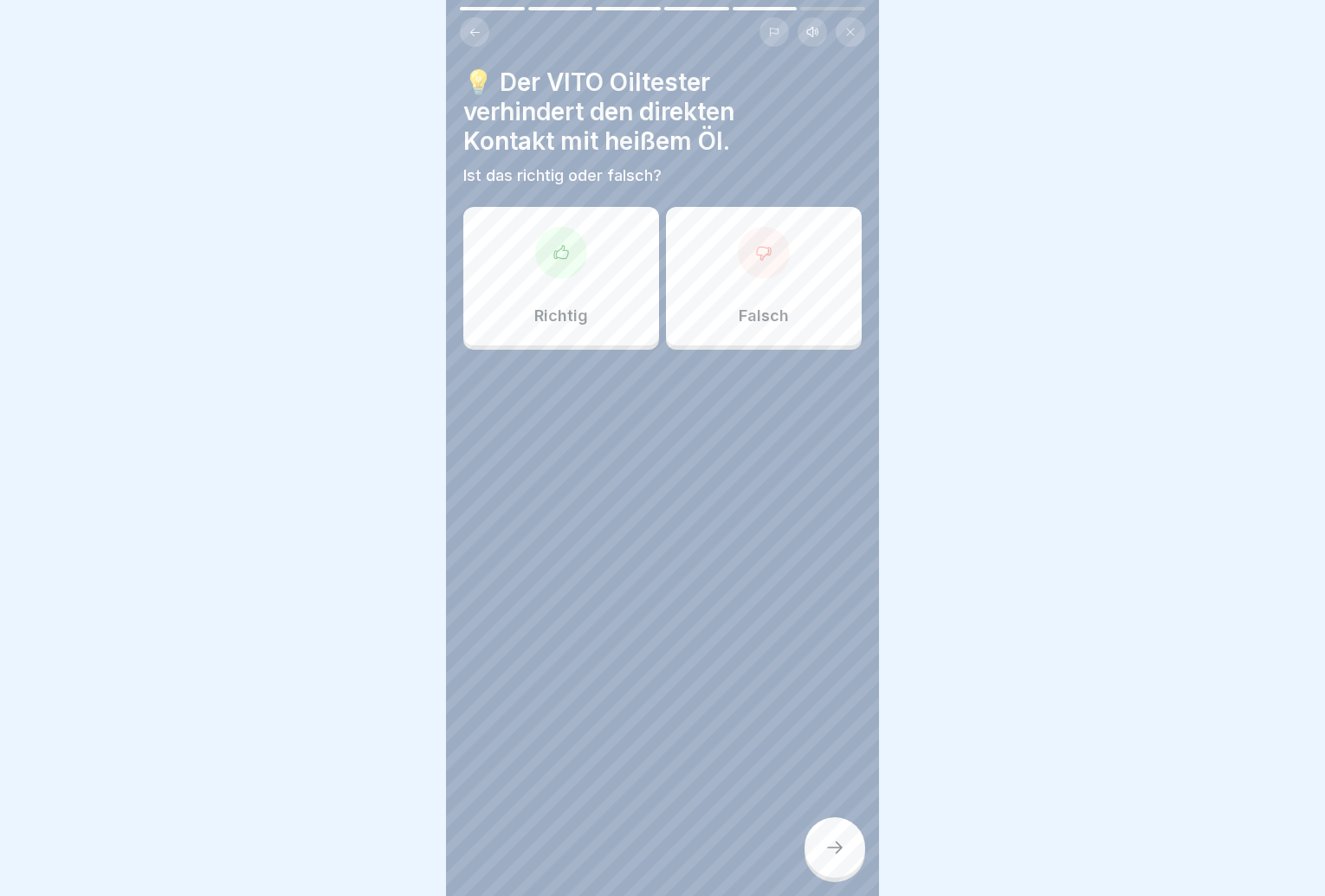
click at [576, 285] on div "Richtig" at bounding box center [560, 276] width 196 height 139
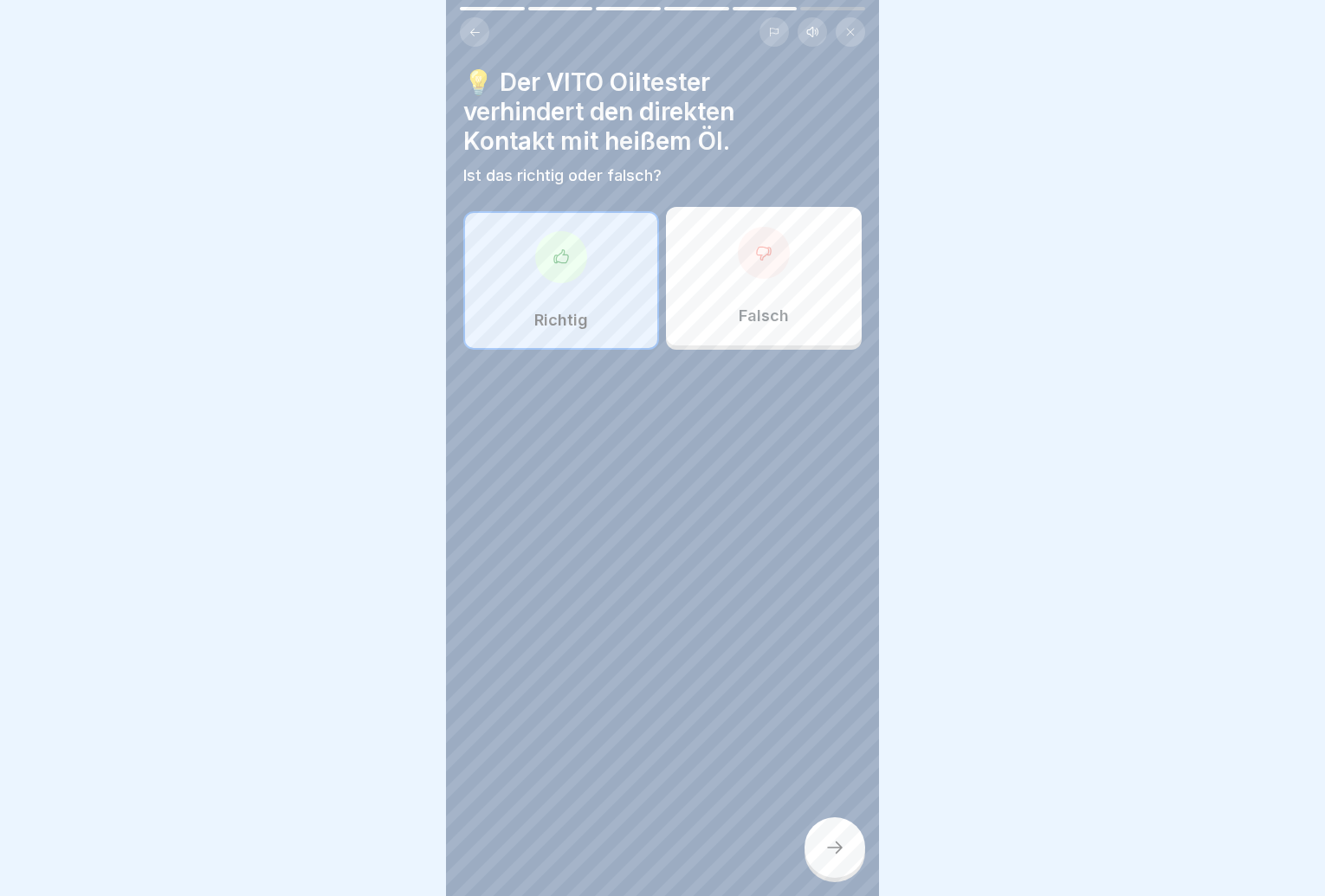
click at [824, 852] on icon at bounding box center [835, 848] width 21 height 21
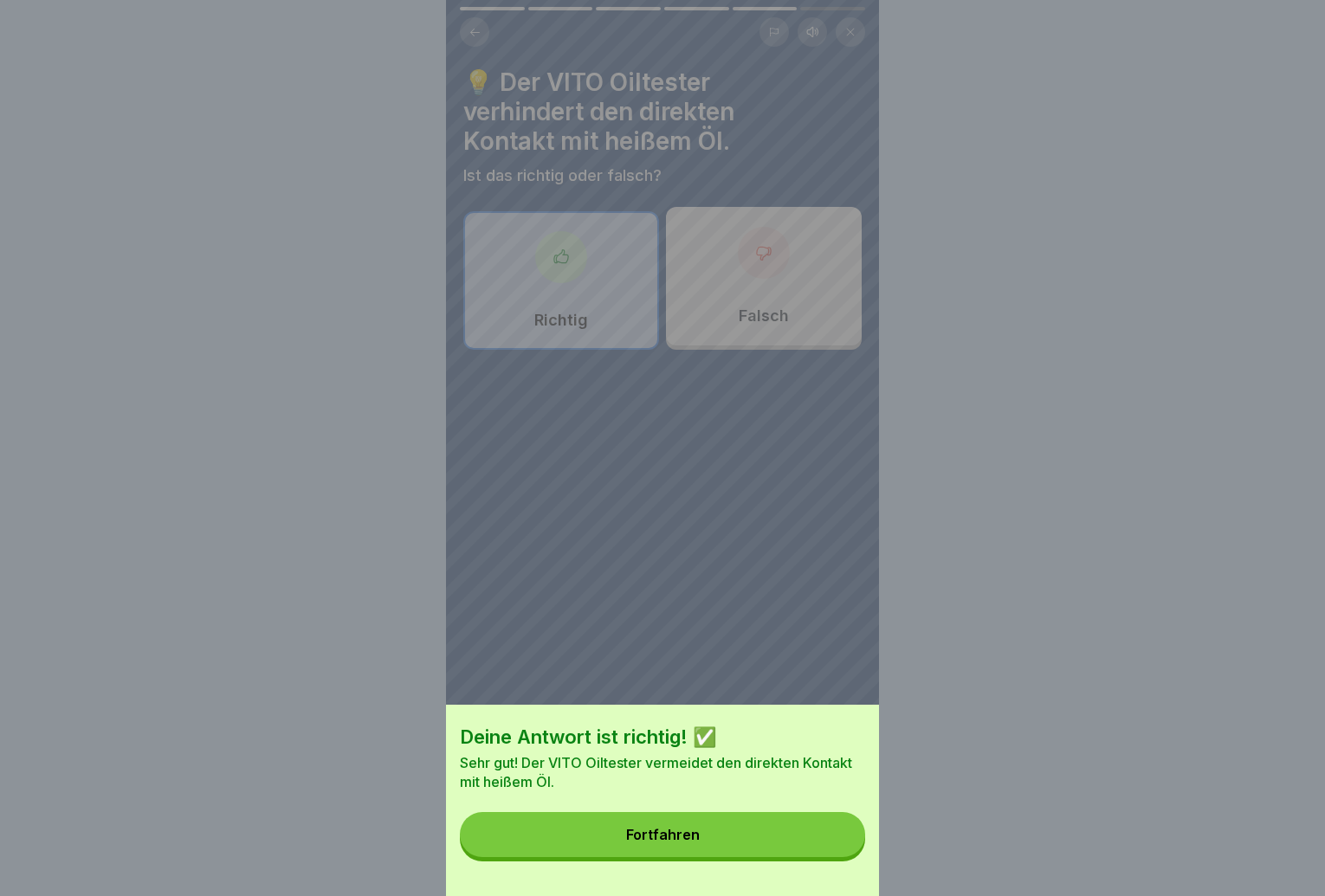
click at [810, 846] on button "Fortfahren" at bounding box center [662, 836] width 405 height 45
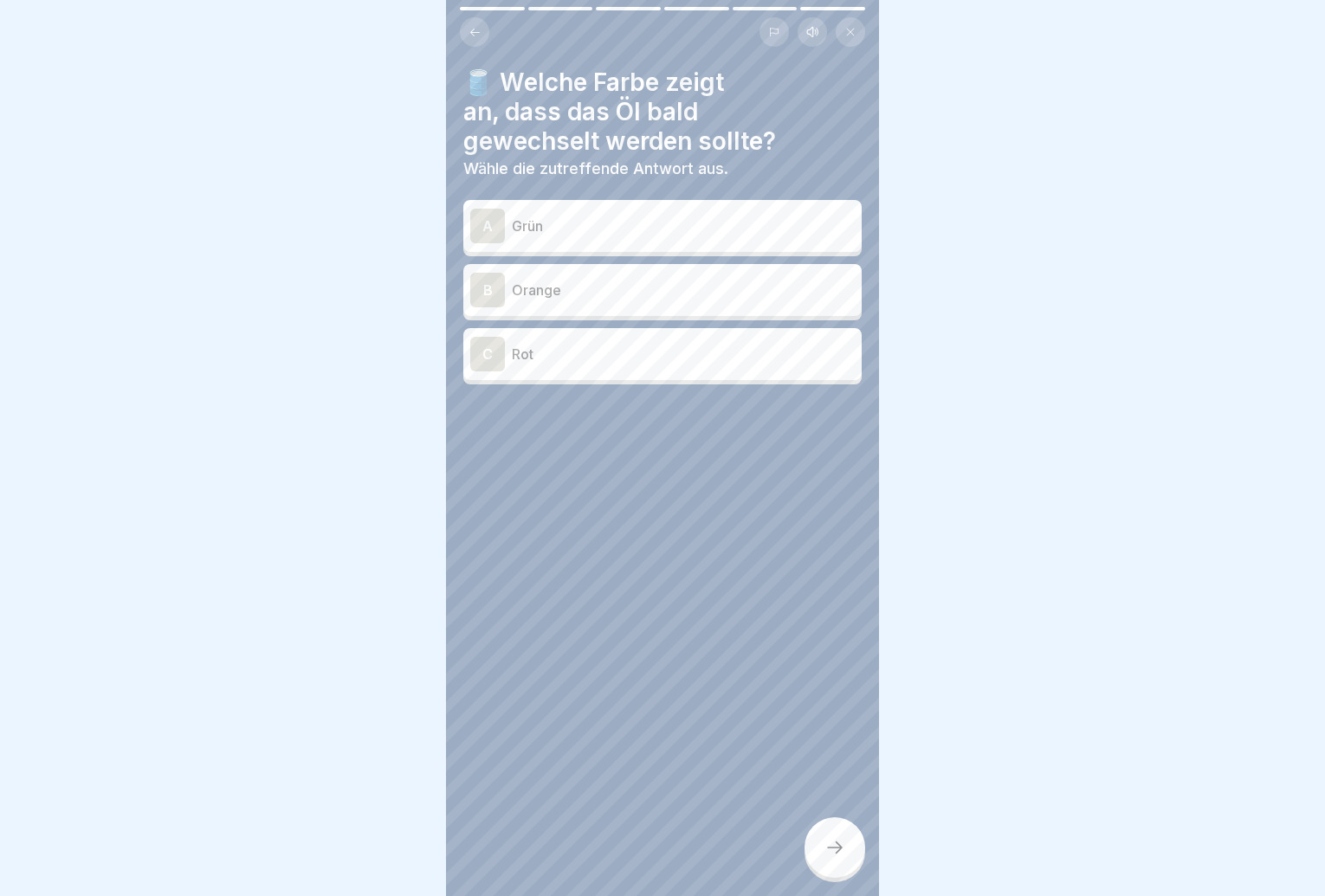
click at [745, 280] on p "Orange" at bounding box center [683, 290] width 343 height 21
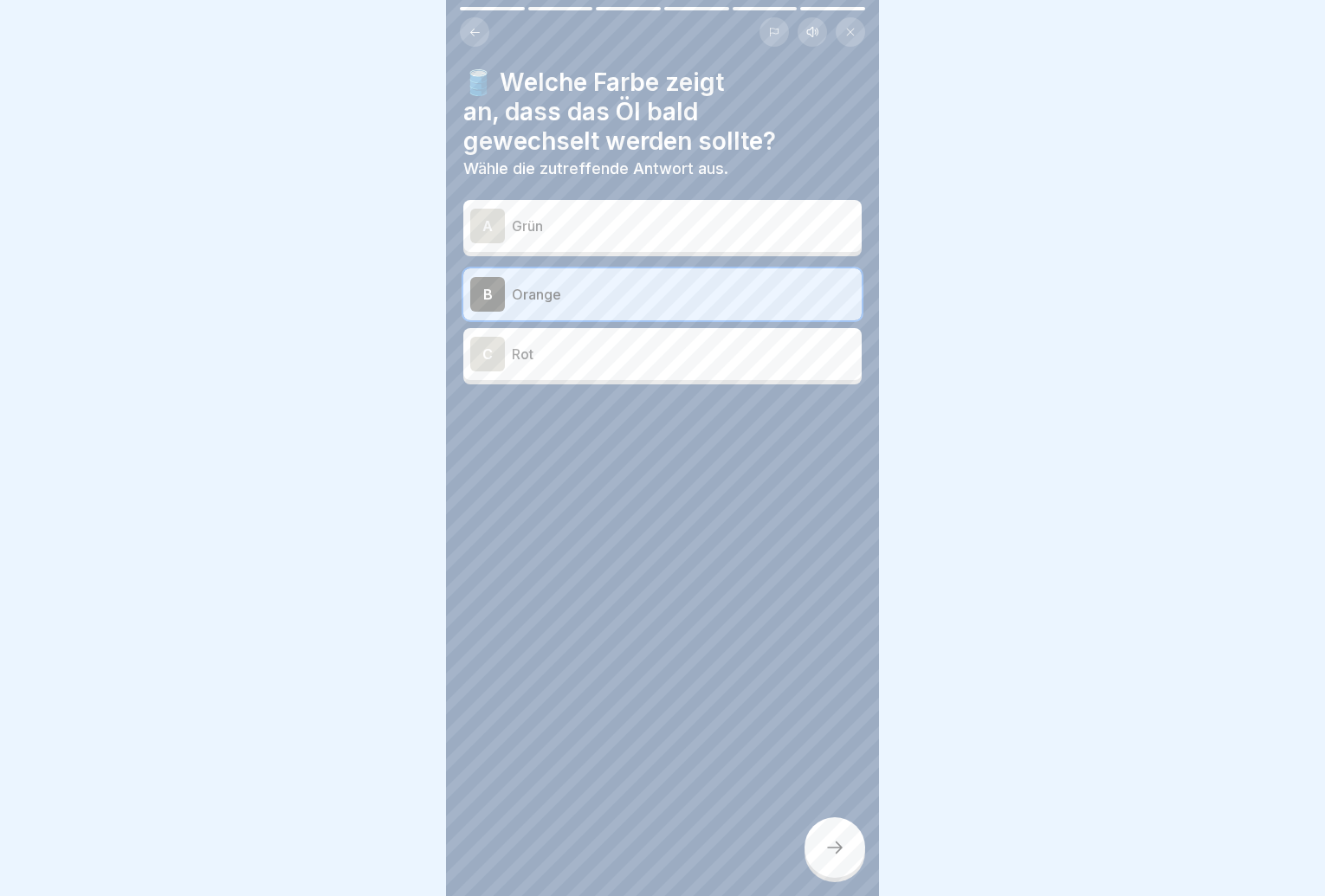
click at [837, 837] on div at bounding box center [835, 848] width 60 height 60
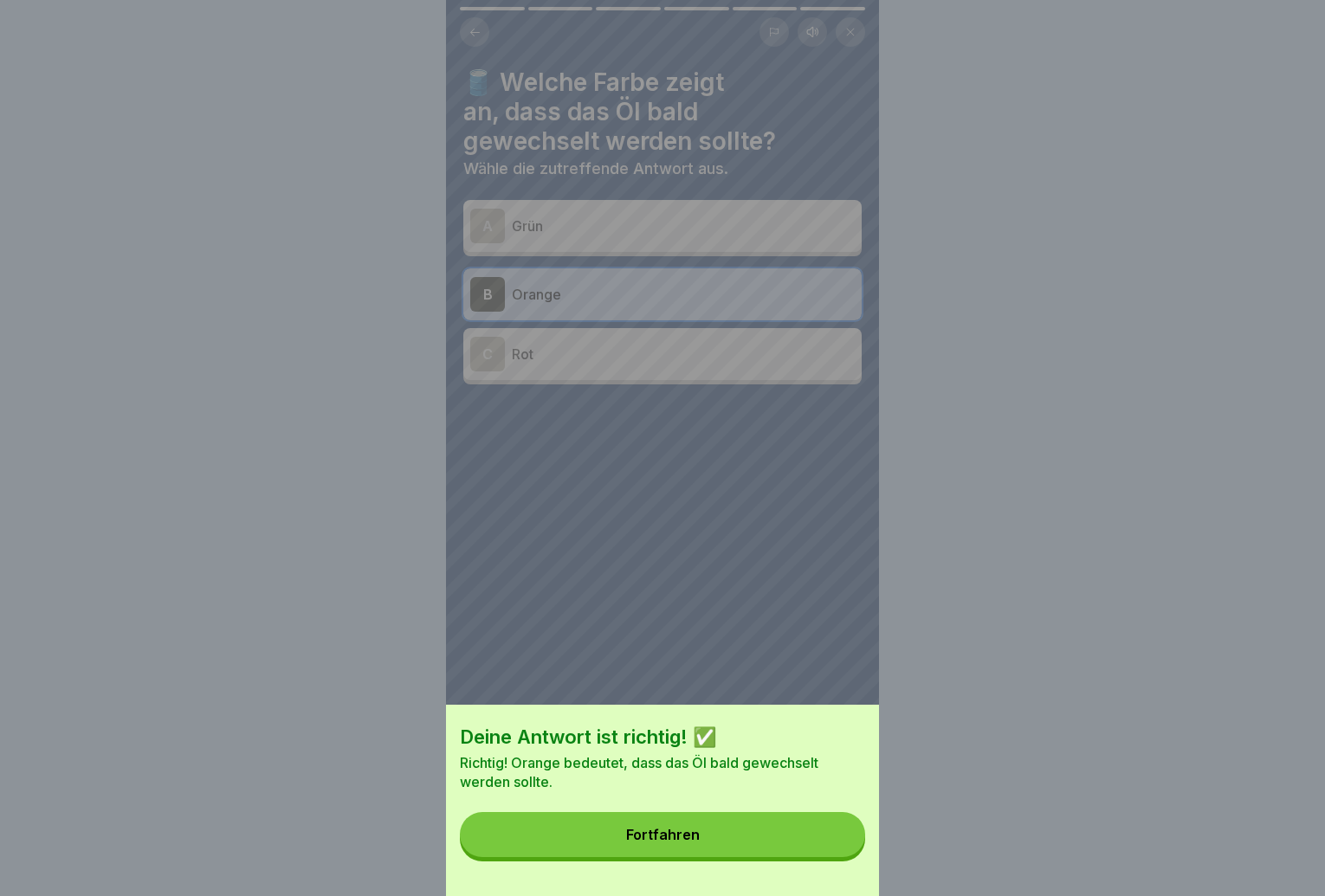
click at [835, 836] on button "Fortfahren" at bounding box center [662, 836] width 405 height 45
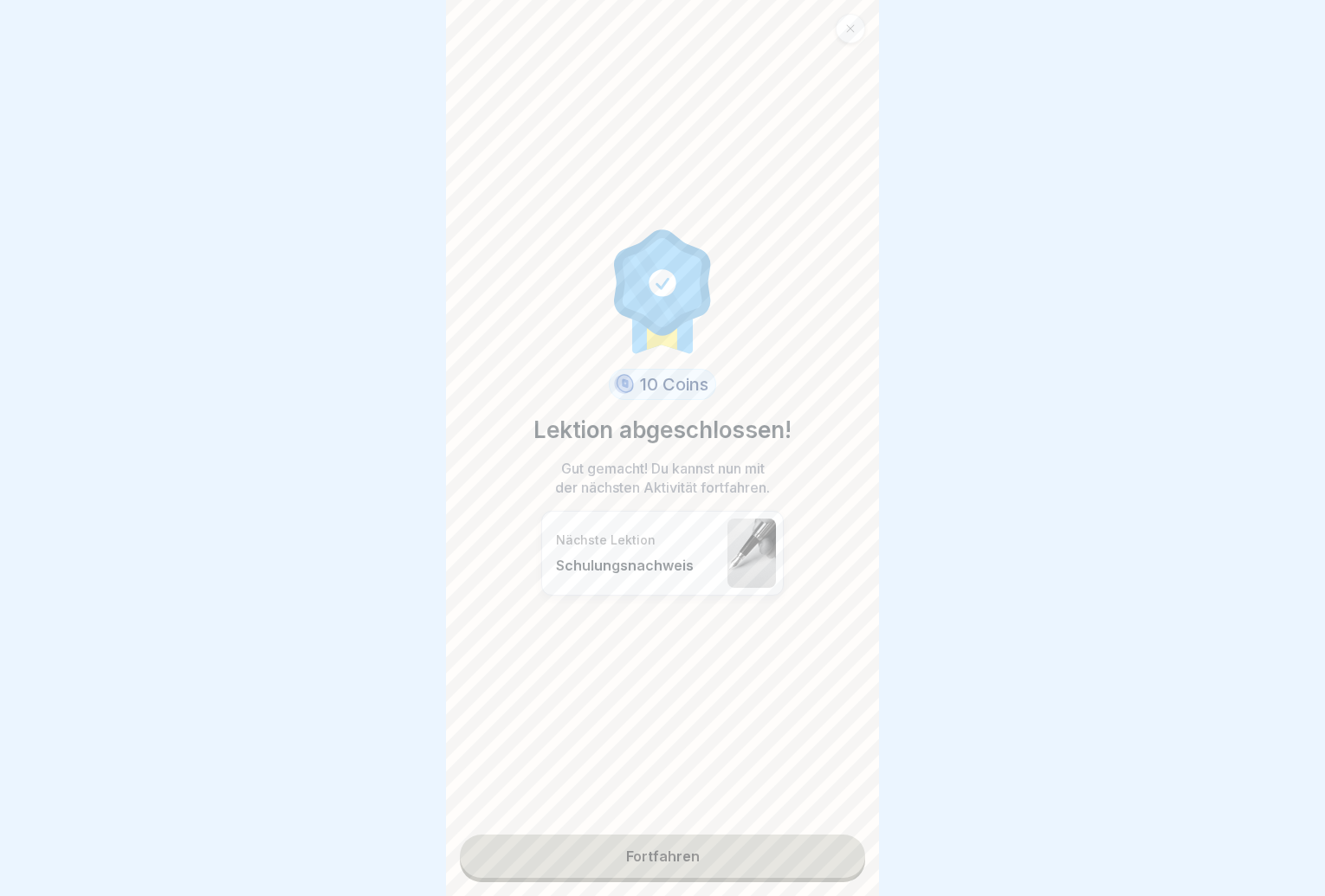
click at [831, 836] on link "Fortfahren" at bounding box center [662, 856] width 405 height 43
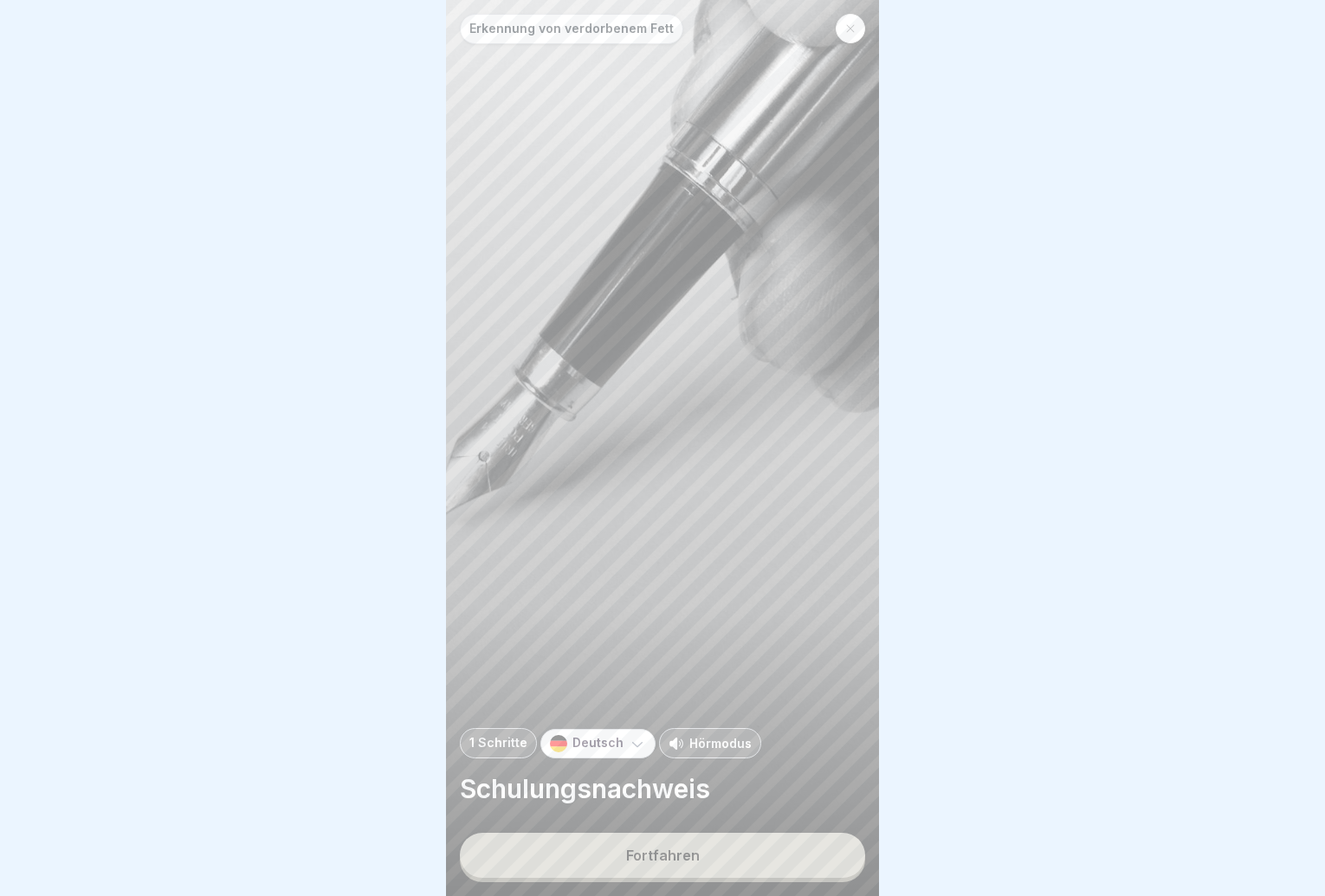
click at [825, 839] on button "Fortfahren" at bounding box center [662, 856] width 405 height 45
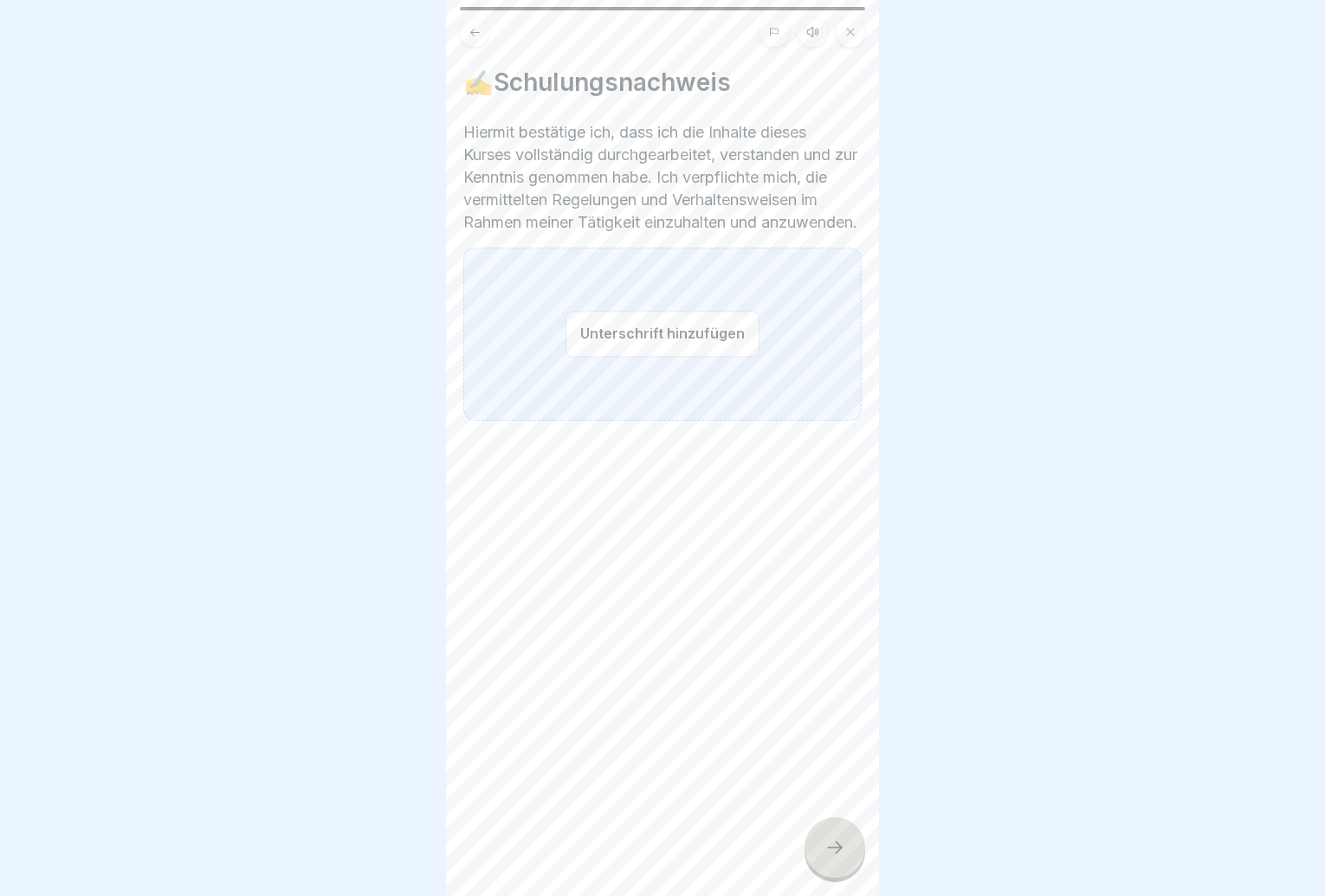
click at [655, 335] on button "Unterschrift hinzufügen" at bounding box center [662, 334] width 194 height 46
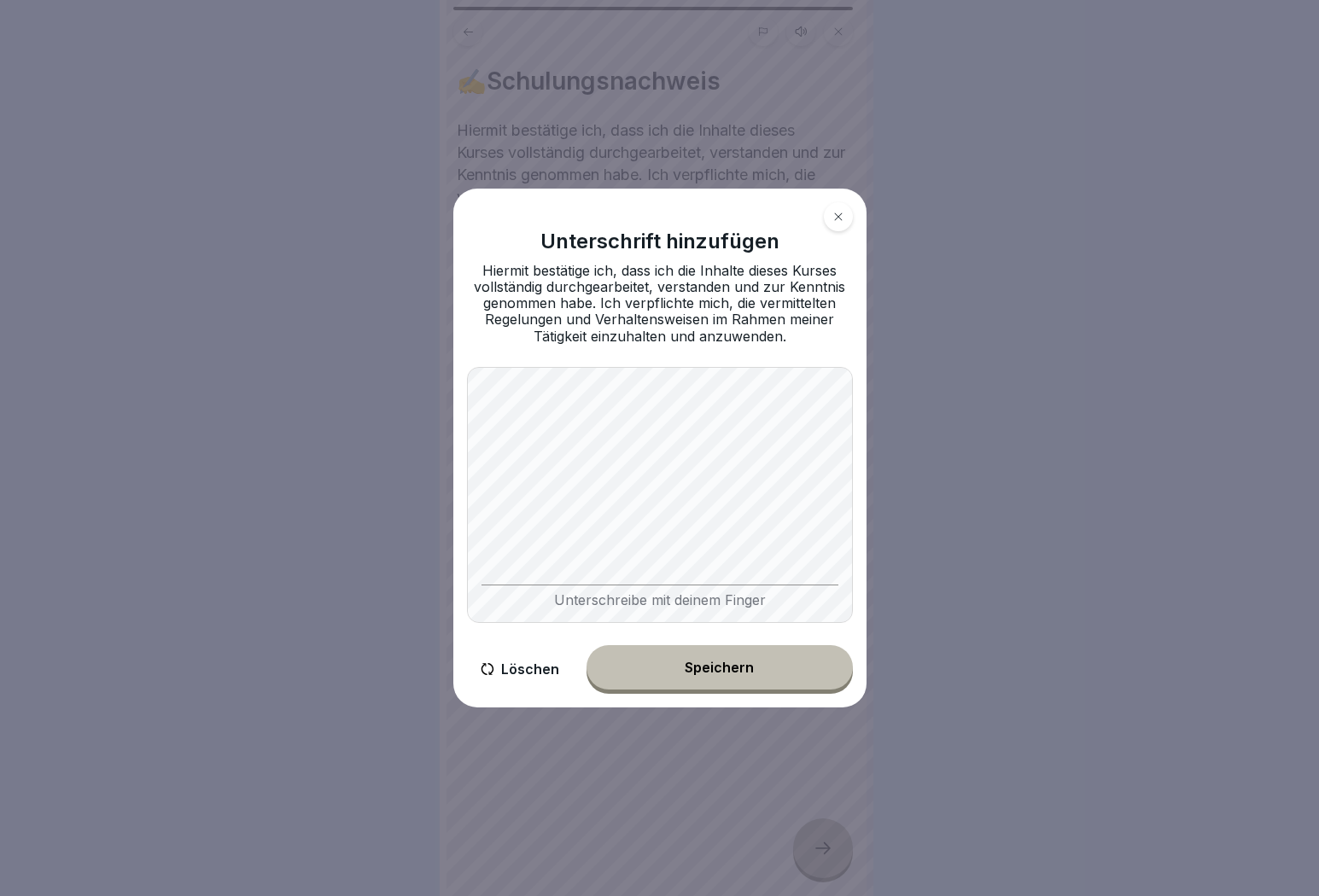
click at [678, 676] on button "Speichern" at bounding box center [720, 668] width 266 height 45
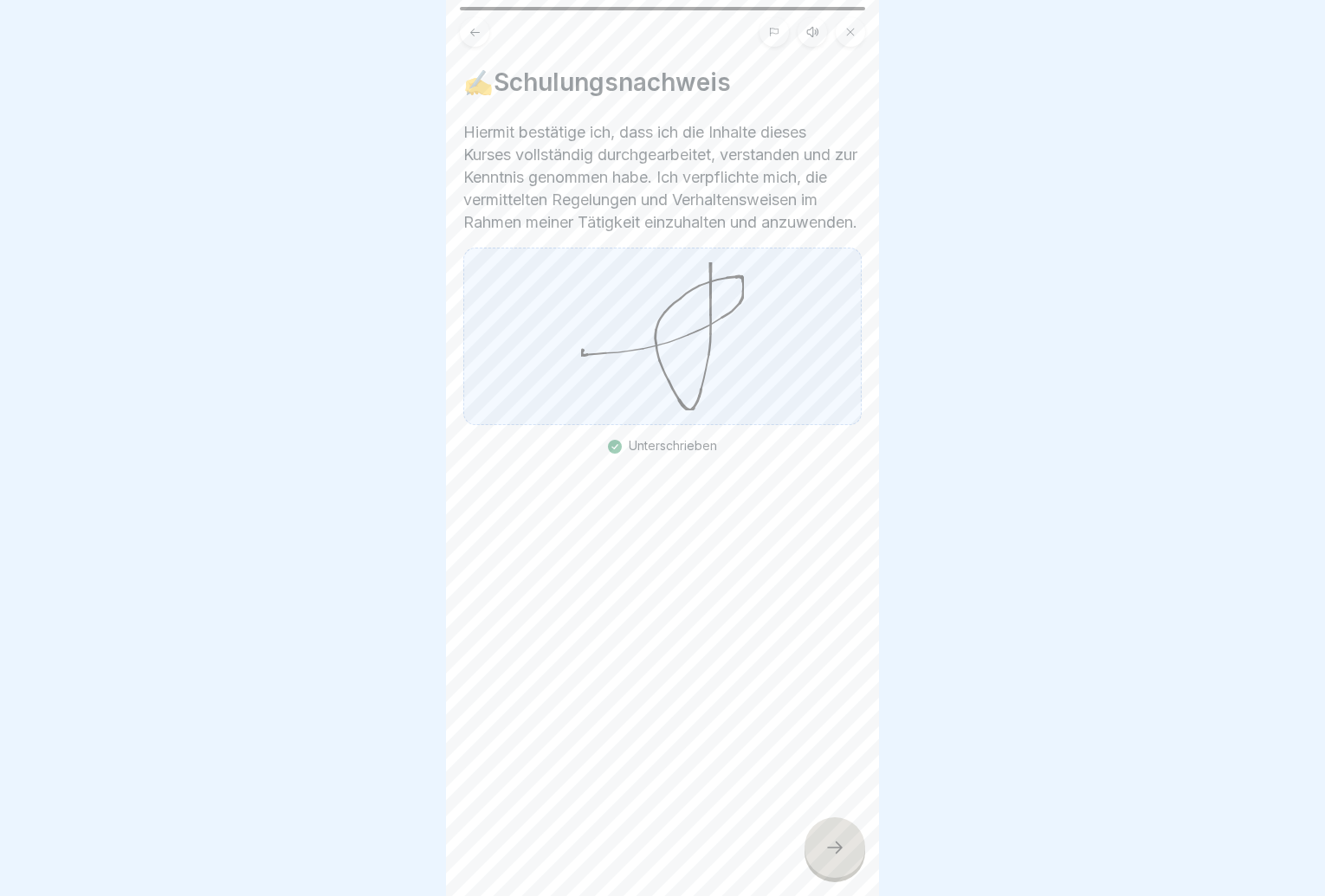
click at [826, 854] on icon at bounding box center [835, 848] width 21 height 21
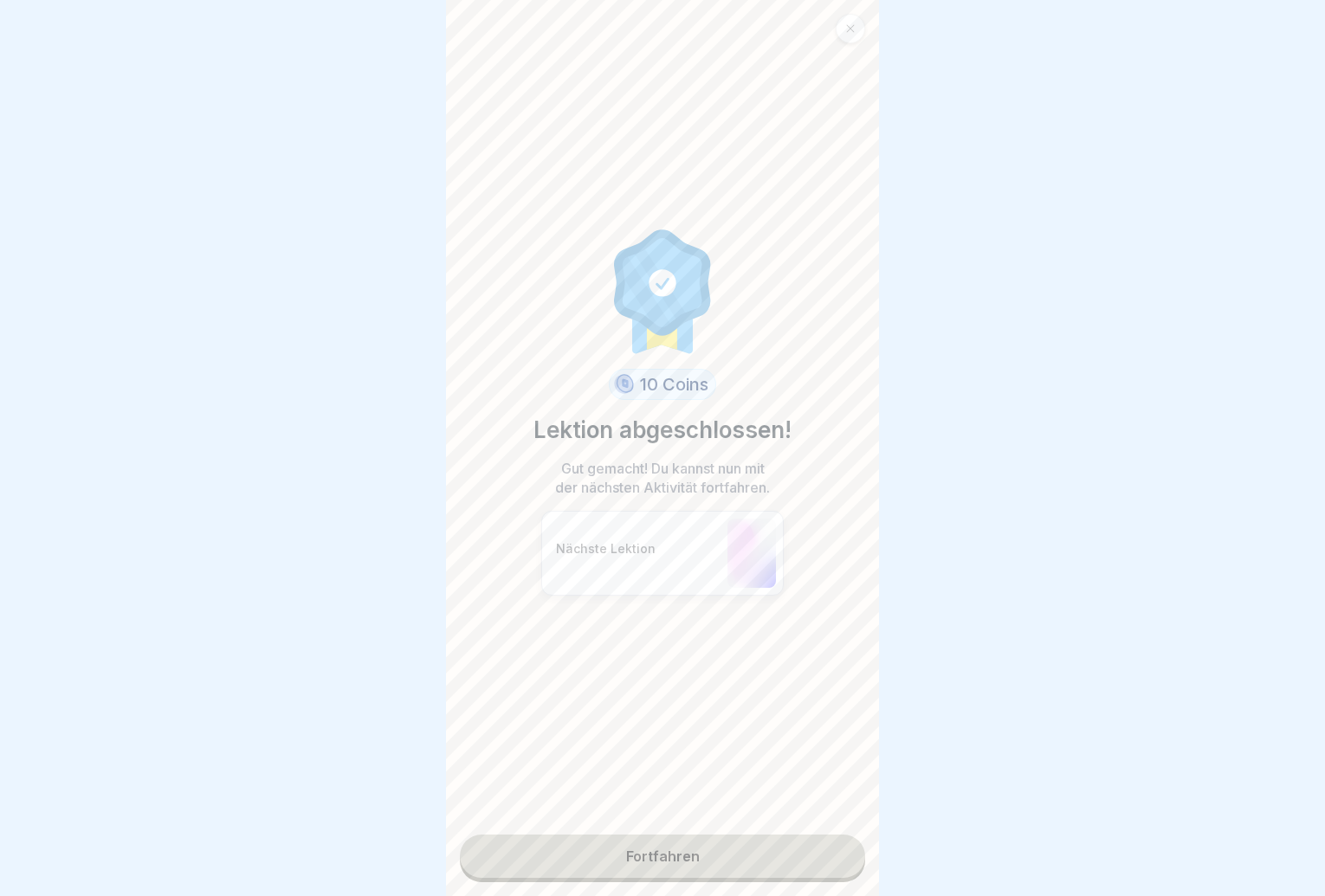
click at [807, 864] on link "Fortfahren" at bounding box center [662, 856] width 405 height 43
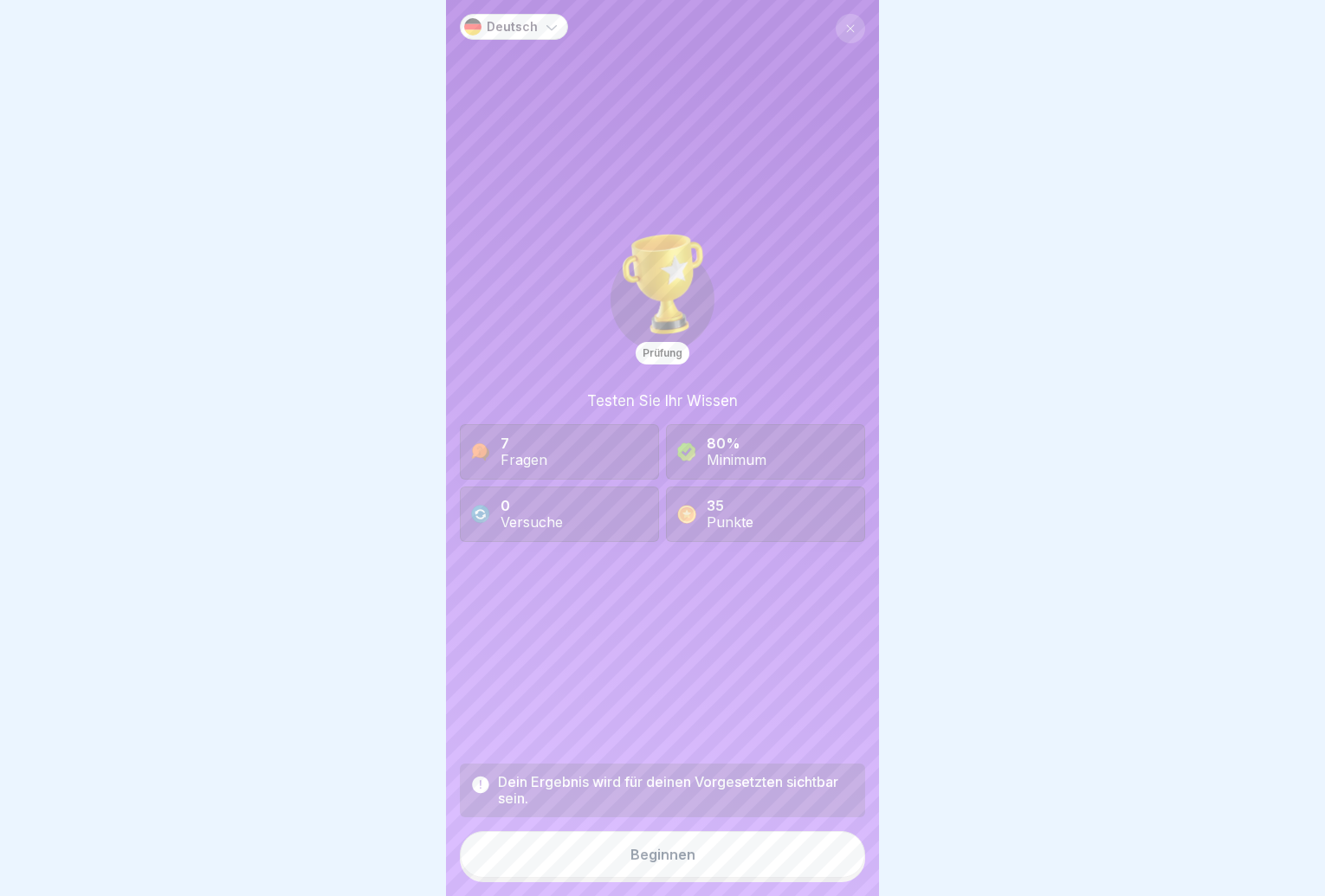
click at [802, 846] on button "Beginnen" at bounding box center [662, 854] width 405 height 46
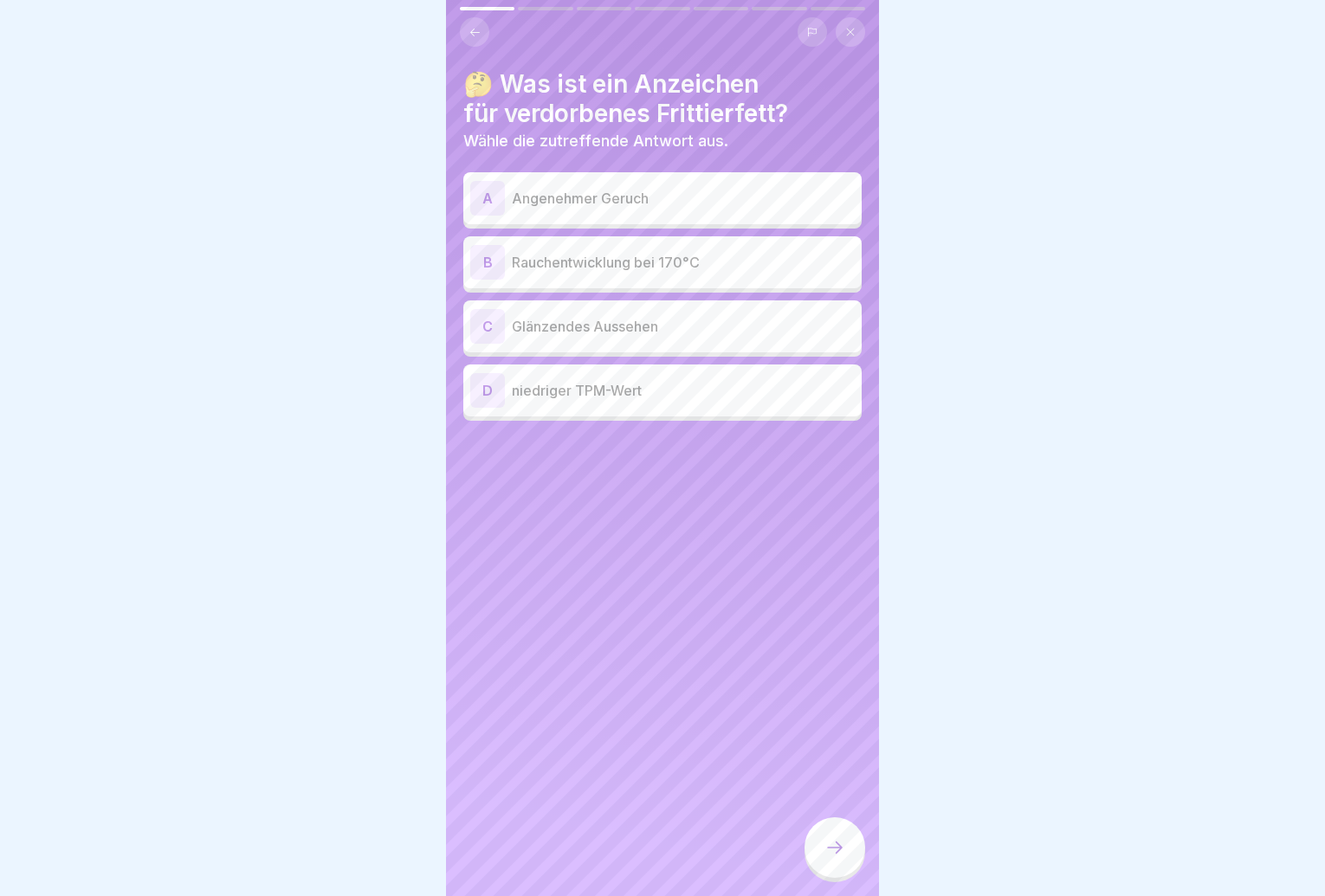
click at [735, 272] on p "Rauchentwicklung bei 170°C" at bounding box center [683, 263] width 343 height 21
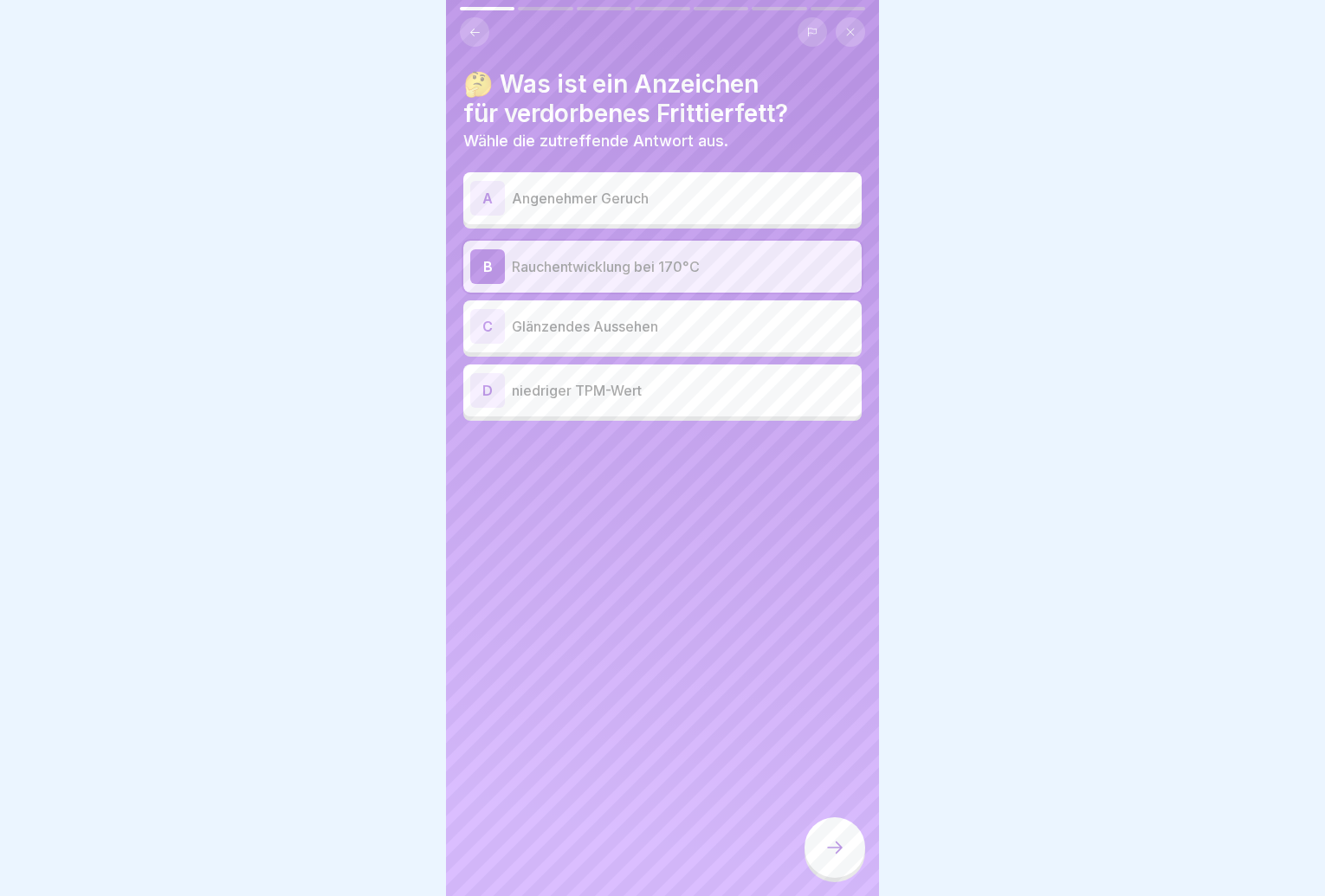
click at [710, 401] on div "D niedriger TPM-Wert" at bounding box center [662, 390] width 385 height 35
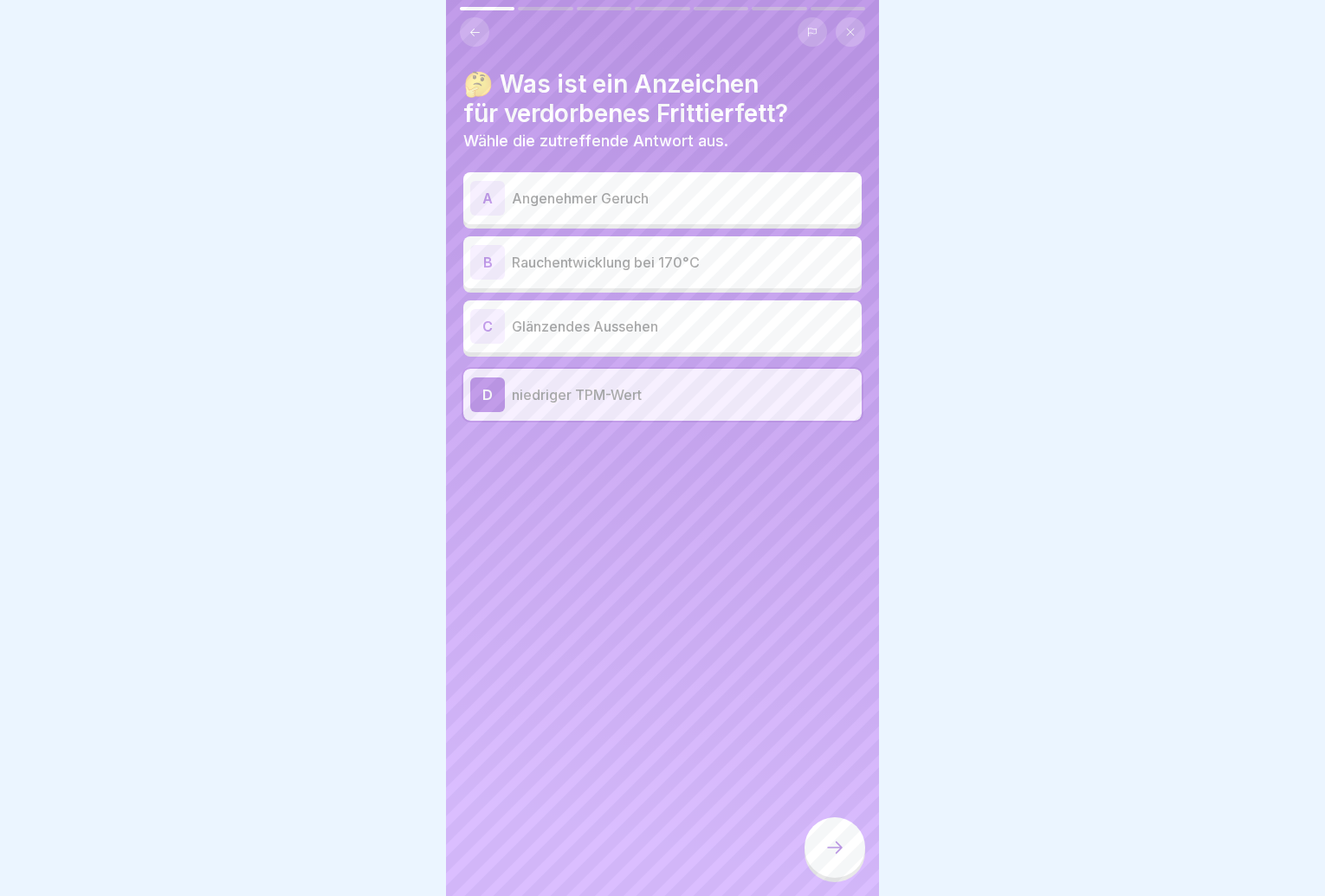
click at [724, 266] on p "Rauchentwicklung bei 170°C" at bounding box center [683, 263] width 343 height 21
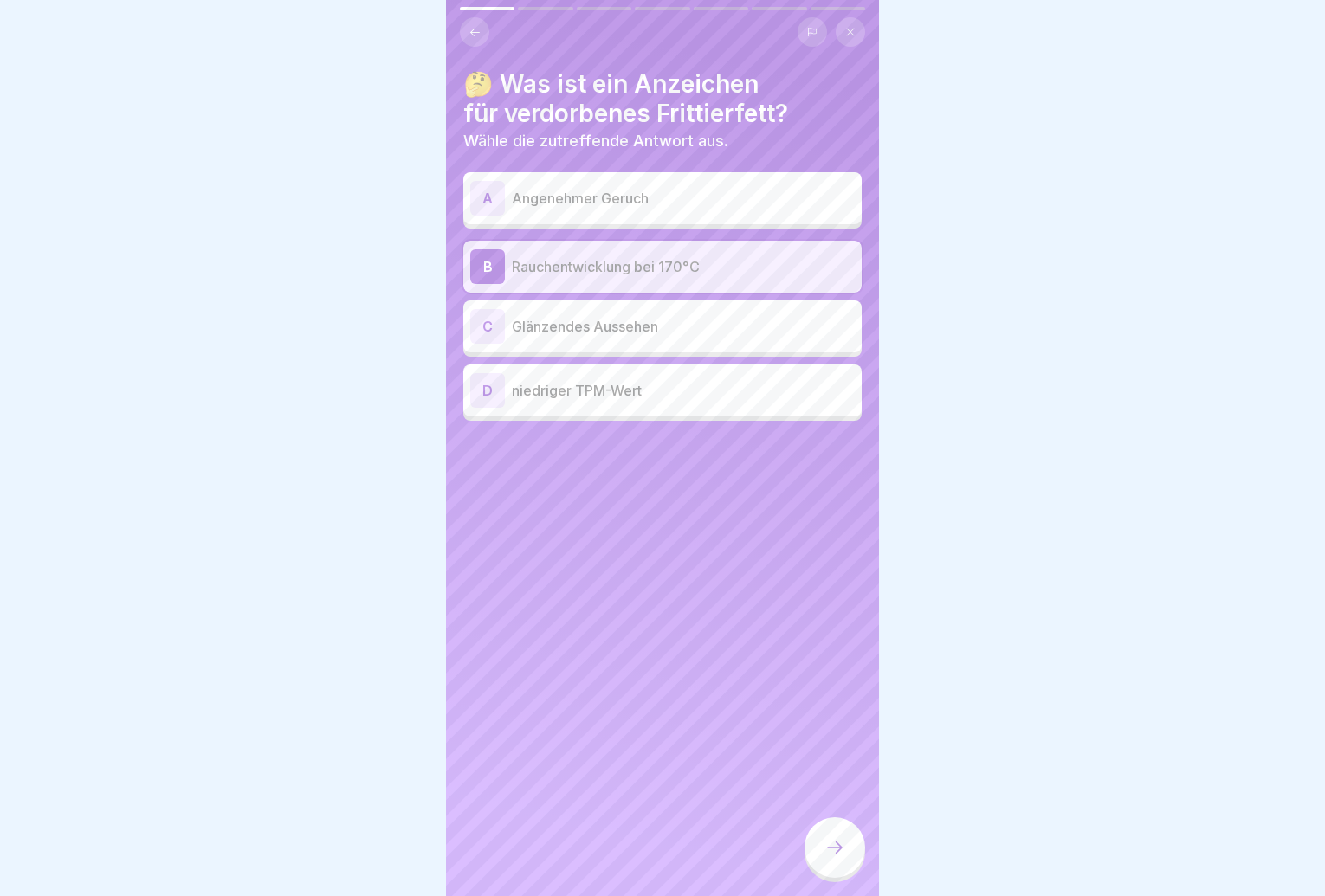
click at [843, 876] on div at bounding box center [835, 848] width 60 height 60
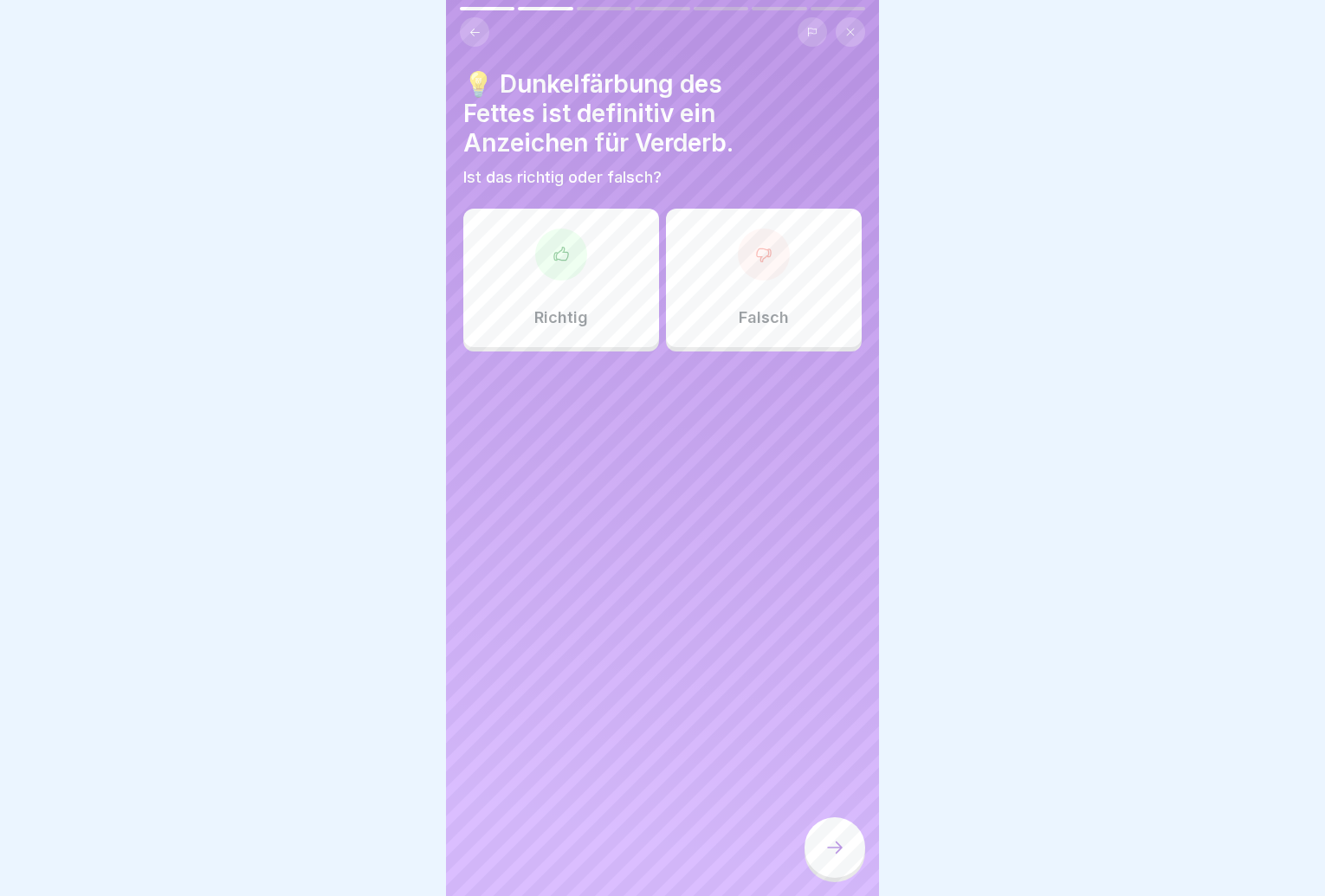
click at [795, 336] on div "Falsch" at bounding box center [764, 278] width 196 height 139
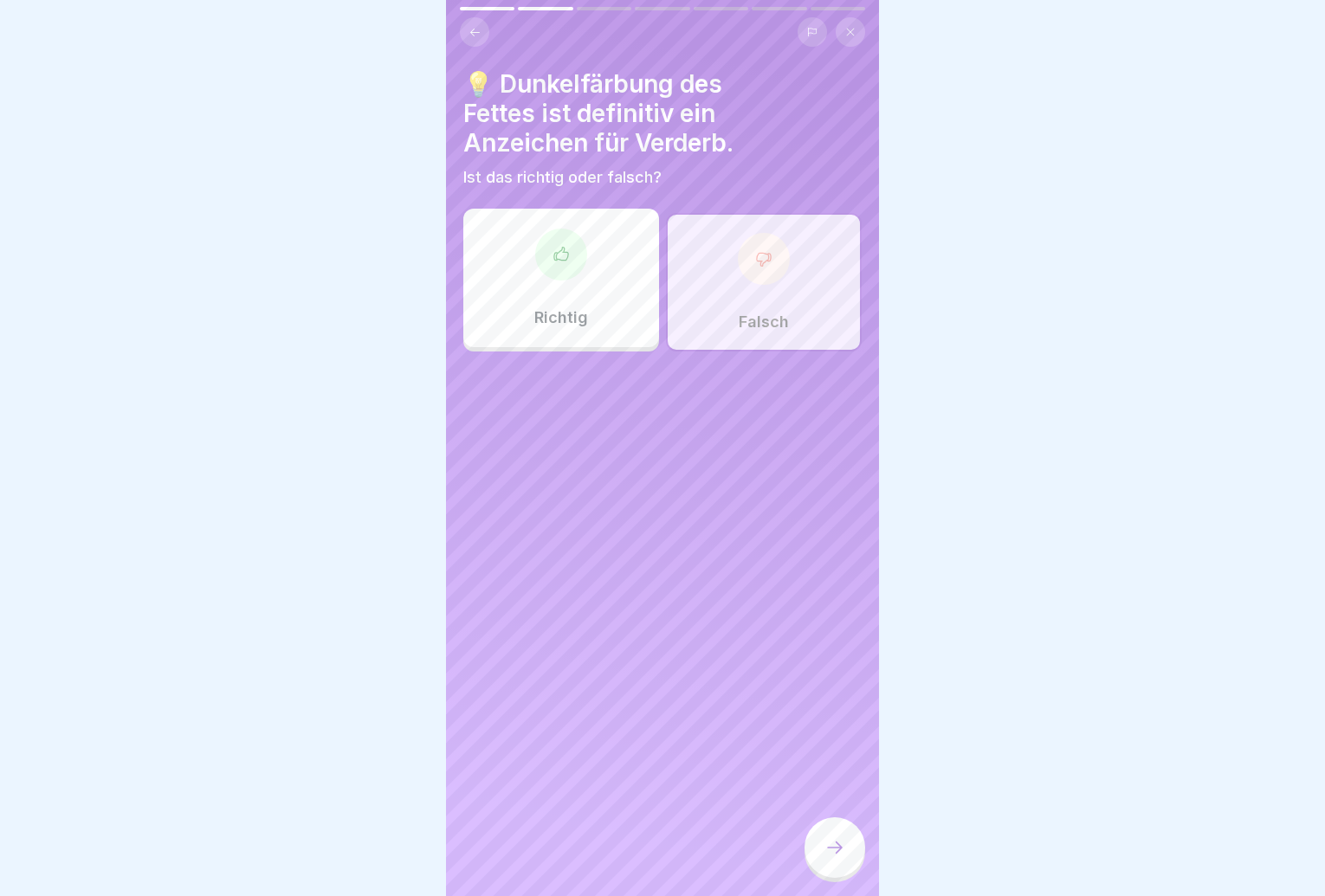
click at [844, 878] on div at bounding box center [835, 848] width 60 height 60
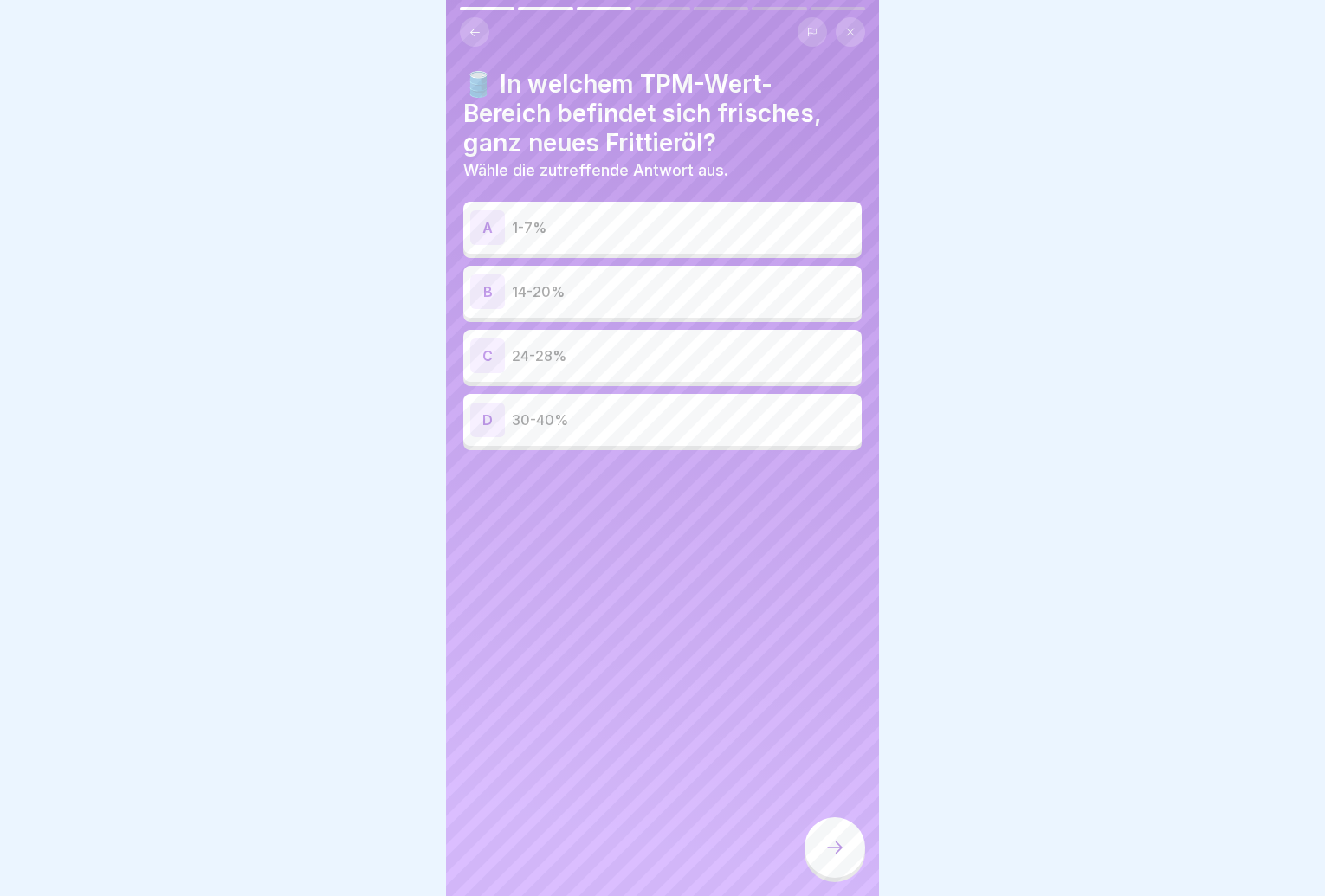
click at [652, 218] on p "1-7%" at bounding box center [683, 228] width 343 height 21
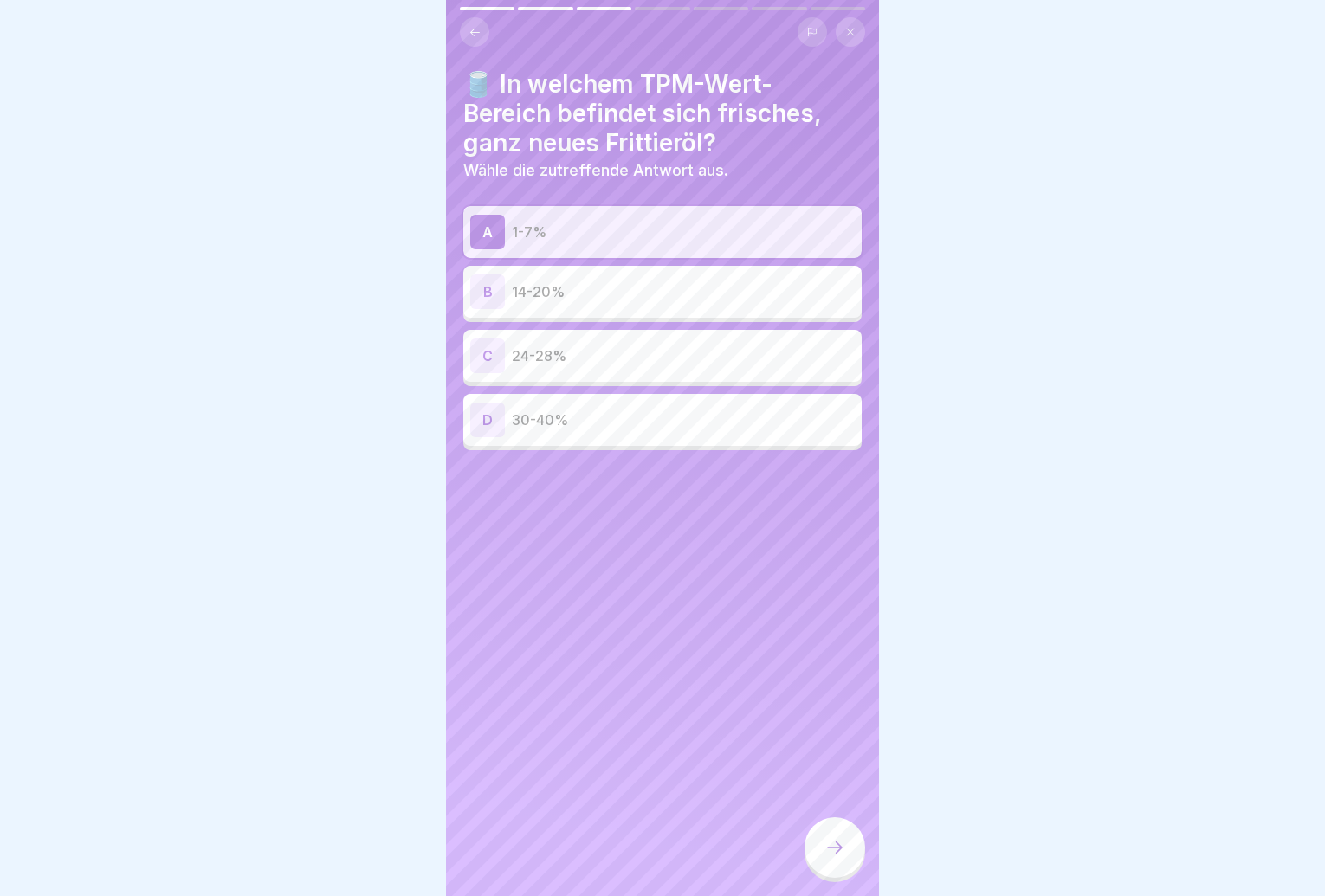
click at [826, 858] on icon at bounding box center [835, 848] width 21 height 21
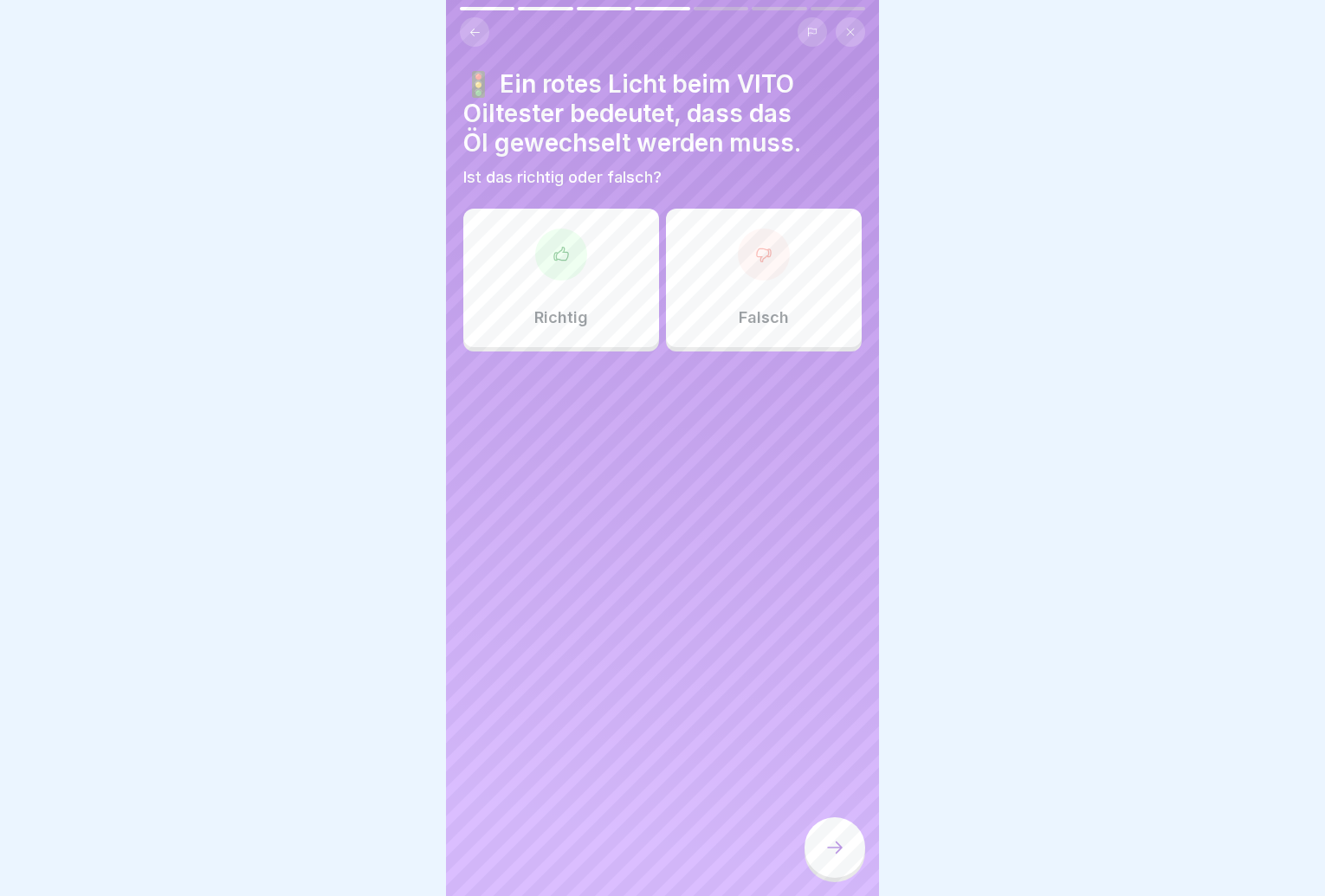
click at [543, 319] on p "Richtig" at bounding box center [560, 318] width 54 height 19
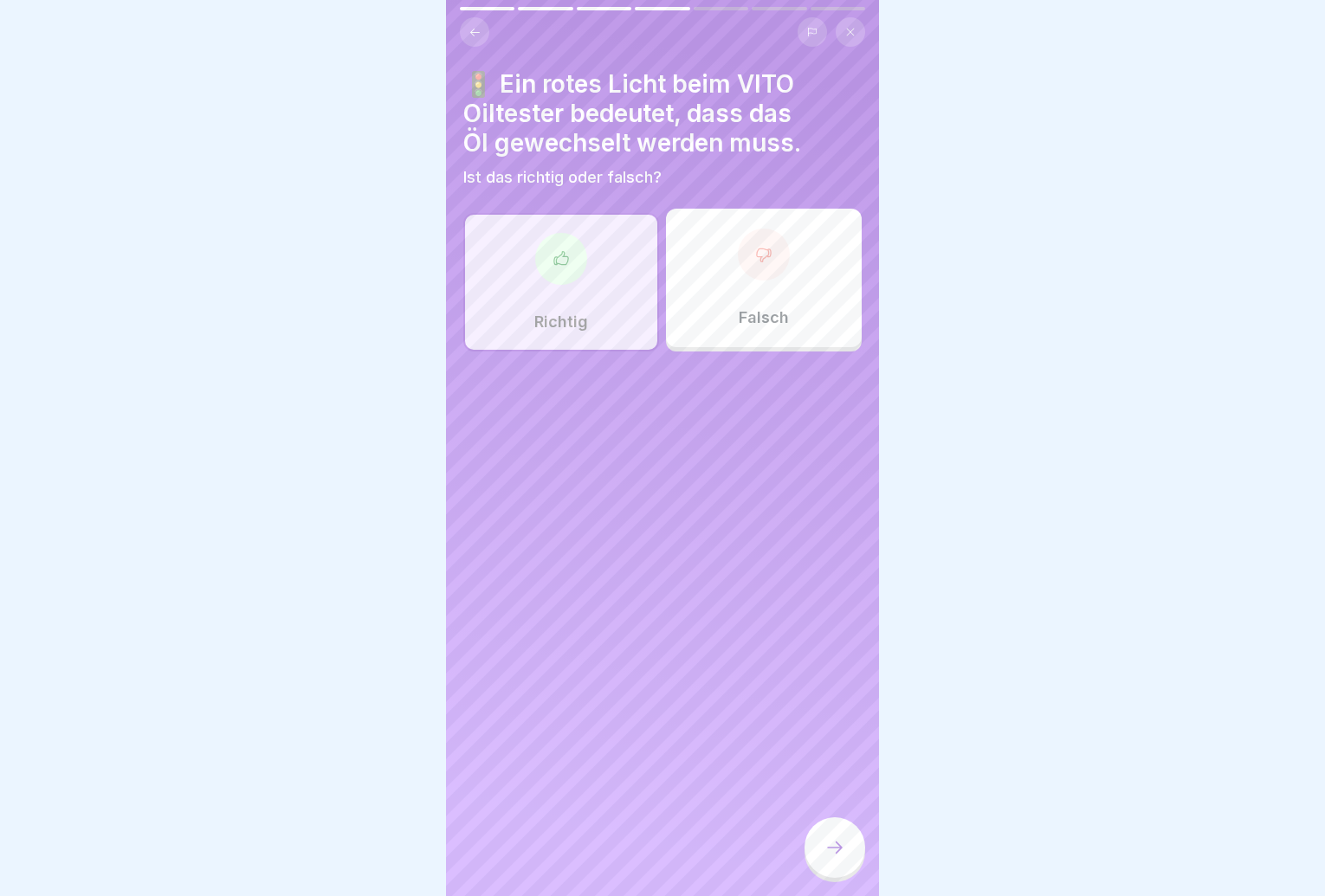
click at [828, 853] on icon at bounding box center [835, 848] width 21 height 21
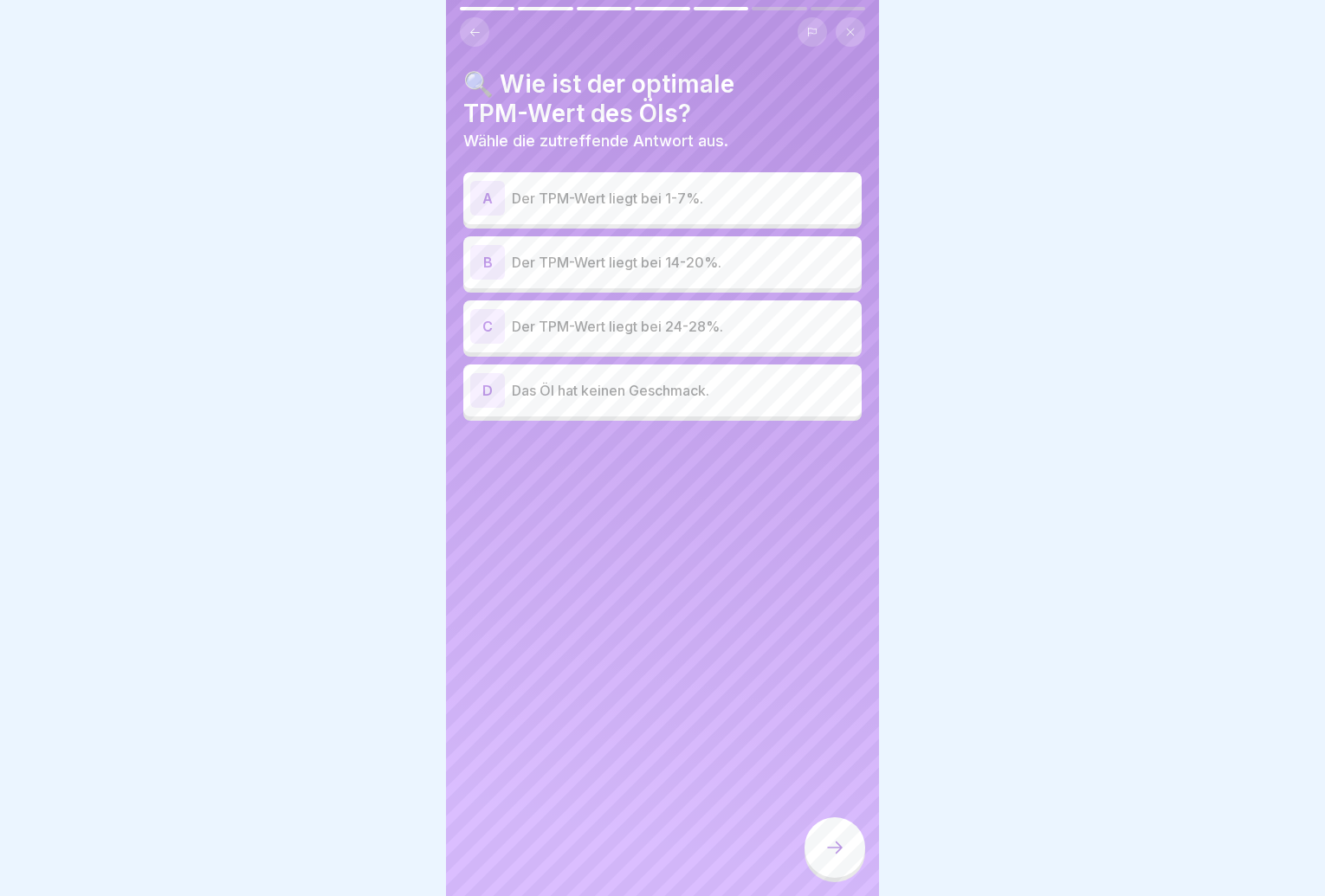
click at [559, 275] on div "B Der TPM-Wert liegt bei 14-20%." at bounding box center [662, 262] width 385 height 35
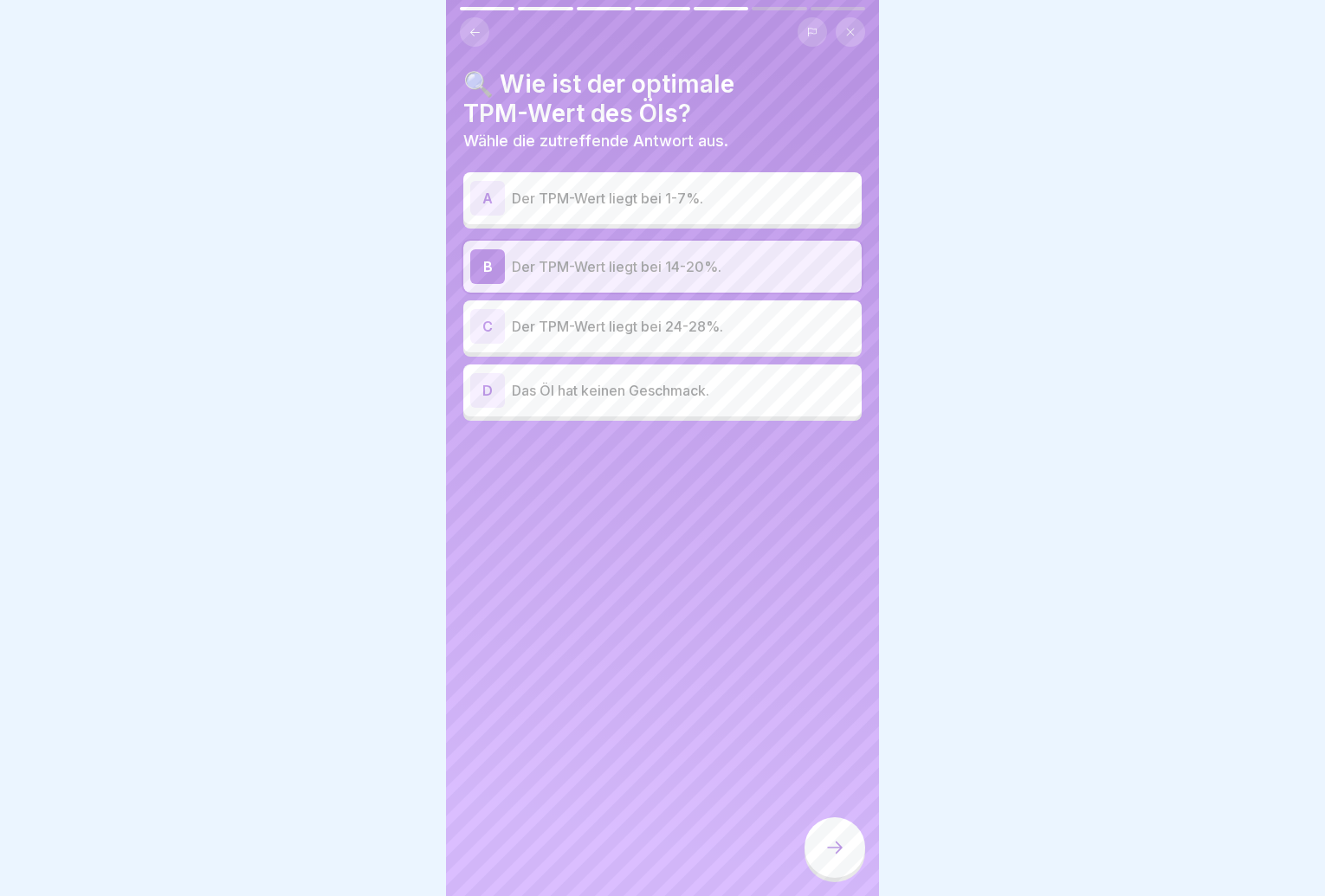
click at [832, 858] on icon at bounding box center [835, 848] width 21 height 21
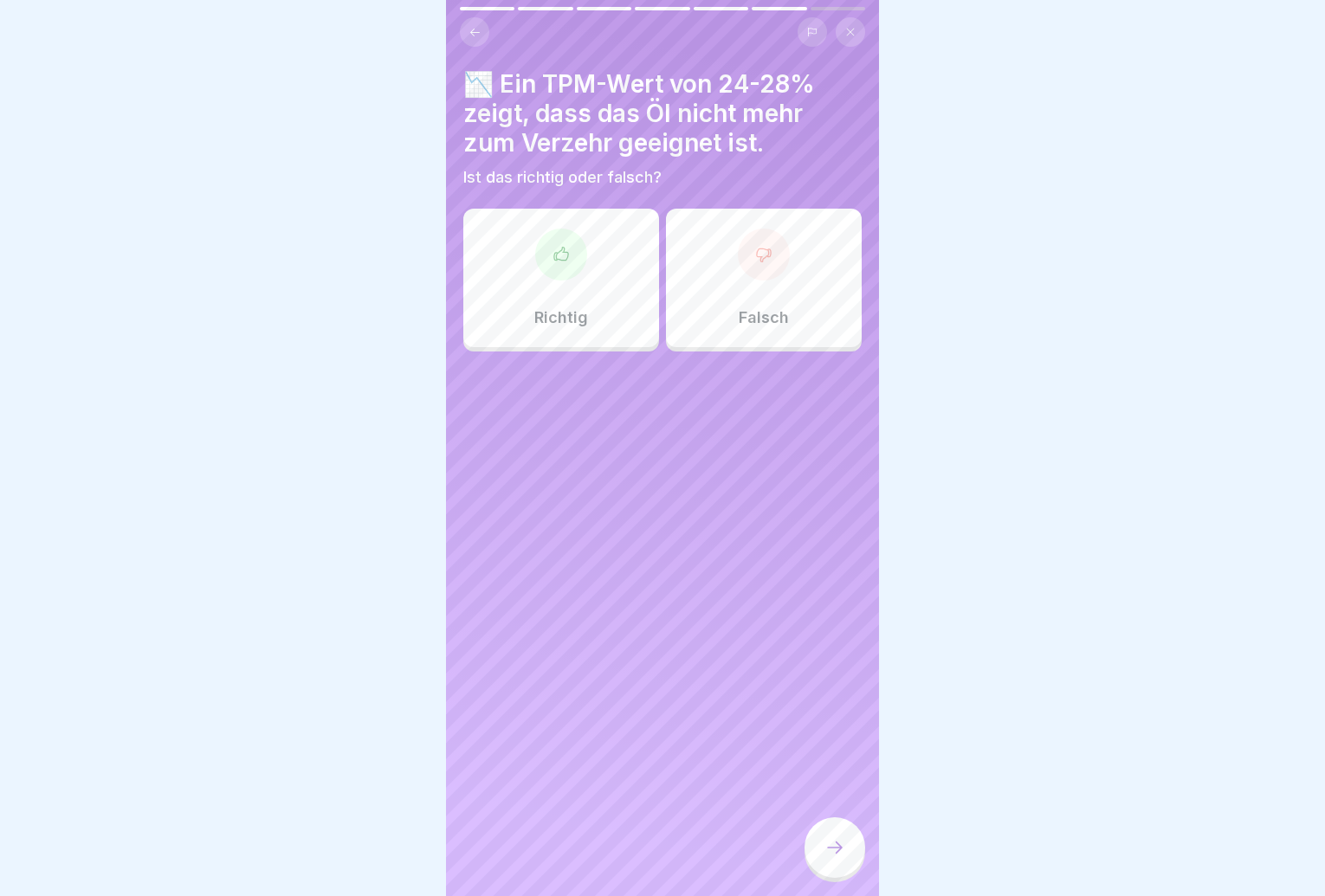
click at [582, 235] on div "Richtig" at bounding box center [560, 278] width 196 height 139
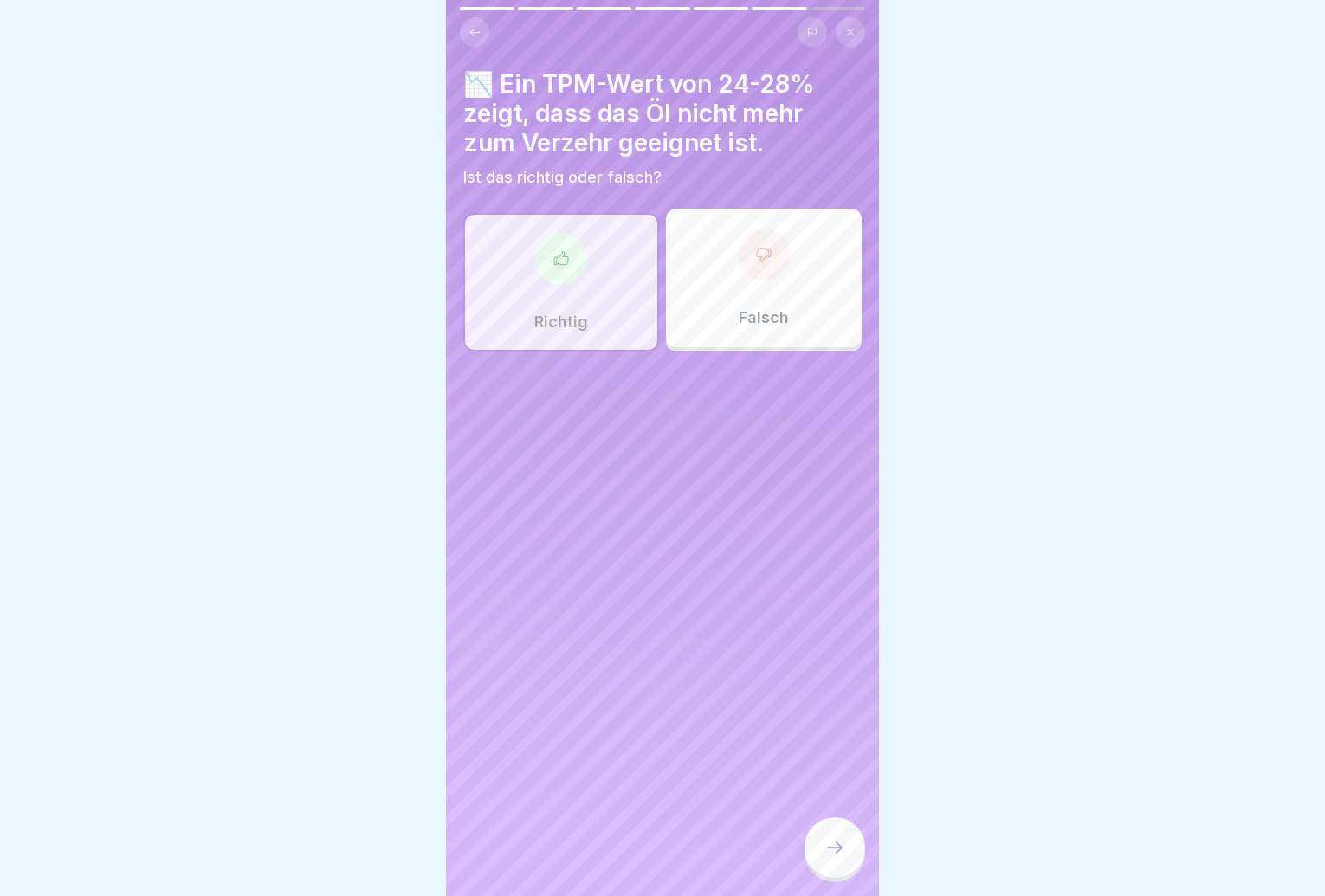
click at [619, 318] on div "Richtig" at bounding box center [560, 282] width 196 height 139
click at [853, 875] on div at bounding box center [835, 848] width 60 height 60
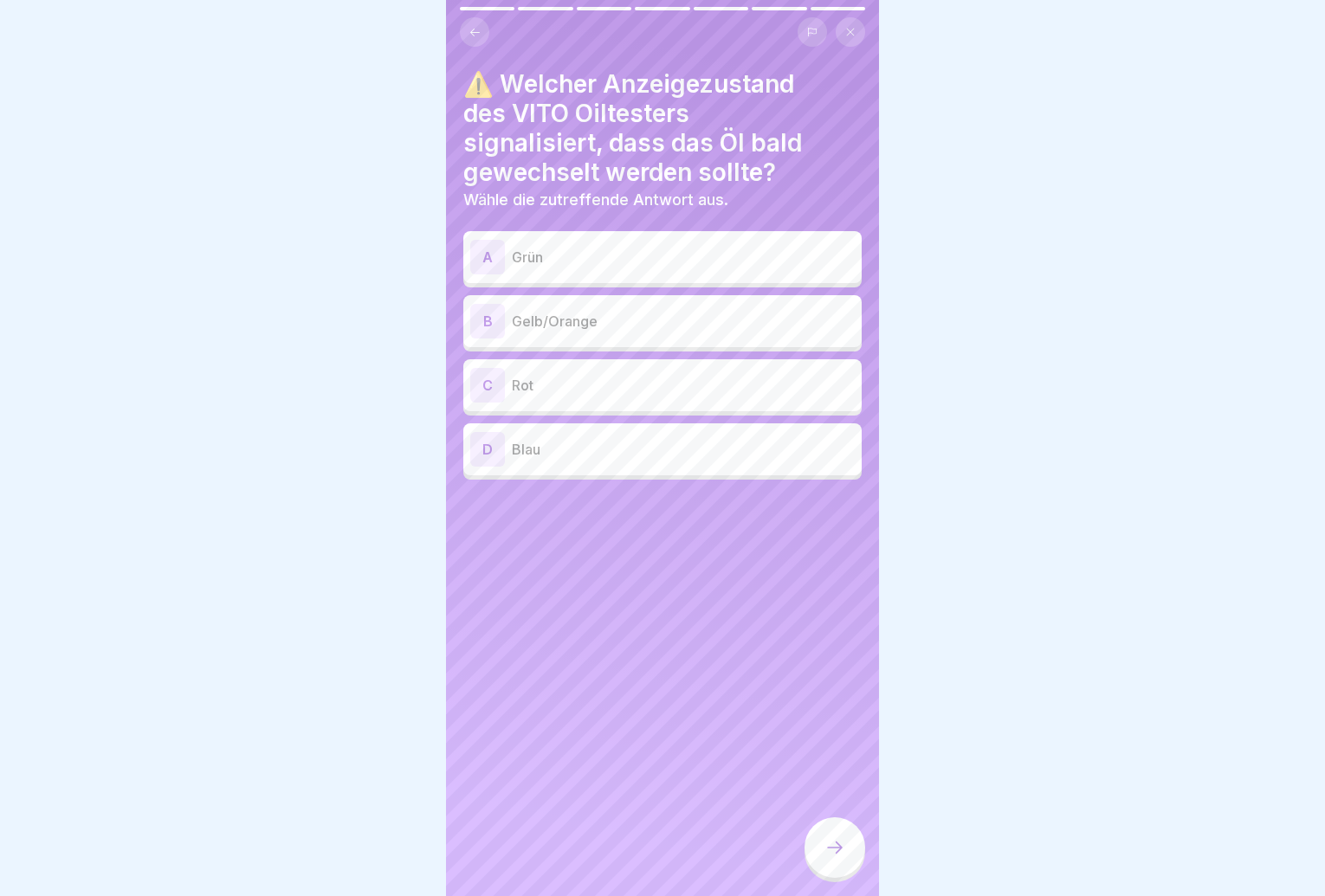
click at [656, 329] on p "Gelb/Orange" at bounding box center [683, 321] width 343 height 21
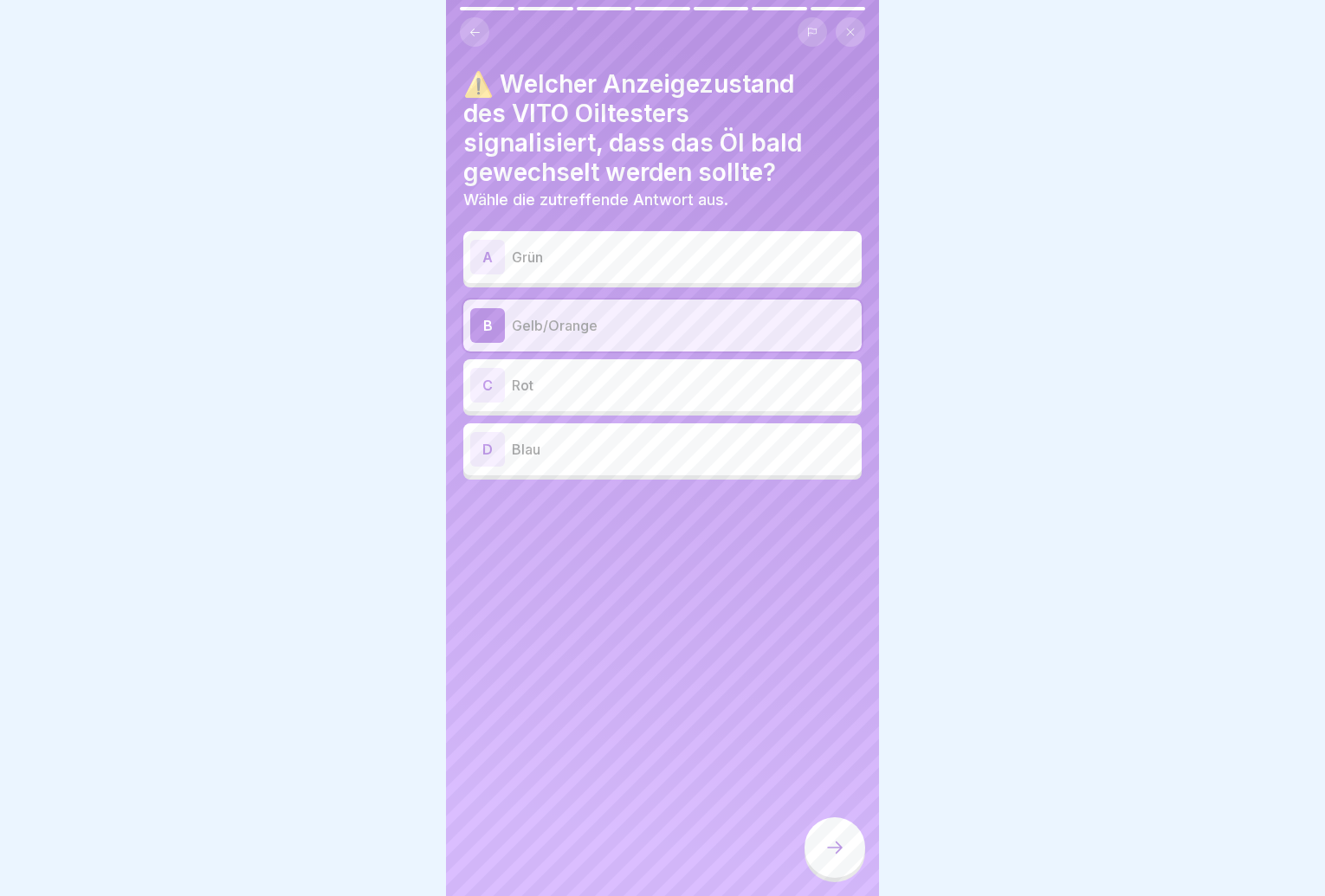
click at [846, 845] on div at bounding box center [835, 848] width 60 height 60
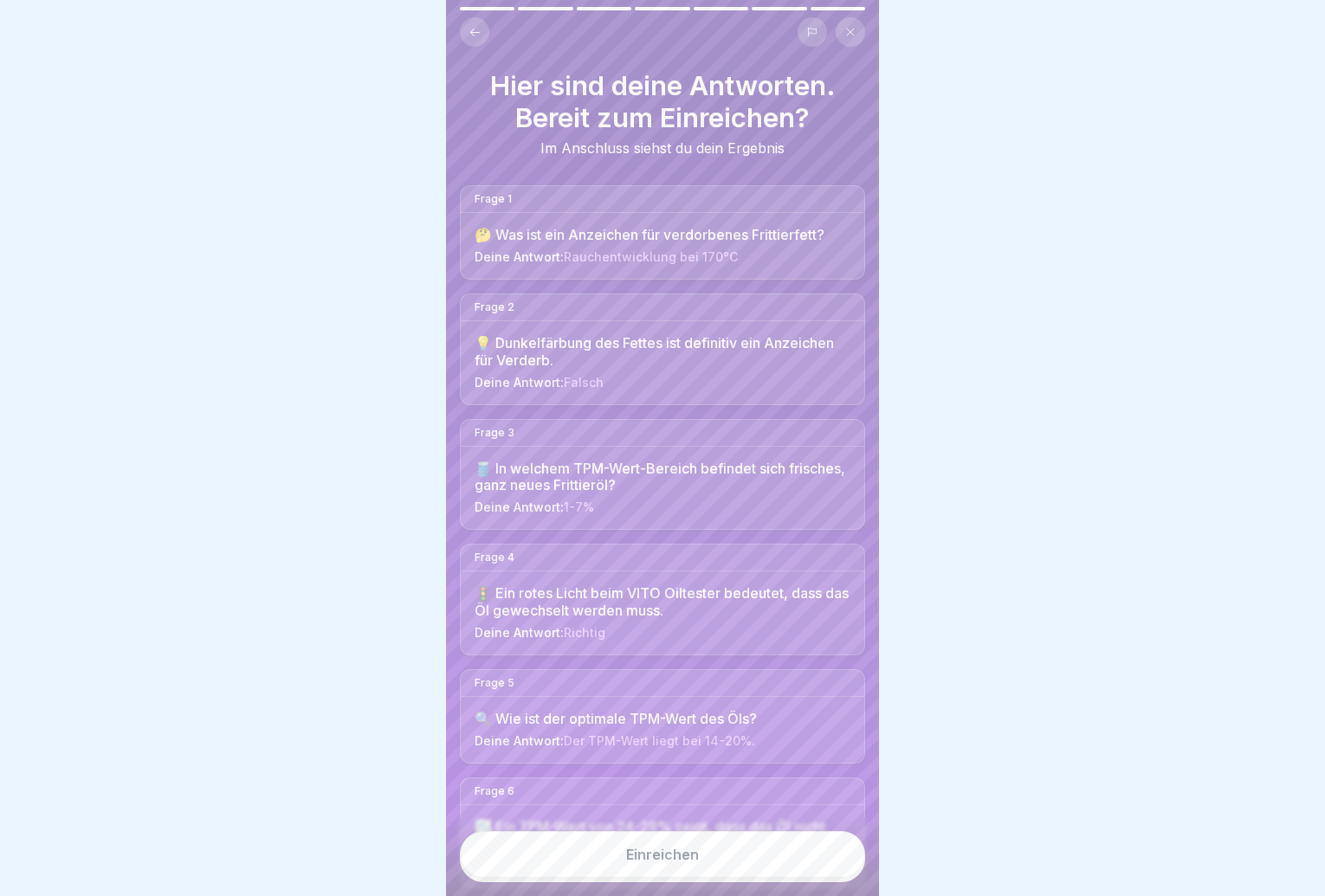
click at [813, 859] on button "Einreichen" at bounding box center [662, 854] width 405 height 46
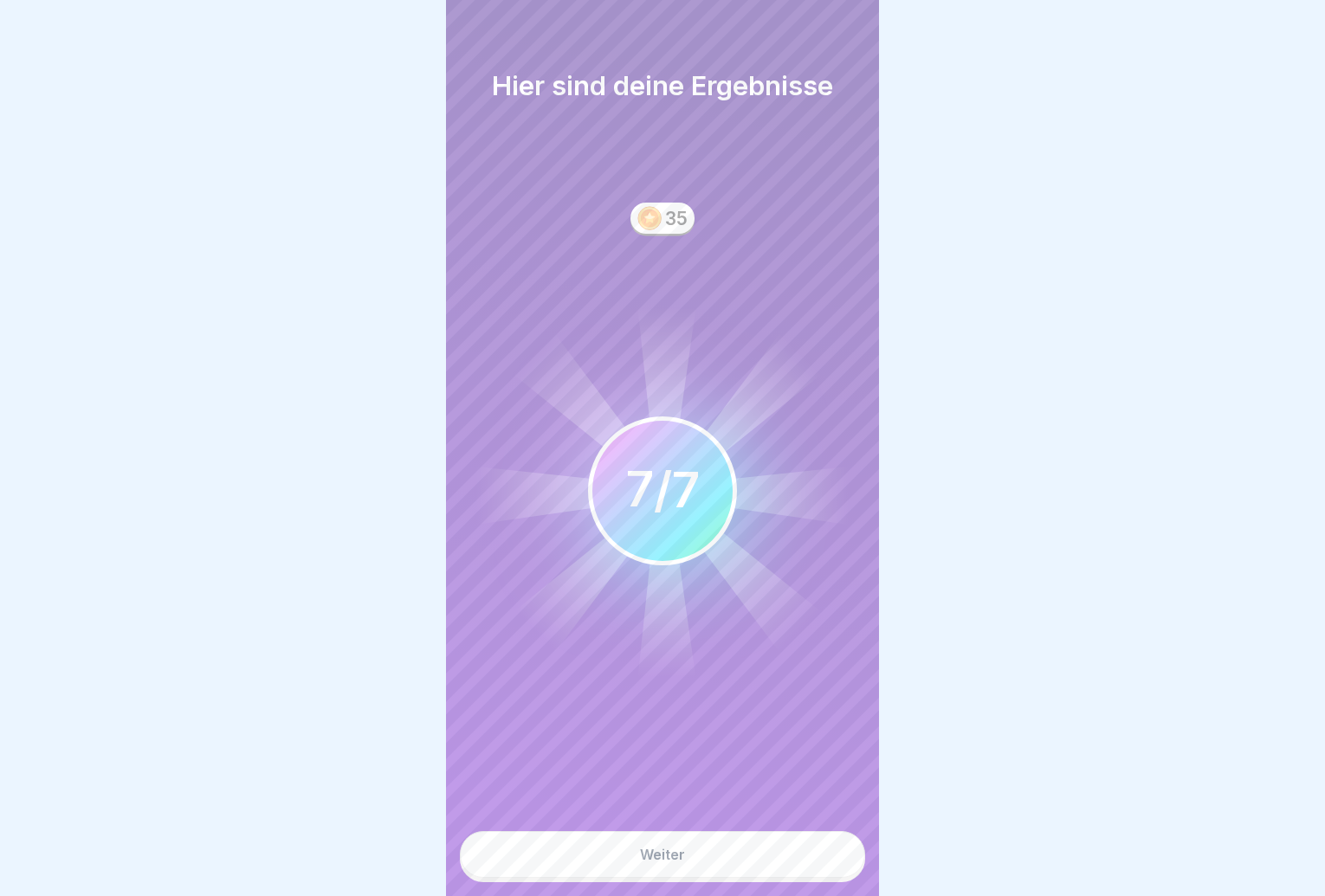
click at [788, 864] on button "Weiter" at bounding box center [662, 854] width 405 height 46
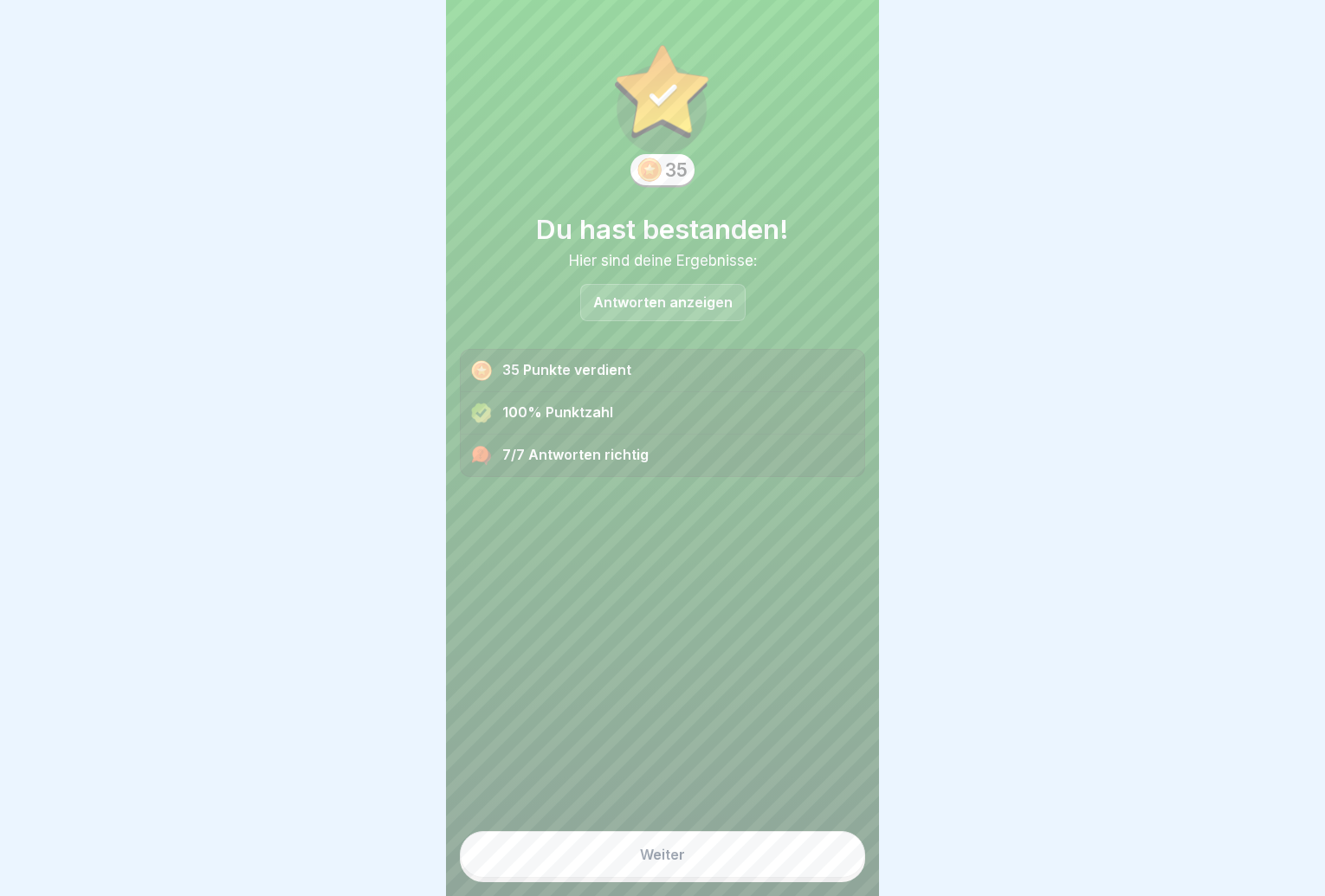
click at [787, 864] on button "Weiter" at bounding box center [662, 854] width 405 height 46
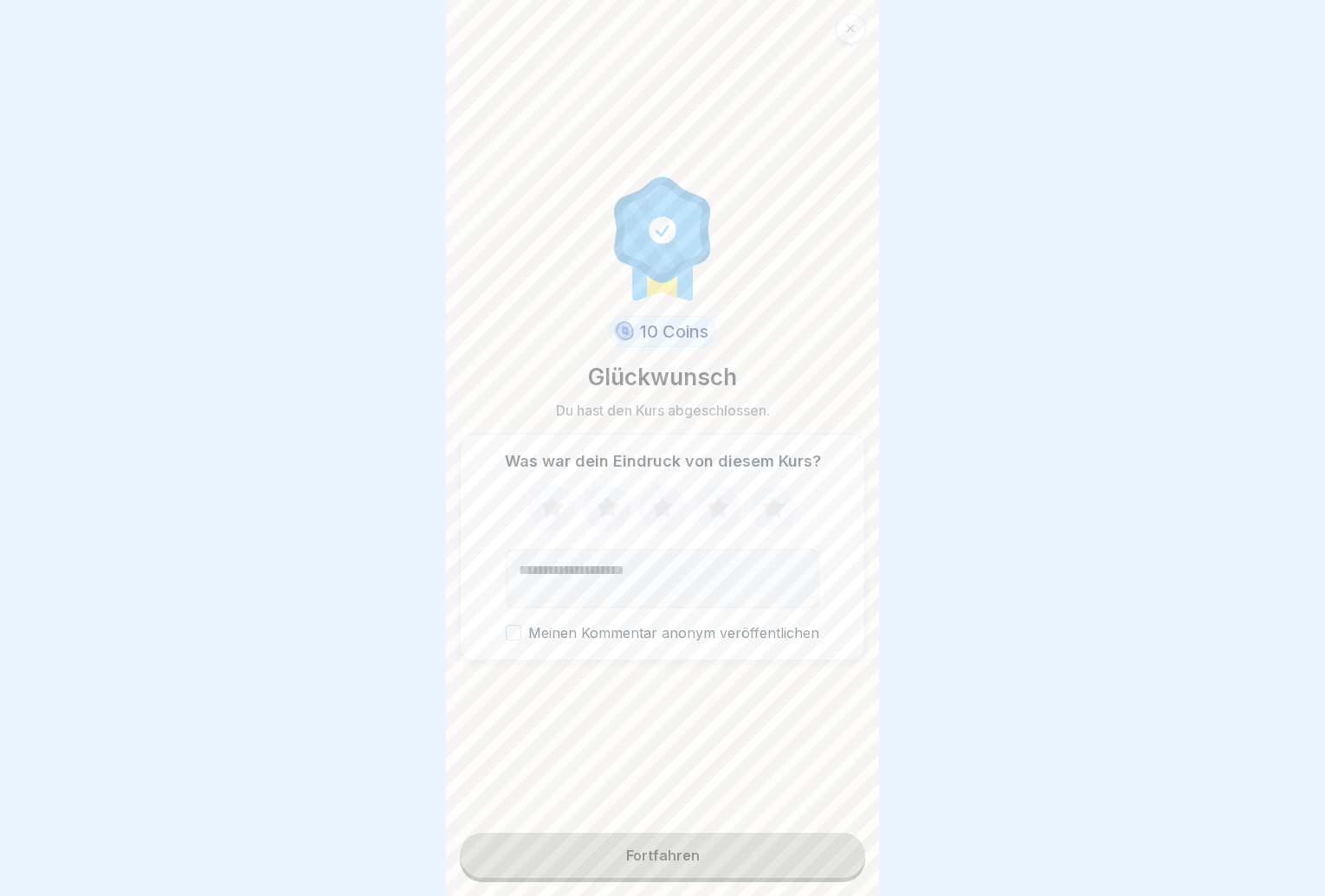
click at [783, 864] on button "Fortfahren" at bounding box center [662, 856] width 405 height 45
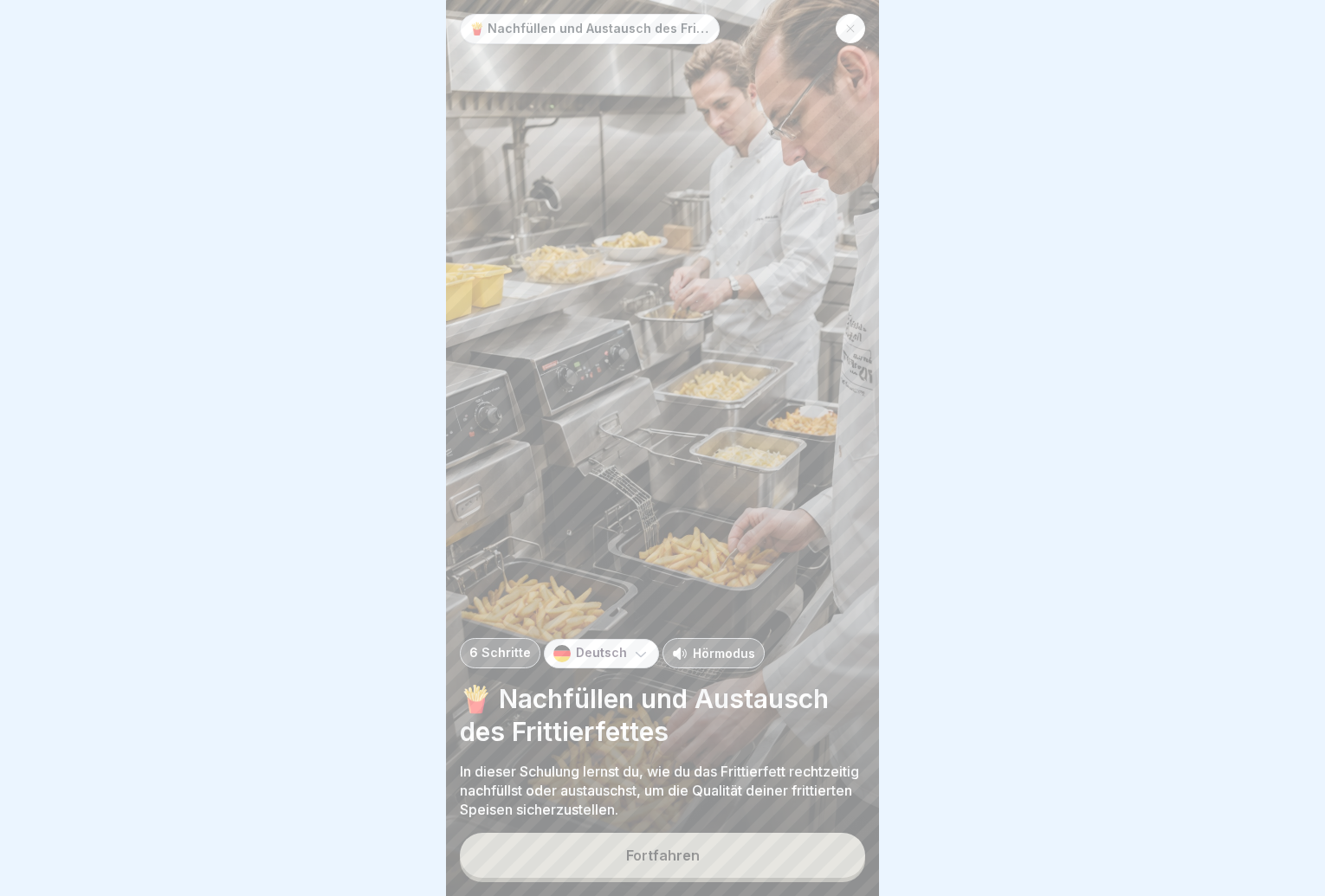
click at [772, 864] on button "Fortfahren" at bounding box center [662, 856] width 405 height 45
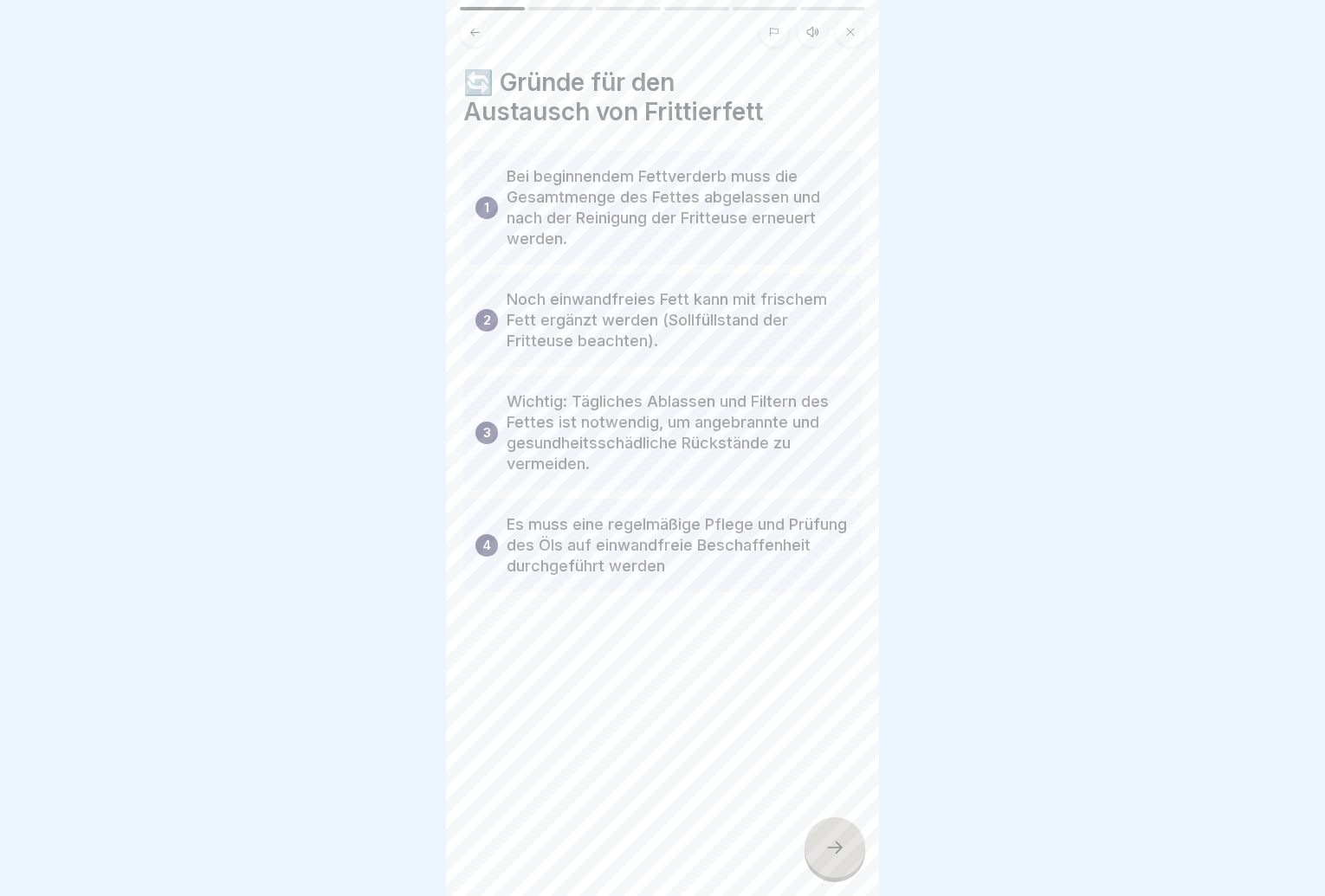
click at [772, 864] on div "🔄 Gründe für den Austausch von Frittierfett 1 Bei beginnendem Fettverderb muss …" at bounding box center [662, 448] width 433 height 896
click at [854, 868] on div at bounding box center [835, 848] width 60 height 60
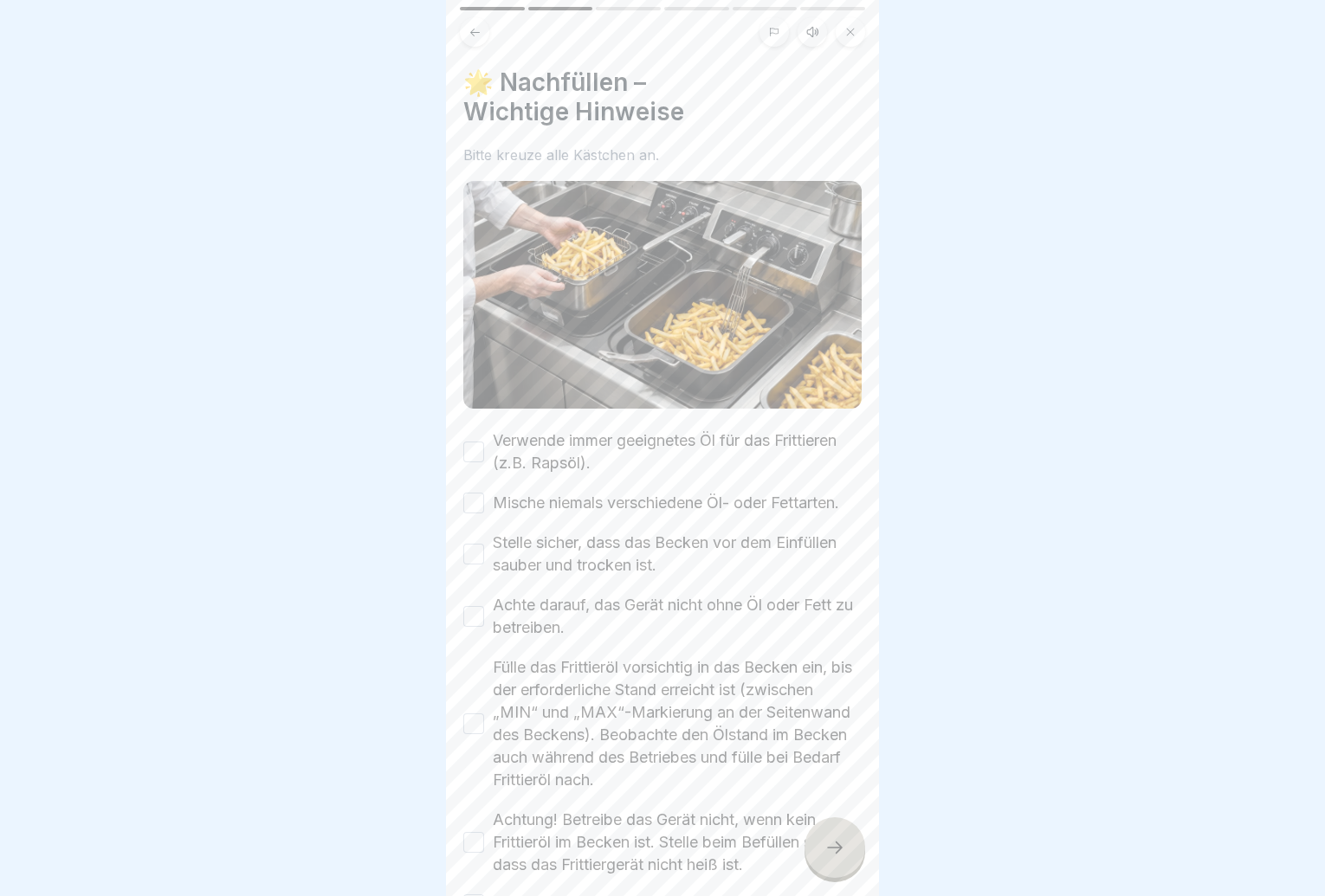
scroll to position [161, 0]
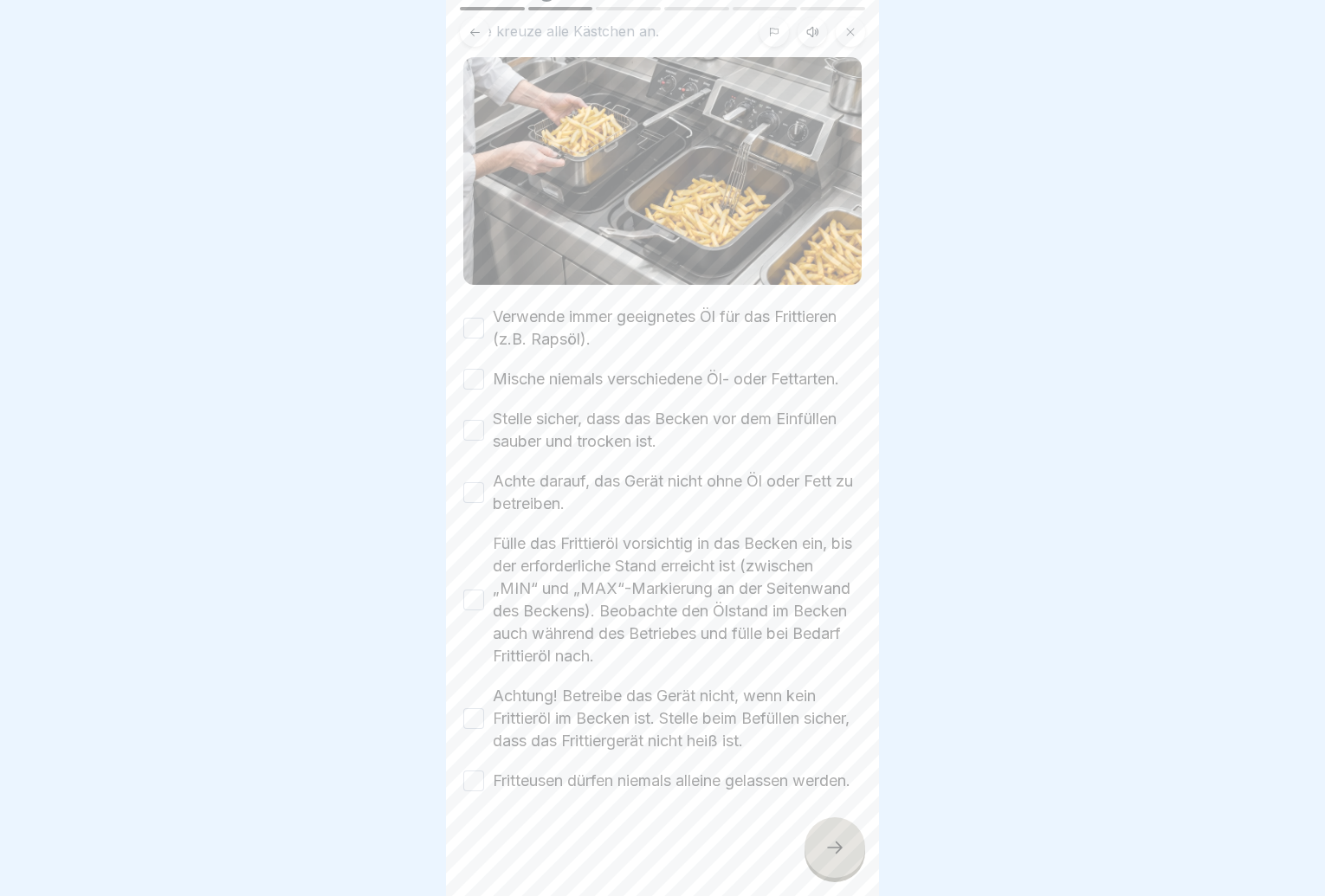
click at [475, 791] on div "Fritteusen dürfen niemals alleine gelassen werden." at bounding box center [657, 782] width 387 height 23
click at [469, 709] on button "Achtung! Betreibe das Gerät nicht, wenn kein Frittieröl im Becken ist. Stelle b…" at bounding box center [473, 719] width 21 height 21
click at [456, 794] on div "🌟 Nachfüllen – Wichtige Hinweise Bitte kreuze alle Kästchen an. Verwende immer …" at bounding box center [662, 448] width 433 height 896
click at [465, 787] on div "Fritteusen dürfen niemals alleine gelassen werden." at bounding box center [657, 782] width 387 height 23
click at [466, 782] on div "Fritteusen dürfen niemals alleine gelassen werden." at bounding box center [657, 782] width 387 height 23
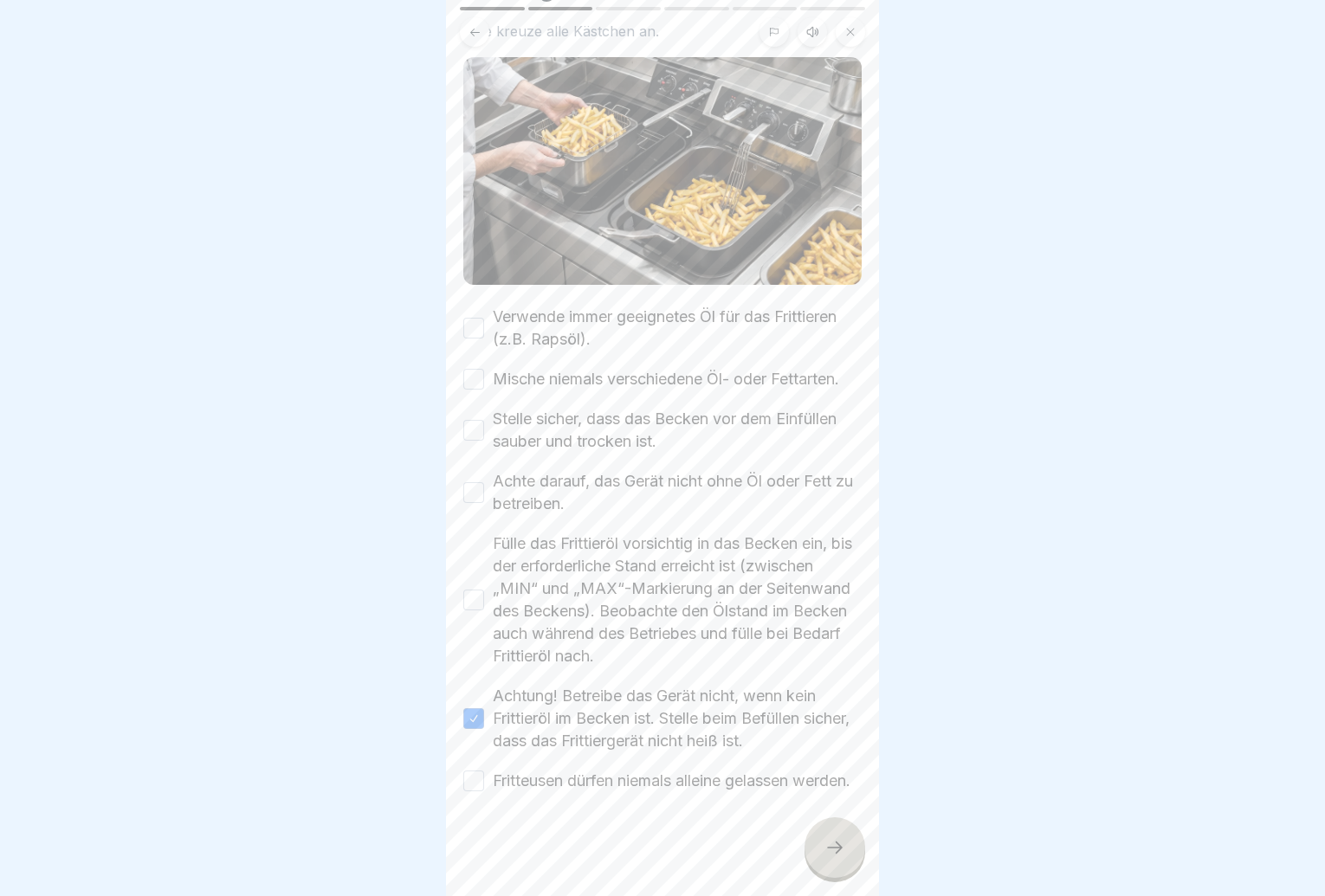
click at [481, 590] on button "Fülle das Frittieröl vorsichtig in das Becken ein, bis der erforderliche Stand …" at bounding box center [473, 600] width 21 height 21
drag, startPoint x: 472, startPoint y: 481, endPoint x: 484, endPoint y: 446, distance: 37.0
click at [472, 482] on button "Achte darauf, das Gerät nicht ohne Öl oder Fett zu betreiben." at bounding box center [473, 492] width 21 height 21
click at [478, 420] on button "Stelle sicher, dass das Becken vor dem Einfüllen sauber und trocken ist." at bounding box center [473, 430] width 21 height 21
click at [473, 369] on button "Mische niemals verschiedene Öl- oder Fettarten." at bounding box center [473, 379] width 21 height 21
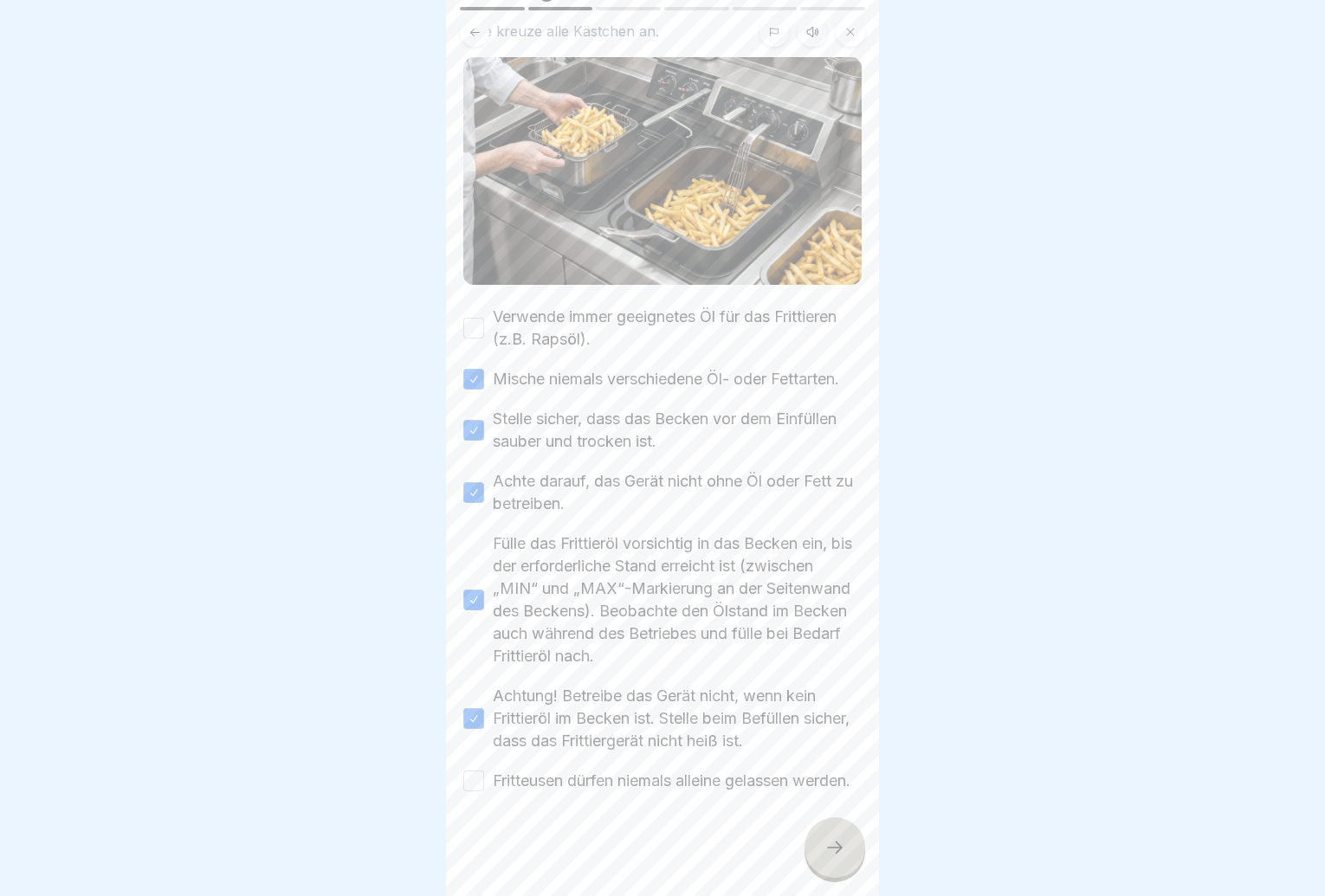
click at [481, 318] on button "Verwende immer geeignetes Öl für das Frittieren (z.B. Rapsöl)." at bounding box center [473, 328] width 21 height 21
click at [473, 772] on button "Fritteusen dürfen niemals alleine gelassen werden." at bounding box center [473, 782] width 21 height 21
click at [821, 864] on div at bounding box center [835, 848] width 60 height 60
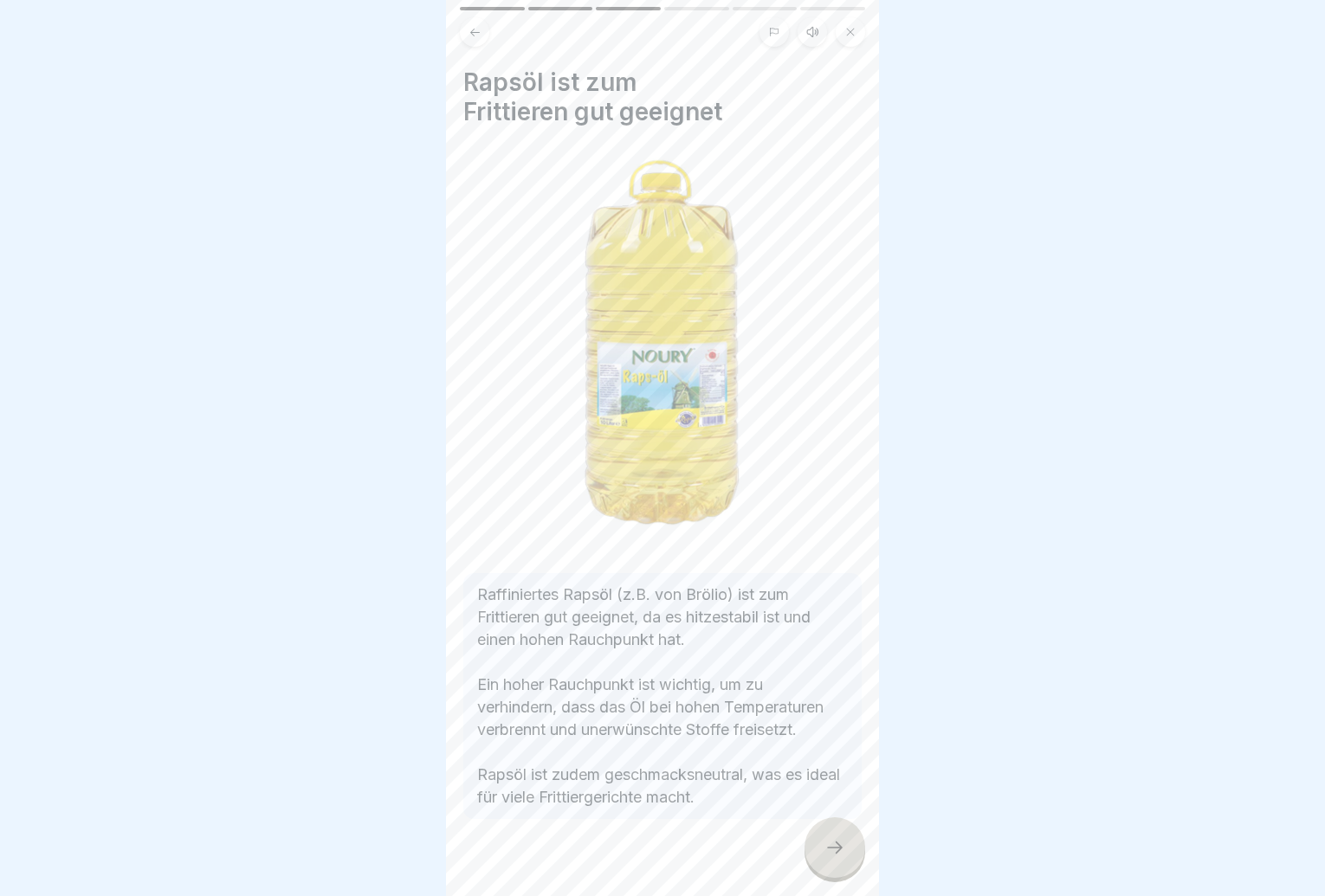
click at [828, 858] on icon at bounding box center [835, 848] width 21 height 21
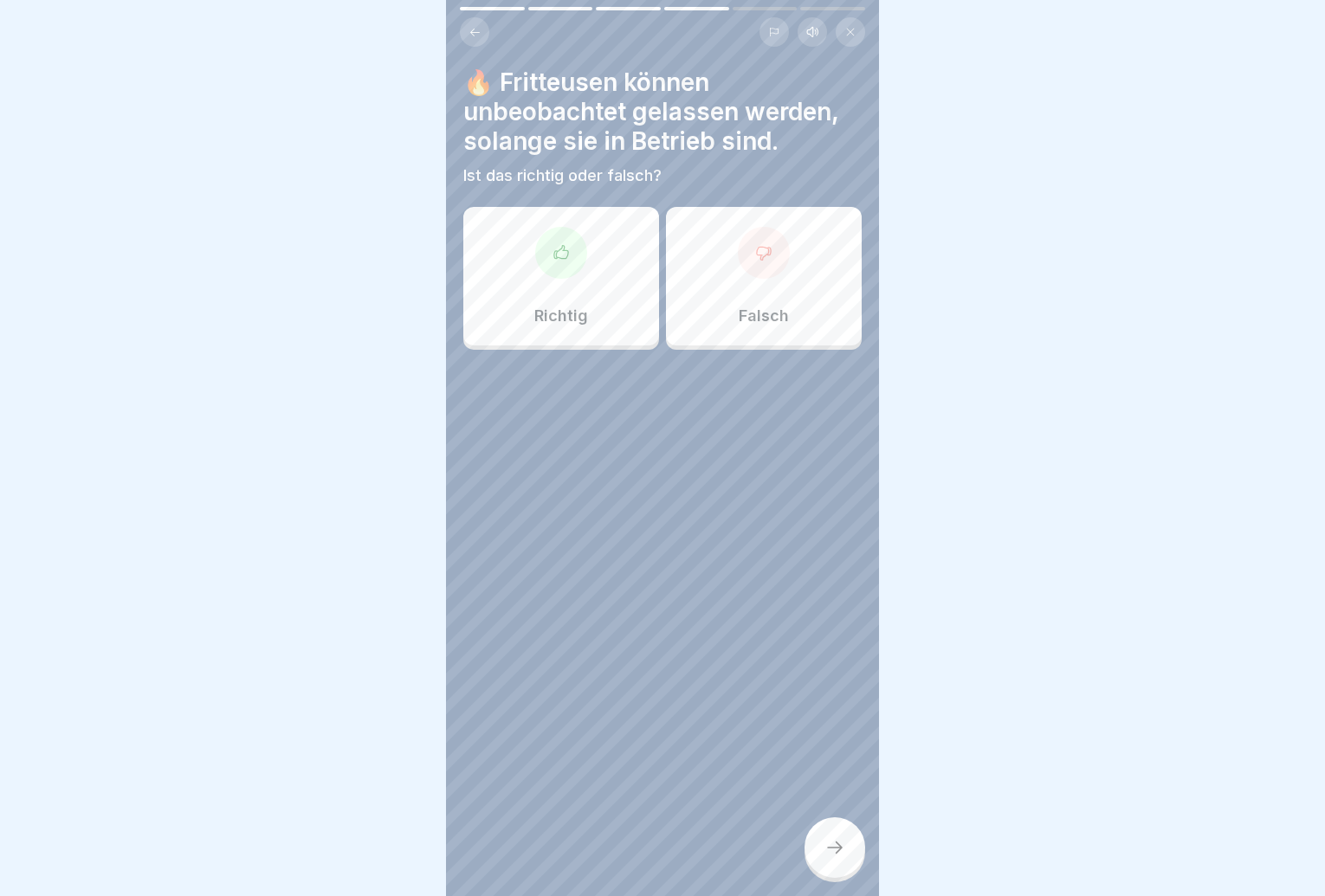
click at [757, 309] on p "Falsch" at bounding box center [764, 316] width 50 height 19
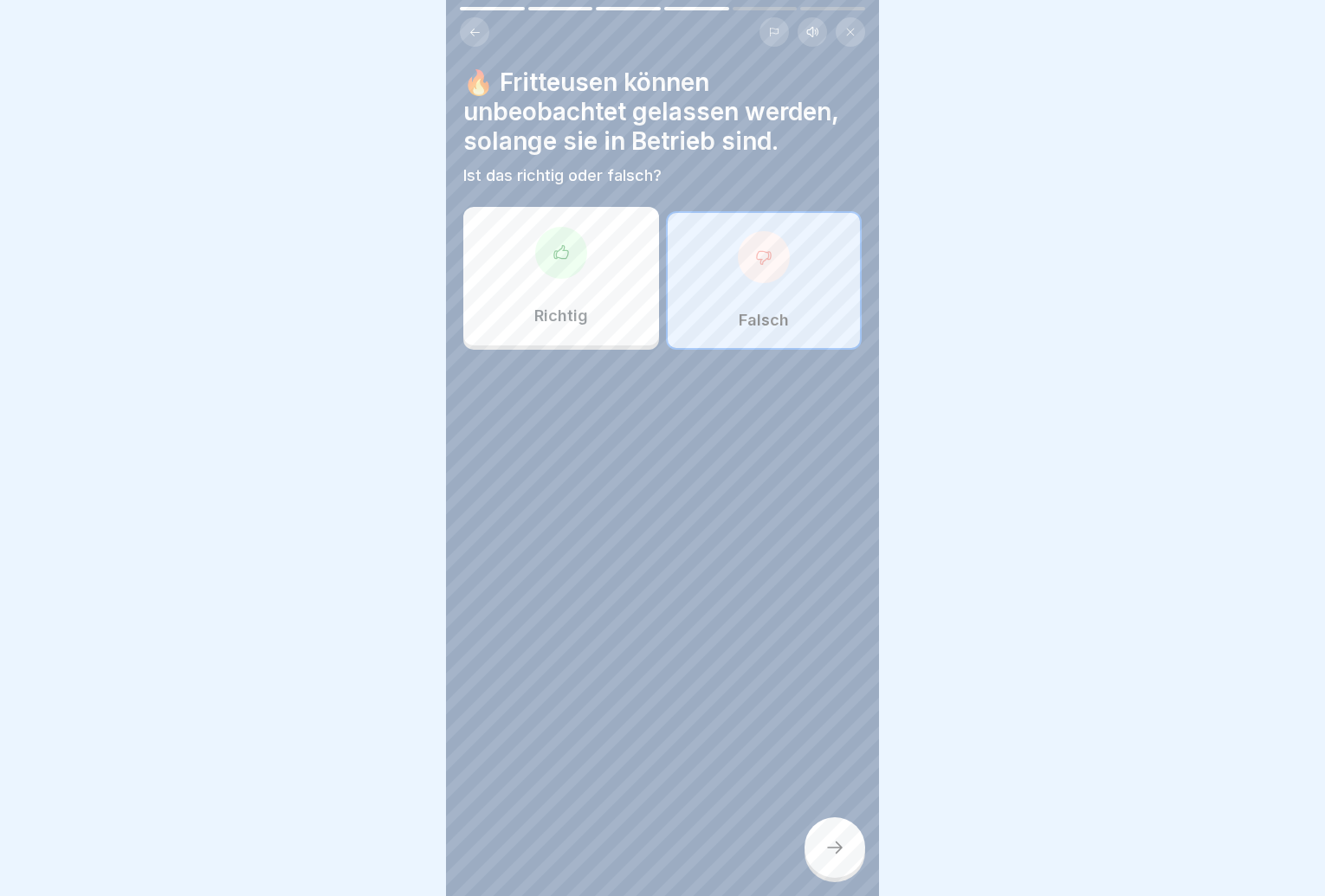
click at [830, 849] on div at bounding box center [835, 848] width 60 height 60
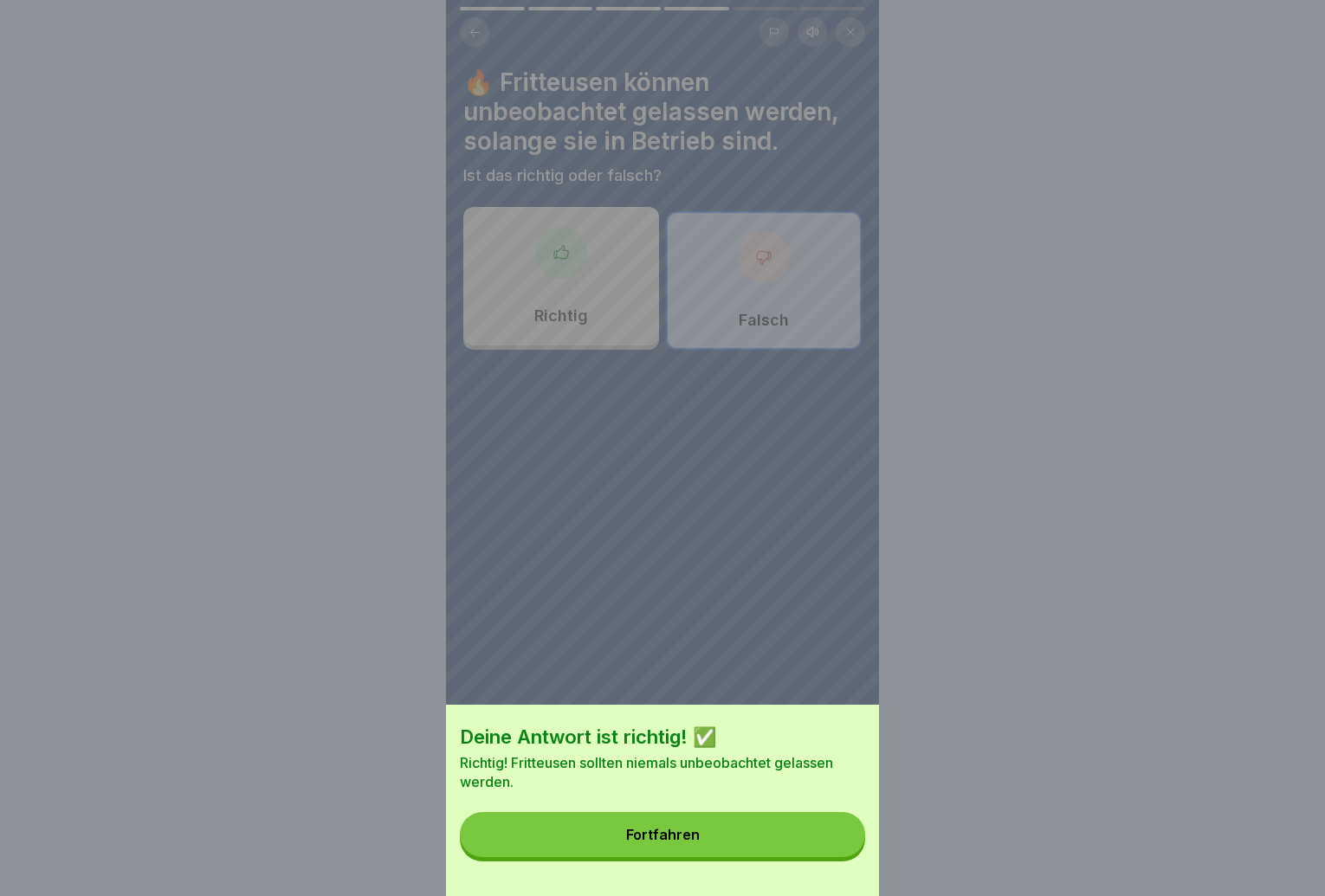
click at [824, 854] on button "Fortfahren" at bounding box center [662, 836] width 405 height 45
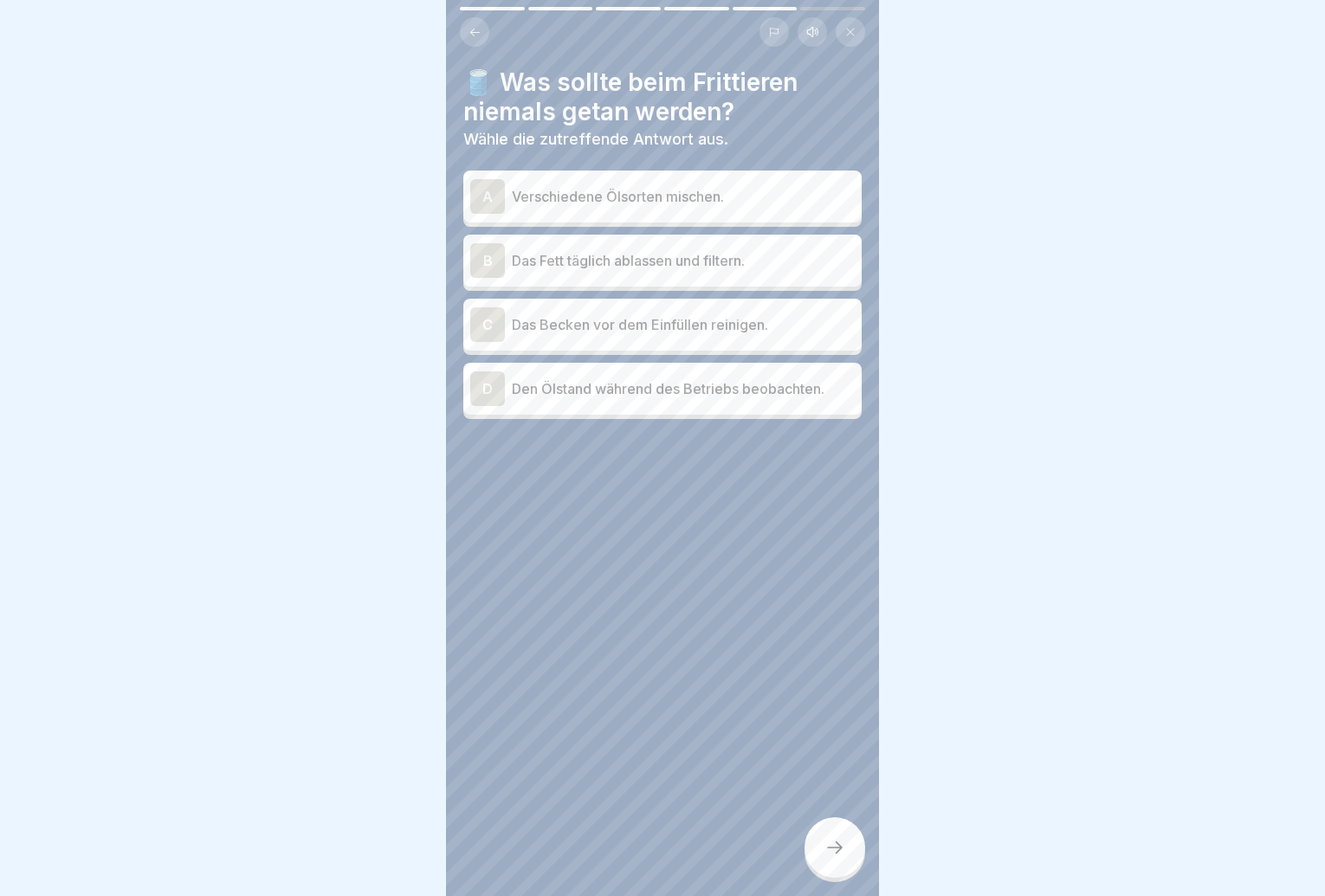
click at [672, 215] on div "A Verschiedene Ölsorten mischen." at bounding box center [662, 197] width 399 height 52
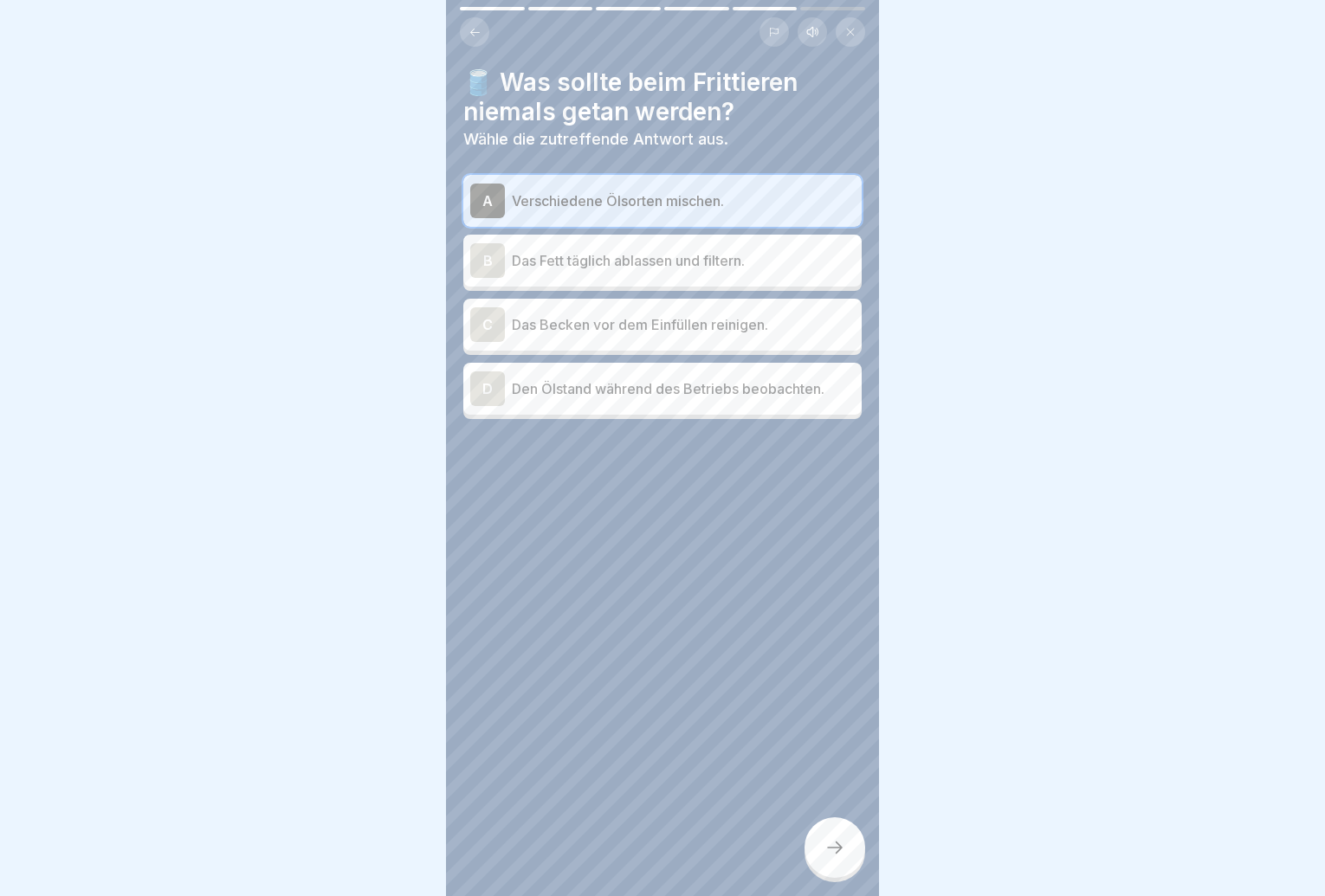
click at [727, 323] on p "Das Becken vor dem Einfüllen reinigen." at bounding box center [683, 325] width 343 height 21
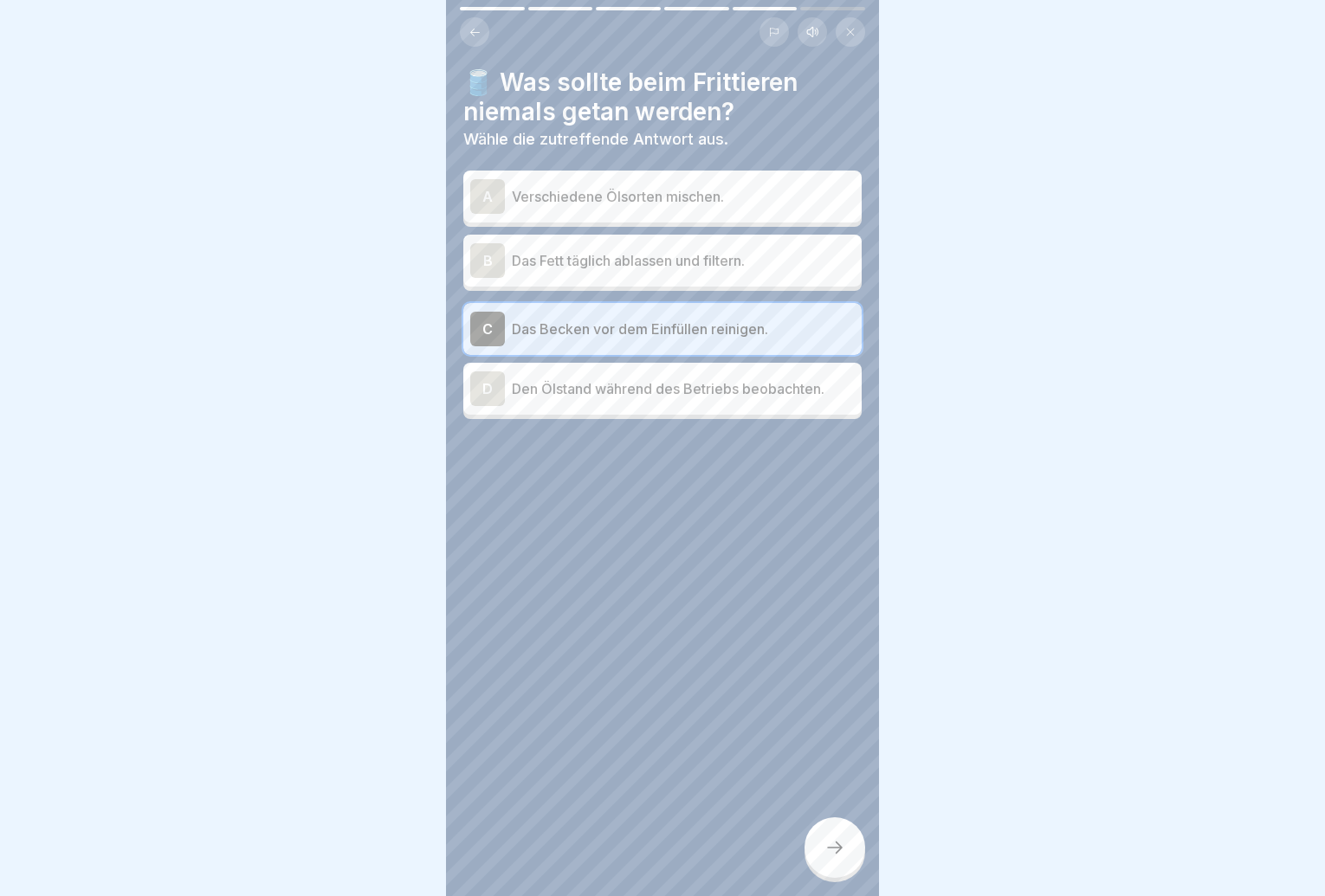
click at [651, 186] on p "Verschiedene Ölsorten mischen." at bounding box center [683, 197] width 343 height 21
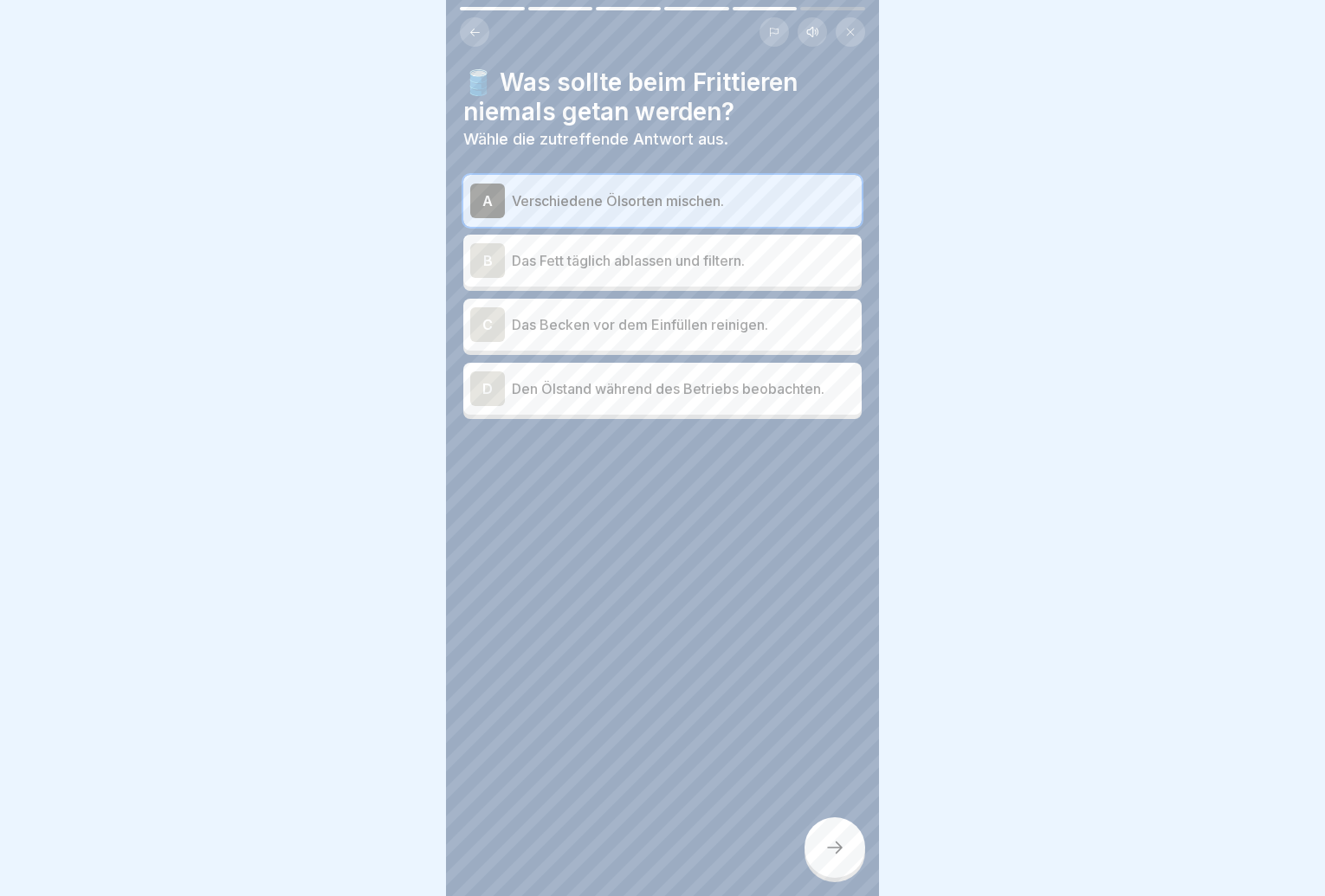
click at [834, 856] on icon at bounding box center [835, 848] width 21 height 21
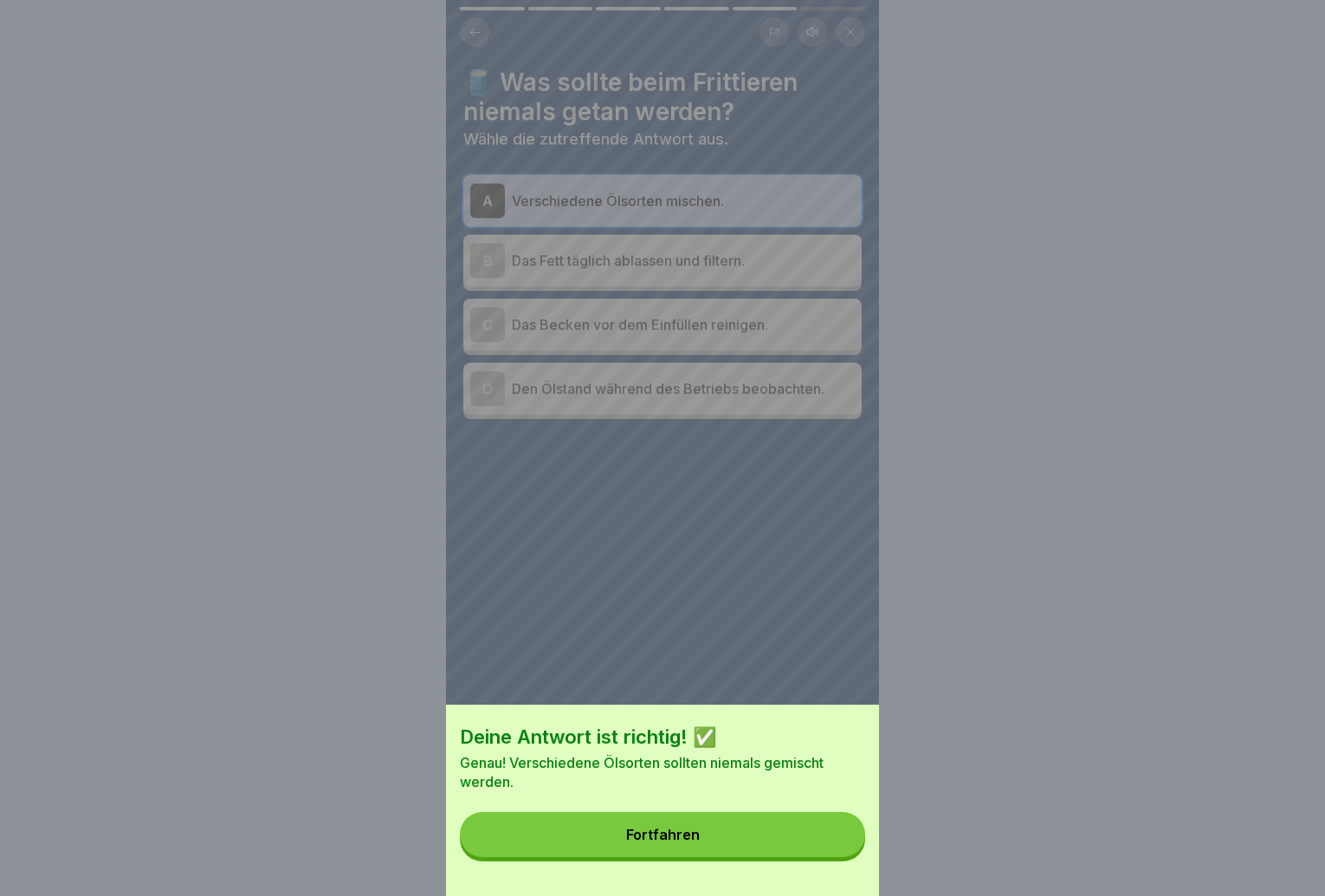
click at [802, 853] on button "Fortfahren" at bounding box center [662, 836] width 405 height 45
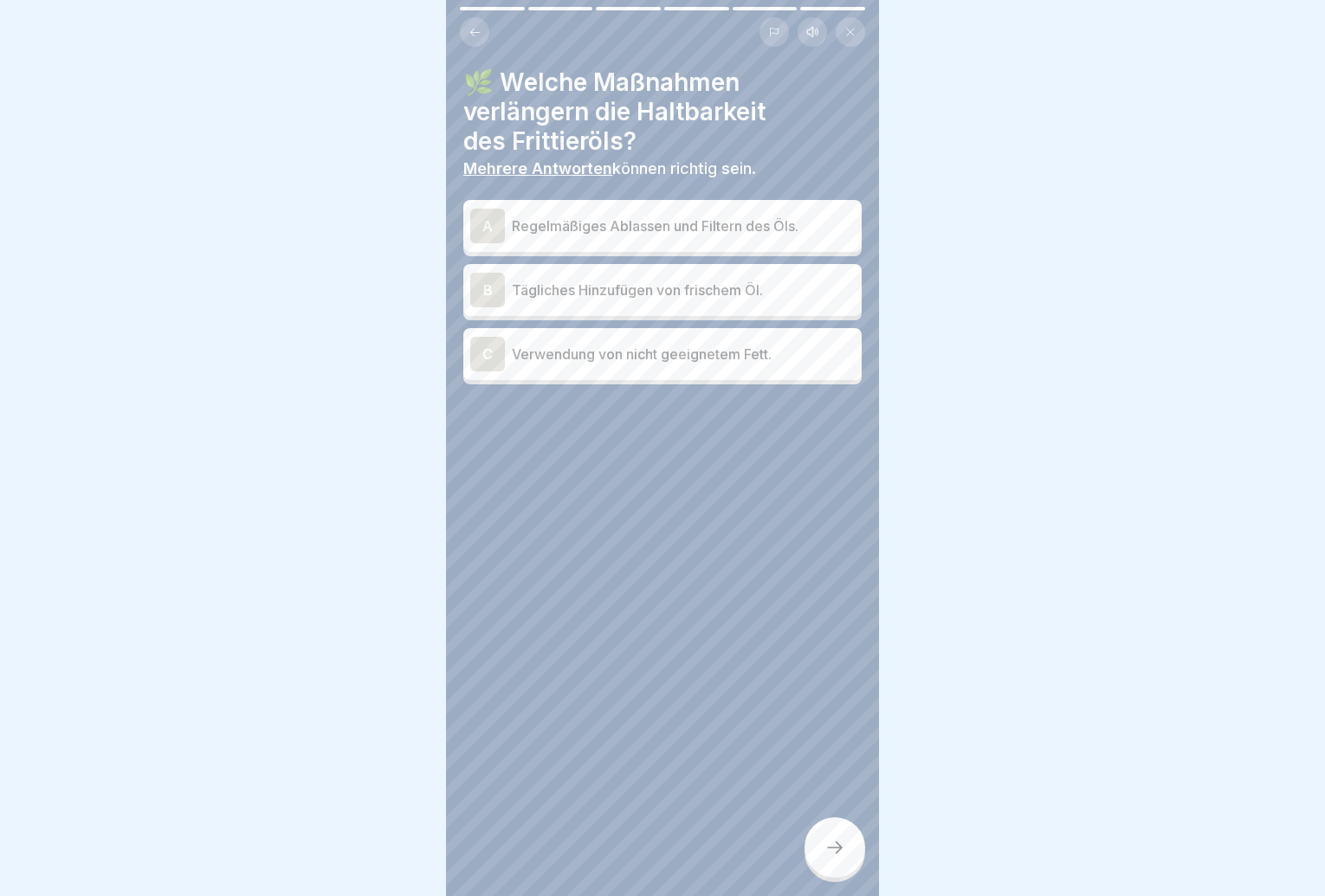
click at [777, 222] on p "Regelmäßiges Ablassen und Filtern des Öls." at bounding box center [683, 226] width 343 height 21
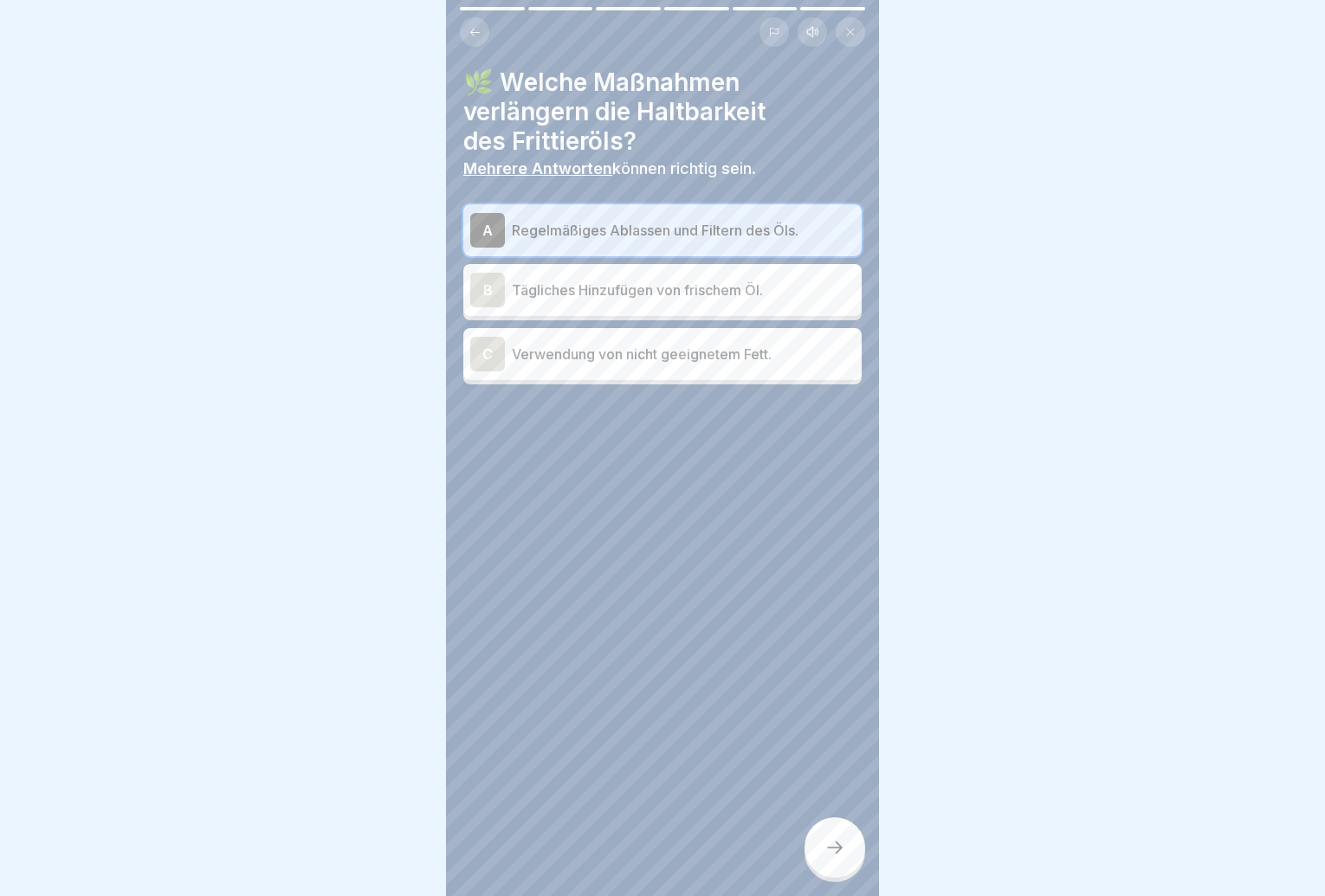
click at [843, 855] on icon at bounding box center [835, 848] width 21 height 21
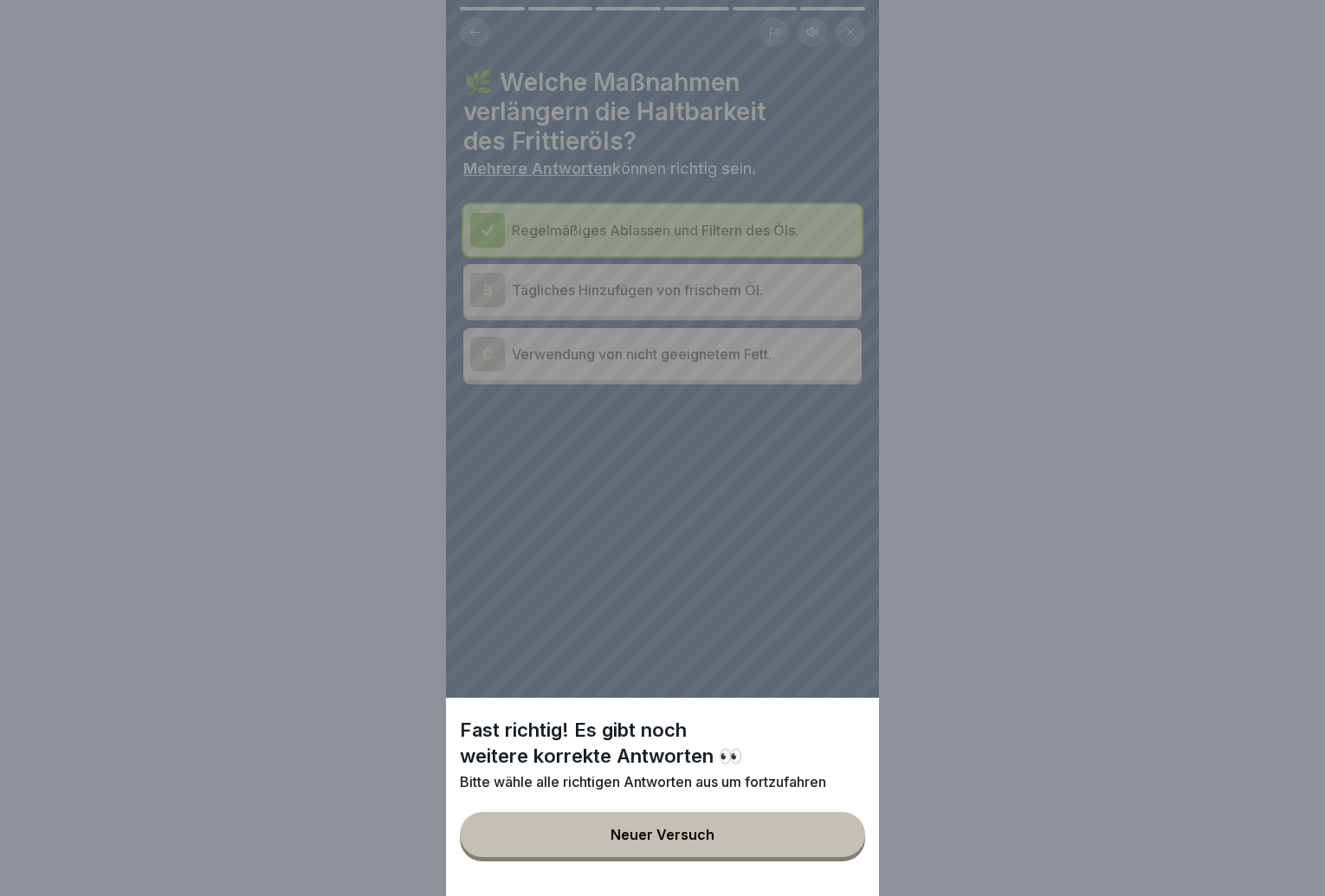
click at [841, 856] on button "Neuer Versuch" at bounding box center [662, 836] width 405 height 45
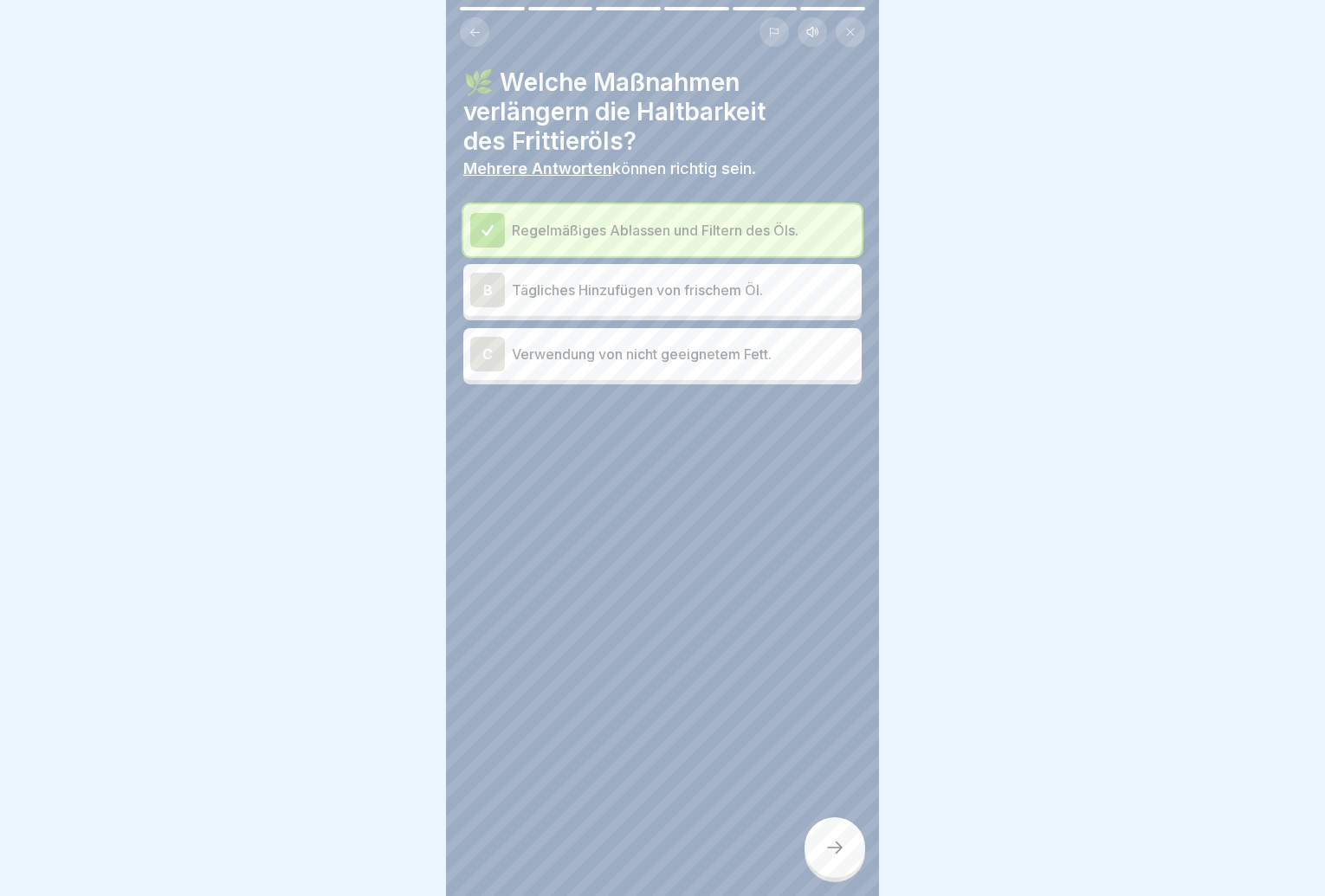
click at [749, 290] on p "Tägliches Hinzufügen von frischem Öl." at bounding box center [683, 290] width 343 height 21
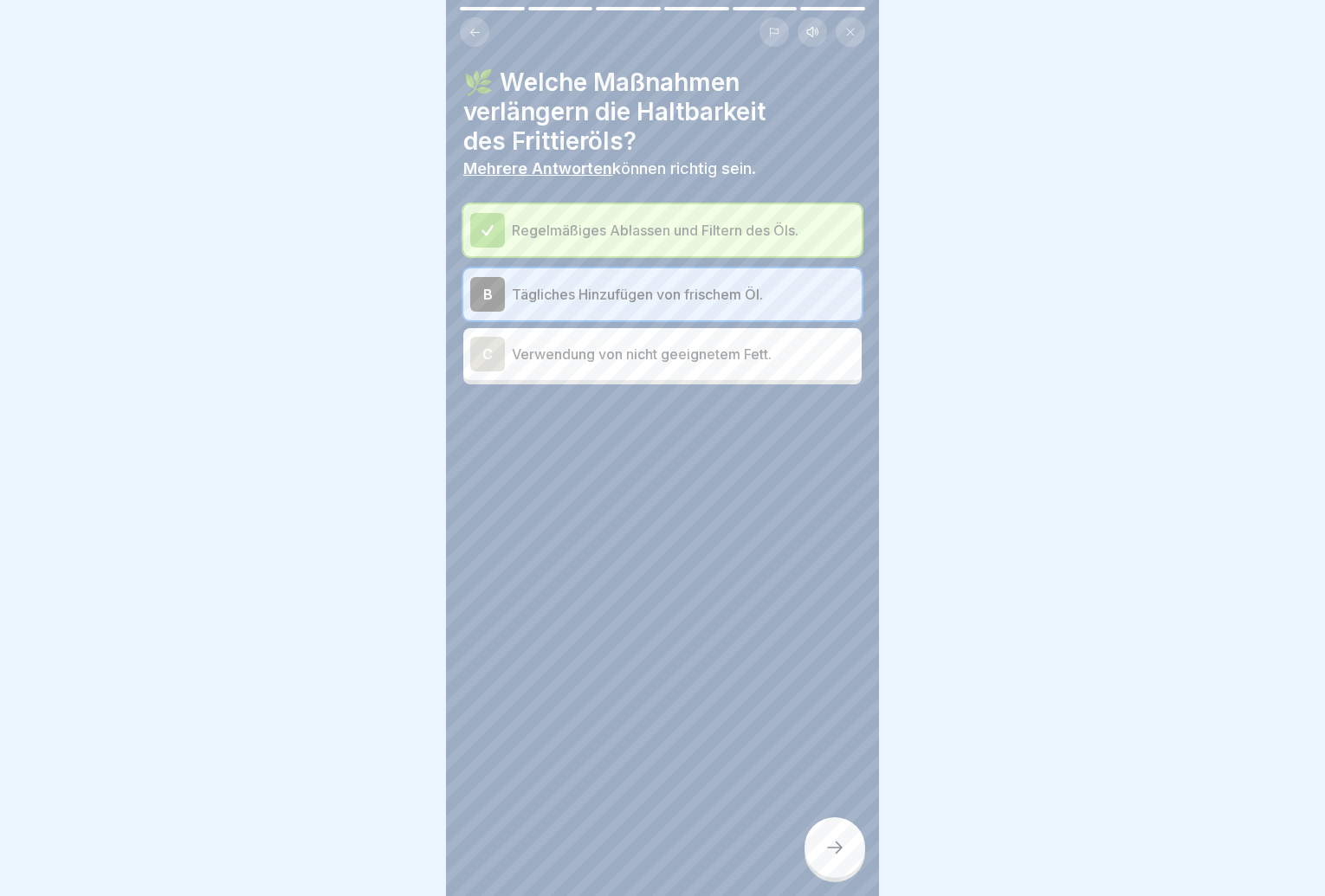
click at [825, 845] on div at bounding box center [835, 848] width 60 height 60
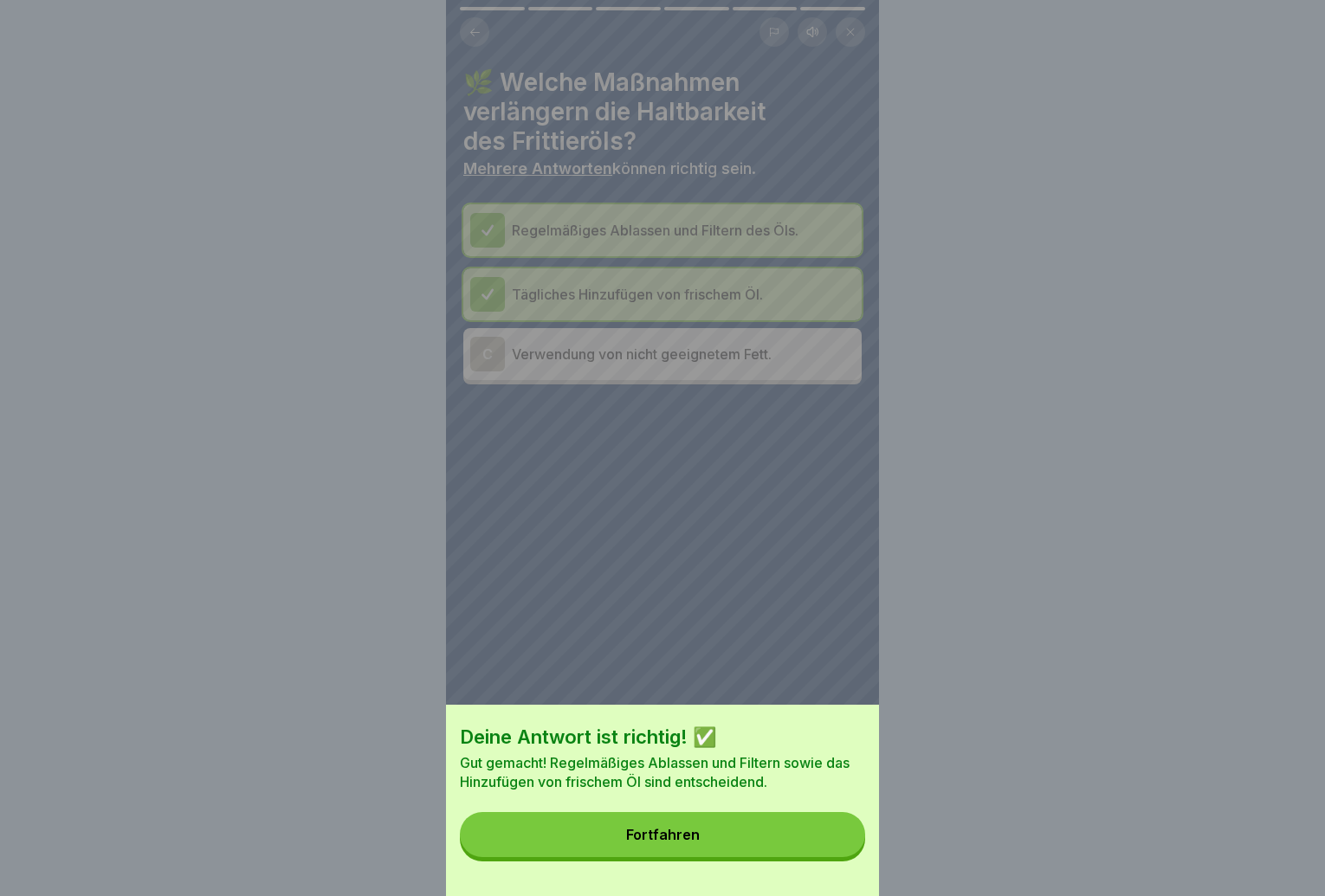
click at [825, 845] on button "Fortfahren" at bounding box center [662, 836] width 405 height 45
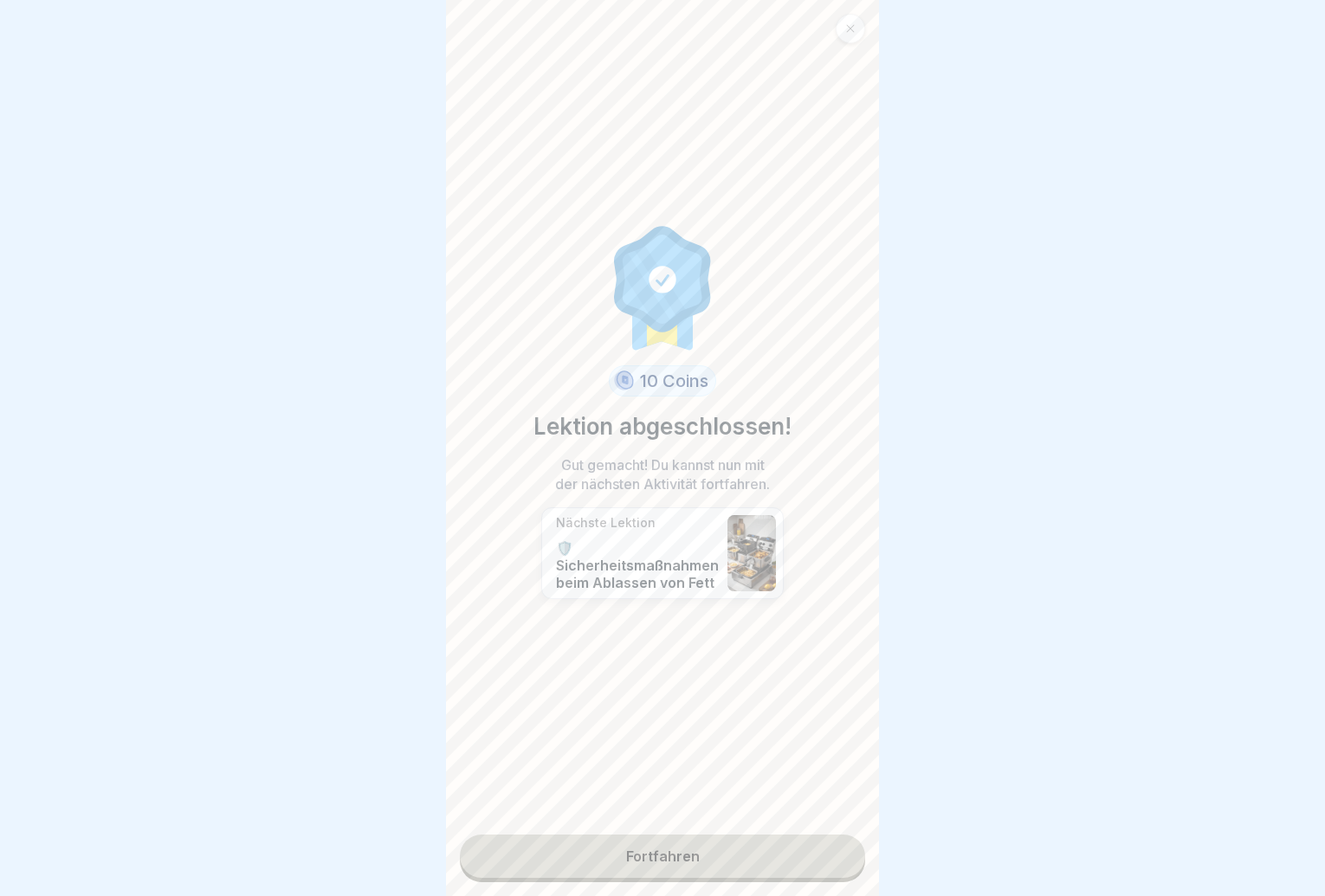
click at [825, 845] on link "Fortfahren" at bounding box center [662, 856] width 405 height 43
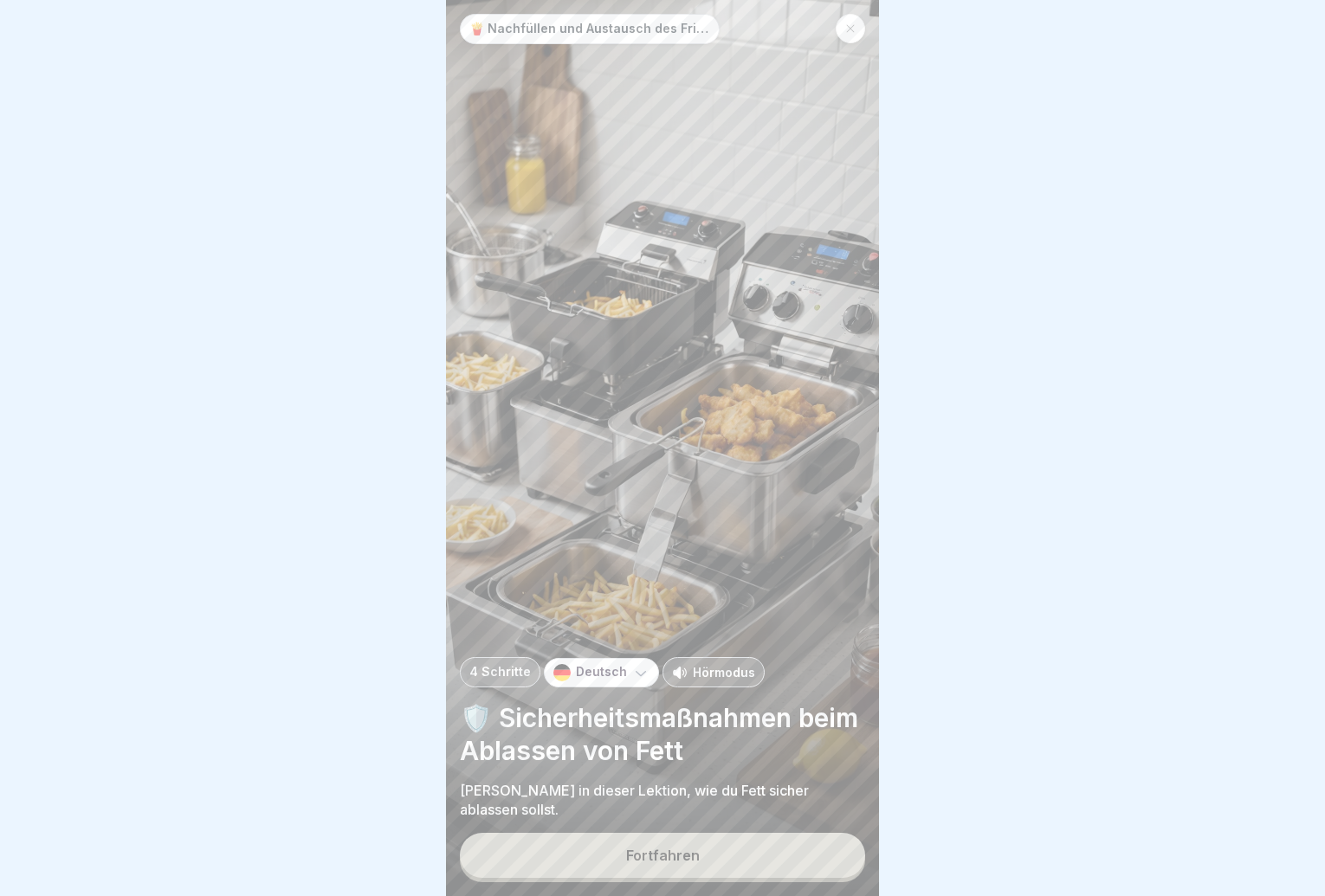
click at [806, 854] on button "Fortfahren" at bounding box center [662, 856] width 405 height 45
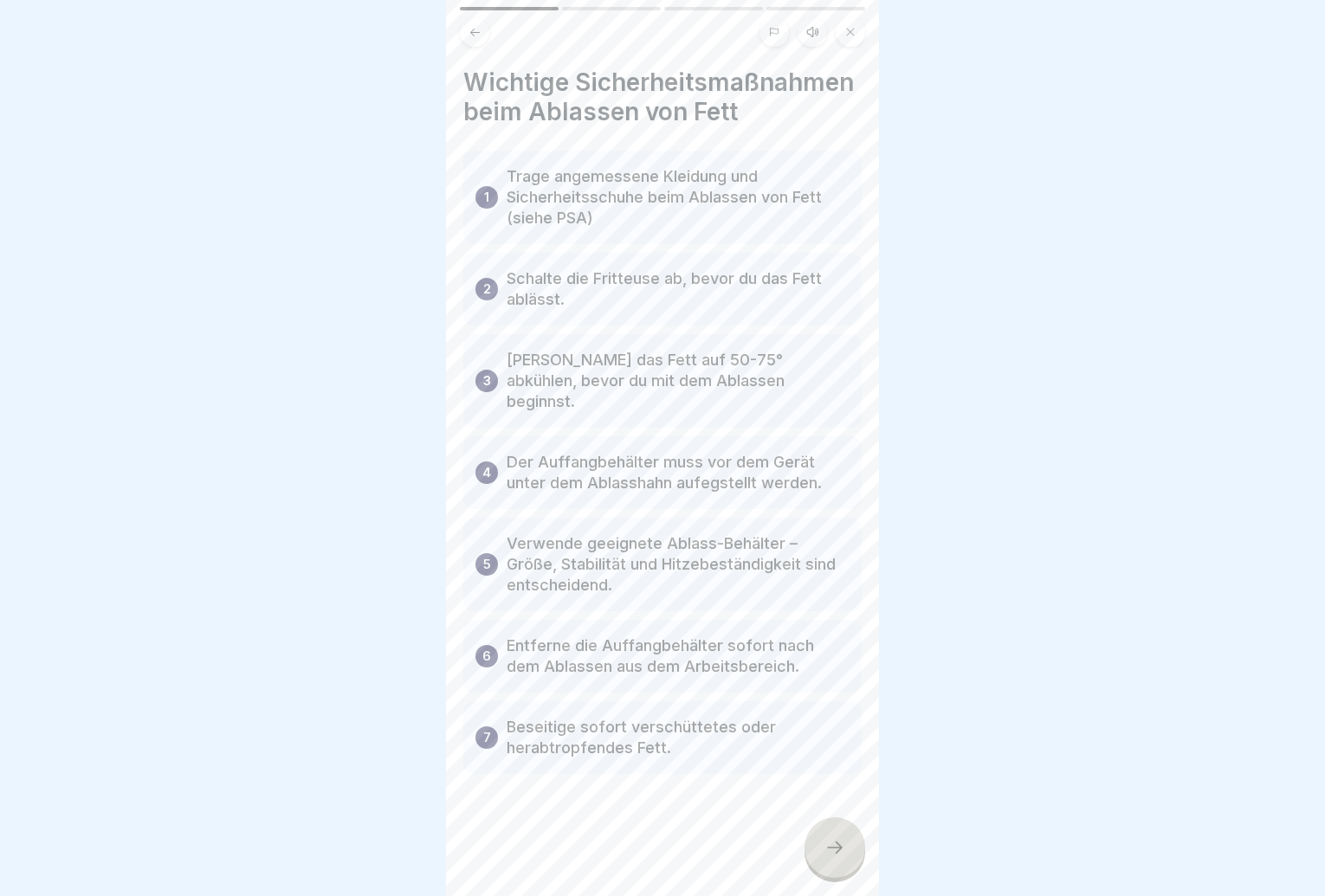
click at [820, 854] on div at bounding box center [835, 848] width 60 height 60
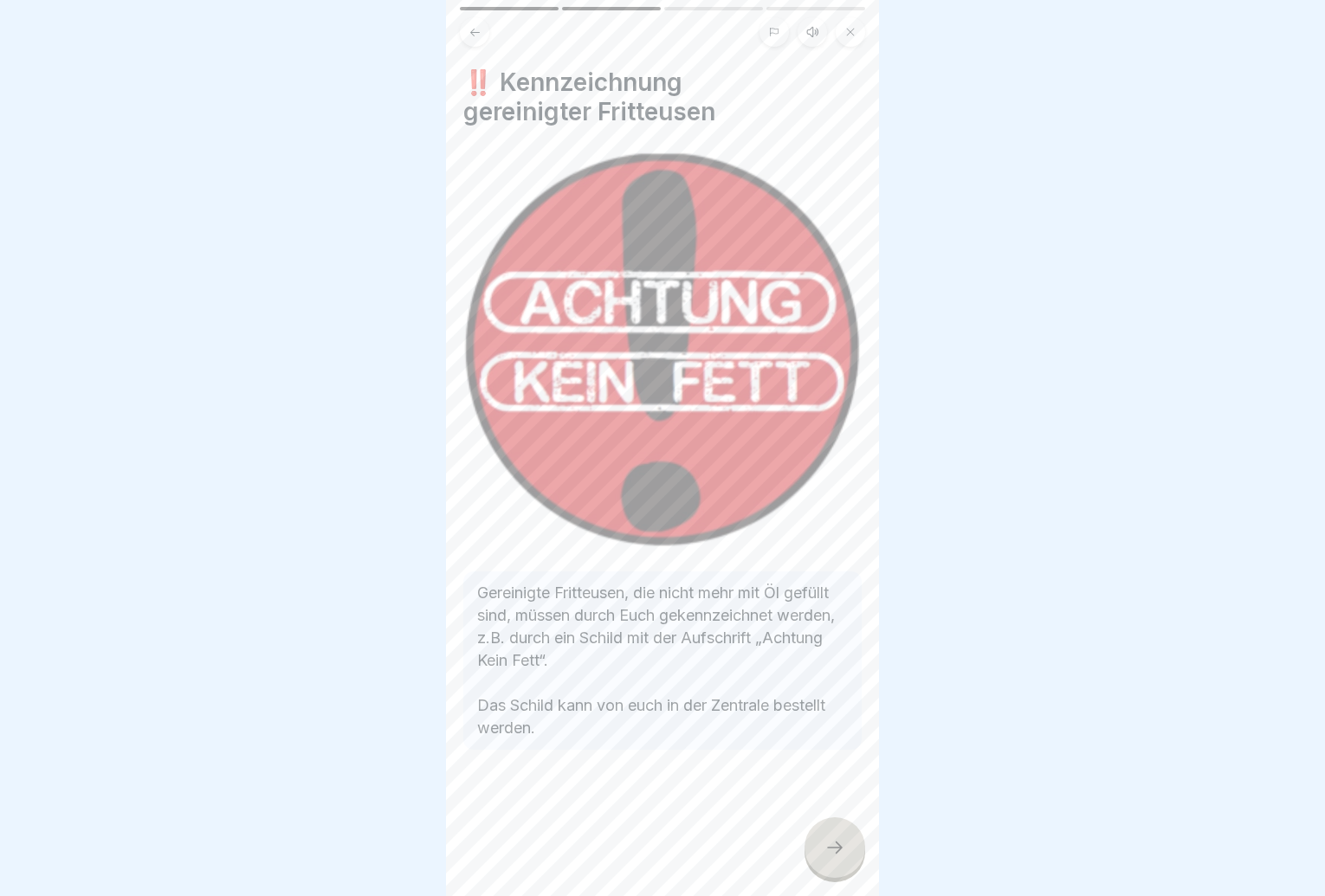
click at [834, 854] on icon at bounding box center [835, 848] width 21 height 21
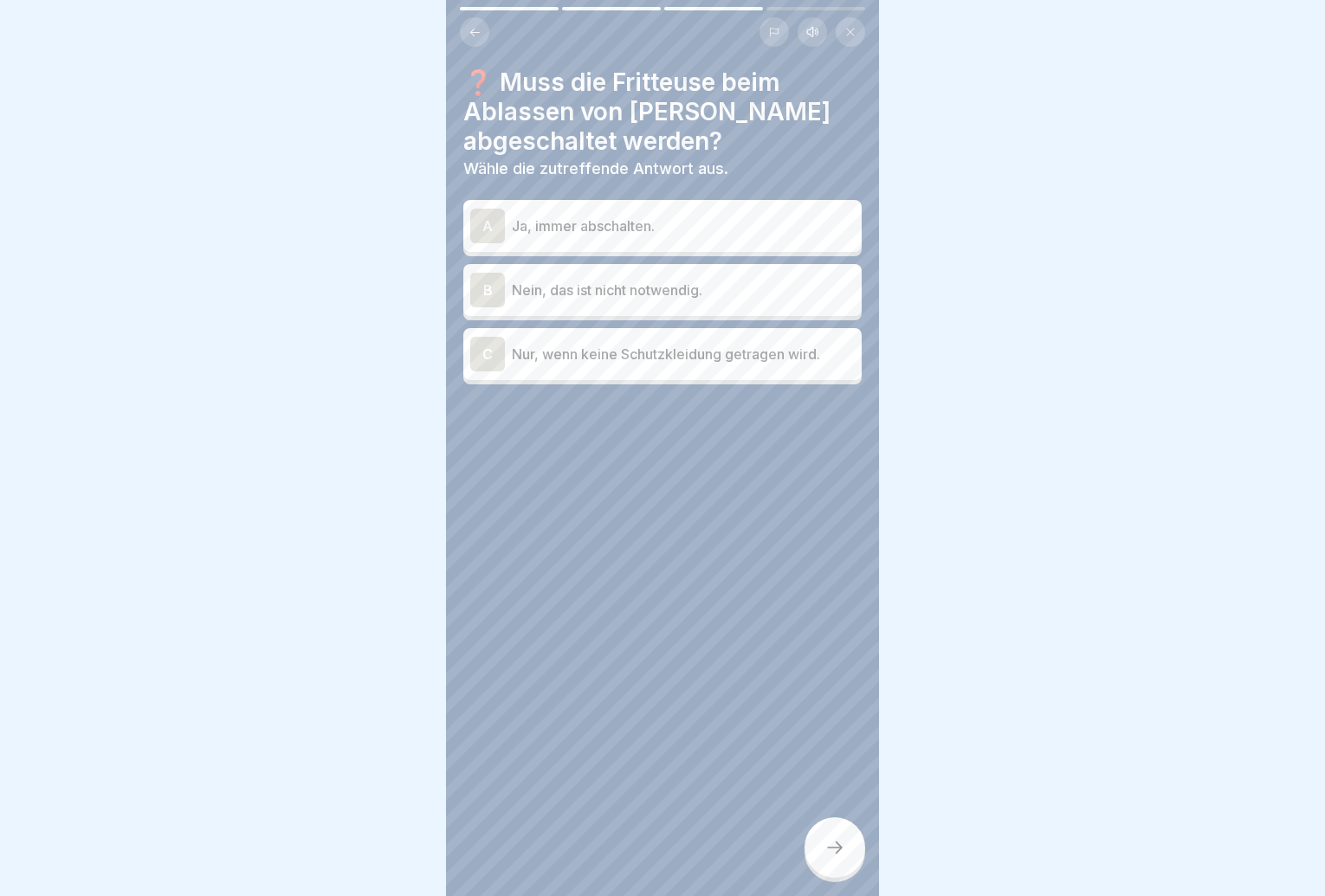
click at [678, 237] on div "A Ja, immer abschalten." at bounding box center [662, 226] width 385 height 35
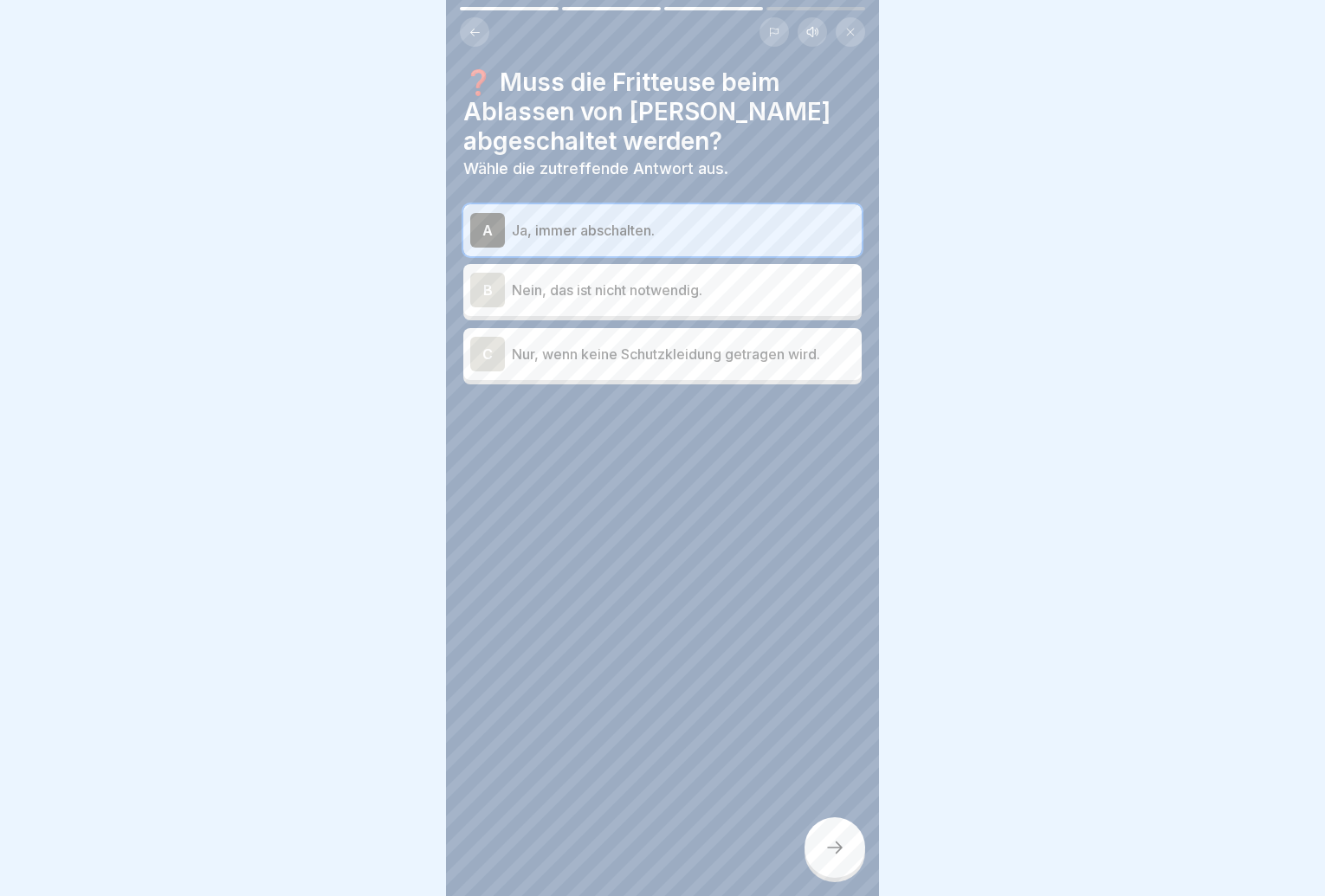
click at [839, 844] on div at bounding box center [835, 848] width 60 height 60
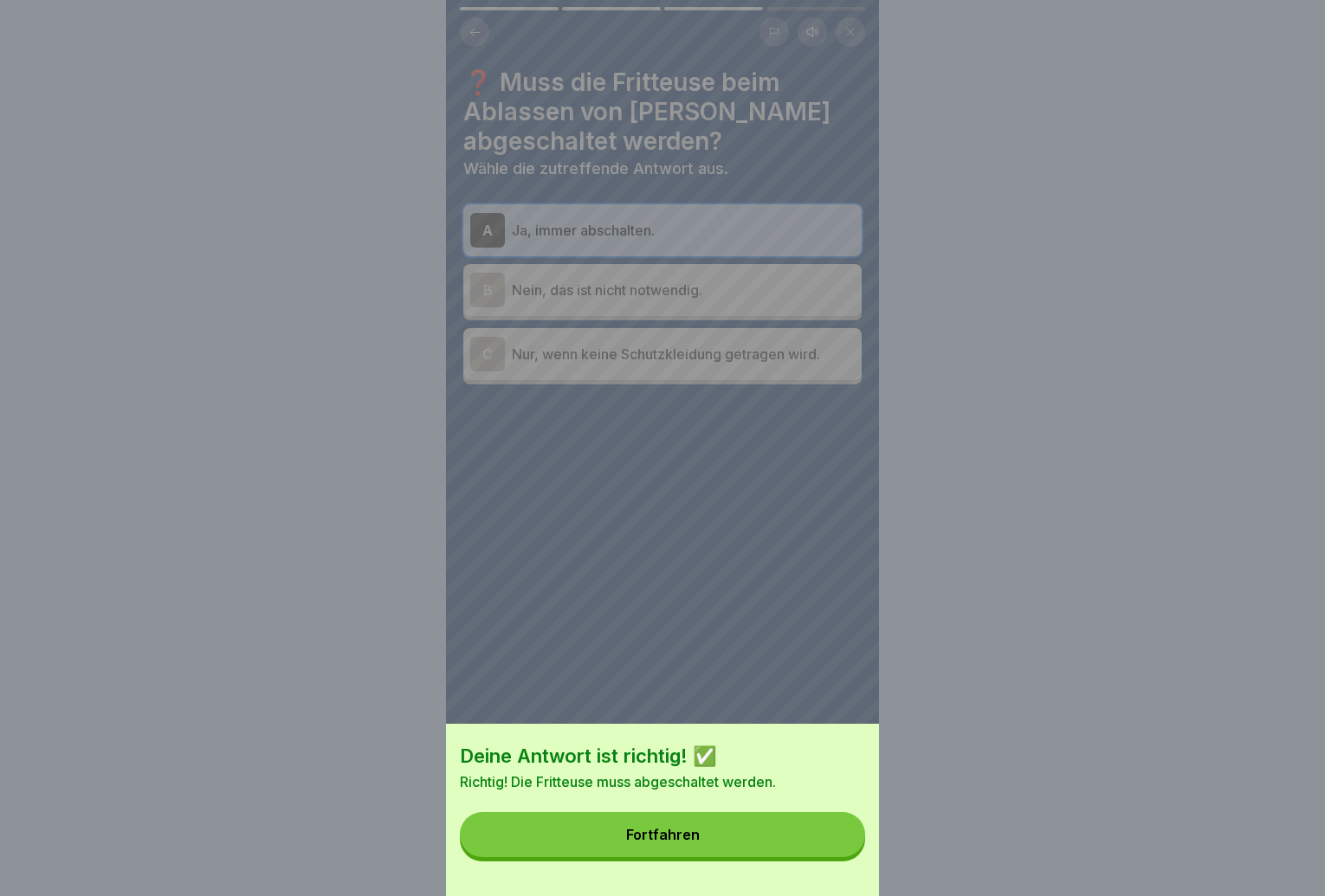
click at [833, 850] on button "Fortfahren" at bounding box center [662, 836] width 405 height 45
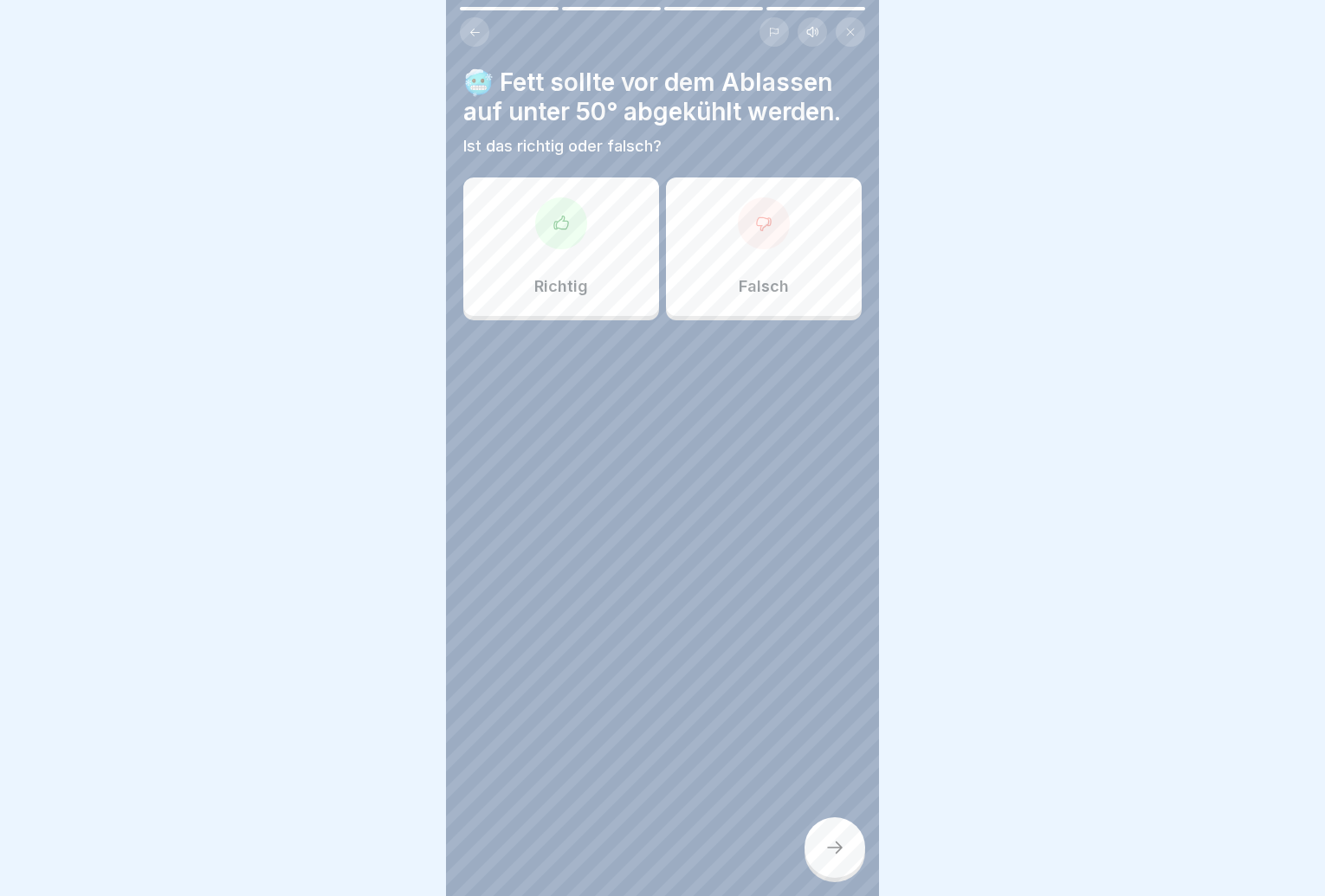
click at [788, 277] on div "Falsch" at bounding box center [764, 247] width 196 height 139
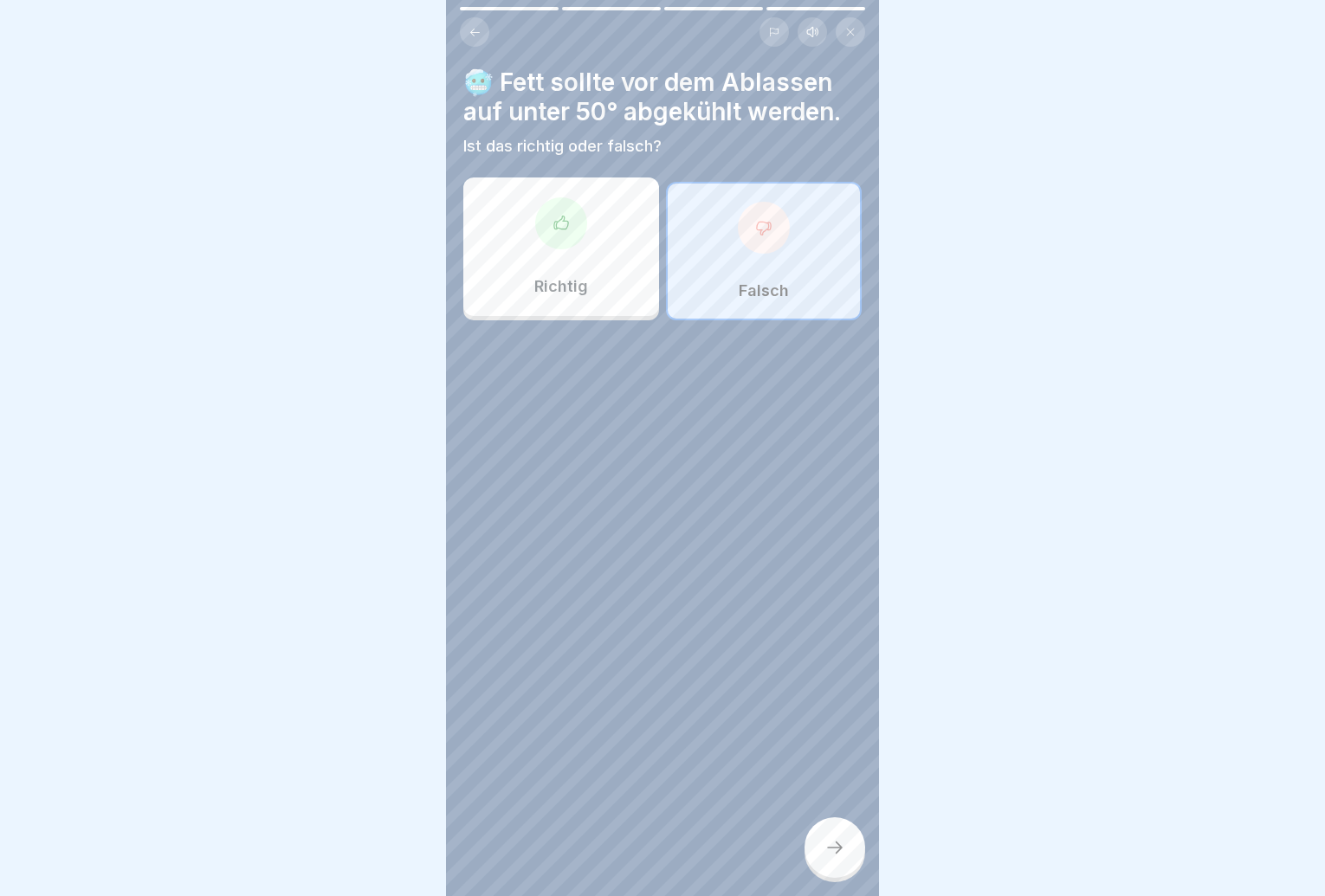
click at [825, 858] on icon at bounding box center [835, 848] width 21 height 21
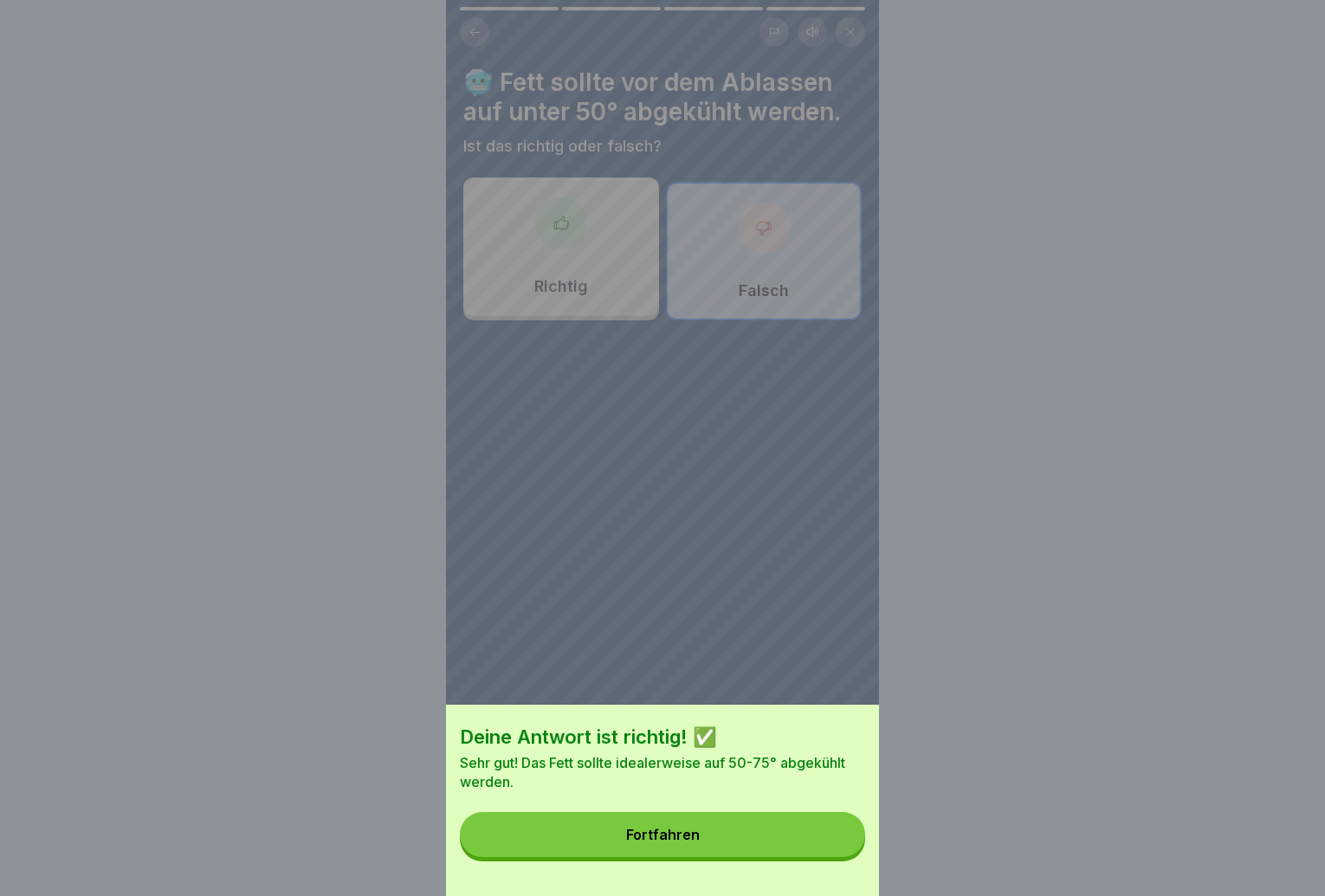
click at [824, 857] on button "Fortfahren" at bounding box center [662, 836] width 405 height 45
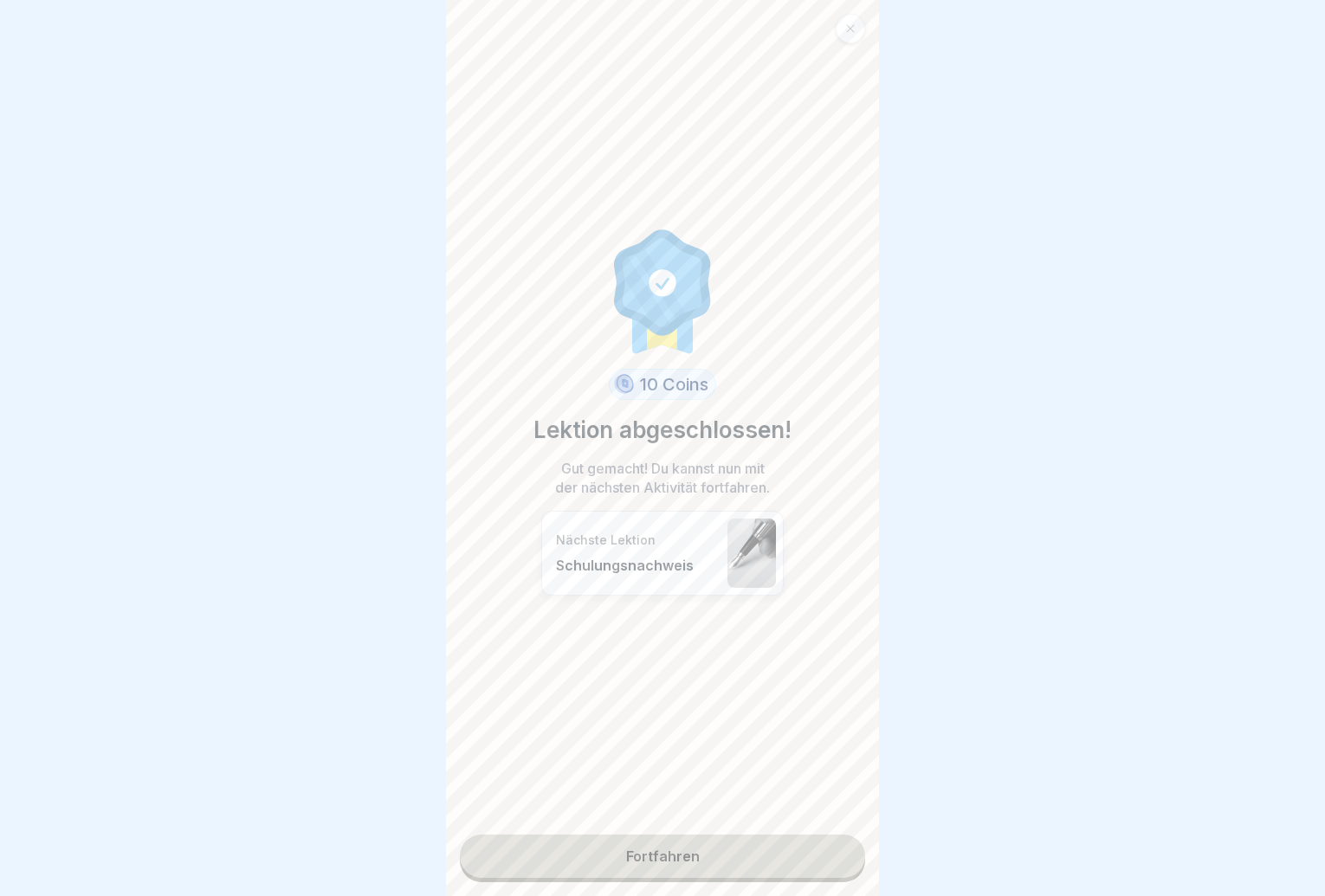
click at [764, 853] on link "Fortfahren" at bounding box center [662, 856] width 405 height 43
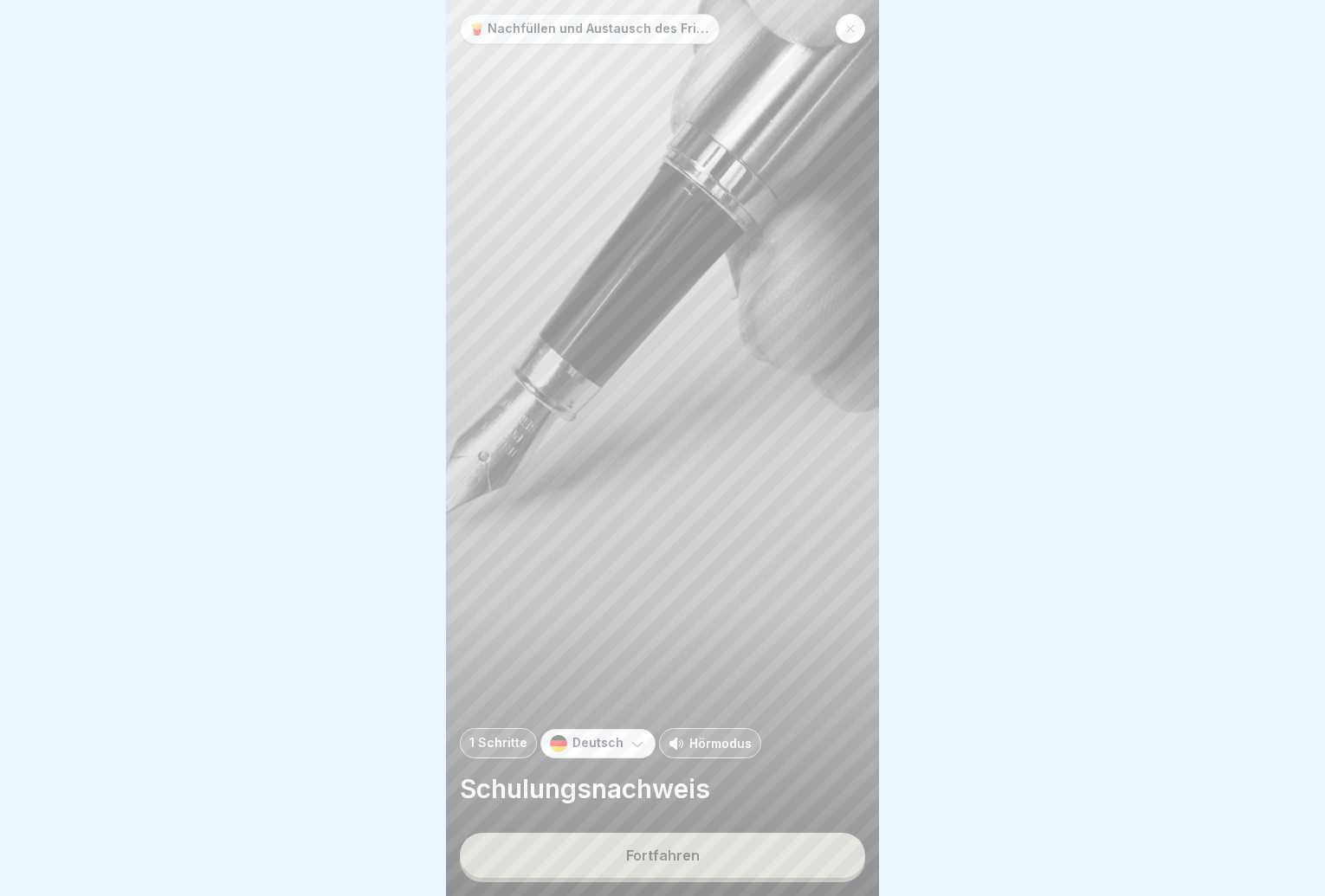
click at [764, 853] on button "Fortfahren" at bounding box center [662, 856] width 405 height 45
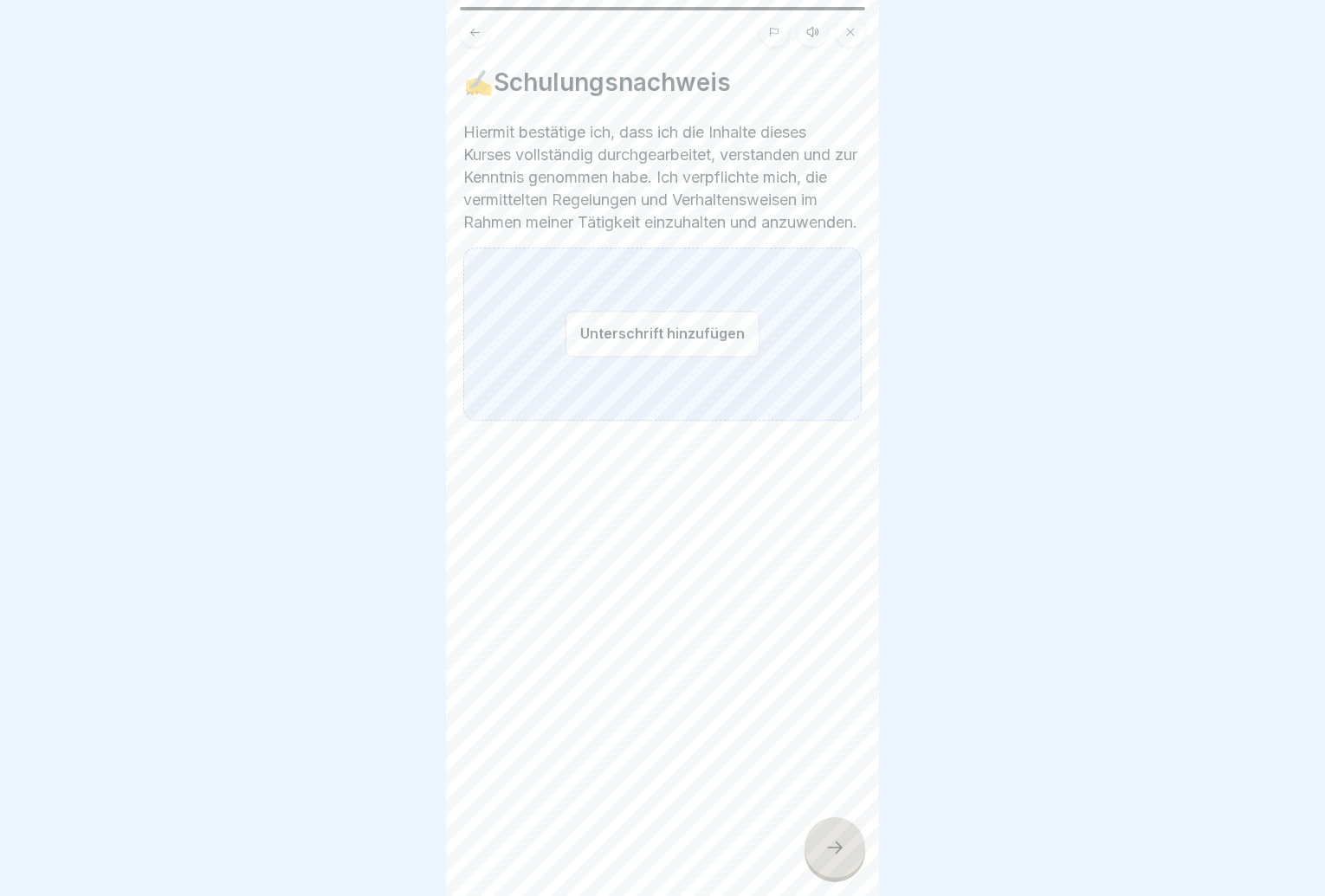
click at [669, 353] on button "Unterschrift hinzufügen" at bounding box center [662, 334] width 194 height 46
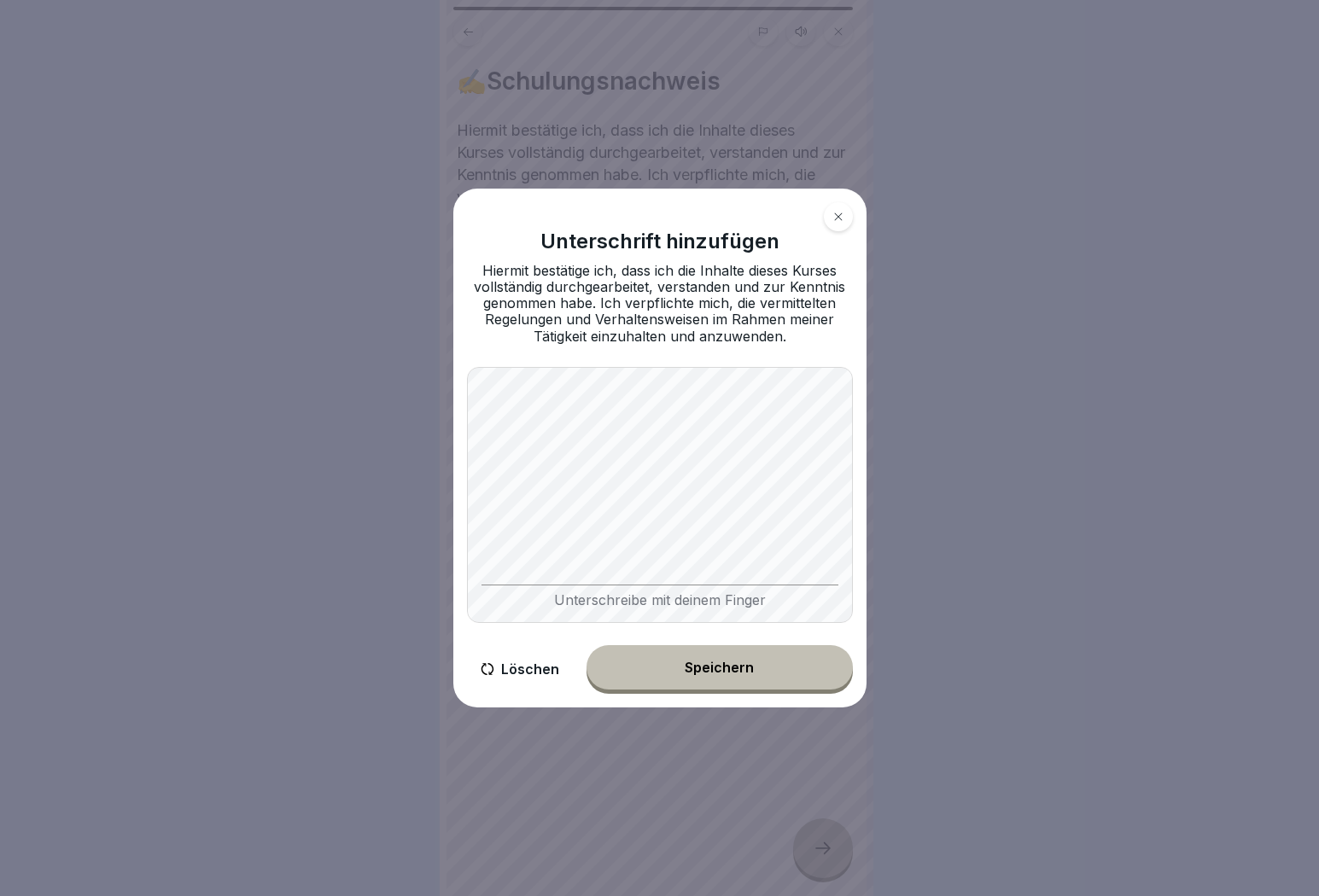
click at [697, 688] on button "Speichern" at bounding box center [720, 668] width 266 height 45
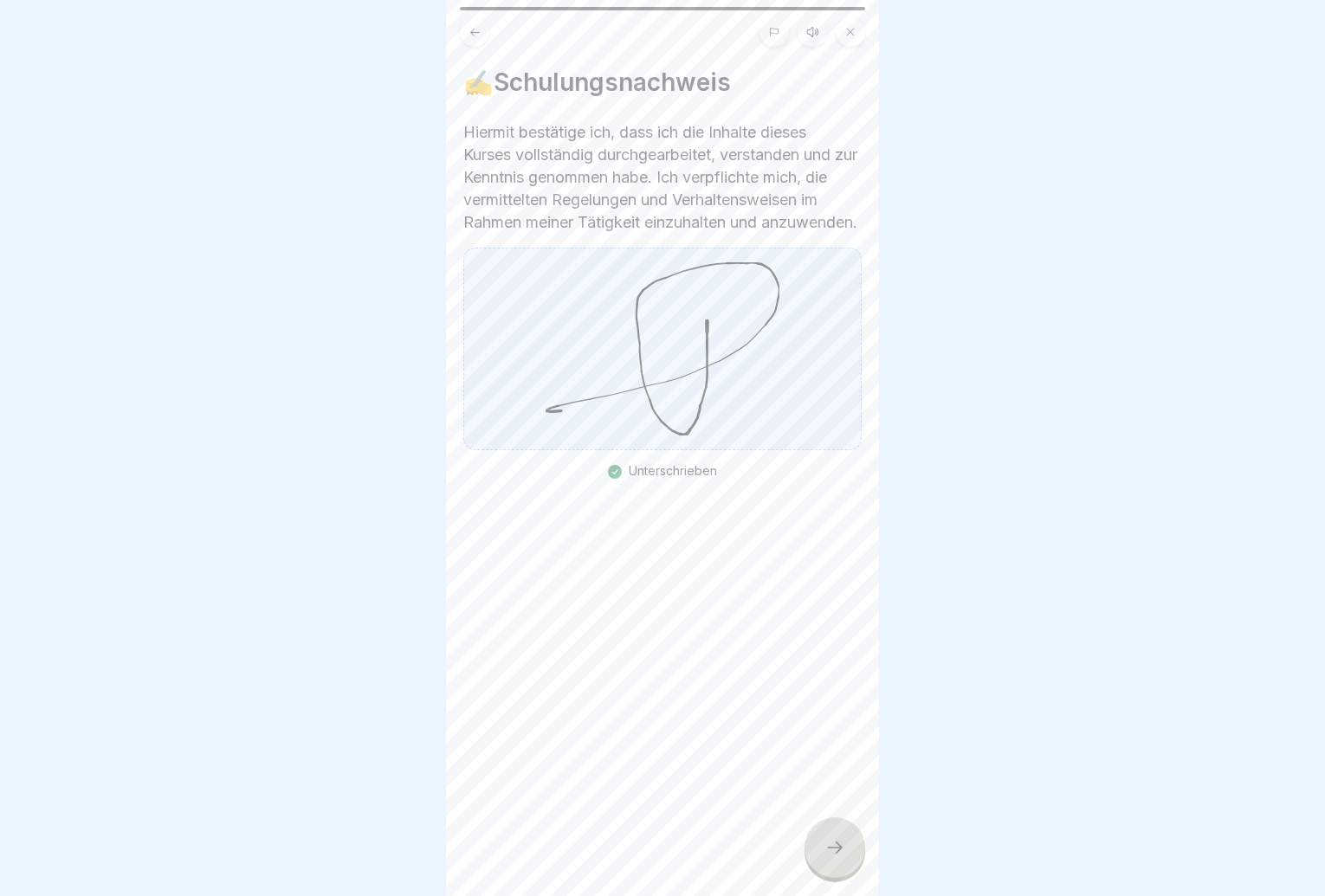
click at [822, 856] on div at bounding box center [835, 848] width 60 height 60
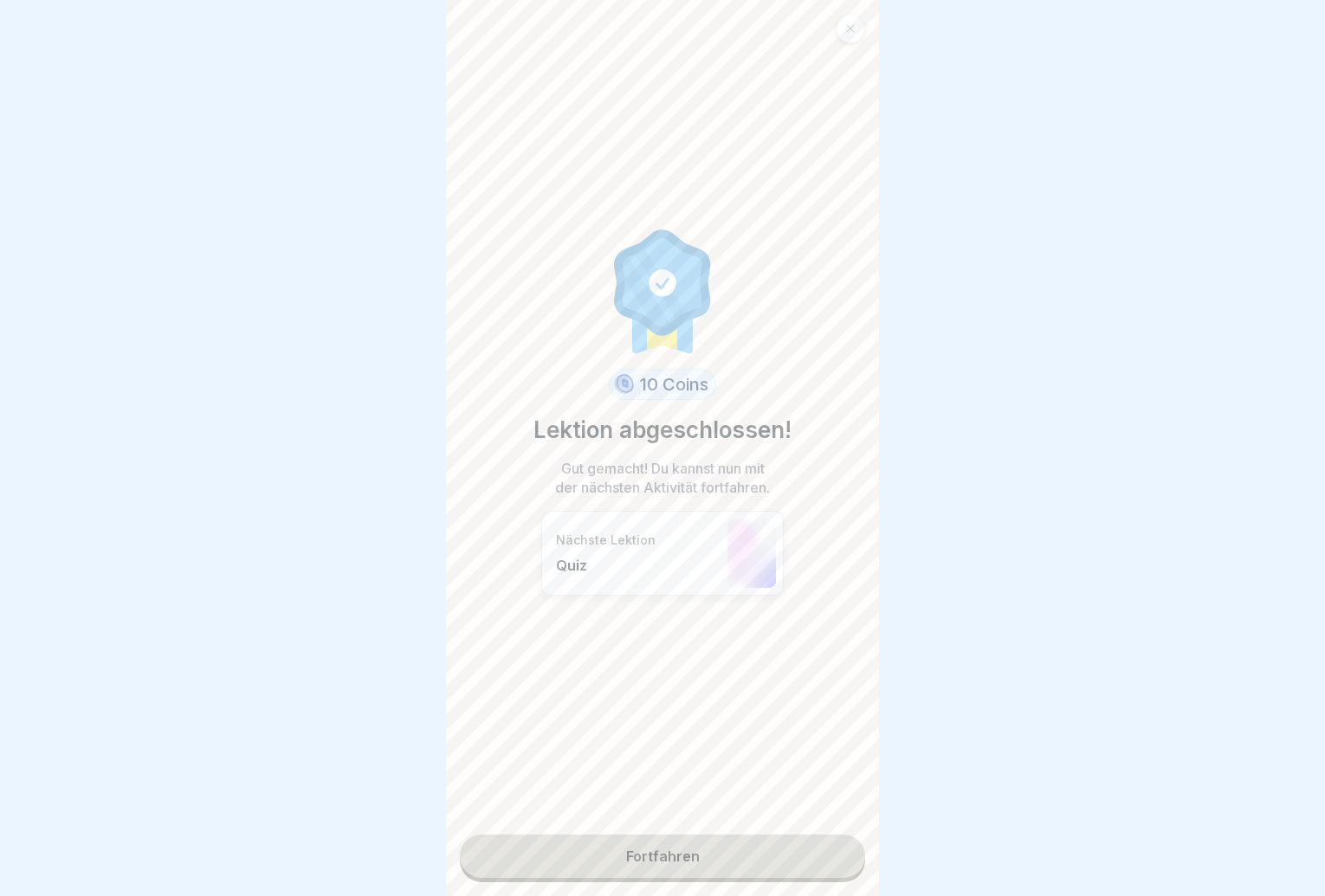
click at [822, 856] on link "Fortfahren" at bounding box center [662, 856] width 405 height 43
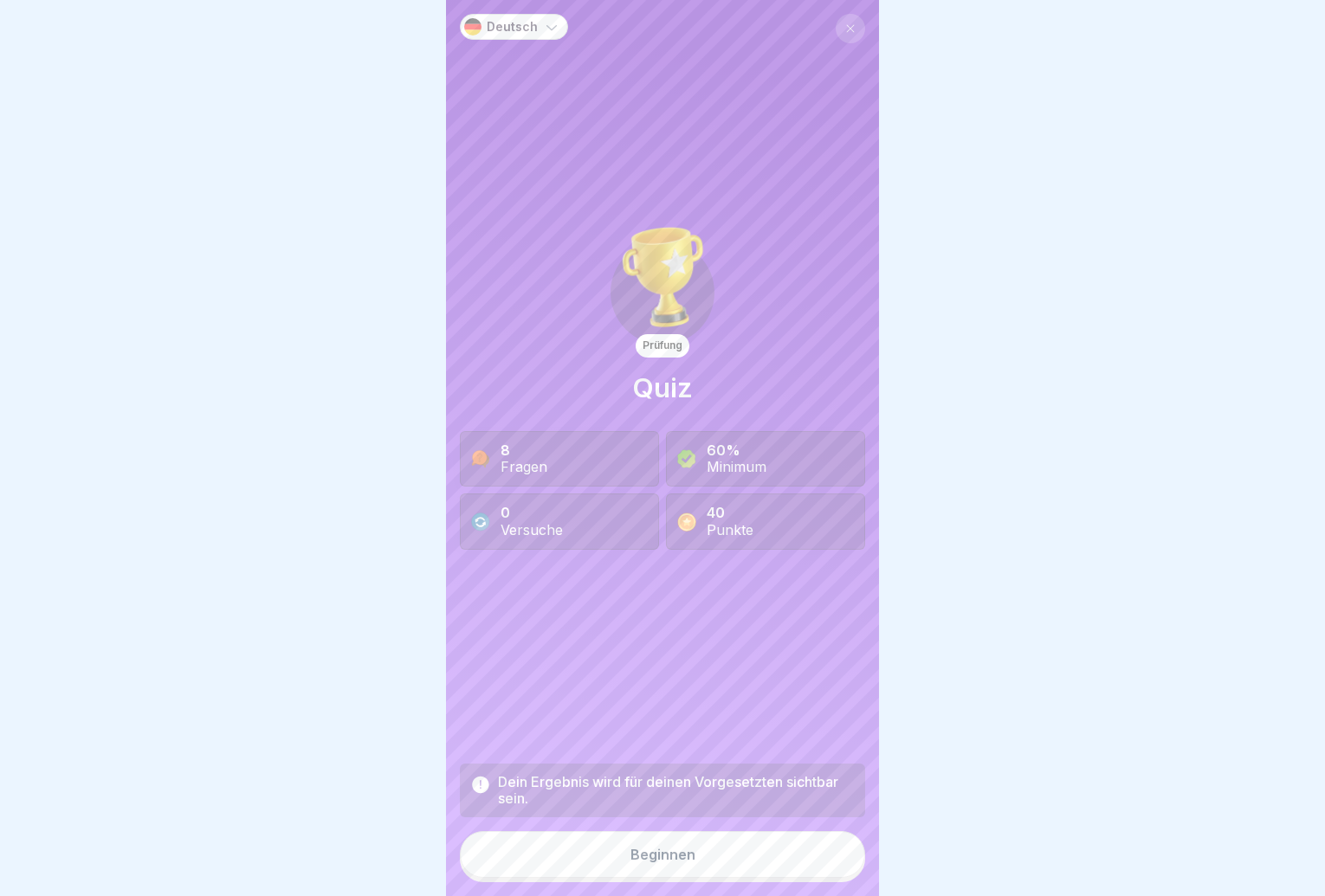
click at [822, 856] on button "Beginnen" at bounding box center [662, 854] width 405 height 46
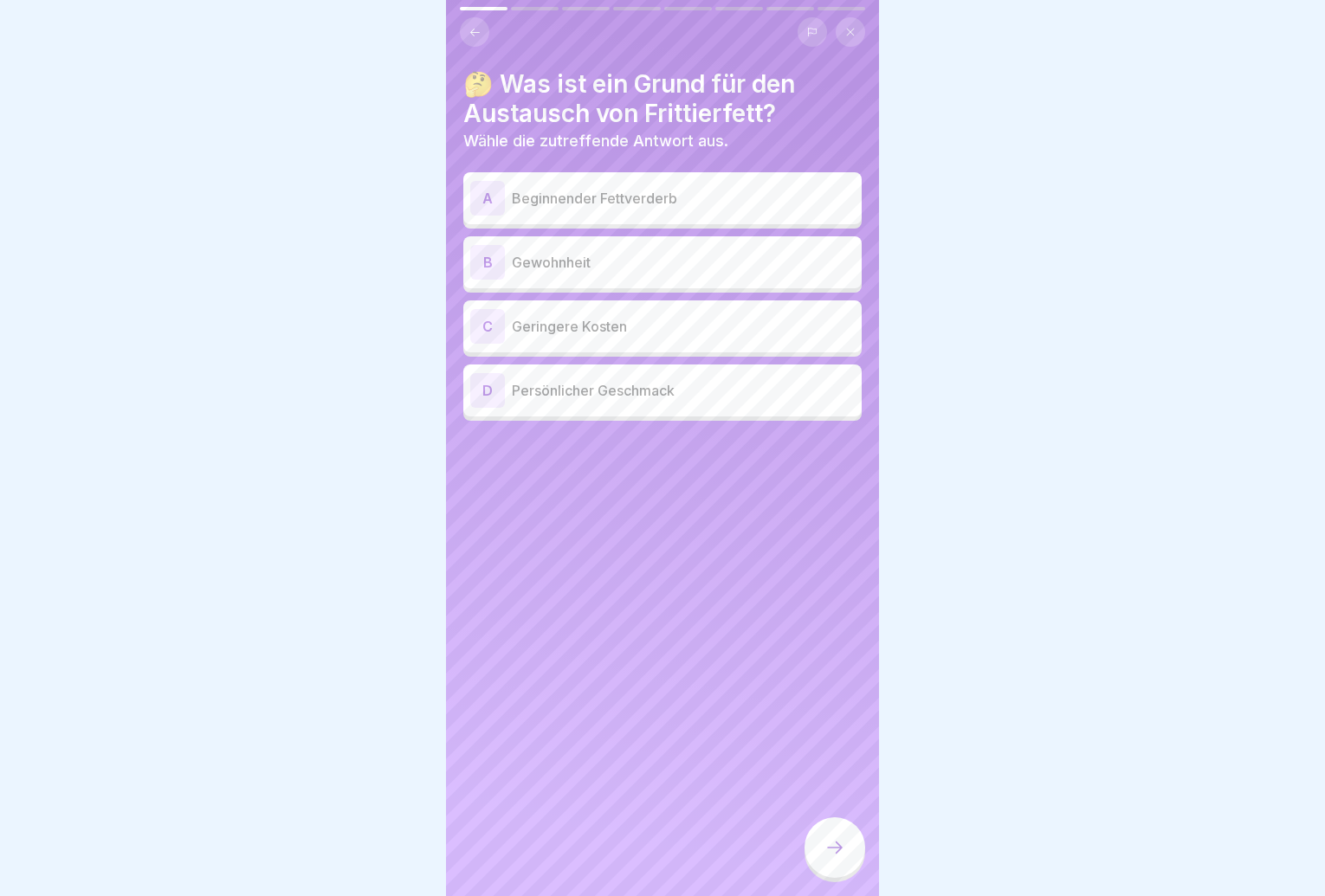
click at [730, 204] on p "Beginnender Fettverderb" at bounding box center [683, 198] width 343 height 21
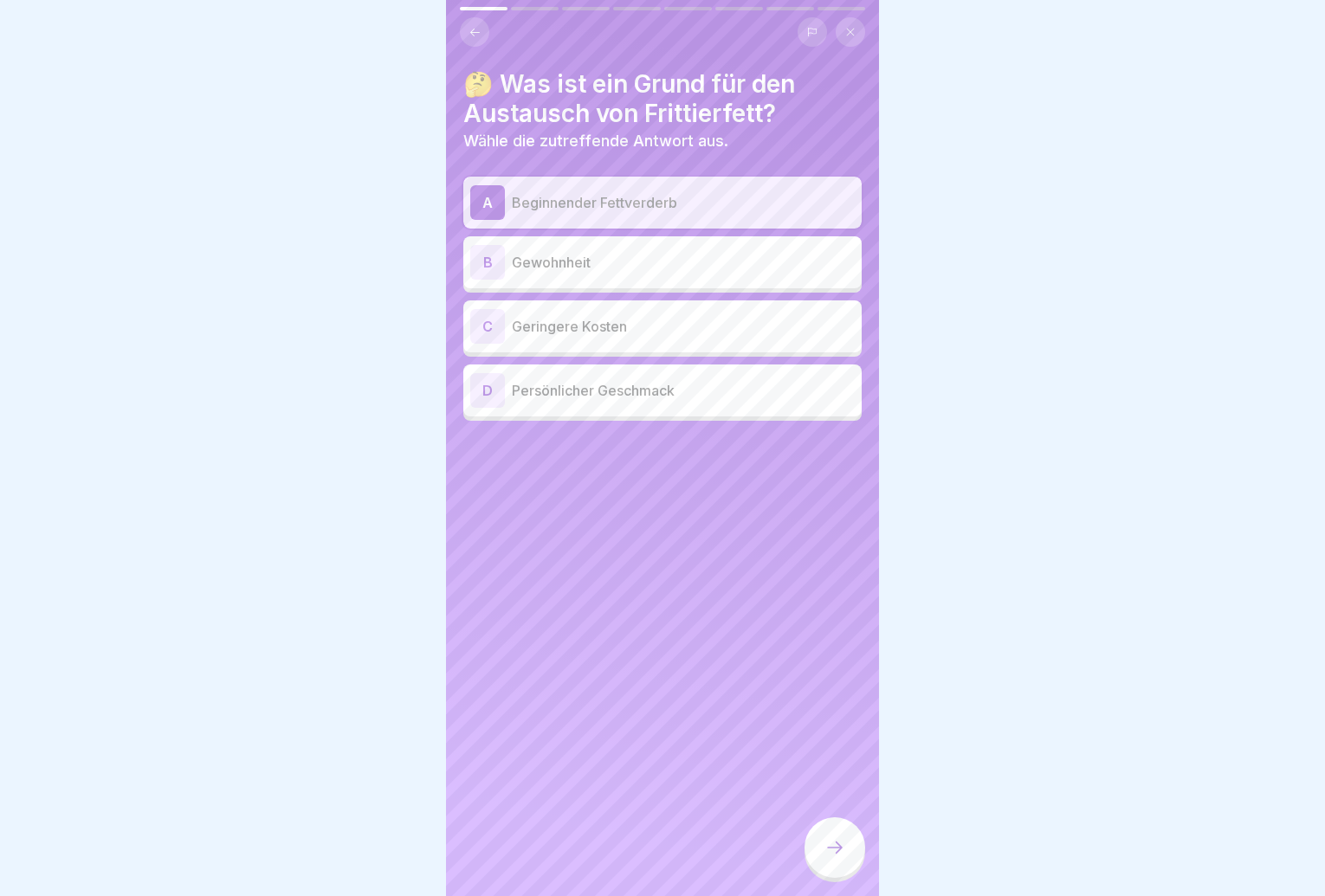
click at [837, 858] on icon at bounding box center [835, 848] width 21 height 21
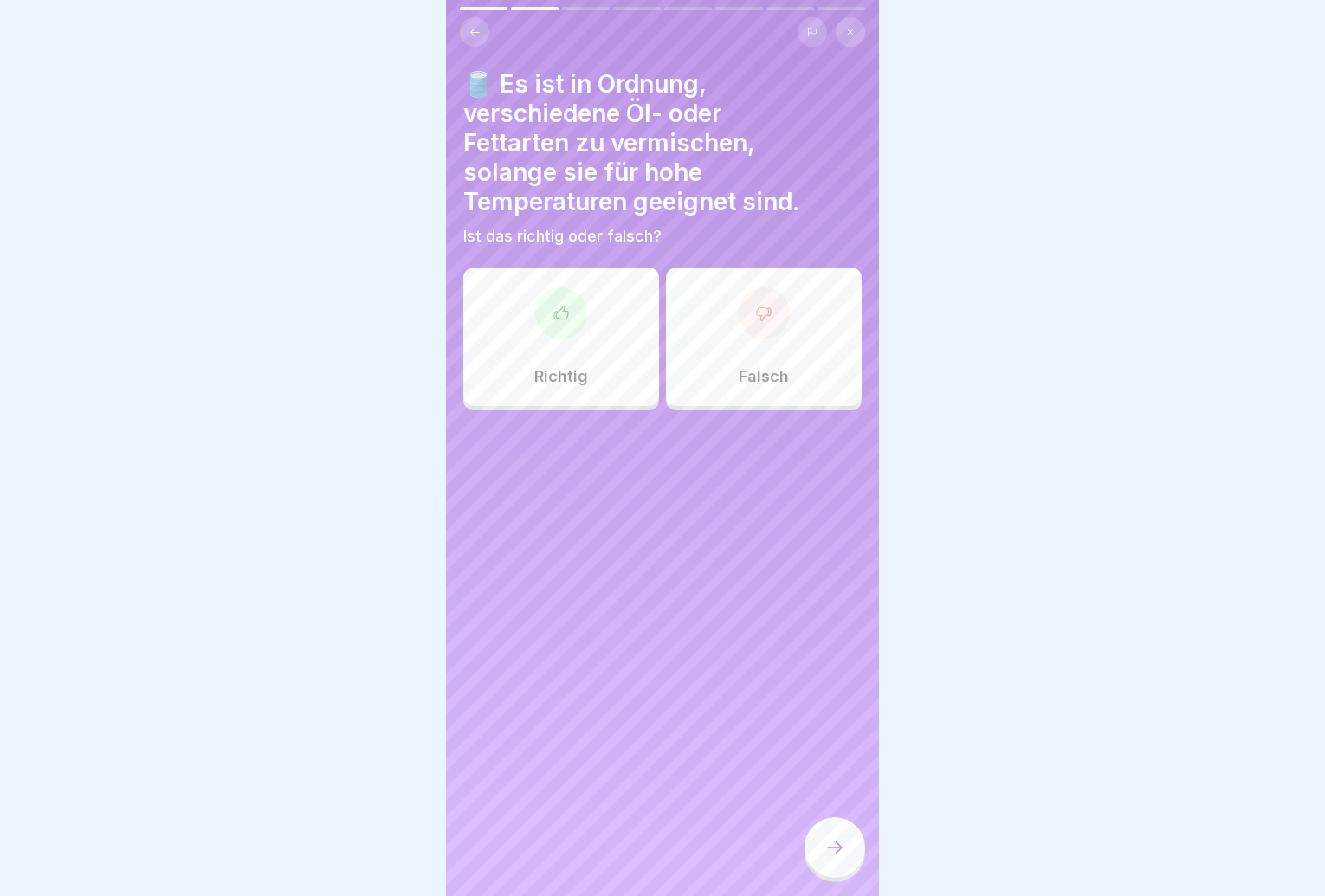
click at [785, 358] on div "Falsch" at bounding box center [764, 336] width 196 height 139
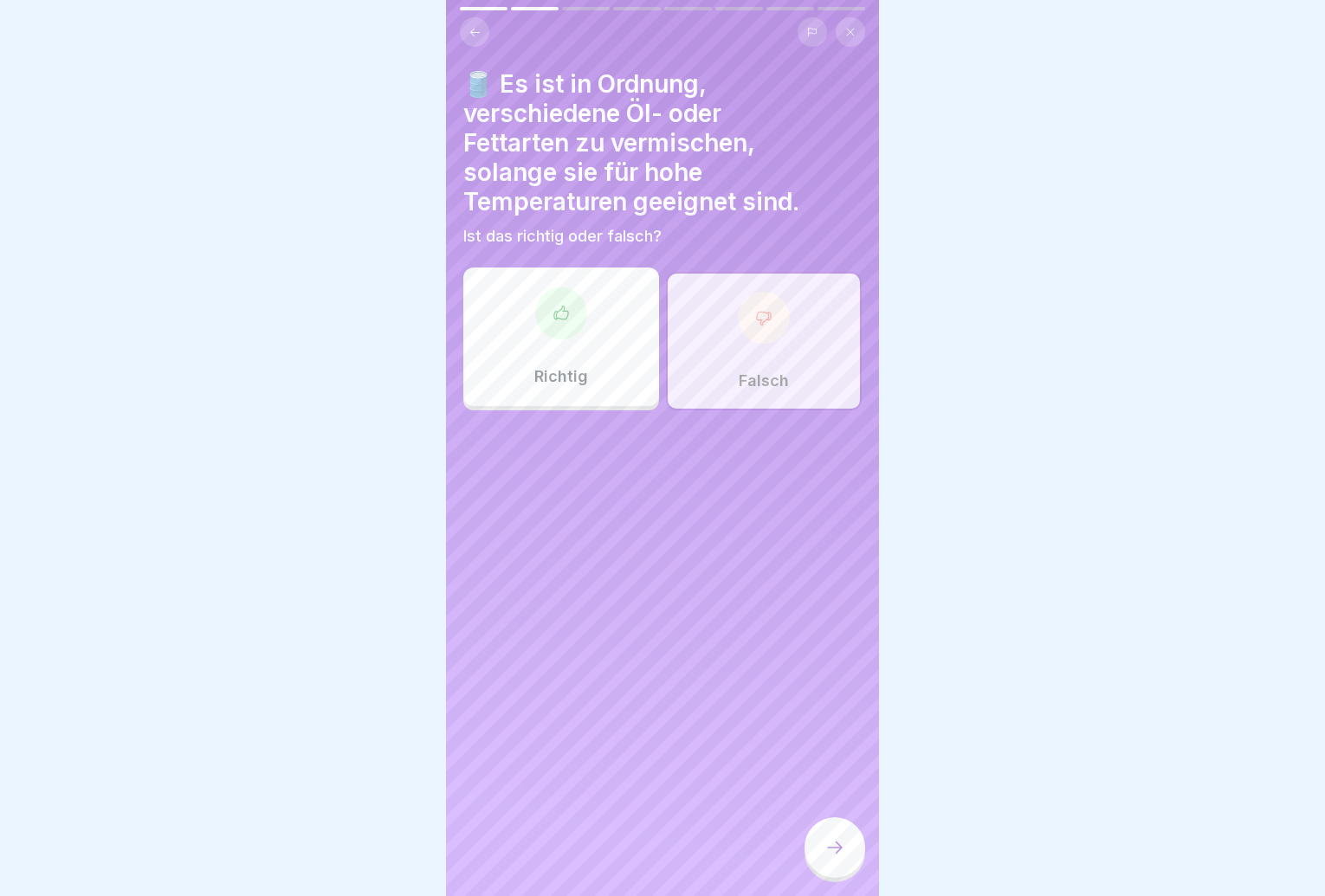
click at [838, 844] on div at bounding box center [835, 848] width 60 height 60
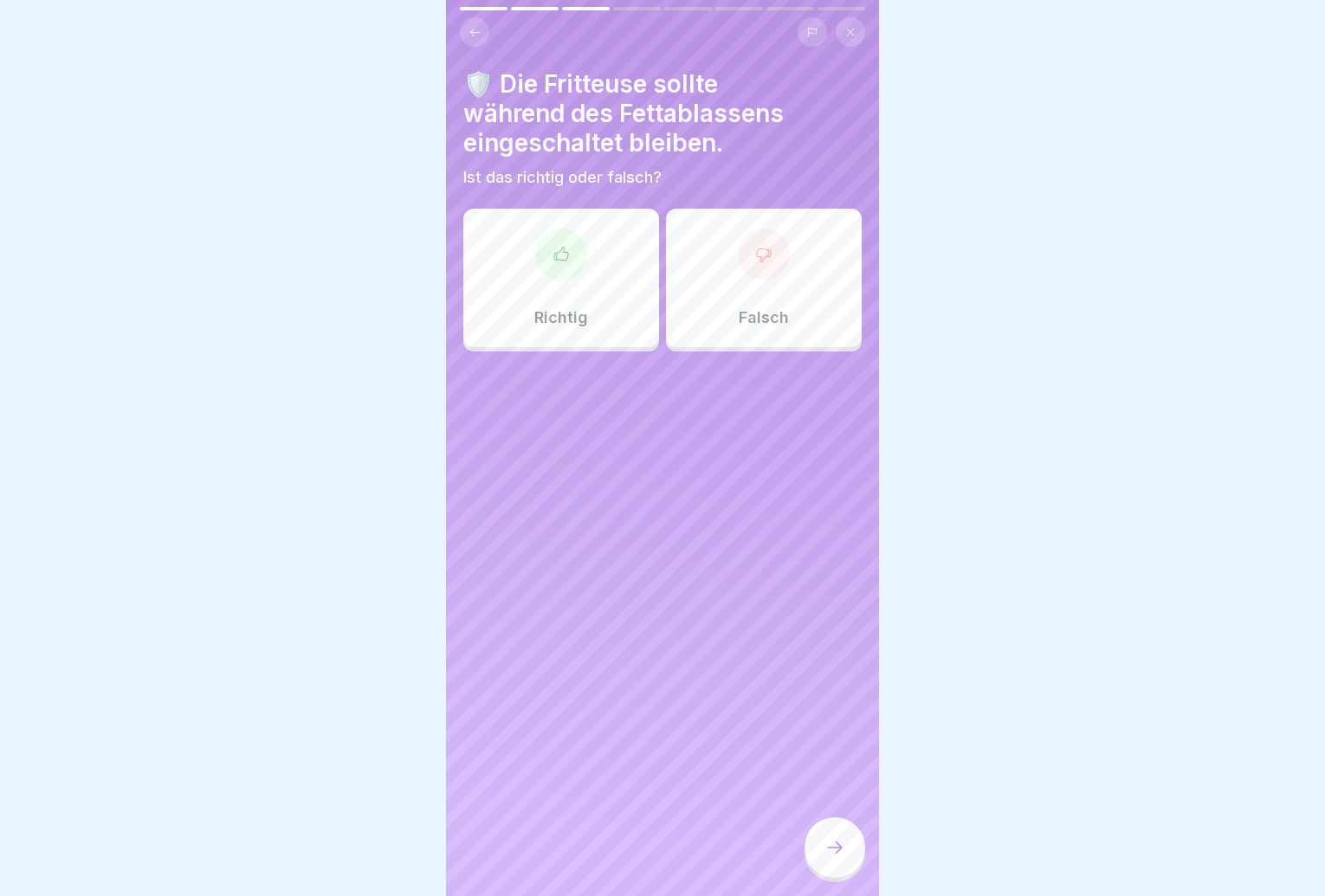
click at [472, 41] on button at bounding box center [474, 31] width 29 height 29
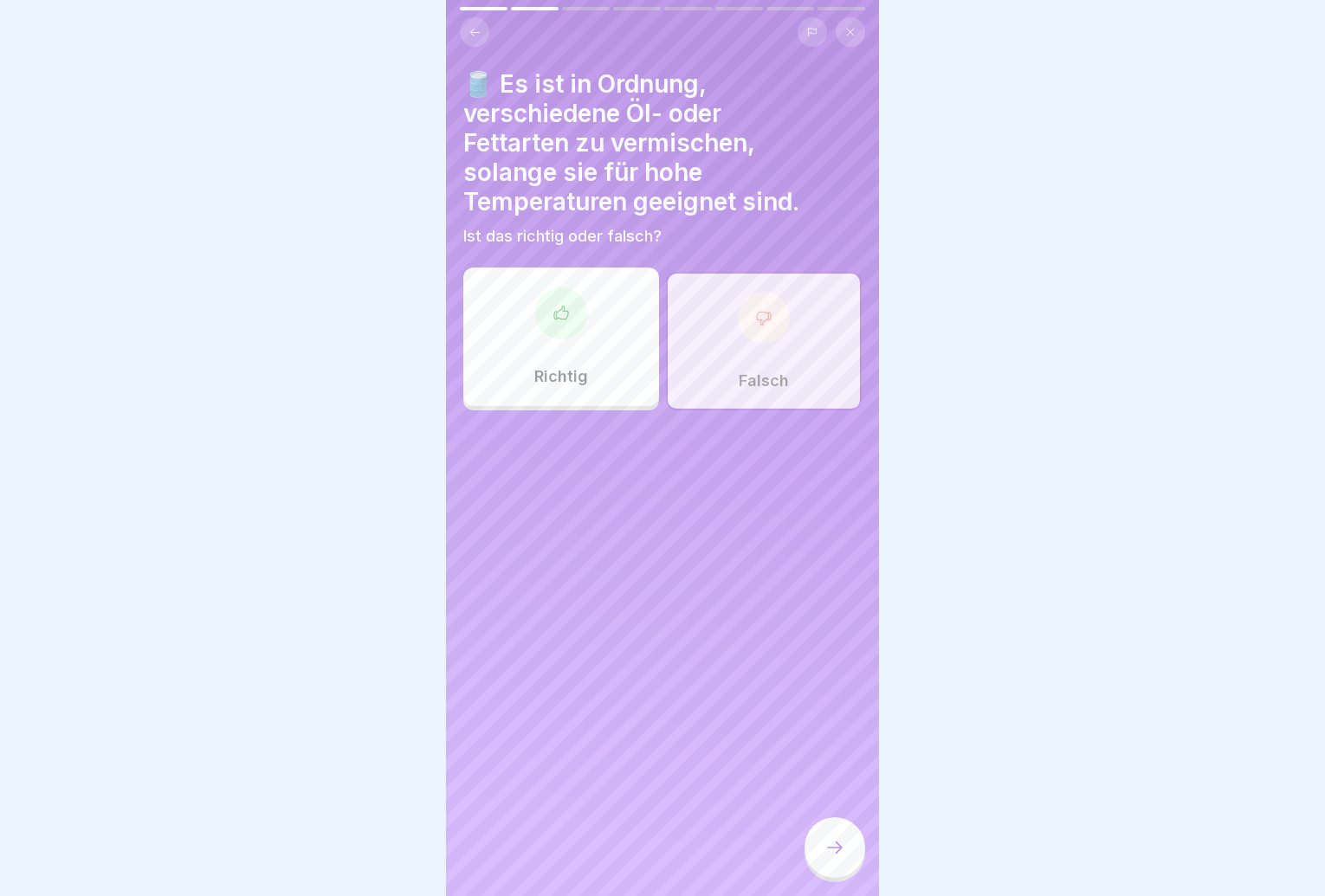
click at [842, 855] on icon at bounding box center [835, 848] width 21 height 21
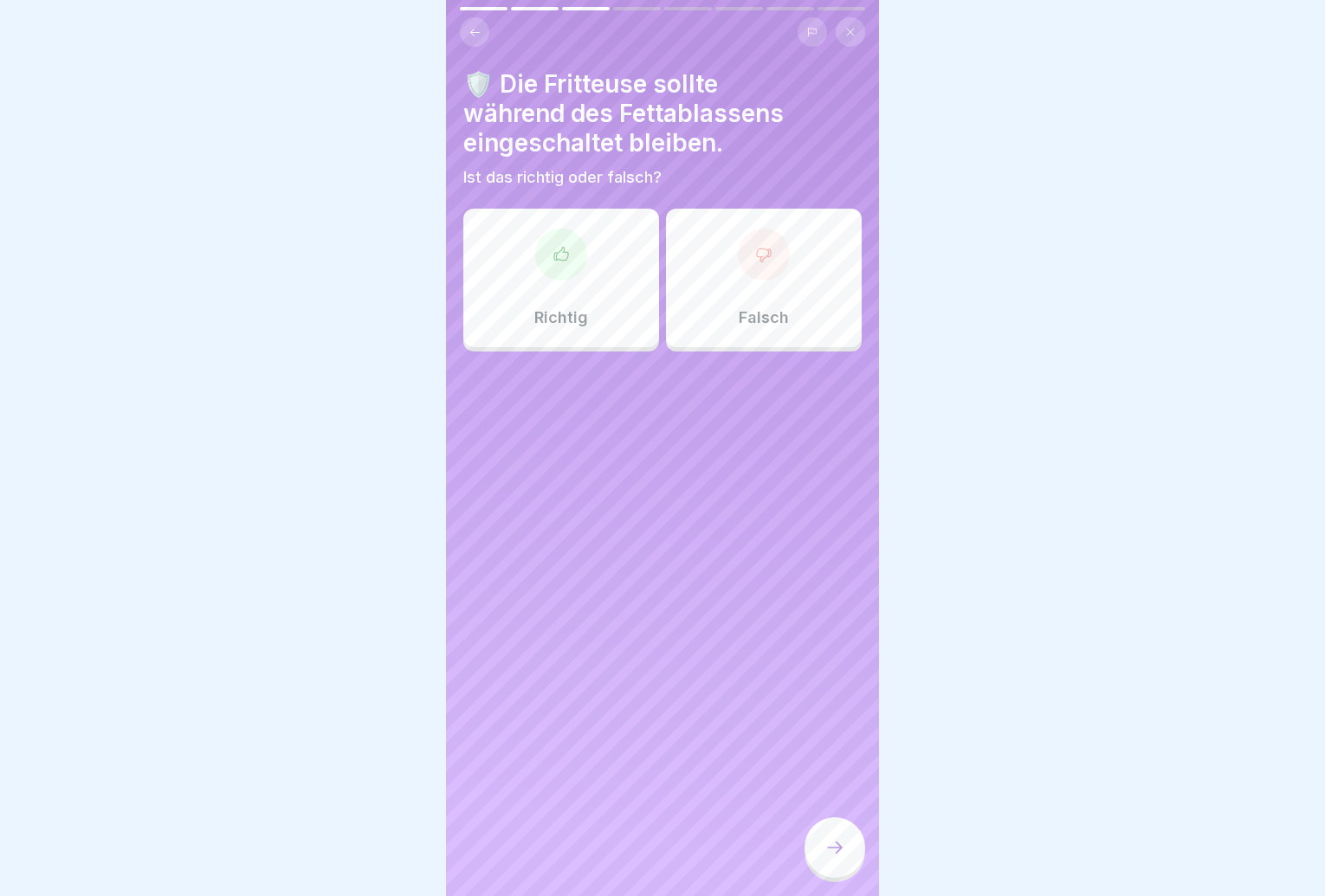
click at [782, 285] on div "Falsch" at bounding box center [764, 278] width 196 height 139
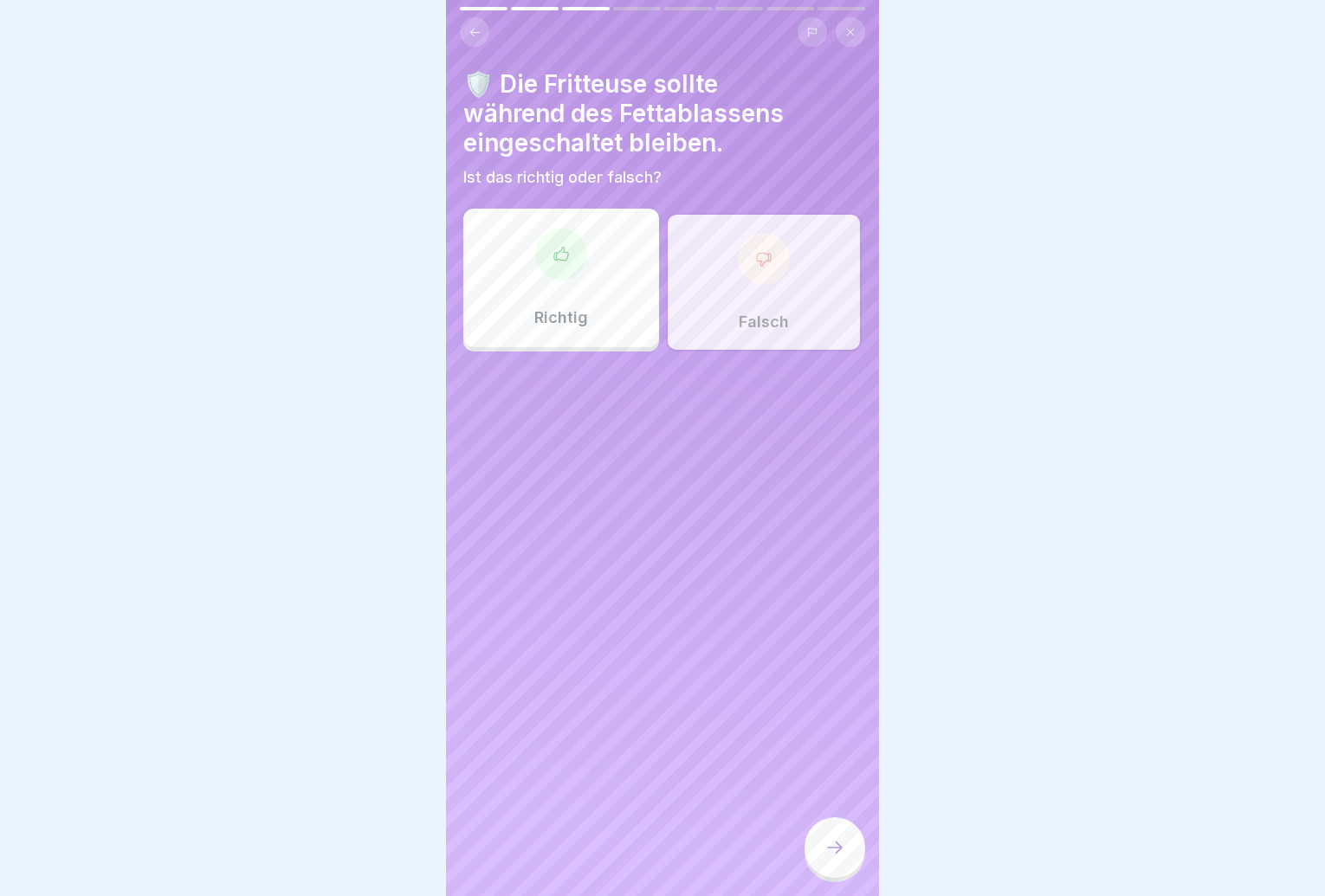
click at [833, 856] on icon at bounding box center [835, 848] width 21 height 21
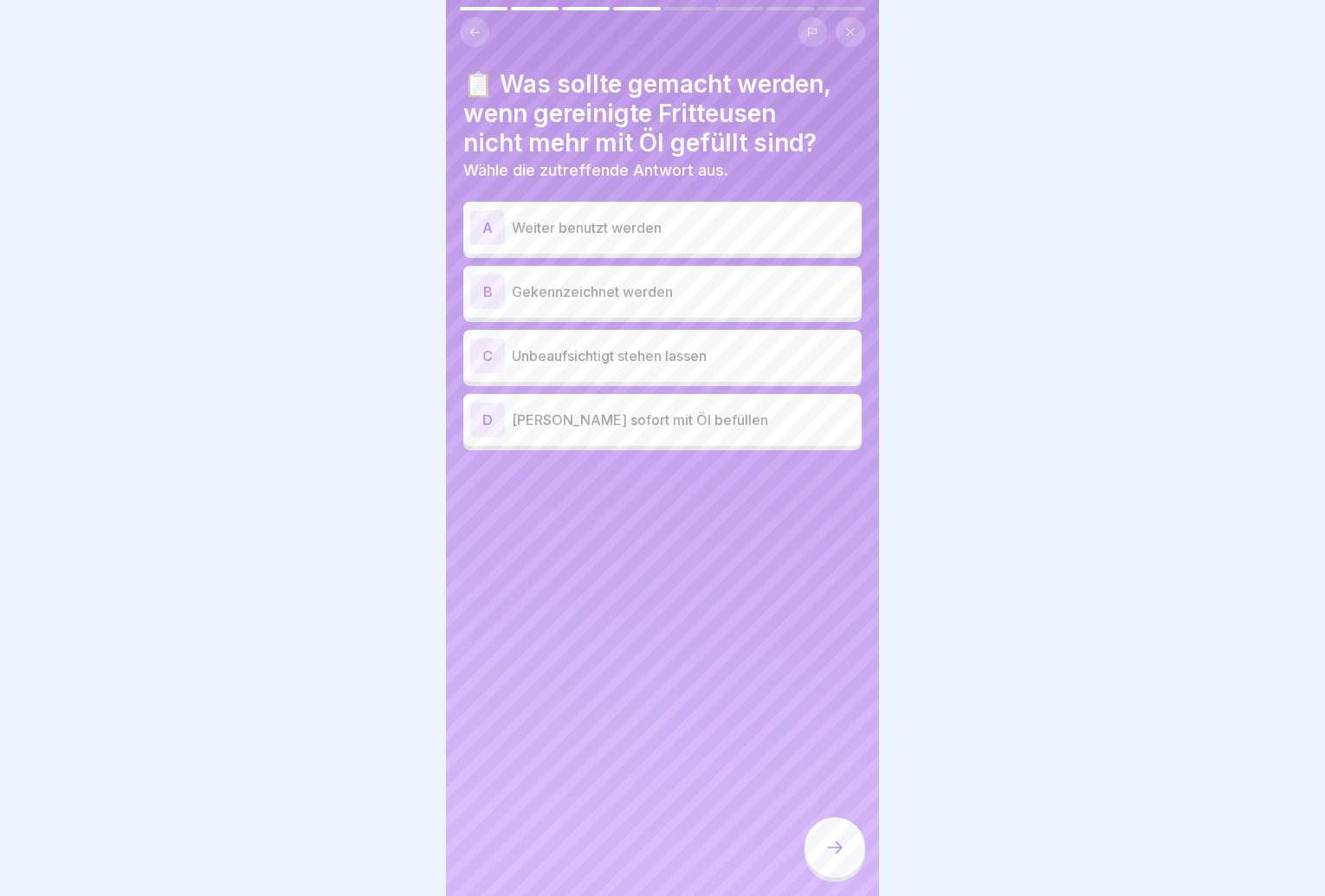
click at [682, 306] on div "B Gekennzeichnet werden" at bounding box center [662, 291] width 385 height 35
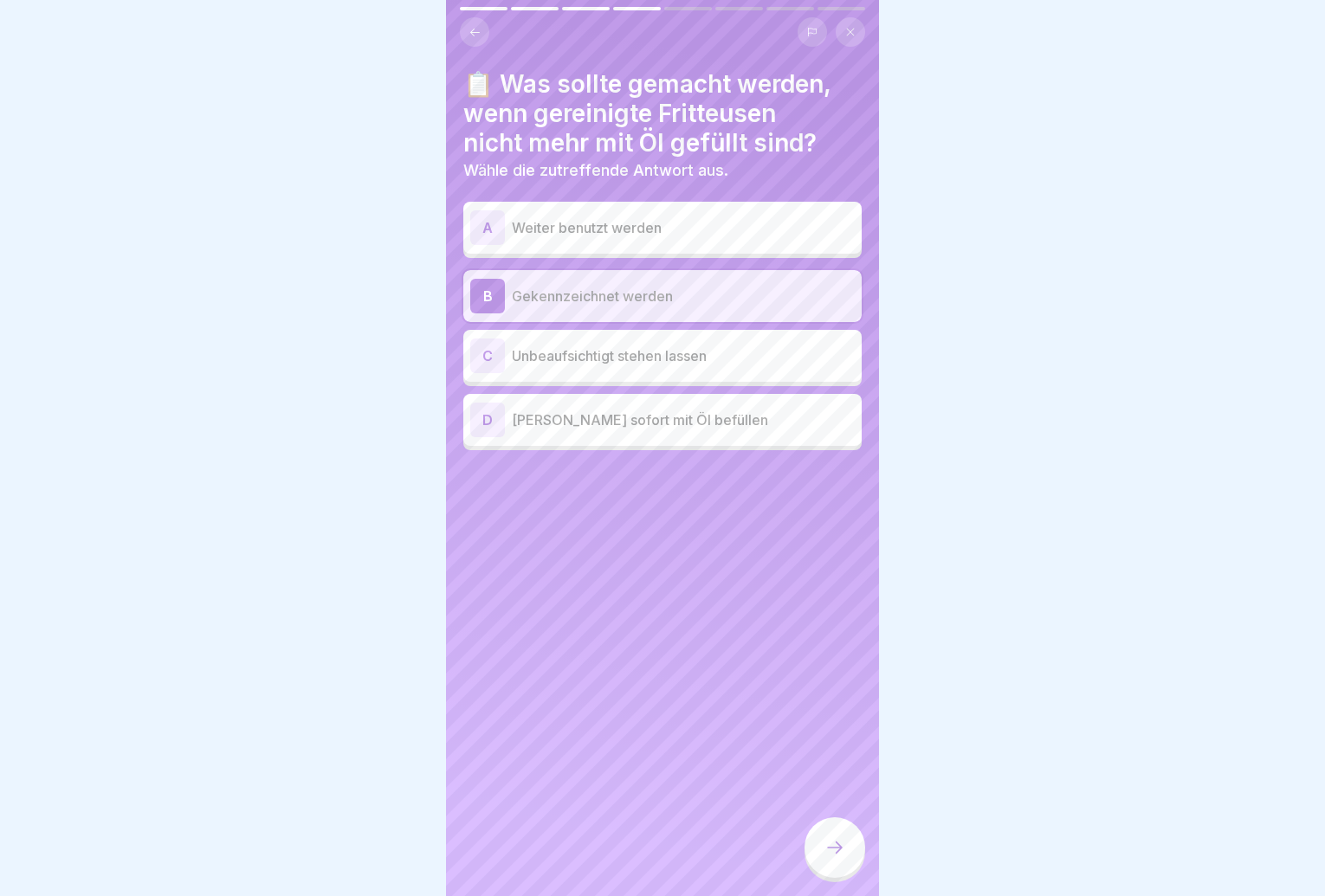
click at [831, 853] on icon at bounding box center [835, 848] width 21 height 21
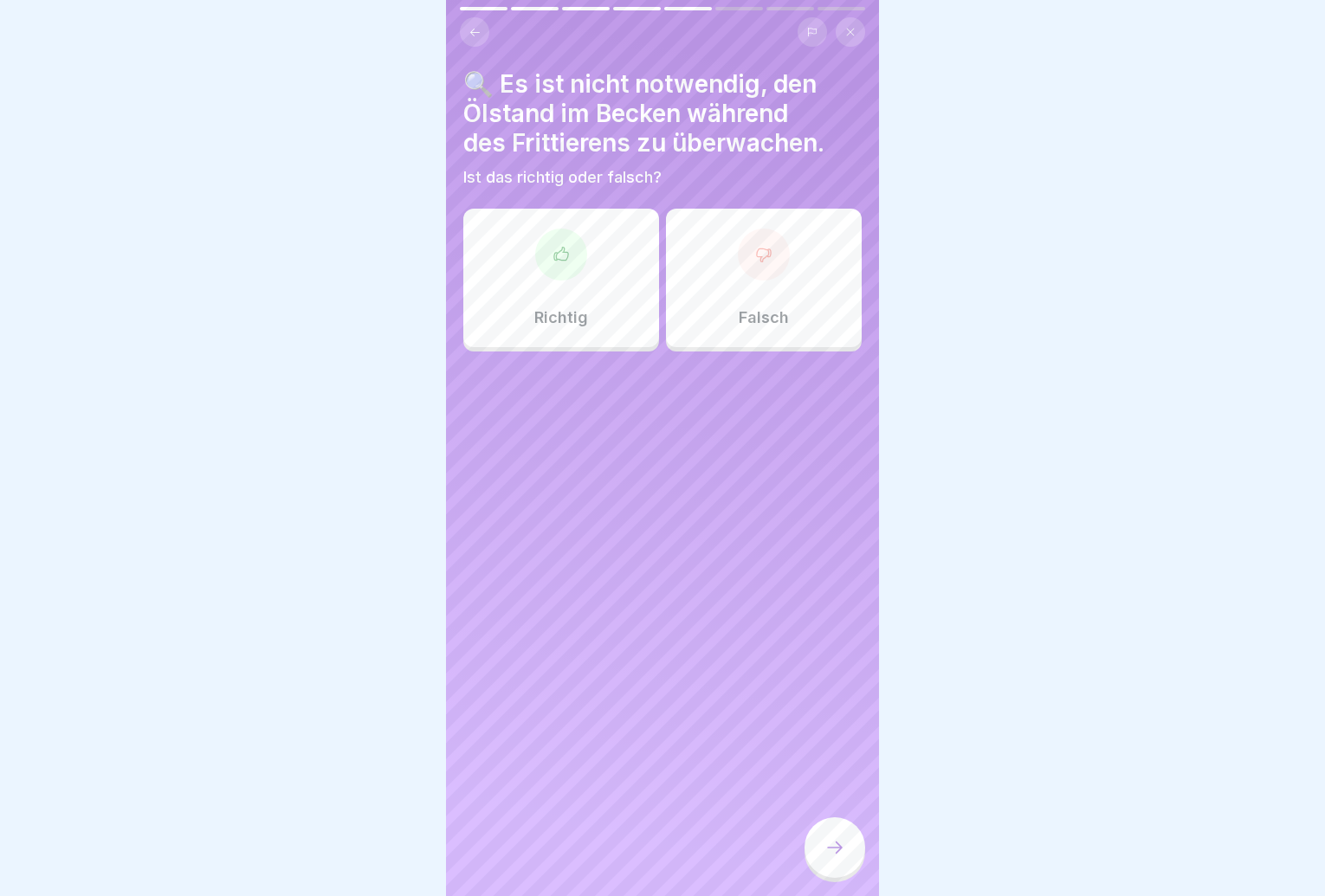
click at [739, 322] on p "Falsch" at bounding box center [764, 318] width 50 height 19
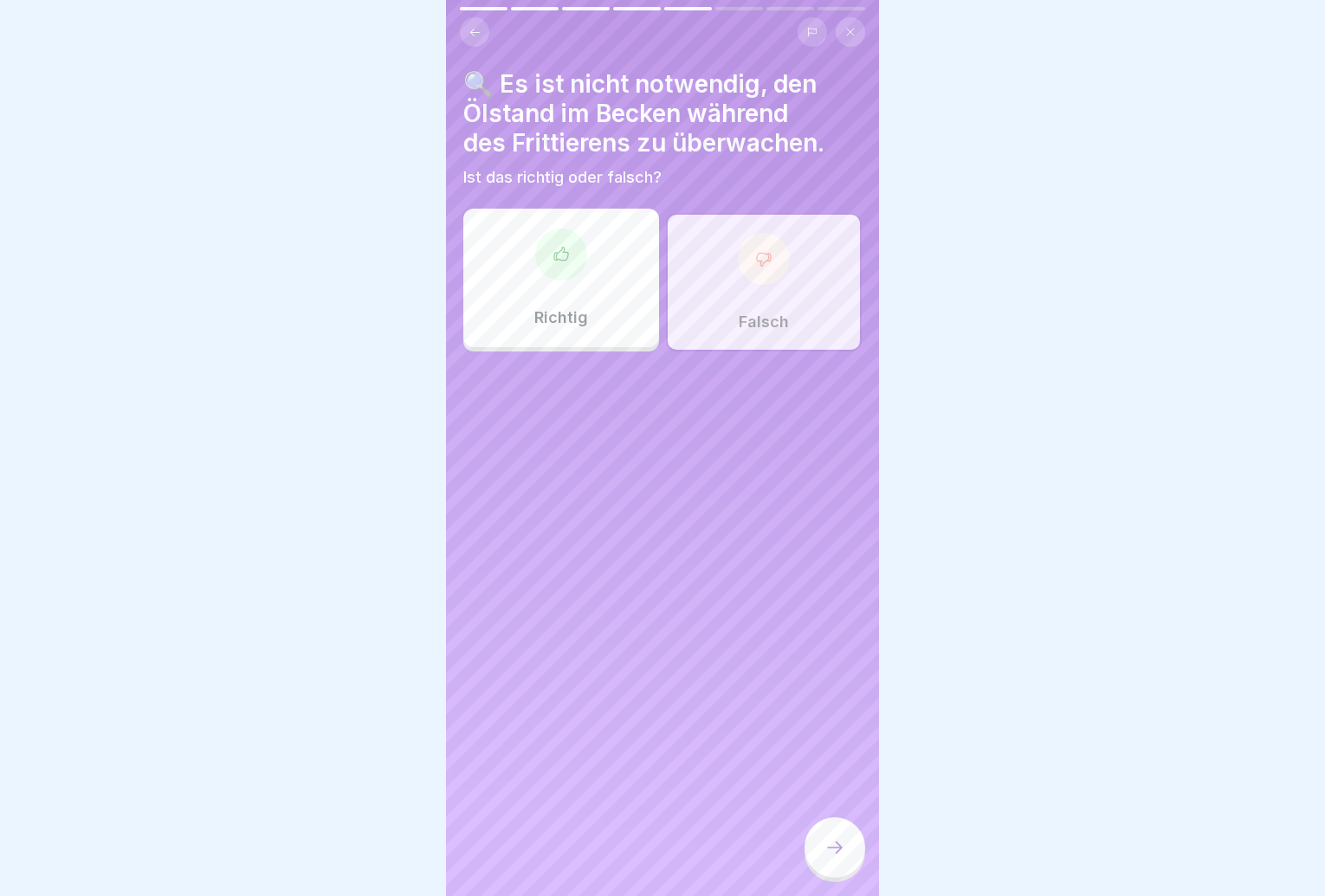
click at [830, 857] on icon at bounding box center [835, 848] width 21 height 21
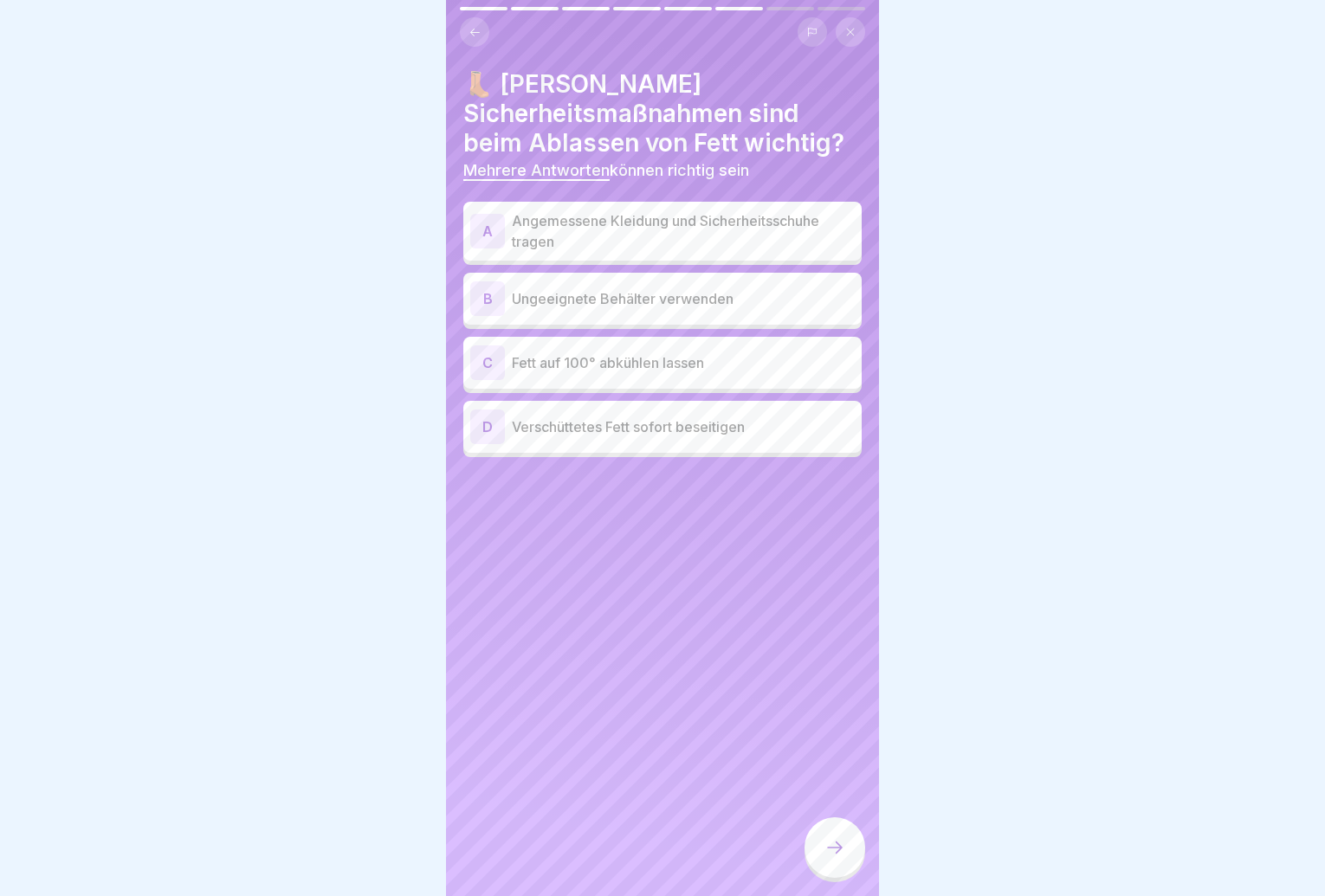
click at [787, 237] on p "Angemessene Kleidung und Sicherheitsschuhe tragen" at bounding box center [683, 232] width 343 height 42
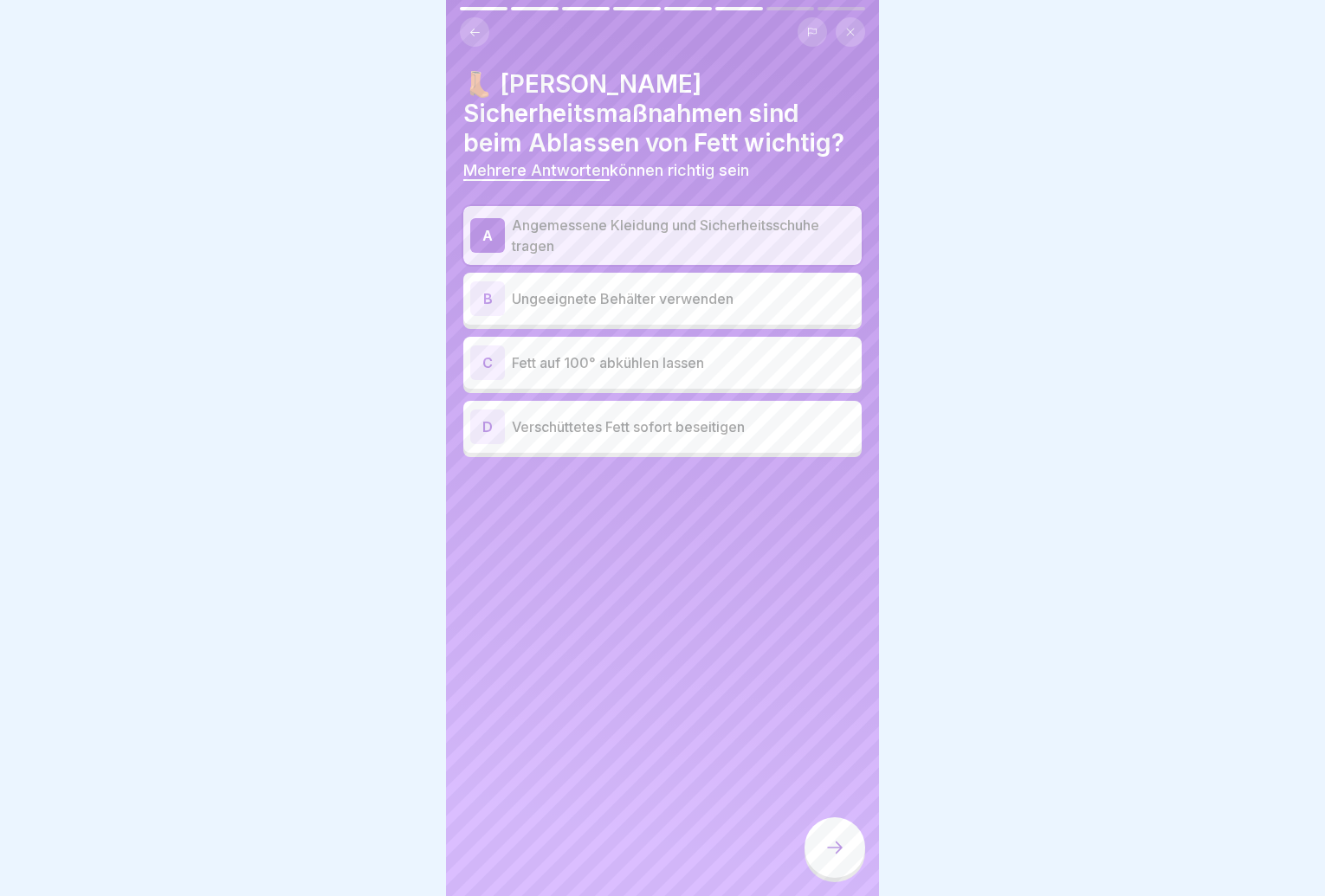
click at [741, 439] on div "D Verschüttetes [PERSON_NAME] sofort beseitigen" at bounding box center [662, 426] width 385 height 35
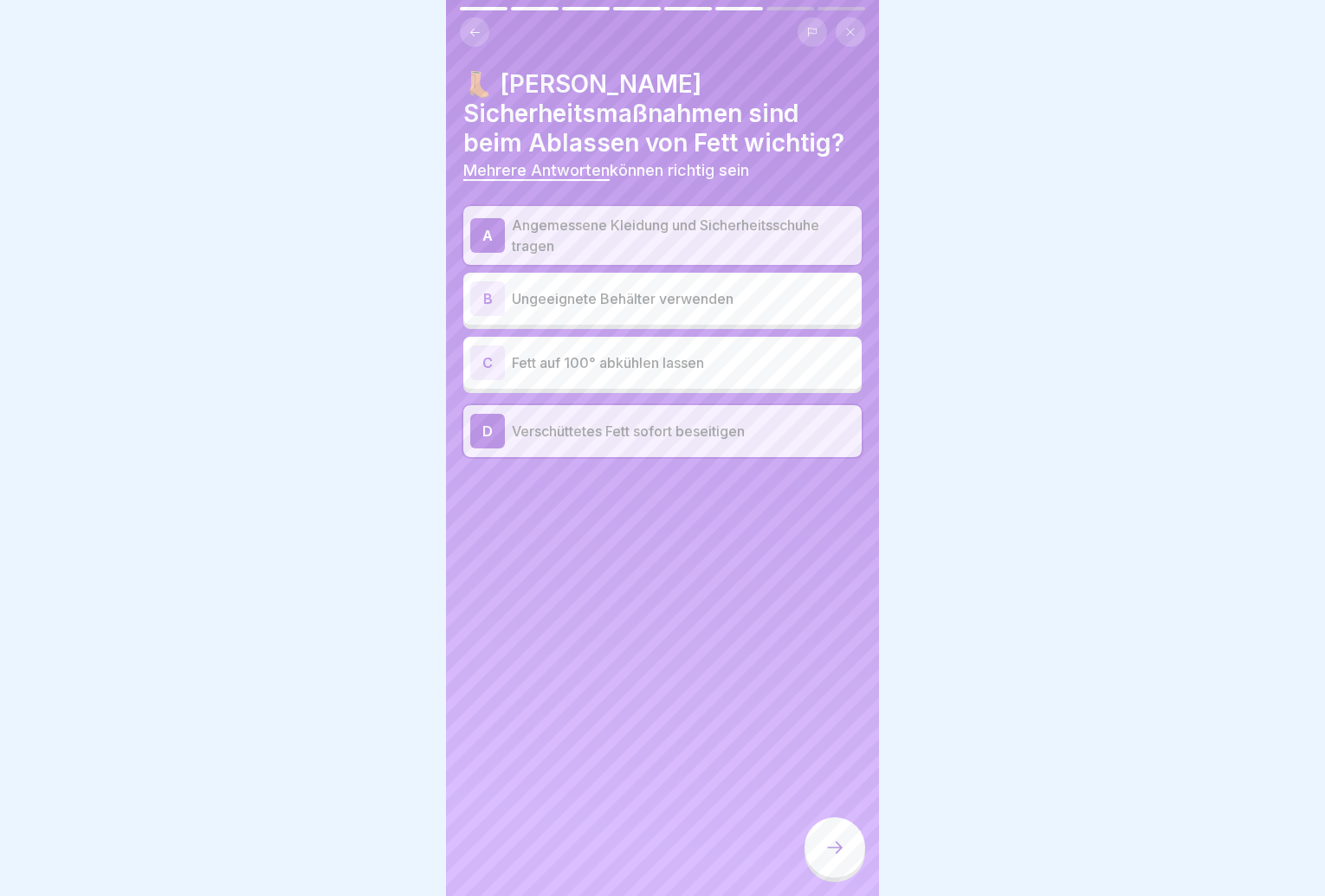
click at [834, 847] on div at bounding box center [835, 848] width 60 height 60
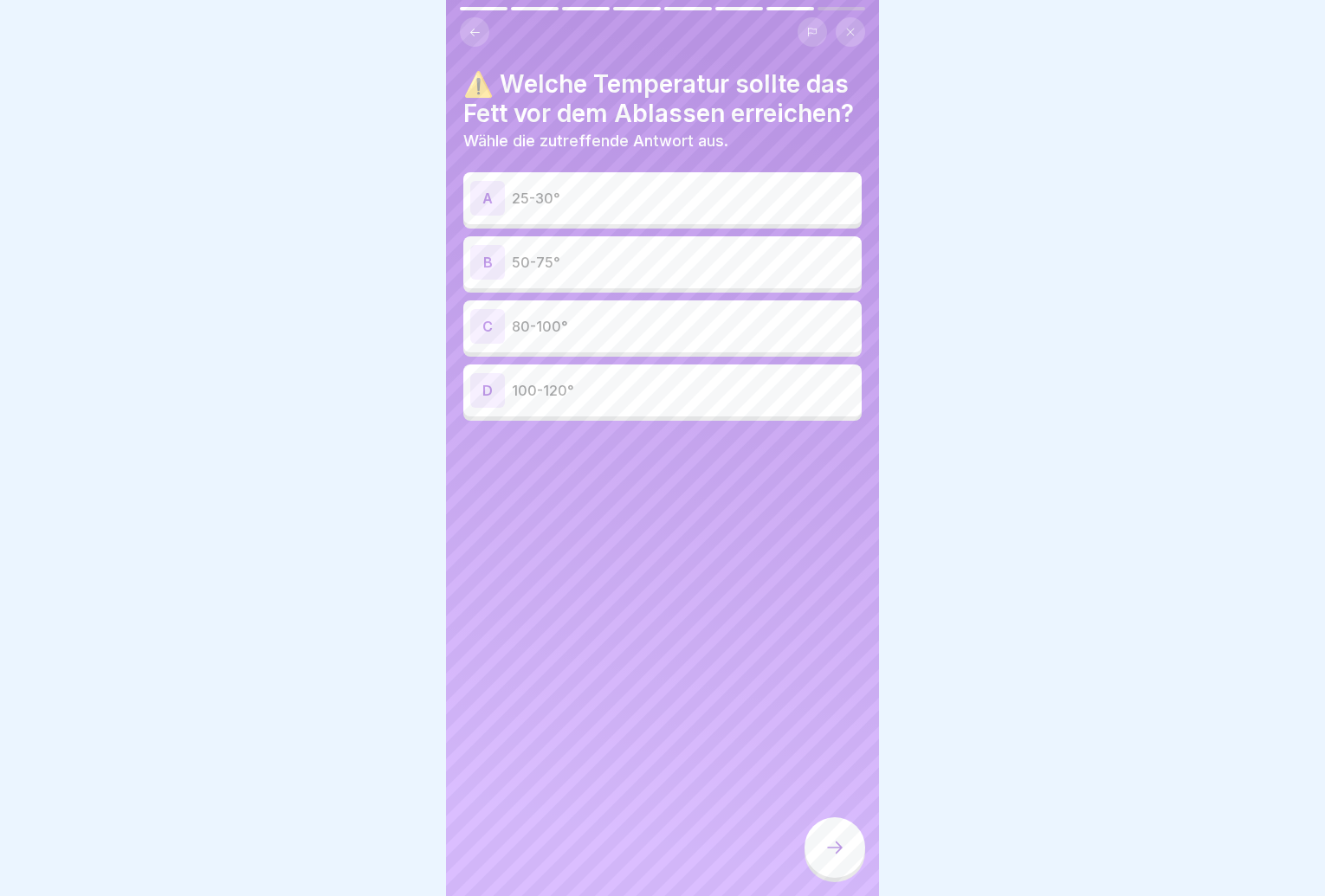
click at [707, 273] on p "50-75°" at bounding box center [683, 263] width 343 height 21
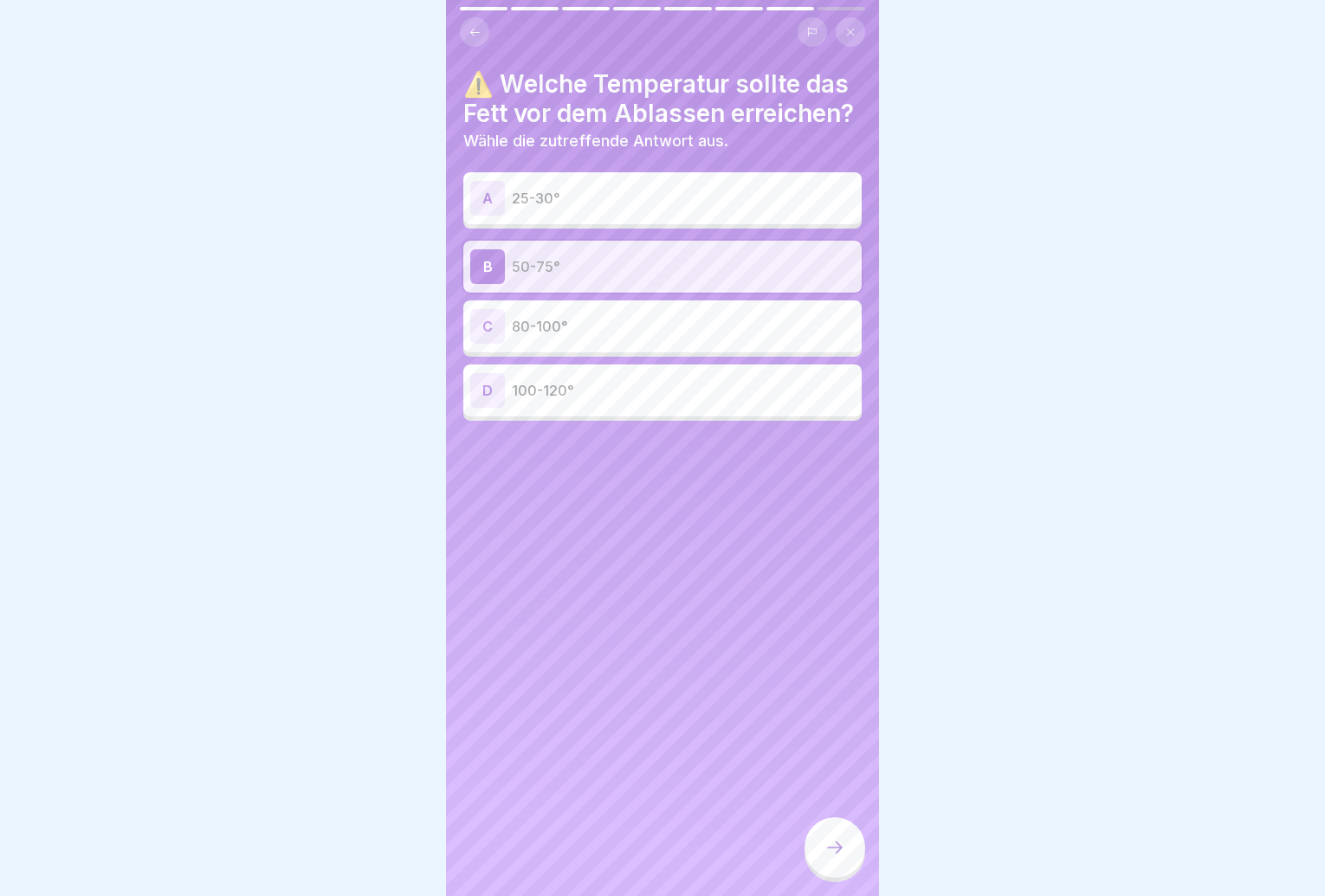
click at [842, 849] on div at bounding box center [835, 848] width 60 height 60
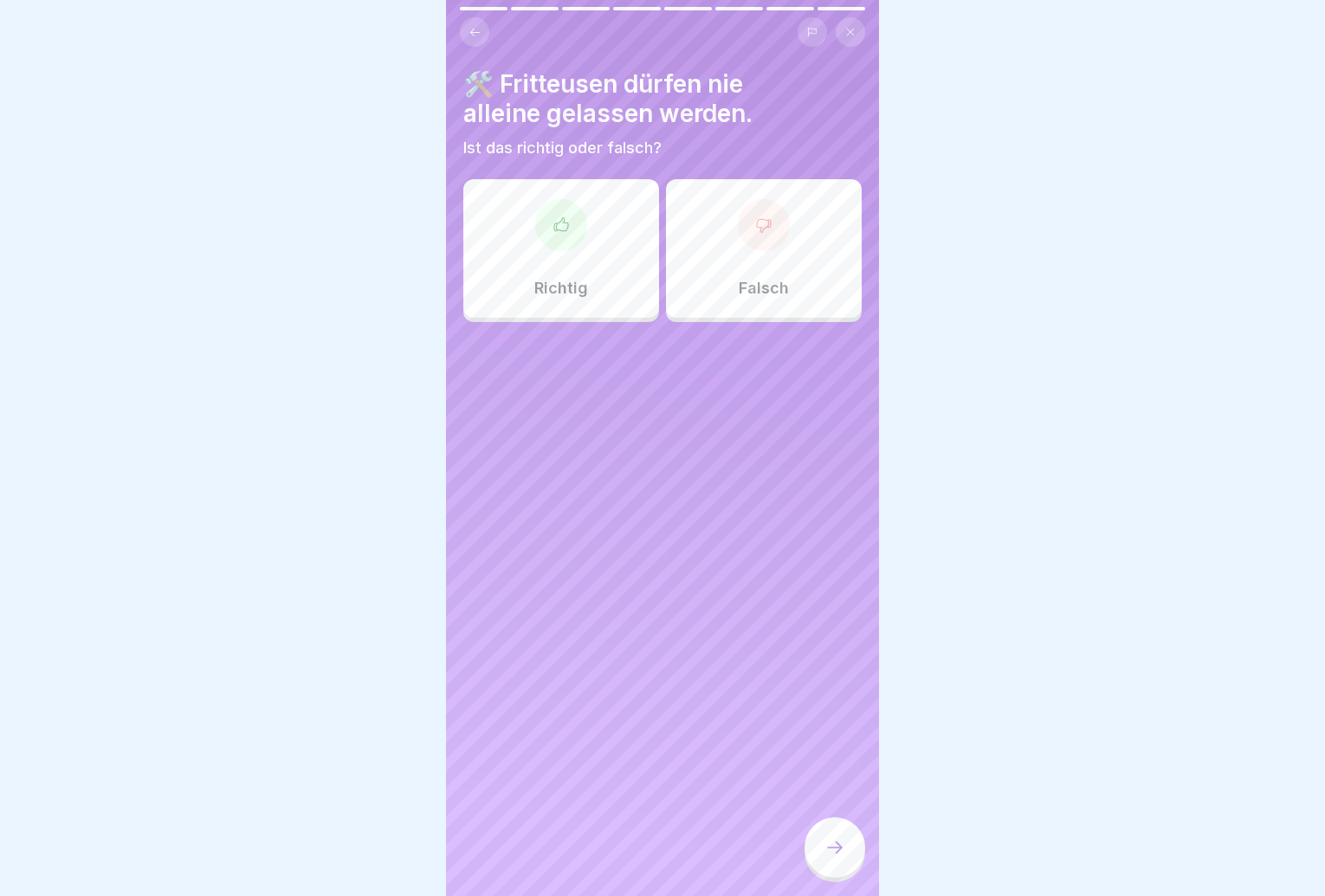
click at [569, 261] on div "Richtig" at bounding box center [560, 249] width 196 height 139
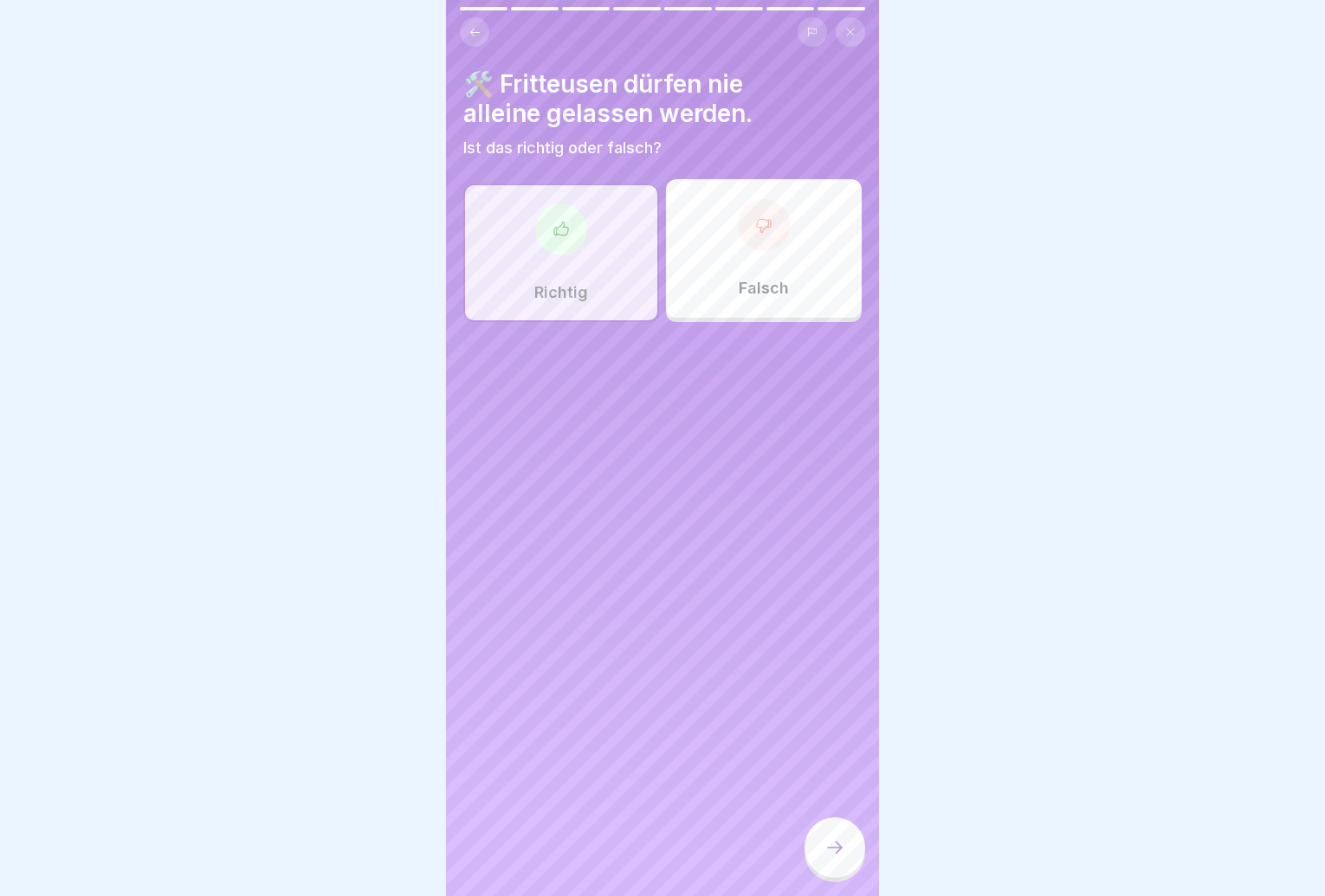
click at [850, 870] on div at bounding box center [835, 848] width 60 height 60
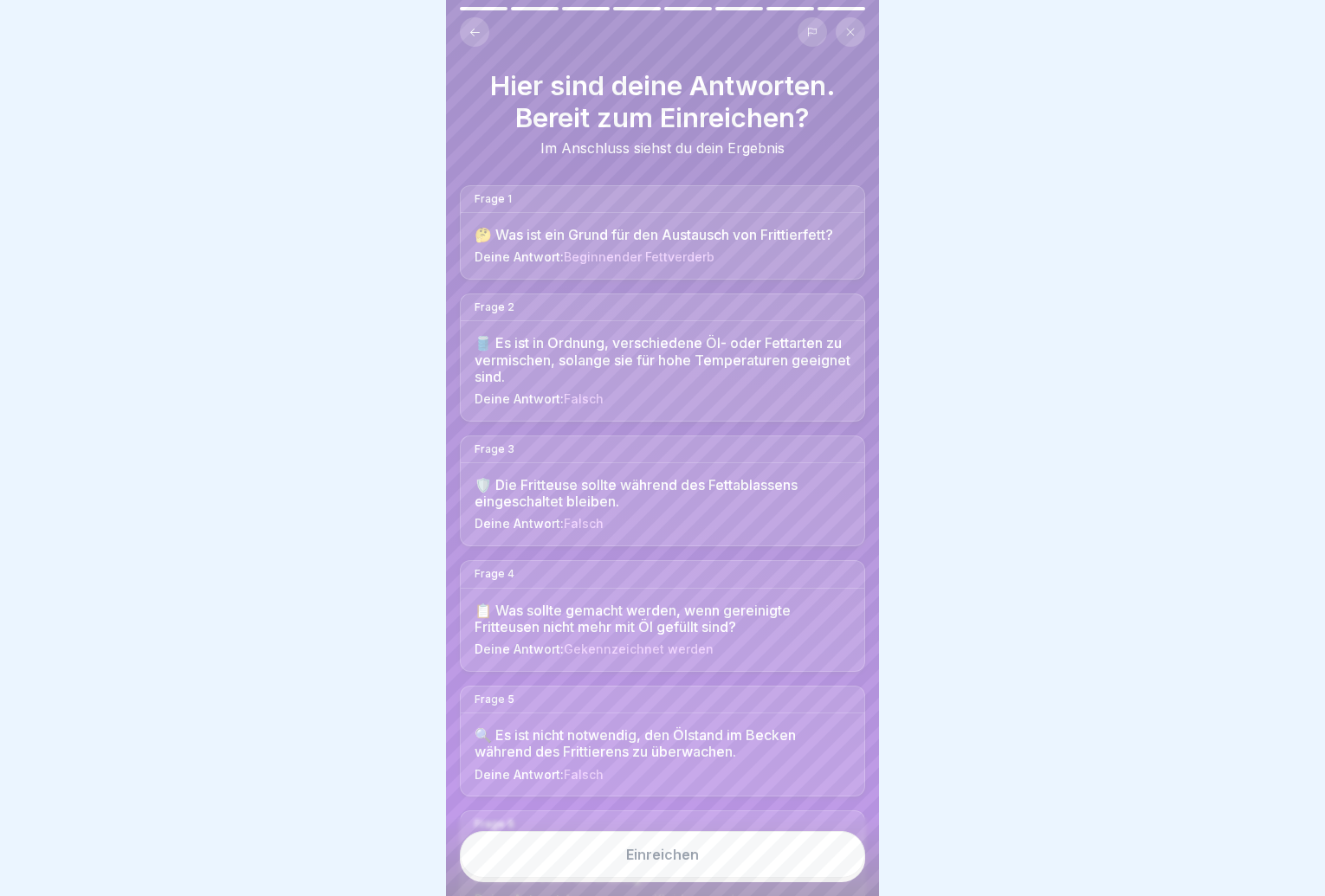
click at [827, 872] on button "Einreichen" at bounding box center [662, 854] width 405 height 46
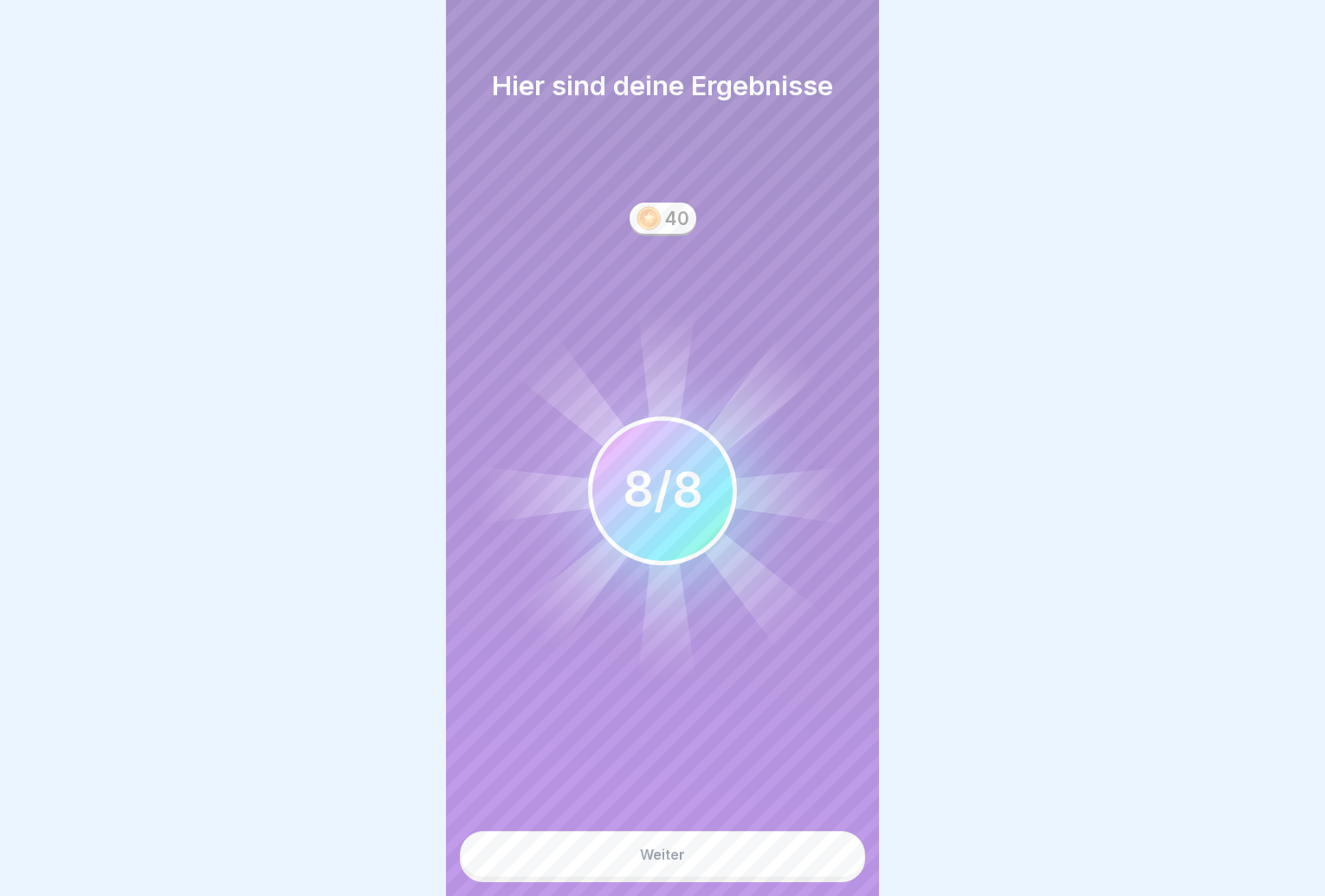
click at [766, 875] on button "Weiter" at bounding box center [662, 854] width 405 height 46
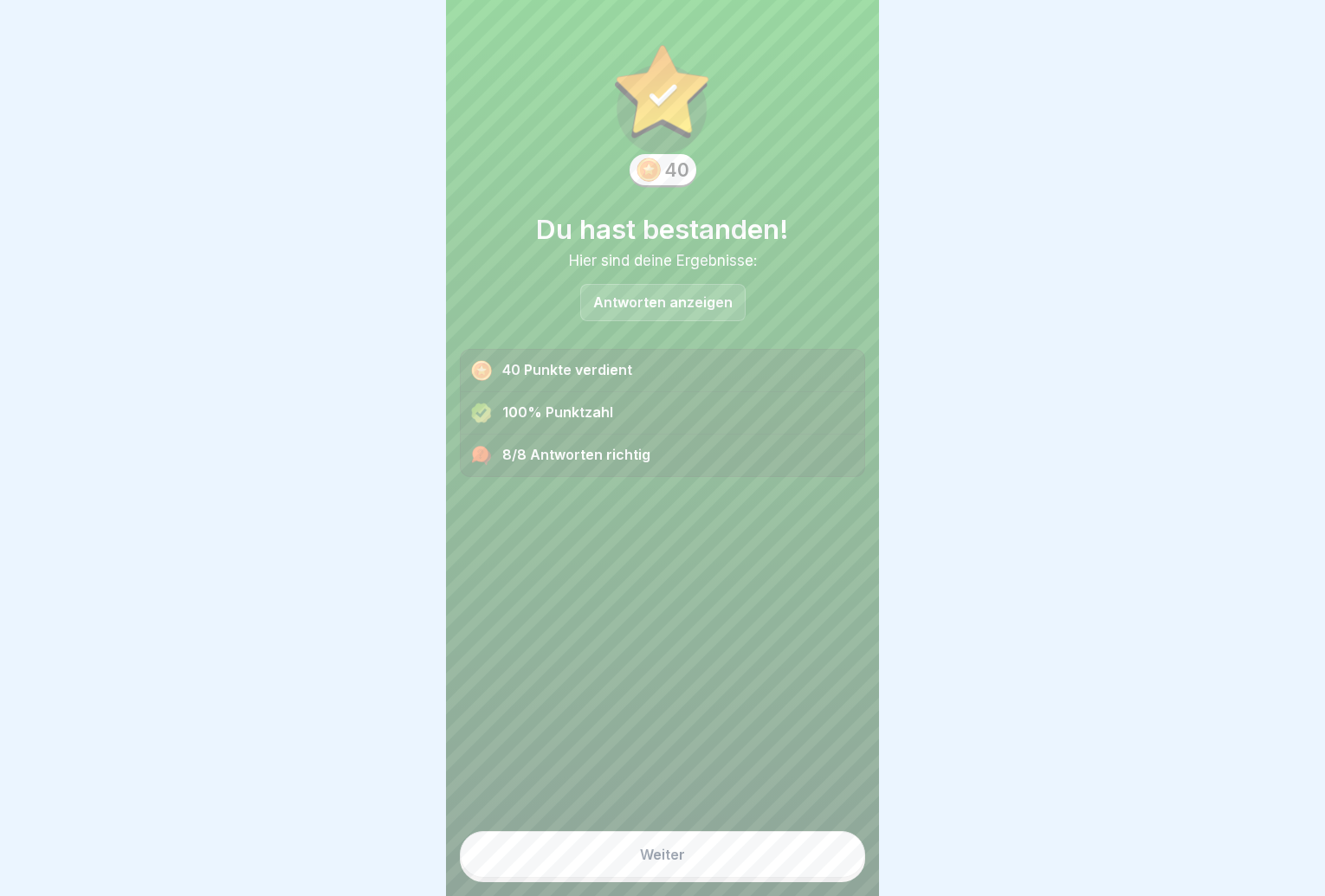
click at [766, 875] on button "Weiter" at bounding box center [662, 854] width 405 height 46
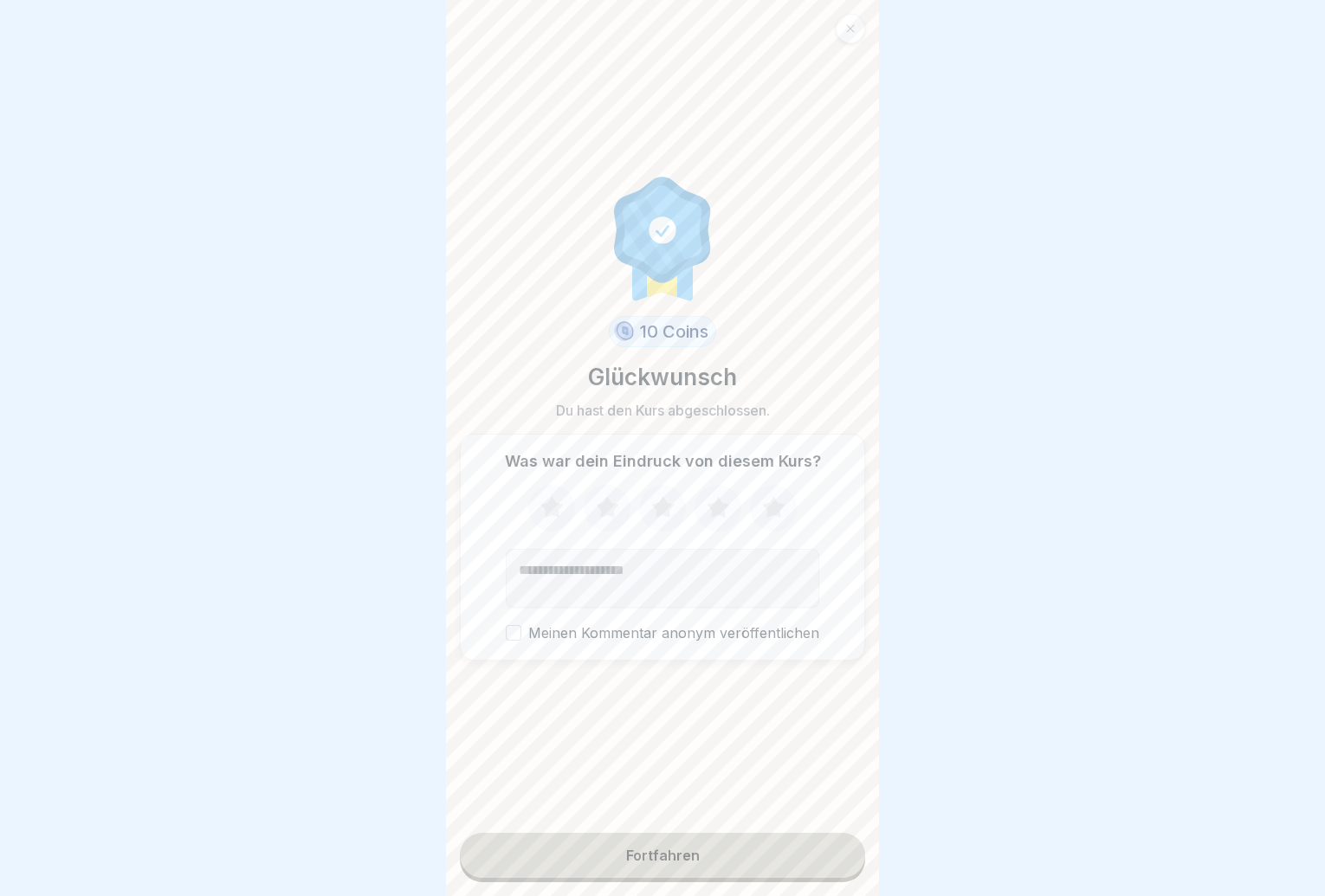
click at [766, 875] on button "Fortfahren" at bounding box center [662, 856] width 405 height 45
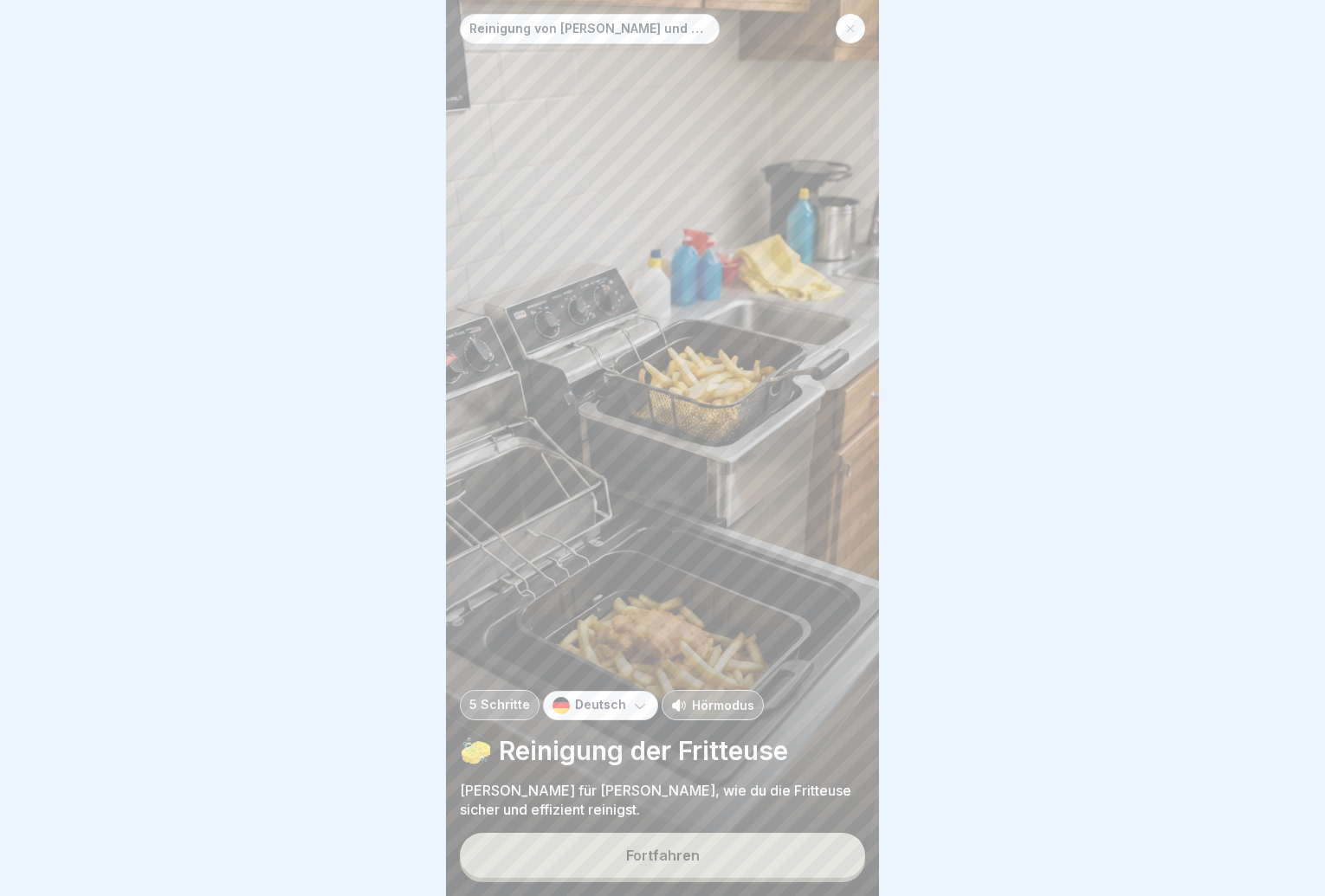
click at [766, 875] on button "Fortfahren" at bounding box center [662, 856] width 405 height 45
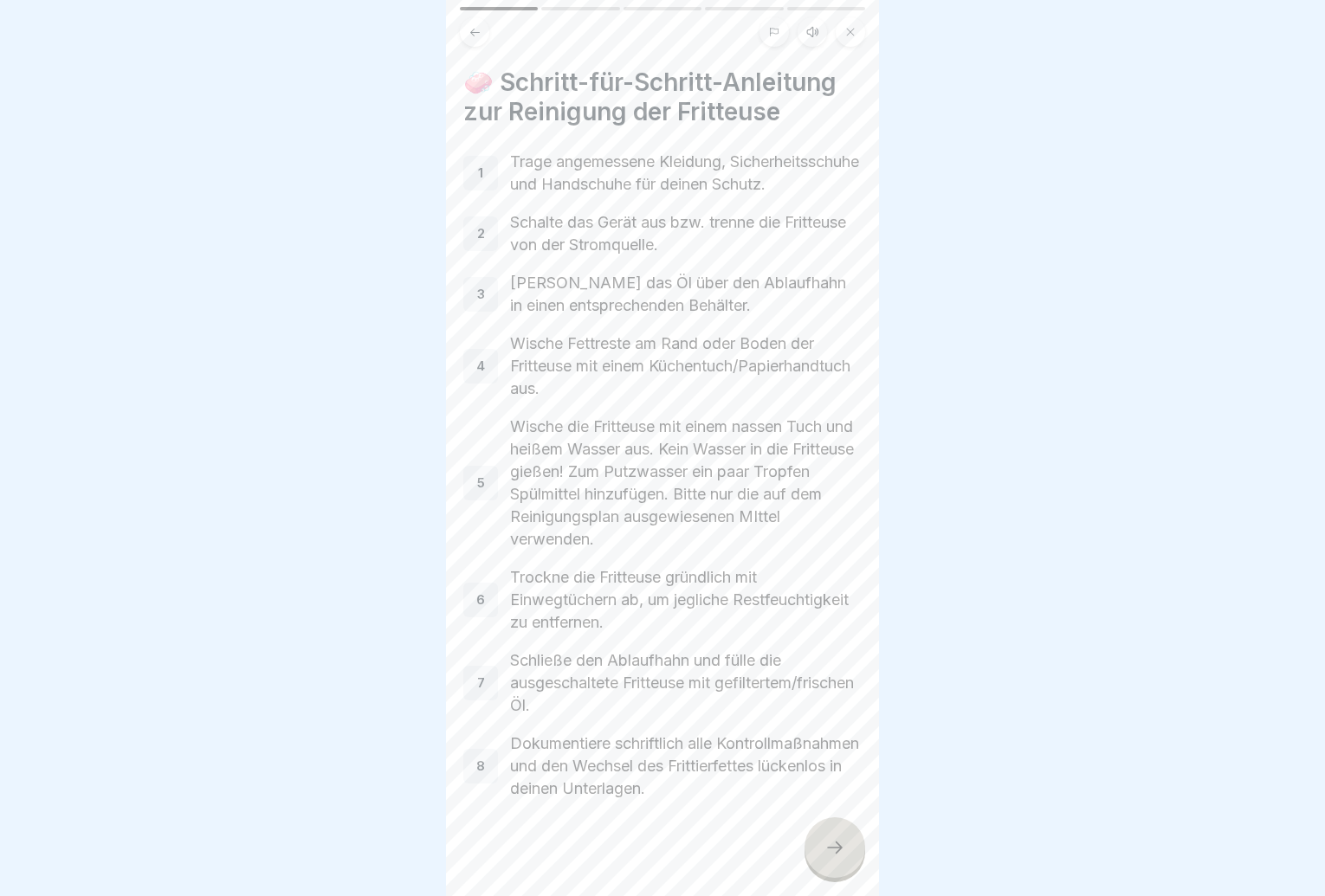
click at [860, 875] on div at bounding box center [835, 848] width 60 height 60
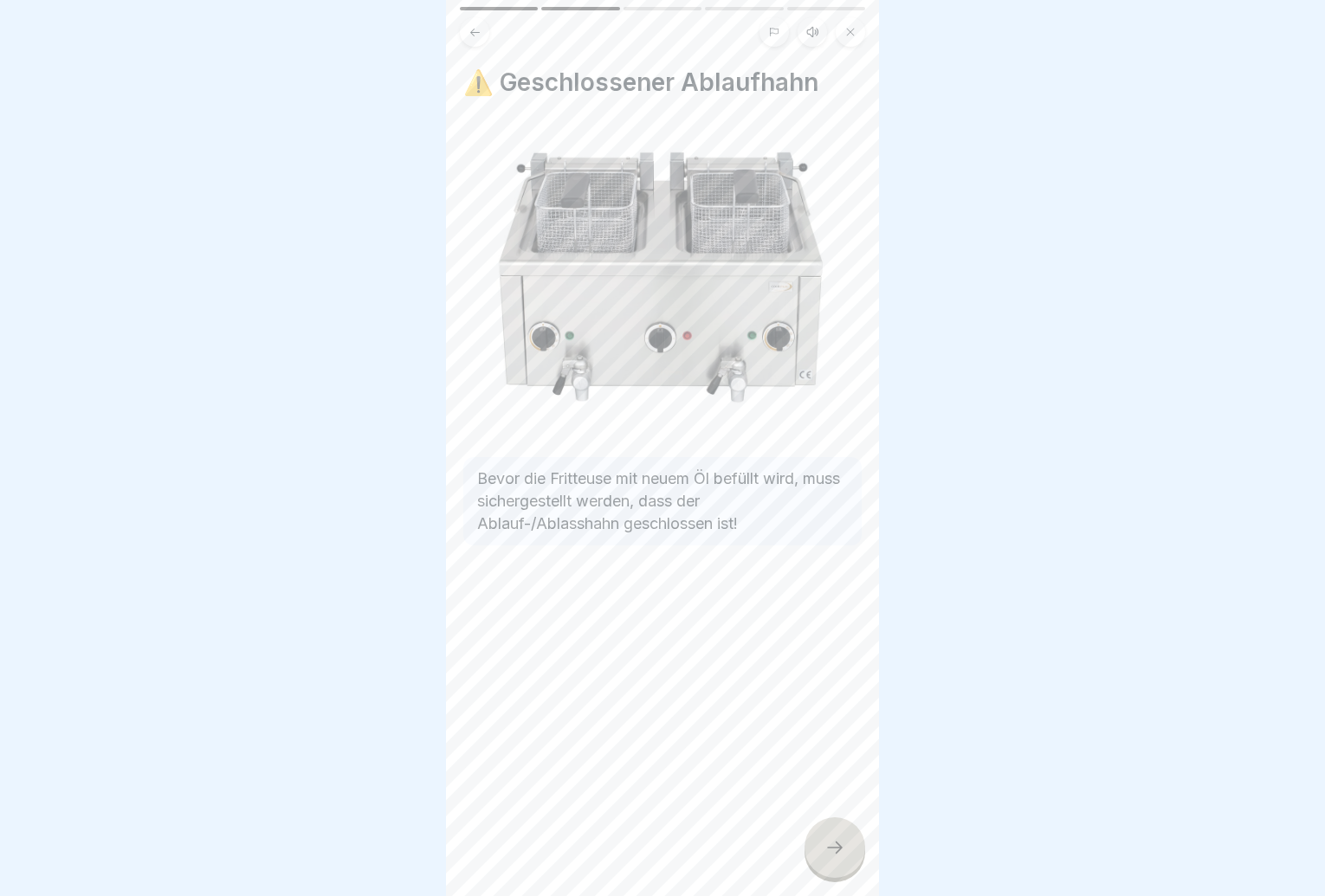
click at [846, 868] on div at bounding box center [835, 848] width 60 height 60
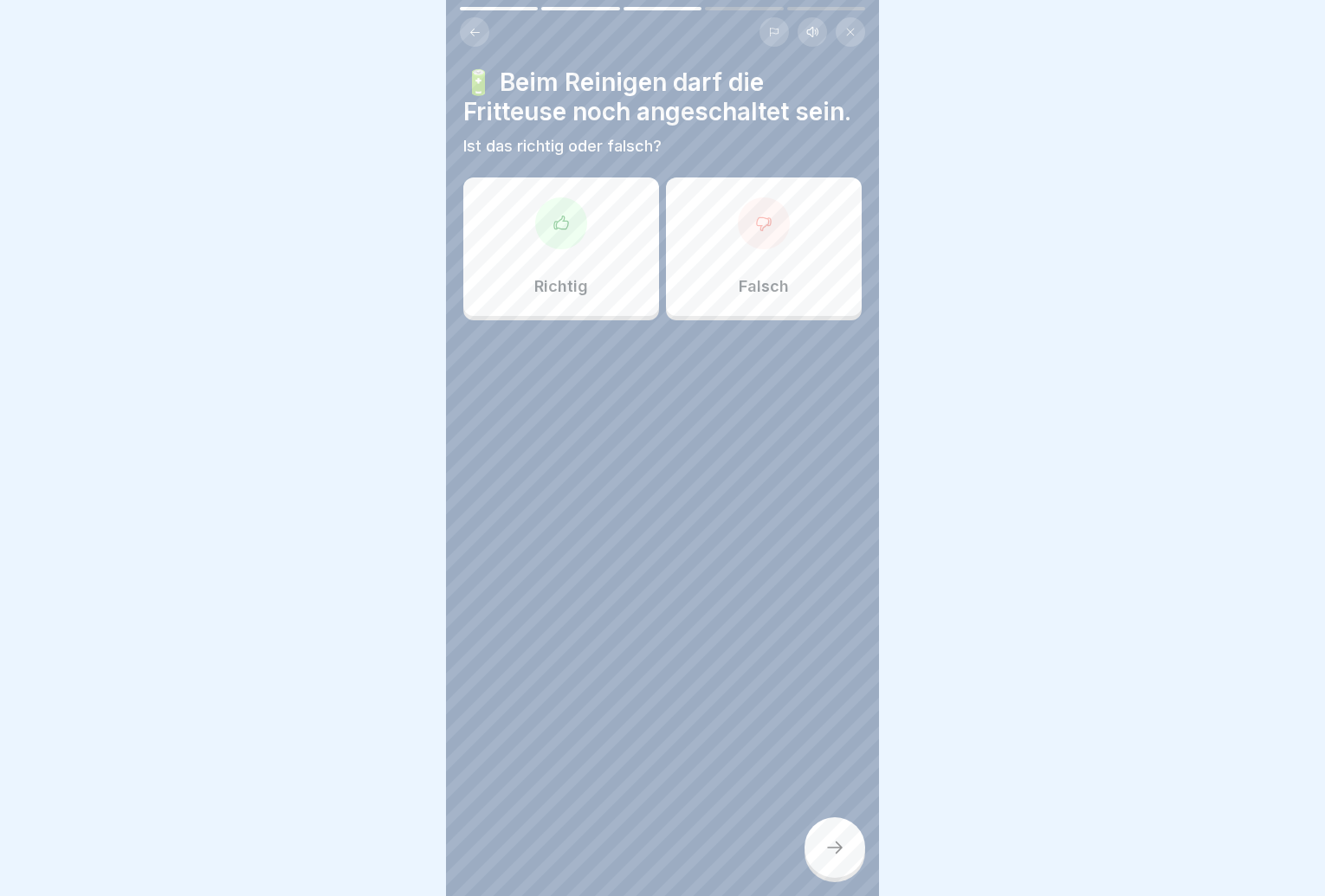
click at [749, 296] on p "Falsch" at bounding box center [764, 286] width 50 height 19
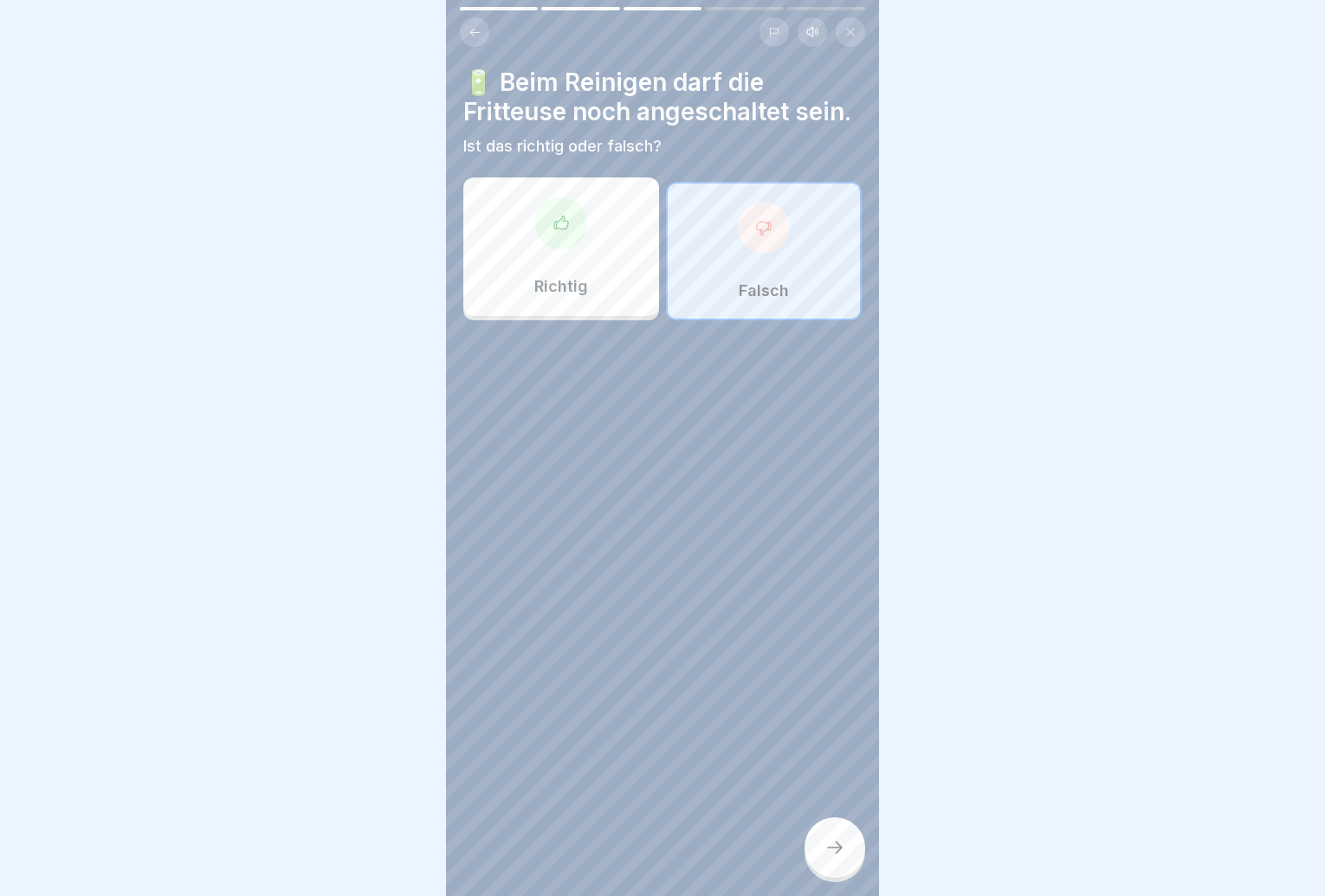
click at [816, 854] on div at bounding box center [835, 848] width 60 height 60
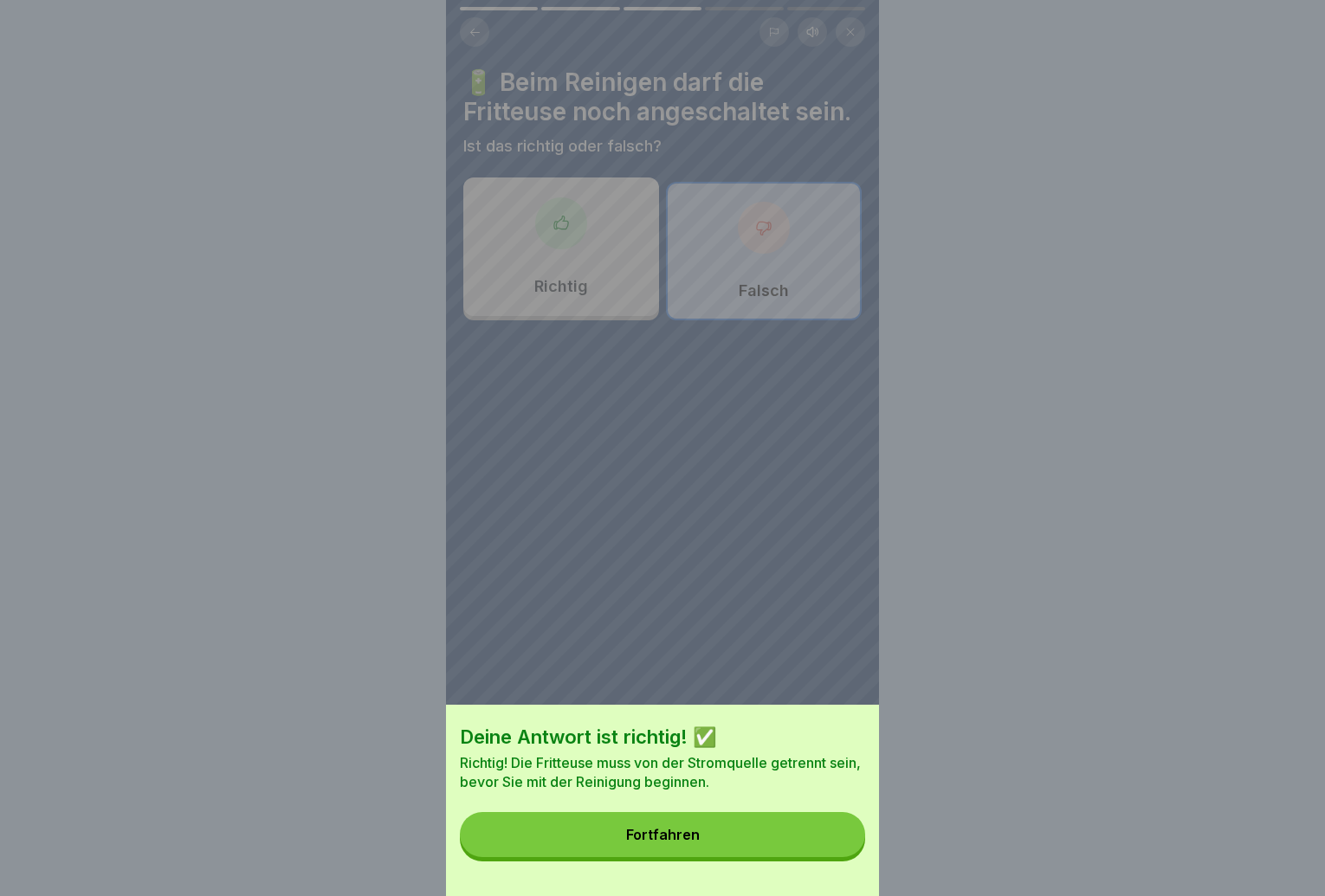
click at [823, 847] on button "Fortfahren" at bounding box center [662, 836] width 405 height 45
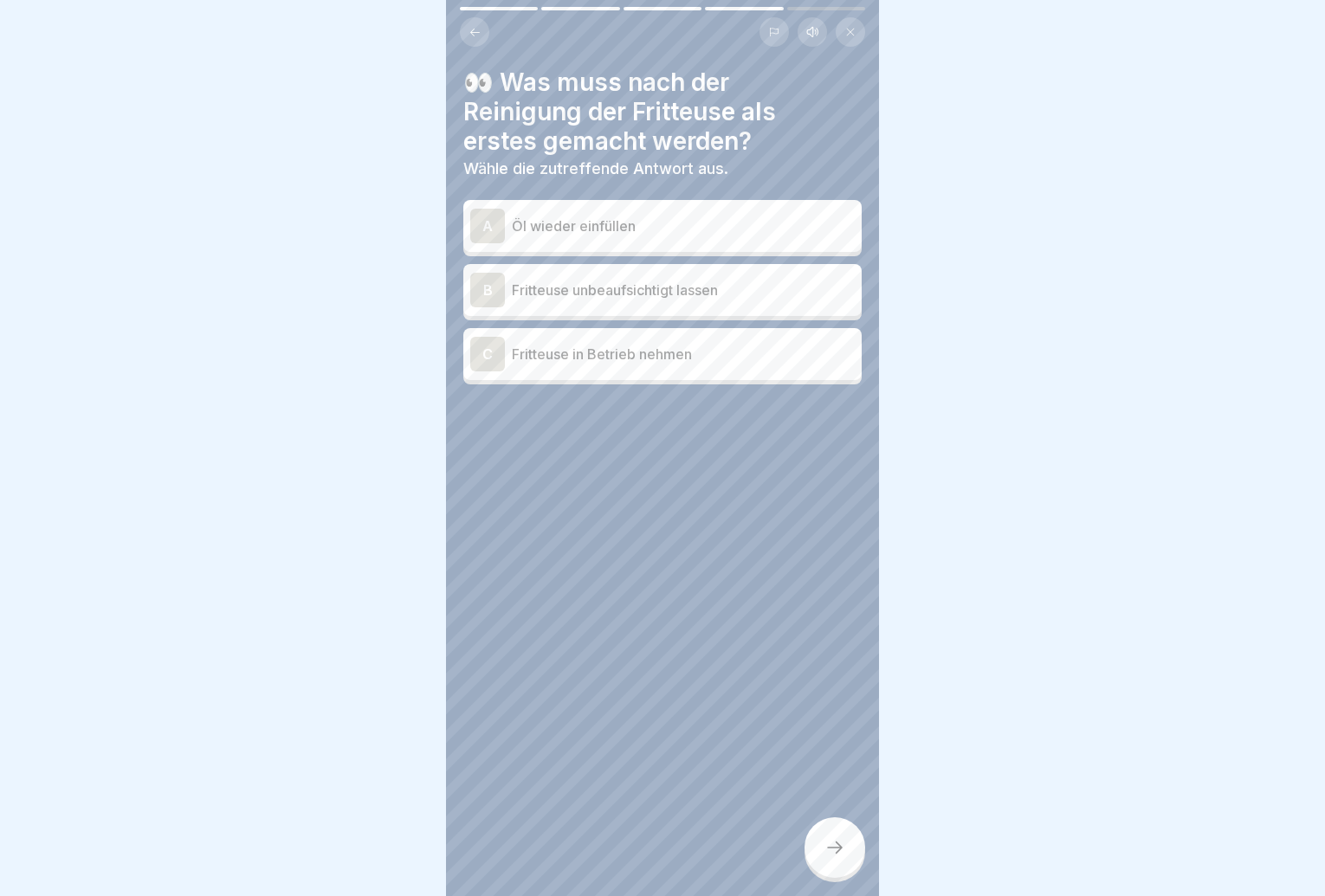
click at [749, 212] on div "A Öl wieder einfüllen" at bounding box center [662, 226] width 385 height 35
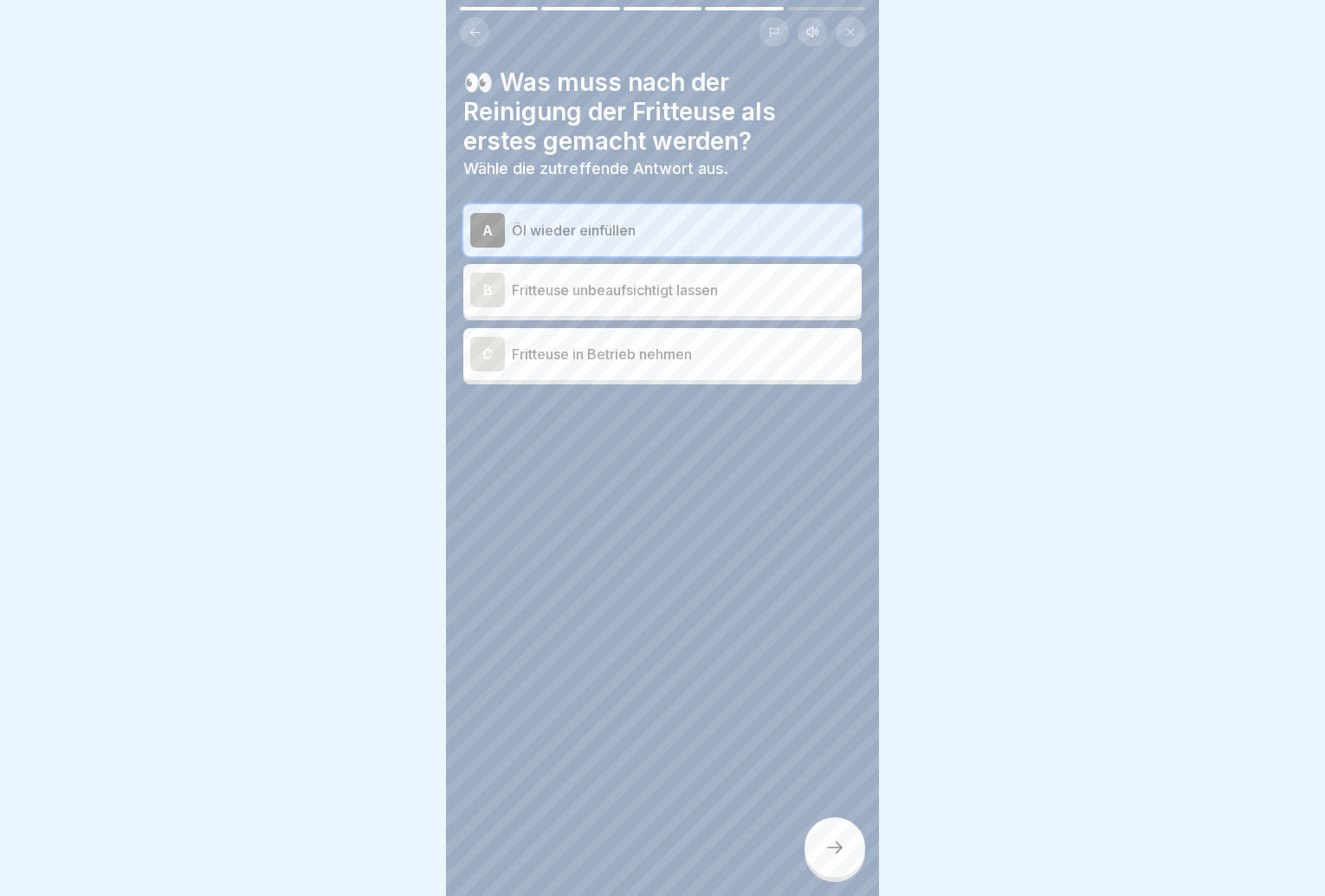
click at [854, 866] on div at bounding box center [835, 848] width 60 height 60
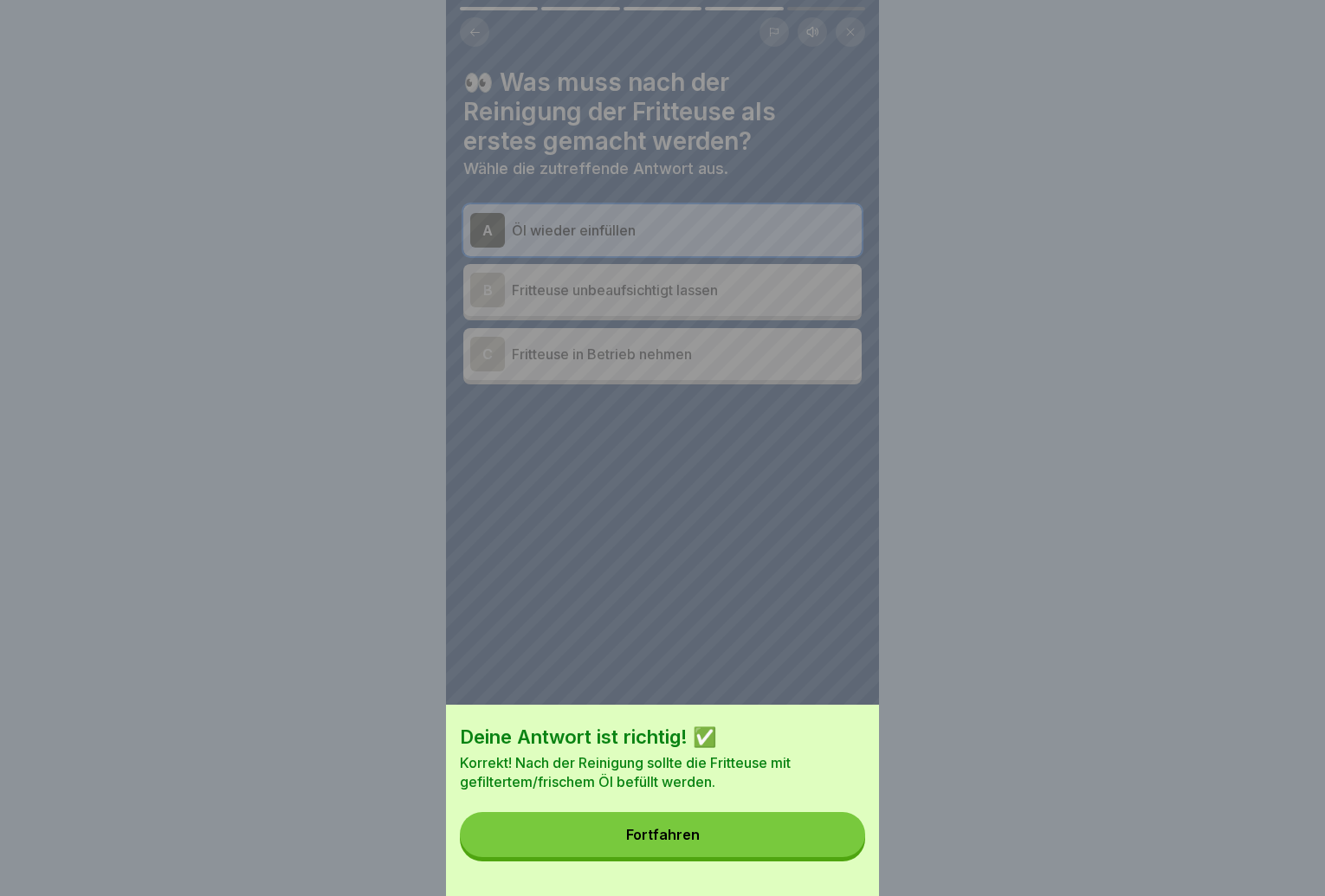
click at [855, 857] on button "Fortfahren" at bounding box center [662, 836] width 405 height 45
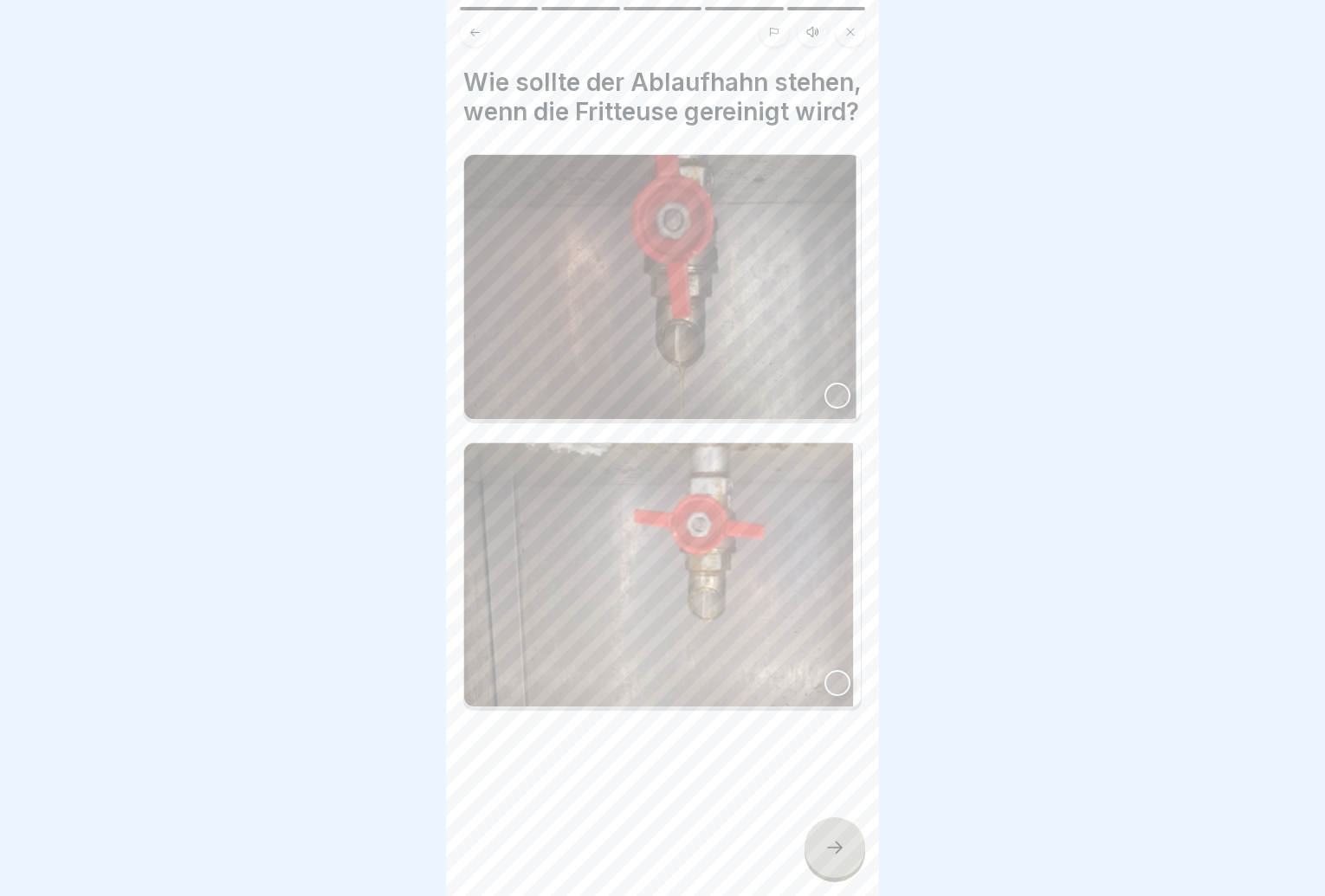
click at [814, 391] on img at bounding box center [662, 286] width 397 height 264
click at [823, 870] on div at bounding box center [835, 848] width 60 height 60
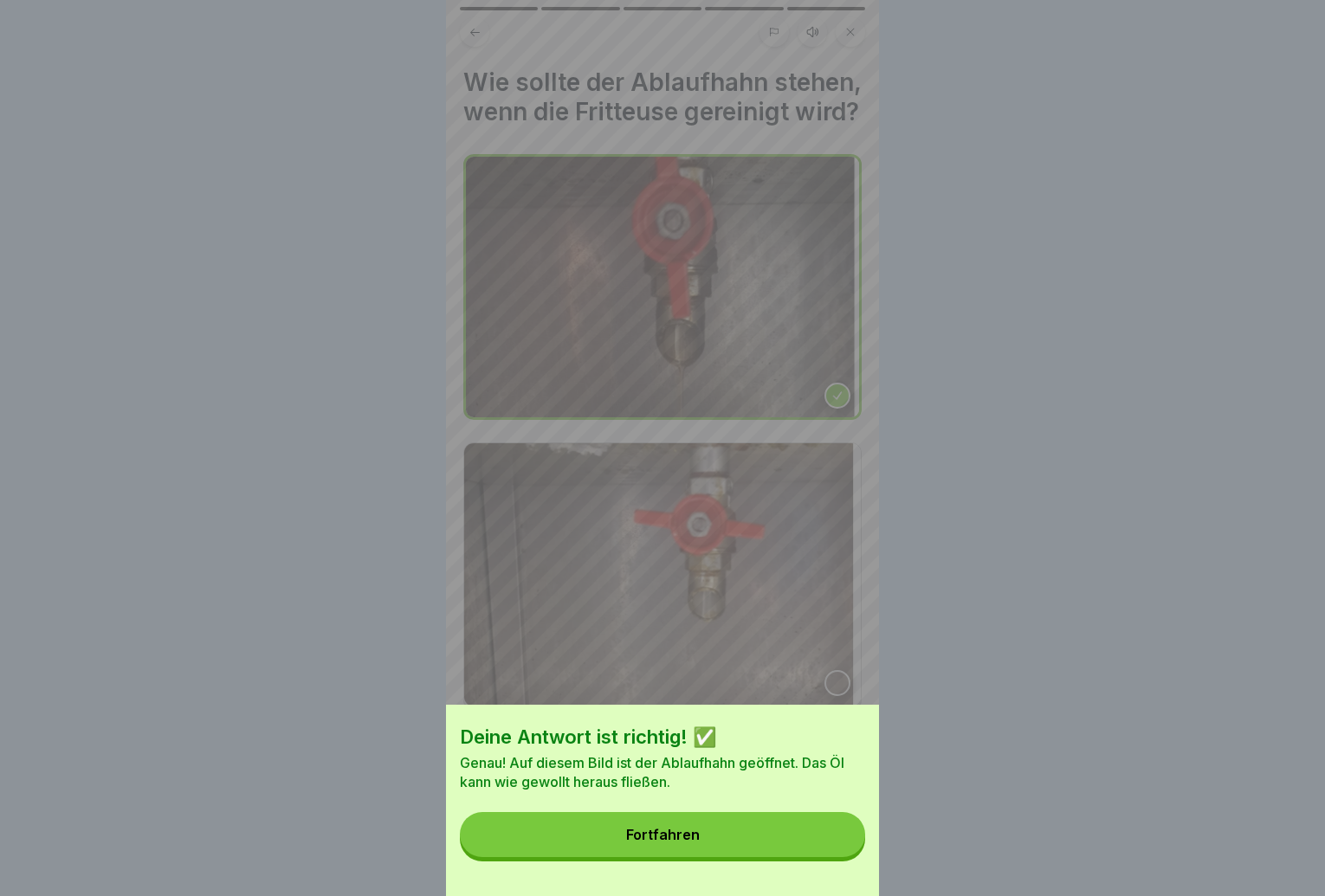
click at [824, 857] on button "Fortfahren" at bounding box center [662, 836] width 405 height 45
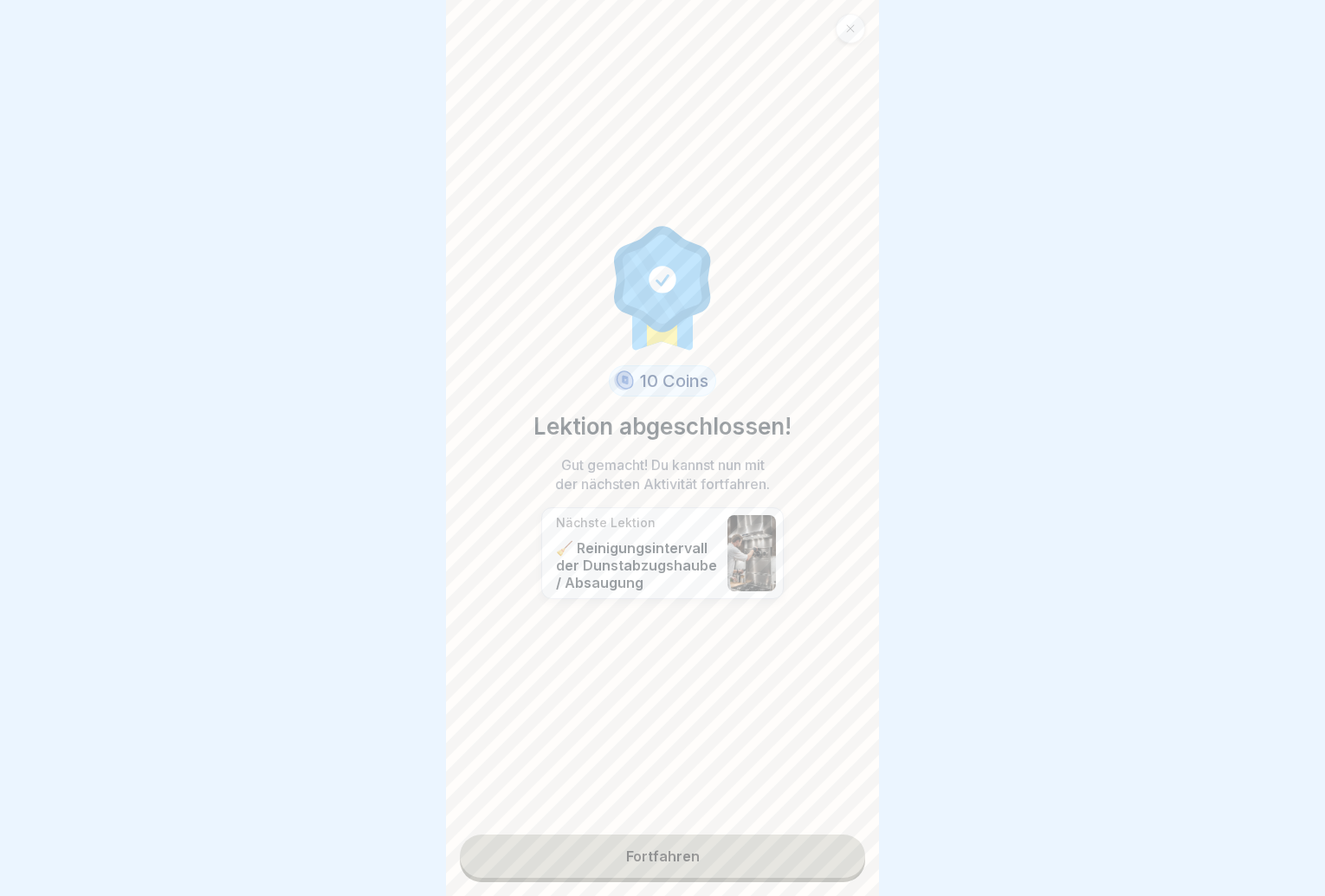
click at [824, 859] on link "Fortfahren" at bounding box center [662, 856] width 405 height 43
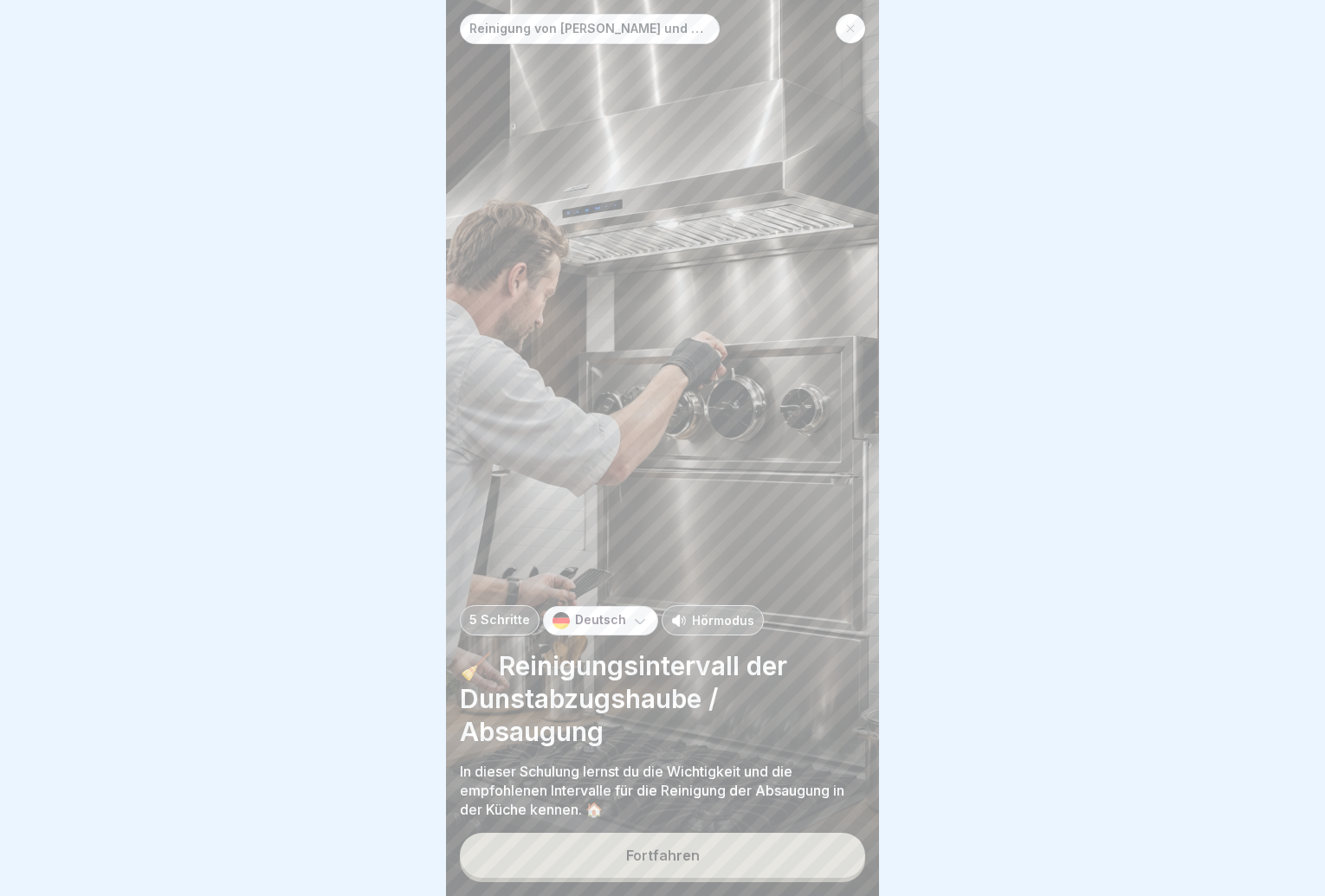
click at [814, 860] on button "Fortfahren" at bounding box center [662, 856] width 405 height 45
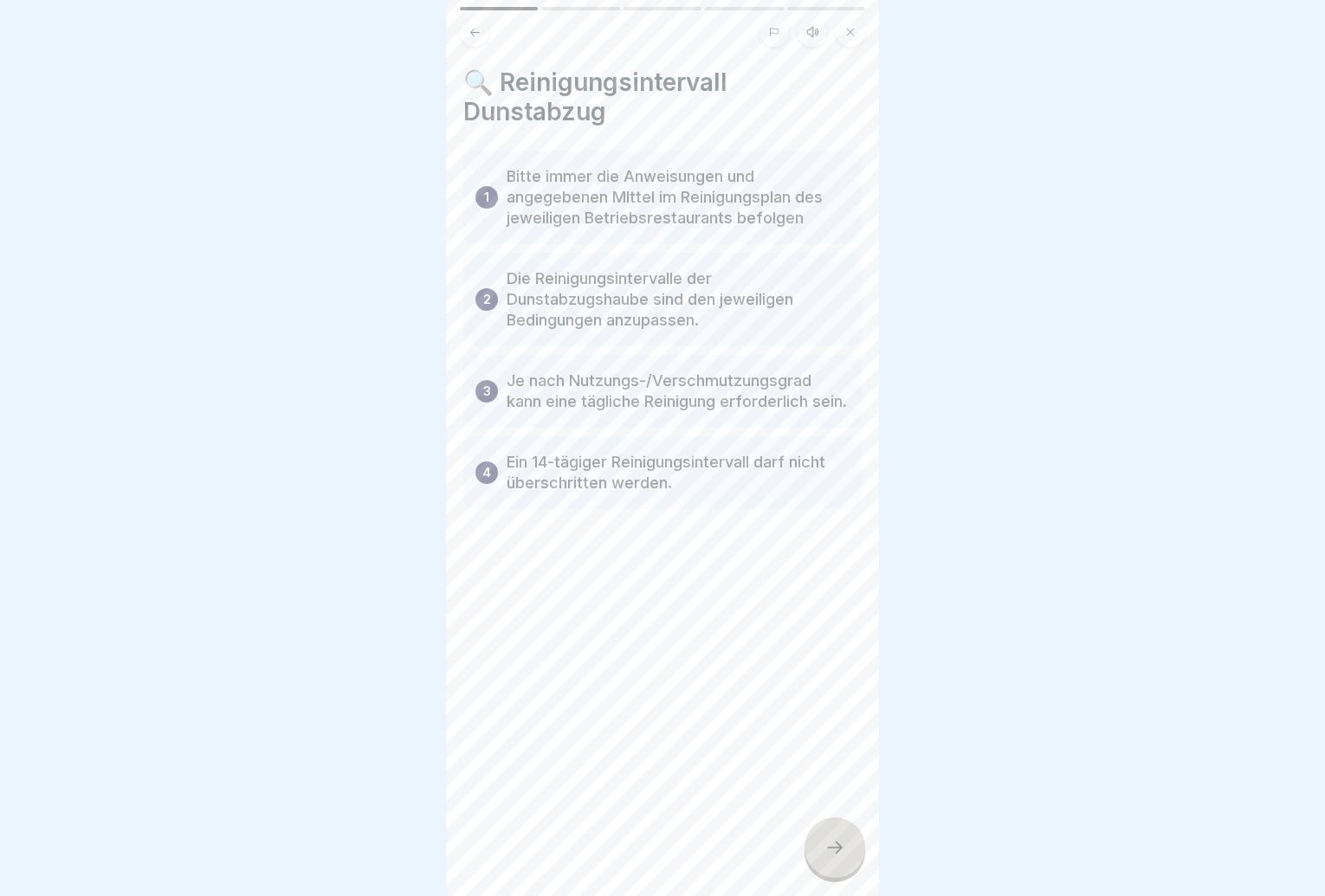
click at [817, 856] on div at bounding box center [835, 848] width 60 height 60
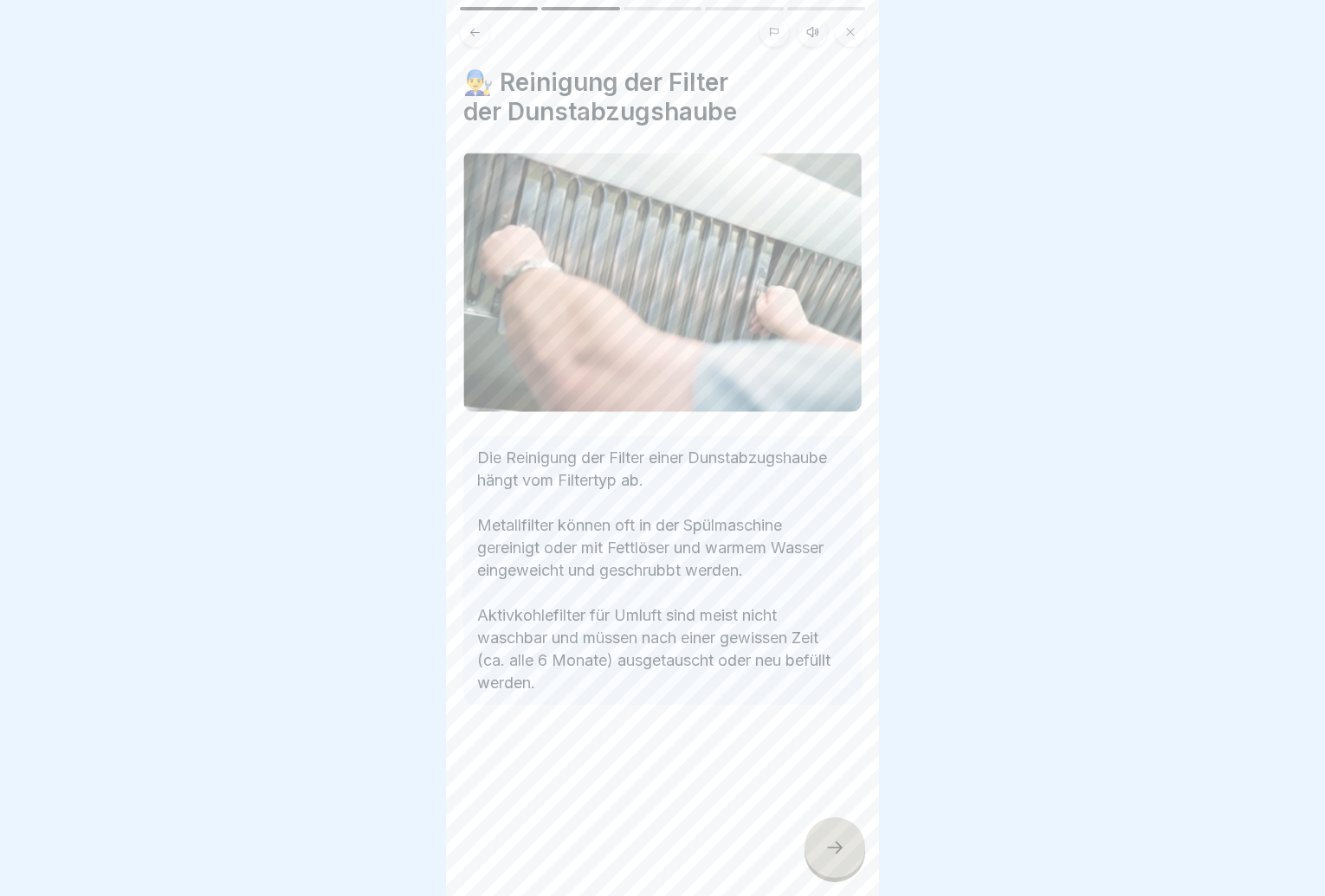
click at [817, 867] on div at bounding box center [835, 848] width 60 height 60
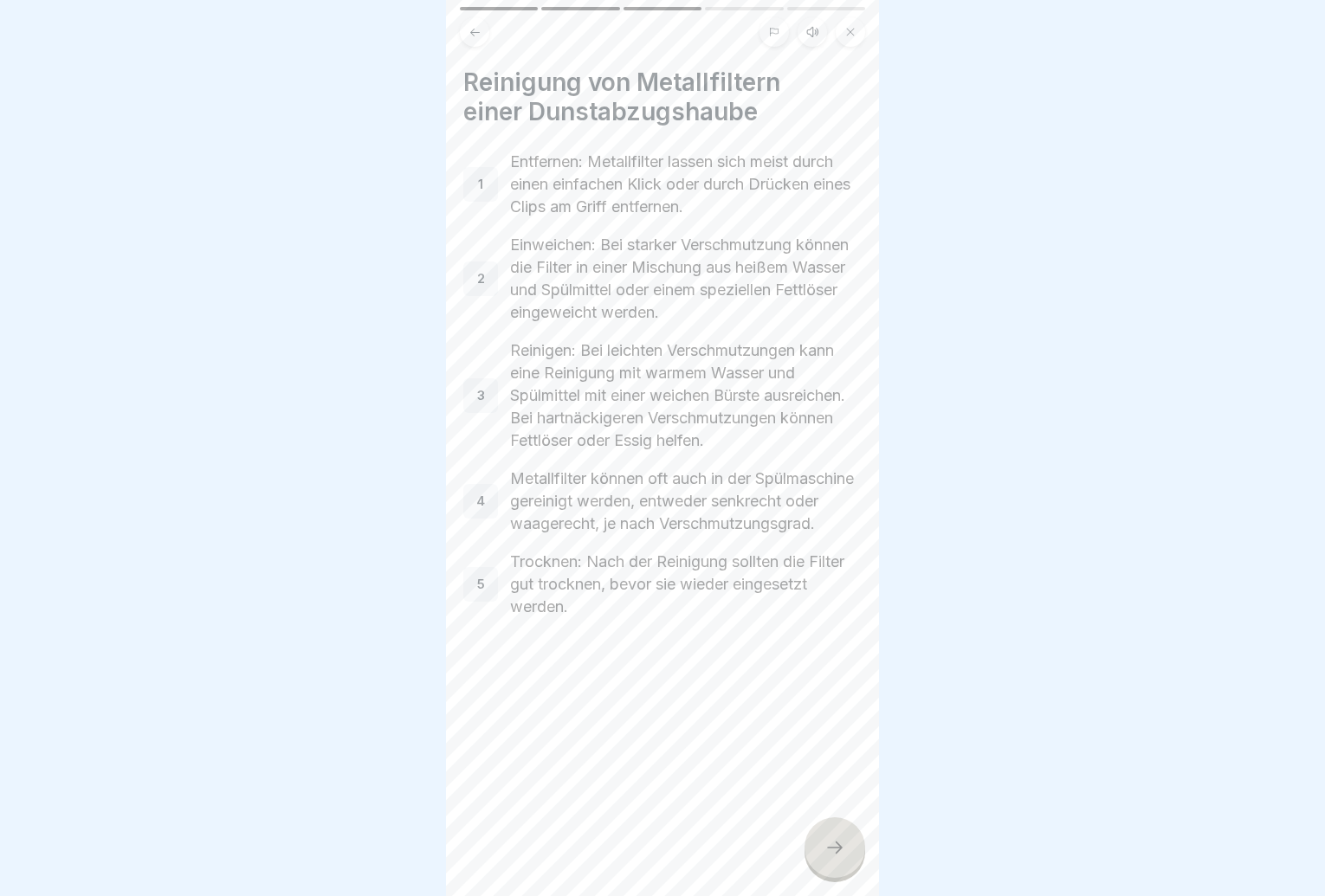
click at [817, 869] on div at bounding box center [835, 848] width 60 height 60
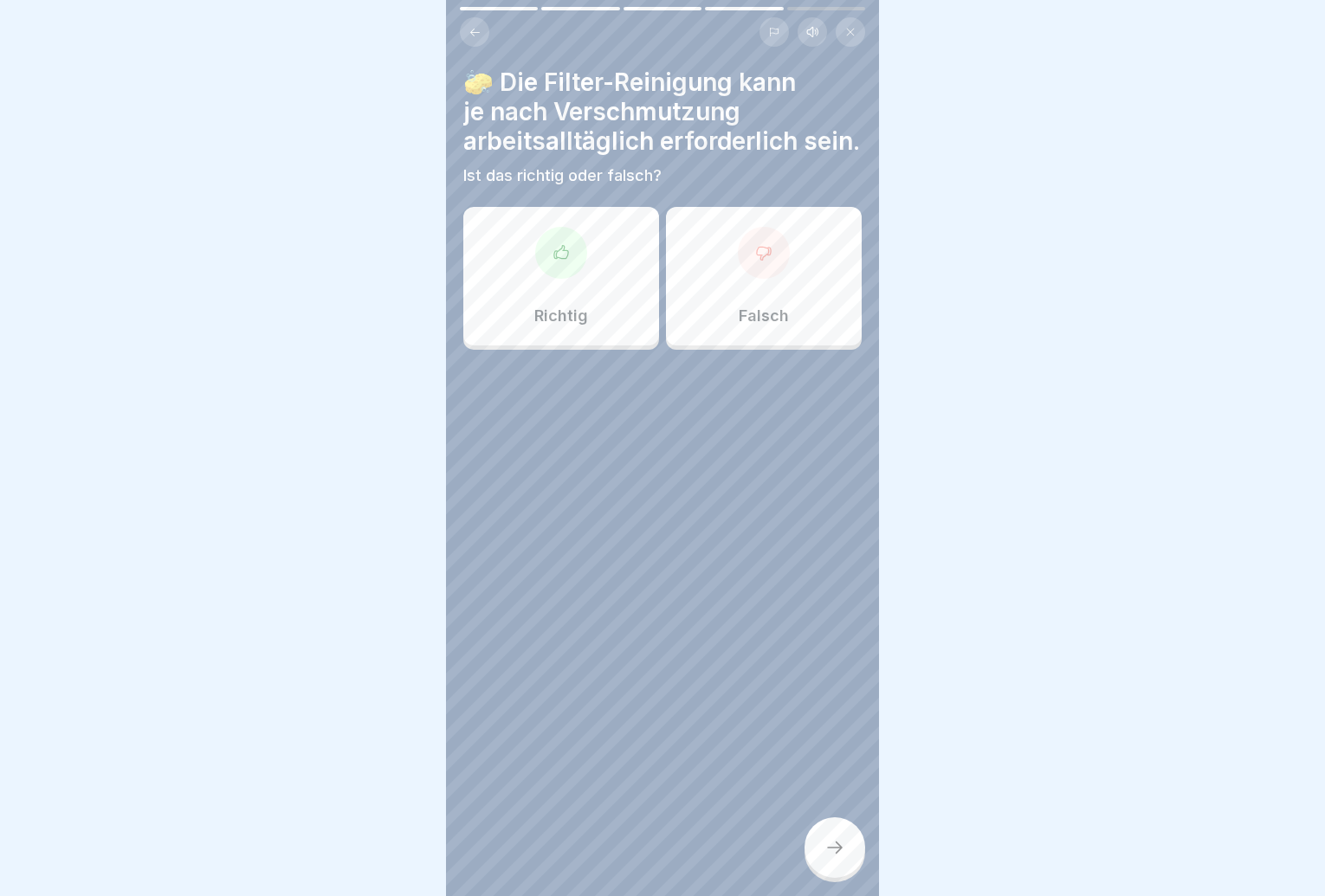
click at [611, 346] on div "Richtig" at bounding box center [560, 276] width 196 height 139
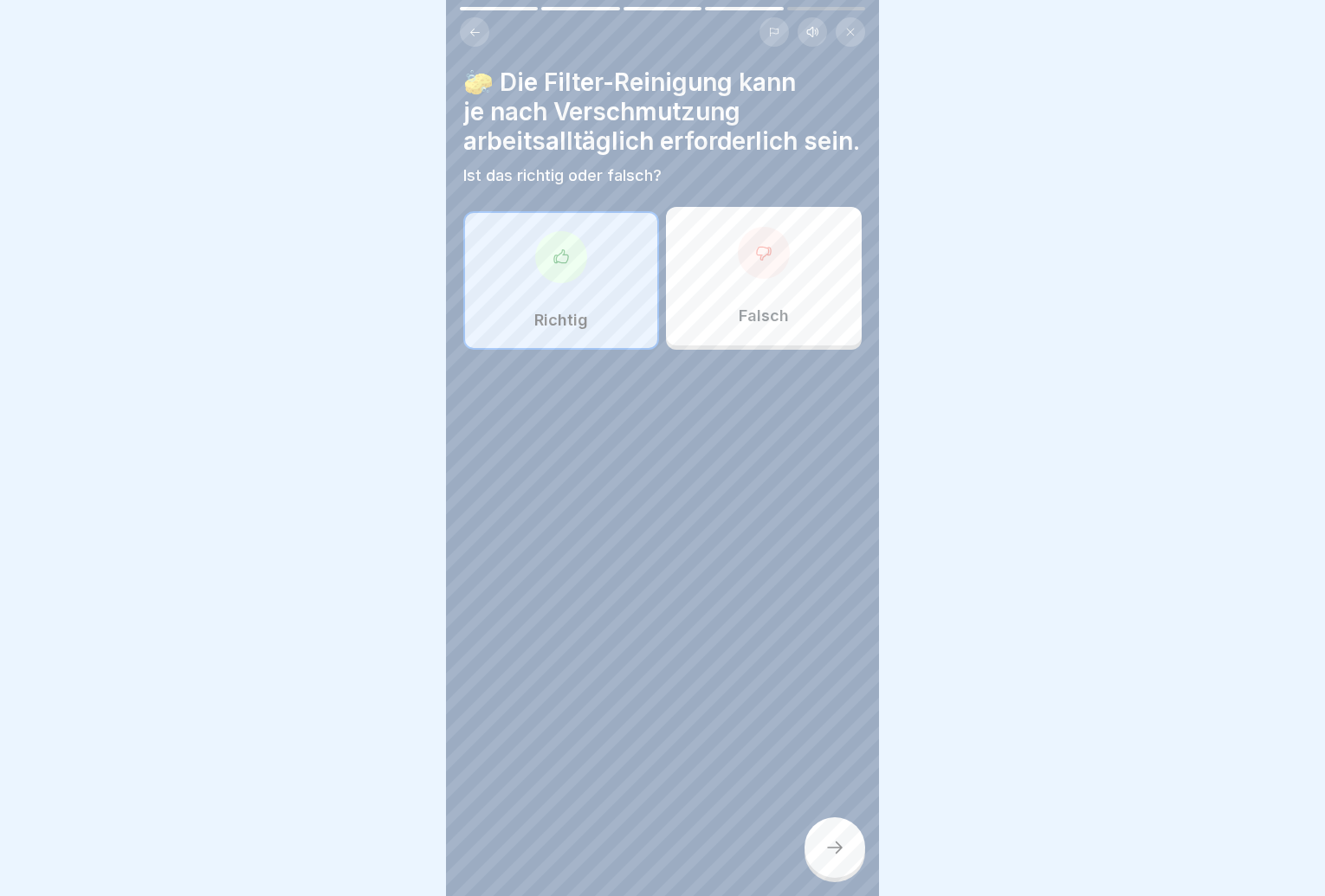
click at [830, 841] on div at bounding box center [835, 848] width 60 height 60
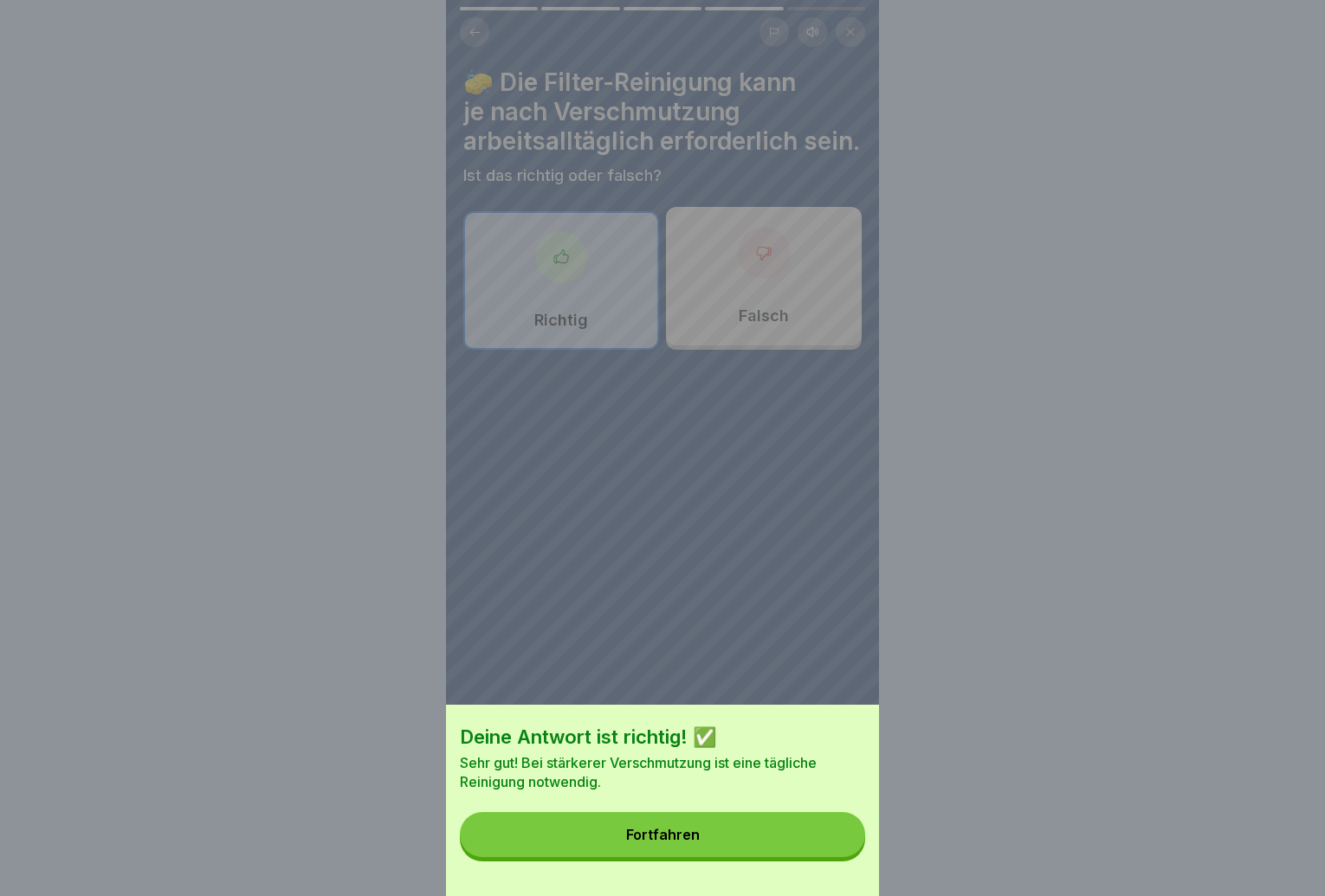
click at [831, 841] on button "Fortfahren" at bounding box center [662, 836] width 405 height 45
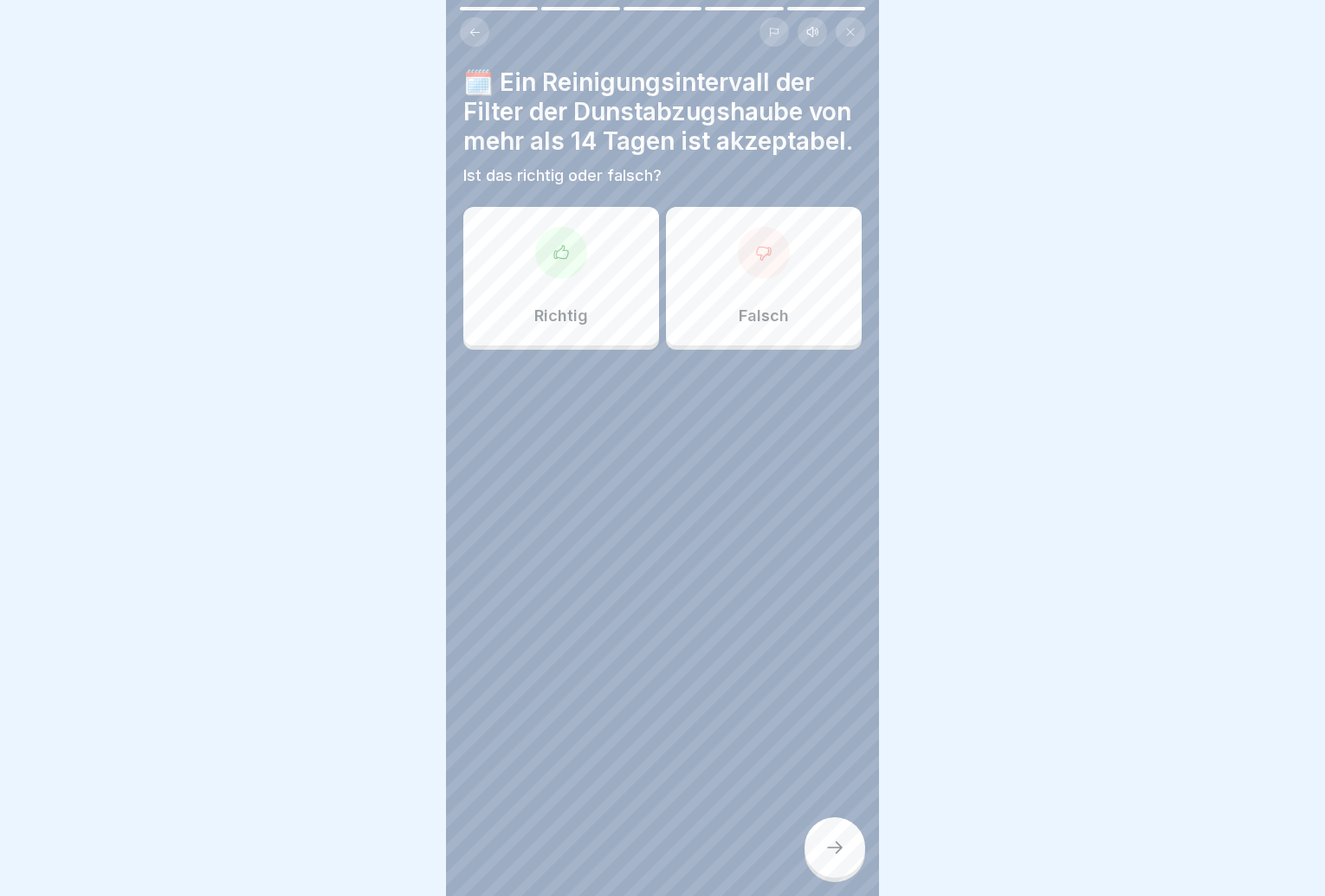
click at [596, 336] on div "Richtig" at bounding box center [560, 276] width 196 height 139
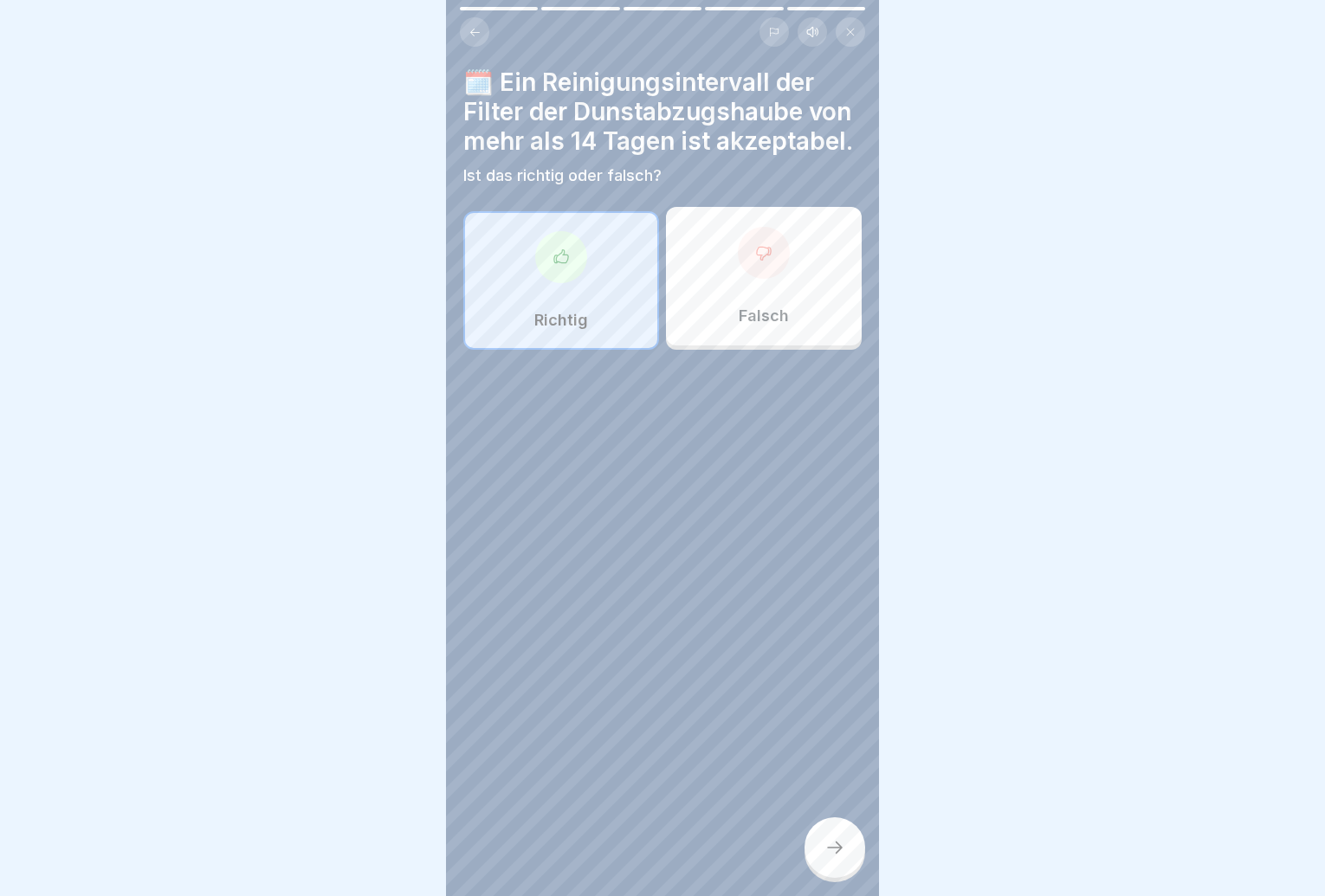
click at [591, 295] on div "Richtig" at bounding box center [560, 281] width 196 height 139
click at [686, 303] on div "Falsch" at bounding box center [764, 276] width 196 height 139
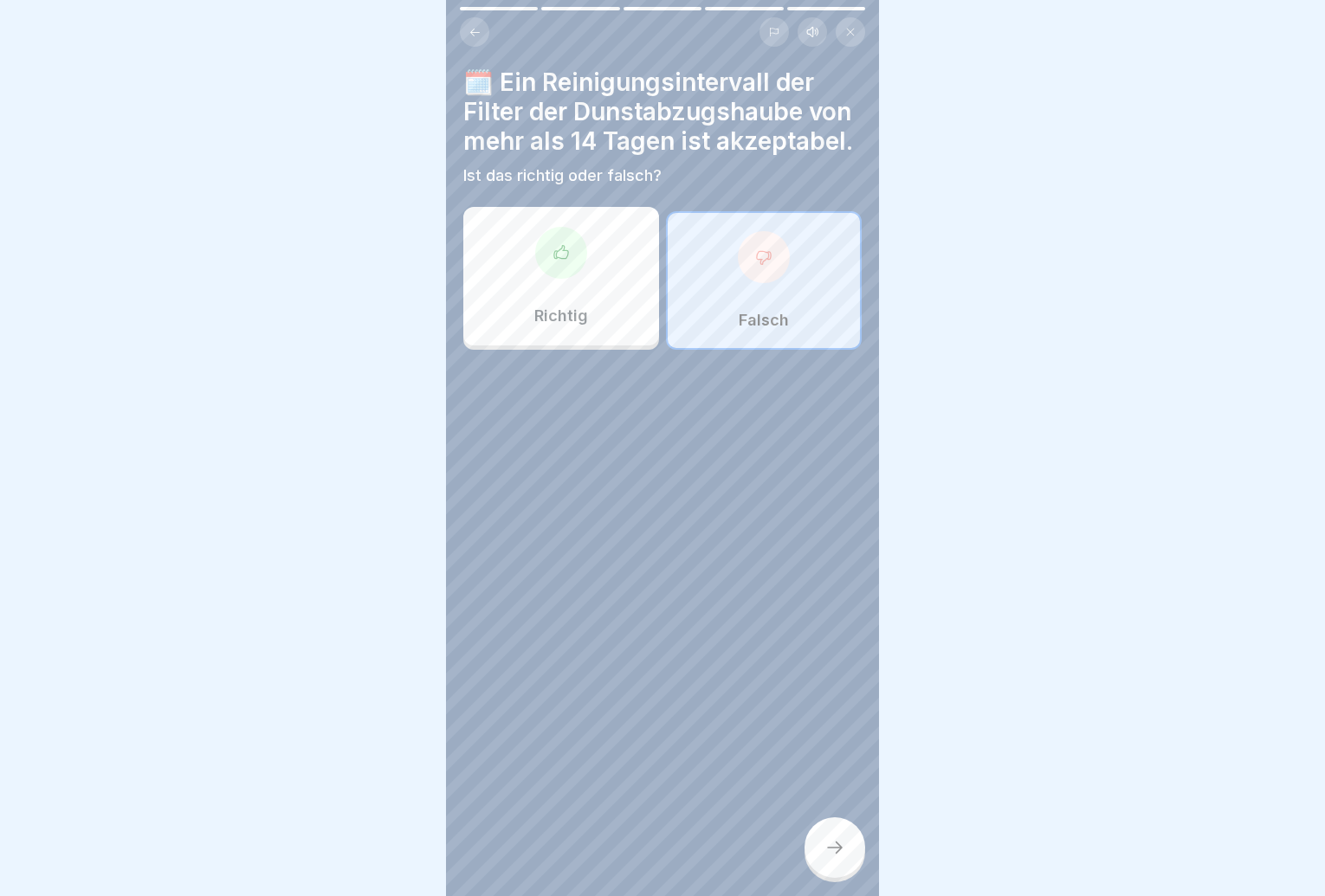
click at [847, 875] on div at bounding box center [835, 848] width 60 height 60
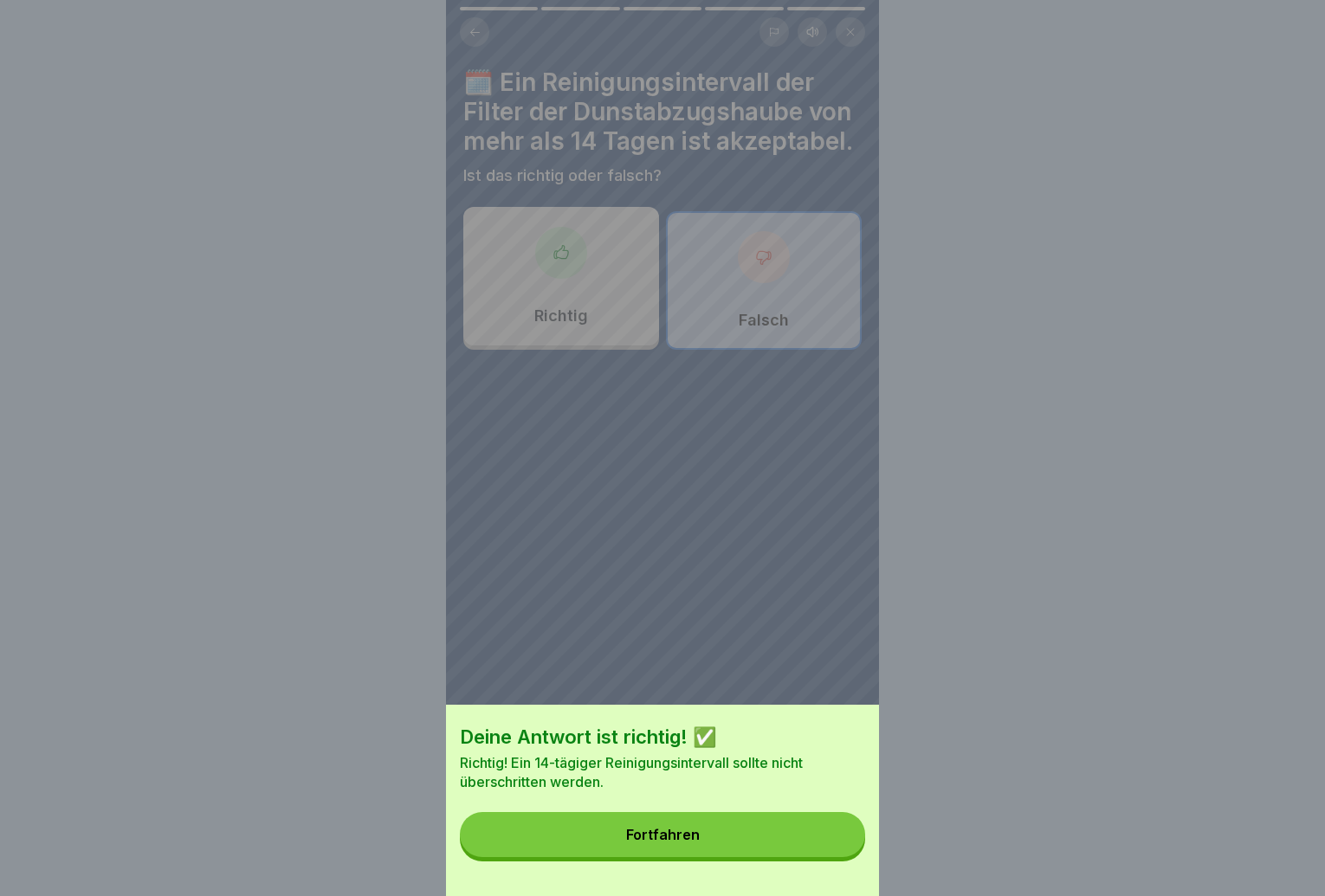
click at [844, 874] on div "Deine Antwort ist richtig! ✅ Richtig! Ein 14-tägiger Reinigungsintervall sollte…" at bounding box center [662, 801] width 433 height 192
click at [836, 838] on button "Fortfahren" at bounding box center [662, 836] width 405 height 45
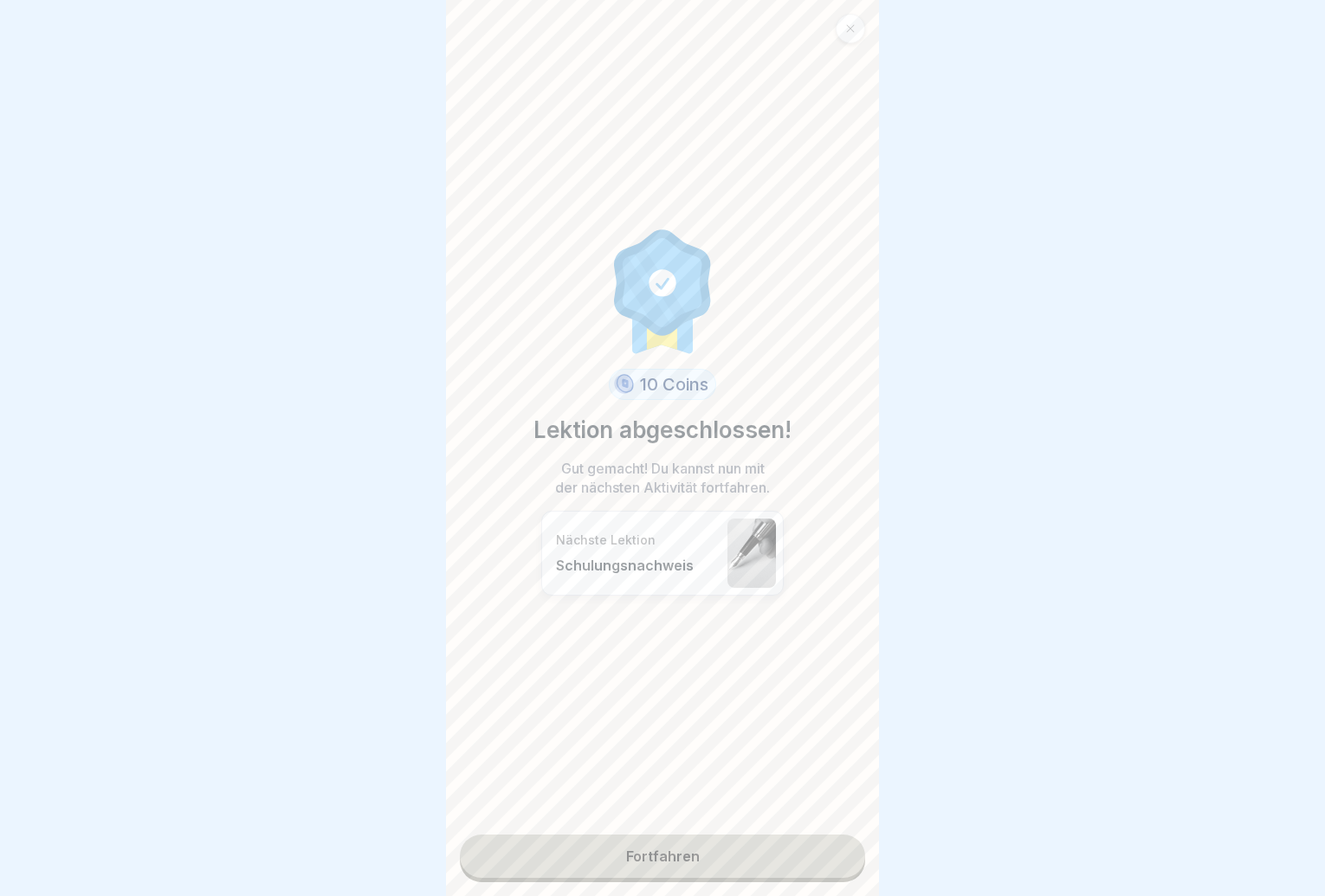
click at [835, 840] on link "Fortfahren" at bounding box center [662, 856] width 405 height 43
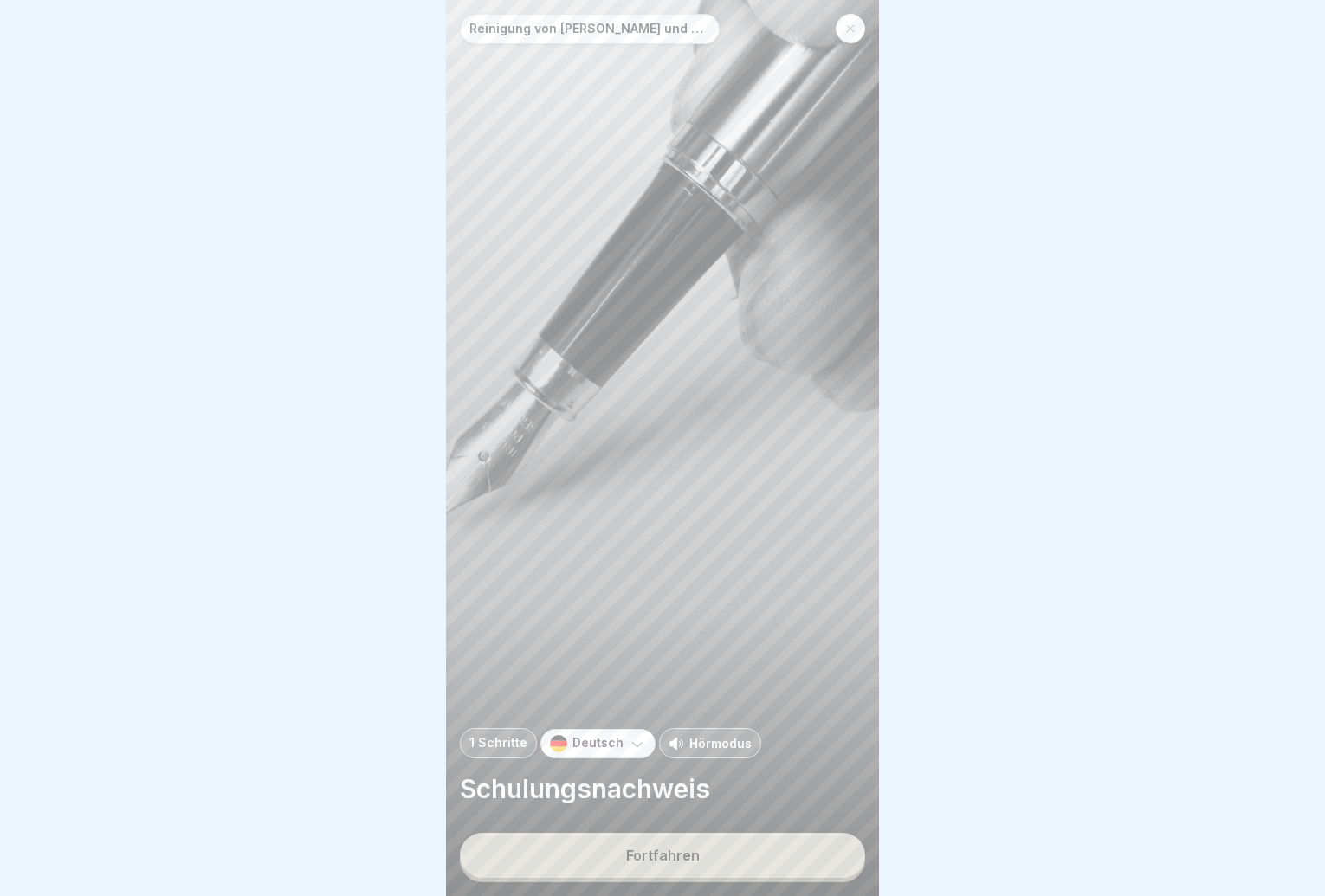
click at [820, 857] on button "Fortfahren" at bounding box center [662, 856] width 405 height 45
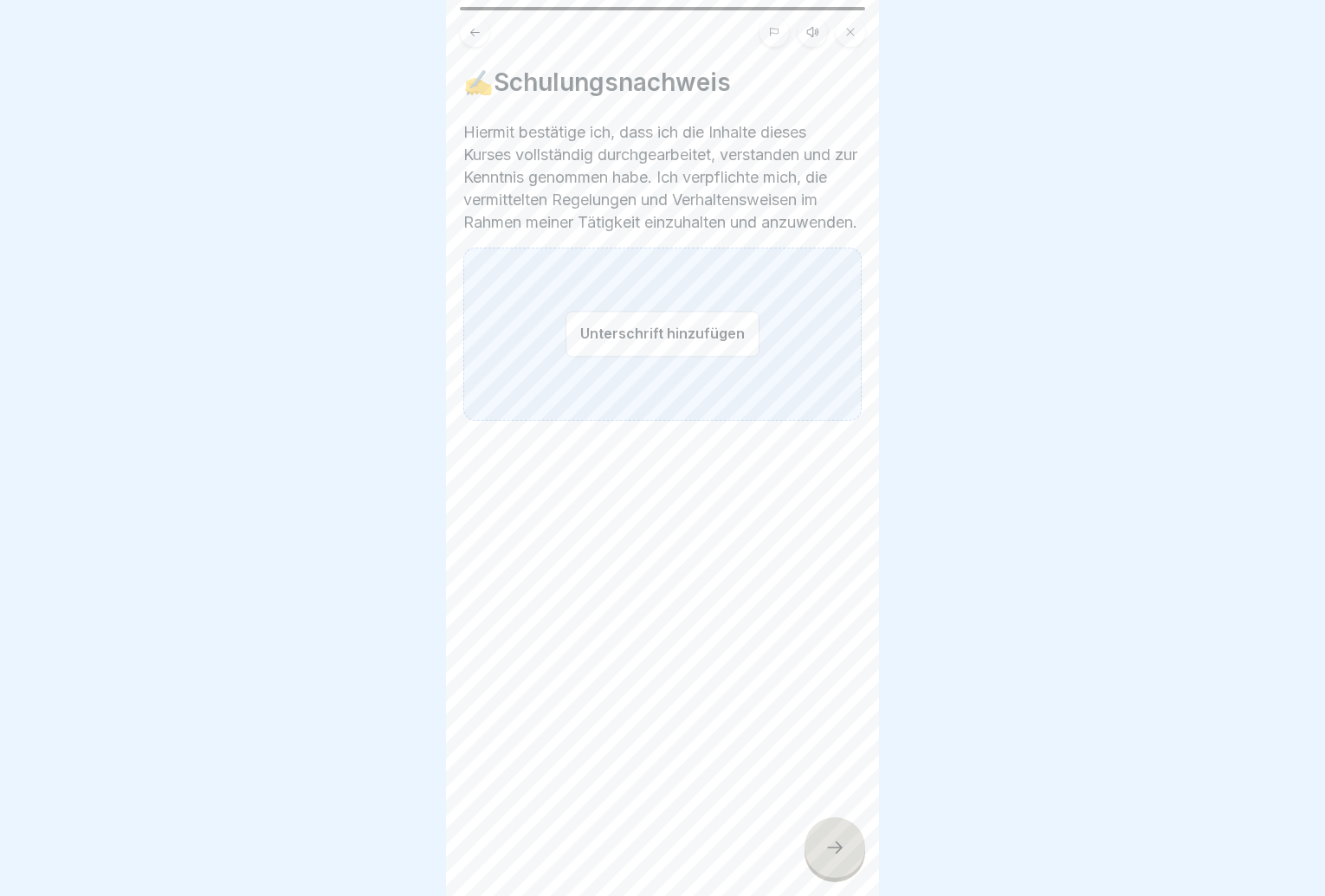
click at [684, 341] on button "Unterschrift hinzufügen" at bounding box center [662, 334] width 194 height 46
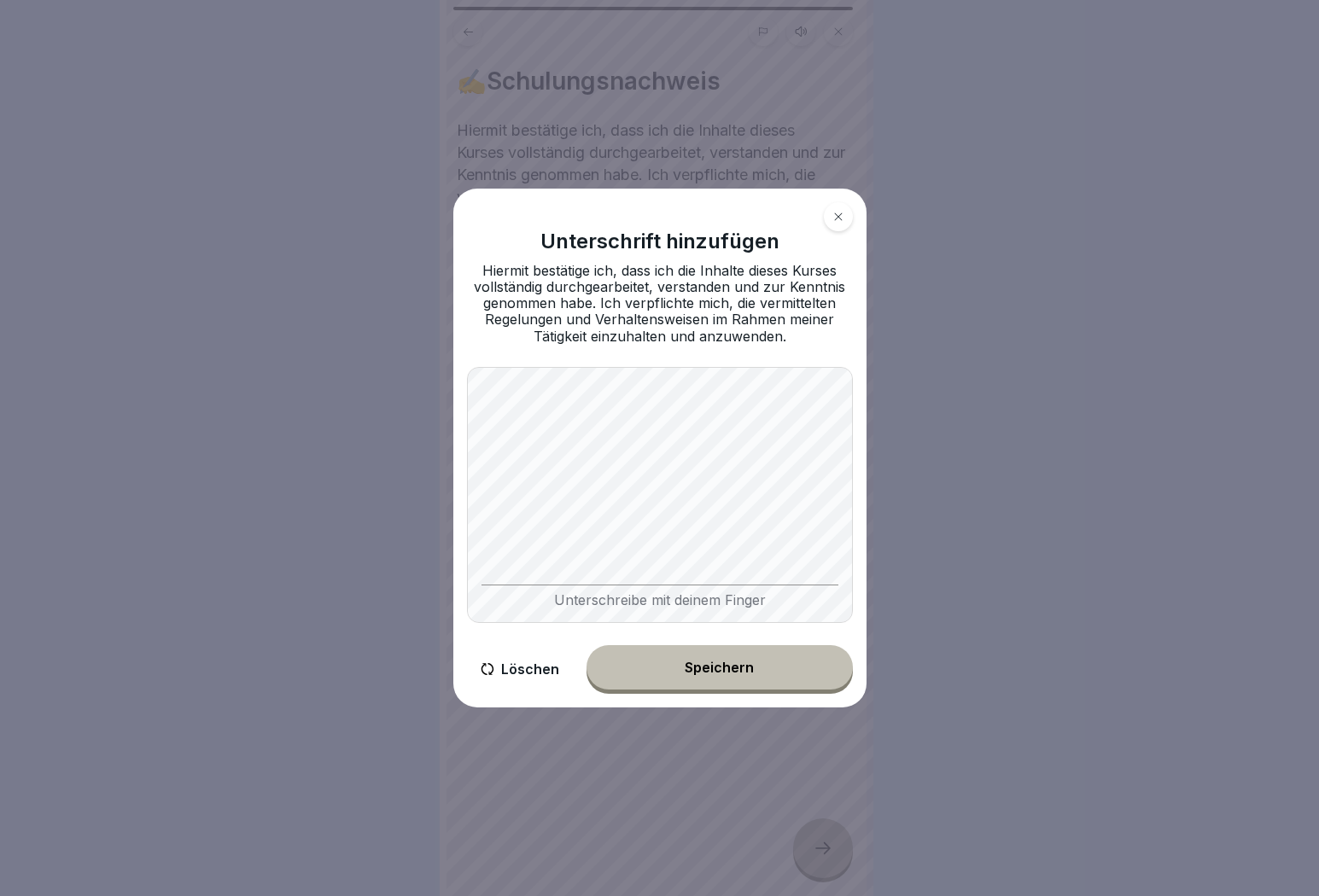
click at [723, 655] on button "Speichern" at bounding box center [720, 668] width 266 height 45
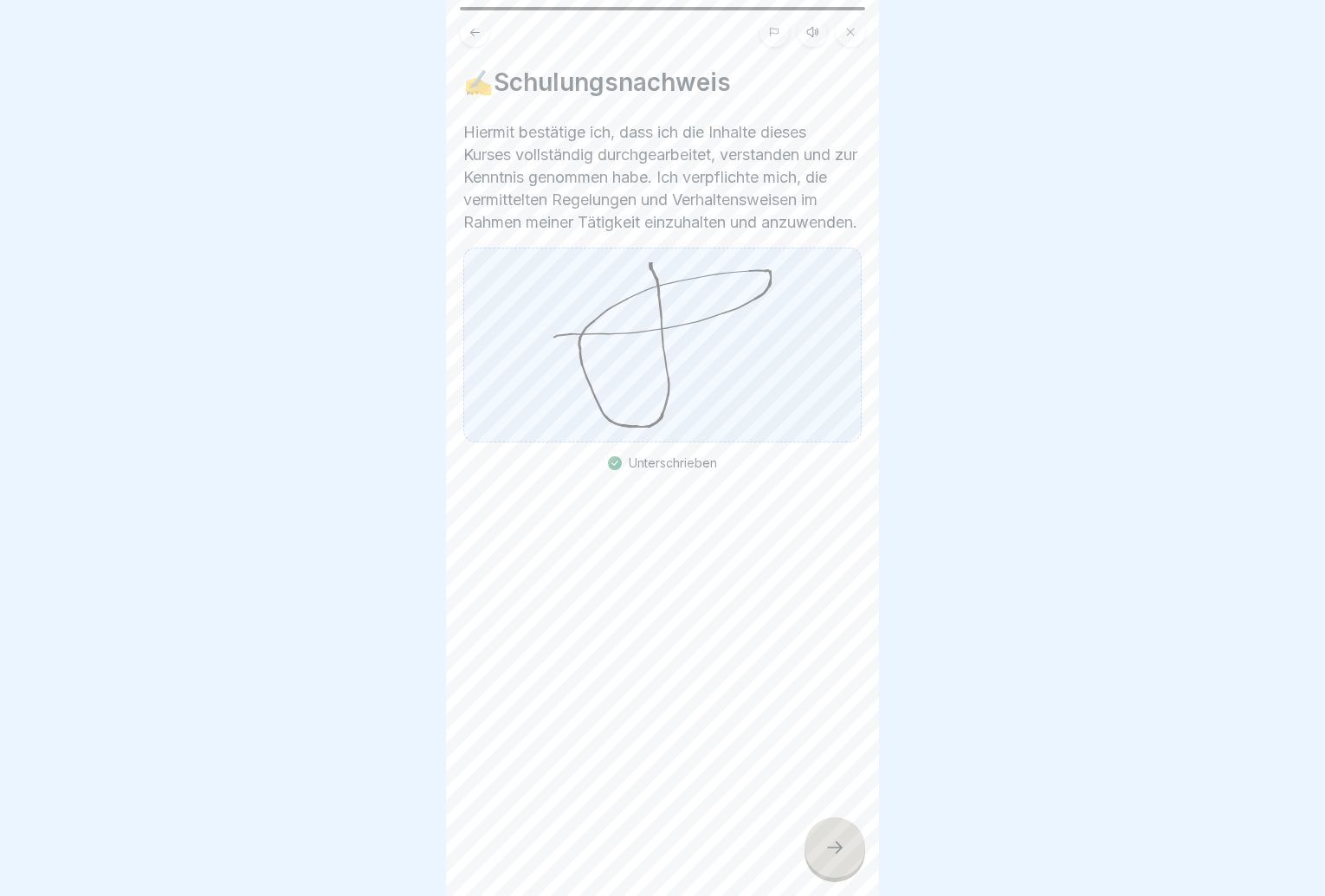
click at [844, 858] on icon at bounding box center [835, 848] width 21 height 21
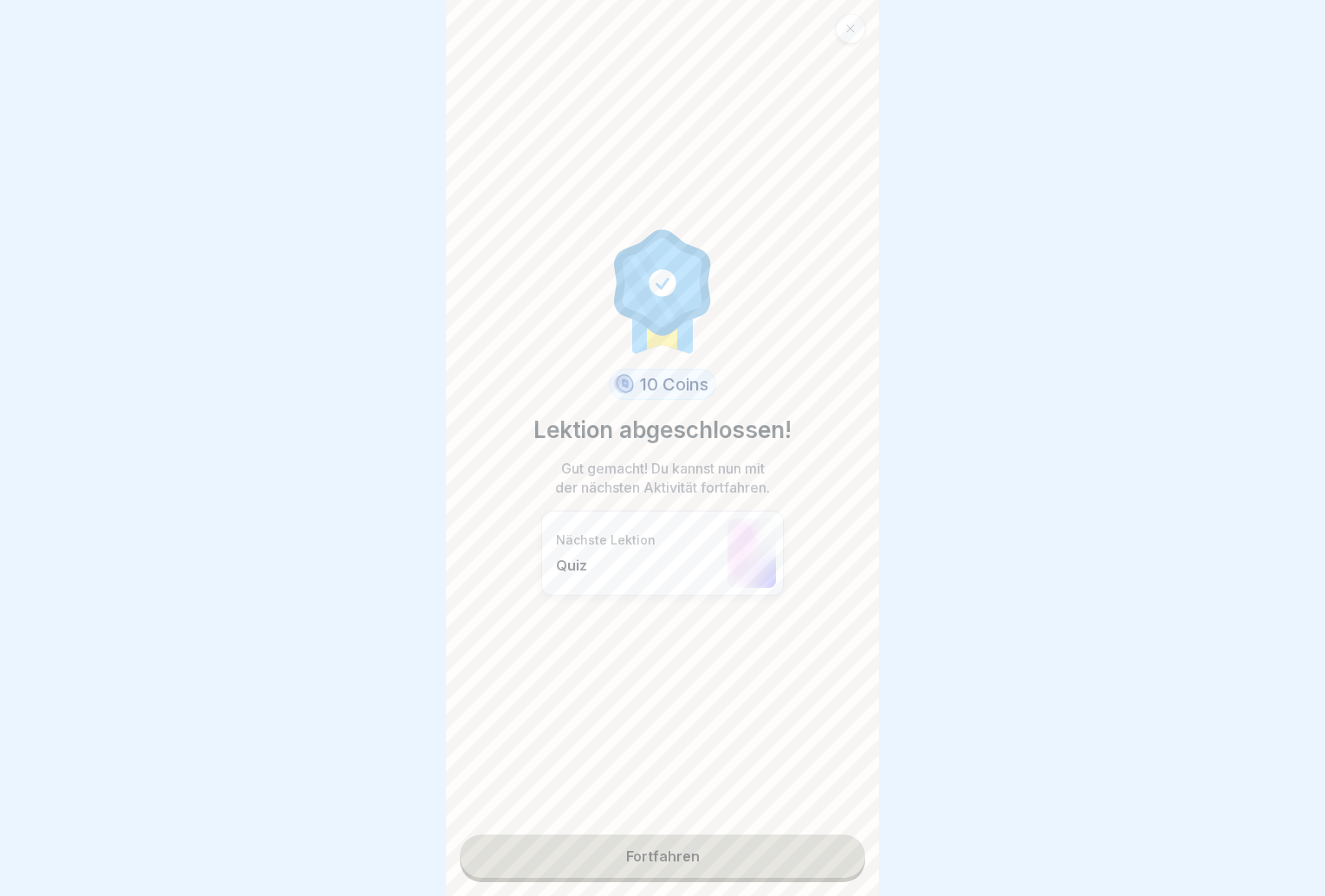
click at [842, 868] on link "Fortfahren" at bounding box center [662, 856] width 405 height 43
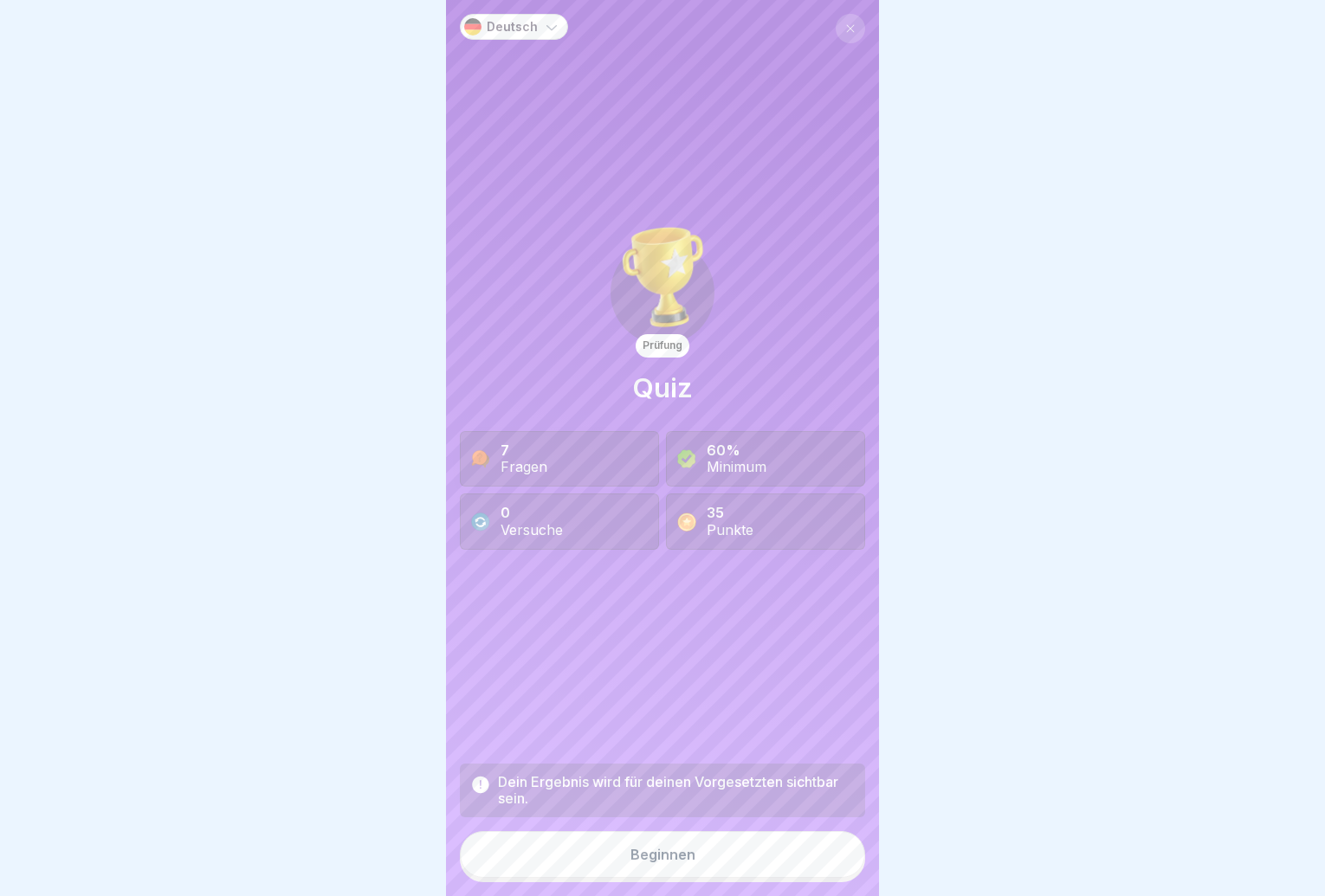
click at [823, 866] on button "Beginnen" at bounding box center [662, 854] width 405 height 46
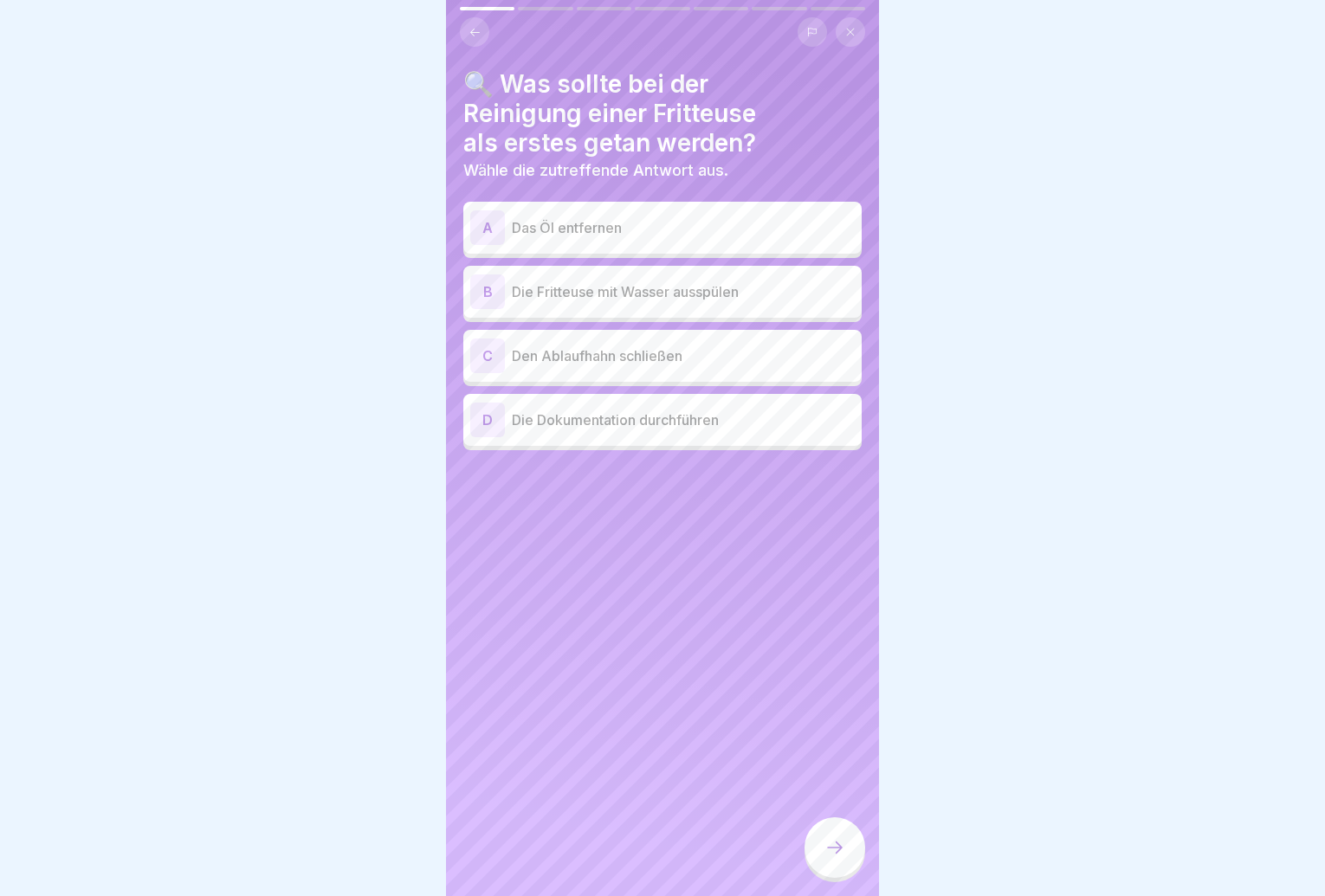
click at [763, 248] on div "A Das Öl entfernen" at bounding box center [662, 228] width 399 height 52
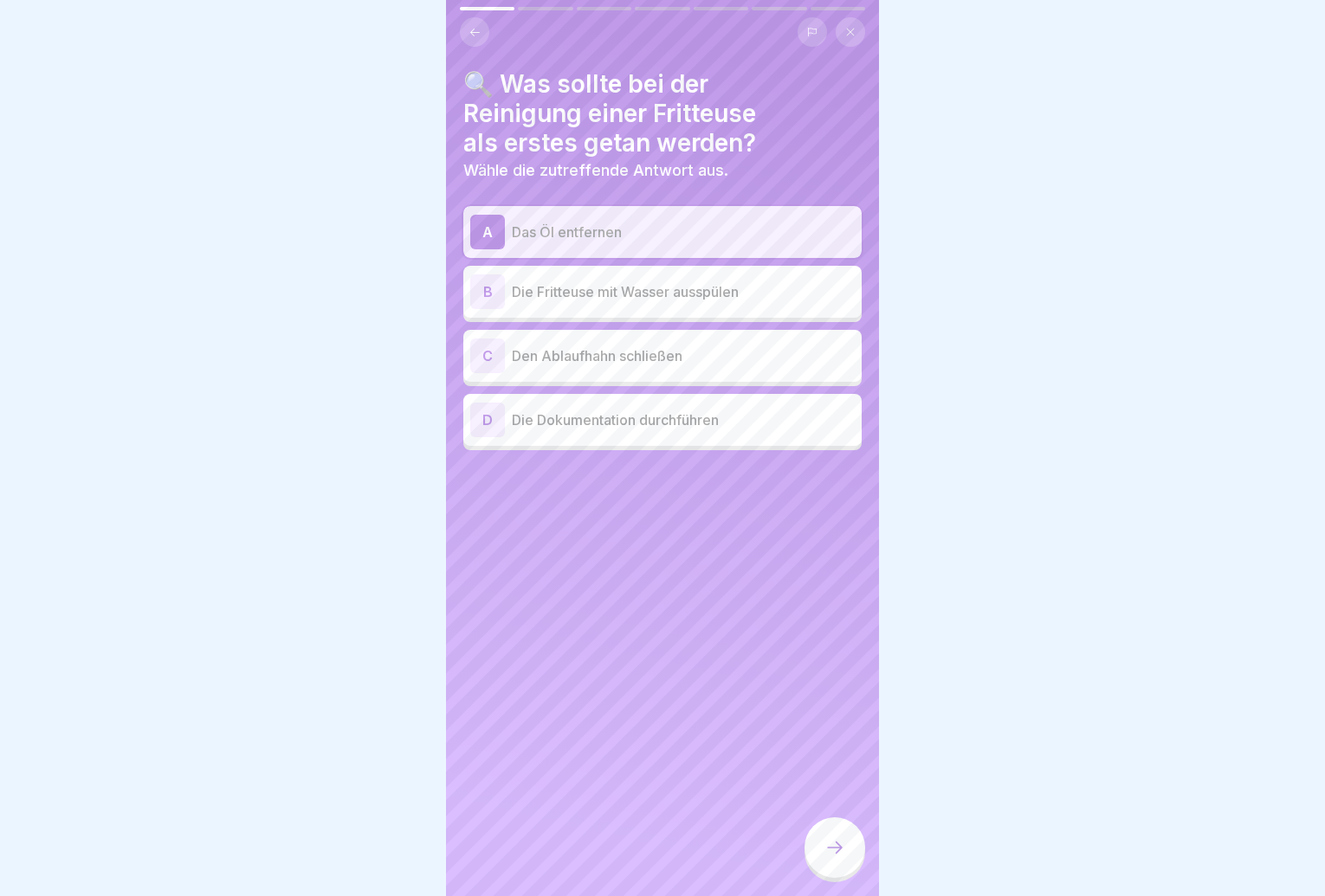
click at [833, 858] on icon at bounding box center [835, 848] width 21 height 21
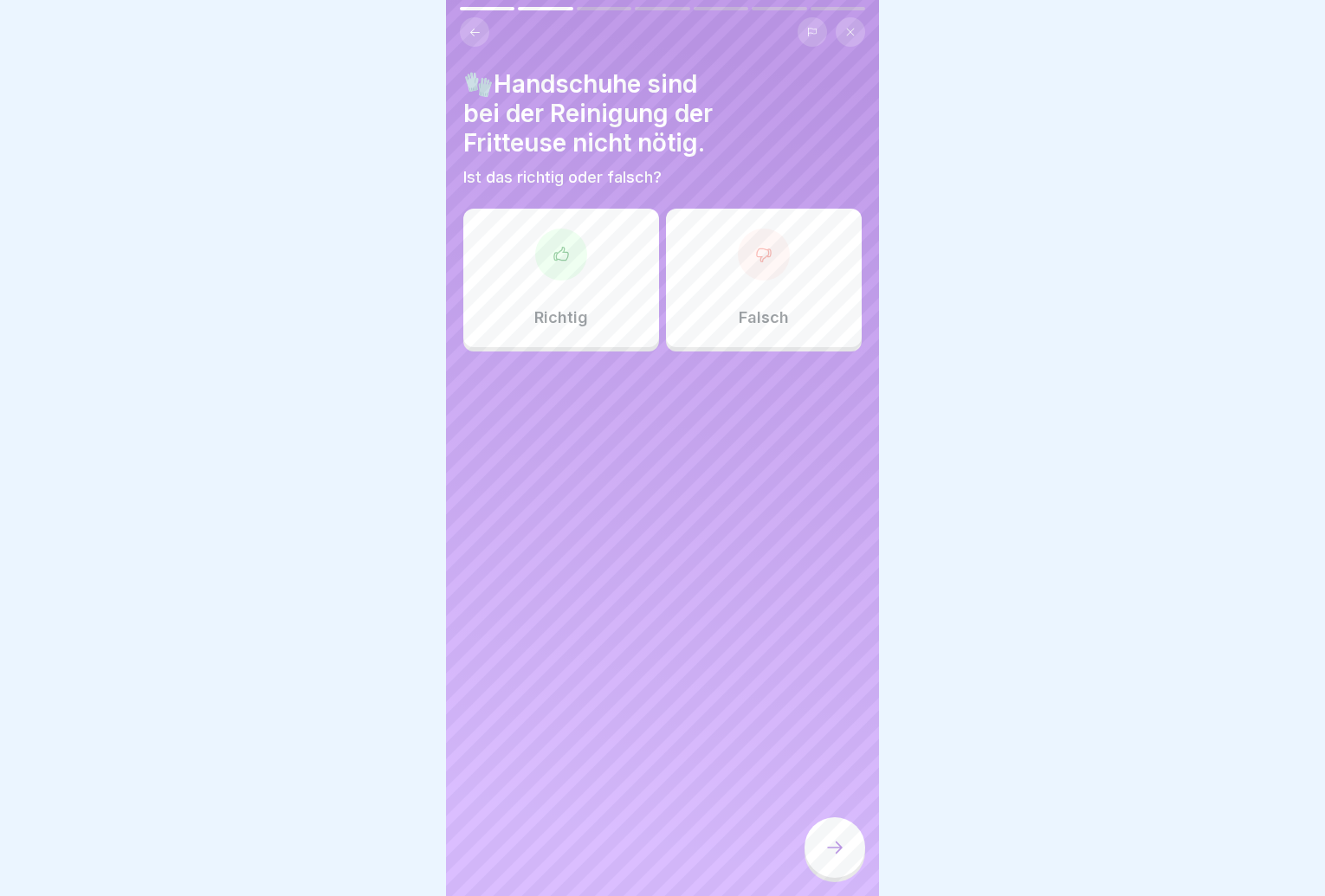
click at [749, 342] on div "Falsch" at bounding box center [764, 278] width 196 height 139
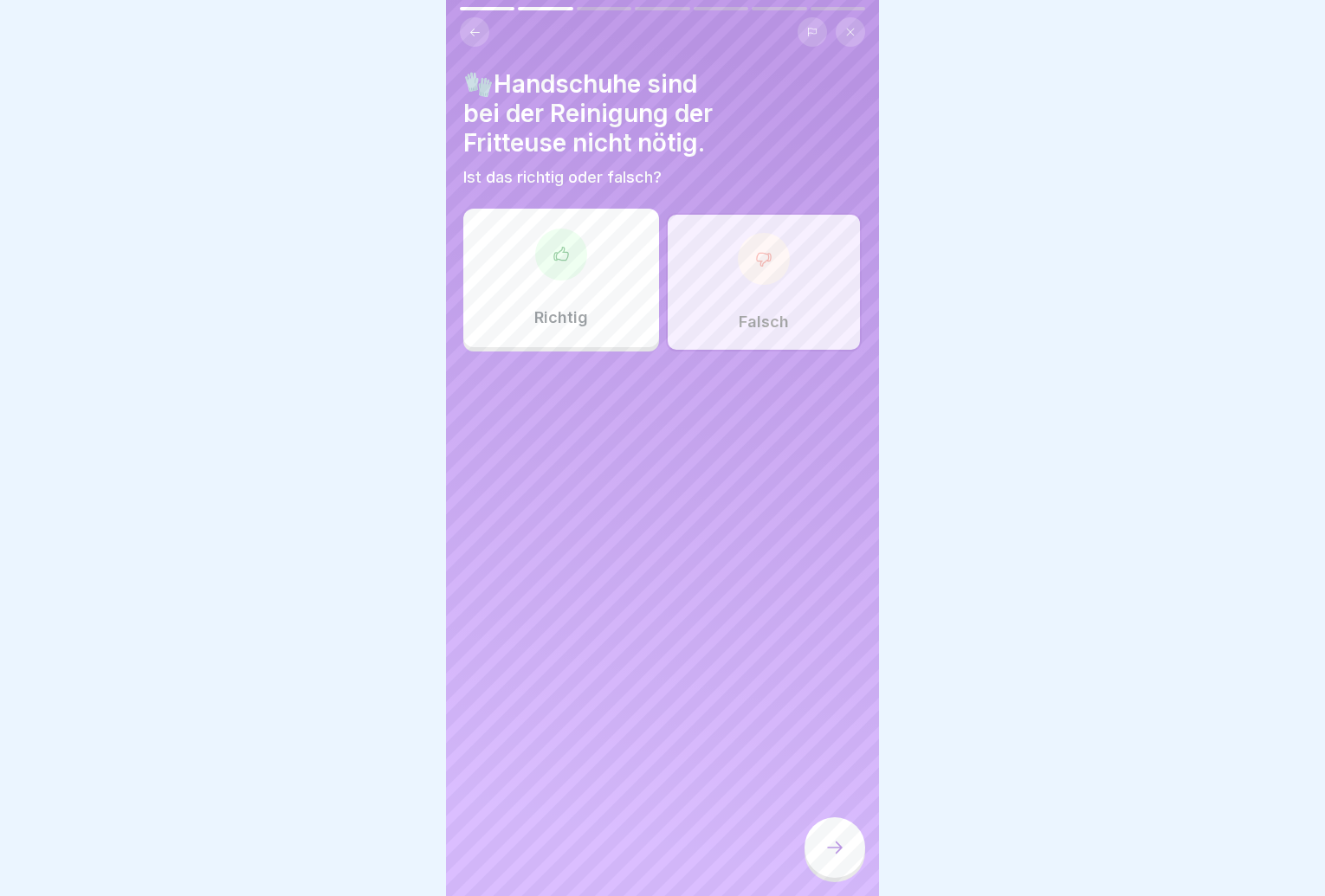
click at [832, 850] on div at bounding box center [835, 848] width 60 height 60
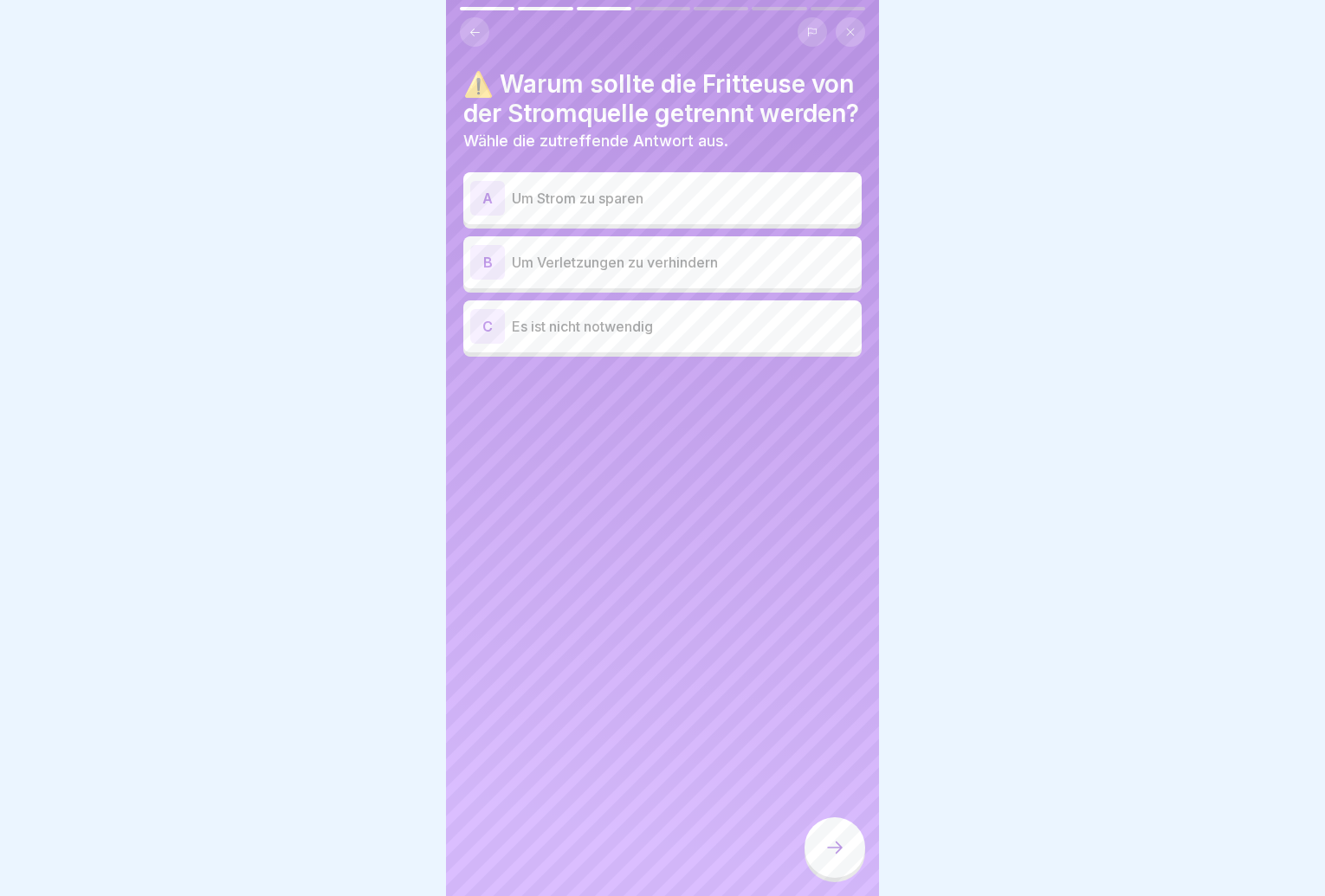
click at [689, 280] on div "B Um Verletzungen zu verhindern" at bounding box center [662, 262] width 385 height 35
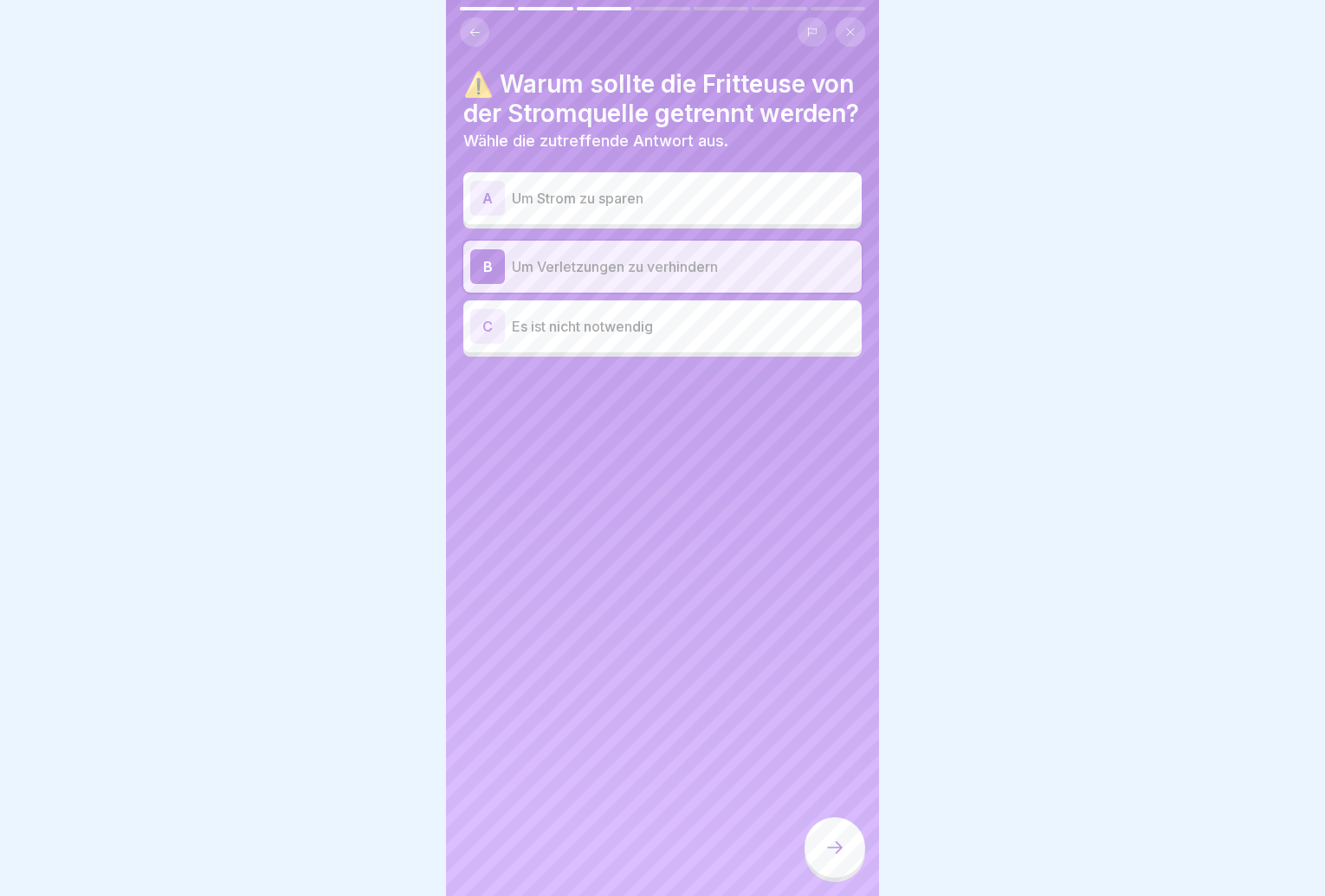
click at [824, 851] on div at bounding box center [835, 848] width 60 height 60
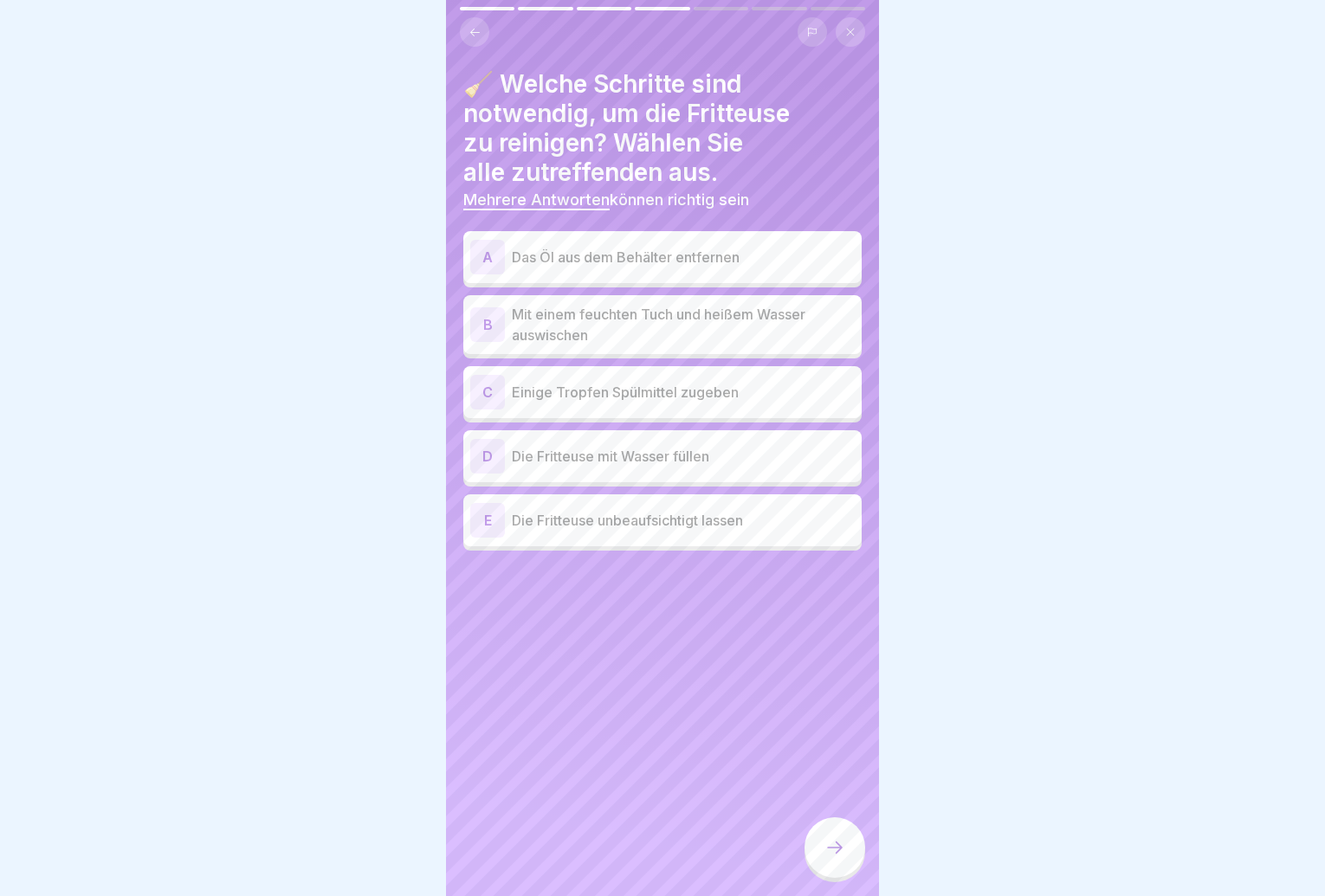
click at [650, 272] on div "A Das Öl aus dem Behälter entfernen" at bounding box center [662, 257] width 385 height 35
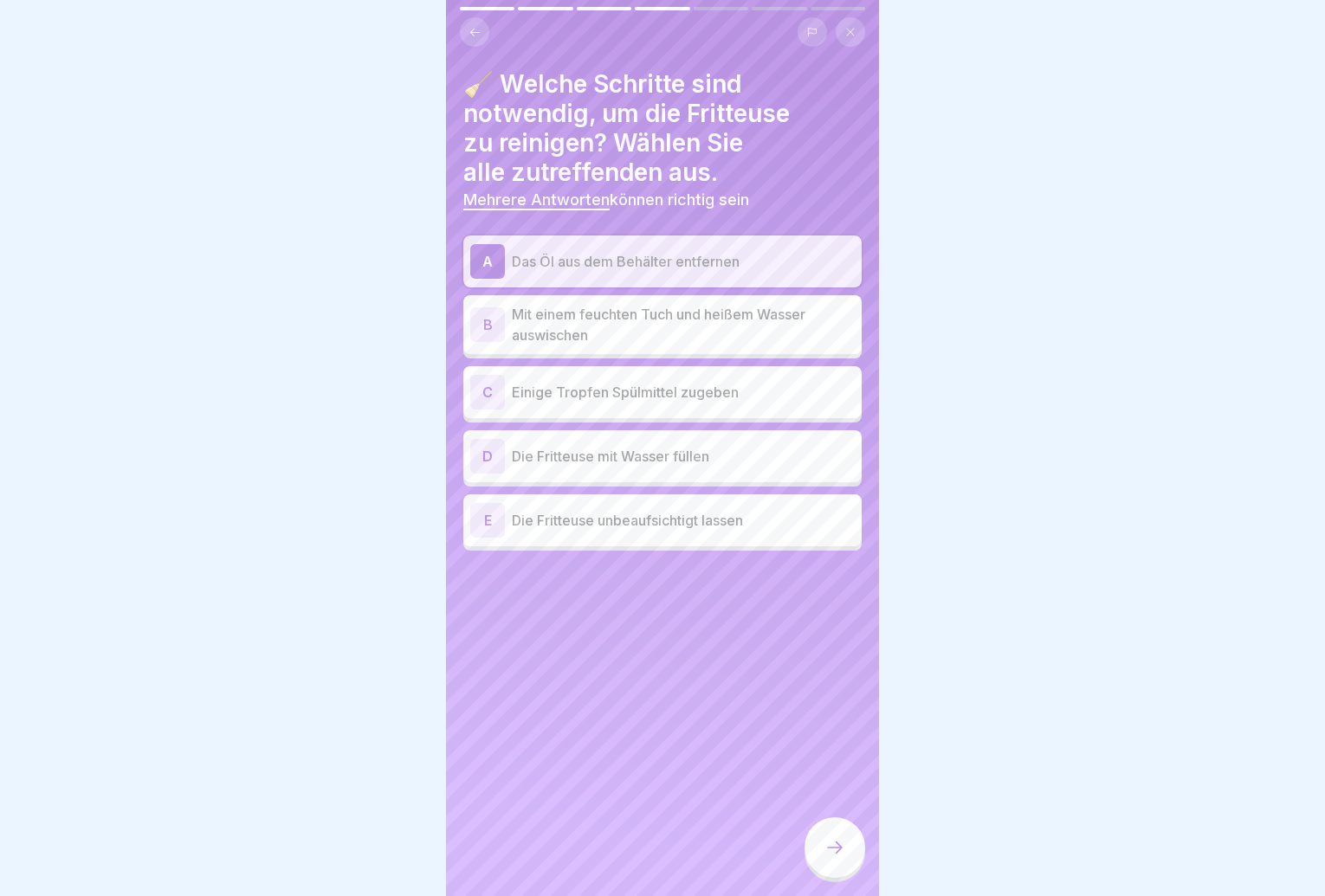
click at [624, 395] on p "Einige Tropfen Spülmittel zugeben" at bounding box center [683, 392] width 343 height 21
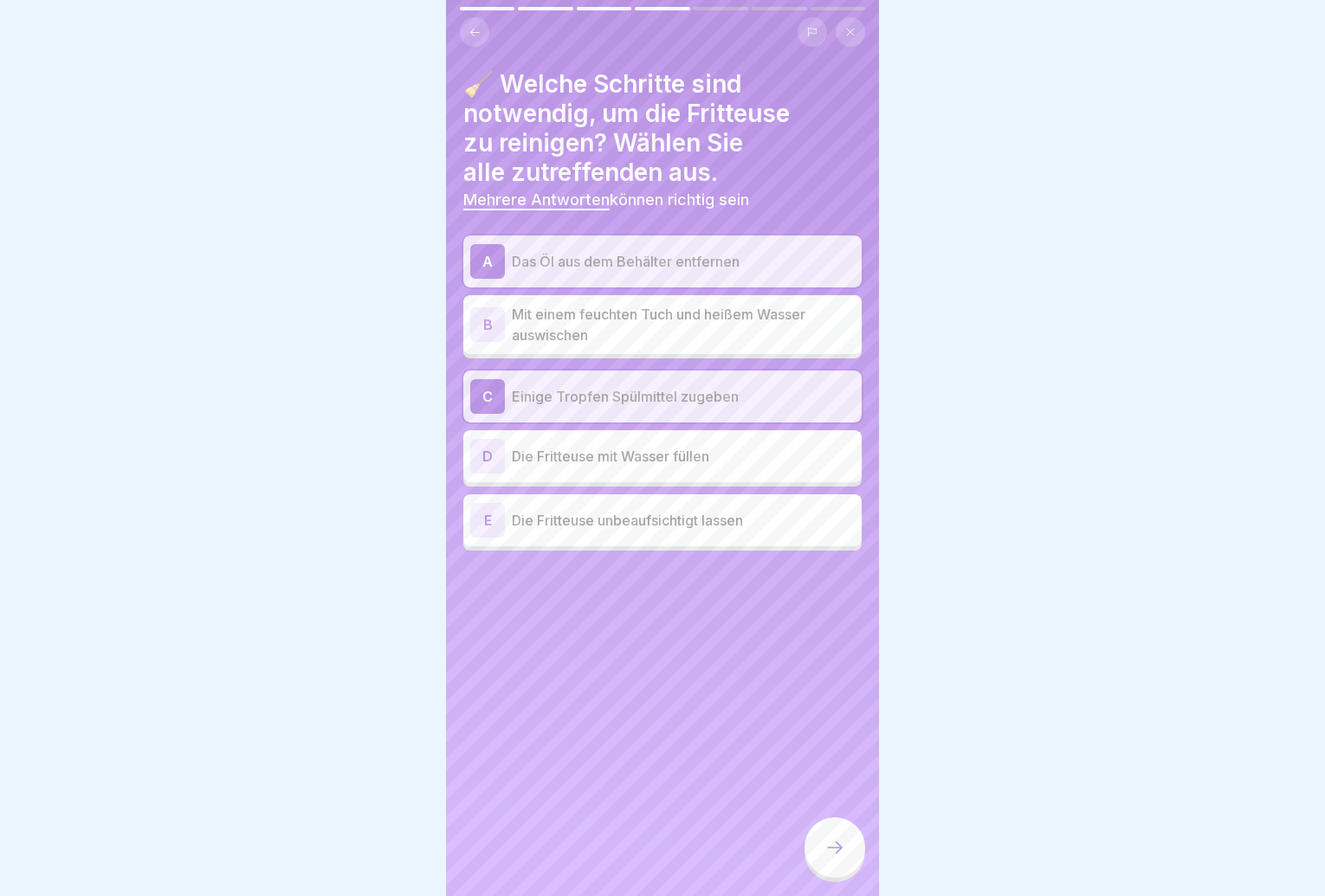
click at [628, 337] on p "Mit einem feuchten Tuch und heißem Wasser auswischen" at bounding box center [683, 325] width 343 height 42
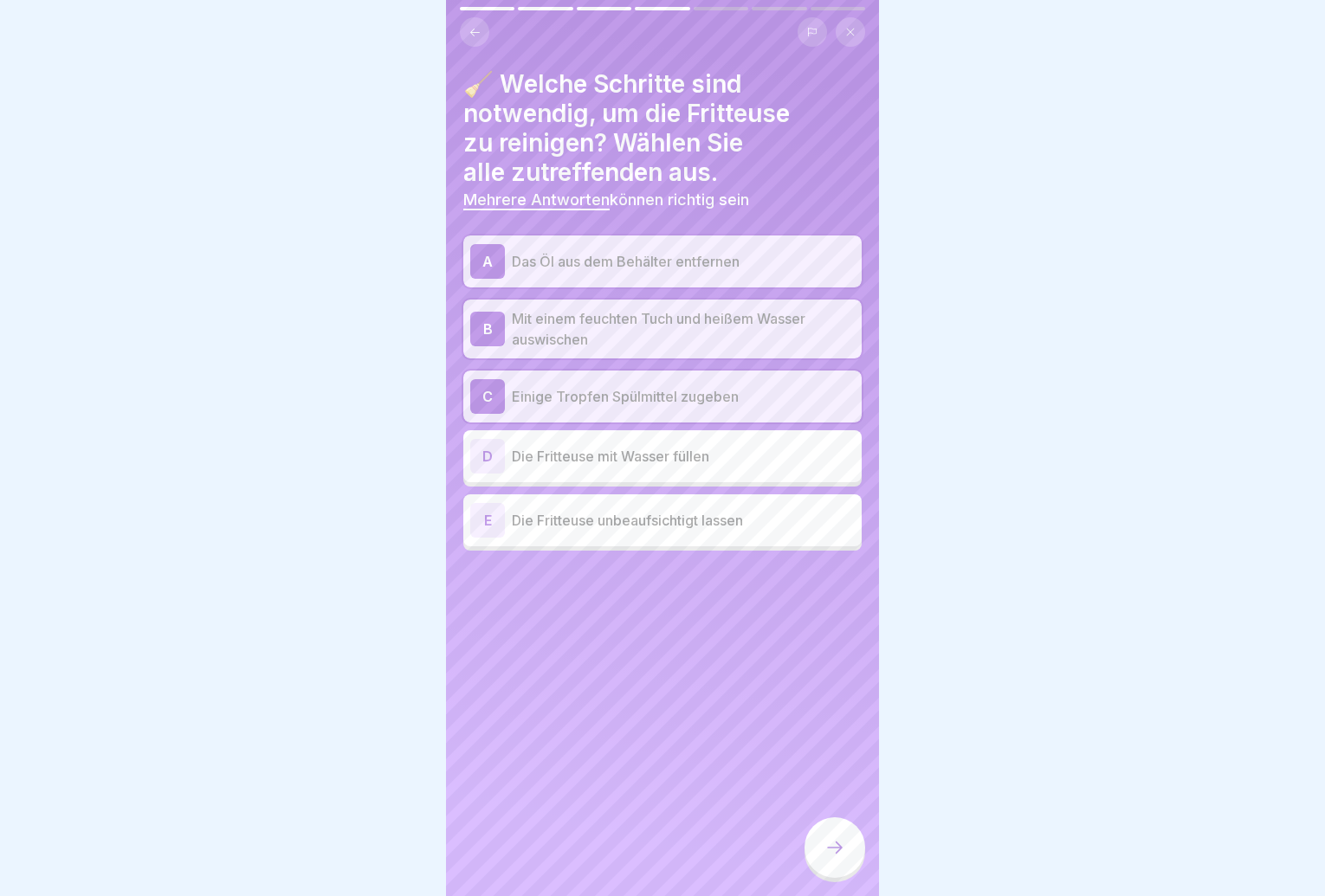
click at [813, 849] on div at bounding box center [835, 848] width 60 height 60
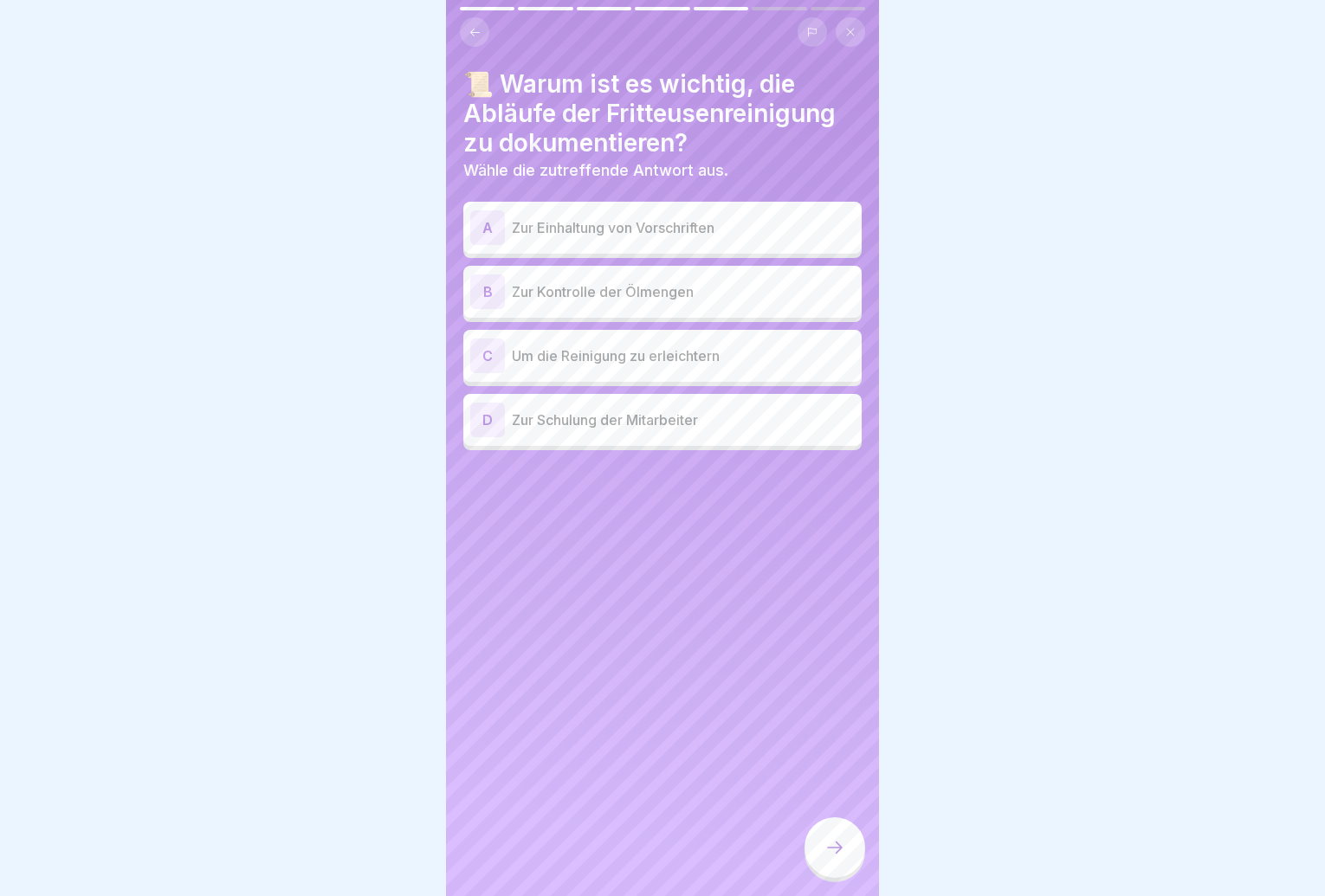
click at [678, 231] on p "Zur Einhaltung von Vorschriften" at bounding box center [683, 228] width 343 height 21
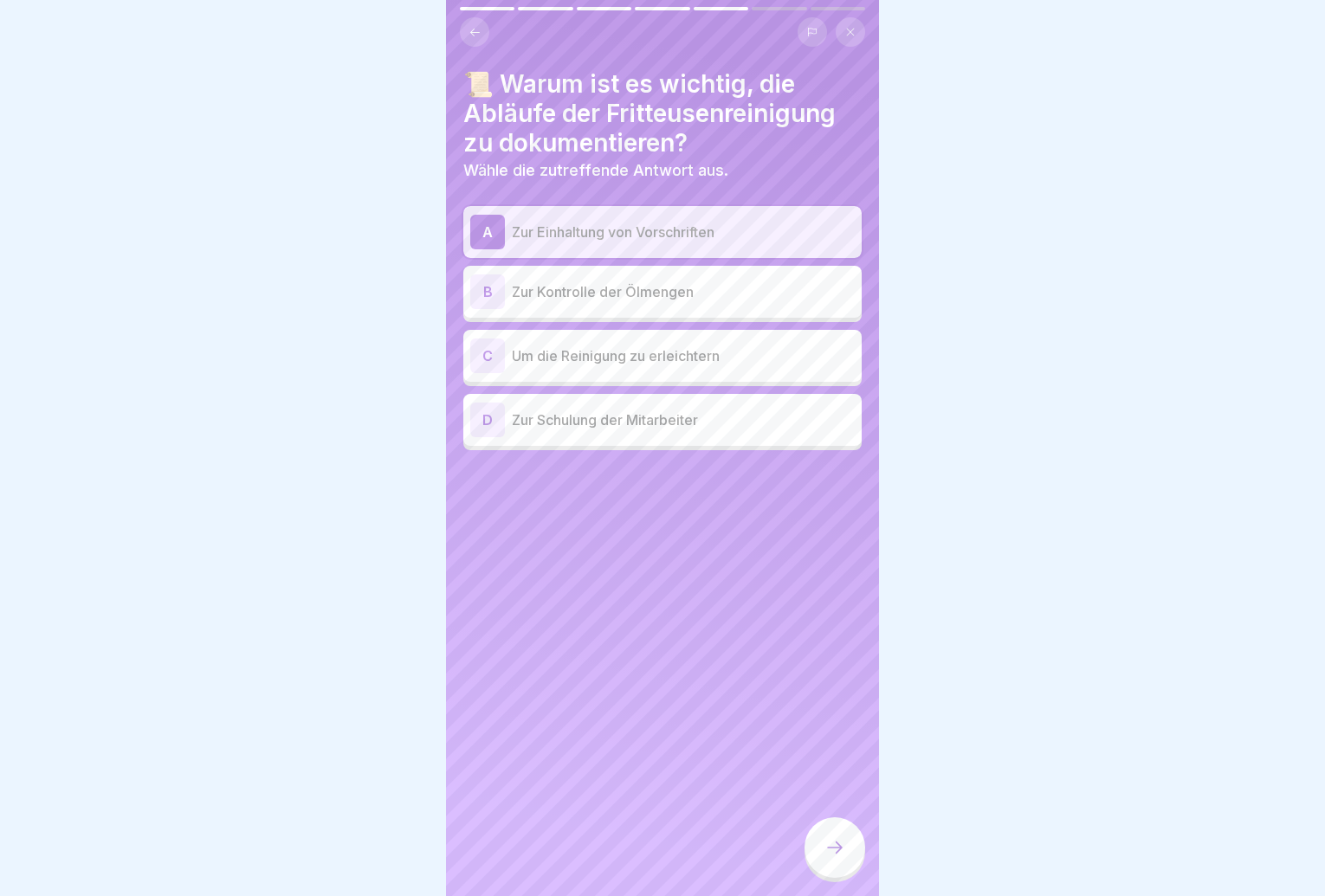
click at [675, 299] on p "Zur Kontrolle der Ölmengen" at bounding box center [683, 292] width 343 height 21
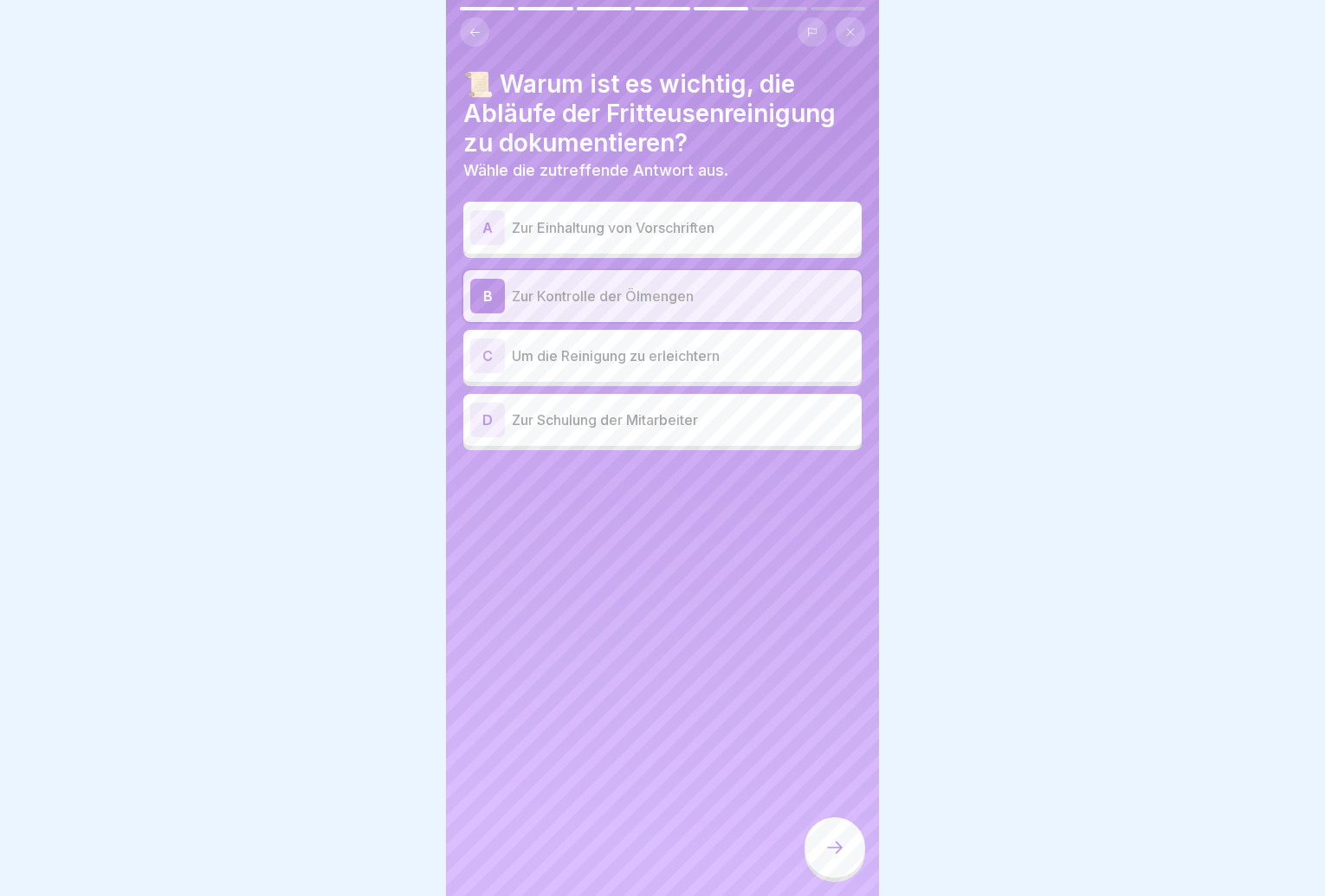
click at [836, 853] on div at bounding box center [835, 848] width 60 height 60
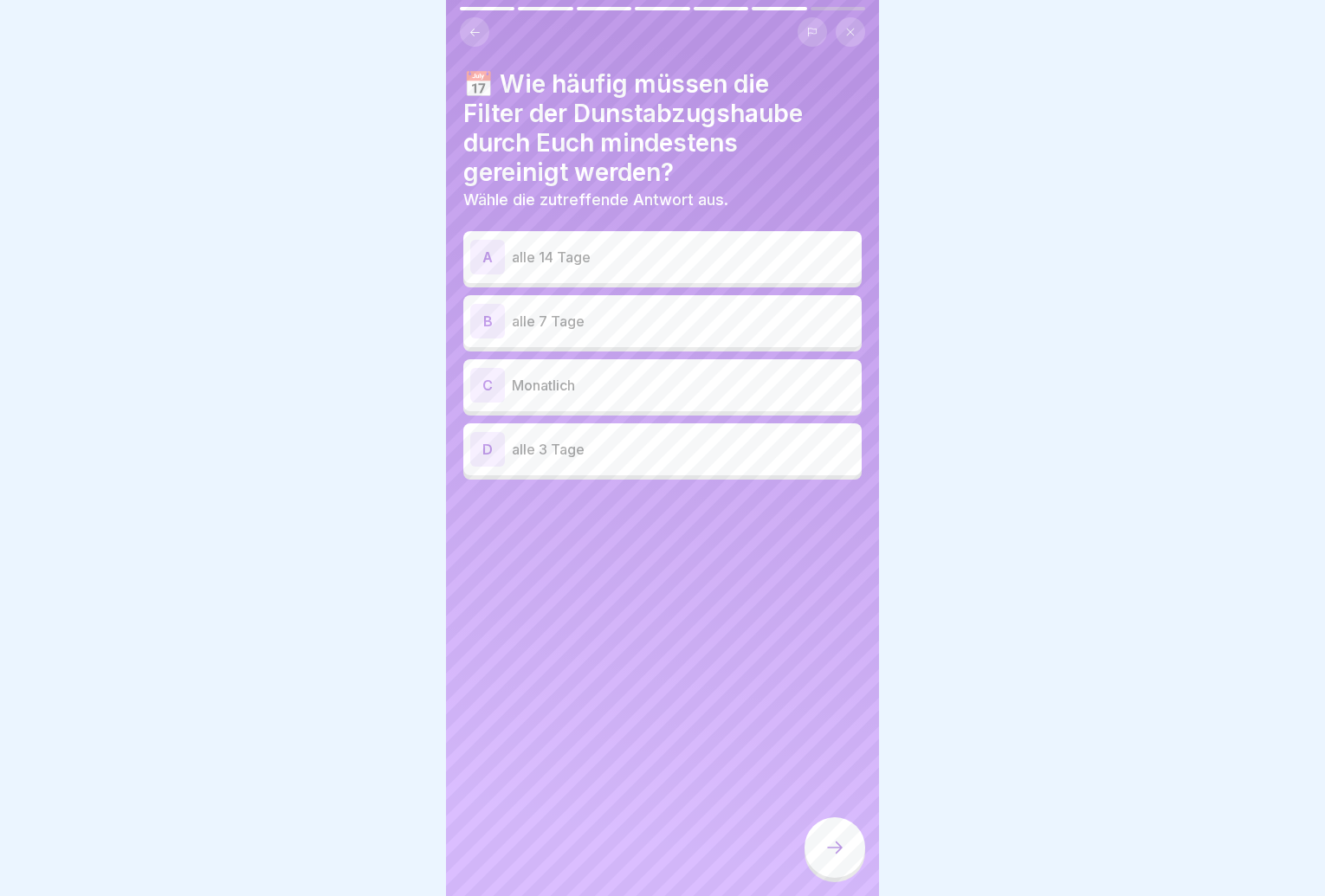
click at [745, 264] on p "alle 14 Tage" at bounding box center [683, 257] width 343 height 21
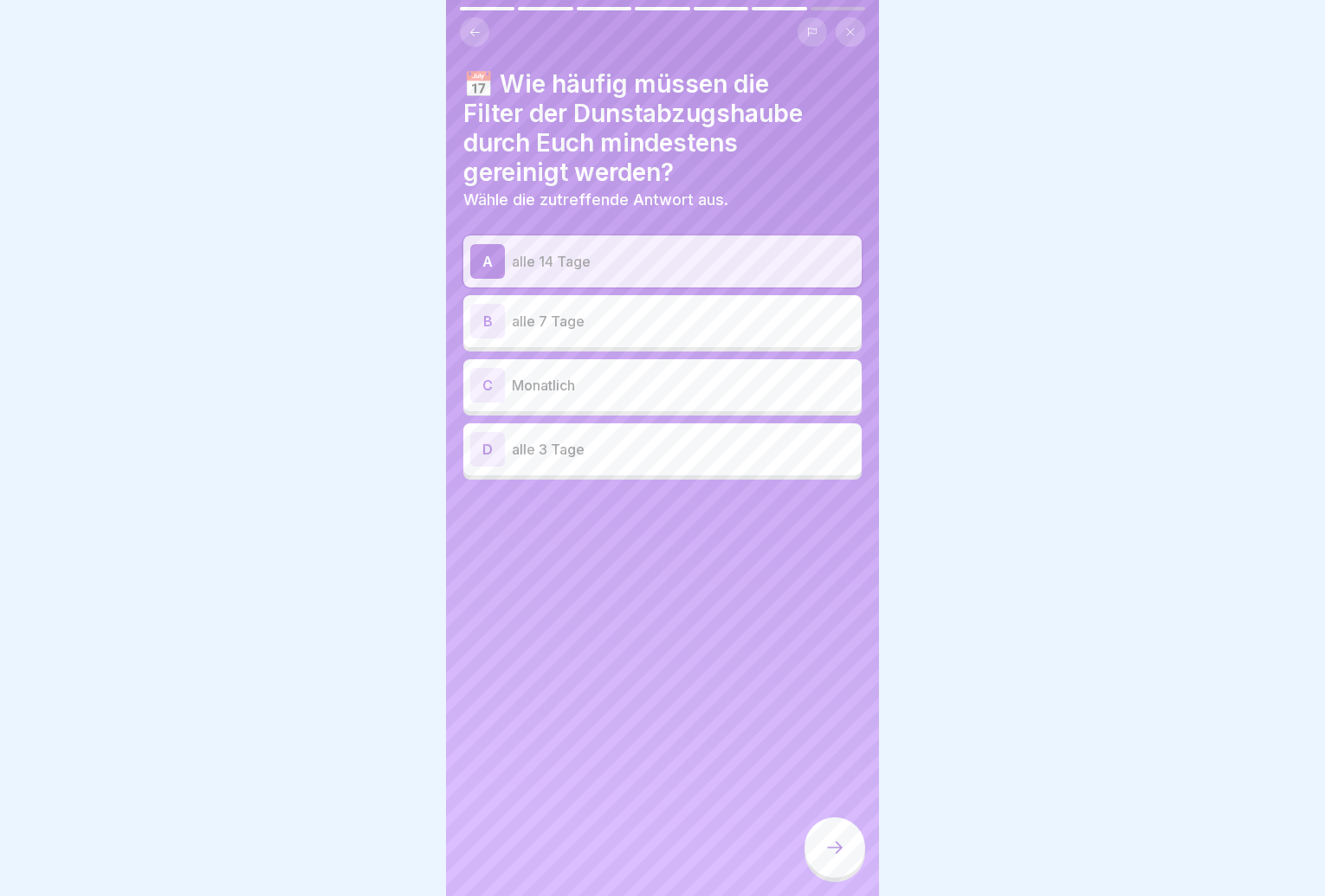
click at [831, 833] on div at bounding box center [835, 848] width 60 height 60
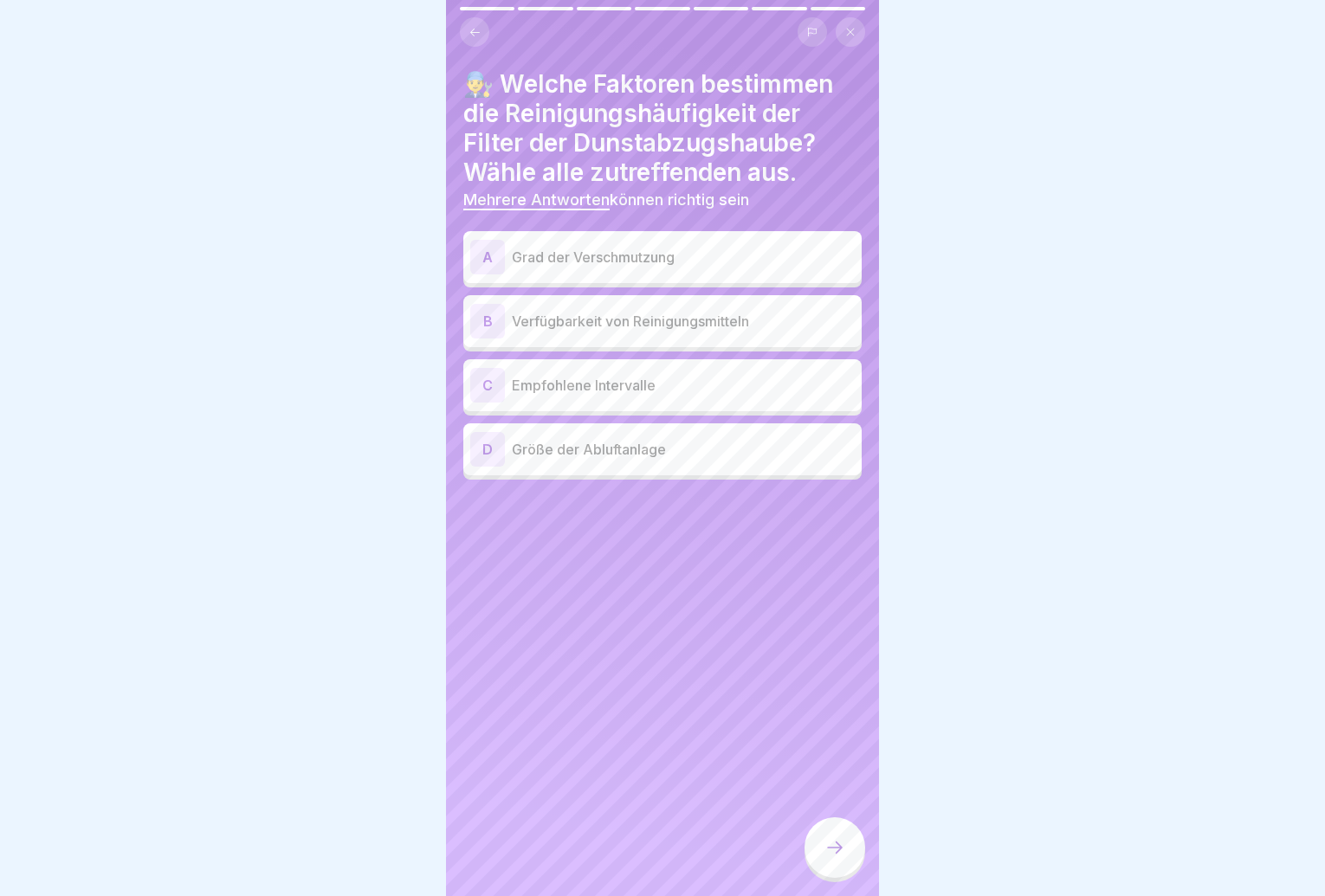
click at [691, 279] on div "A Grad der Verschmutzung" at bounding box center [662, 257] width 399 height 52
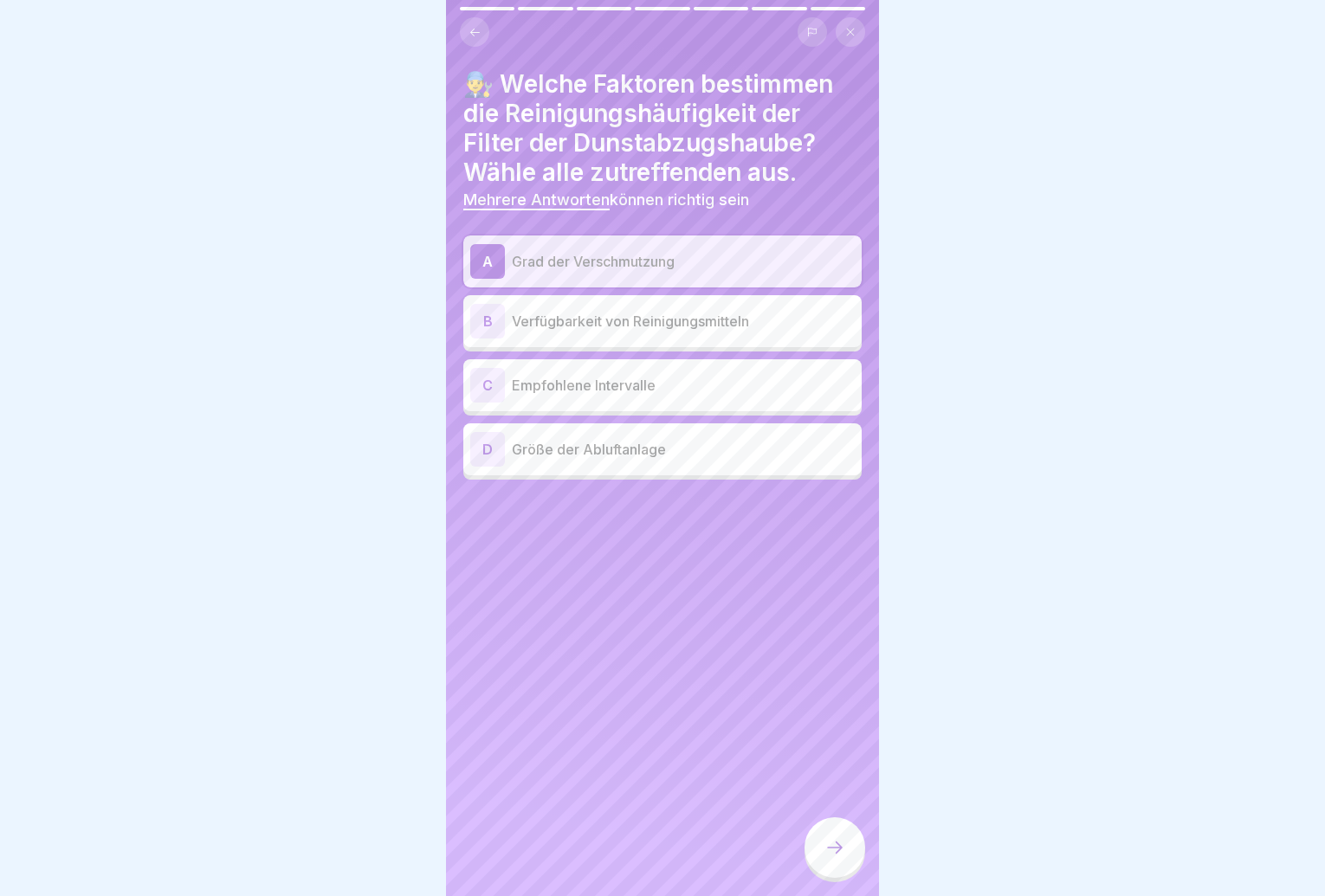
click at [679, 403] on div "C Empfohlene Intervalle" at bounding box center [662, 385] width 399 height 52
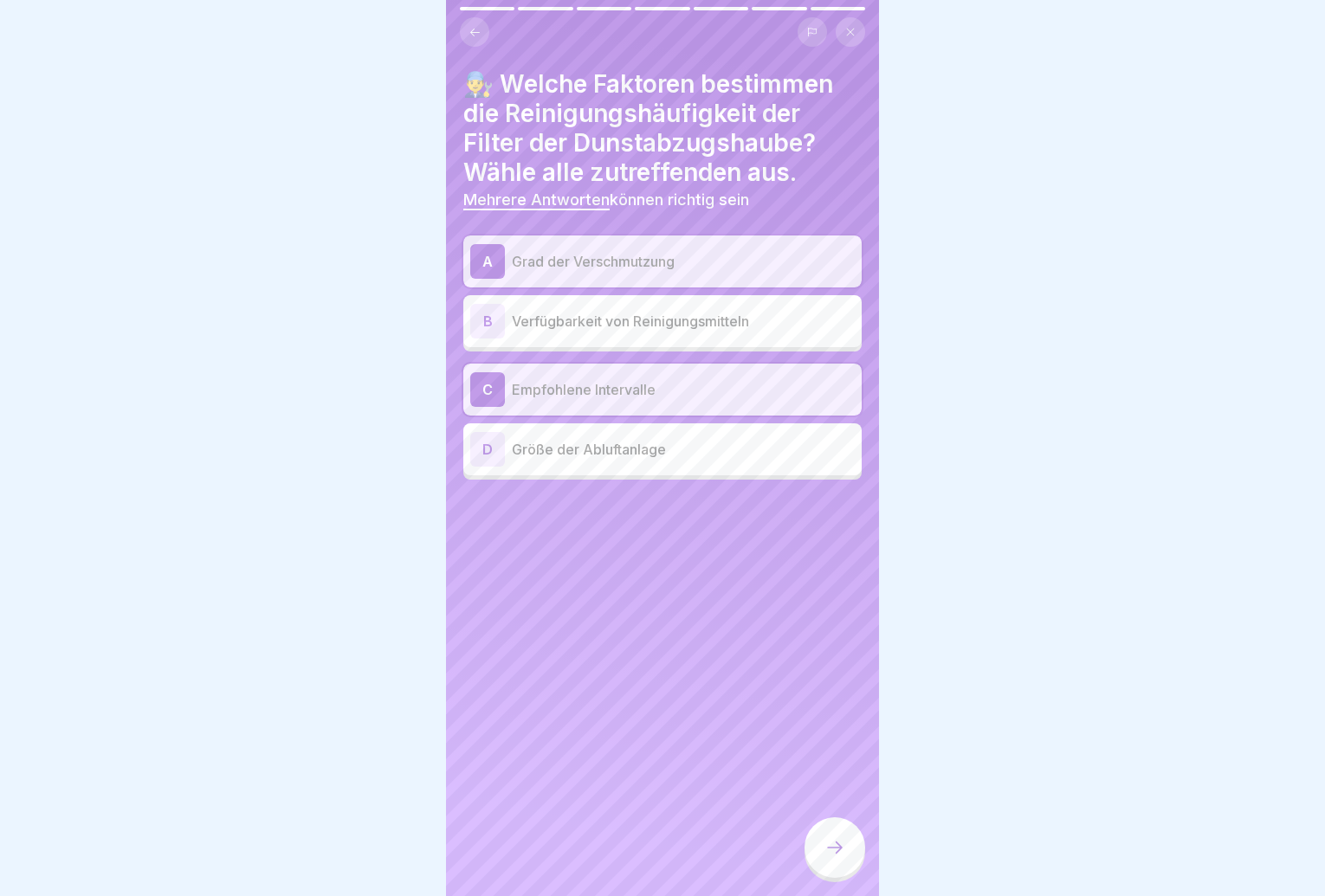
click at [832, 858] on icon at bounding box center [835, 848] width 21 height 21
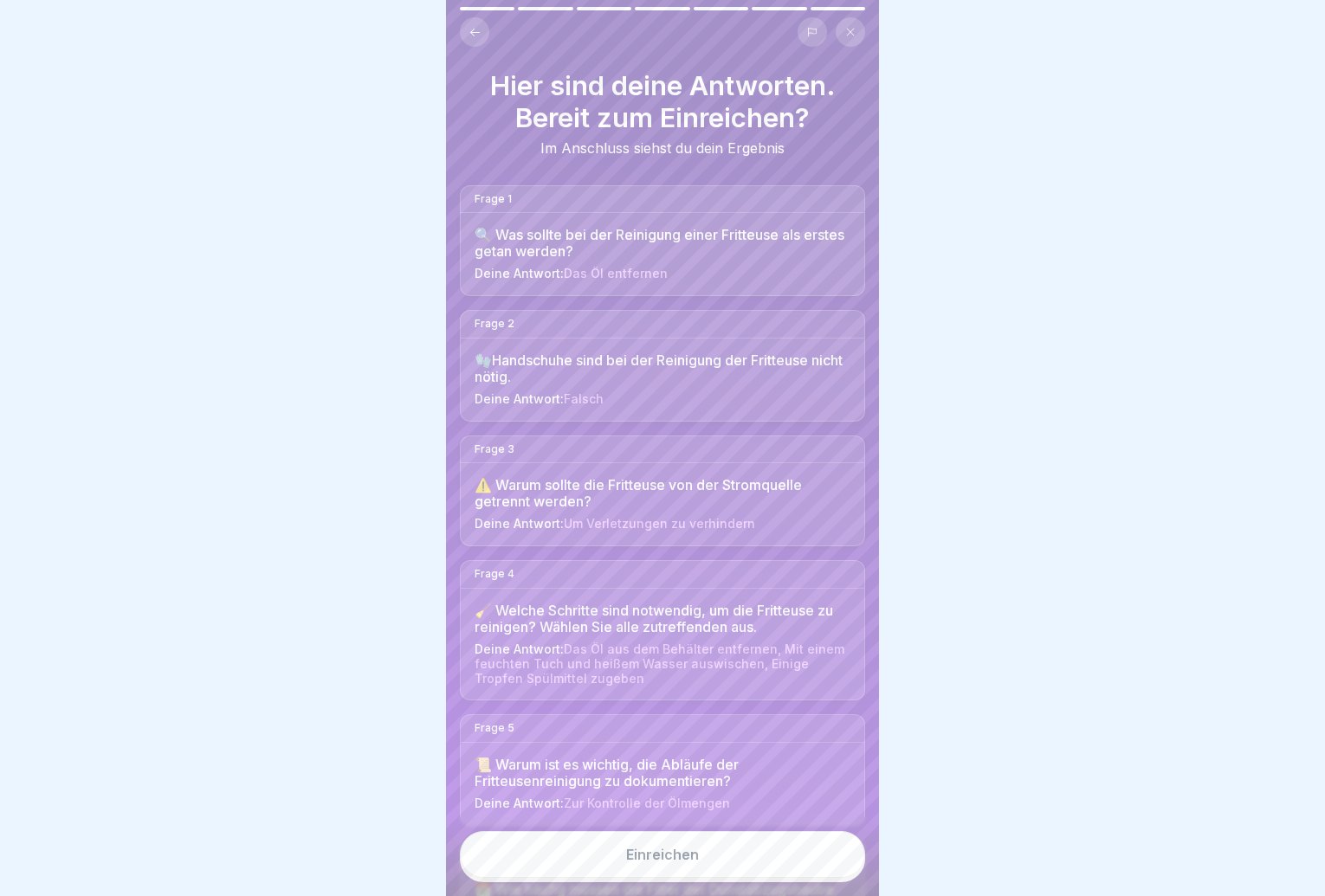
click at [819, 864] on button "Einreichen" at bounding box center [662, 854] width 405 height 46
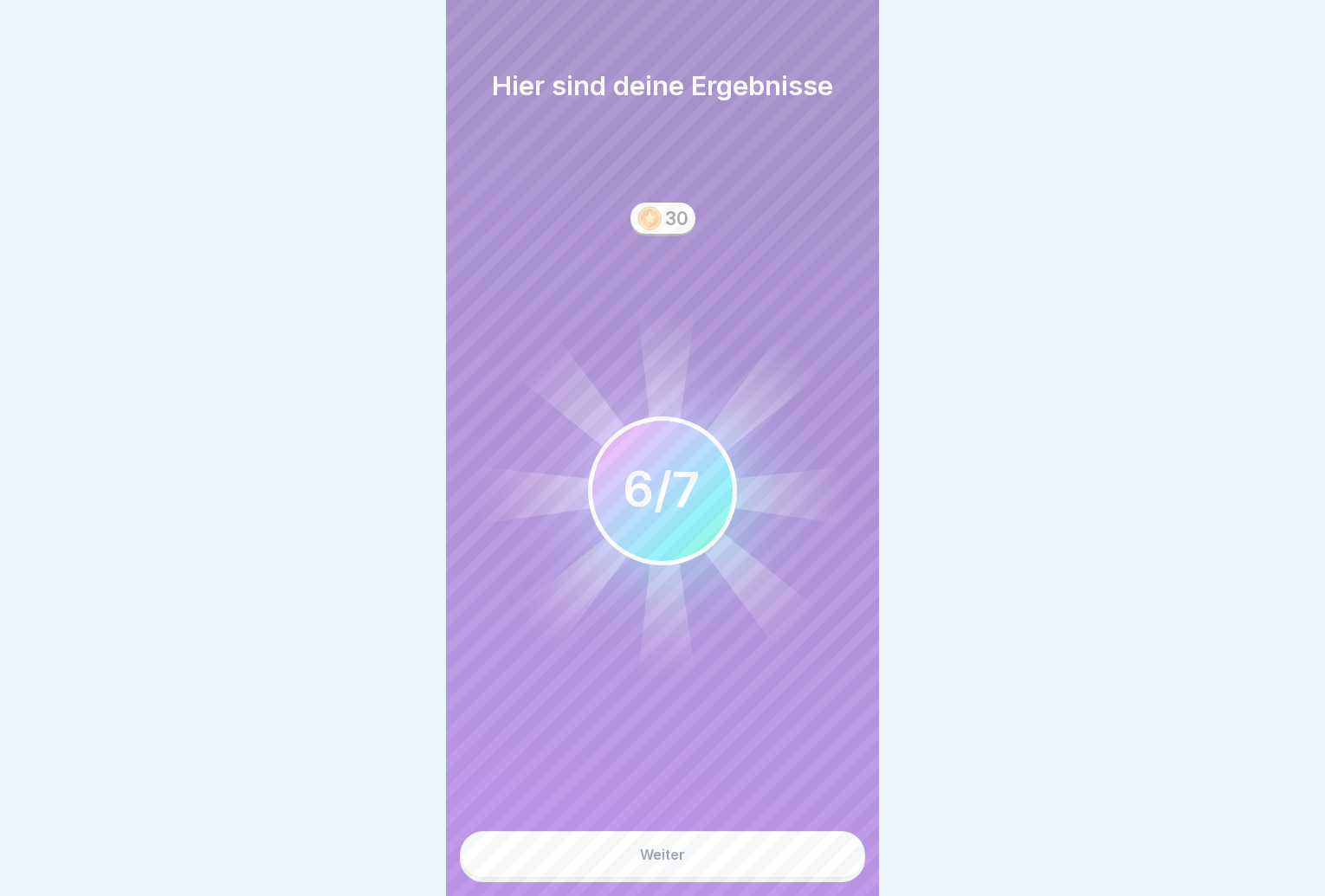
click at [787, 865] on button "Weiter" at bounding box center [662, 854] width 405 height 46
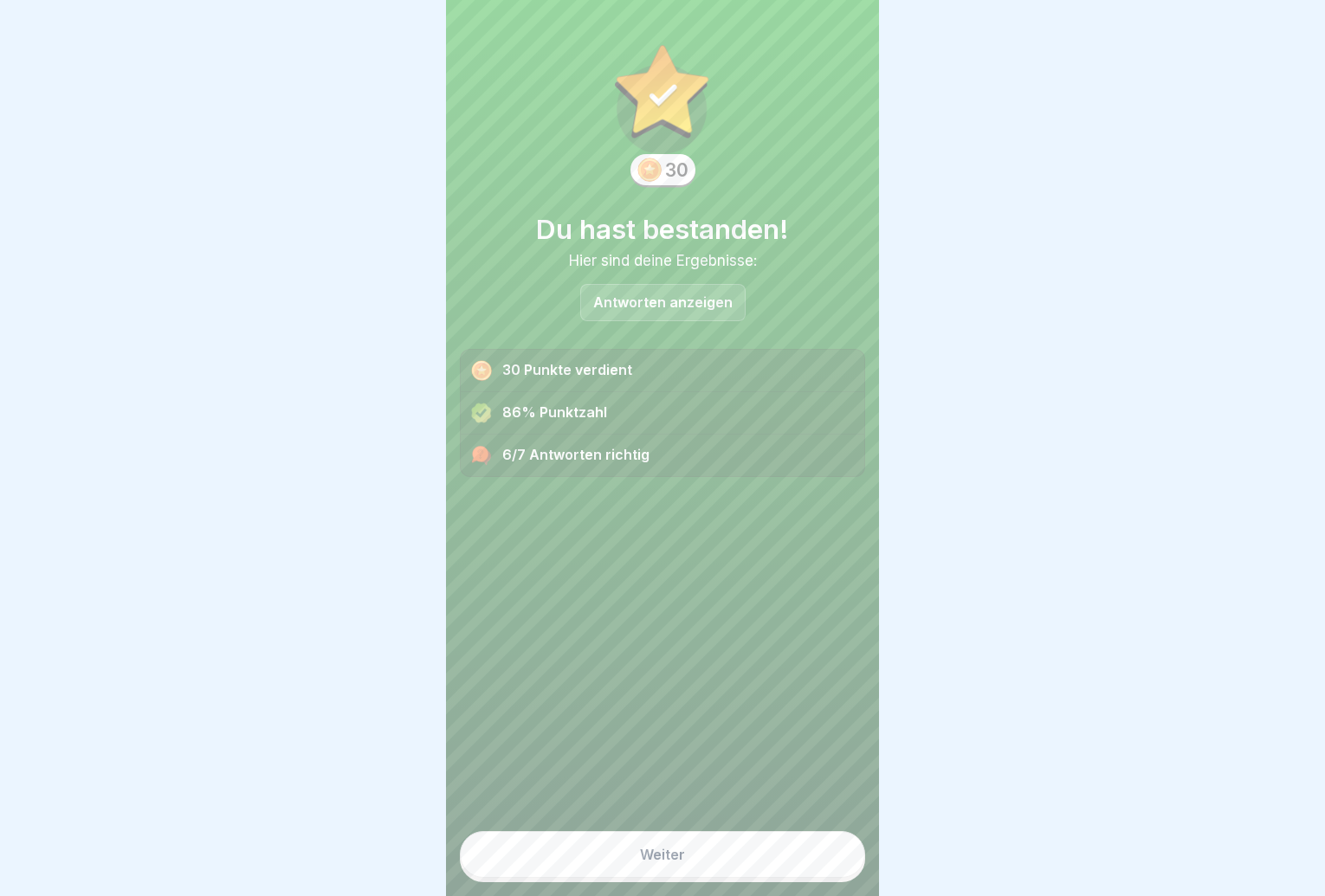
click at [787, 865] on button "Weiter" at bounding box center [662, 854] width 405 height 46
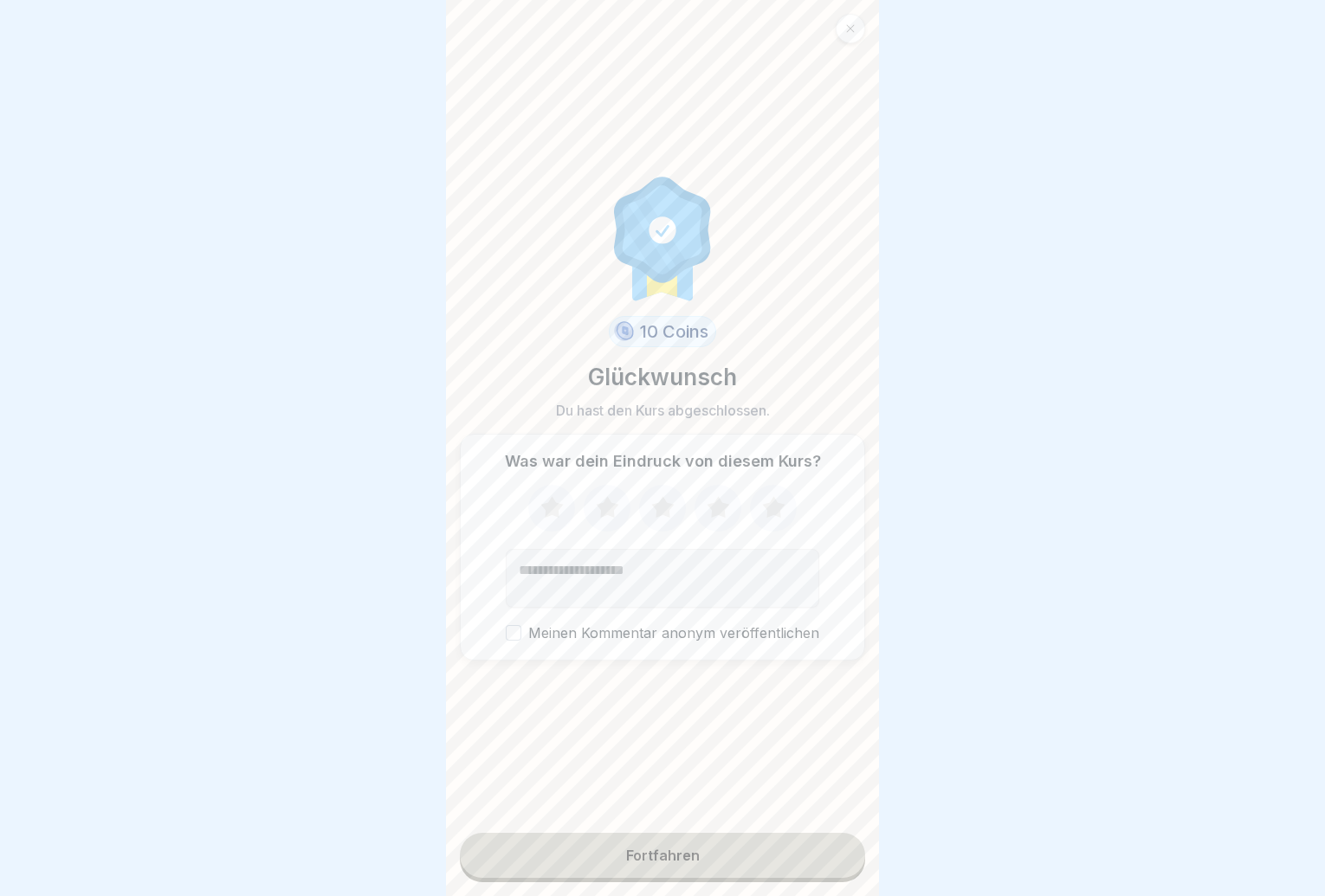
click at [787, 865] on button "Fortfahren" at bounding box center [662, 856] width 405 height 45
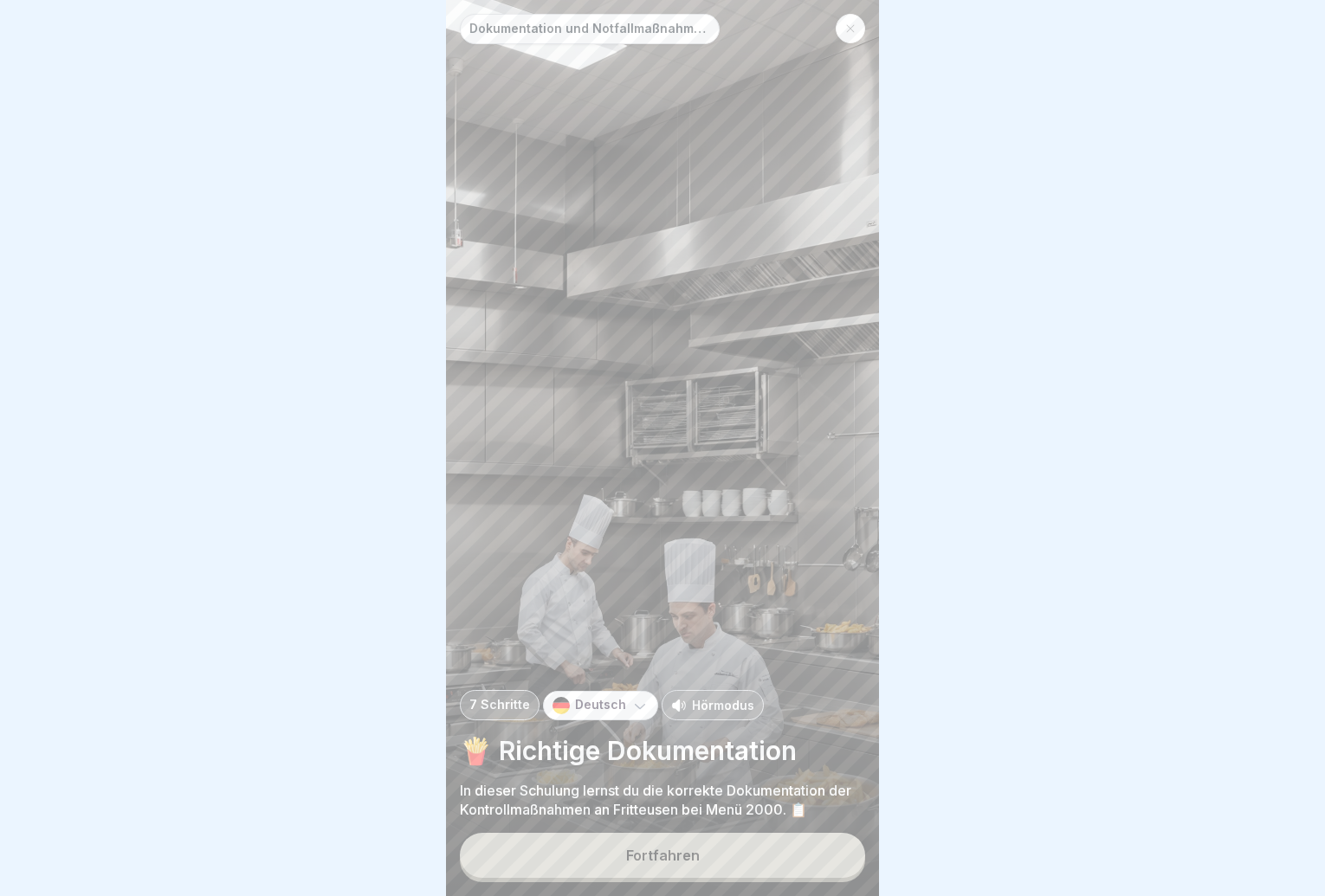
click at [785, 865] on button "Fortfahren" at bounding box center [662, 856] width 405 height 45
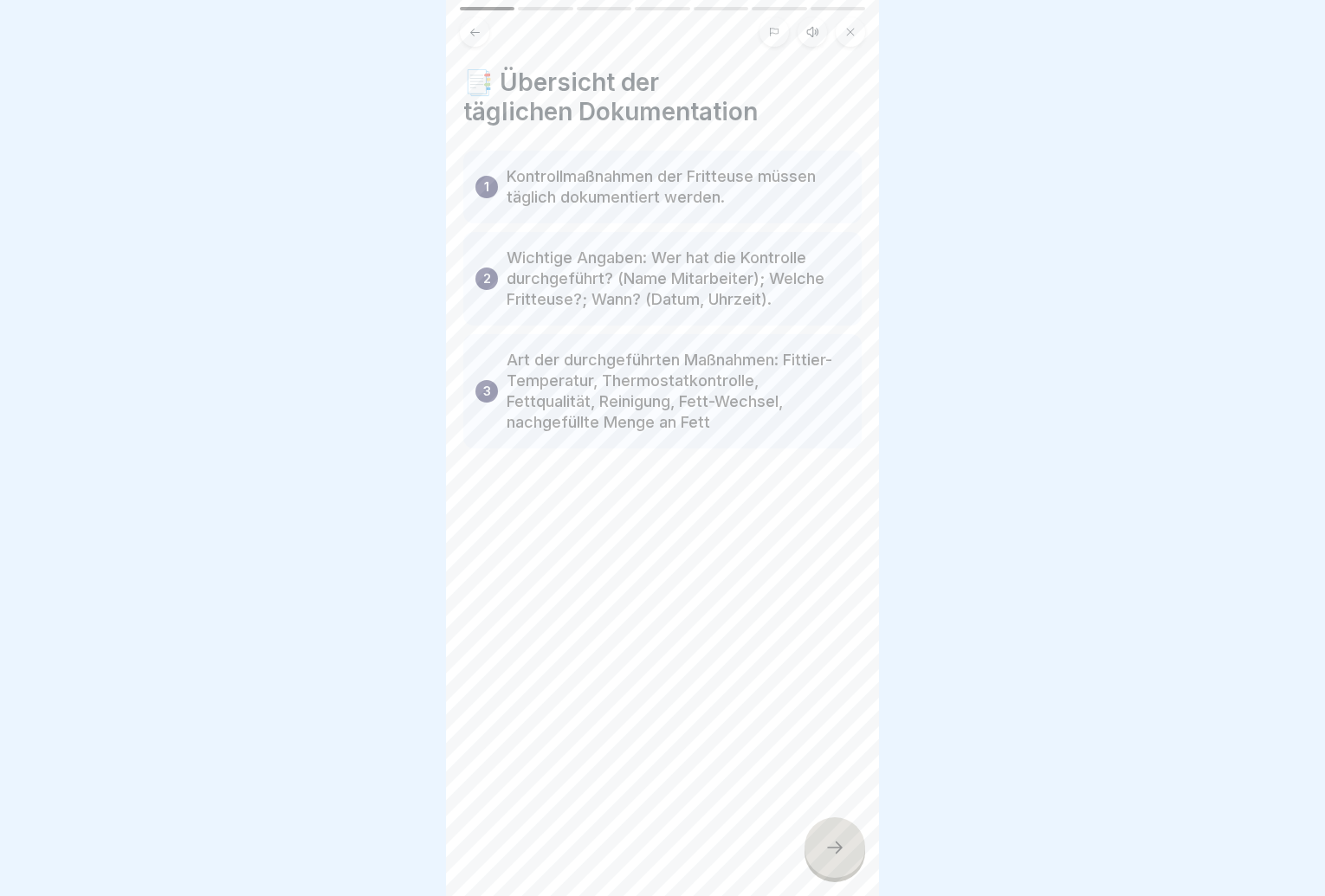
click at [783, 854] on div "📑 Übersicht der täglichen Dokumentation 1 Kontrollmaßnahmen der Fritteuse müsse…" at bounding box center [662, 448] width 433 height 896
click at [834, 858] on icon at bounding box center [835, 848] width 21 height 21
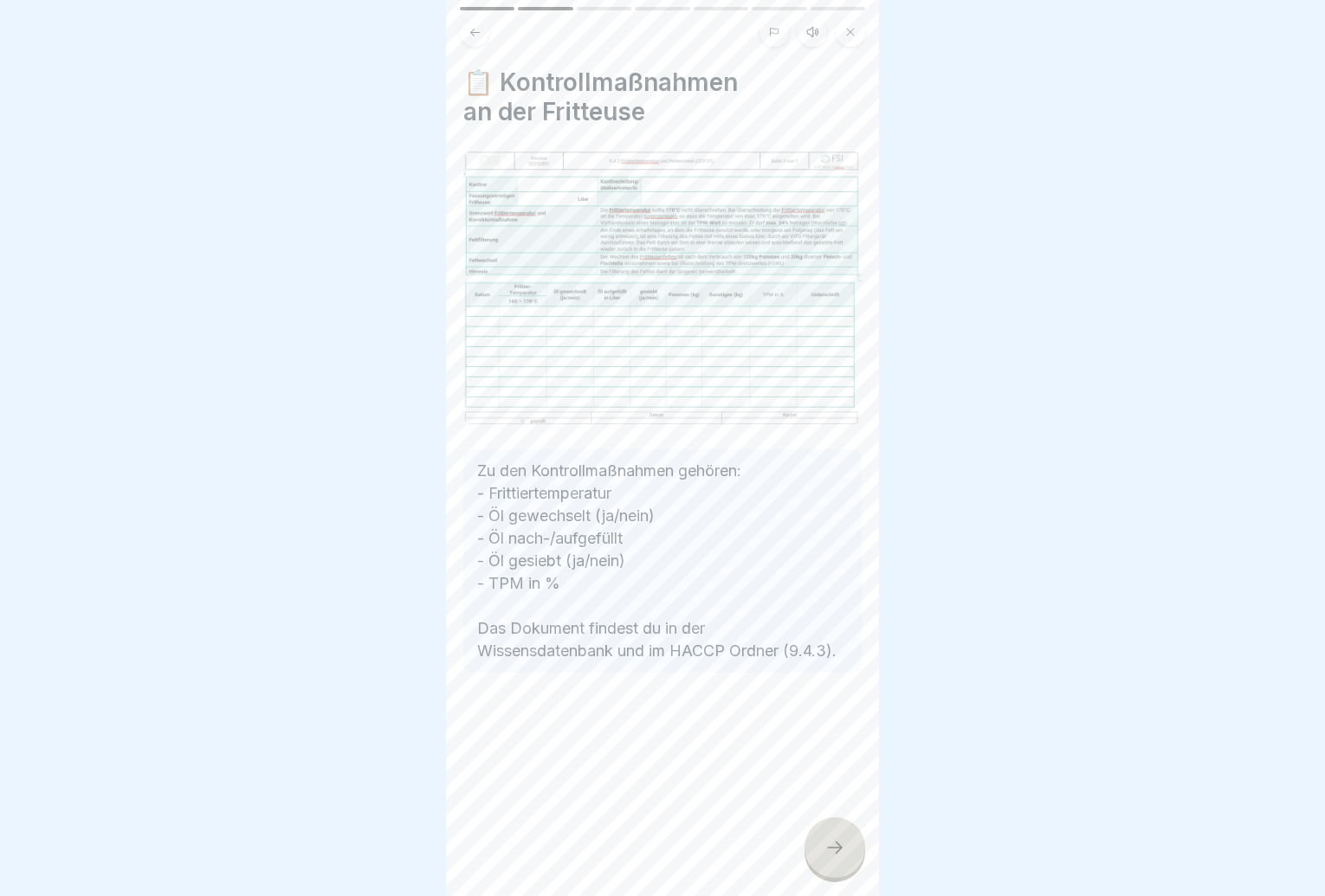
click at [829, 849] on div at bounding box center [835, 848] width 60 height 60
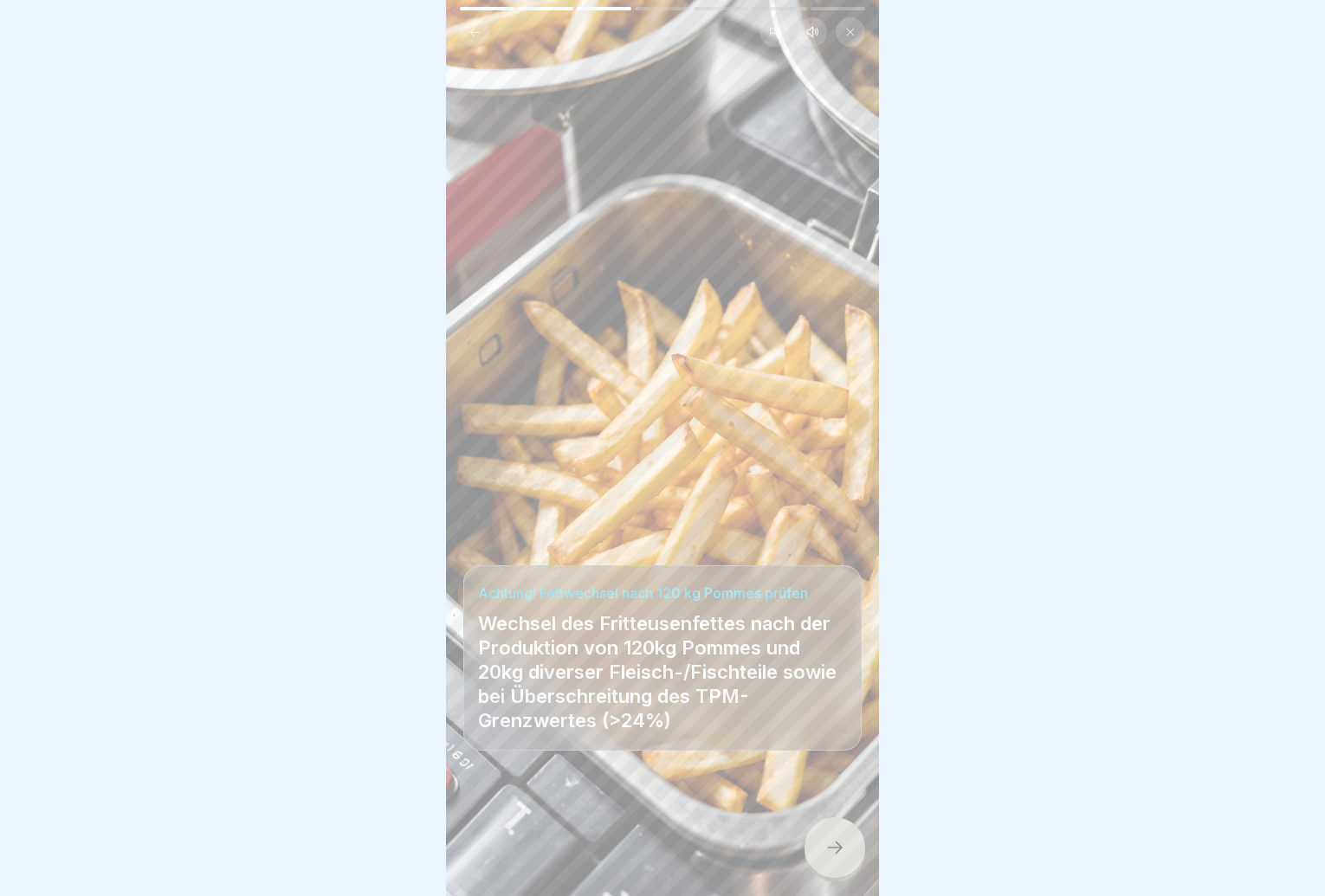
click at [827, 851] on div at bounding box center [835, 848] width 60 height 60
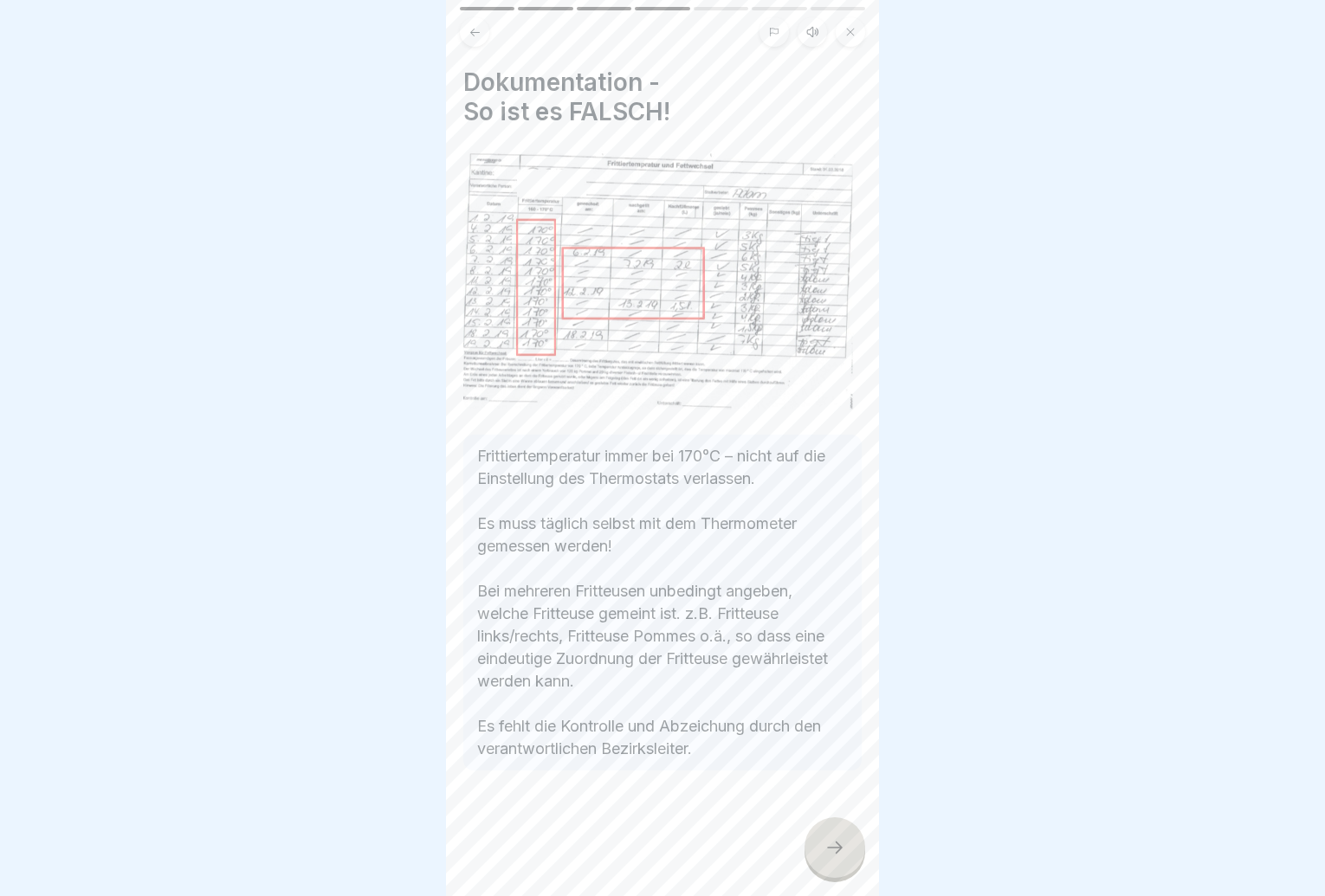
click at [800, 861] on div at bounding box center [662, 823] width 399 height 104
click at [802, 857] on div at bounding box center [662, 823] width 399 height 104
click at [808, 853] on div at bounding box center [835, 848] width 60 height 60
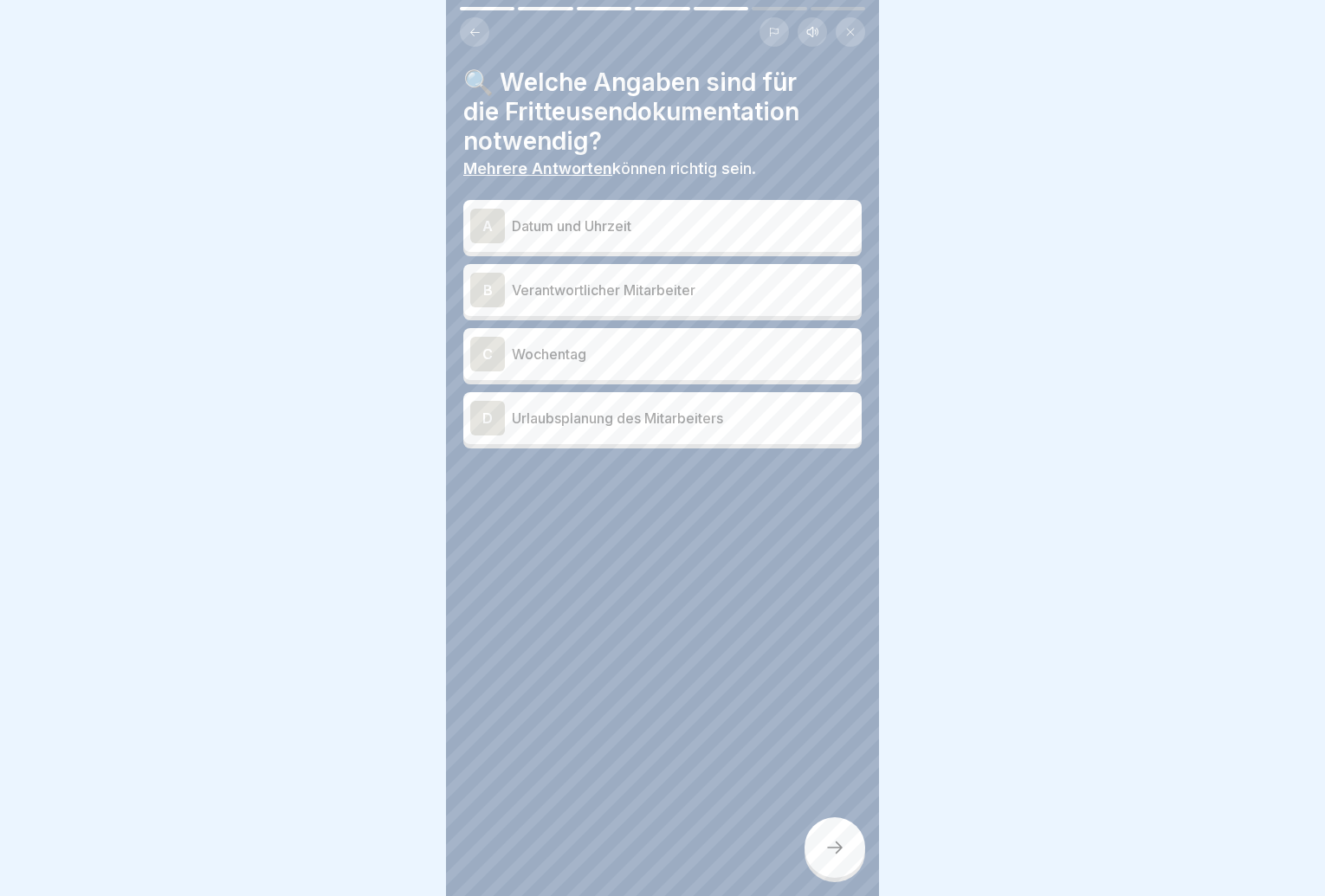
click at [682, 233] on p "Datum und Uhrzeit" at bounding box center [683, 226] width 343 height 21
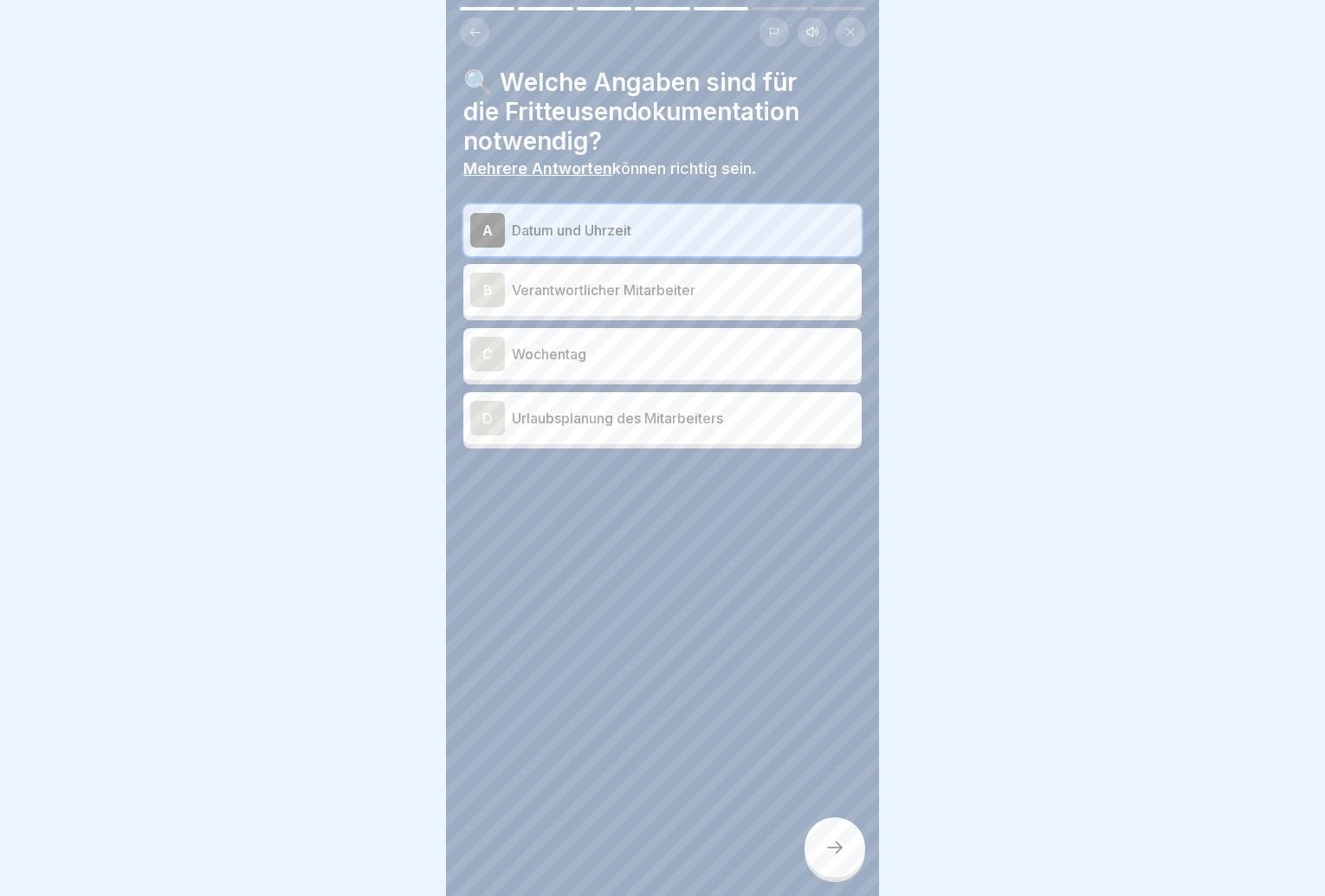
click at [683, 312] on div "B Verantwortlicher Mitarbeiter" at bounding box center [662, 289] width 399 height 52
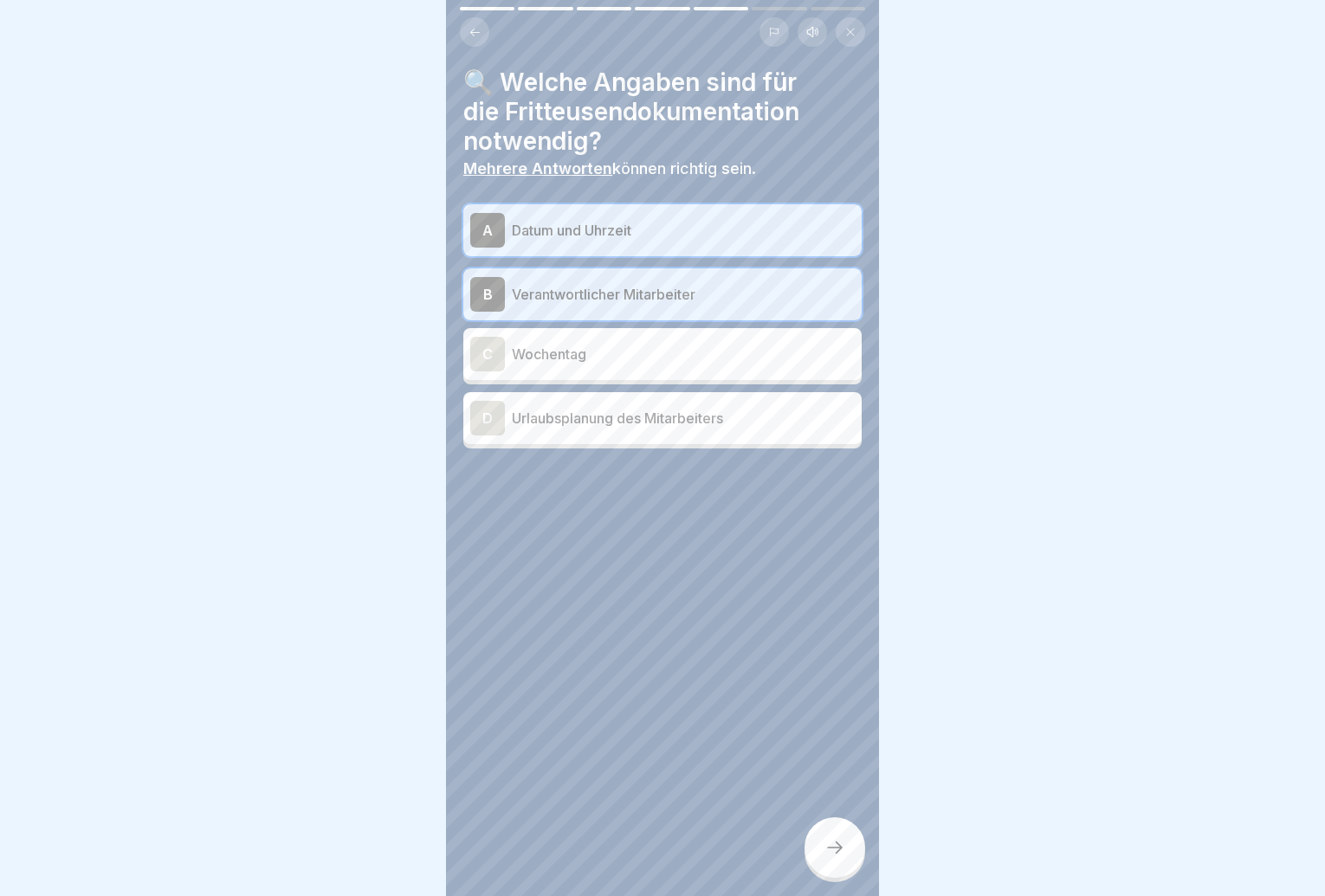
click at [830, 851] on div at bounding box center [835, 848] width 60 height 60
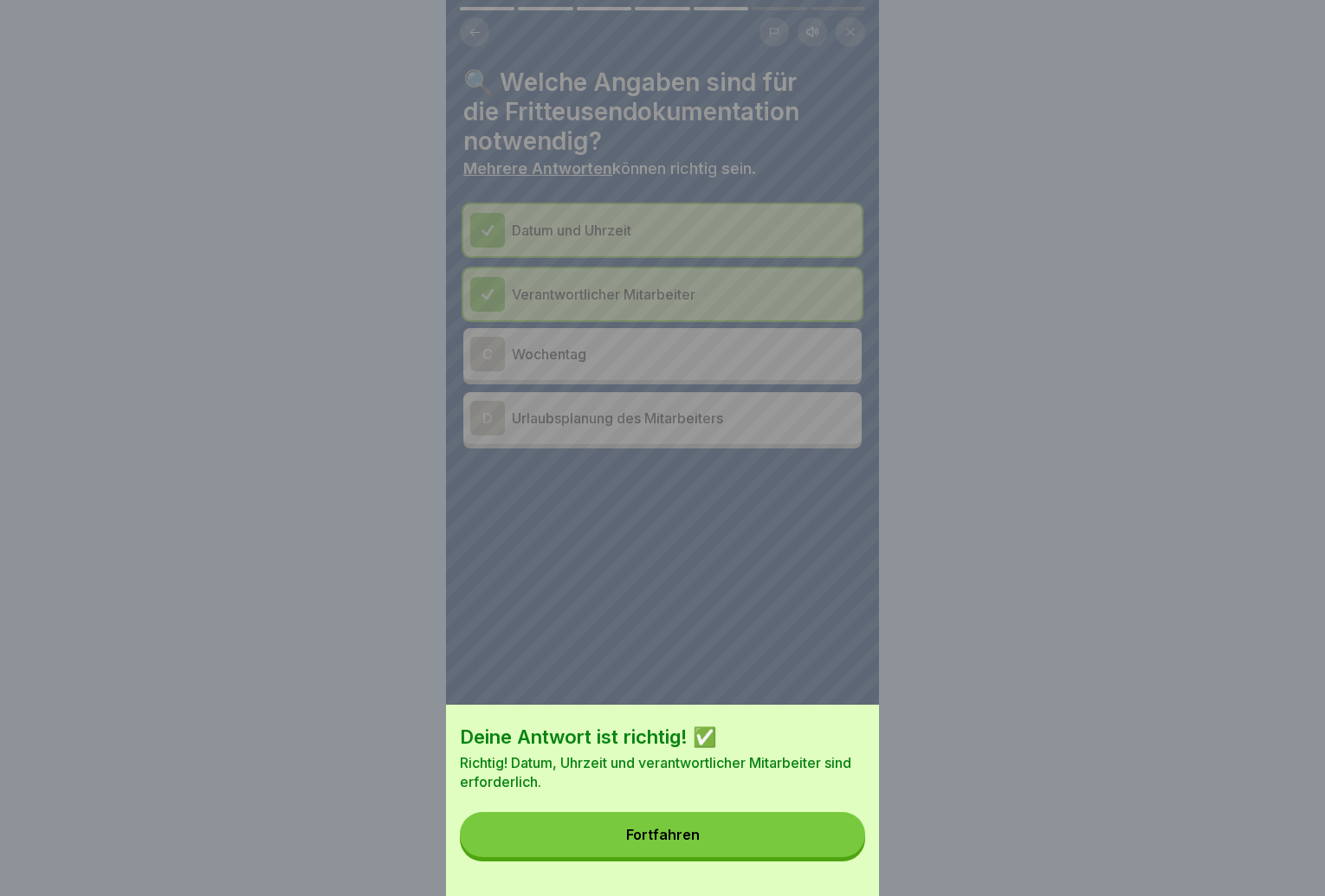
click at [830, 851] on button "Fortfahren" at bounding box center [662, 836] width 405 height 45
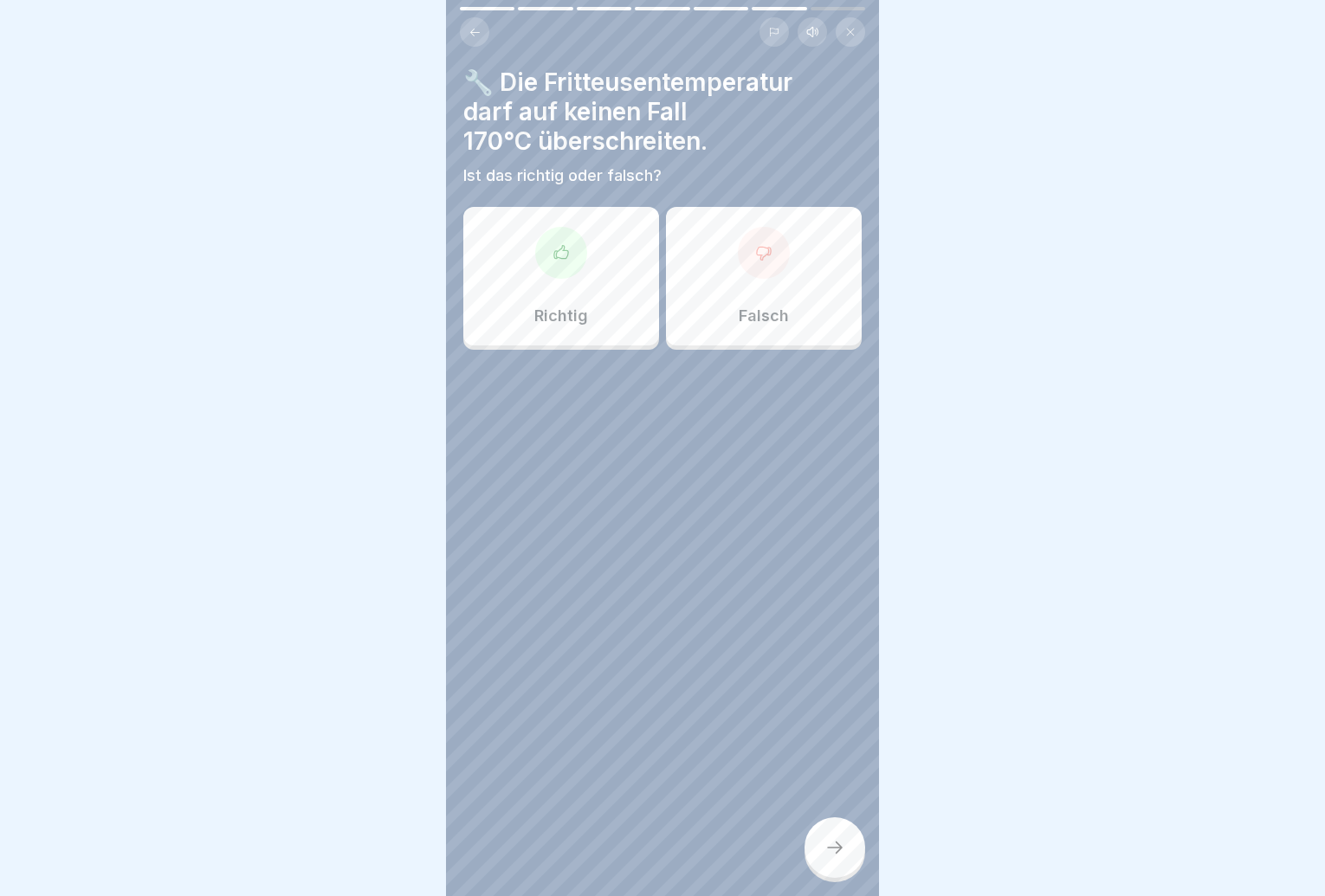
click at [465, 299] on div "Richtig" at bounding box center [560, 276] width 196 height 139
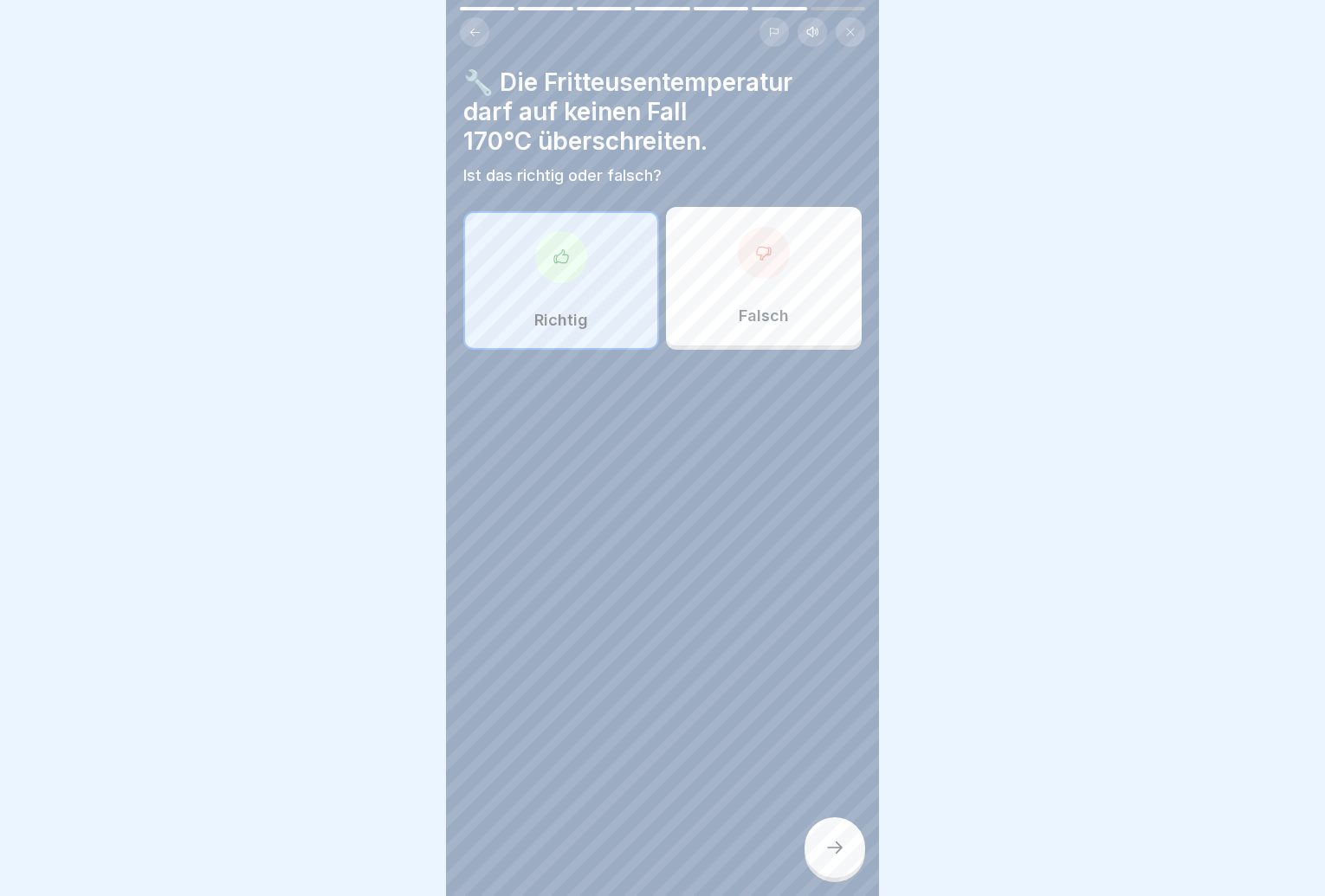
click at [820, 875] on div at bounding box center [835, 848] width 60 height 60
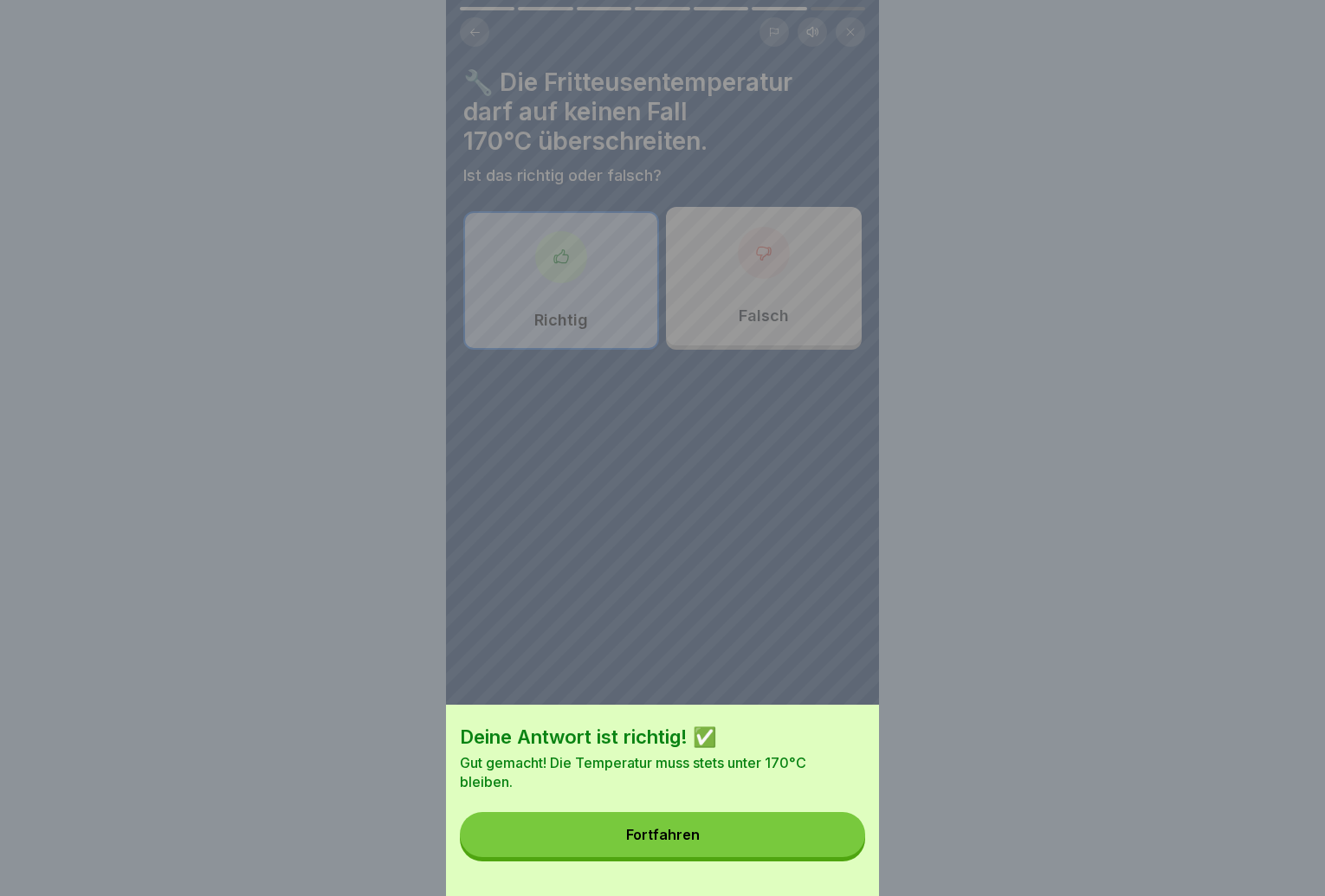
click at [822, 874] on div "Deine Antwort ist richtig! ✅ Gut gemacht! Die Temperatur muss stets unter 170°C…" at bounding box center [662, 801] width 433 height 192
click at [822, 857] on button "Fortfahren" at bounding box center [662, 836] width 405 height 45
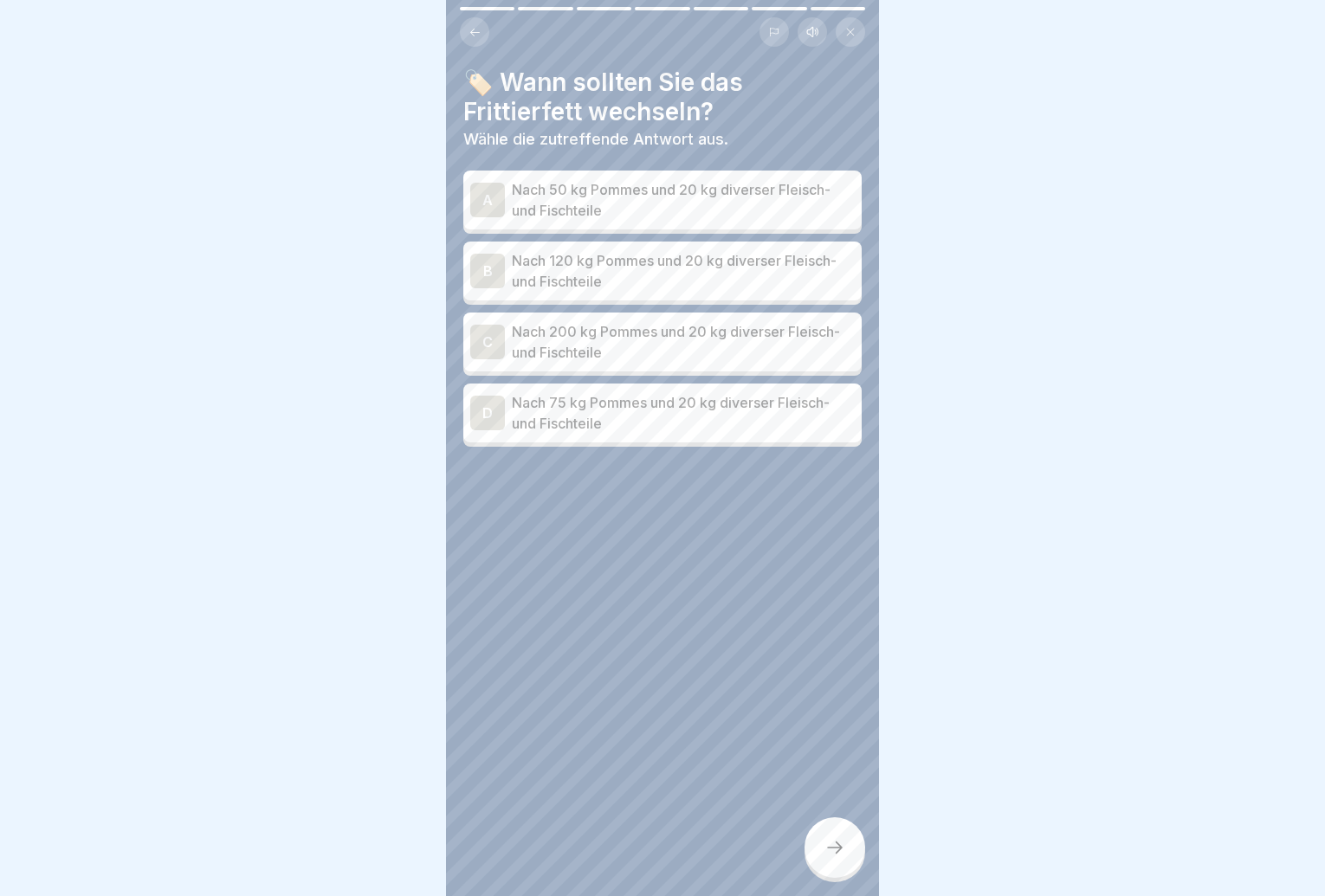
click at [797, 407] on p "Nach 75 kg Pommes und 20 kg diverser Fleisch- und Fischteile" at bounding box center [683, 413] width 343 height 42
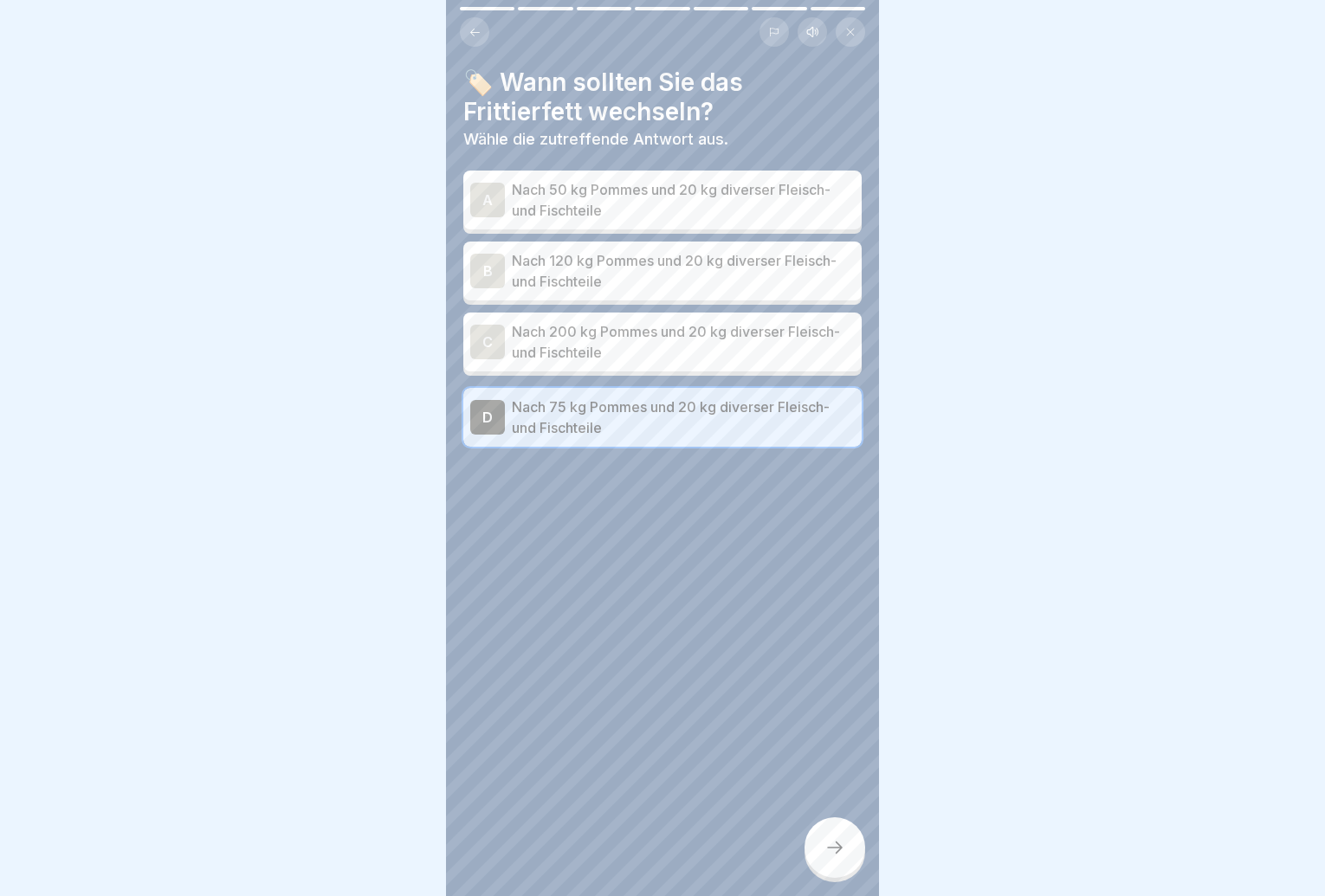
click at [813, 853] on div at bounding box center [835, 848] width 60 height 60
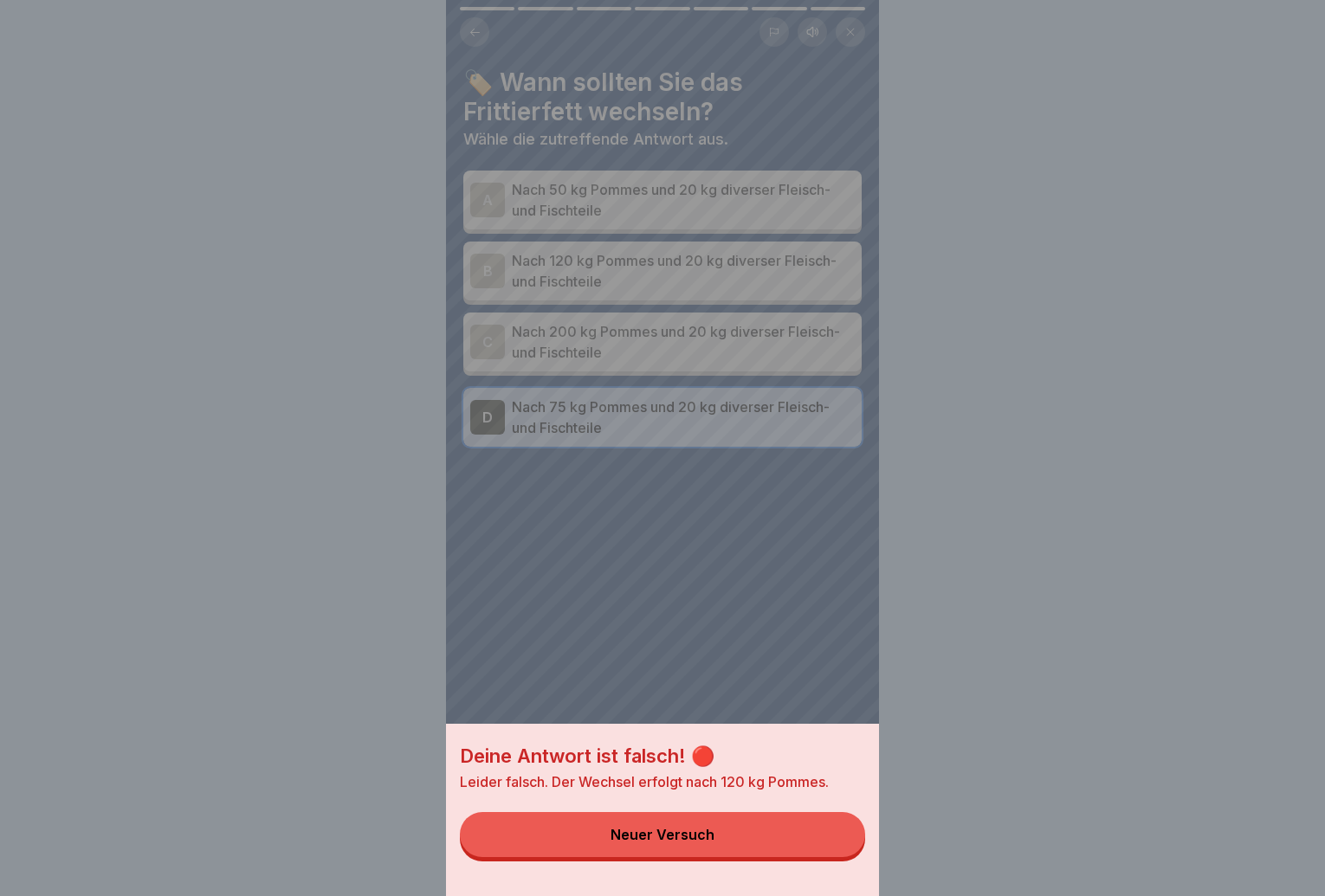
click at [813, 853] on button "Neuer Versuch" at bounding box center [662, 836] width 405 height 45
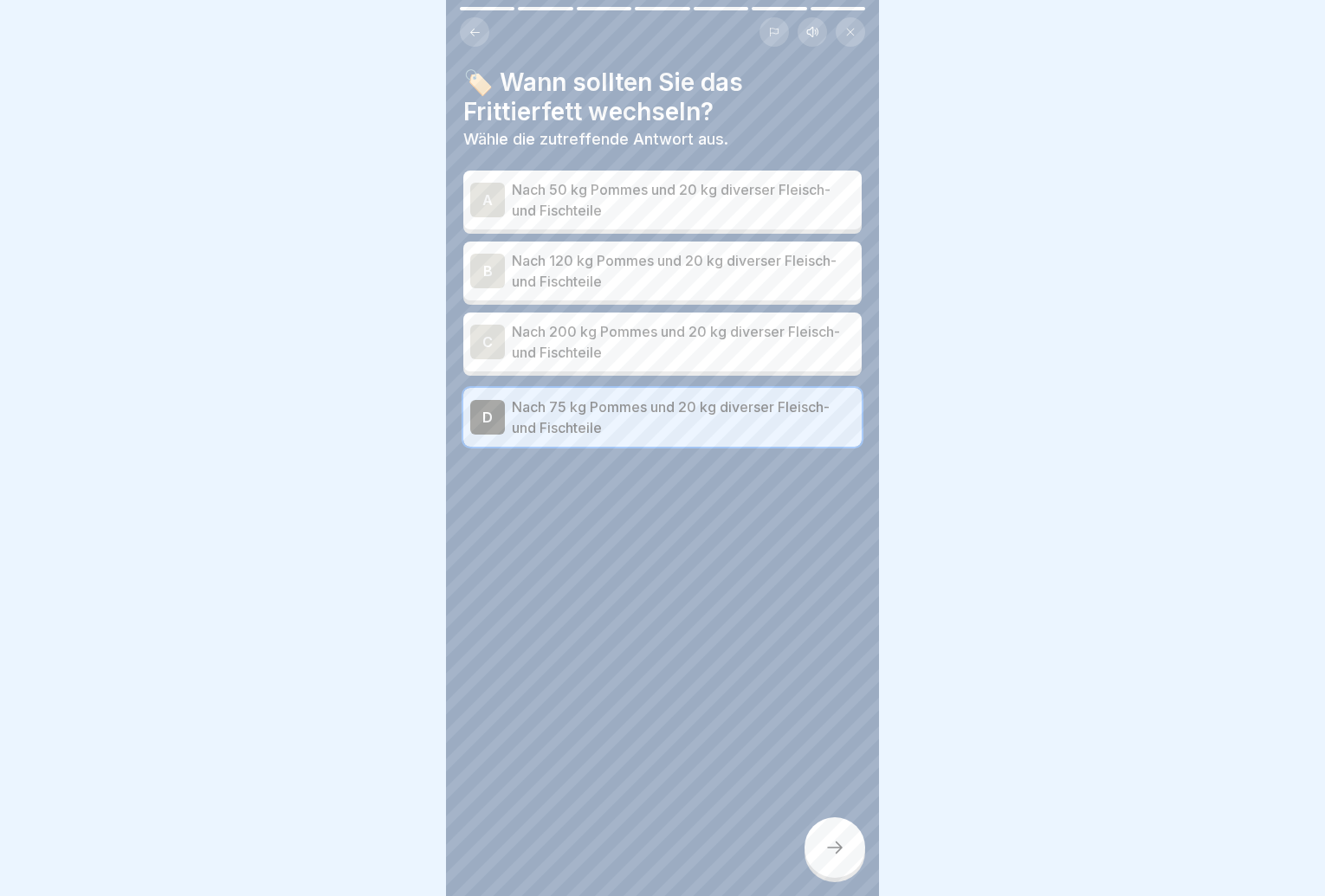
click at [770, 439] on div "D Nach 75 kg Pommes und 20 kg diverser Fleisch- und Fischteile" at bounding box center [662, 418] width 399 height 59
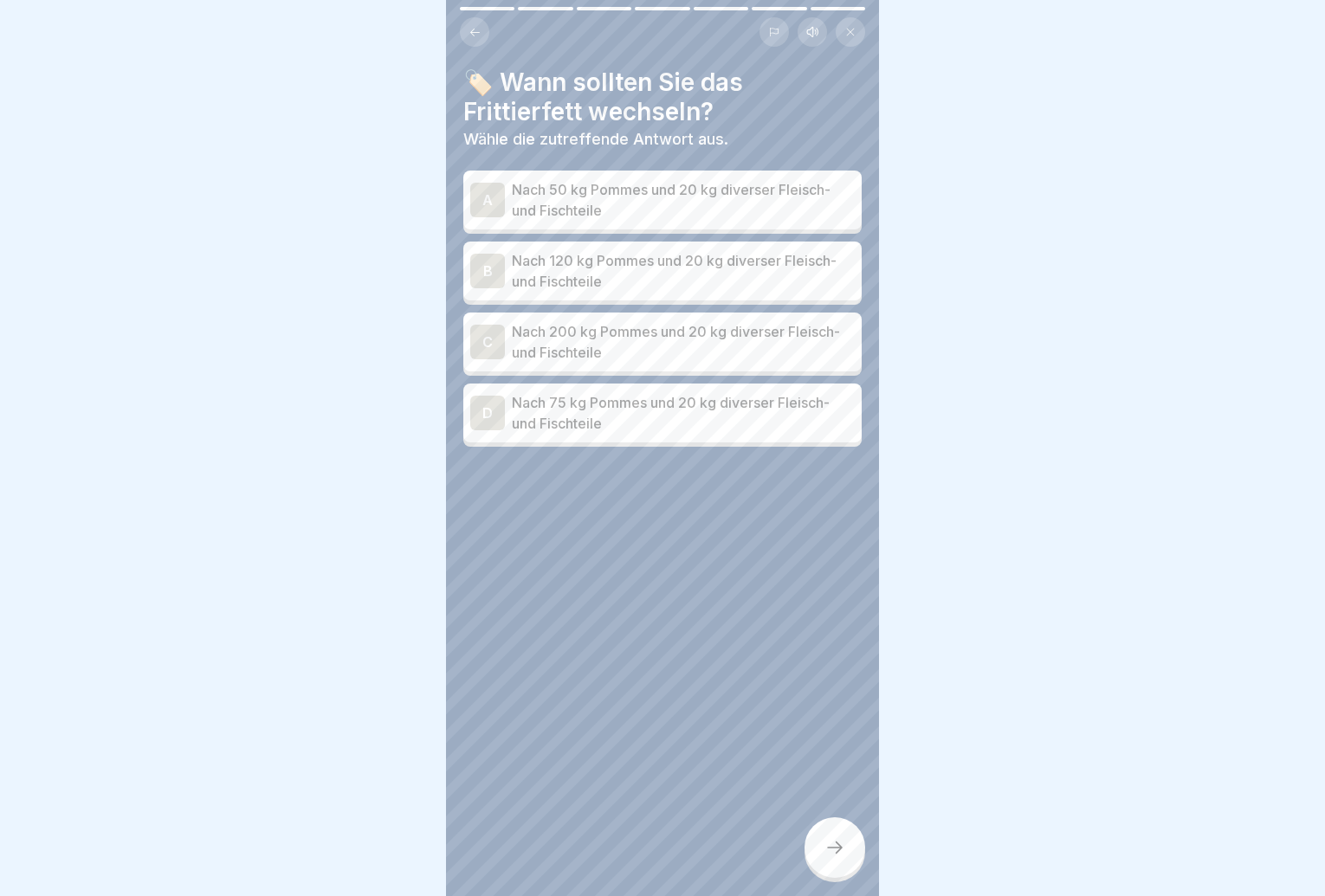
click at [752, 250] on p "Nach 120 kg Pommes und 20 kg diverser Fleisch- und Fischteile" at bounding box center [683, 271] width 343 height 42
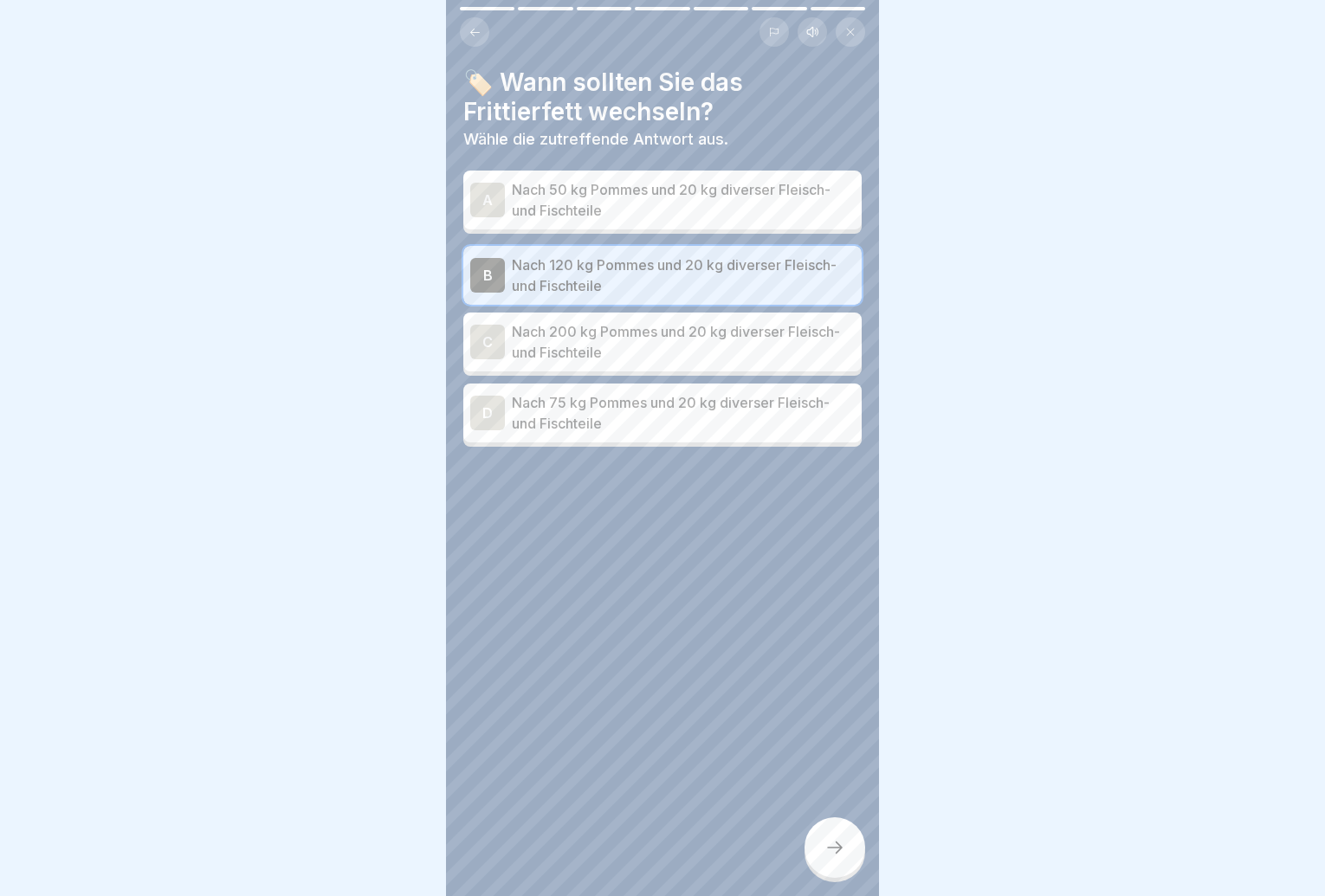
click at [828, 848] on div at bounding box center [835, 848] width 60 height 60
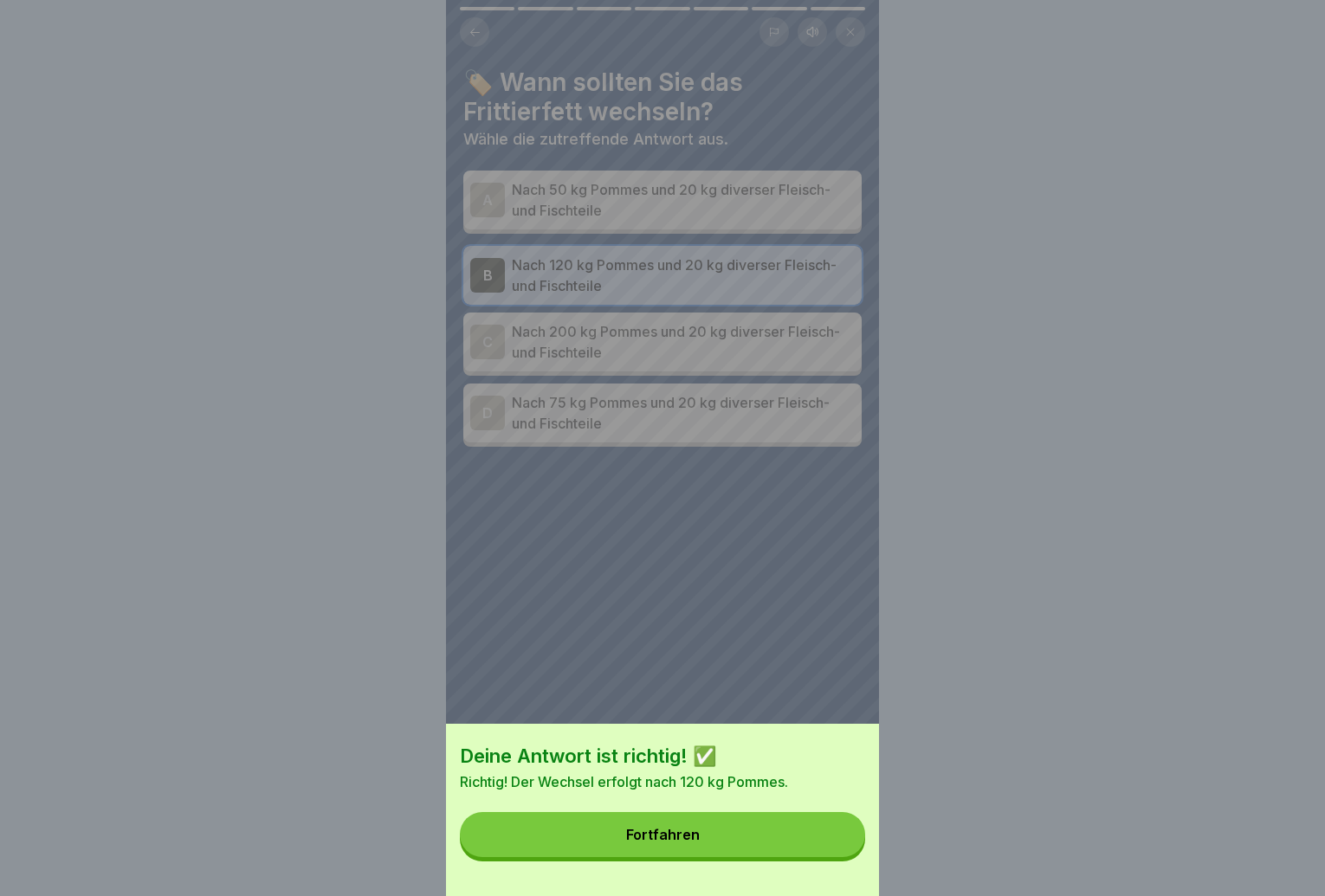
click at [816, 853] on button "Fortfahren" at bounding box center [662, 836] width 405 height 45
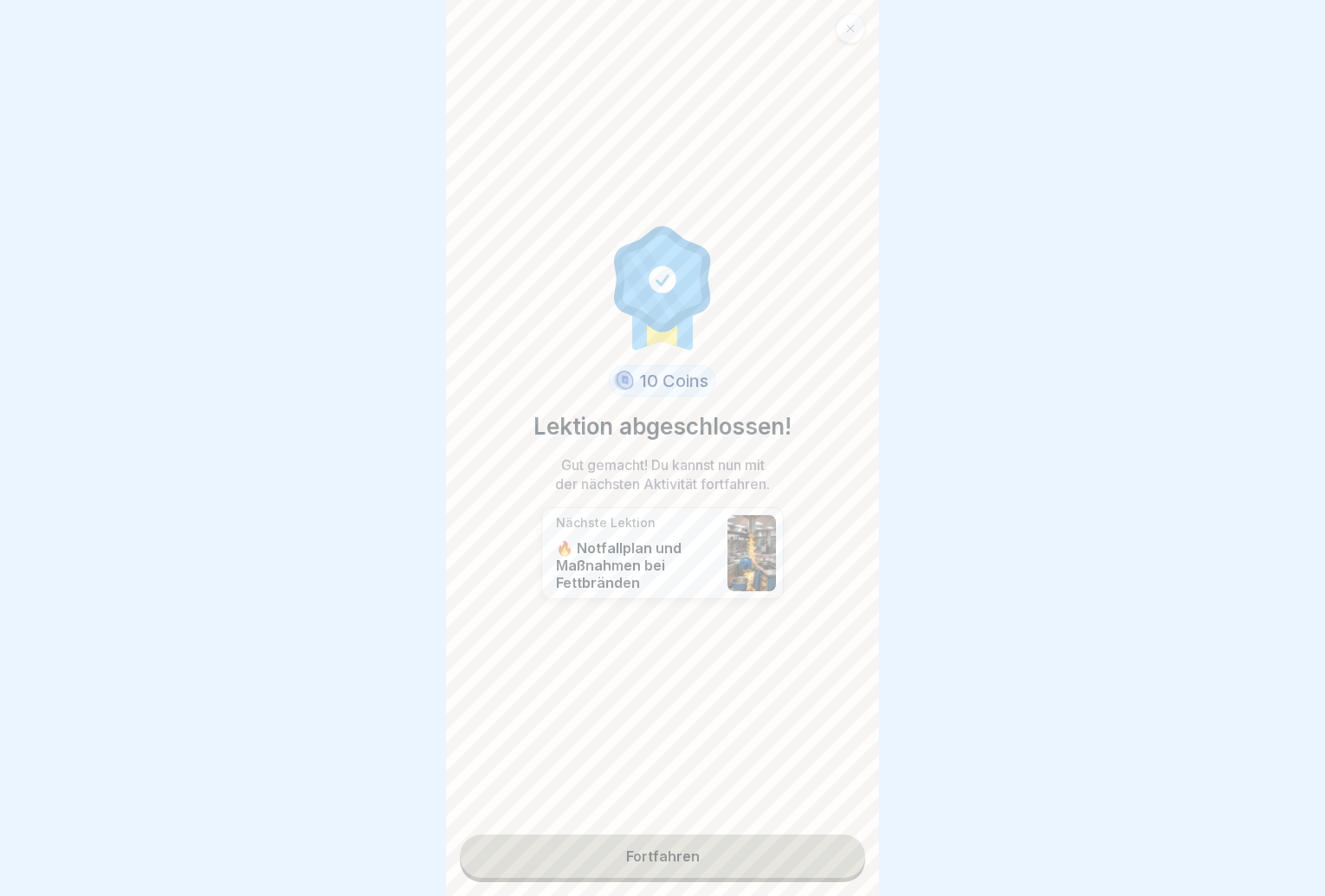
click at [806, 854] on link "Fortfahren" at bounding box center [662, 856] width 405 height 43
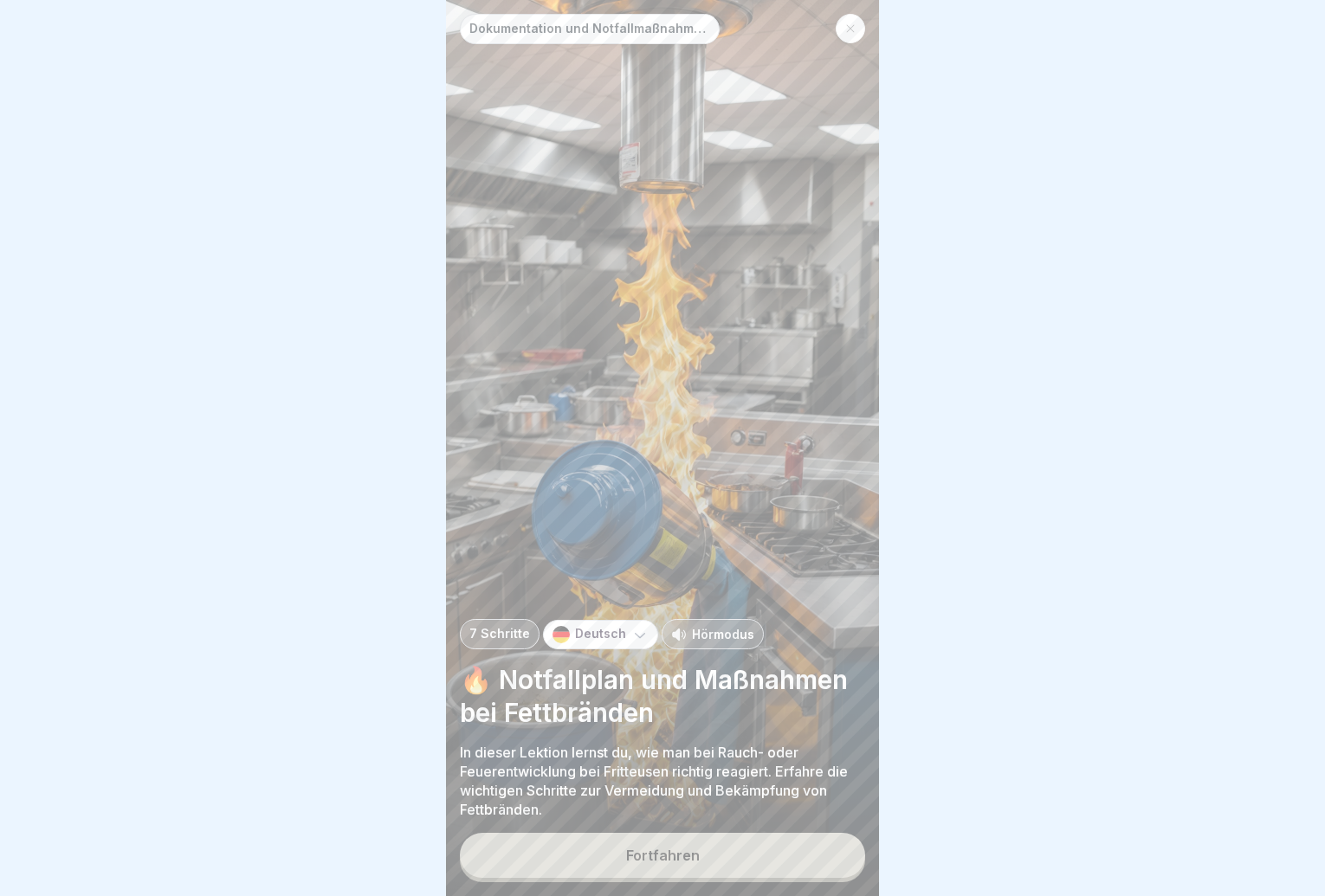
click at [806, 854] on button "Fortfahren" at bounding box center [662, 856] width 405 height 45
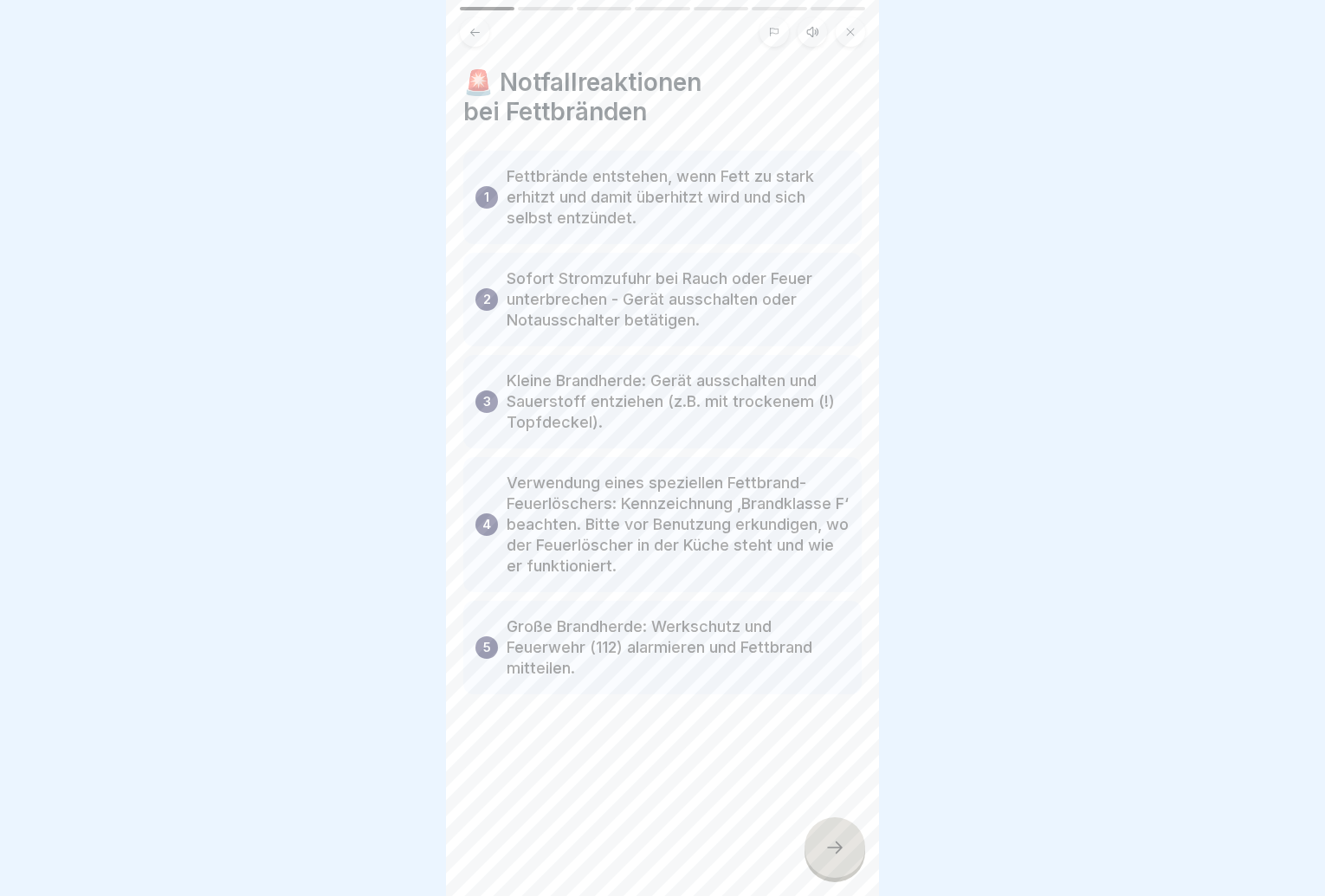
click at [847, 851] on div at bounding box center [835, 848] width 60 height 60
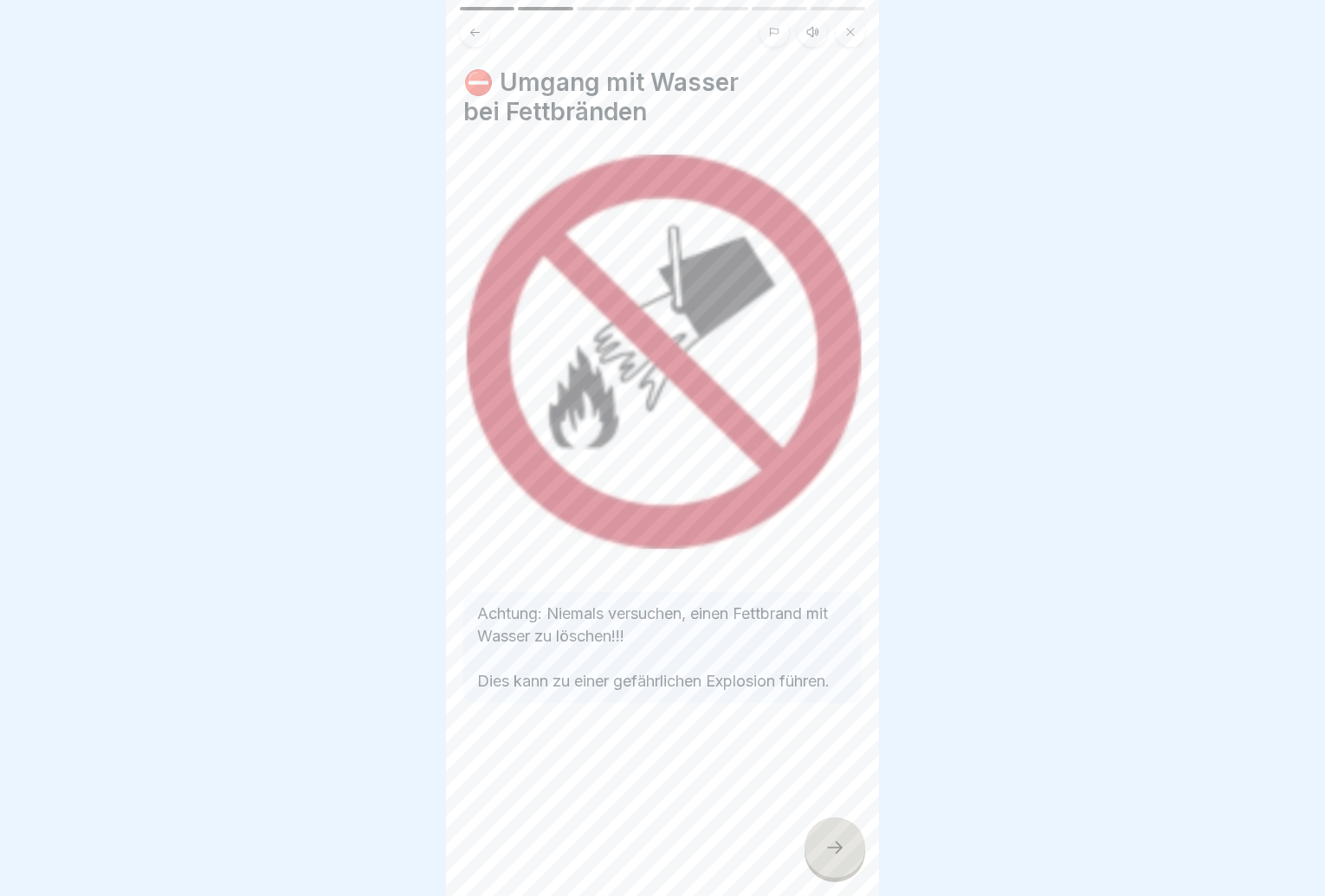
click at [849, 852] on div at bounding box center [835, 848] width 60 height 60
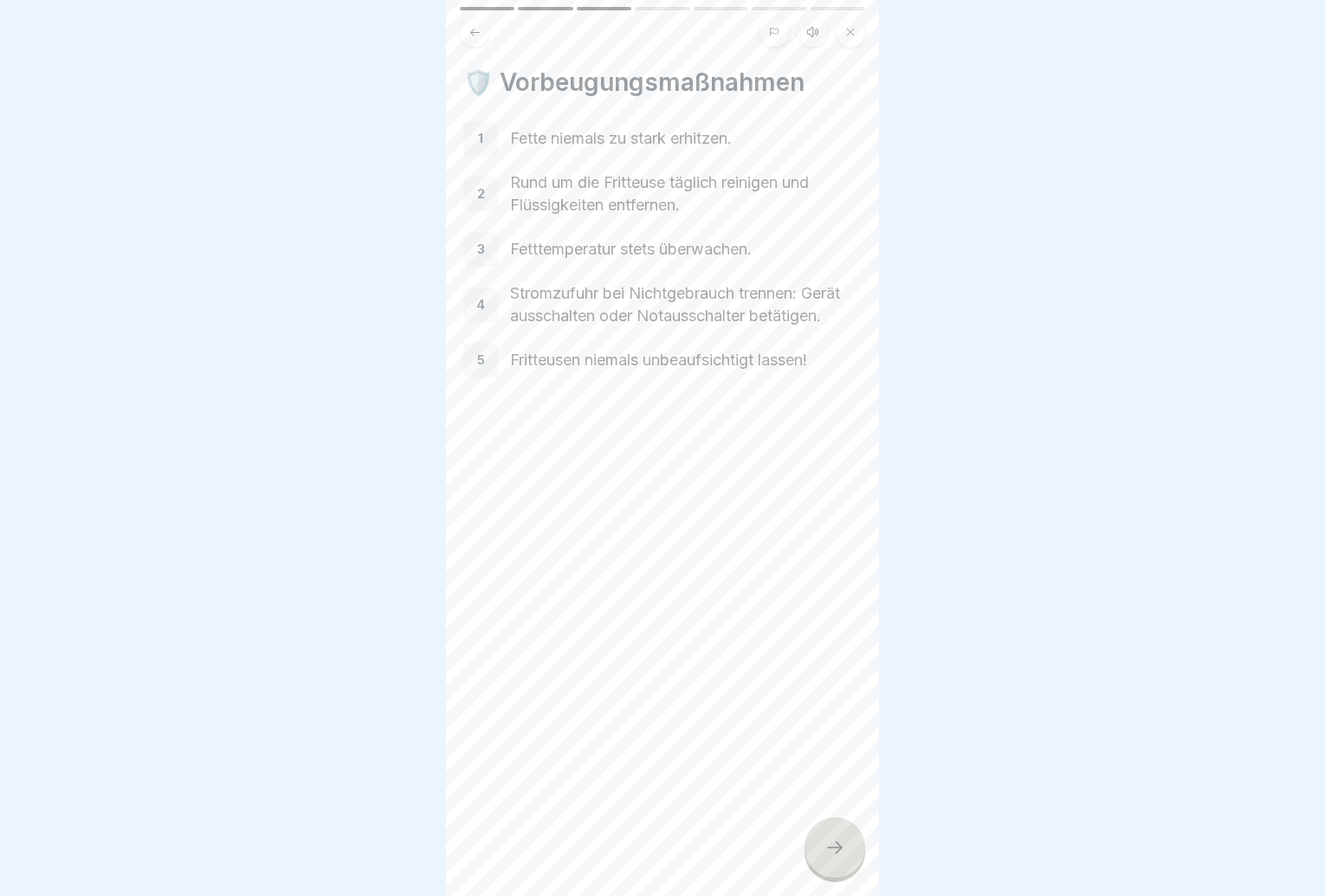
click at [850, 853] on div at bounding box center [835, 848] width 60 height 60
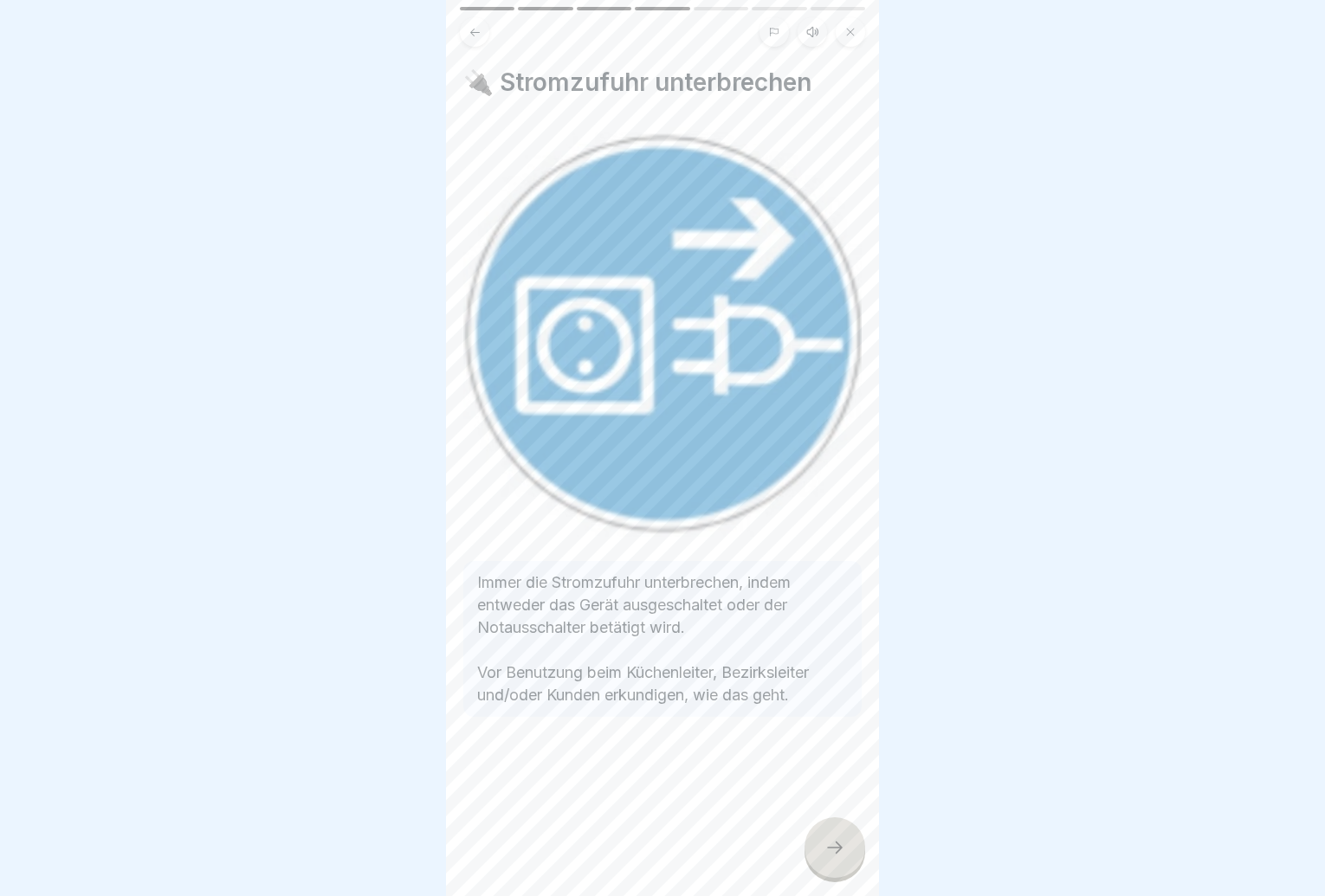
click at [850, 853] on div at bounding box center [835, 848] width 60 height 60
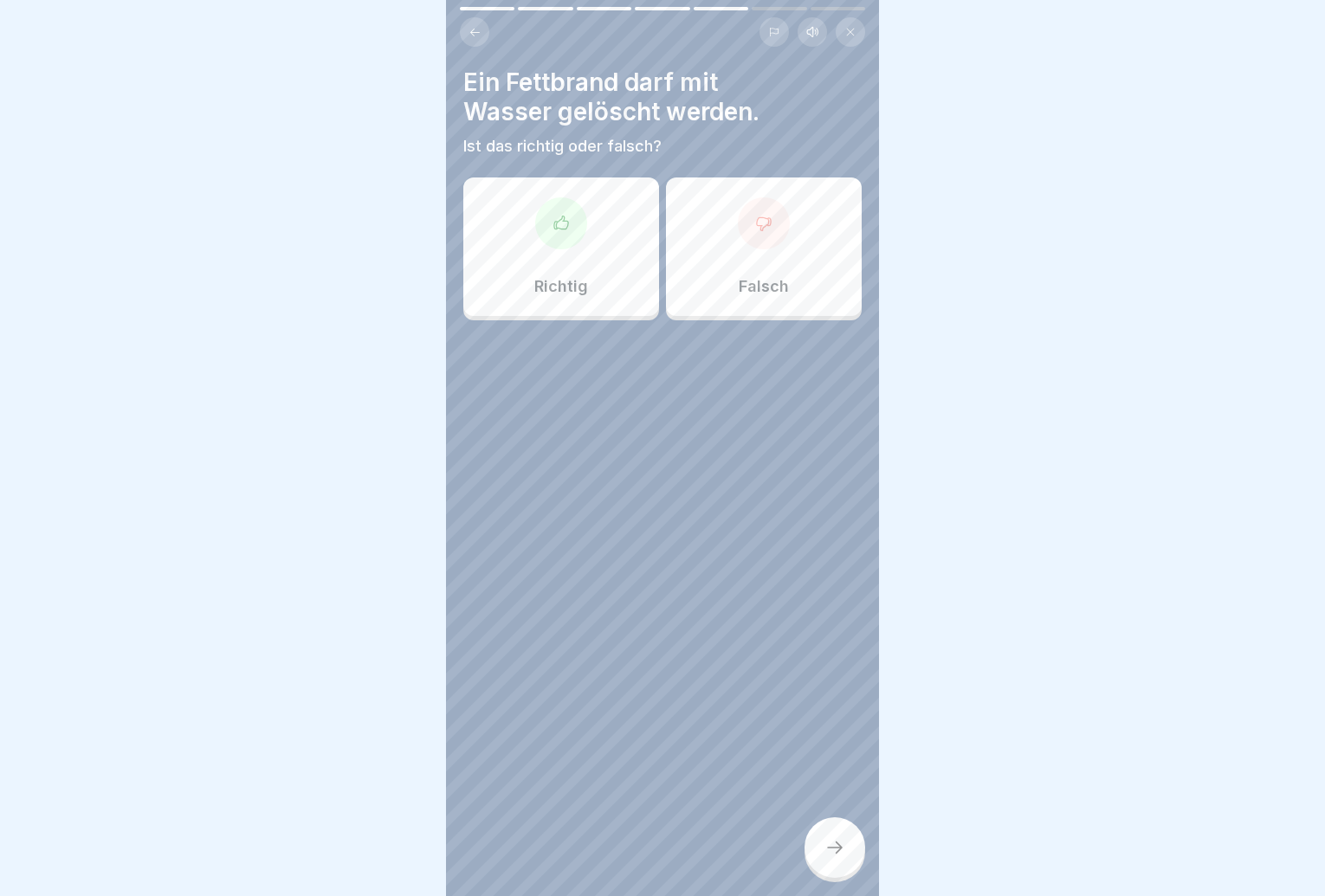
click at [724, 308] on div "Falsch" at bounding box center [764, 247] width 196 height 139
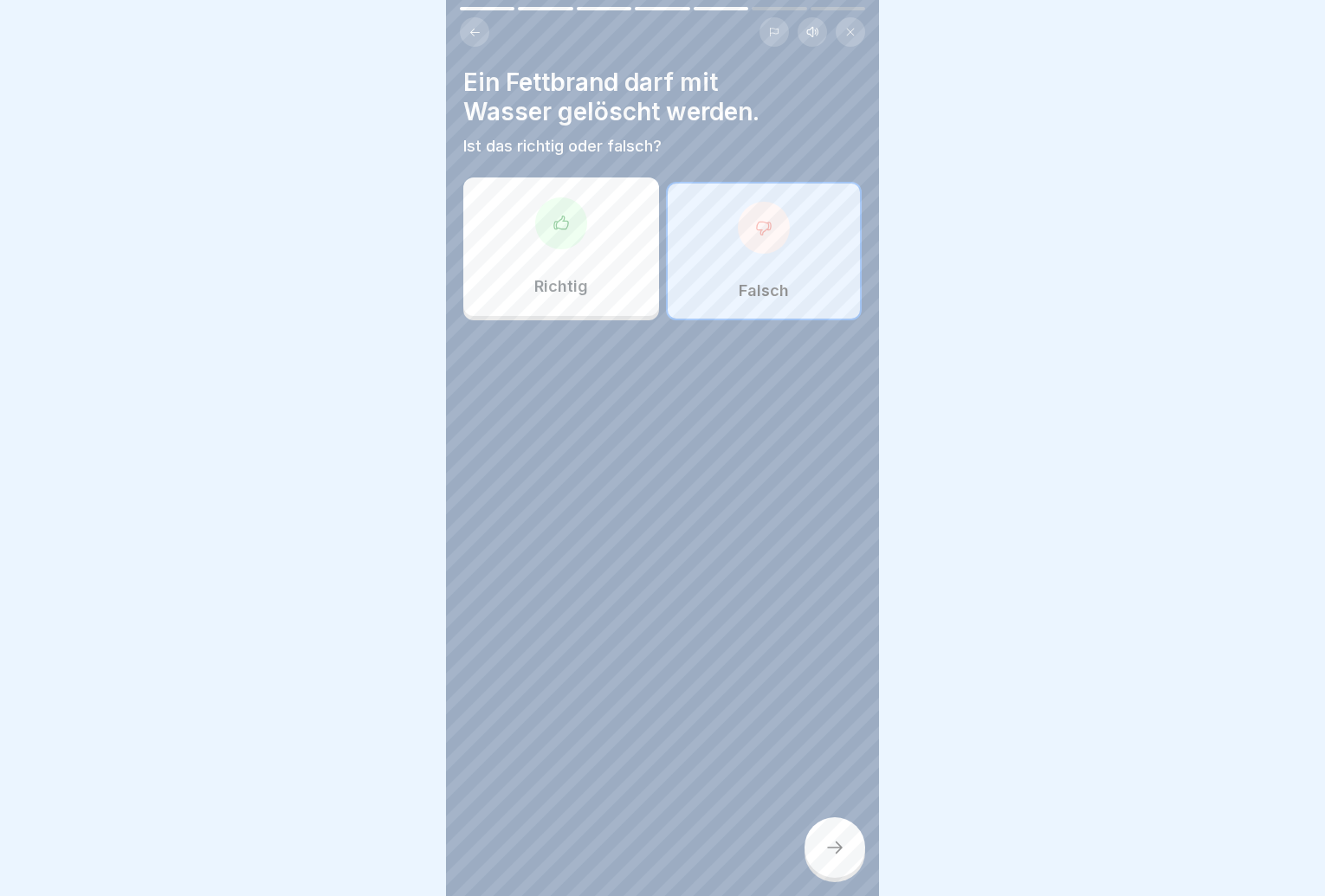
click at [845, 875] on div at bounding box center [835, 848] width 60 height 60
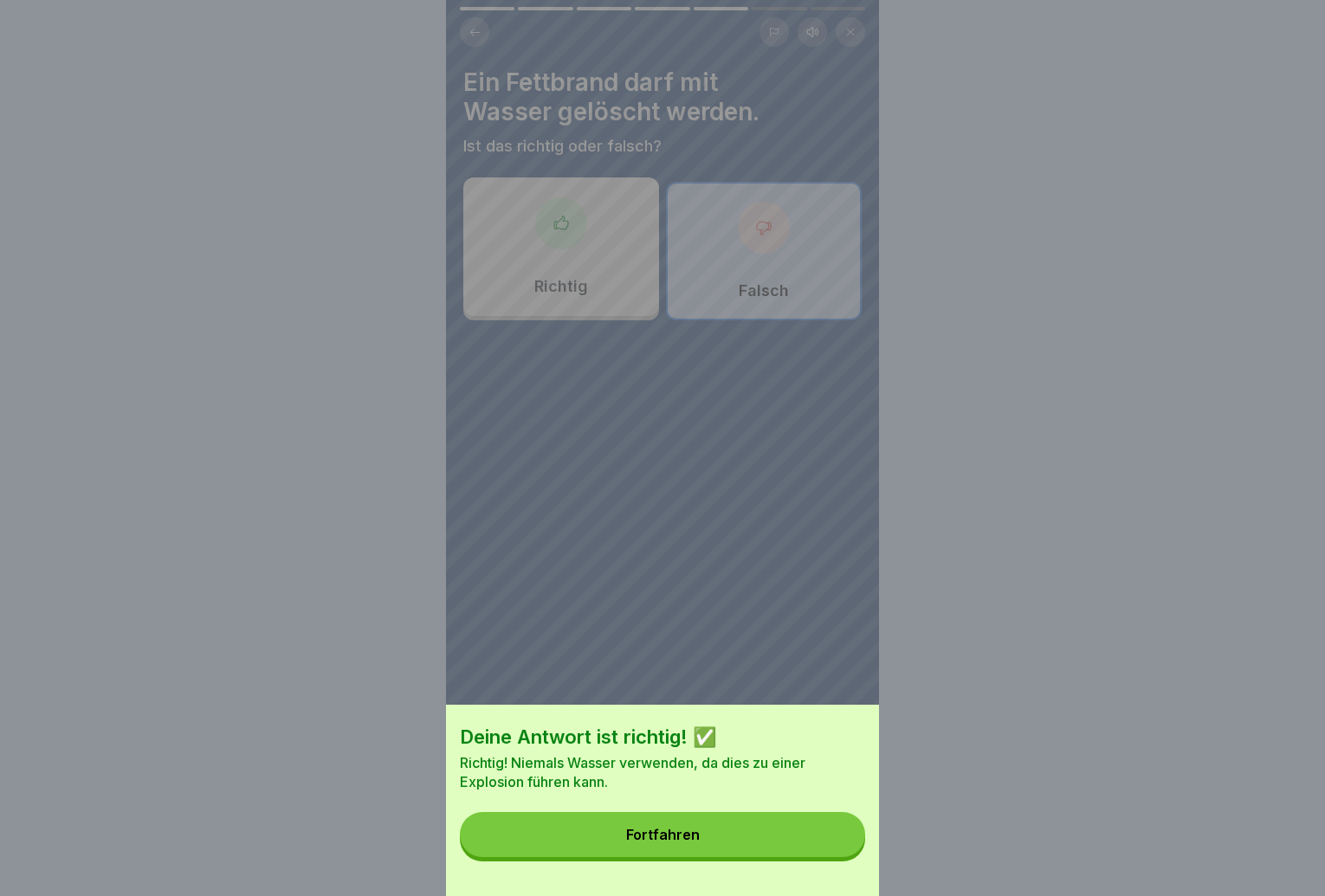
click at [784, 835] on button "Fortfahren" at bounding box center [662, 836] width 405 height 45
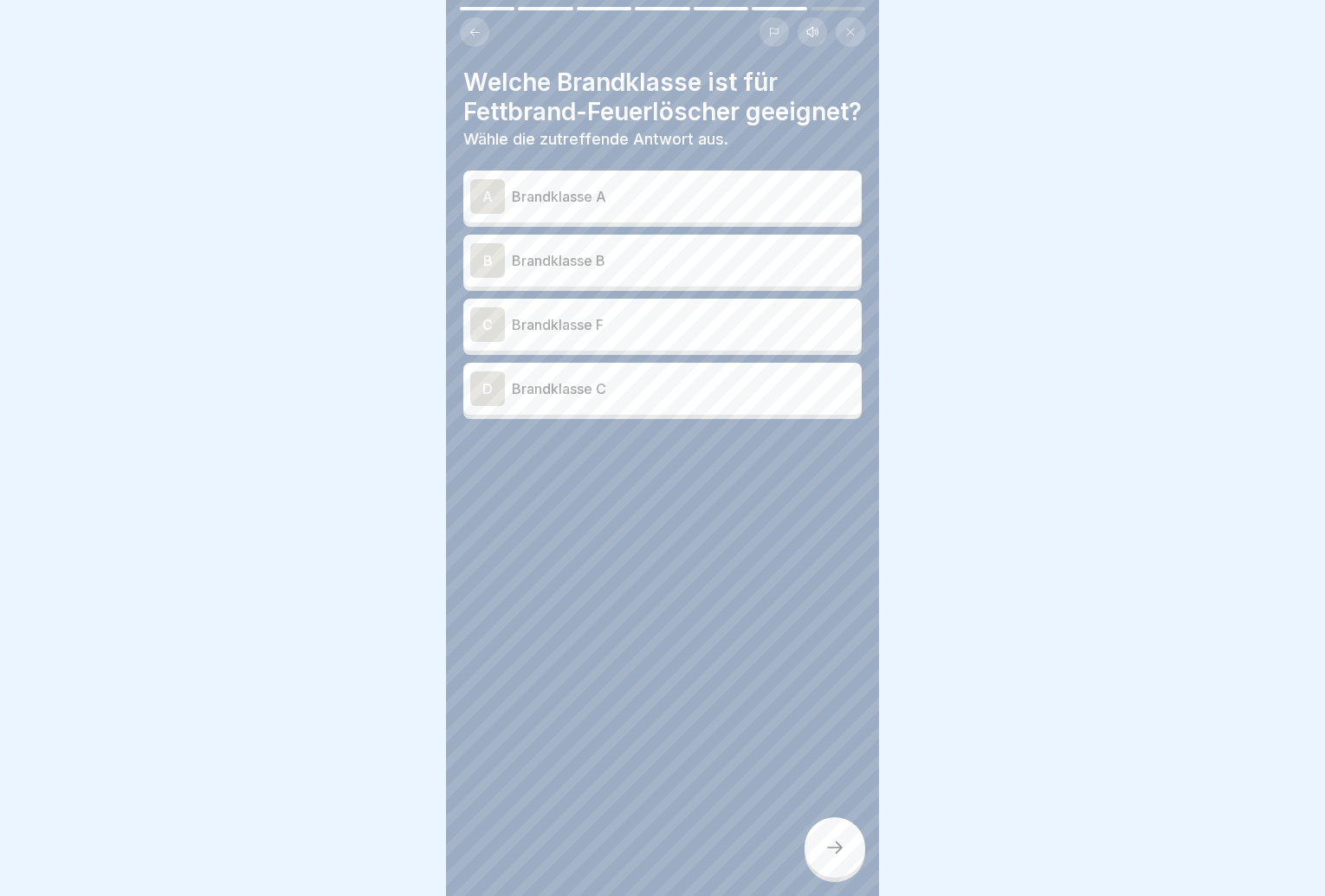
click at [708, 278] on div "B Brandklasse B" at bounding box center [662, 260] width 385 height 35
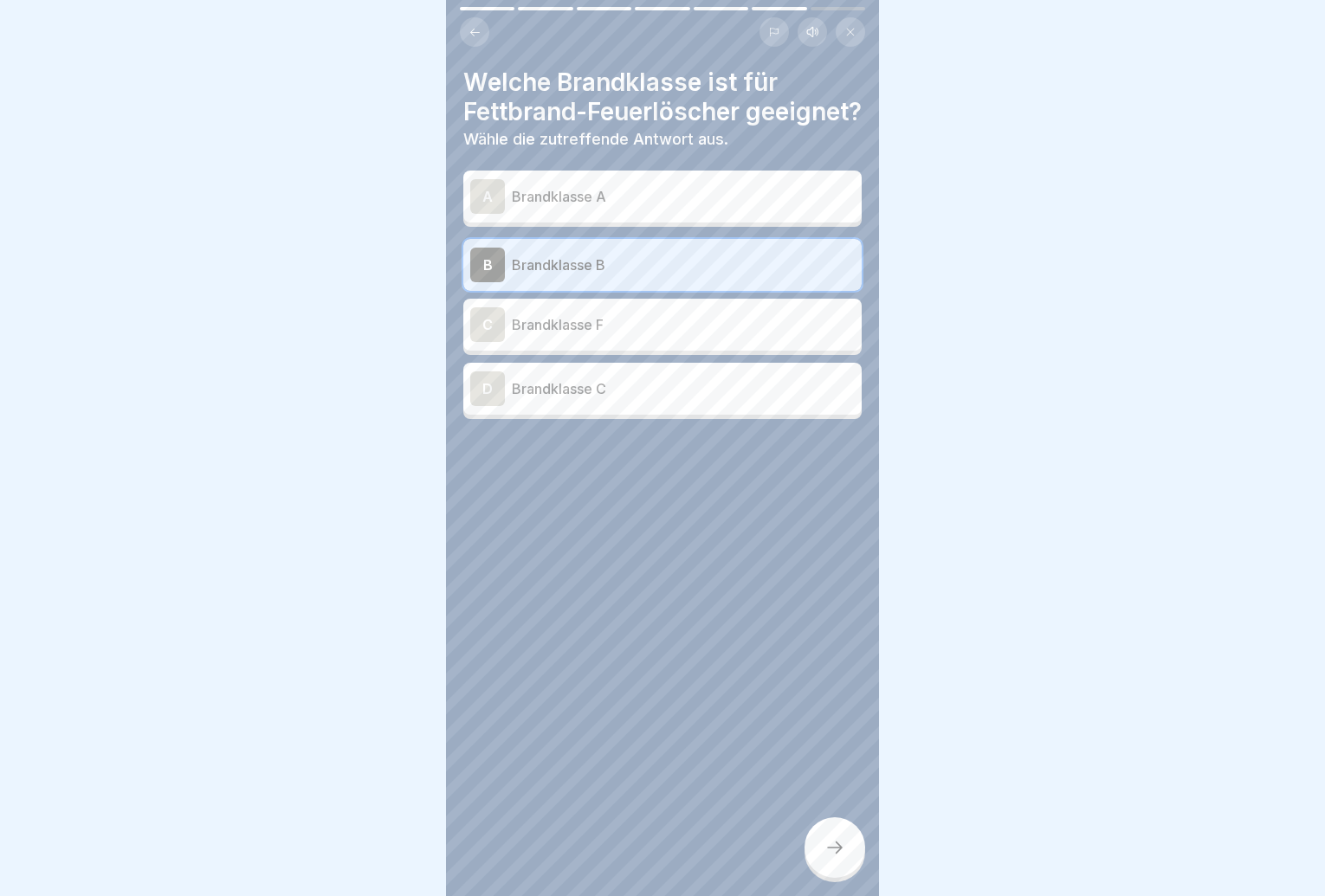
click at [839, 858] on icon at bounding box center [835, 848] width 21 height 21
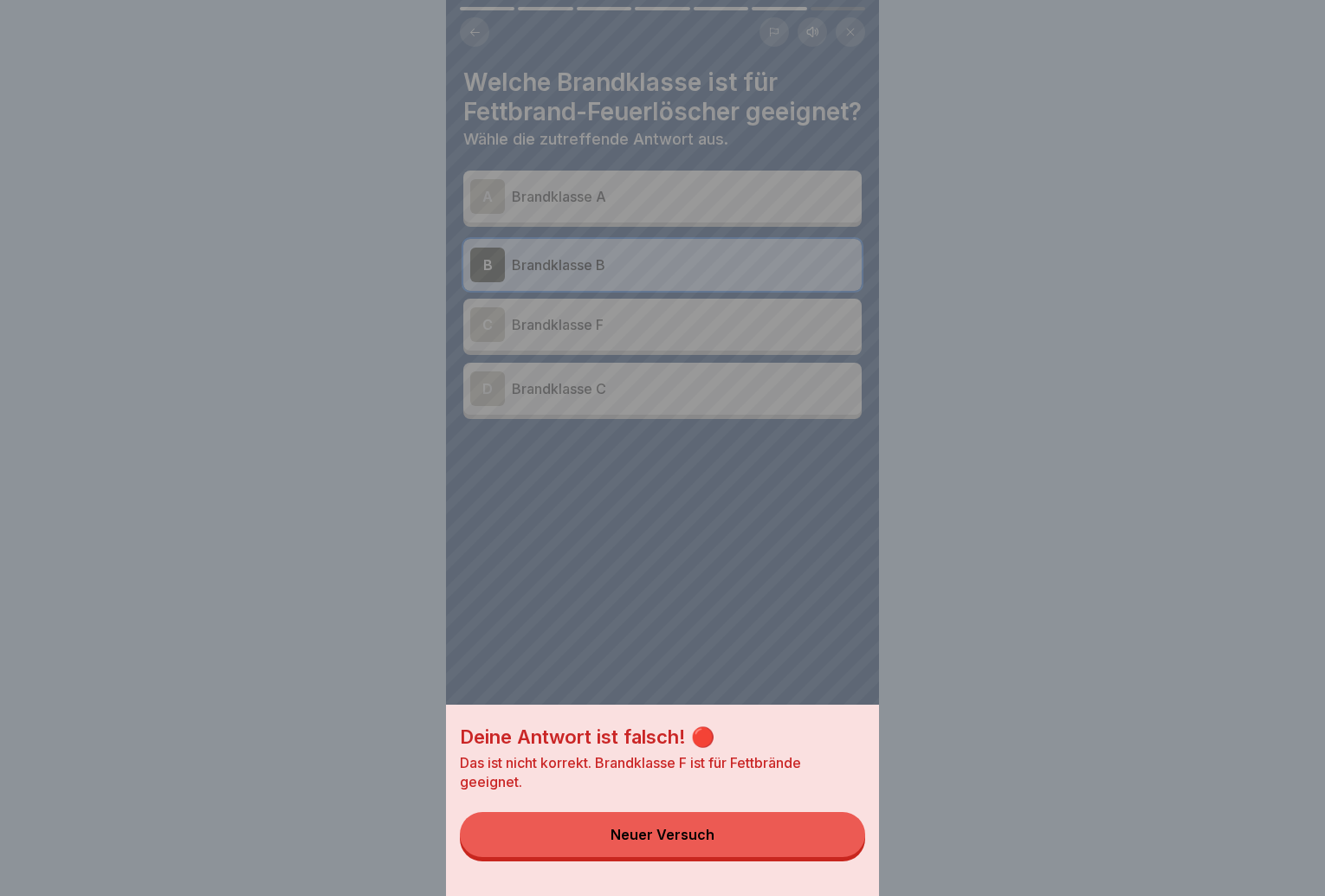
click at [833, 857] on button "Neuer Versuch" at bounding box center [662, 836] width 405 height 45
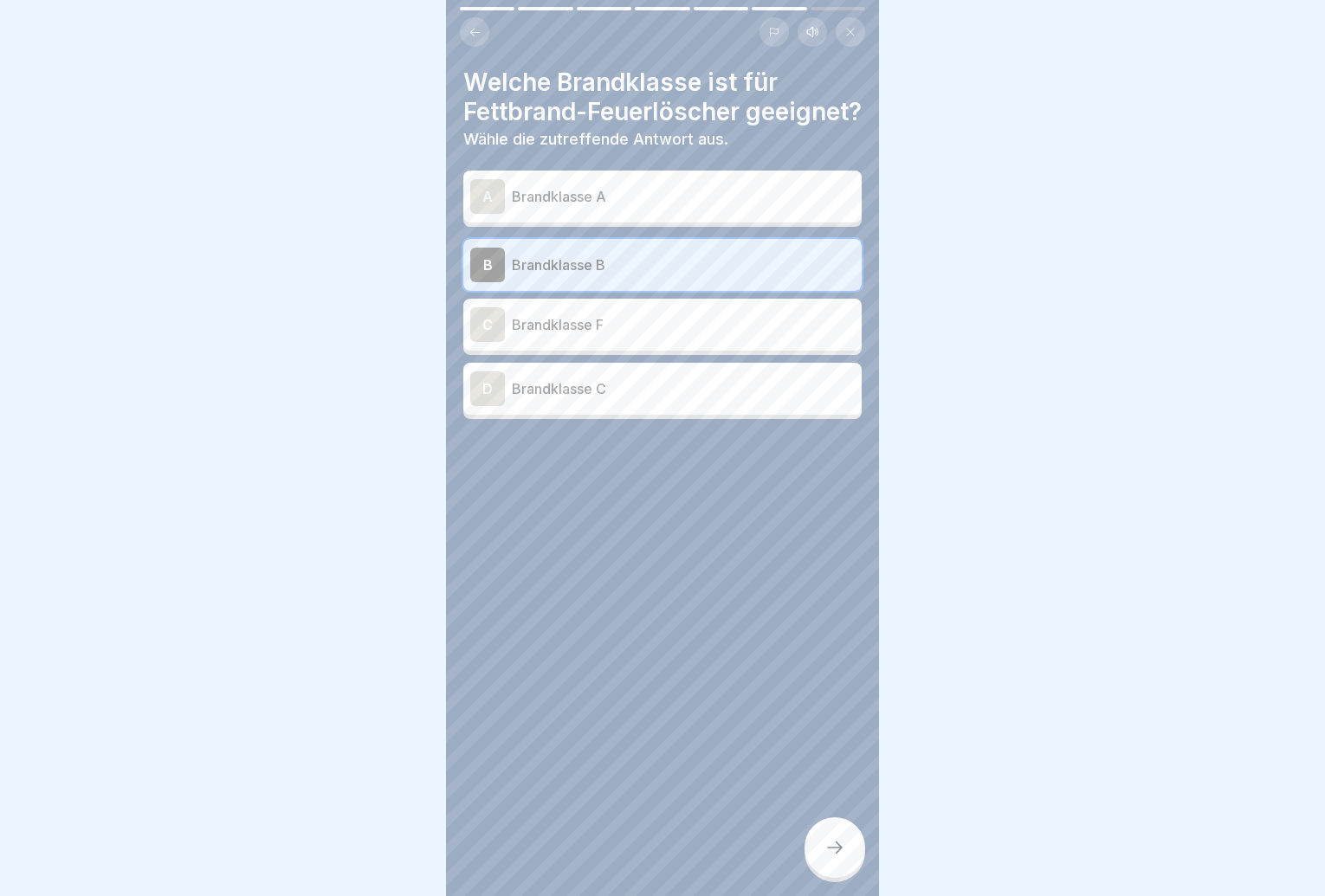
click at [667, 351] on div "C Brandklasse F" at bounding box center [662, 324] width 399 height 52
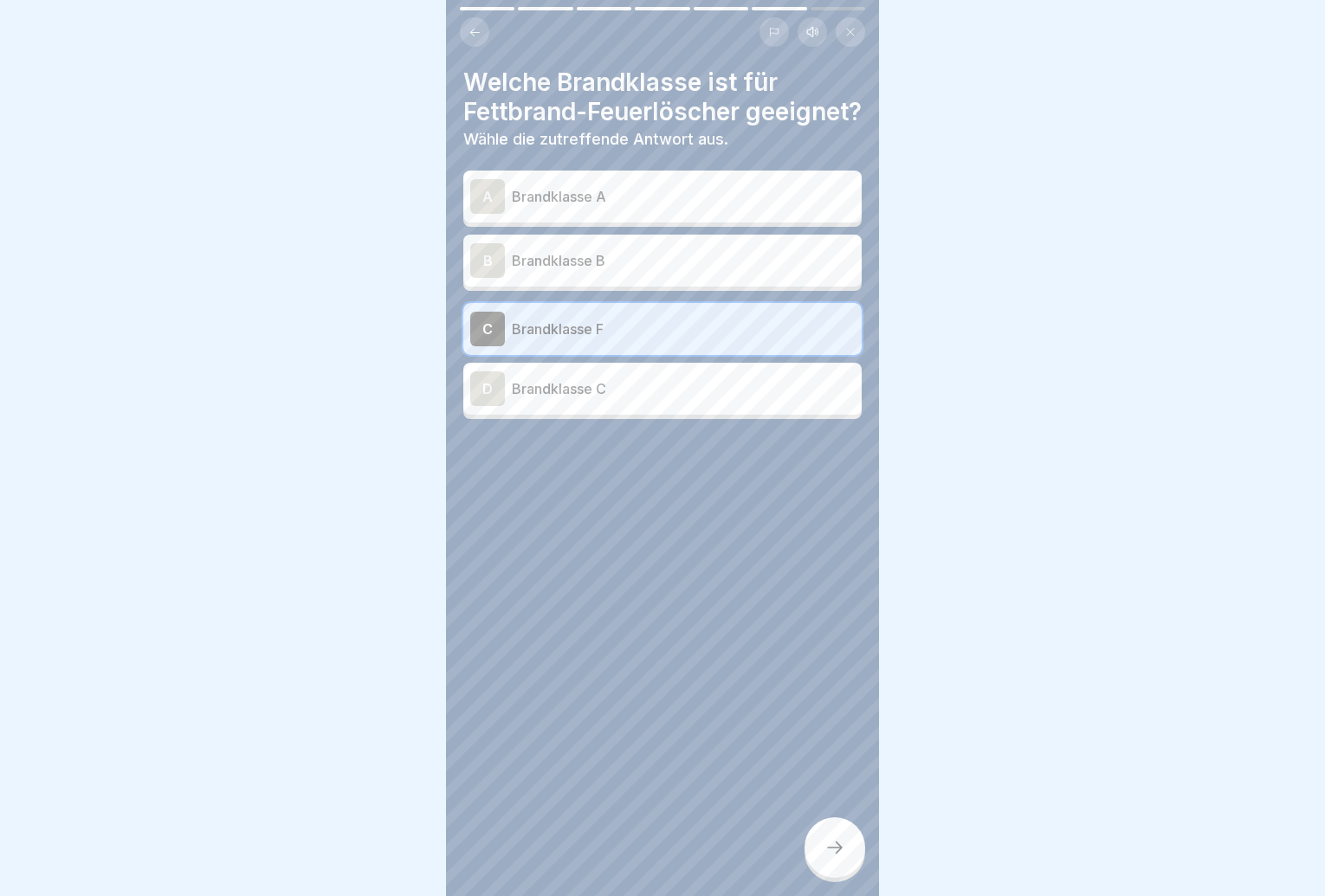
click at [834, 858] on icon at bounding box center [835, 848] width 21 height 21
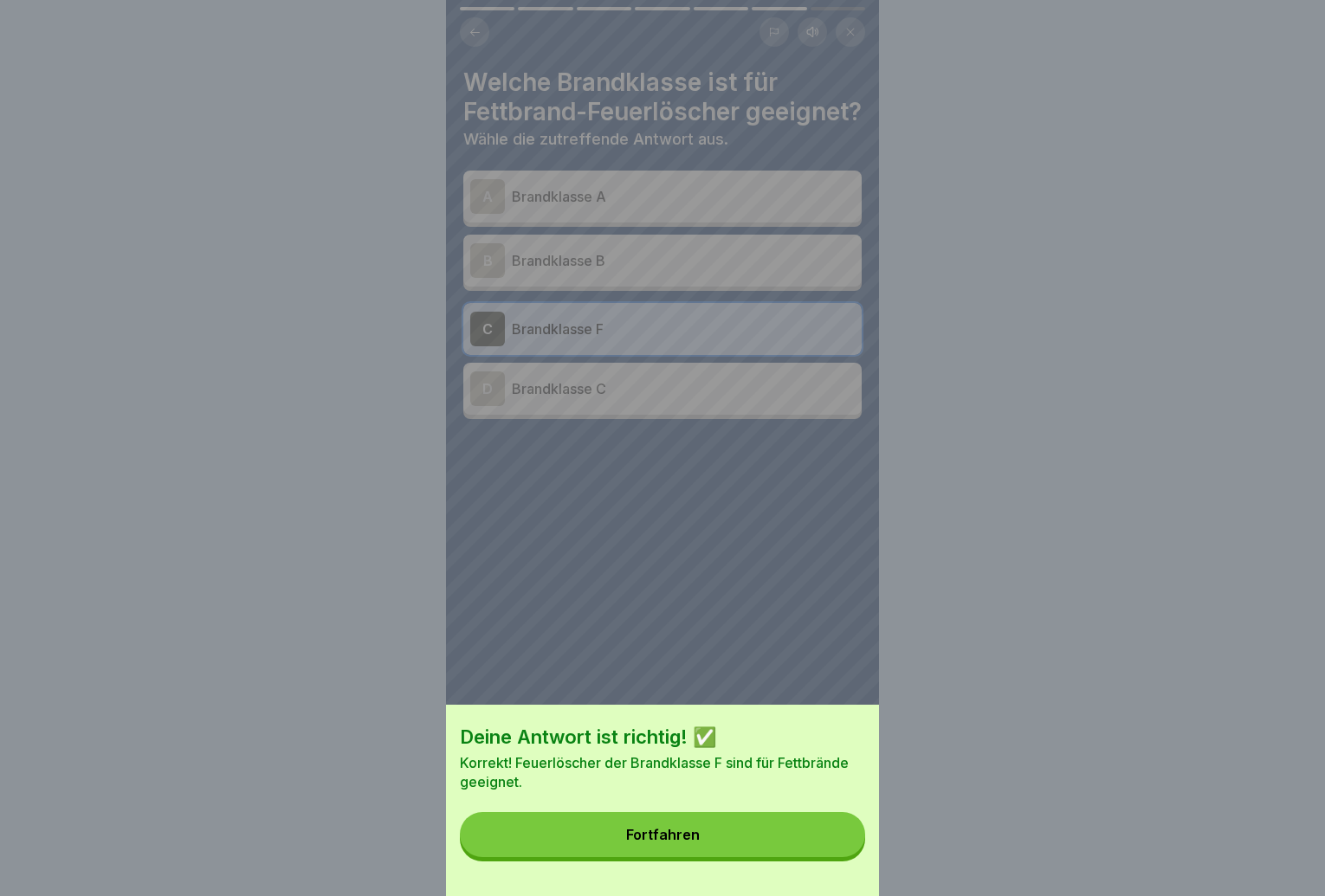
click at [834, 857] on button "Fortfahren" at bounding box center [662, 836] width 405 height 45
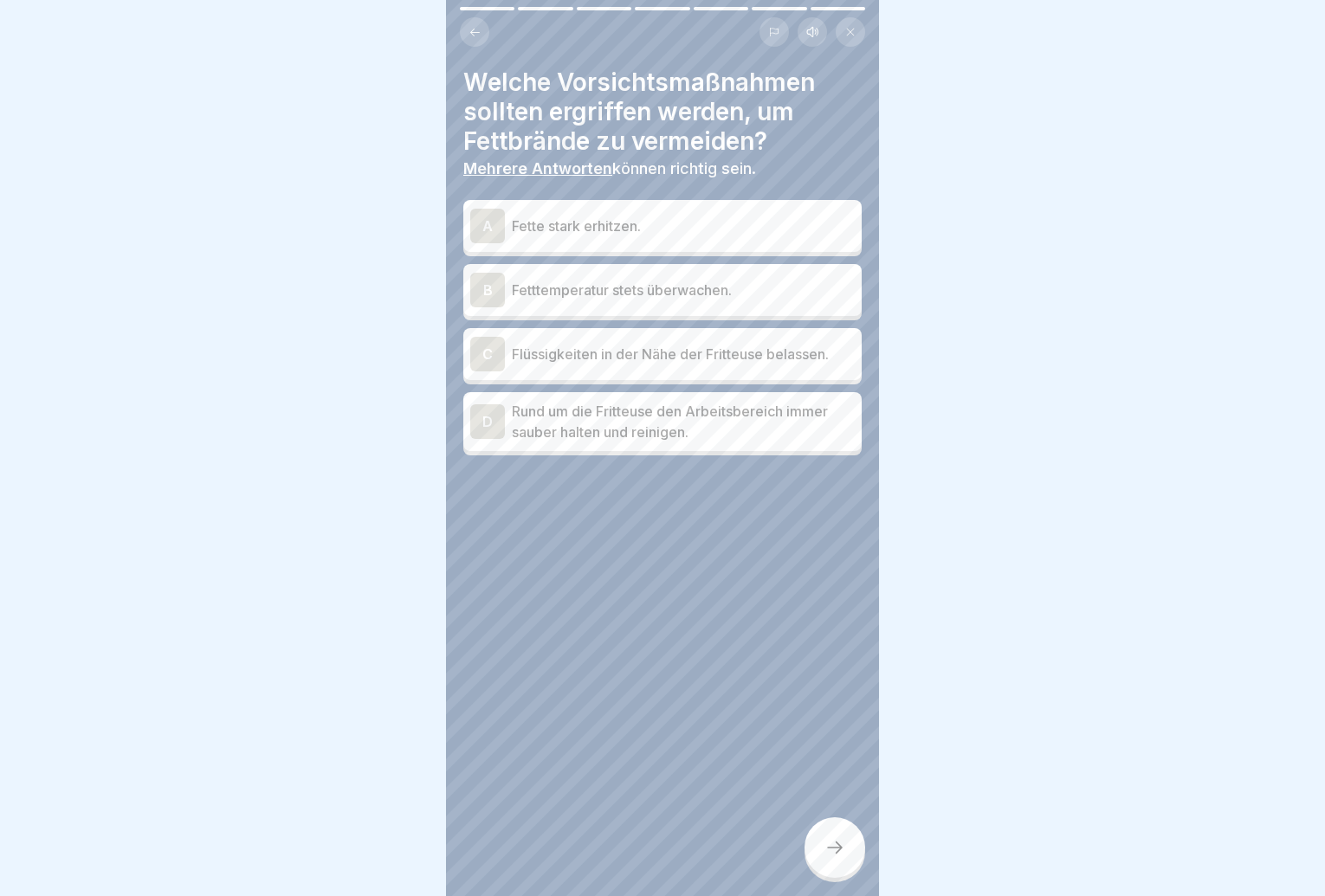
click at [671, 297] on p "Fetttemperatur stets überwachen." at bounding box center [683, 290] width 343 height 21
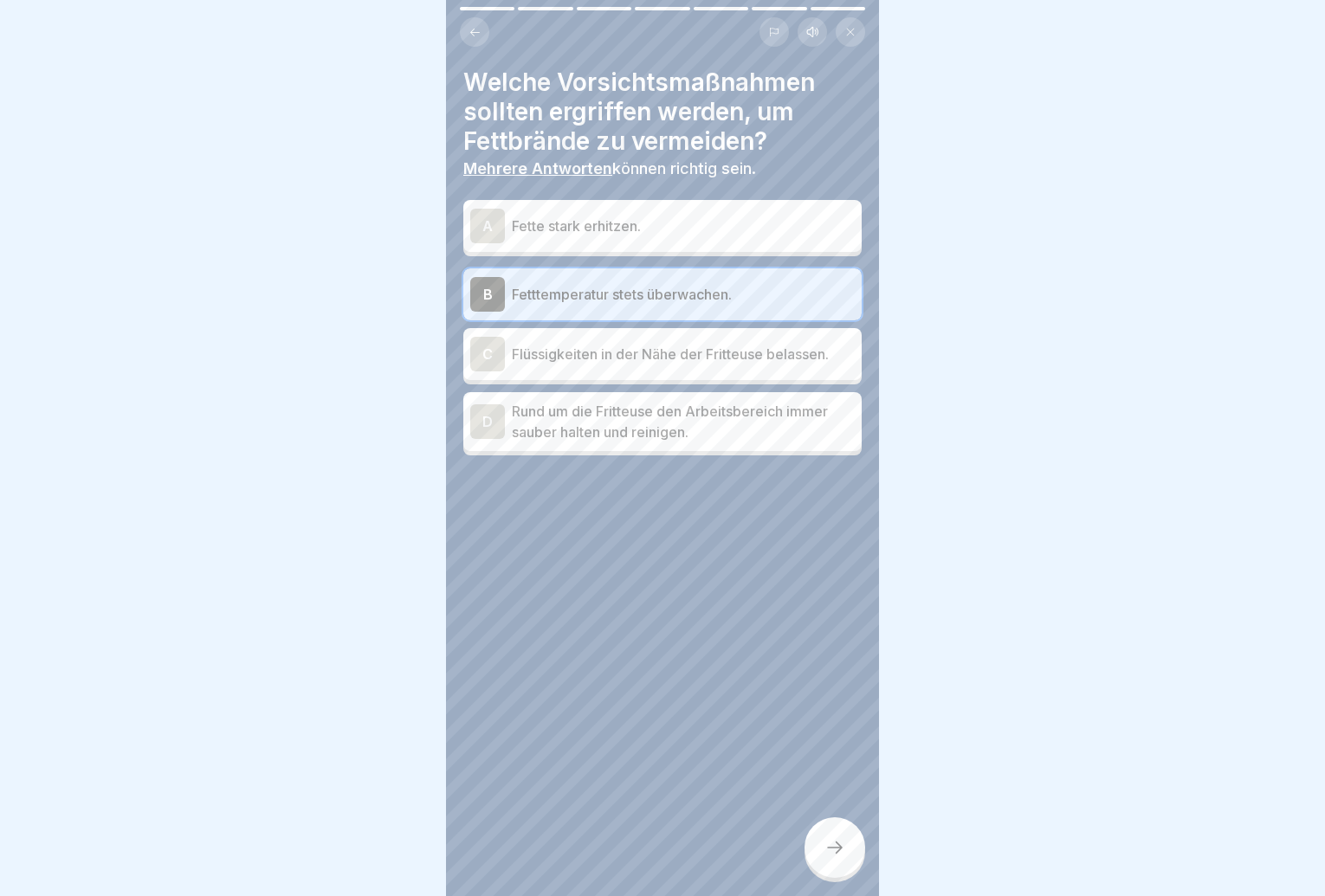
click at [661, 425] on p "Rund um die Fritteuse den Arbeitsbereich immer sauber halten und reinigen." at bounding box center [683, 422] width 343 height 42
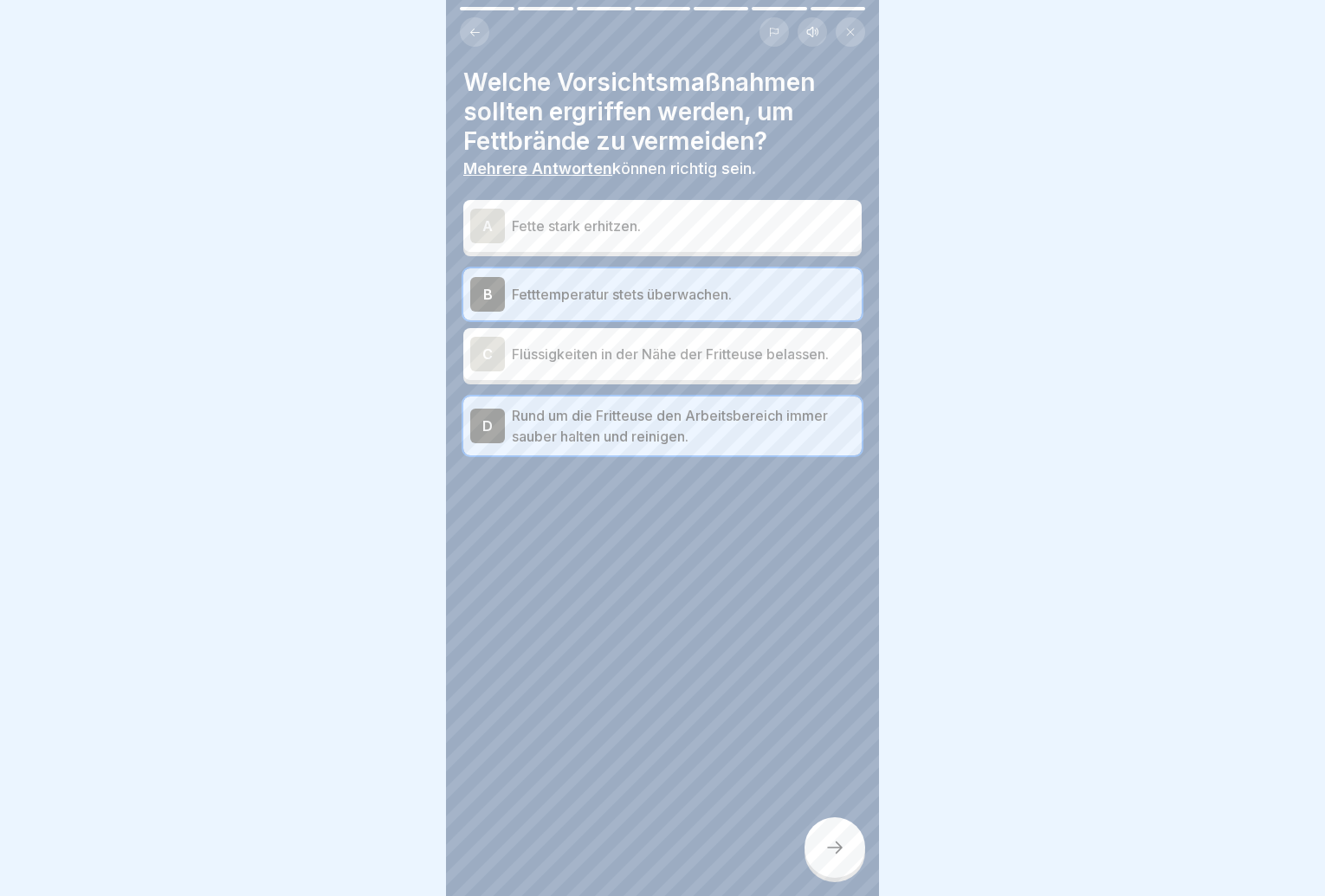
click at [810, 850] on div at bounding box center [835, 848] width 60 height 60
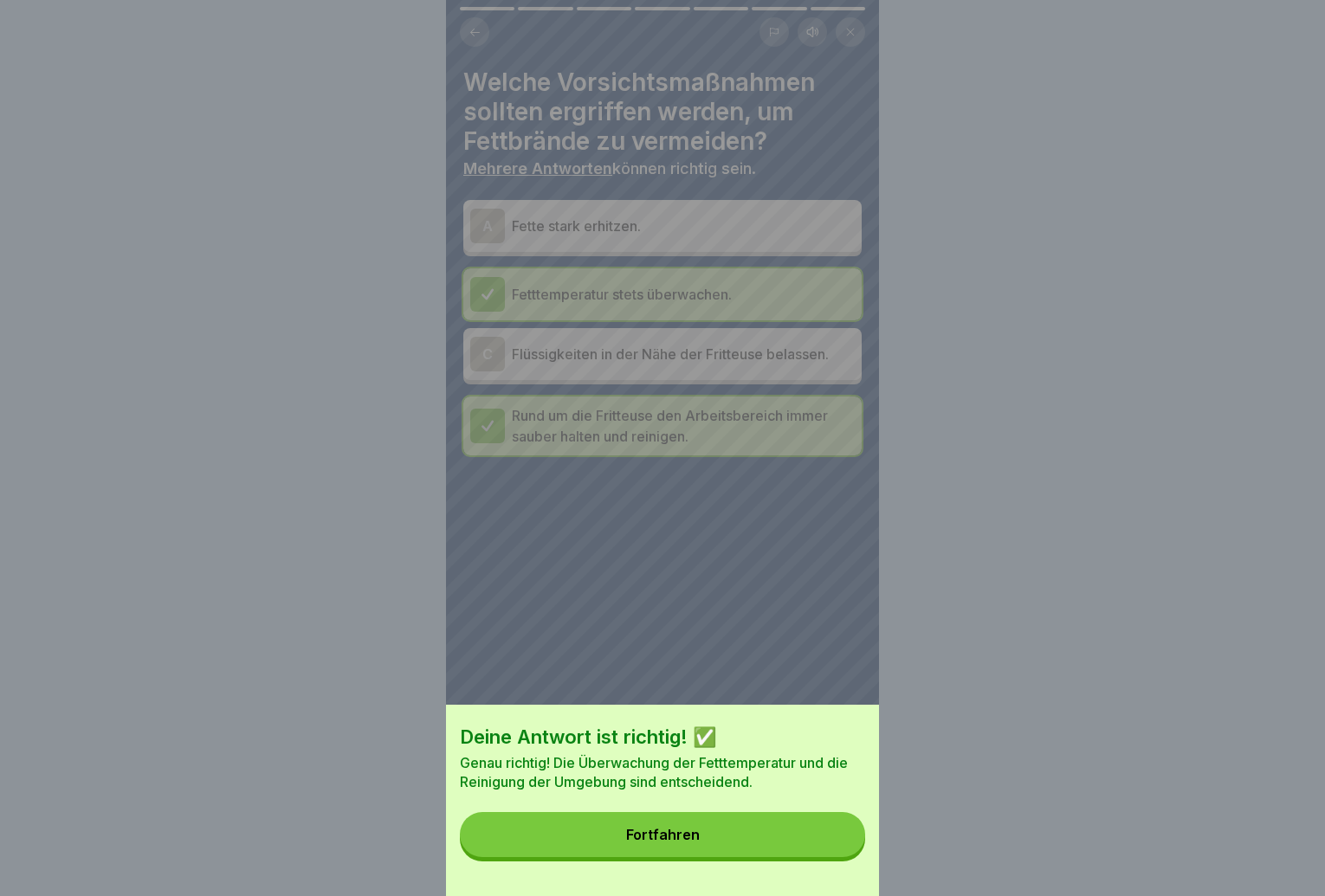
click at [814, 851] on button "Fortfahren" at bounding box center [662, 836] width 405 height 45
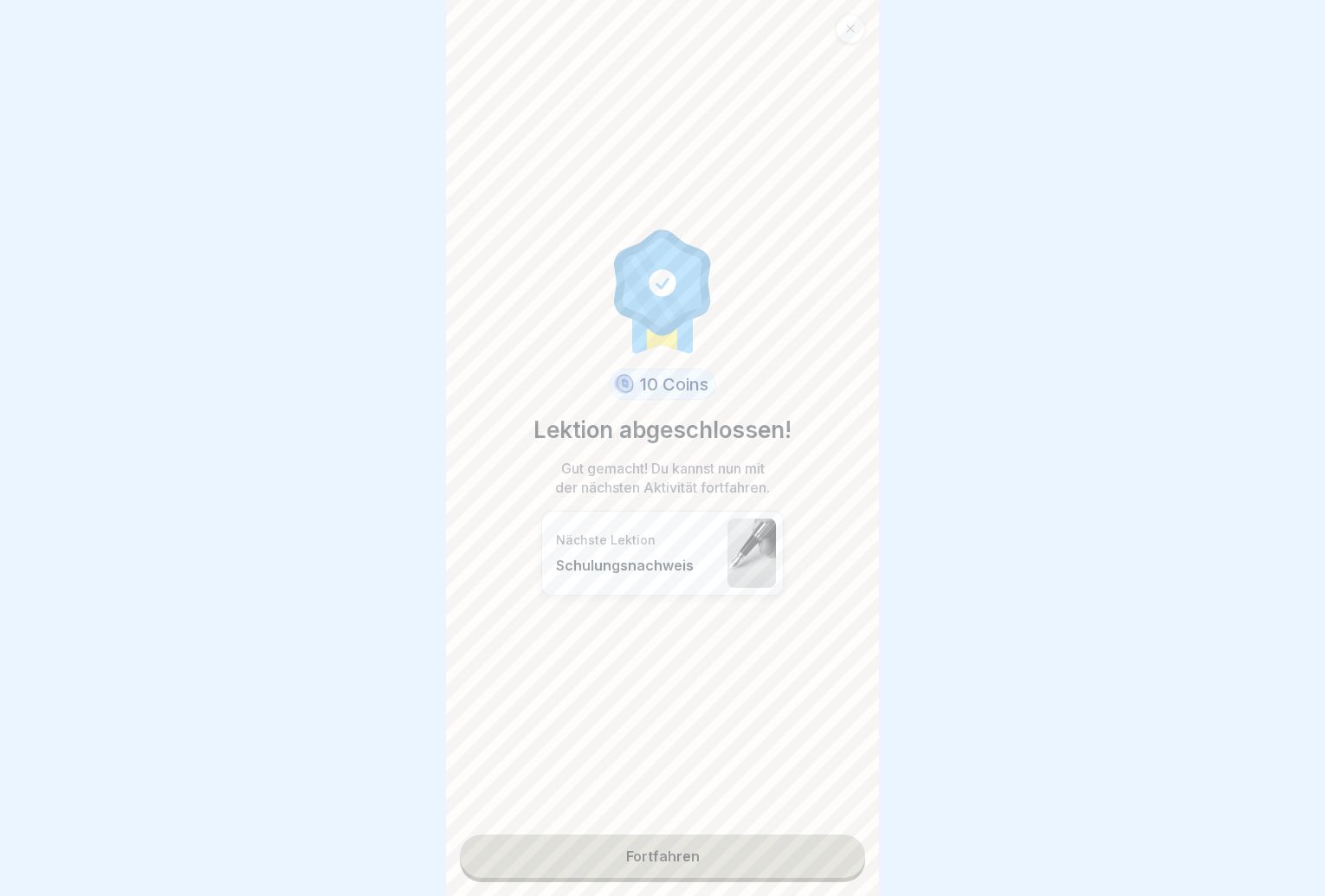
click at [813, 850] on link "Fortfahren" at bounding box center [662, 856] width 405 height 43
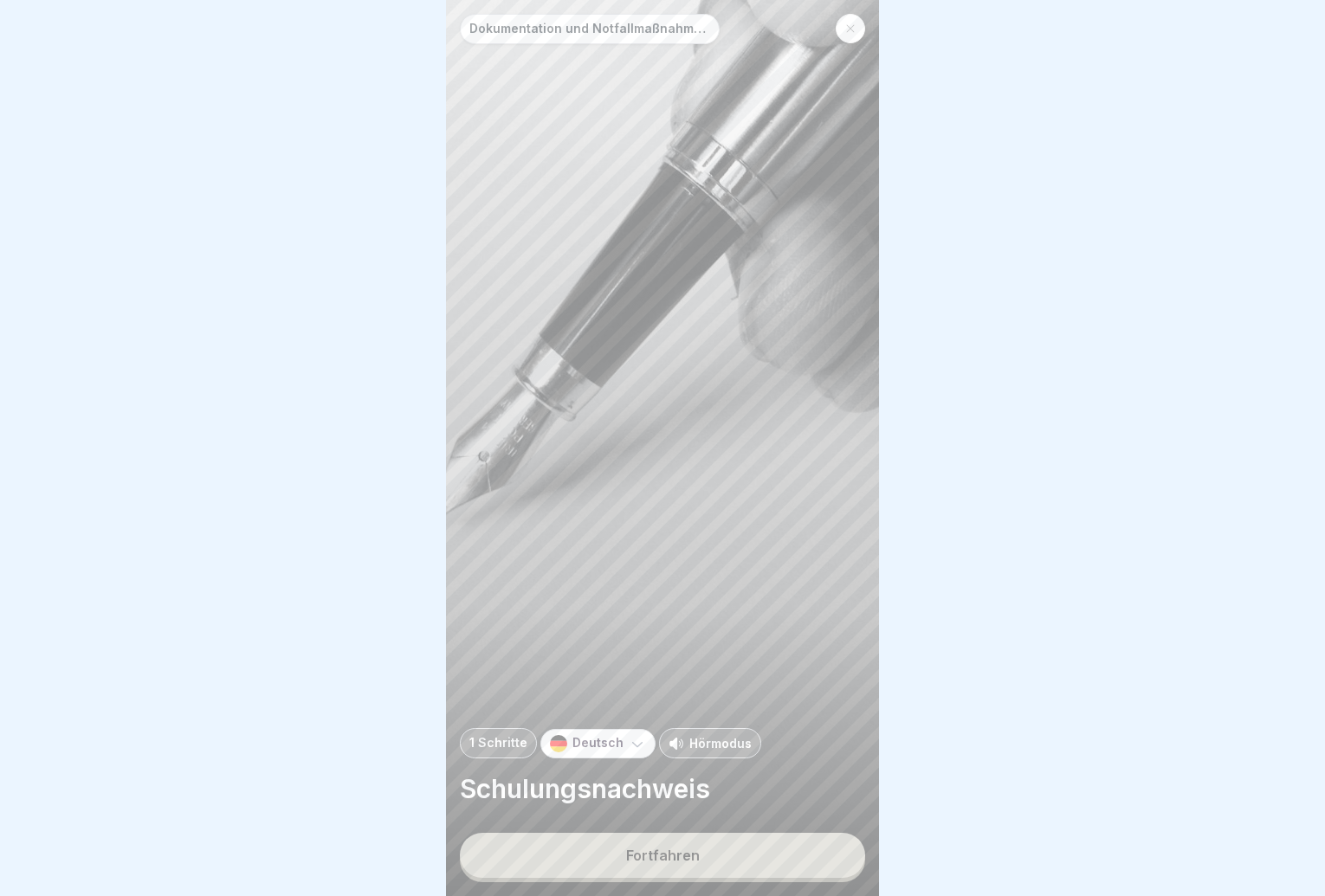
click at [667, 864] on div "Fortfahren" at bounding box center [663, 855] width 74 height 15
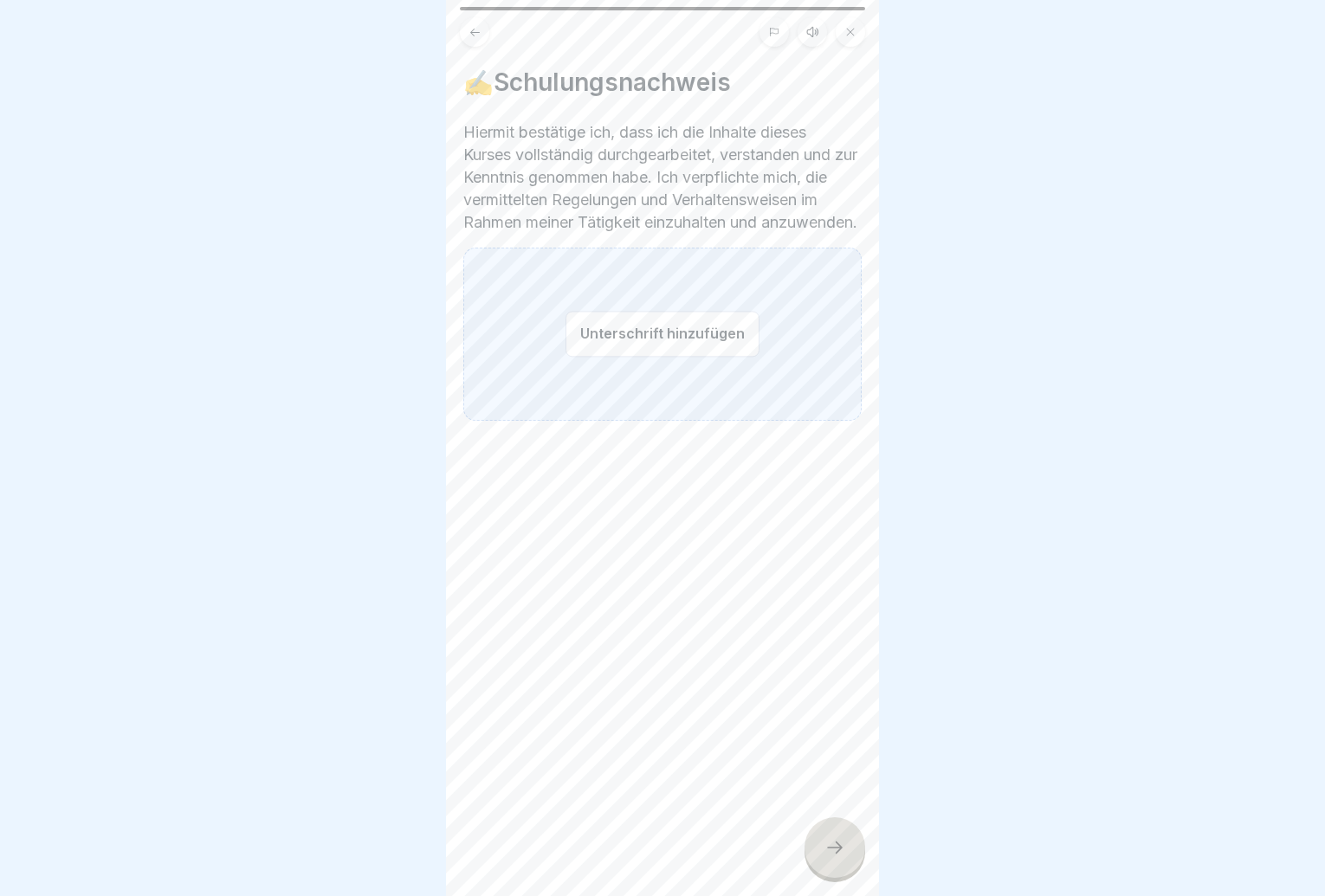
click at [637, 357] on button "Unterschrift hinzufügen" at bounding box center [662, 334] width 194 height 46
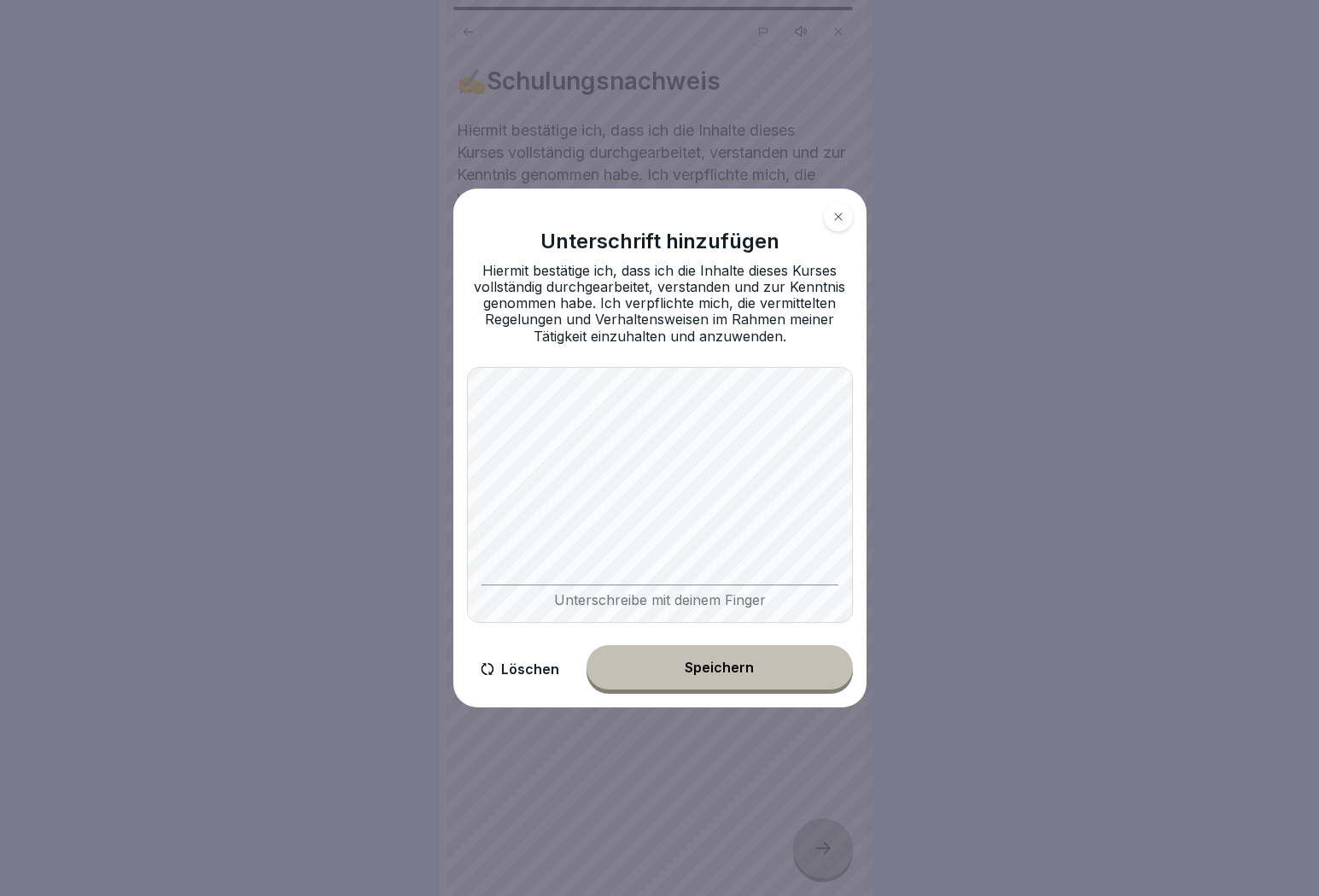
click at [696, 678] on button "Speichern" at bounding box center [720, 668] width 266 height 45
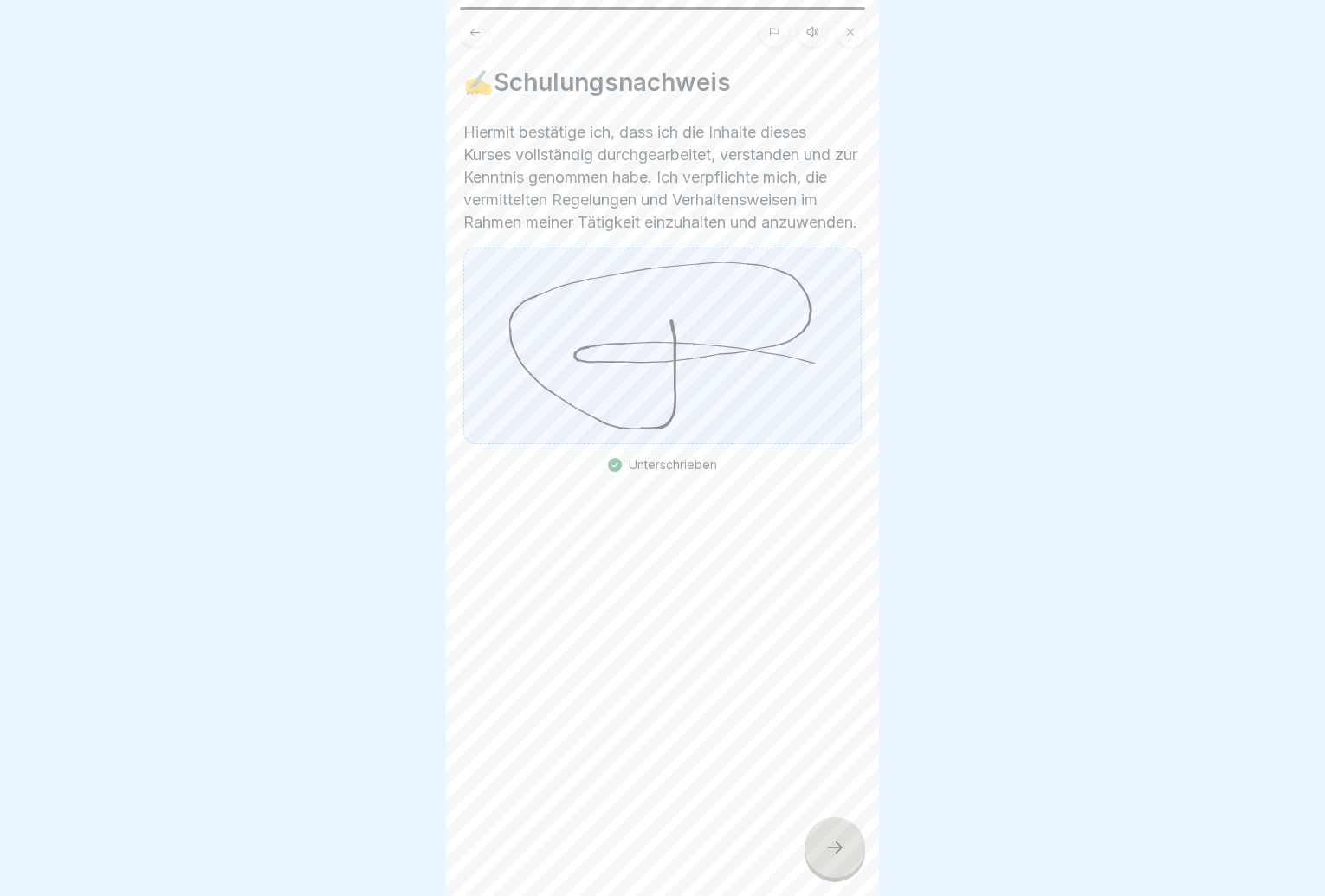
click at [819, 868] on div at bounding box center [835, 848] width 60 height 60
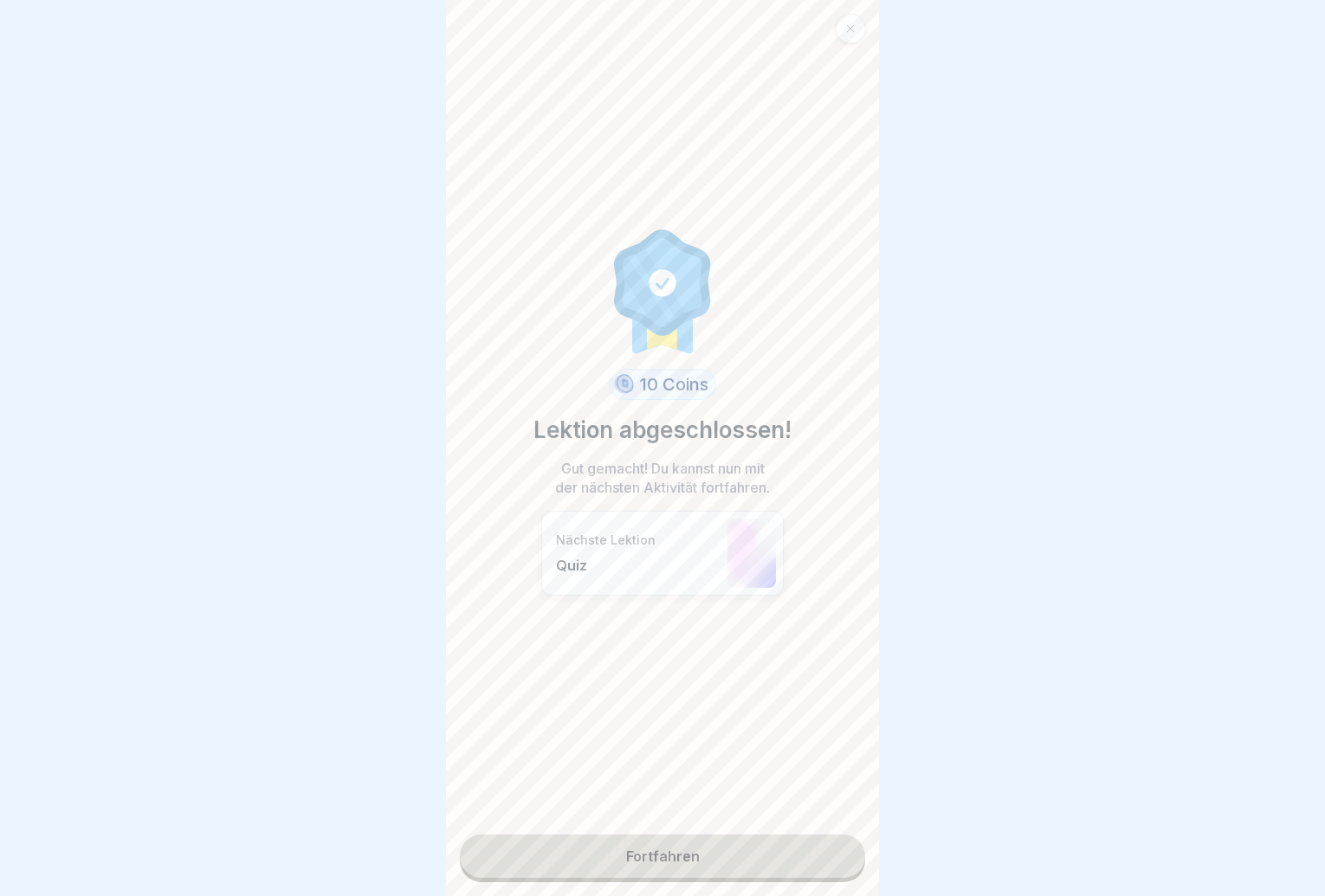
click at [801, 871] on link "Fortfahren" at bounding box center [662, 856] width 405 height 43
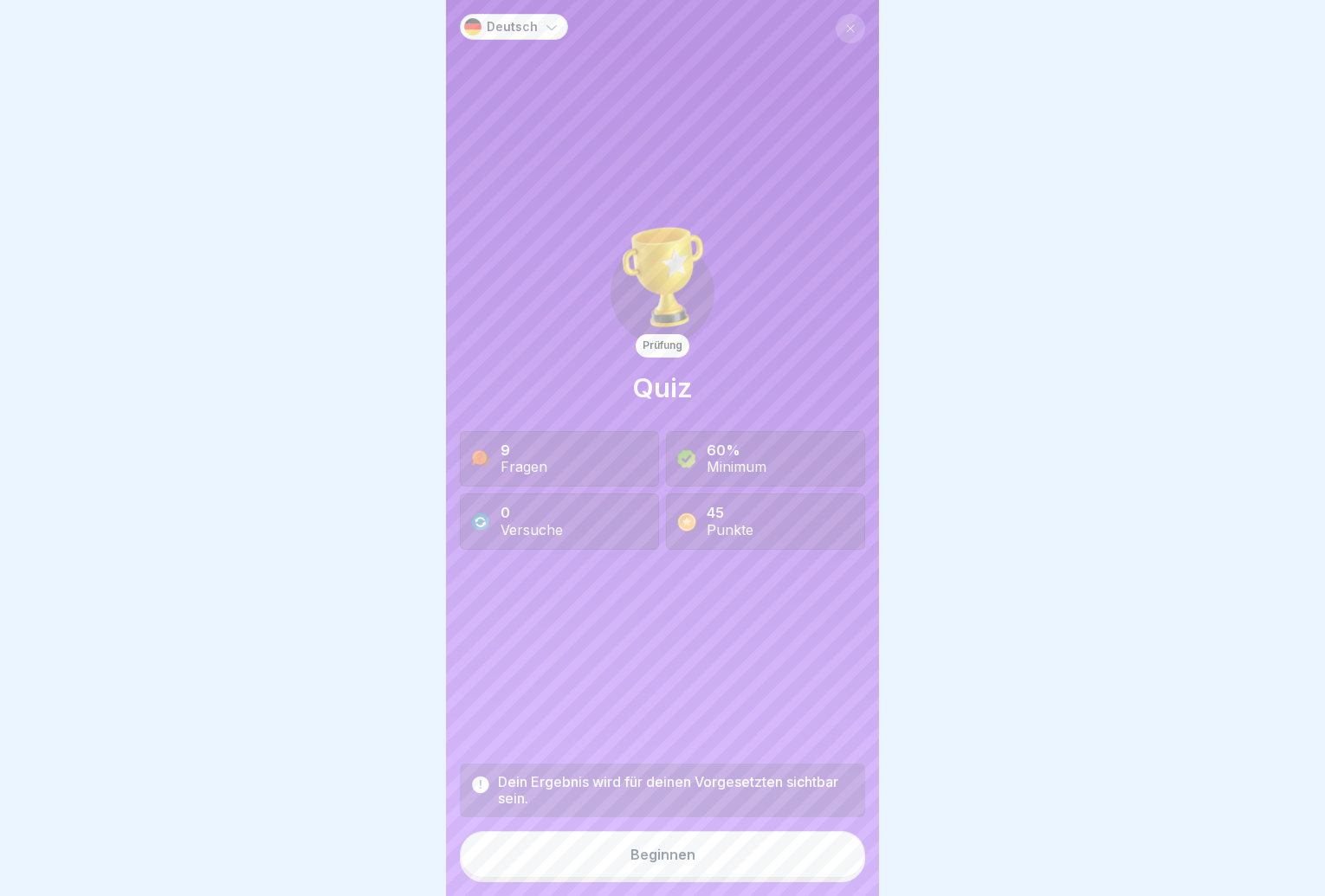
click at [800, 871] on button "Beginnen" at bounding box center [662, 854] width 405 height 46
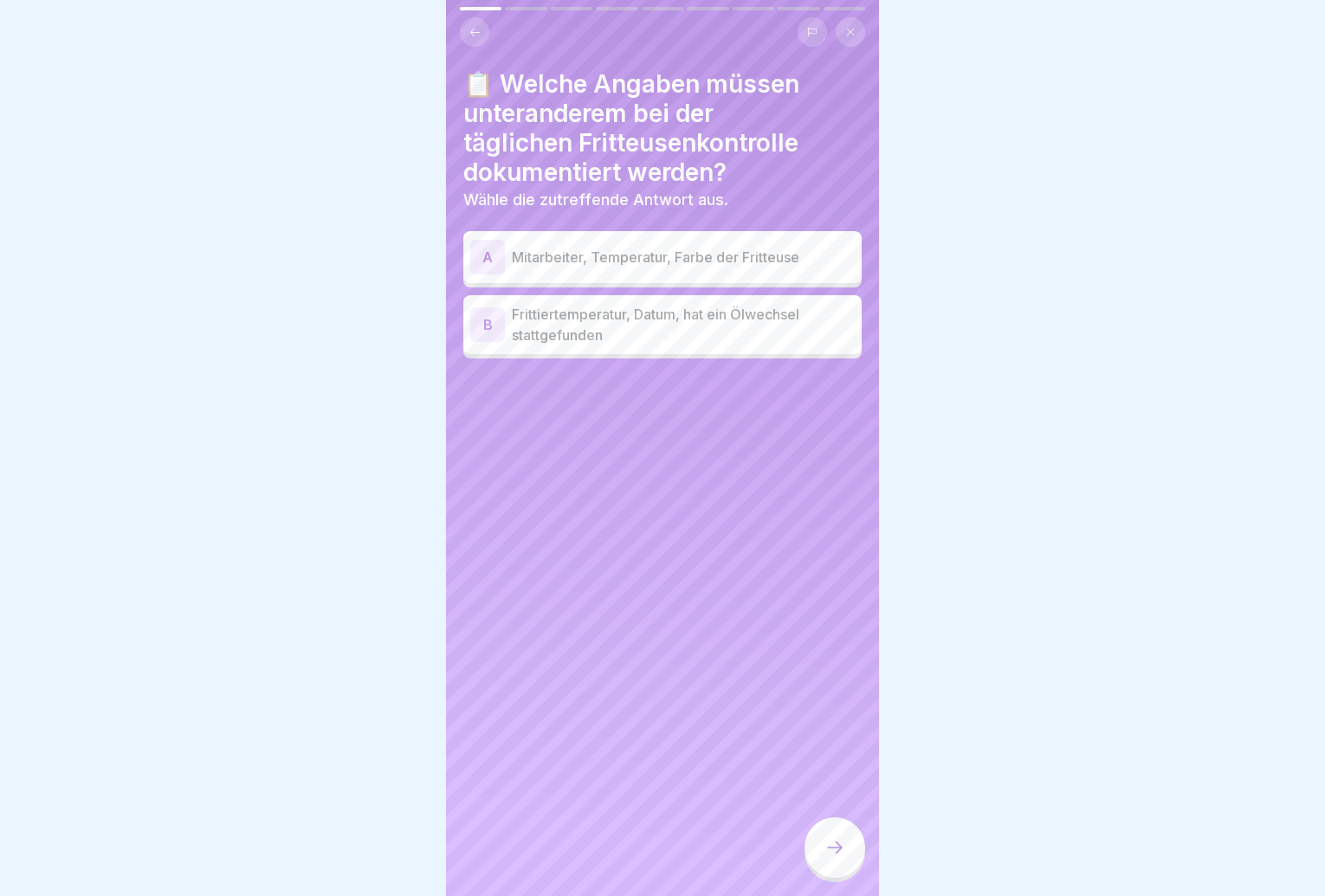
click at [751, 328] on p "Frittiertemperatur, Datum, hat ein Ölwechsel stattgefunden" at bounding box center [683, 325] width 343 height 42
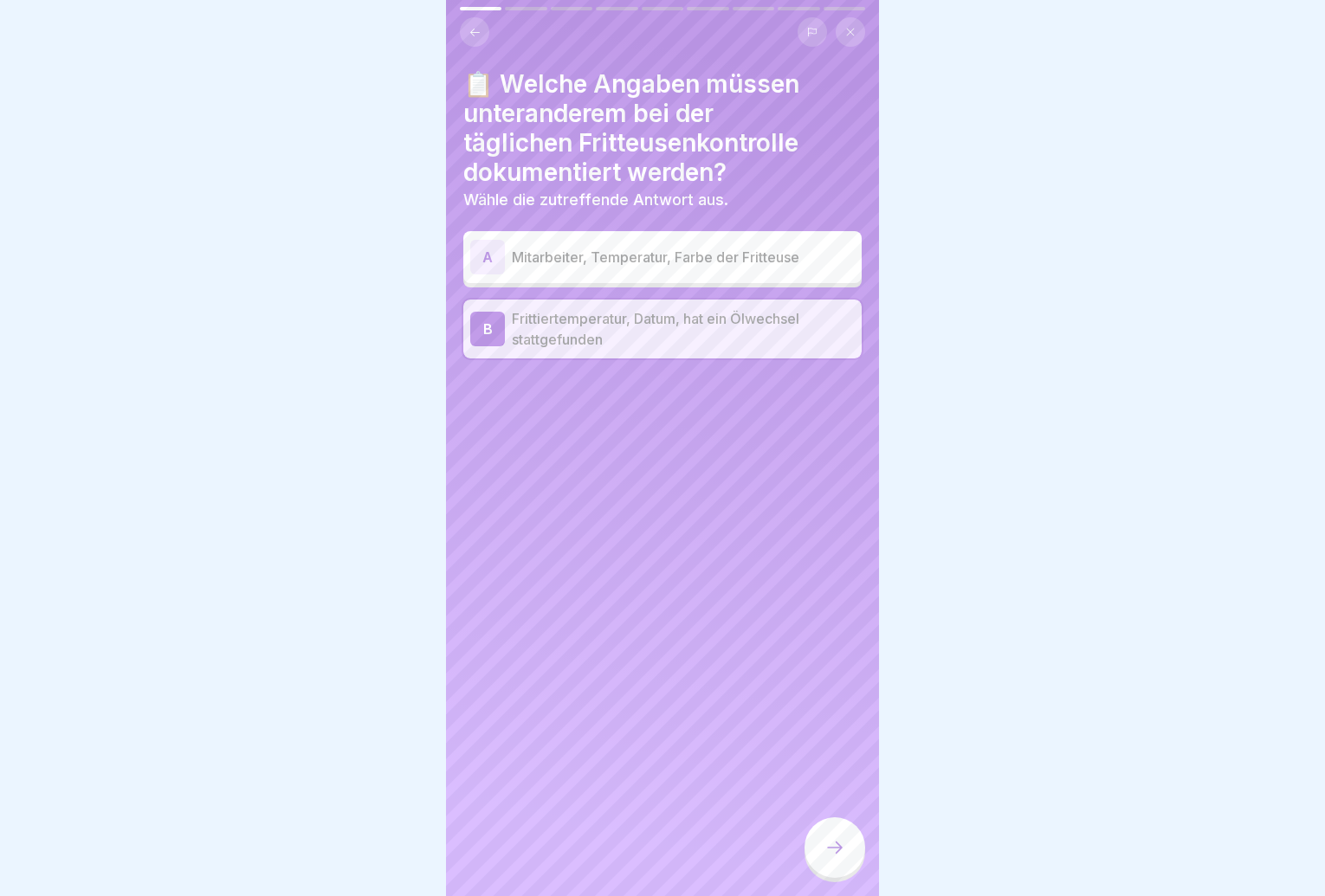
click at [822, 853] on div at bounding box center [835, 848] width 60 height 60
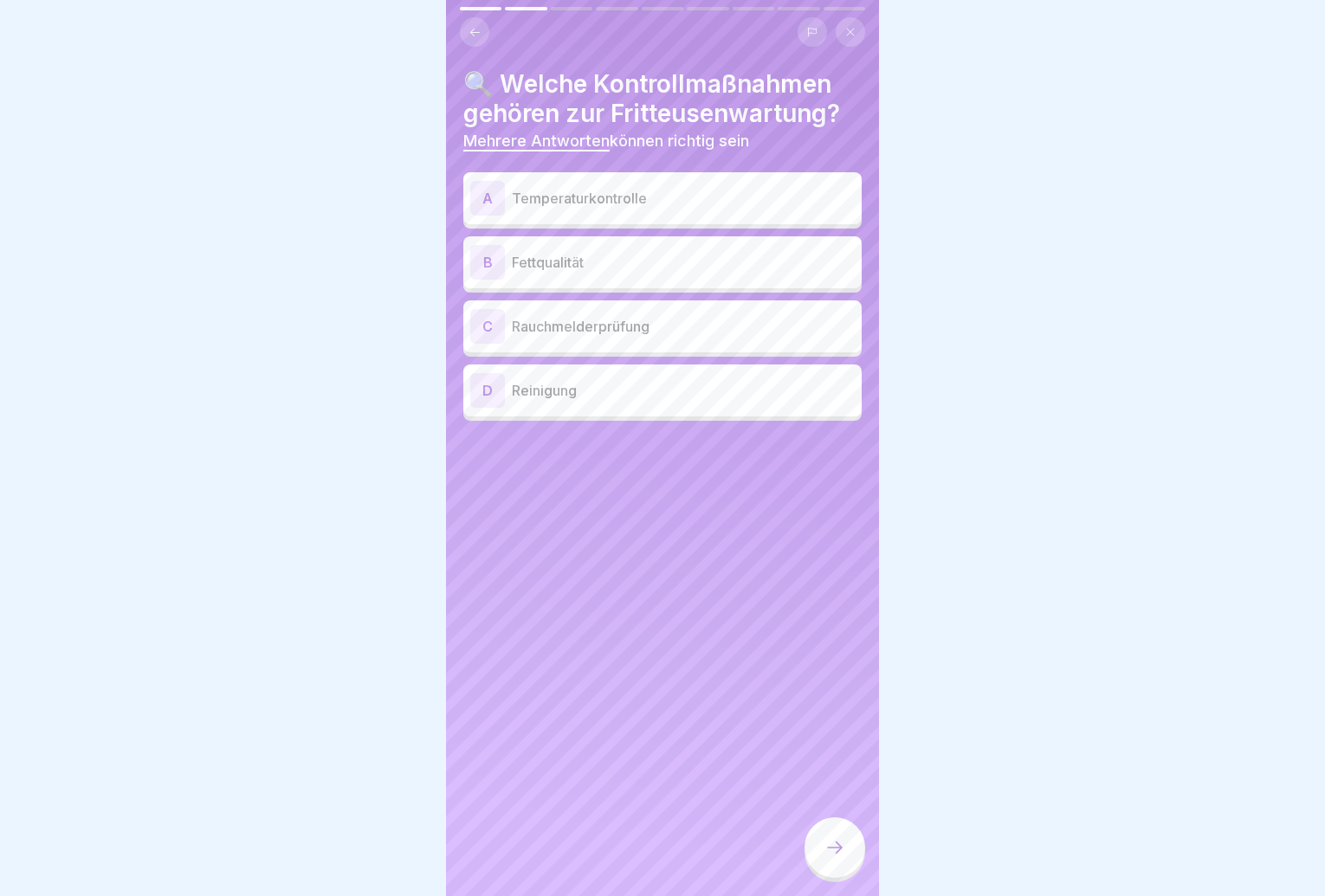
click at [673, 218] on div "A Temperaturkontrolle" at bounding box center [662, 198] width 399 height 52
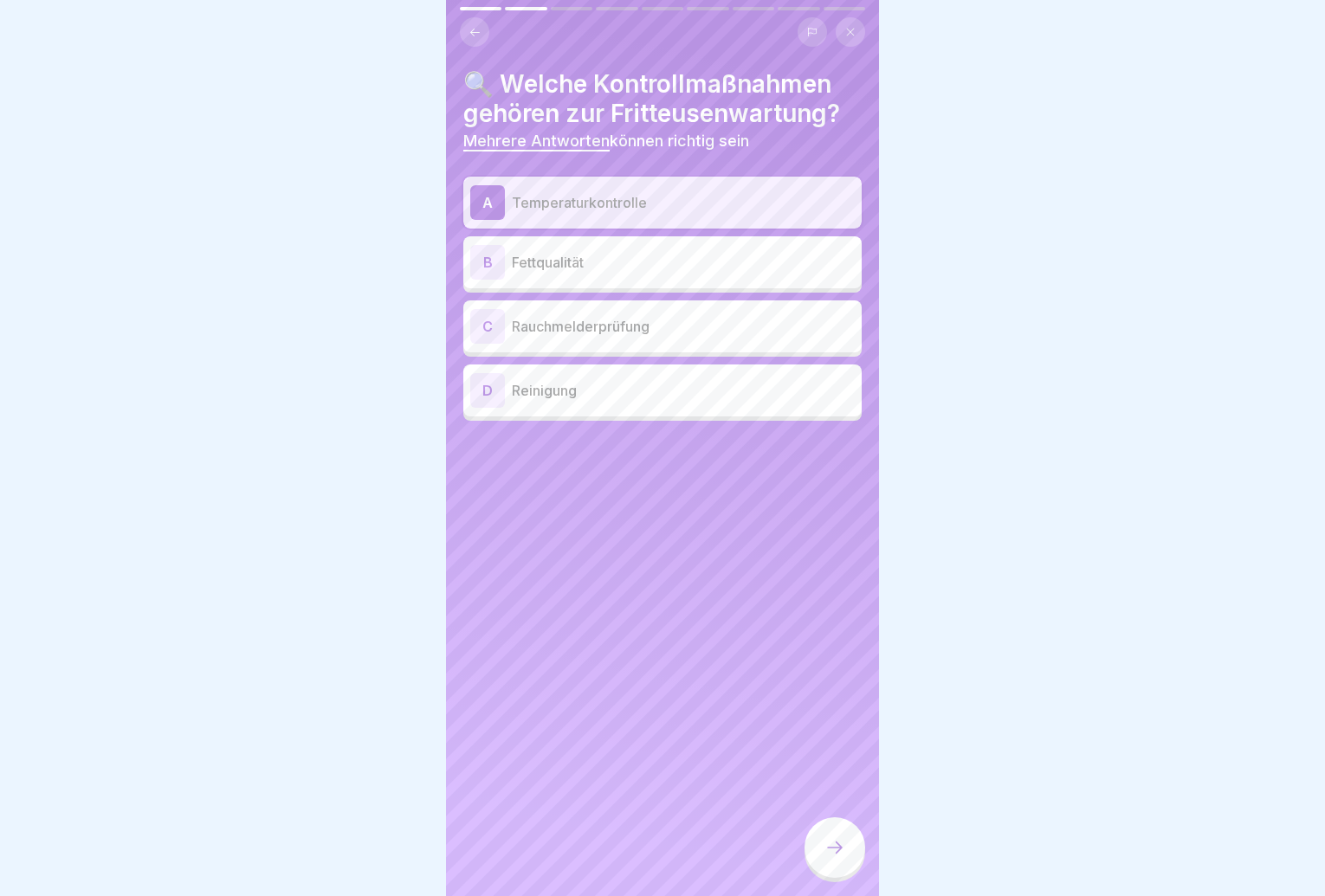
click at [660, 388] on p "Reinigung" at bounding box center [683, 390] width 343 height 21
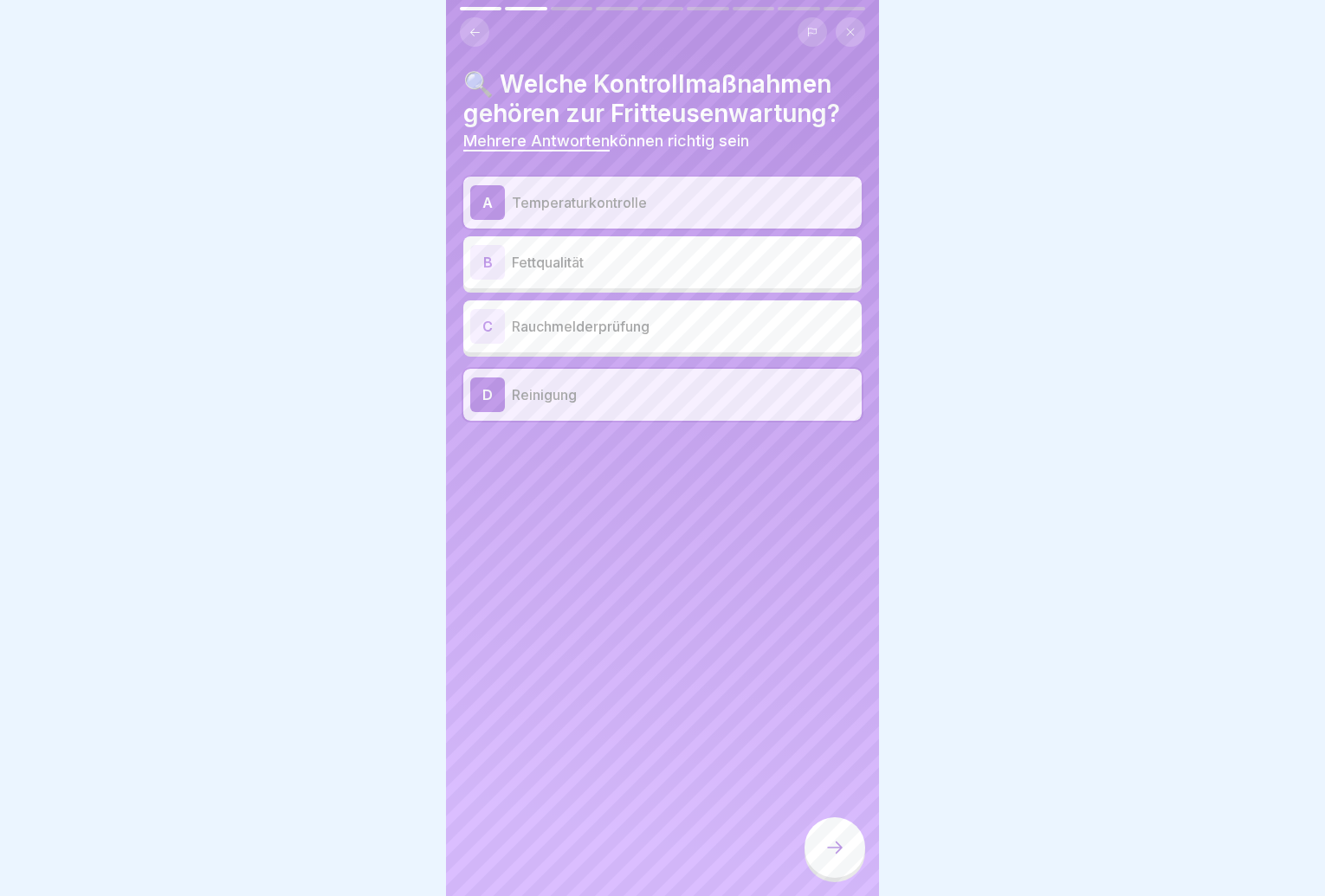
click at [830, 871] on div at bounding box center [835, 848] width 60 height 60
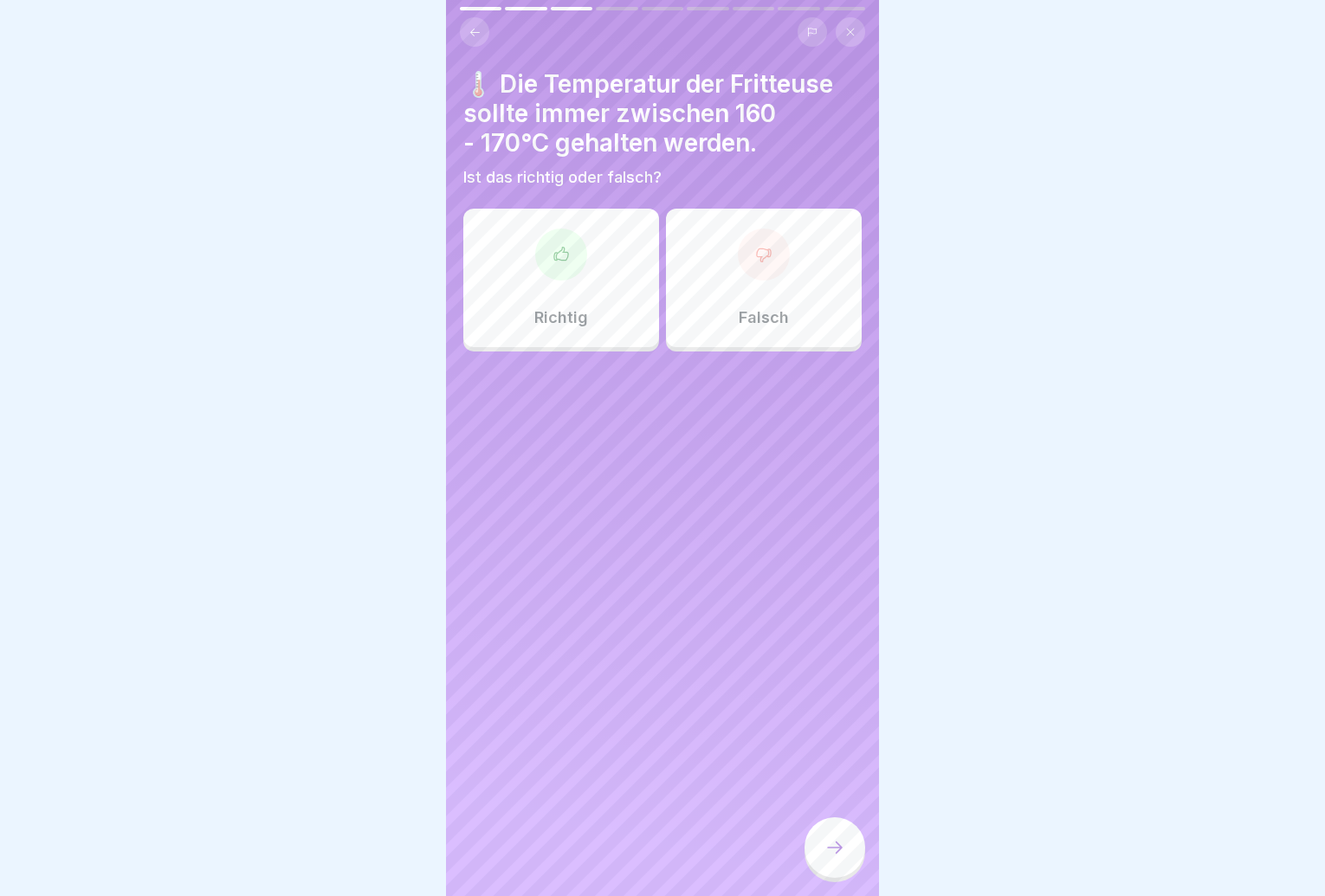
click at [476, 43] on button at bounding box center [474, 31] width 29 height 29
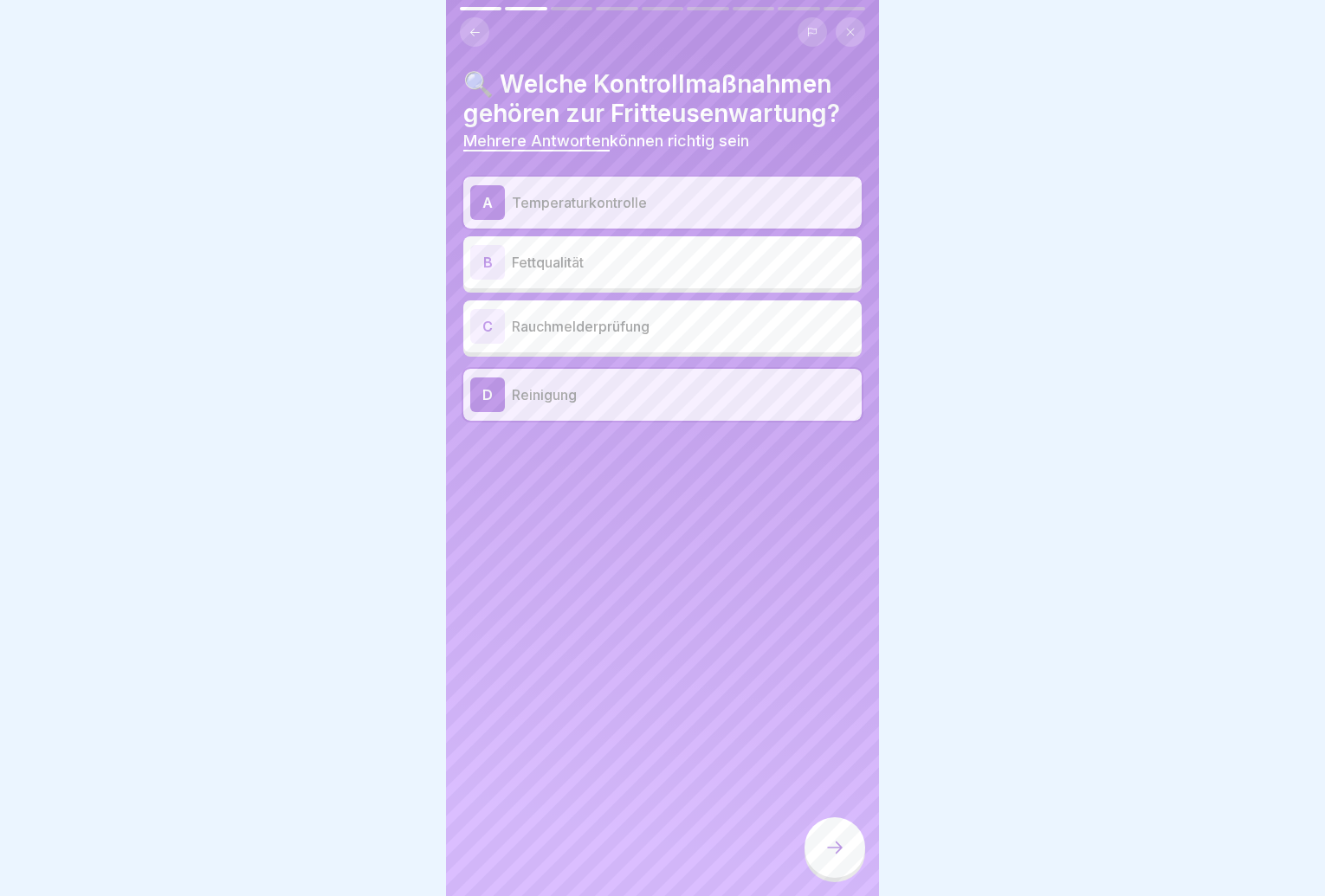
click at [835, 858] on icon at bounding box center [835, 848] width 21 height 21
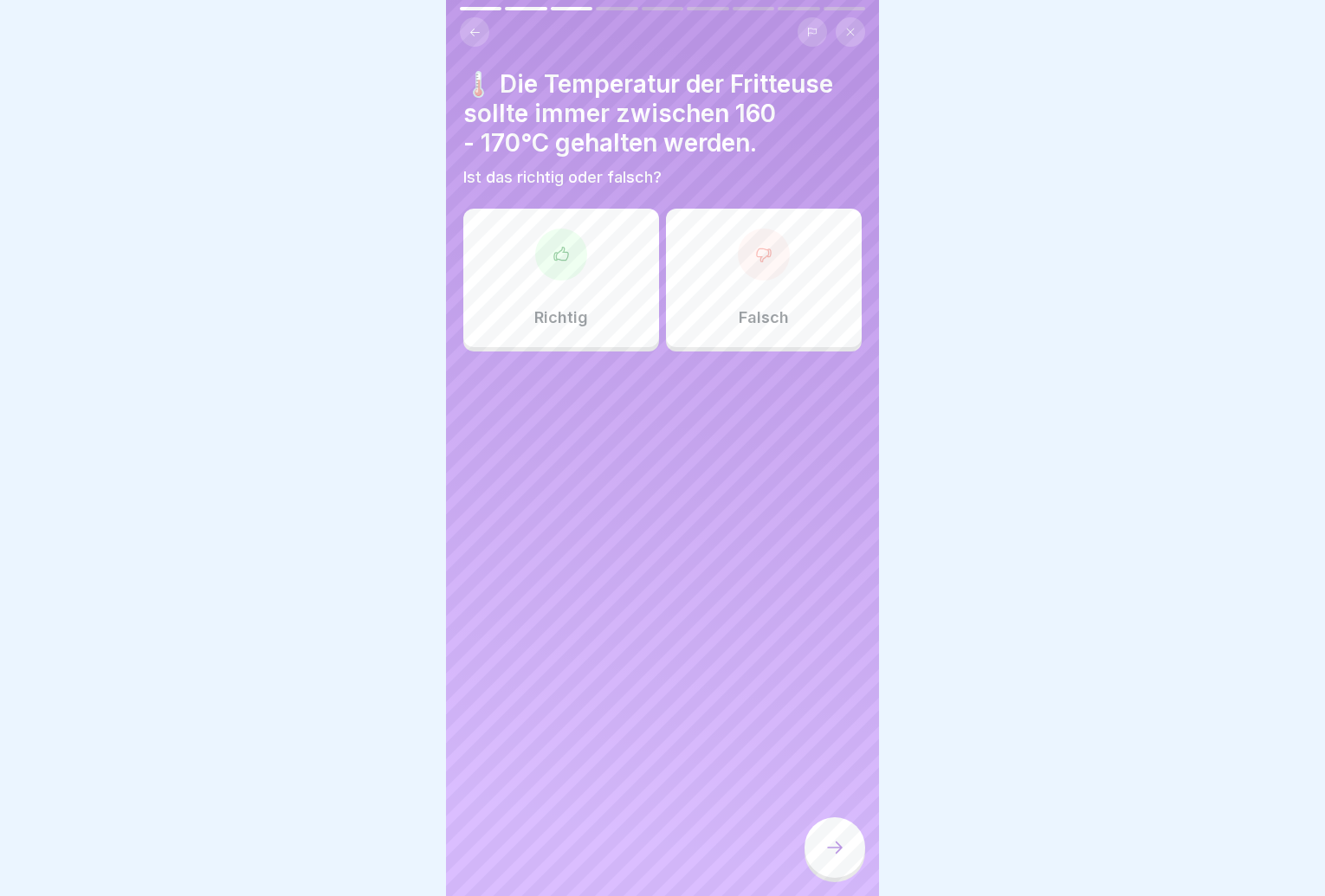
click at [562, 283] on div "Richtig" at bounding box center [560, 278] width 196 height 139
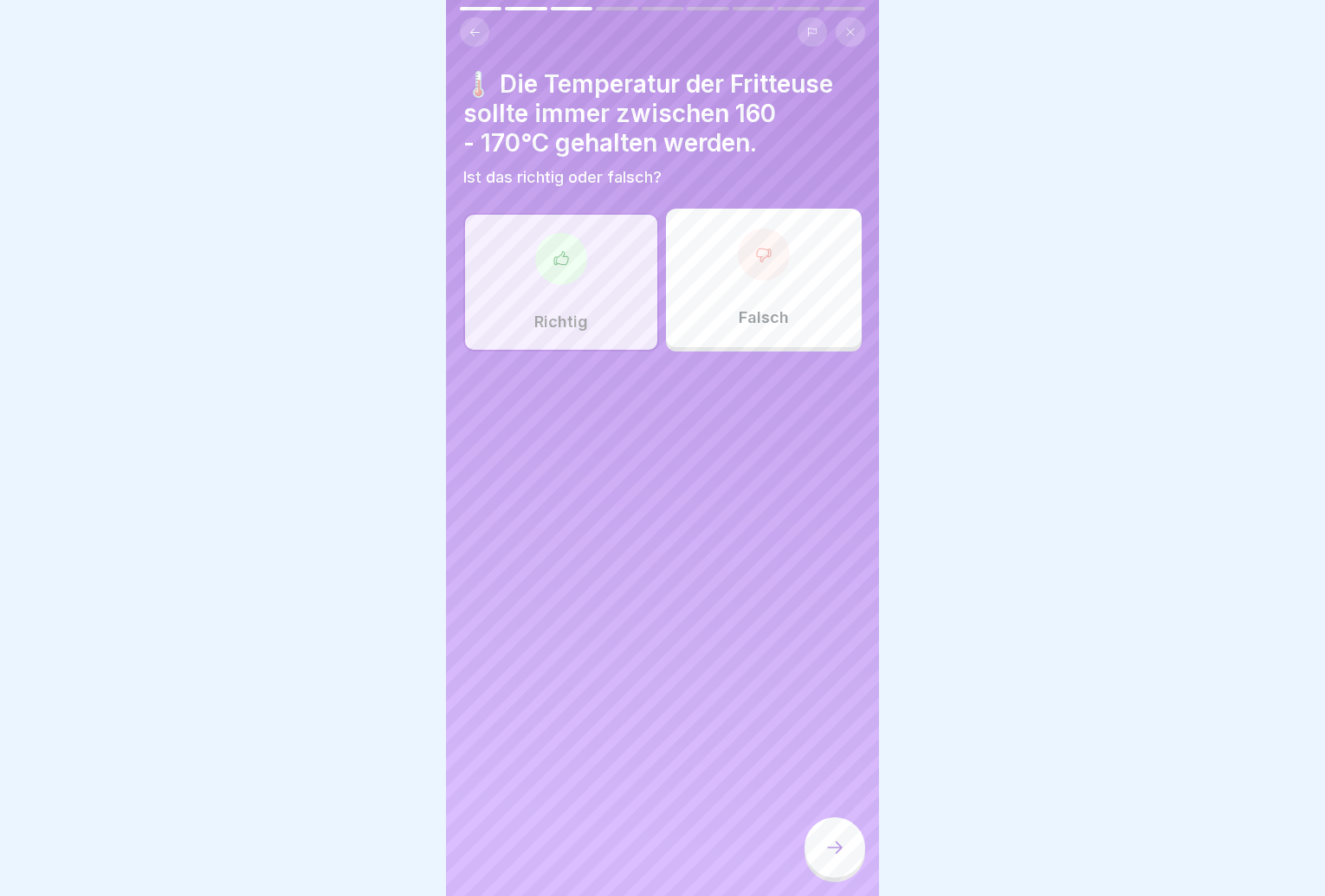
click at [840, 854] on icon at bounding box center [835, 848] width 21 height 21
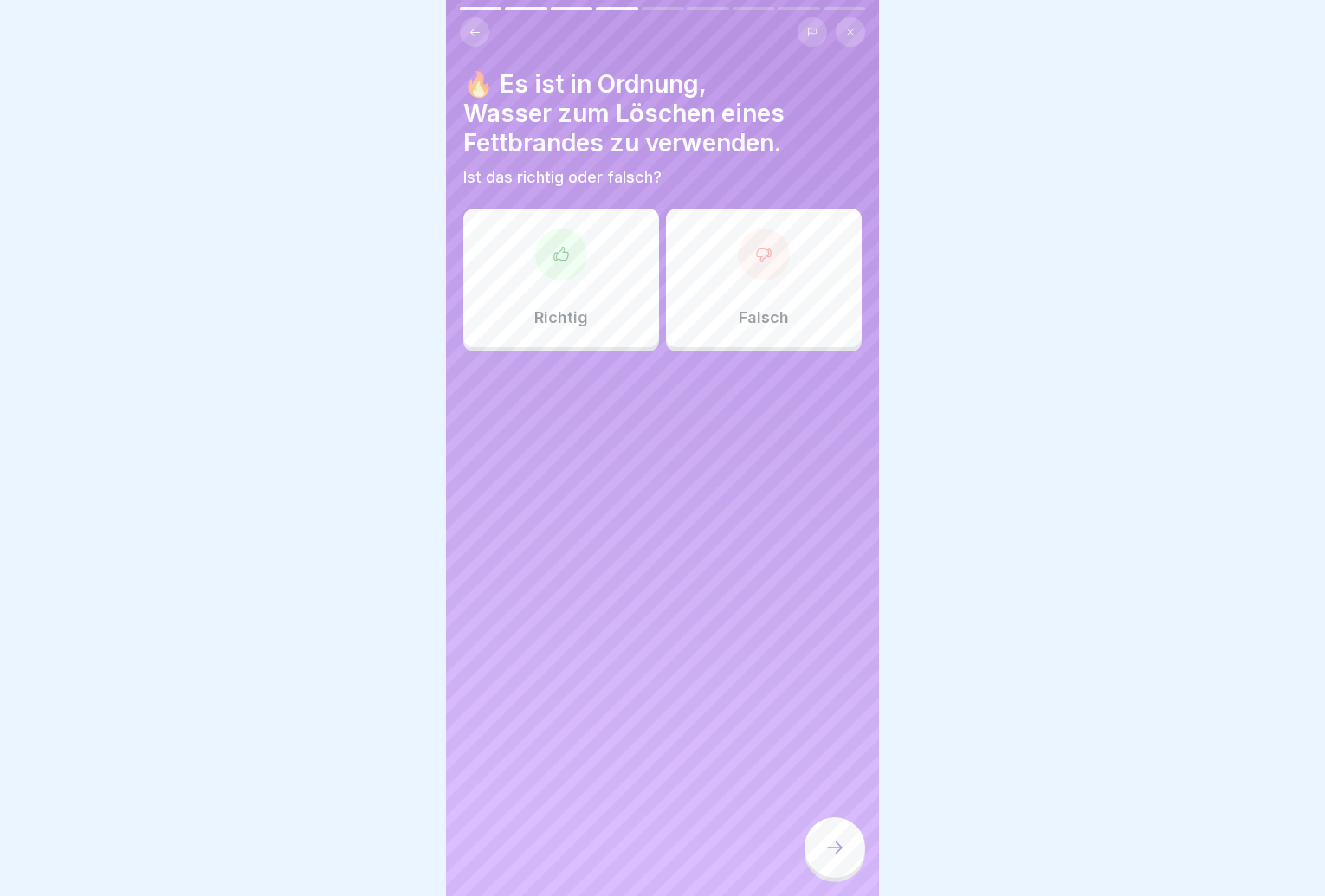
click at [731, 302] on div "Falsch" at bounding box center [764, 278] width 196 height 139
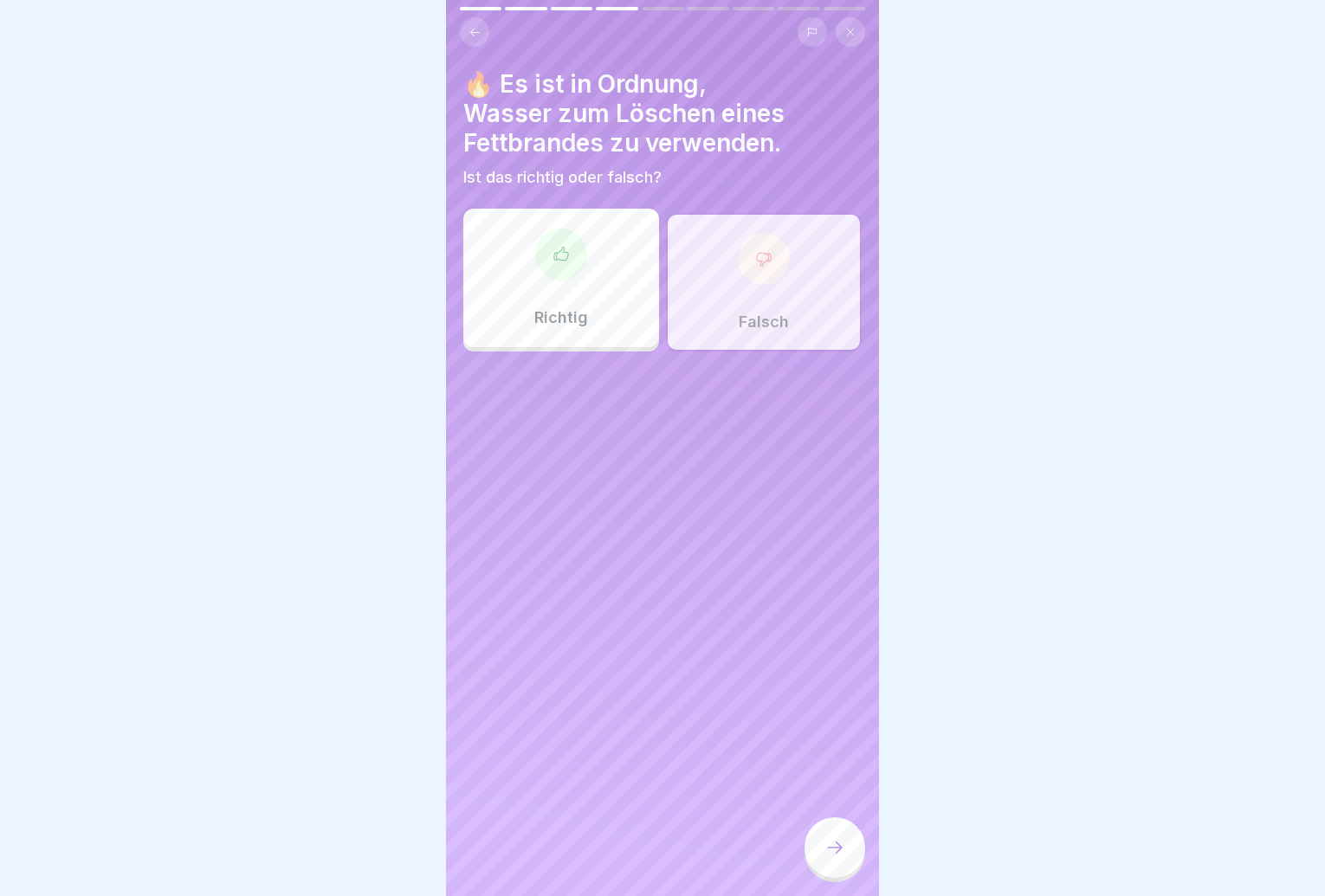
click at [837, 847] on div at bounding box center [835, 848] width 60 height 60
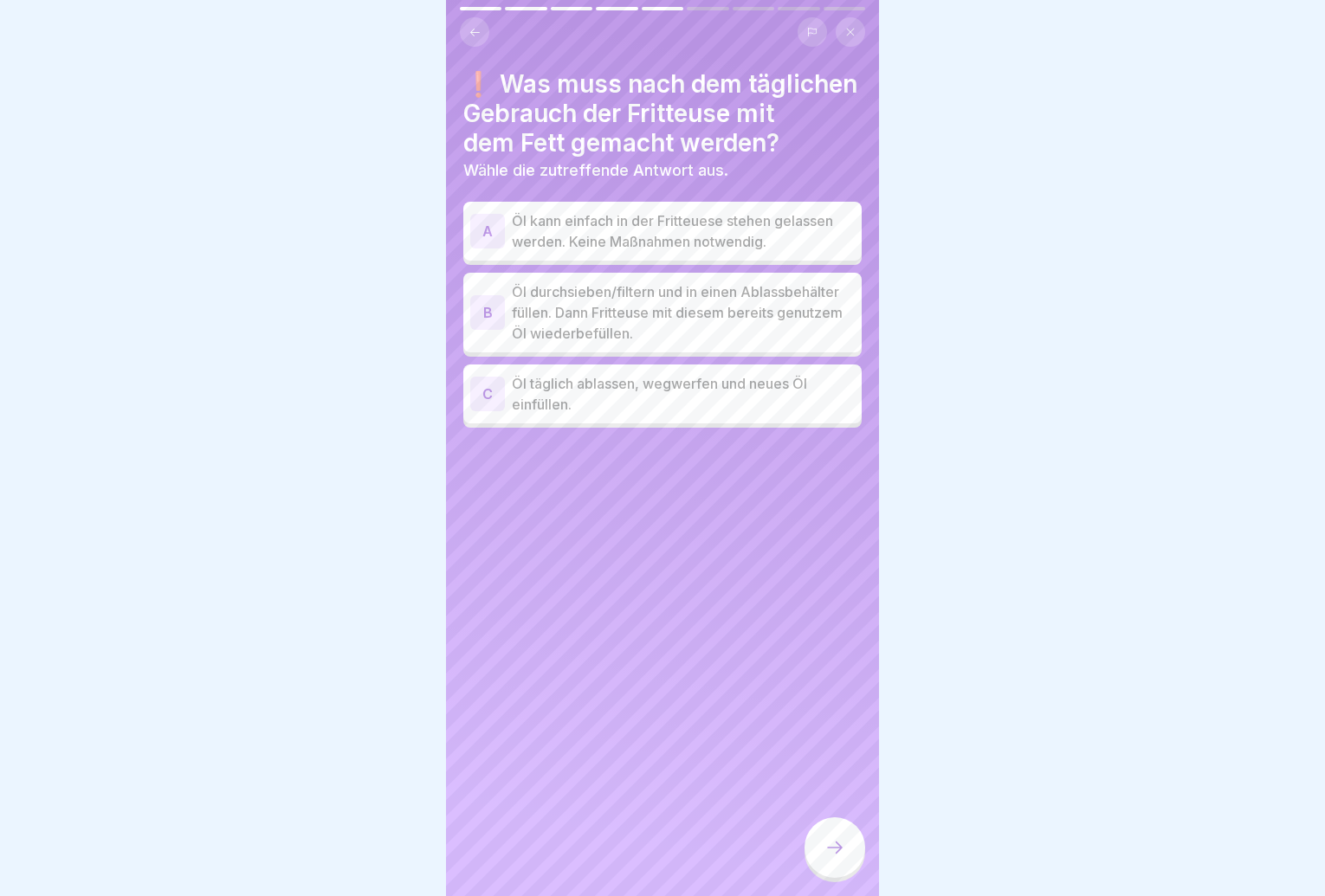
click at [786, 327] on p "Öl durchsieben/filtern und in einen Ablassbehälter füllen. Dann Fritteuse mit d…" at bounding box center [683, 313] width 343 height 62
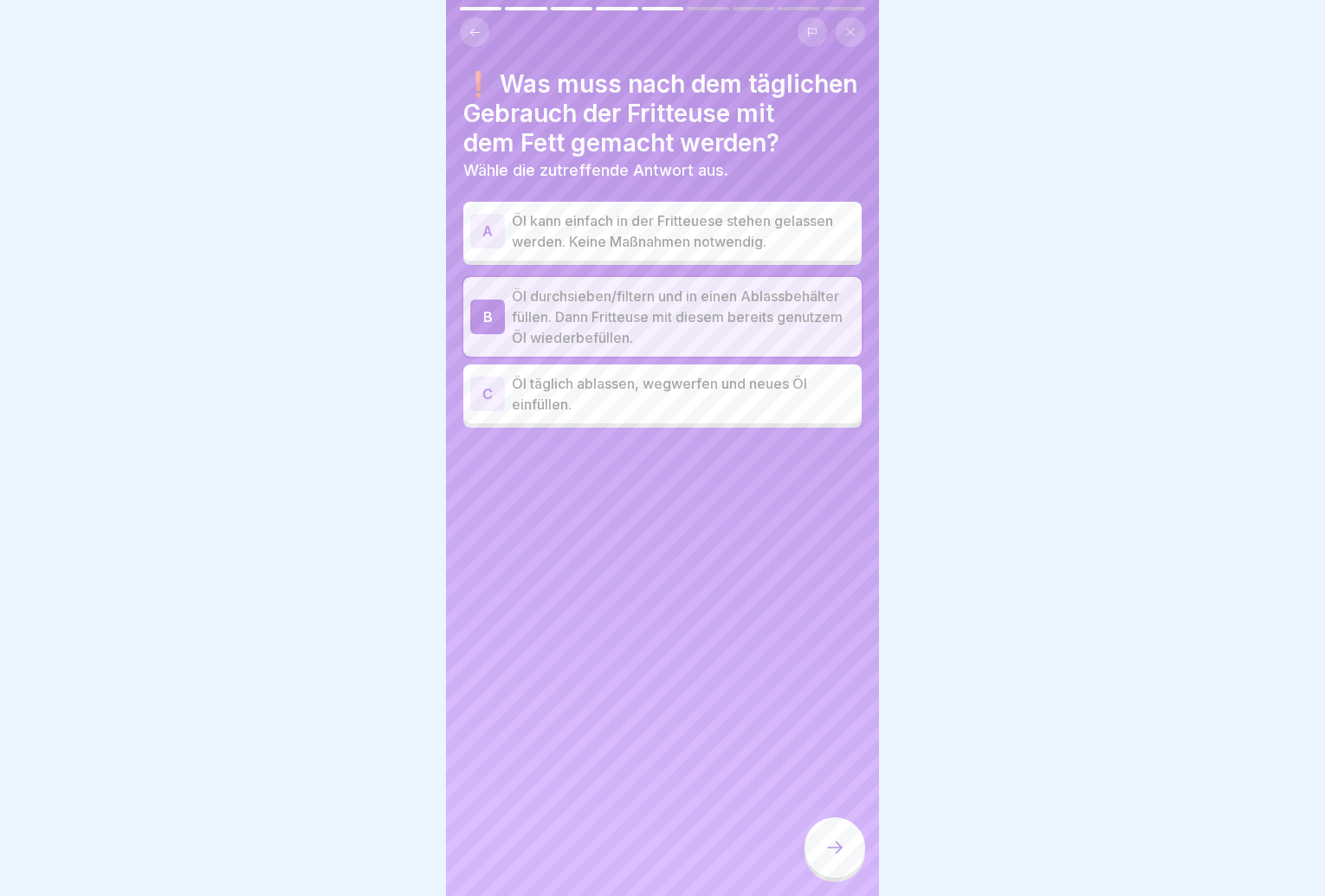
click at [817, 844] on div at bounding box center [835, 848] width 60 height 60
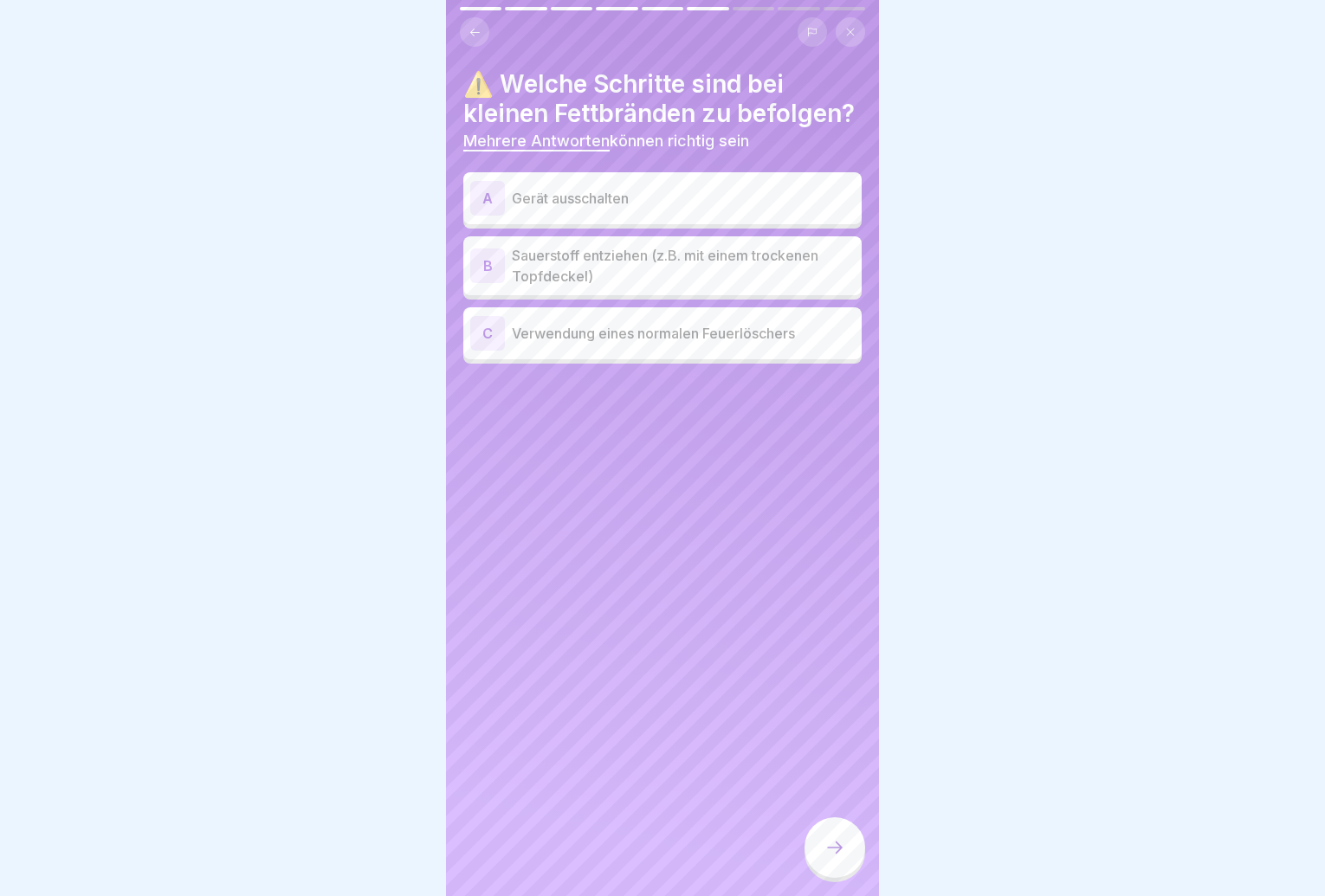
click at [698, 215] on div "A Gerät ausschalten" at bounding box center [662, 198] width 385 height 35
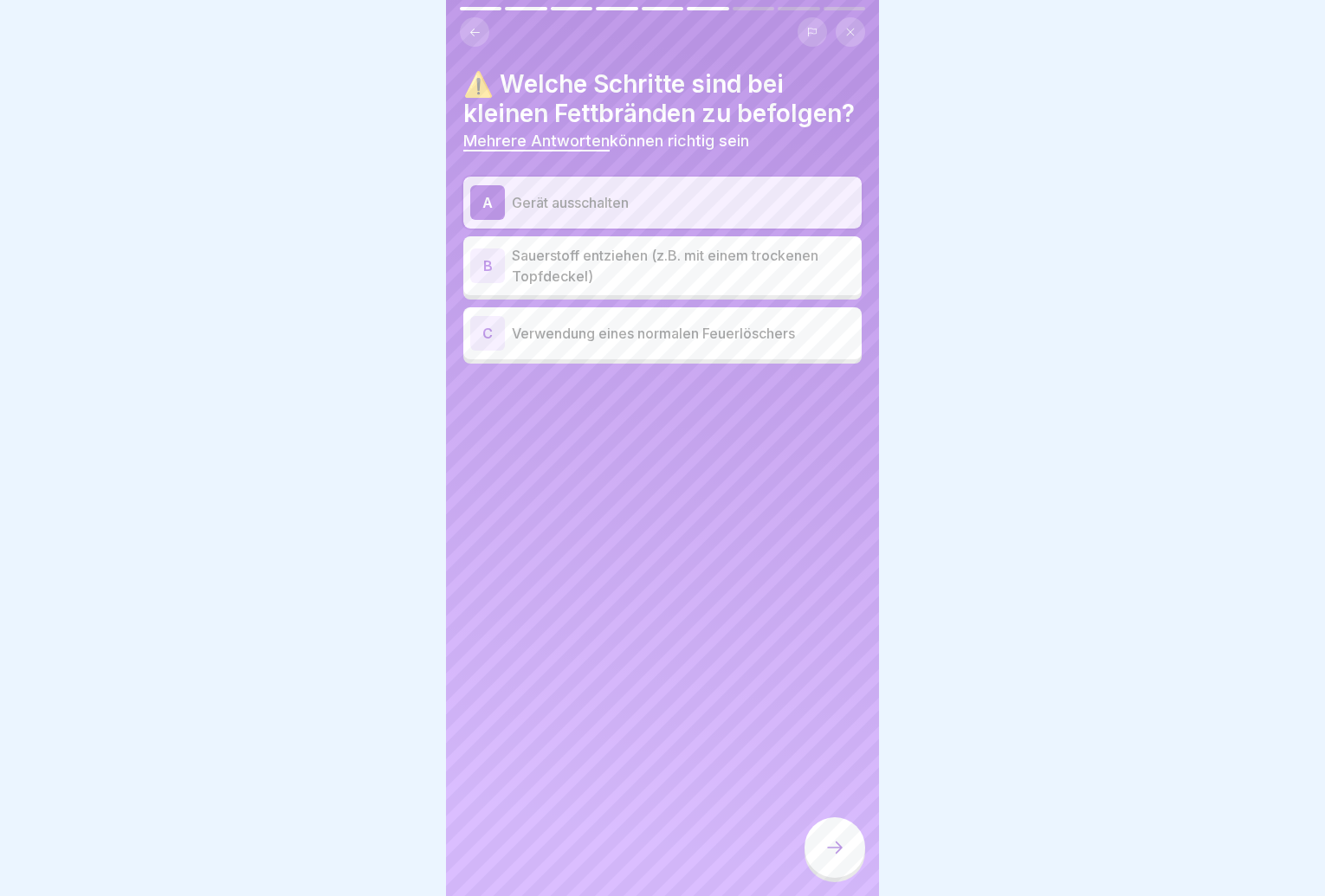
click at [709, 286] on p "Sauerstoff entziehen (z.B. mit einem trockenen Topfdeckel)" at bounding box center [683, 266] width 343 height 42
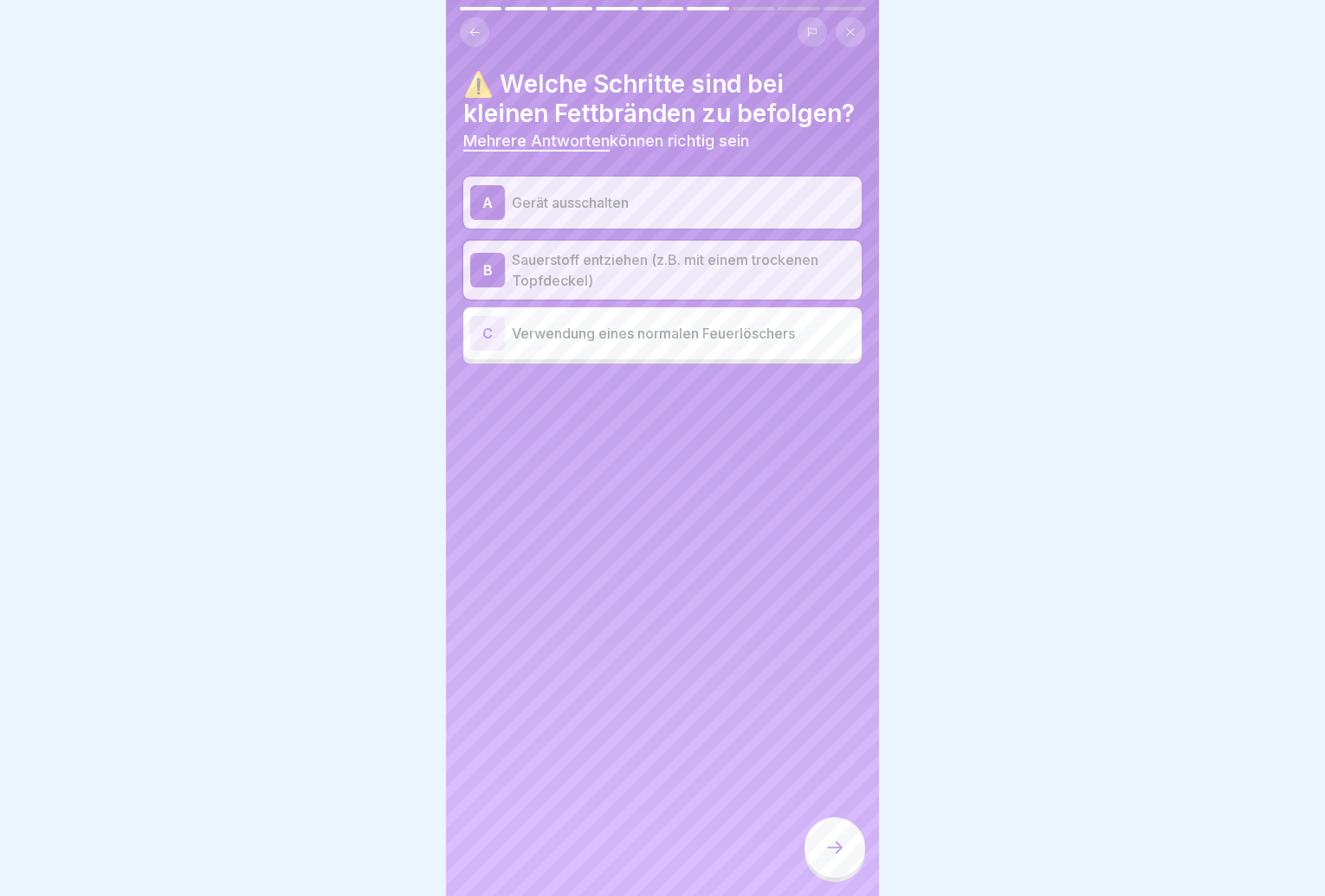
click at [827, 840] on div at bounding box center [835, 848] width 60 height 60
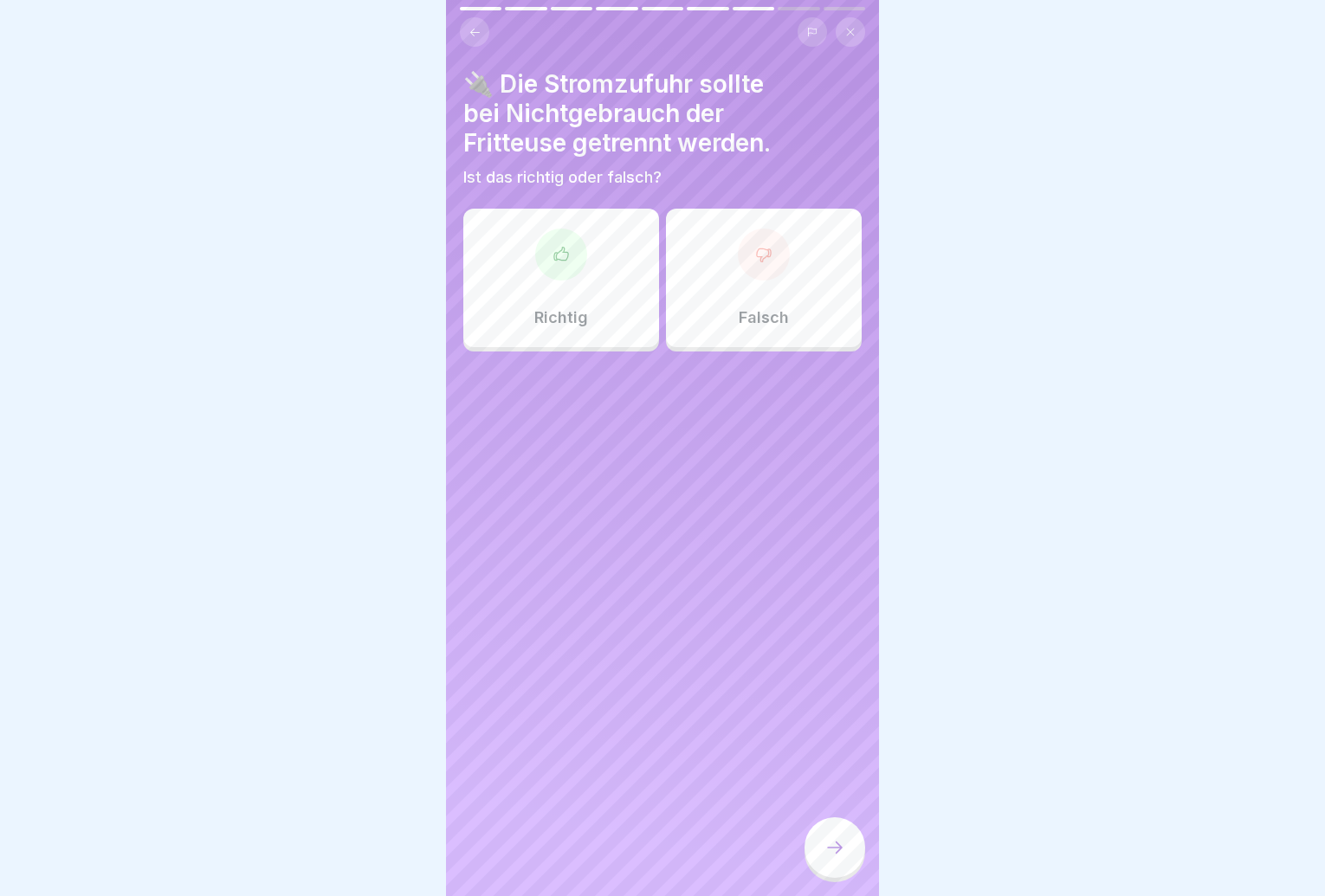
click at [596, 331] on div "Richtig" at bounding box center [560, 278] width 196 height 139
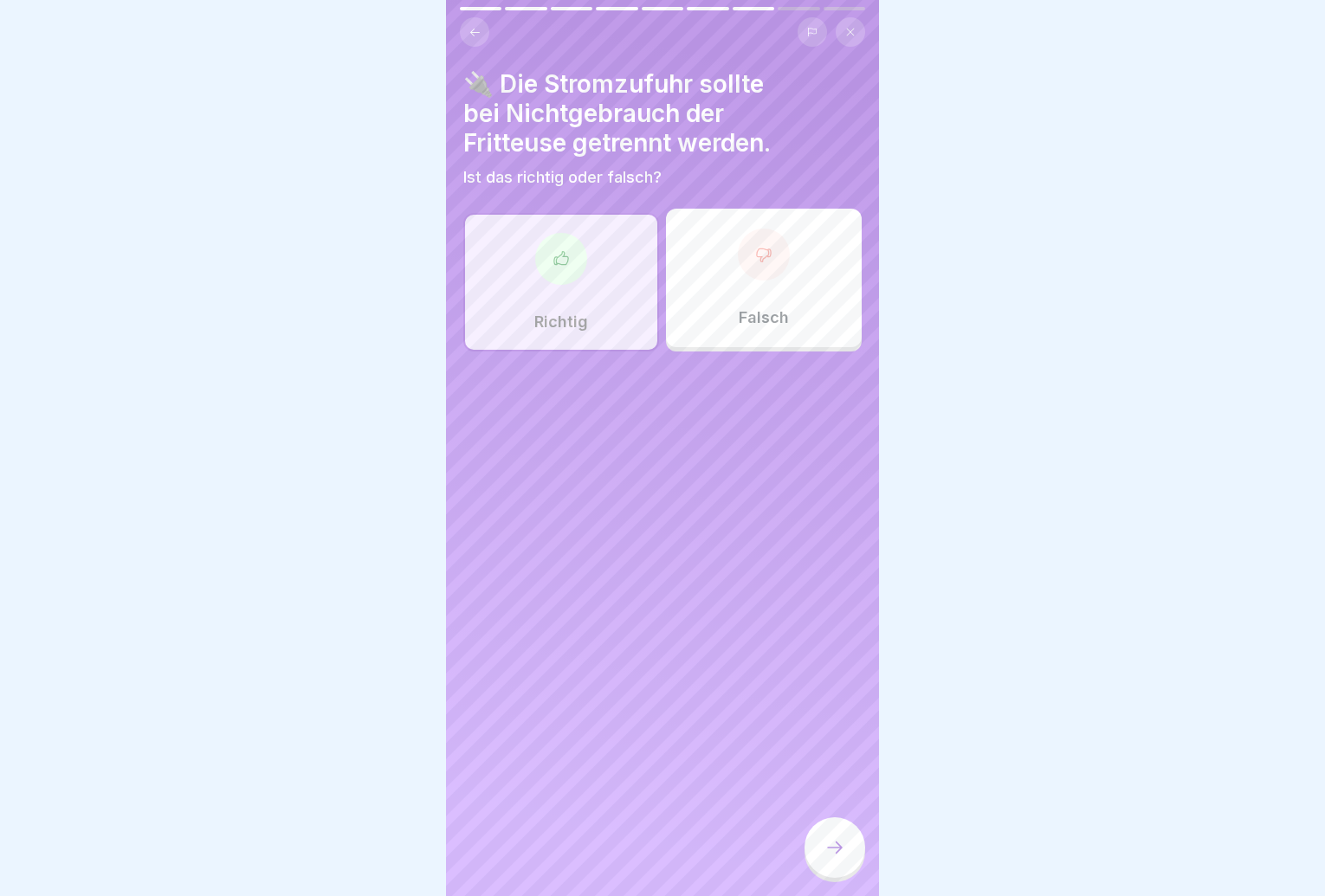
click at [835, 857] on icon at bounding box center [835, 848] width 21 height 21
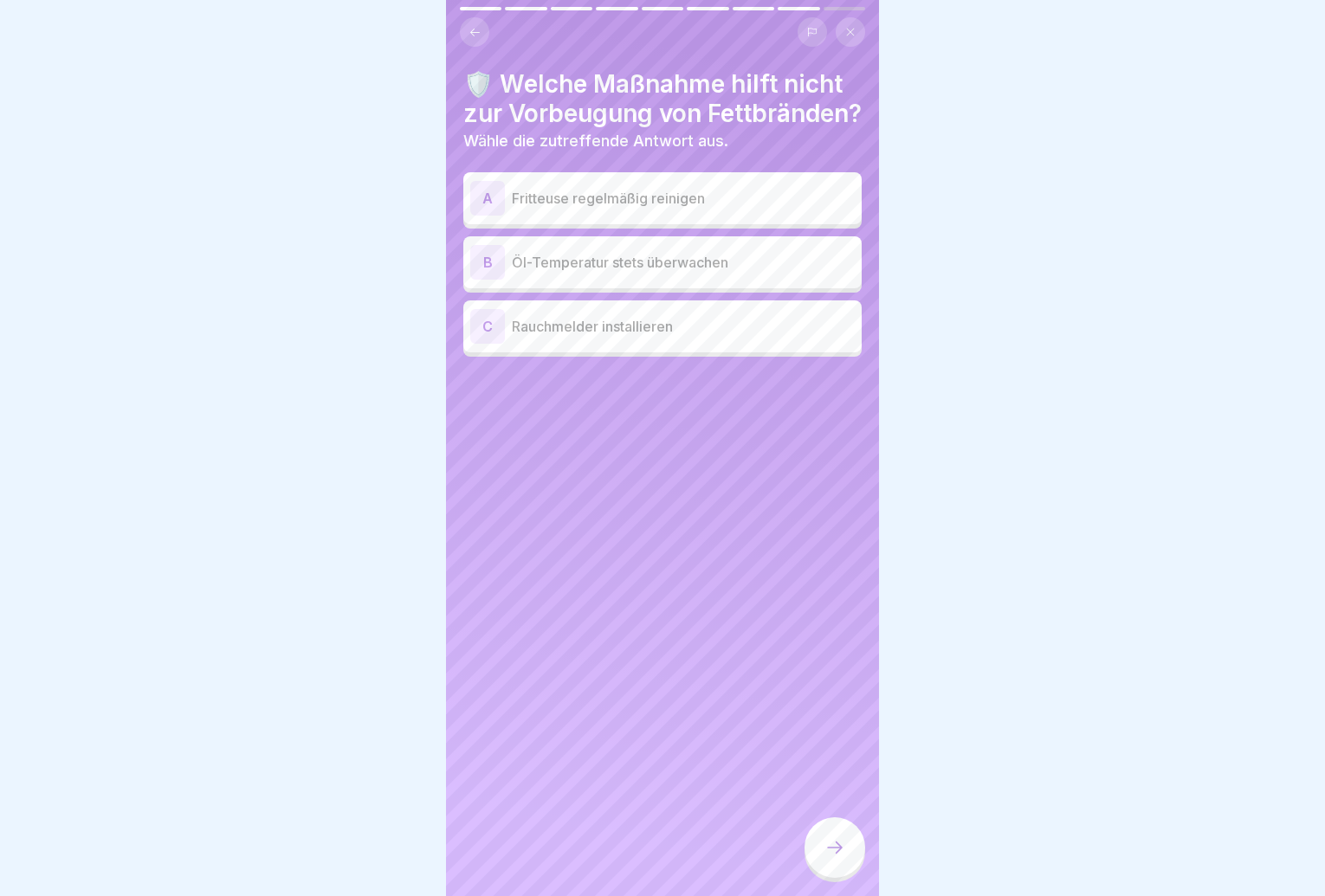
click at [719, 336] on p "Rauchmelder installieren" at bounding box center [683, 326] width 343 height 21
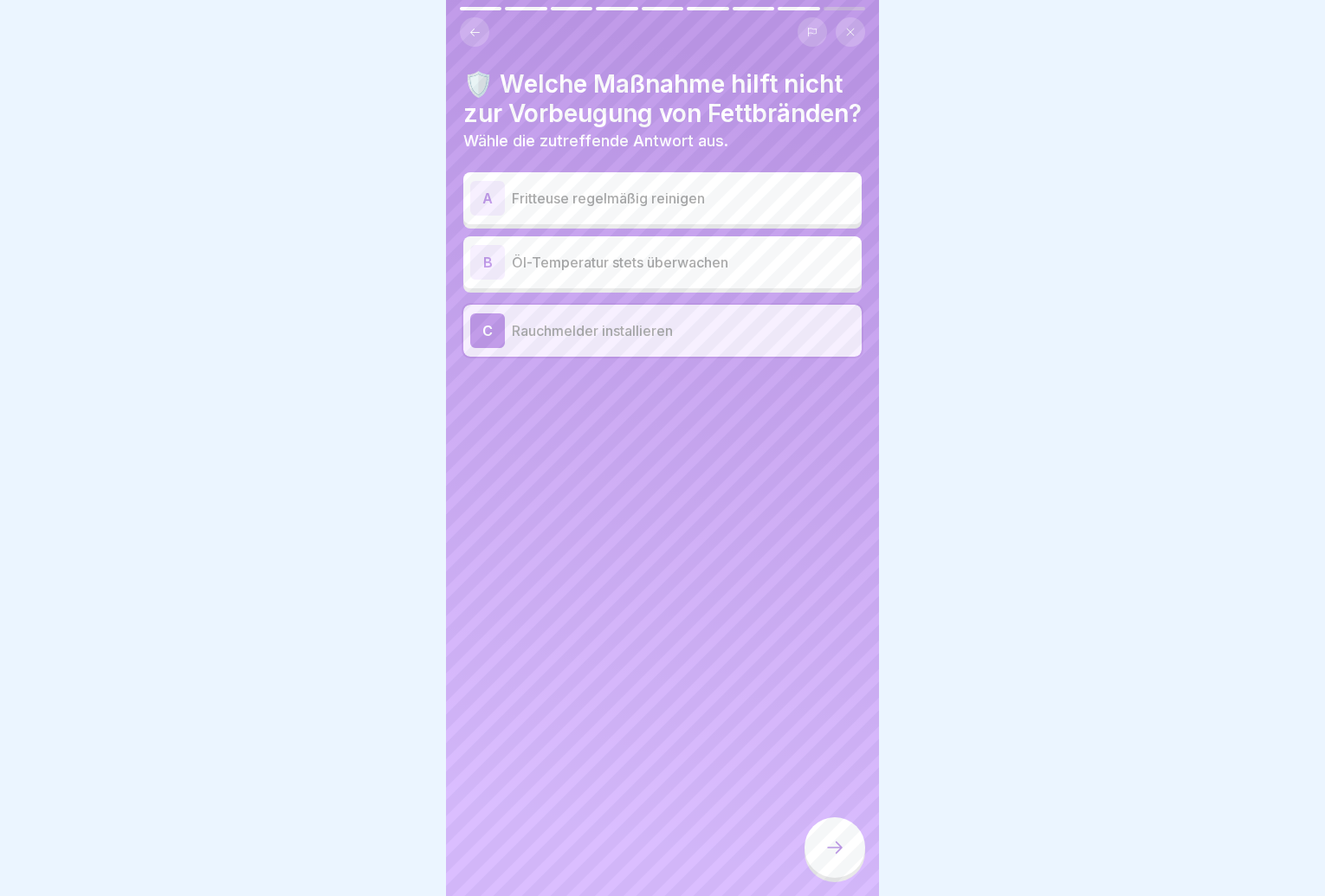
click at [731, 341] on p "Rauchmelder installieren" at bounding box center [683, 331] width 343 height 21
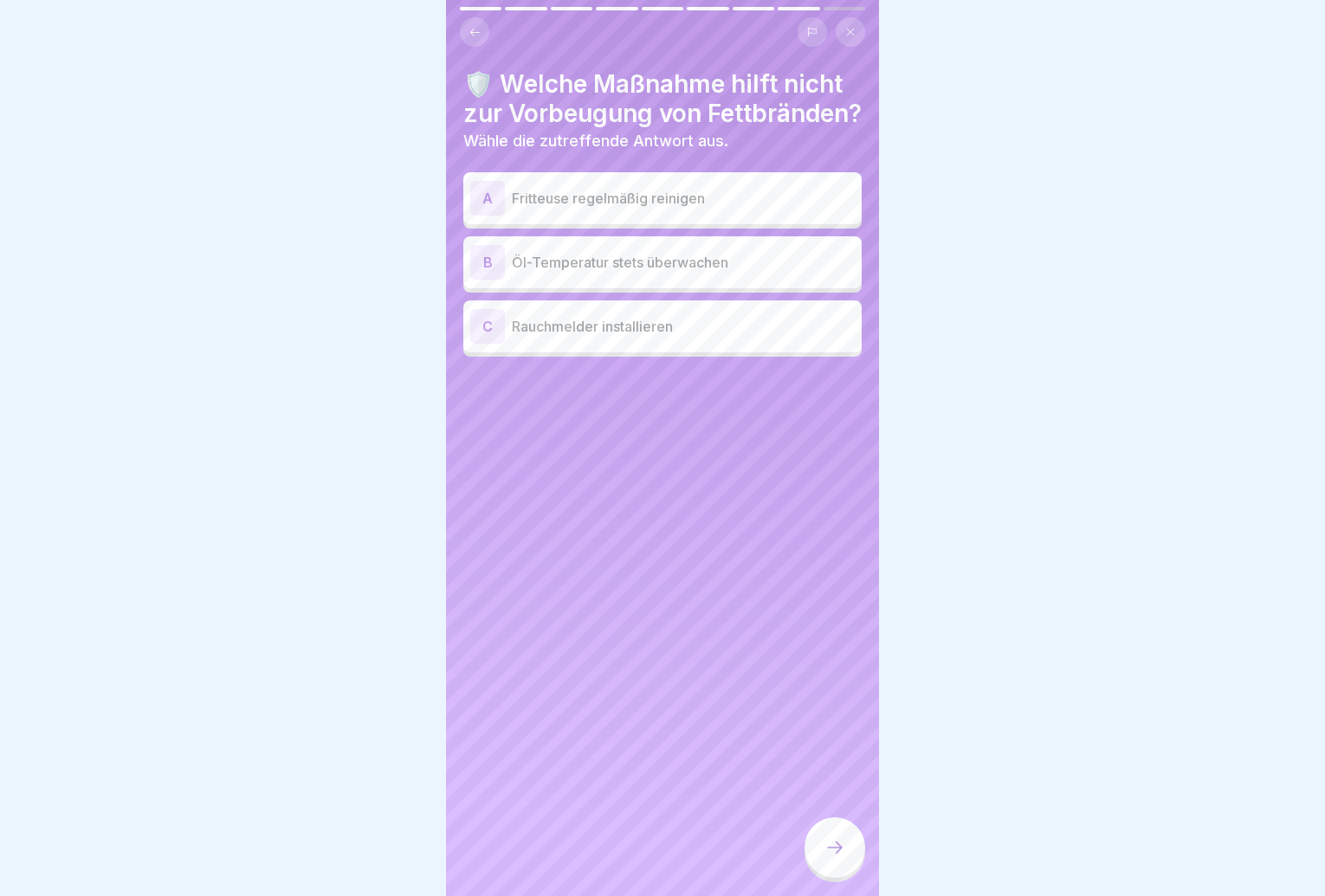
click at [704, 336] on p "Rauchmelder installieren" at bounding box center [683, 326] width 343 height 21
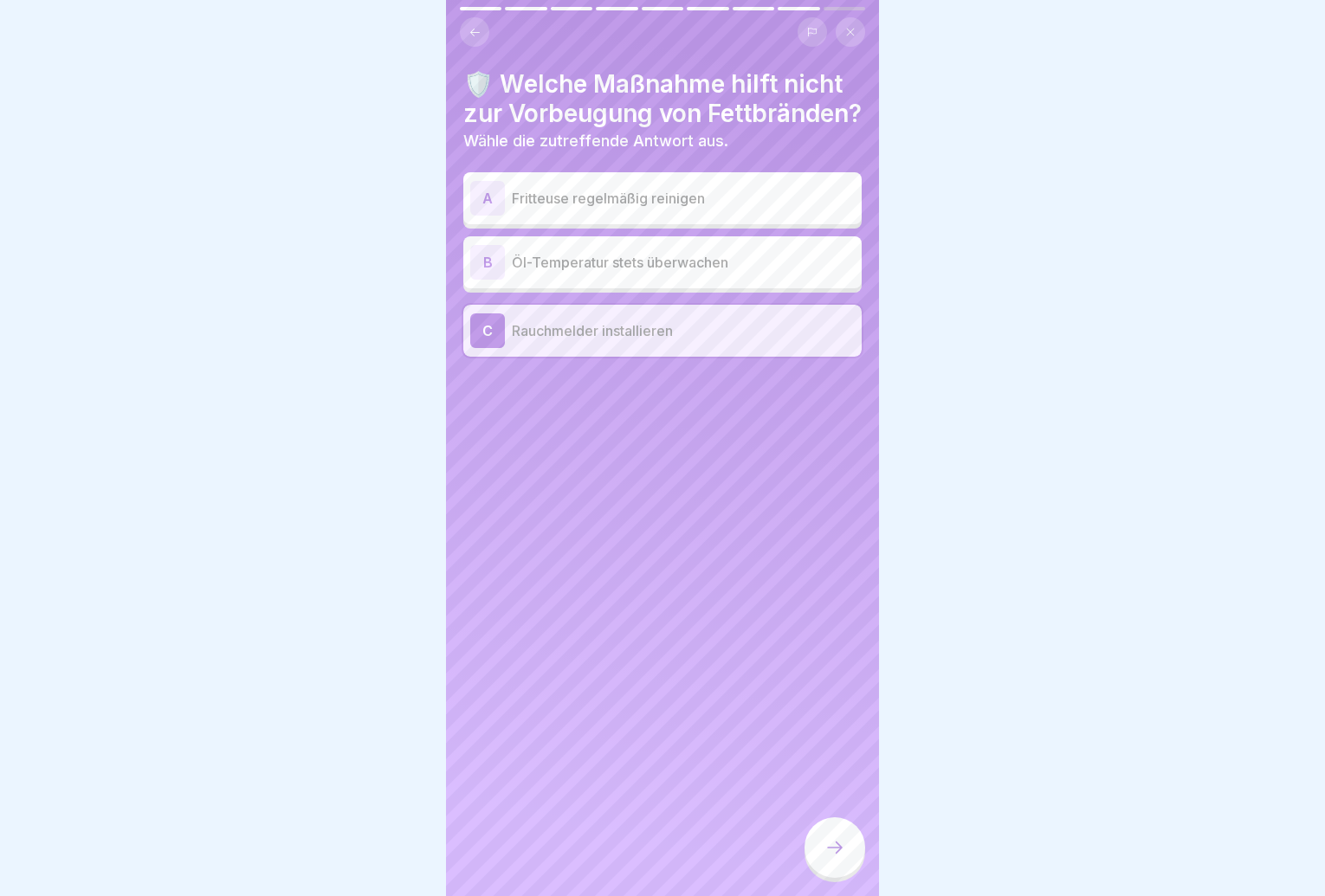
click at [826, 853] on div at bounding box center [835, 848] width 60 height 60
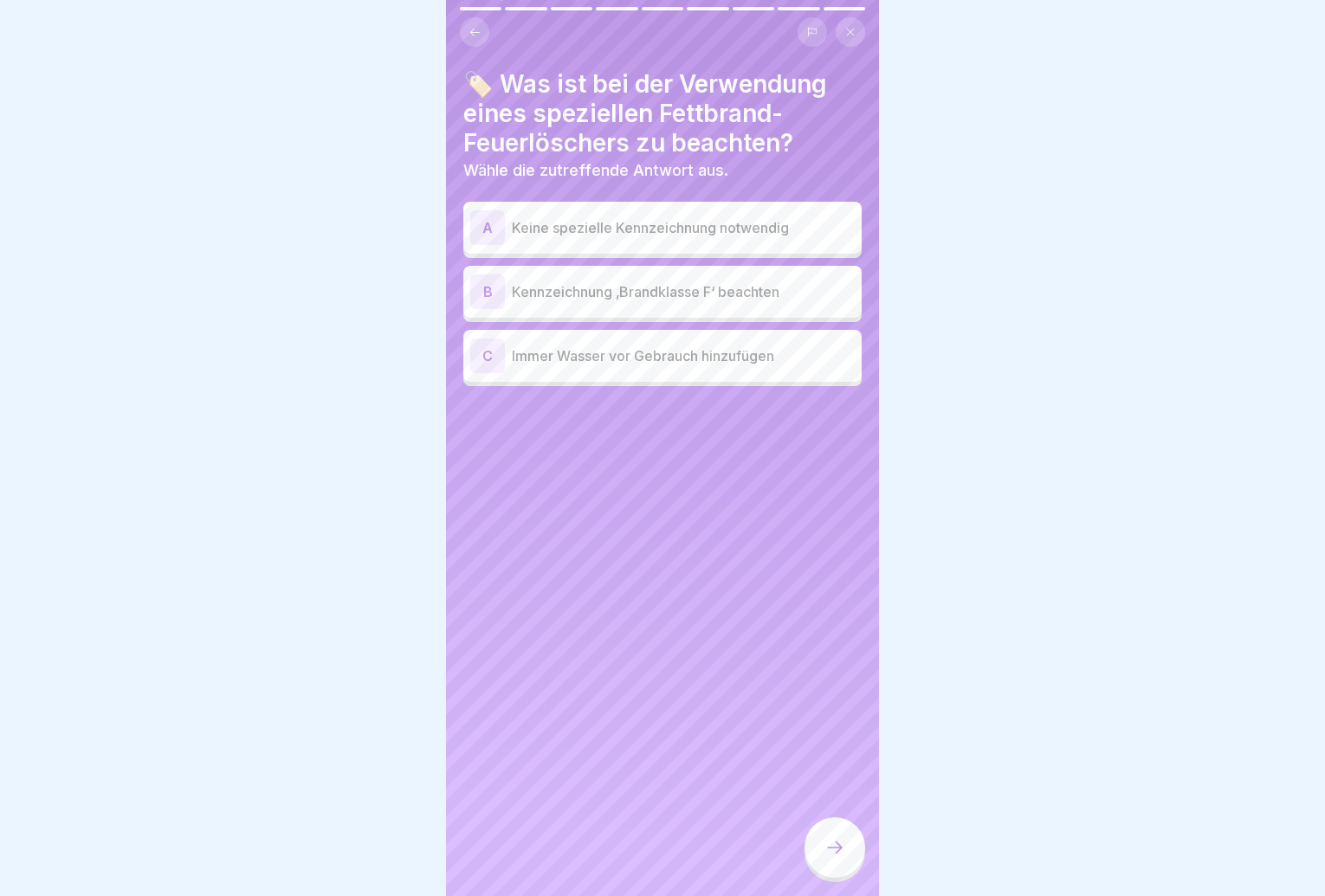
click at [766, 310] on div "B Kennzeichnung ‚Brandklasse F‘ beachten" at bounding box center [662, 291] width 399 height 52
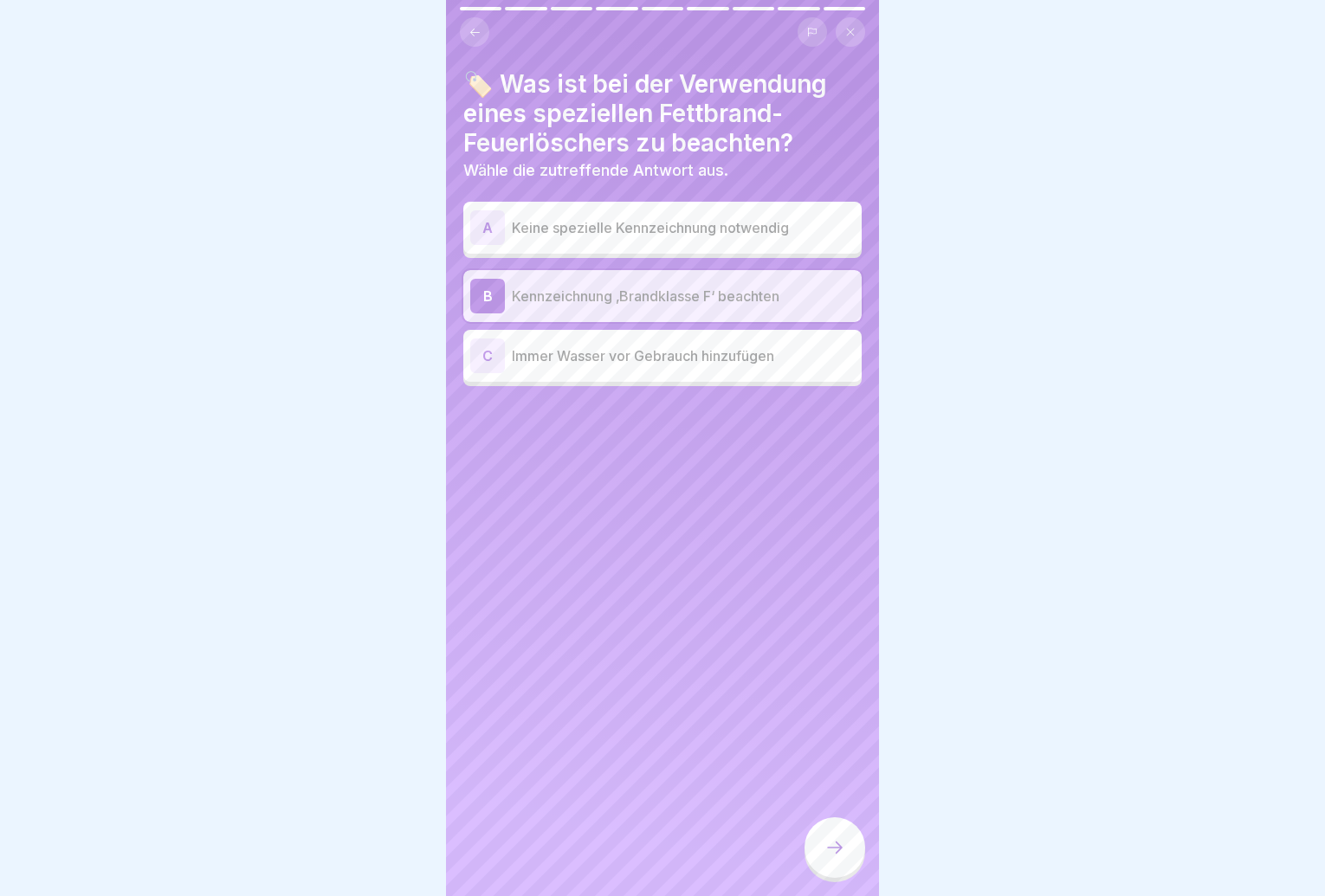
click at [830, 837] on div at bounding box center [835, 848] width 60 height 60
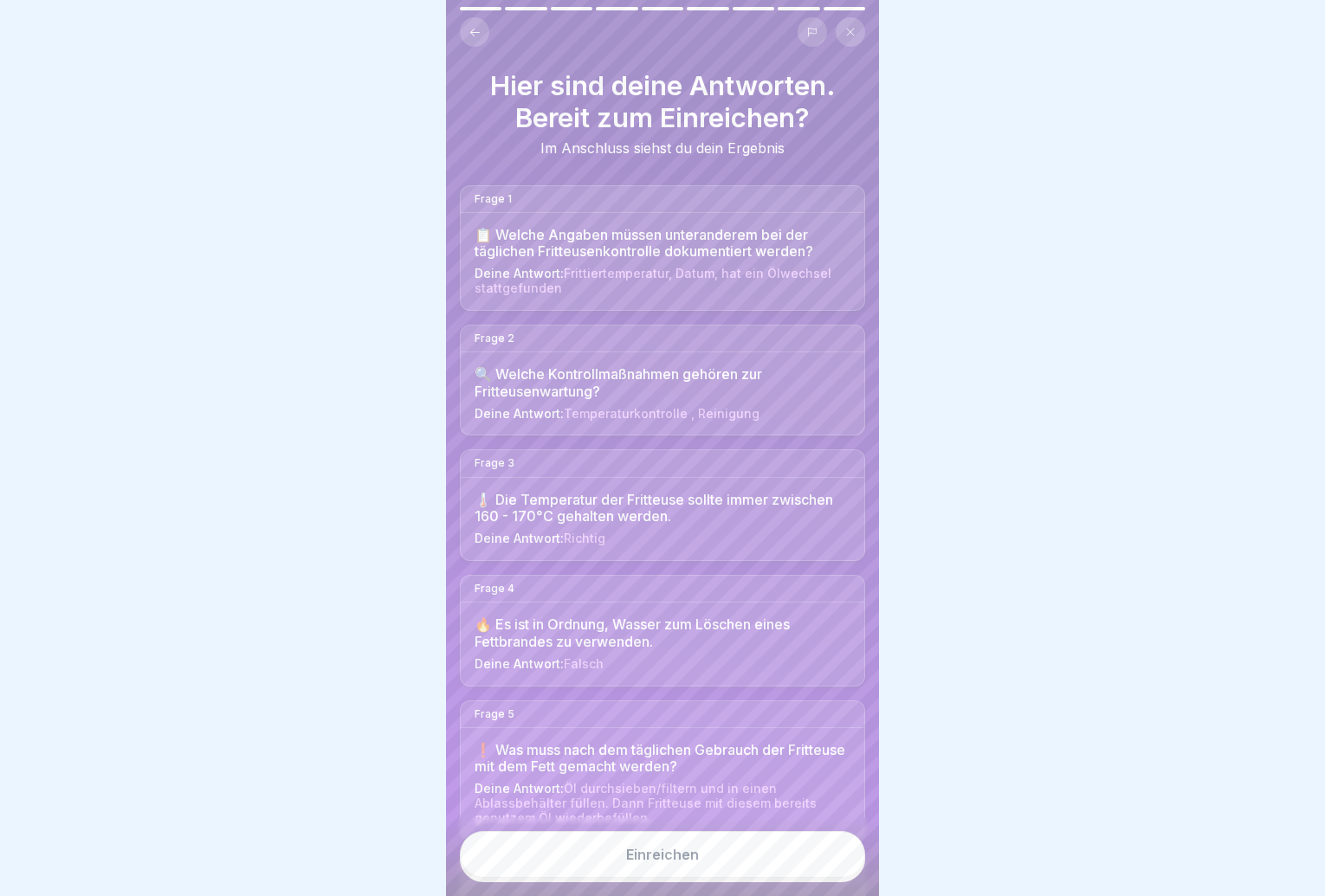
click at [791, 862] on button "Einreichen" at bounding box center [662, 854] width 405 height 46
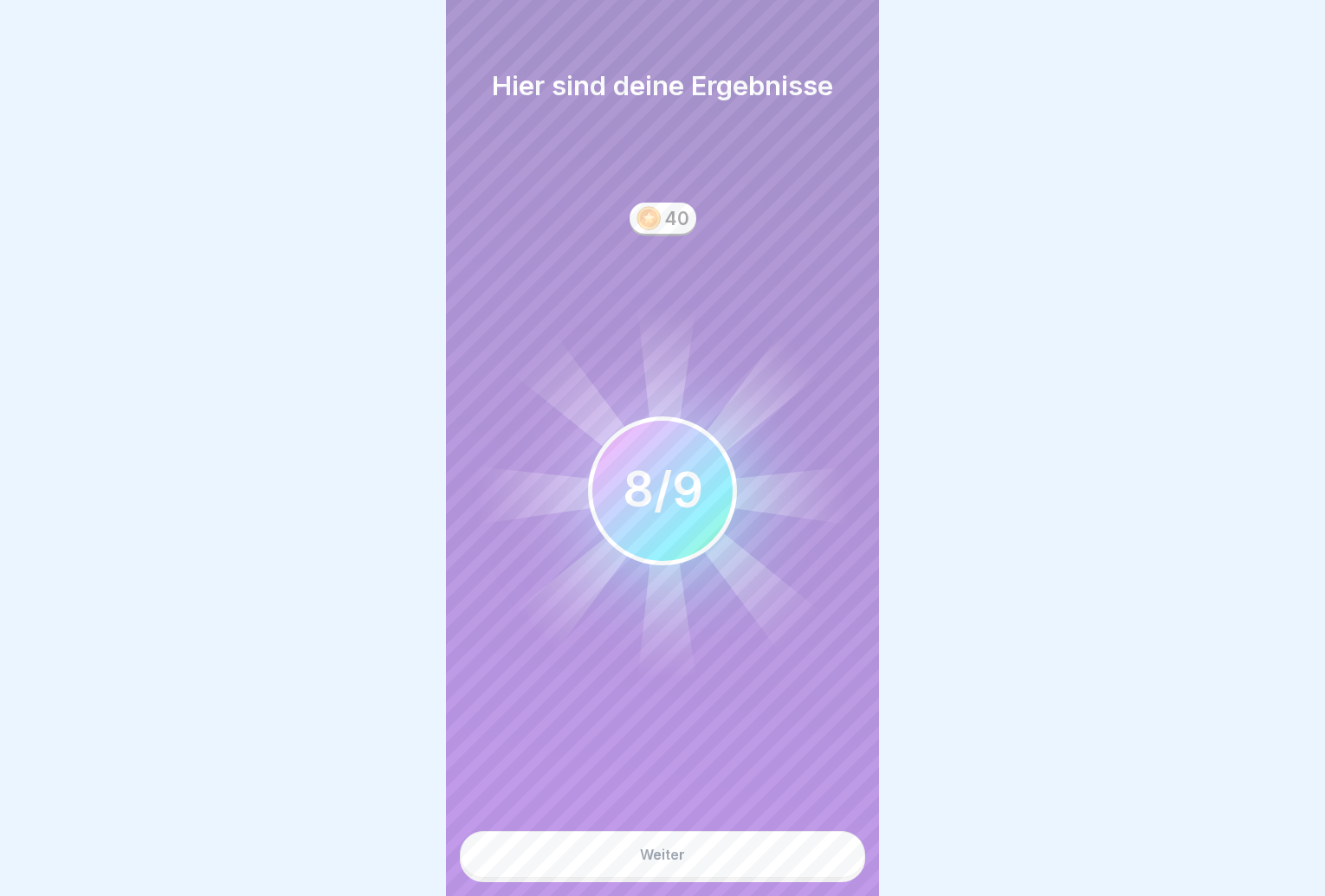
click at [782, 867] on button "Weiter" at bounding box center [662, 854] width 405 height 46
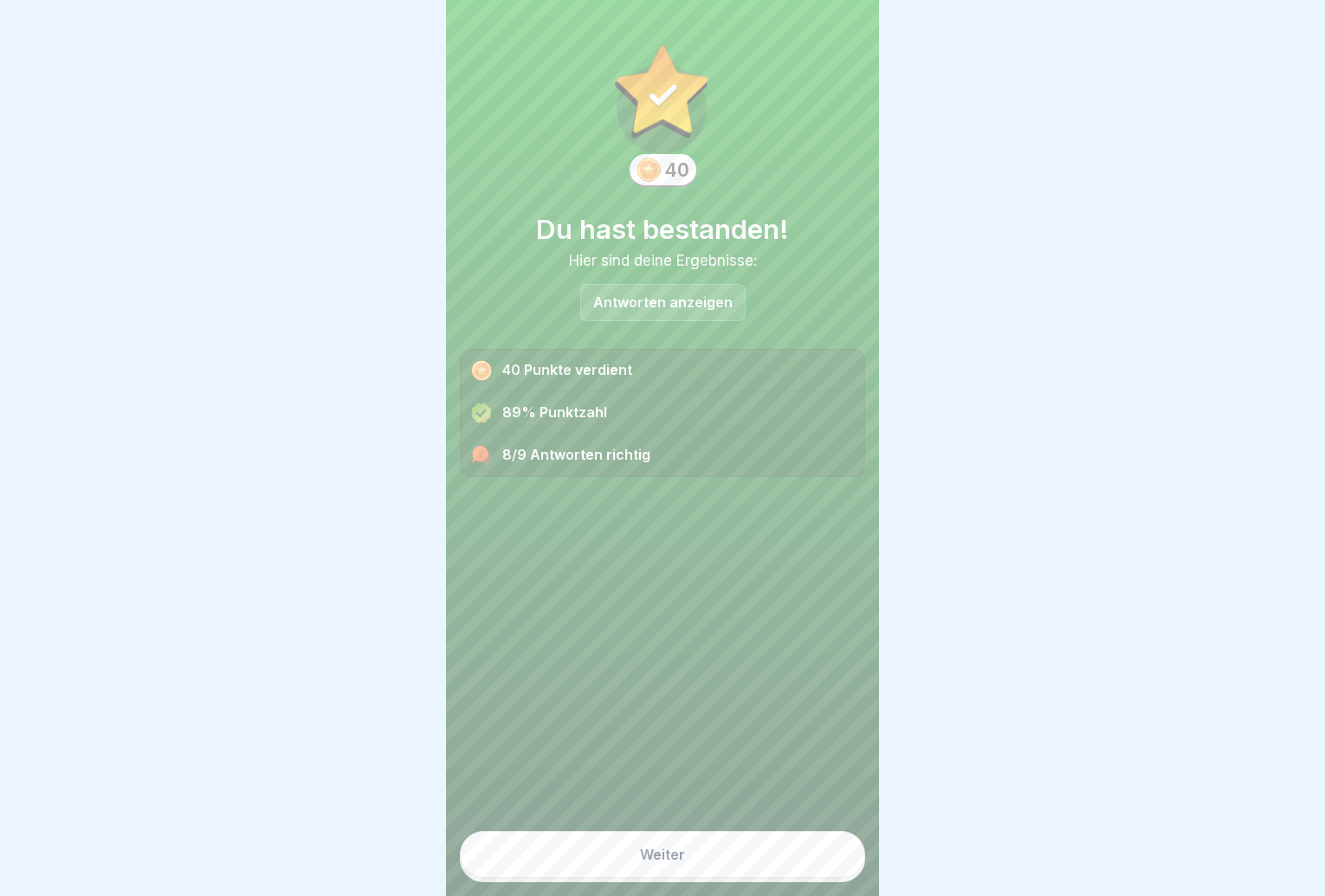
click at [782, 867] on button "Weiter" at bounding box center [662, 854] width 405 height 46
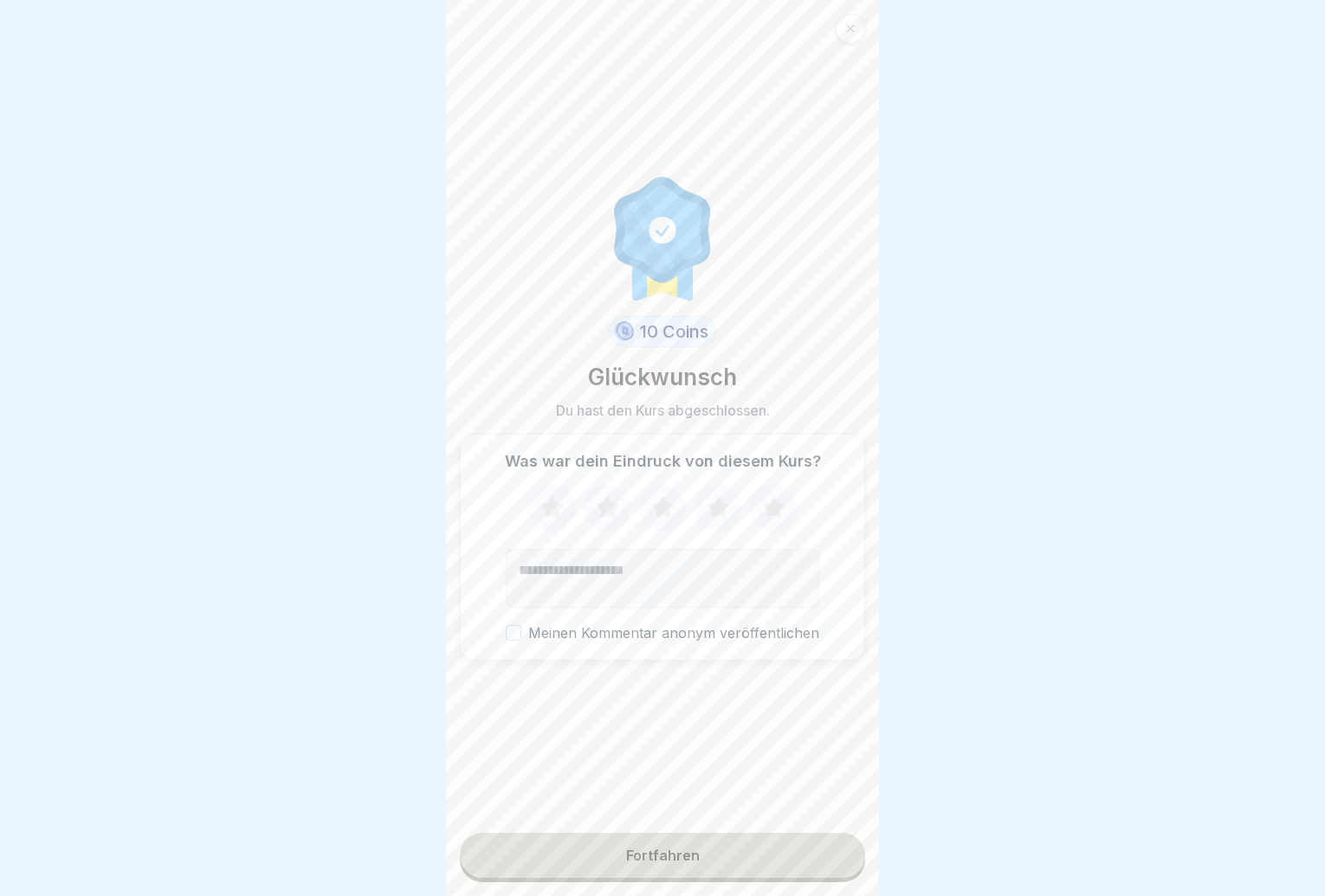
click at [782, 867] on button "Fortfahren" at bounding box center [662, 856] width 405 height 45
